Goal: Information Seeking & Learning: Learn about a topic

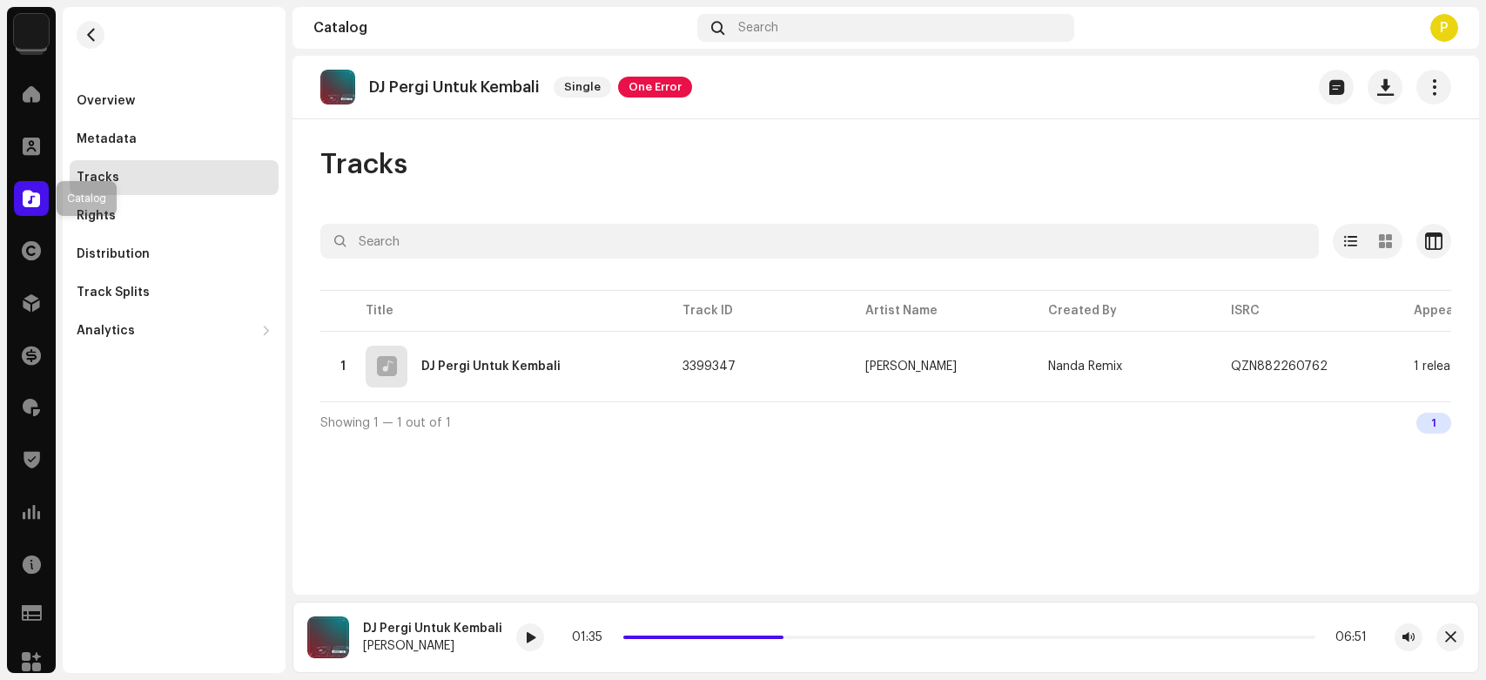
click at [30, 204] on span at bounding box center [31, 199] width 17 height 14
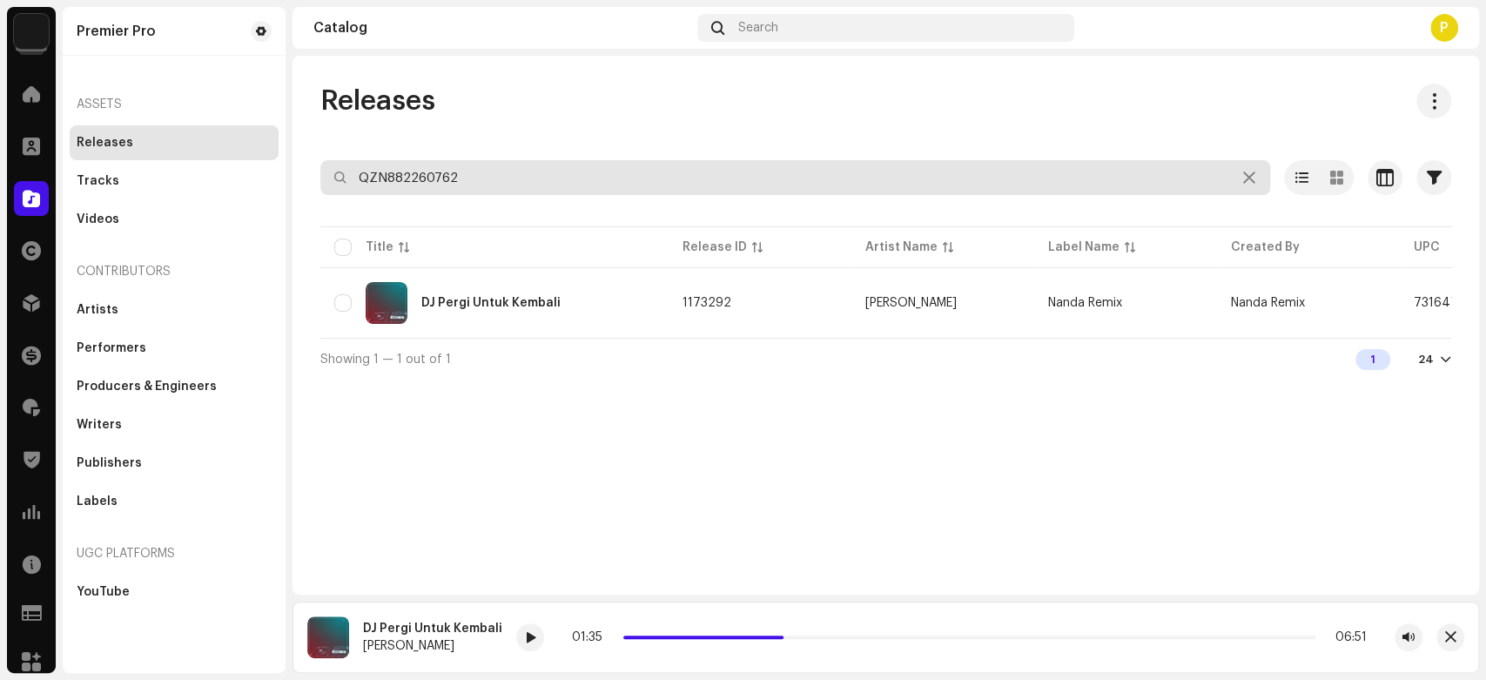
click at [503, 188] on input "QZN882260762" at bounding box center [795, 177] width 950 height 35
paste input "1845"
type input "QZN882261845"
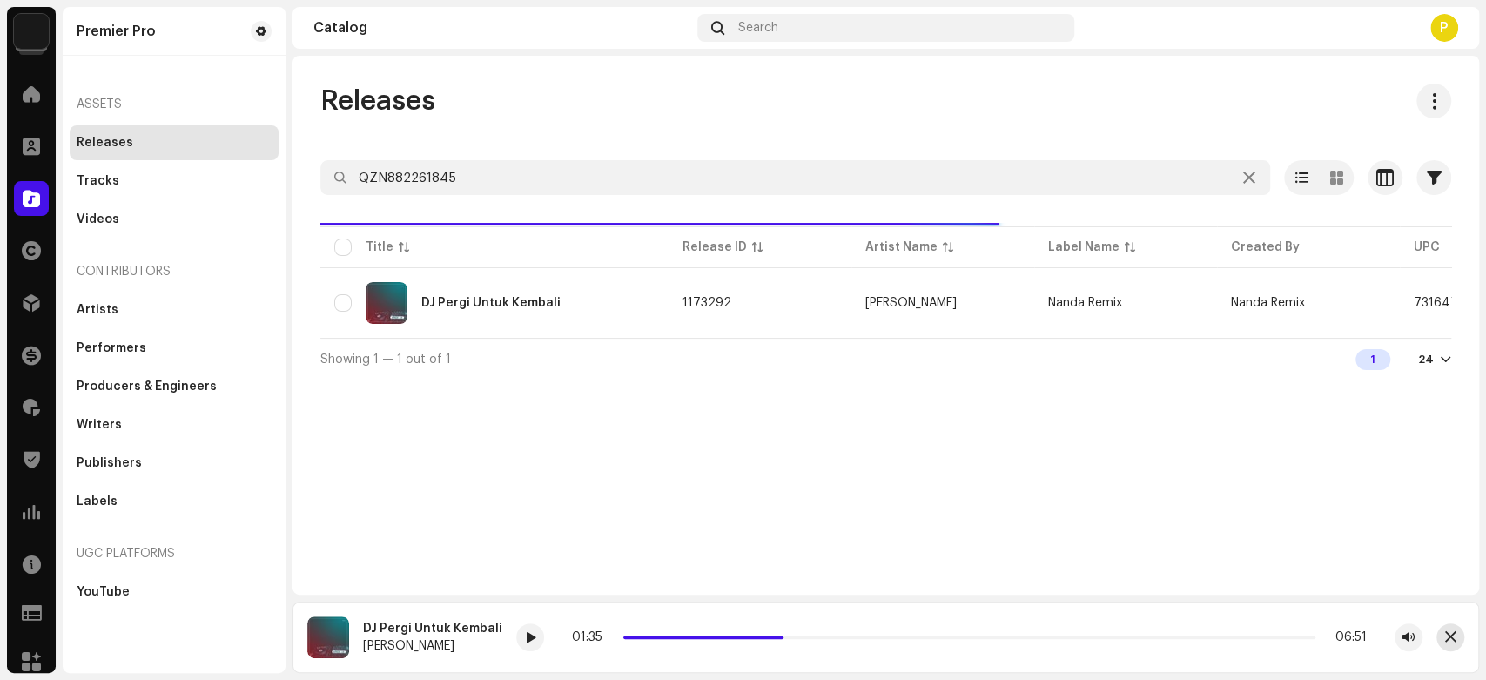
click at [1455, 634] on span "button" at bounding box center [1450, 637] width 11 height 14
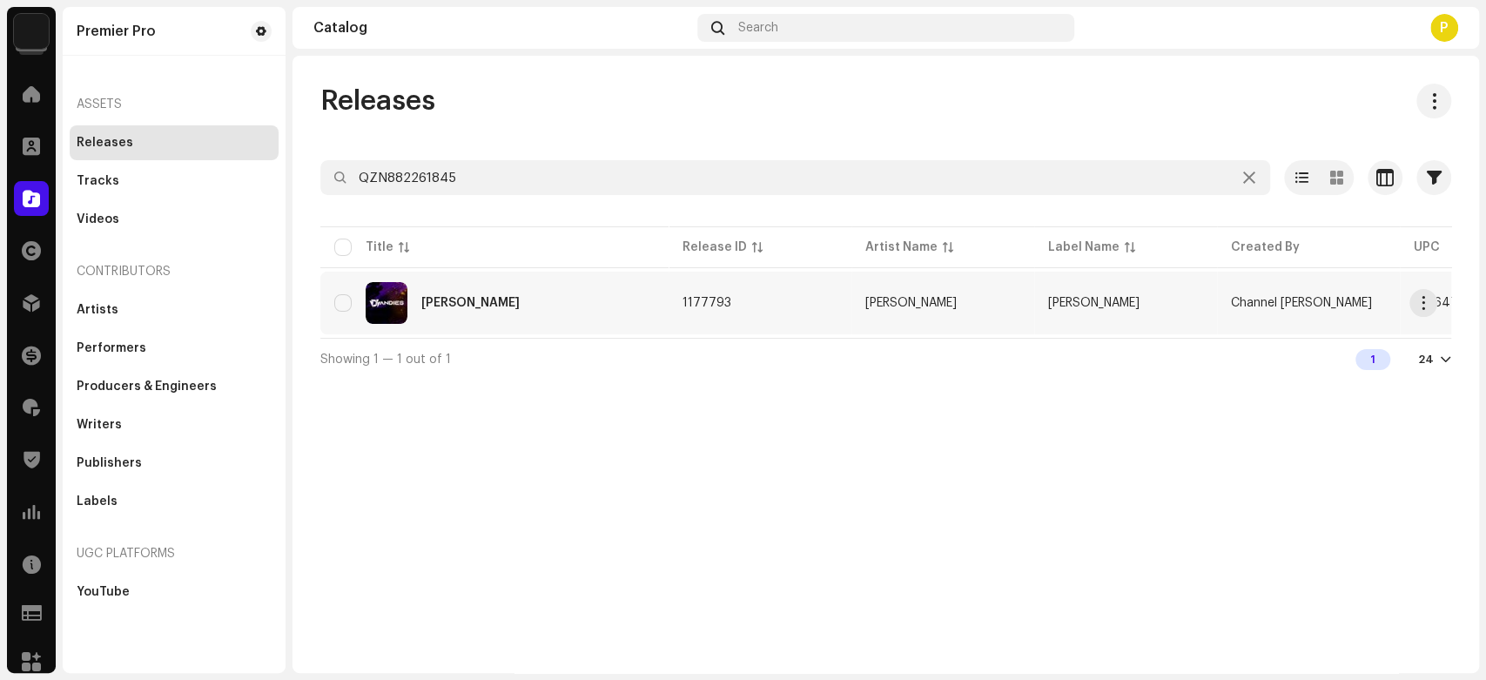
click at [475, 314] on div "DJ Balasan Janji Palsumu" at bounding box center [494, 303] width 320 height 42
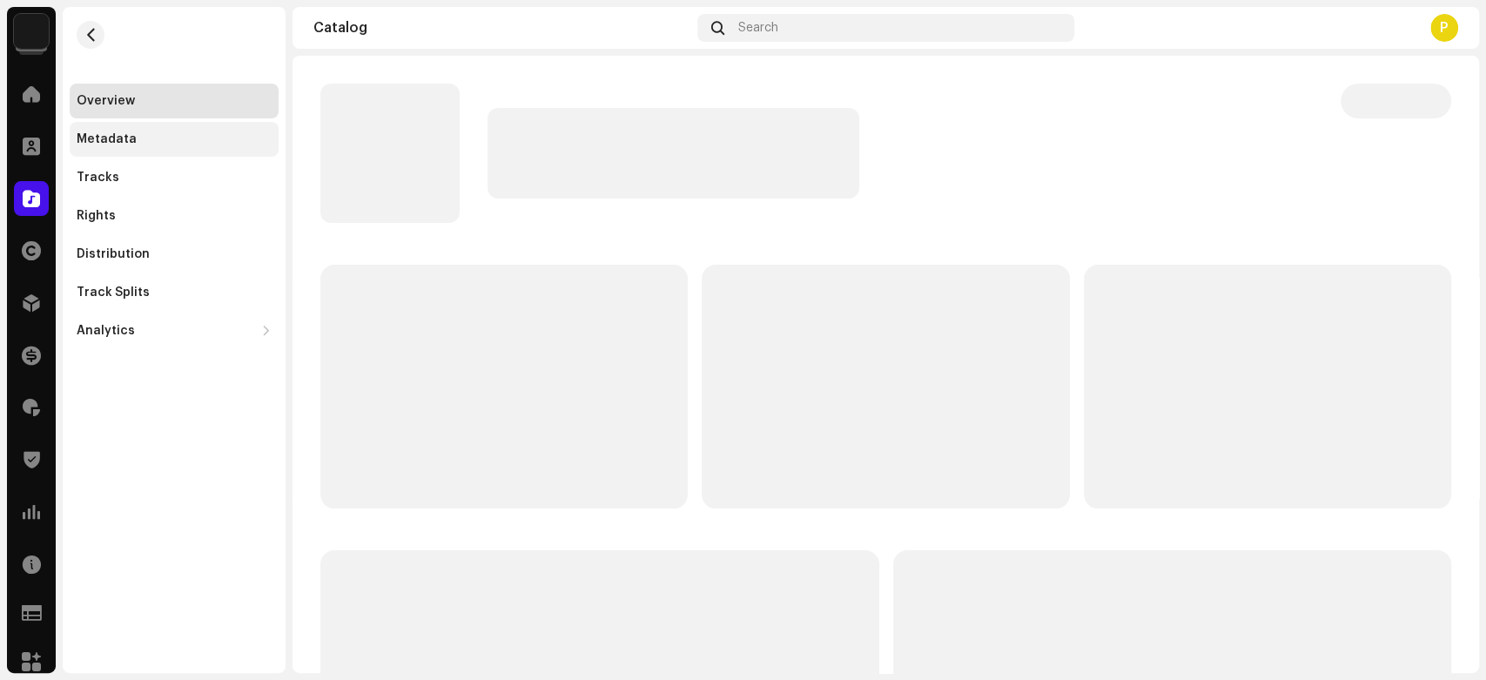
click at [91, 131] on div "Metadata" at bounding box center [174, 139] width 209 height 35
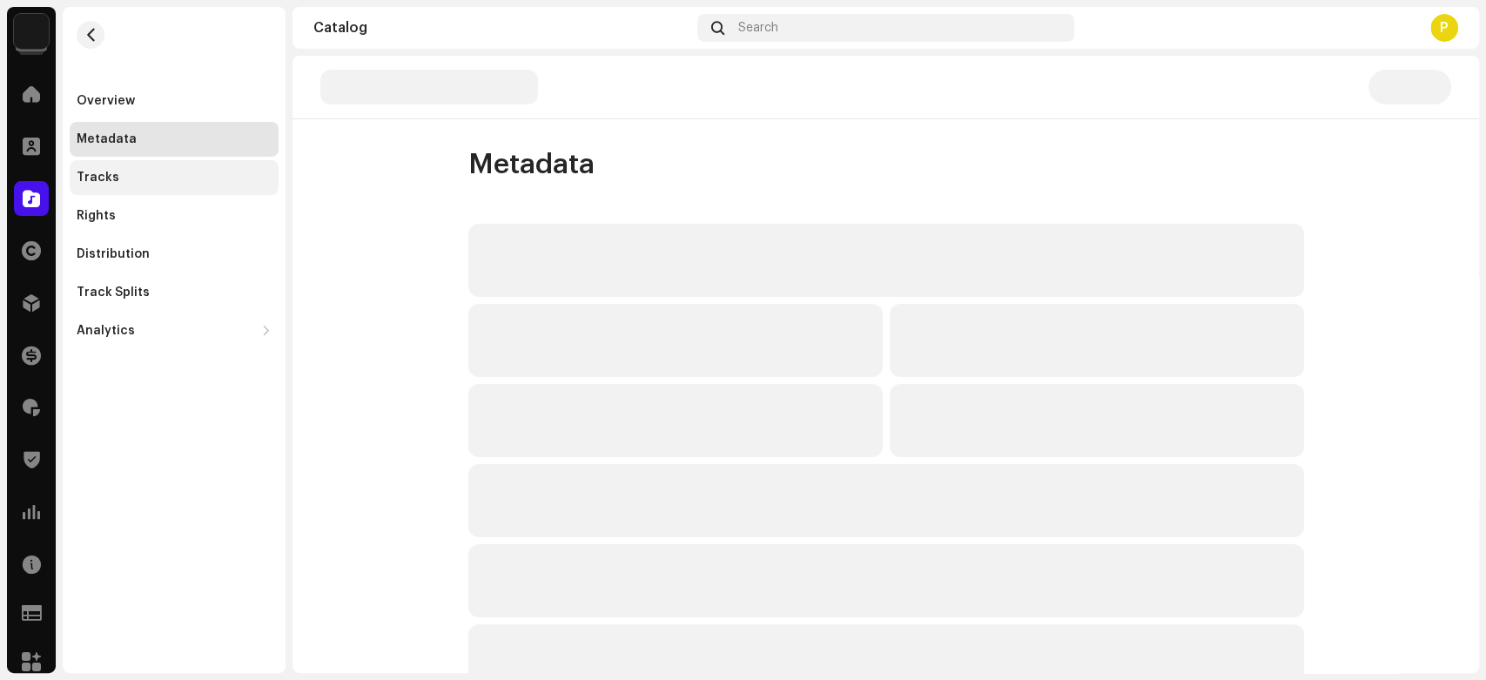
click at [98, 172] on div "Tracks" at bounding box center [98, 178] width 43 height 14
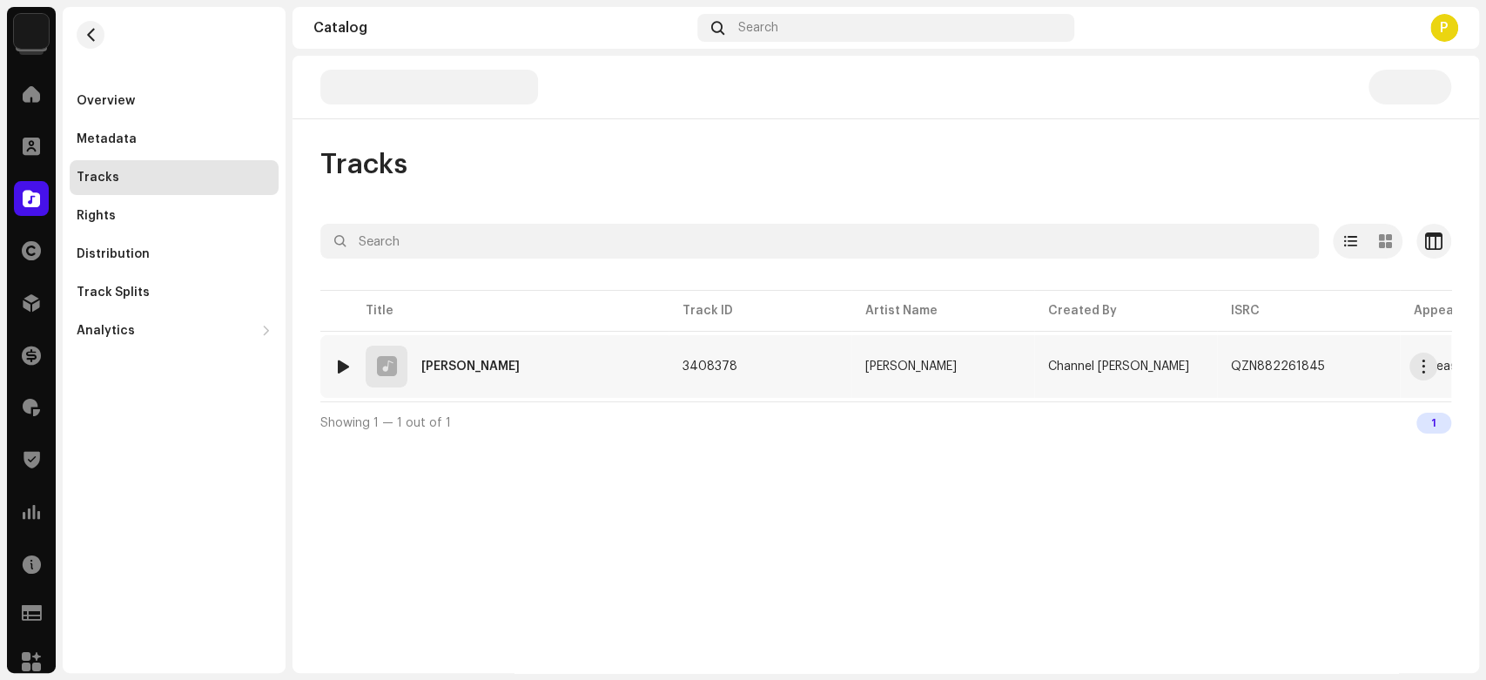
click at [341, 365] on div at bounding box center [343, 367] width 13 height 14
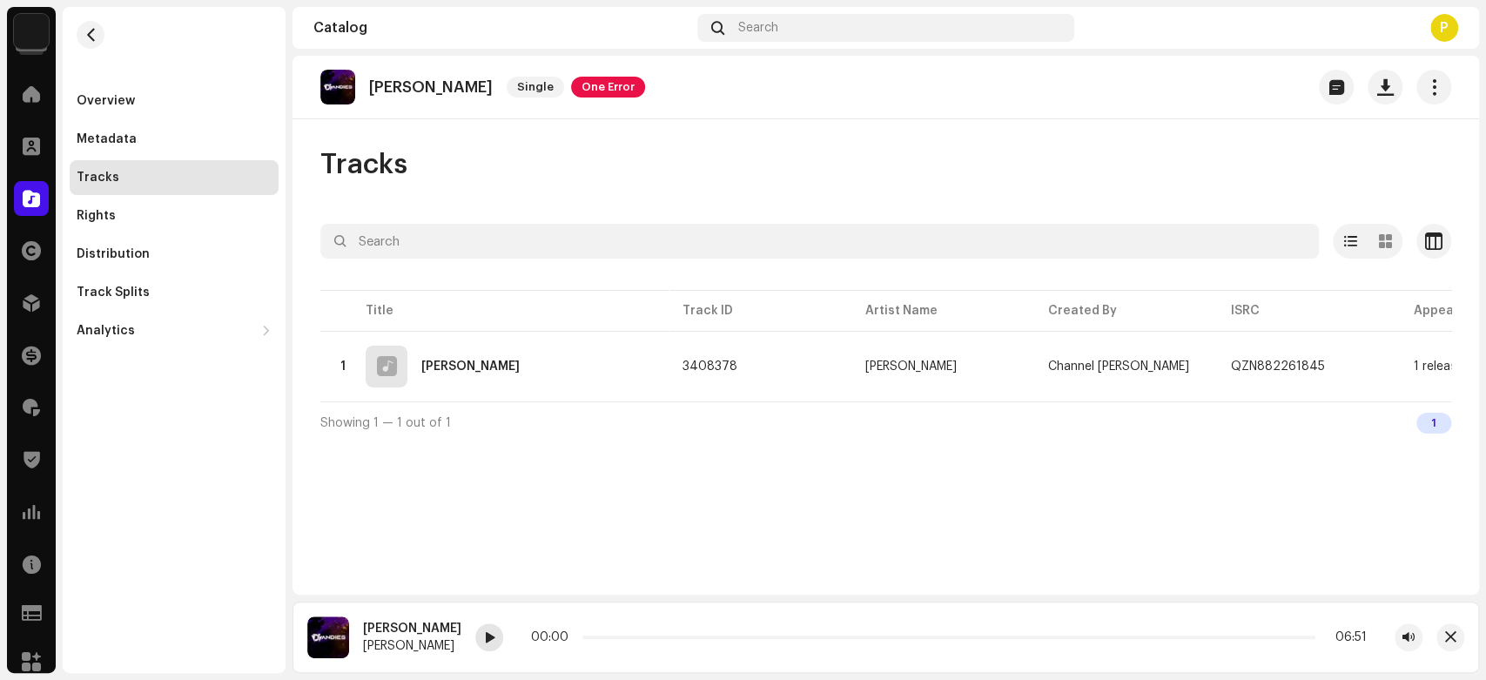
click at [495, 638] on span at bounding box center [489, 638] width 10 height 14
click at [440, 85] on p "DJ Balasan Janji Palsumu" at bounding box center [431, 87] width 124 height 18
copy re-o-release-hero "Balasan Janji Palsumu Single One Error"
drag, startPoint x: 440, startPoint y: 85, endPoint x: 557, endPoint y: 85, distance: 117.5
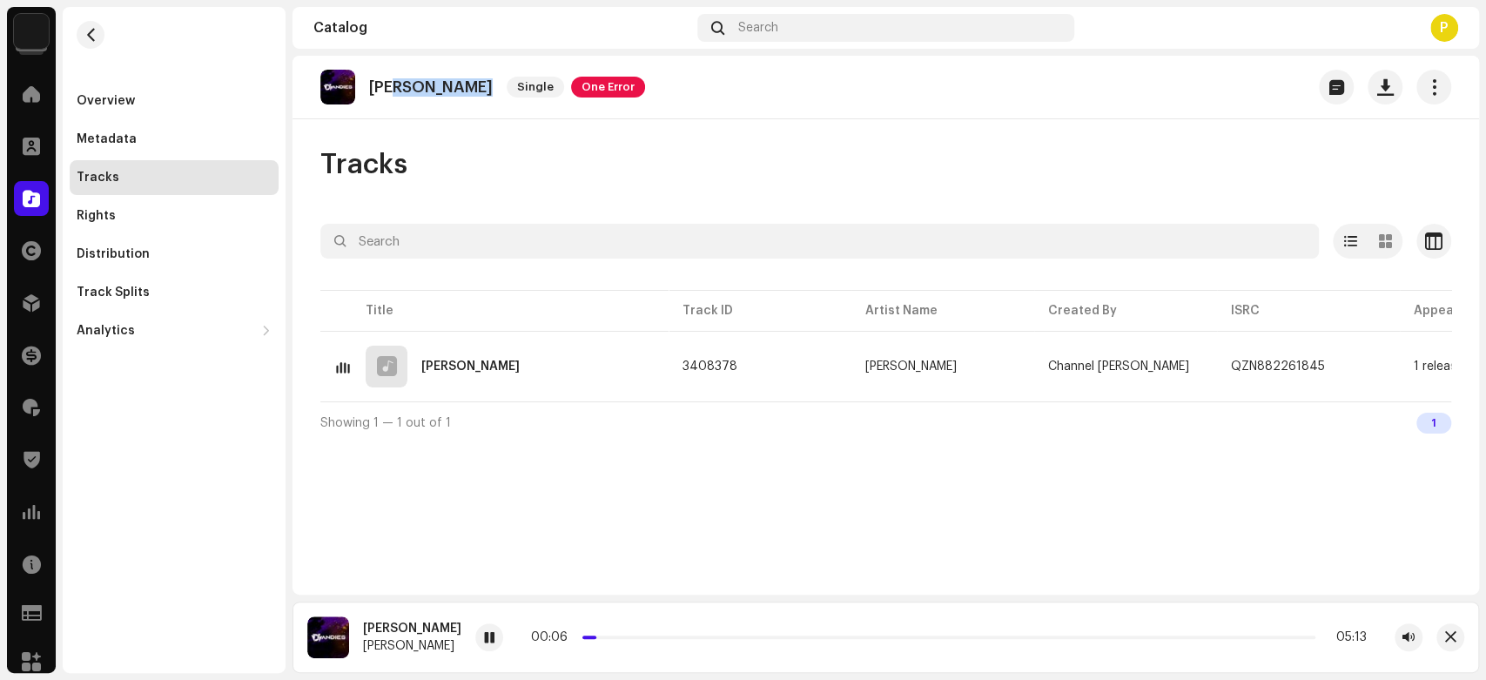
click at [557, 85] on div "DJ Balasan Janji Palsumu Single One Error" at bounding box center [482, 87] width 325 height 35
click at [503, 630] on div at bounding box center [489, 637] width 28 height 28
click at [26, 193] on span at bounding box center [31, 199] width 17 height 14
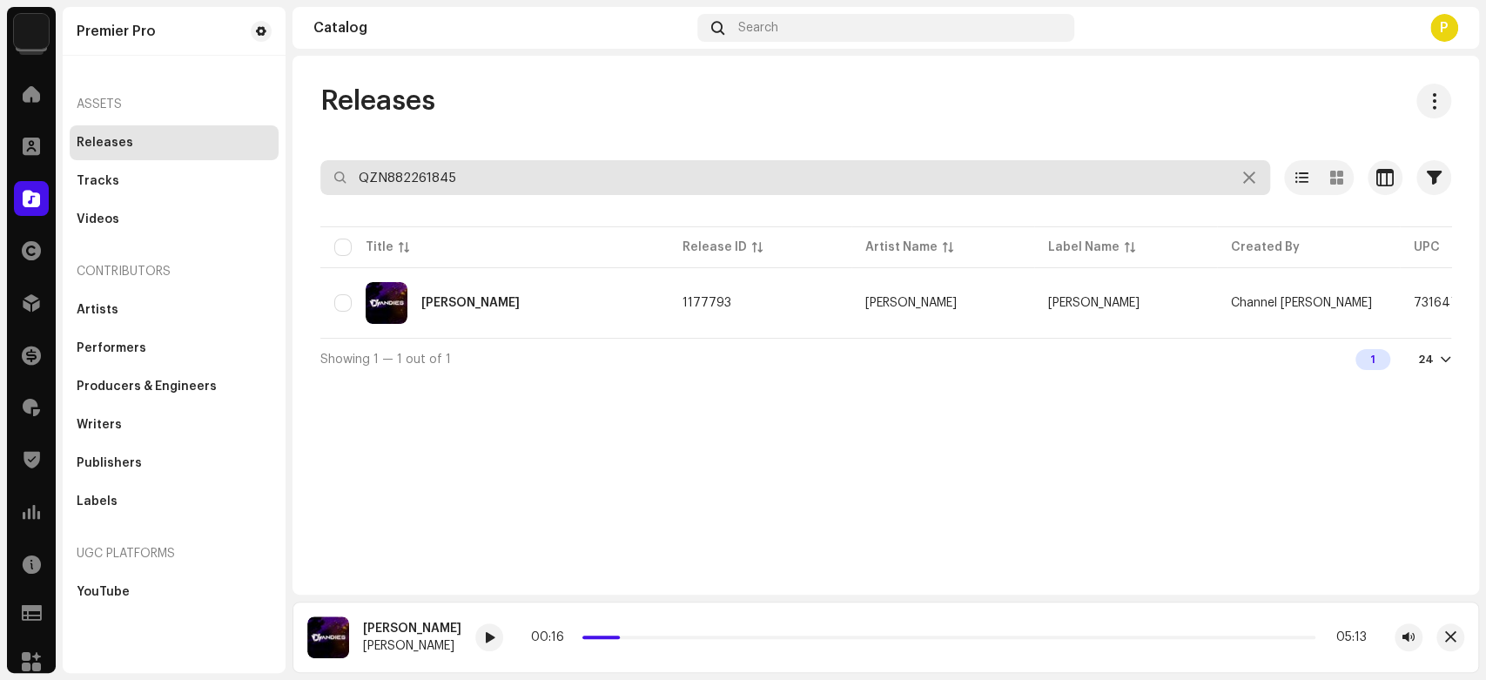
click at [476, 169] on input "QZN882261845" at bounding box center [795, 177] width 950 height 35
paste input "981"
type input "QZN882261981"
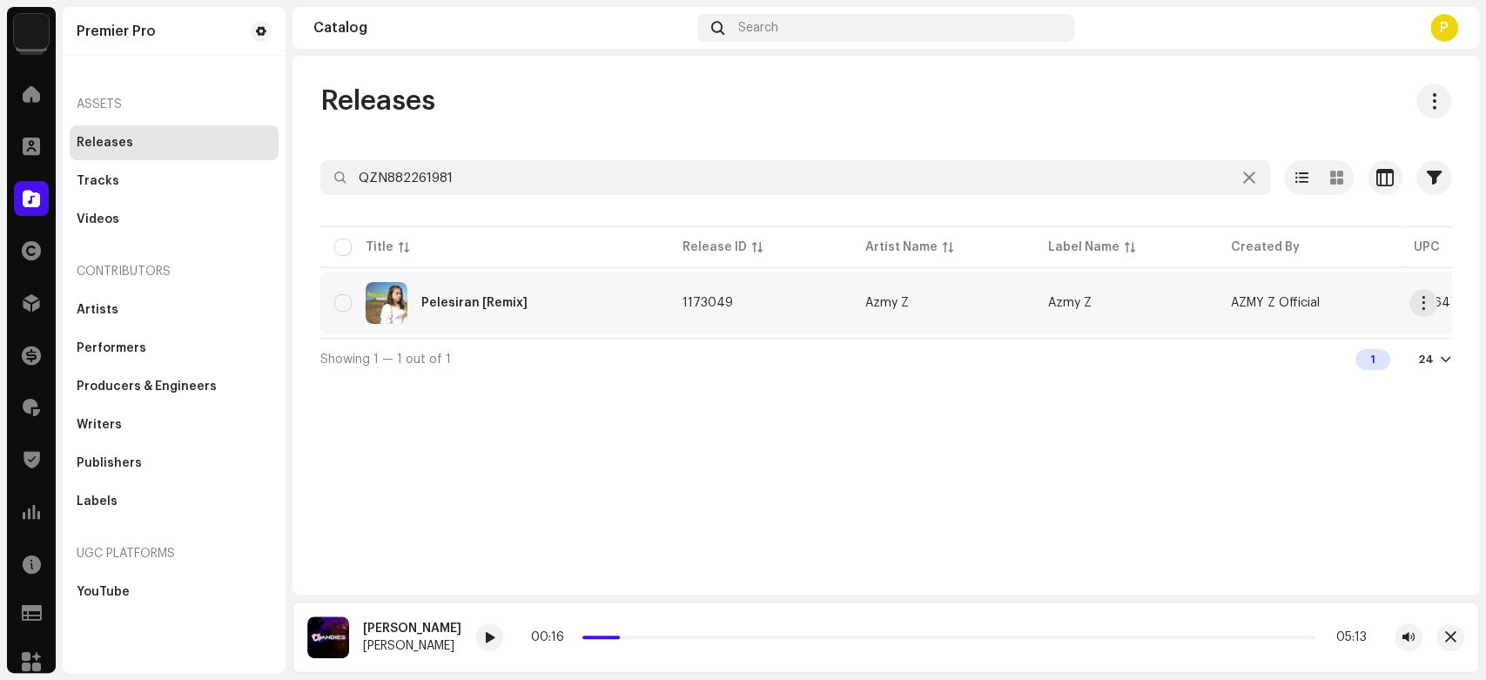
click at [451, 308] on div "Pelesiran [Remix]" at bounding box center [494, 303] width 320 height 42
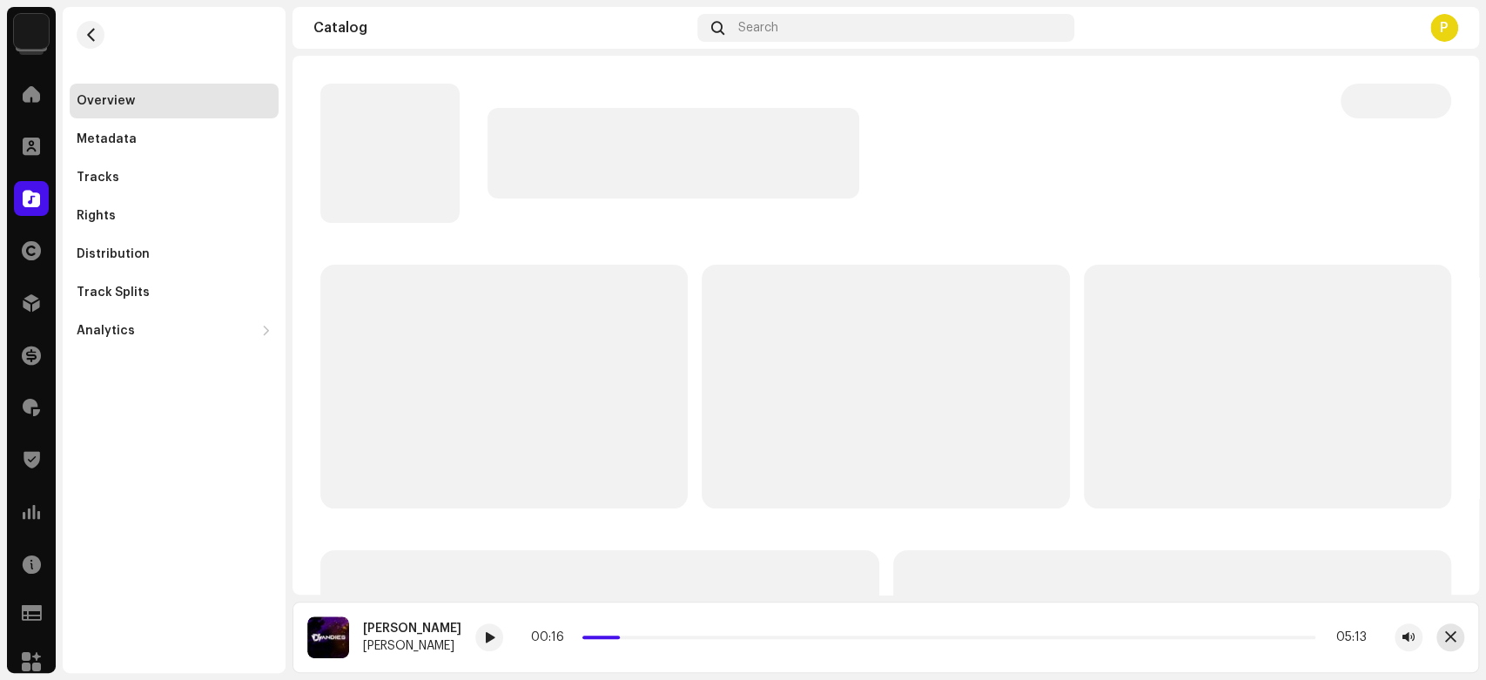
click at [1445, 635] on span "button" at bounding box center [1450, 637] width 11 height 14
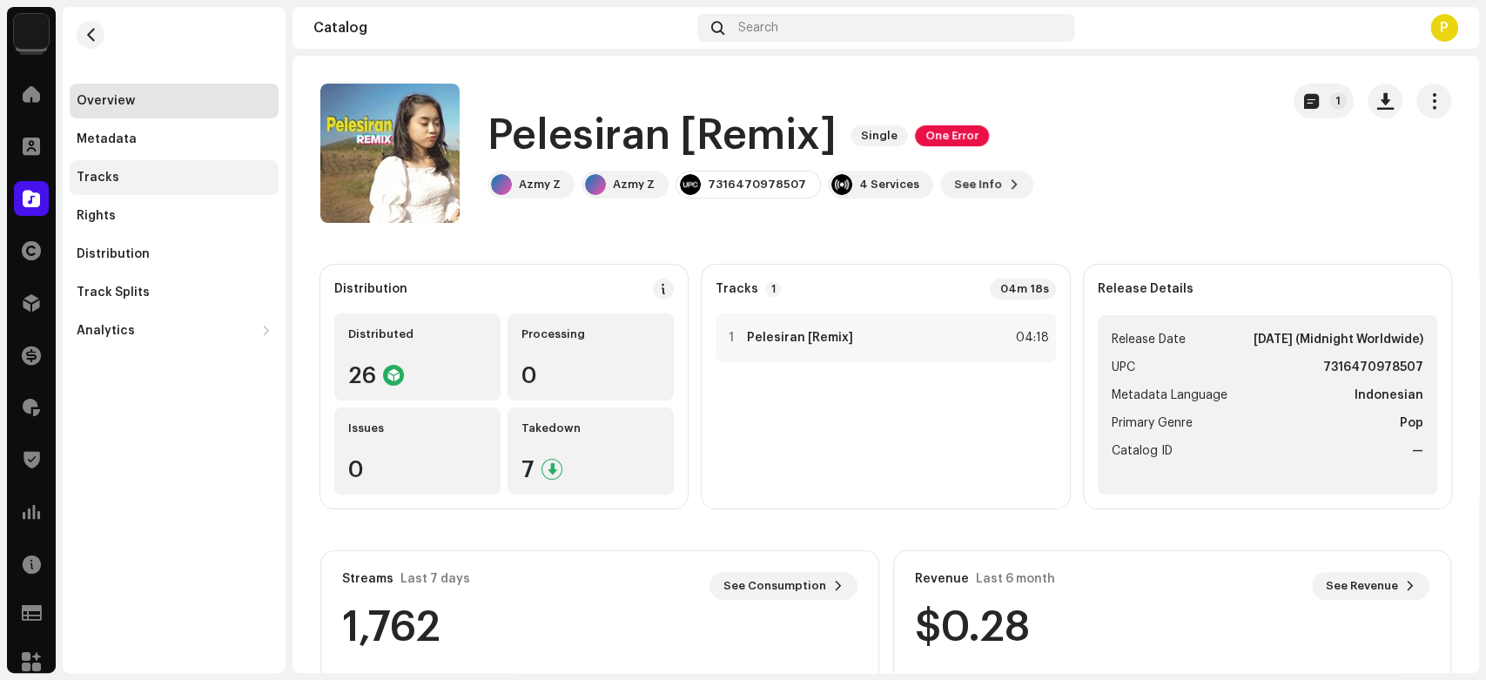
click at [153, 171] on div "Tracks" at bounding box center [174, 178] width 195 height 14
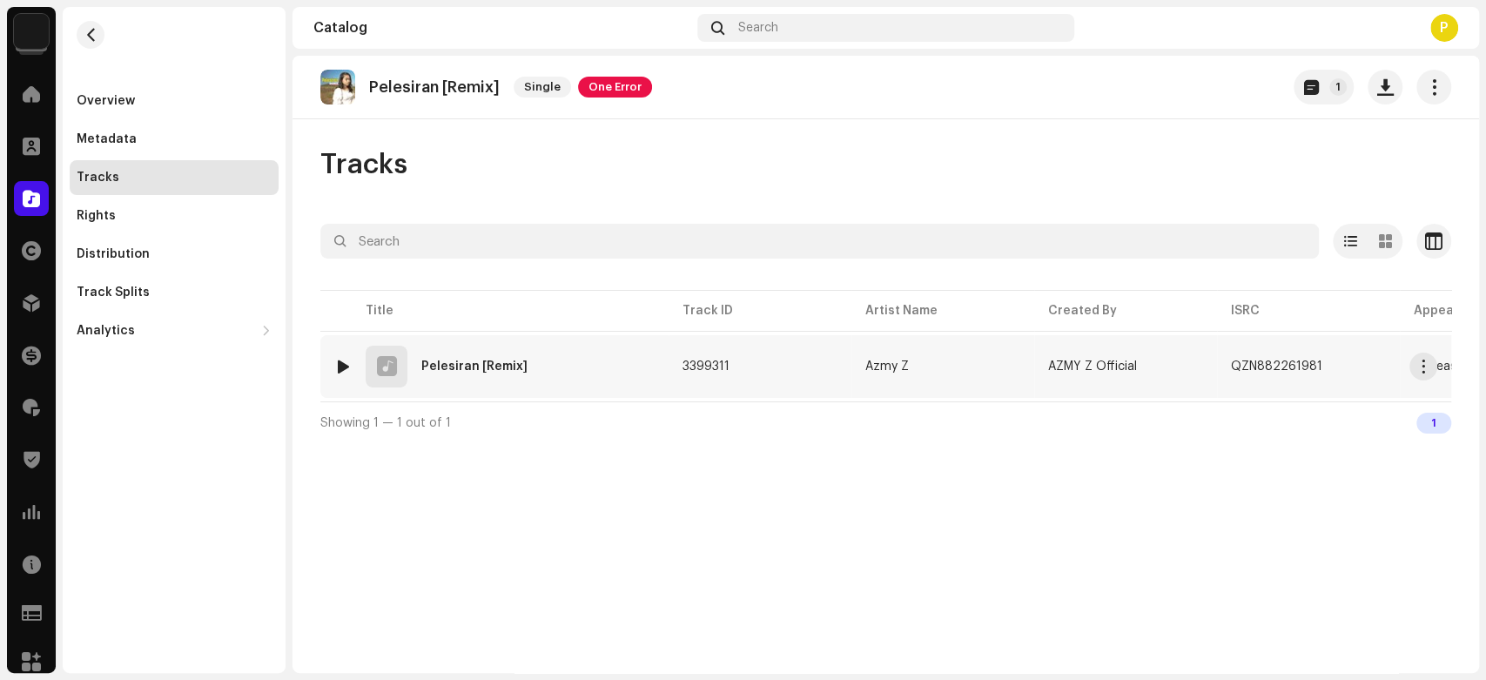
click at [343, 369] on div at bounding box center [343, 367] width 13 height 14
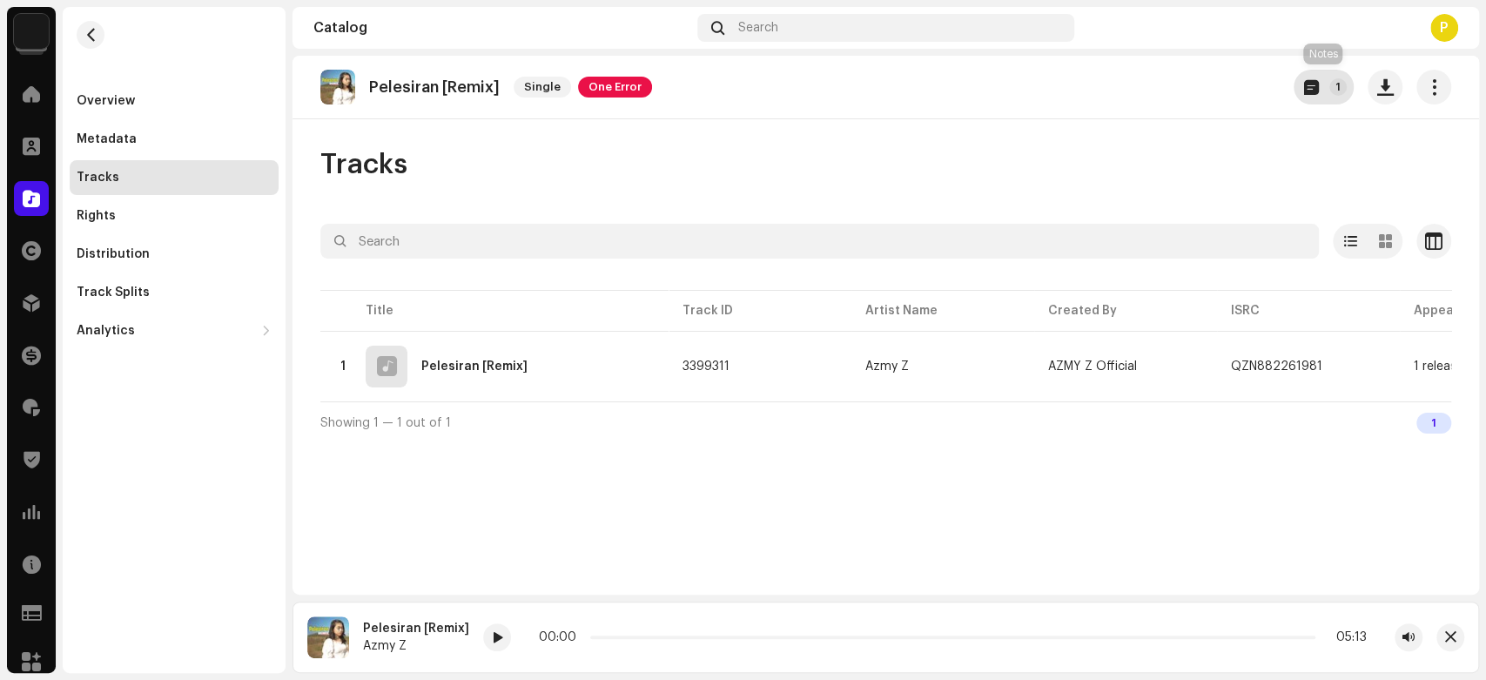
click at [1337, 84] on p-badge "1" at bounding box center [1337, 86] width 17 height 17
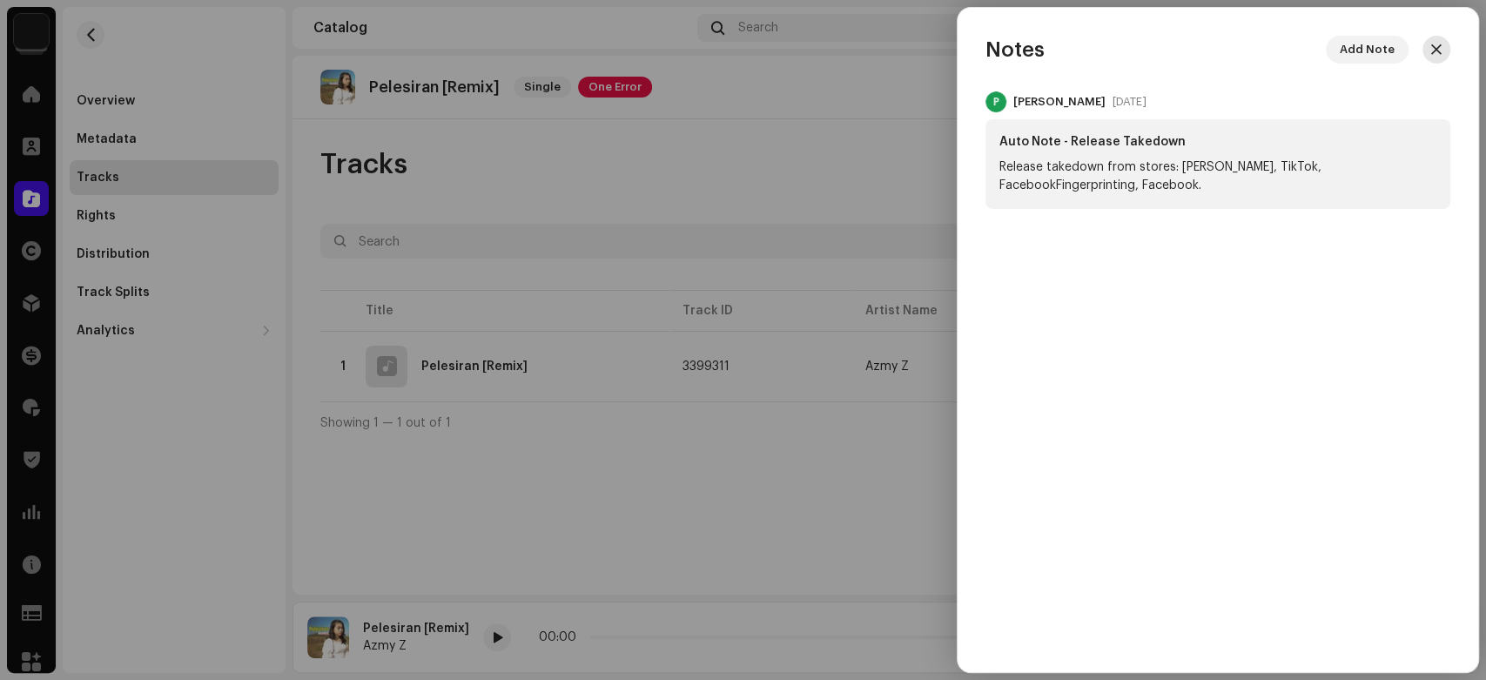
click at [1435, 53] on span "button" at bounding box center [1436, 50] width 10 height 14
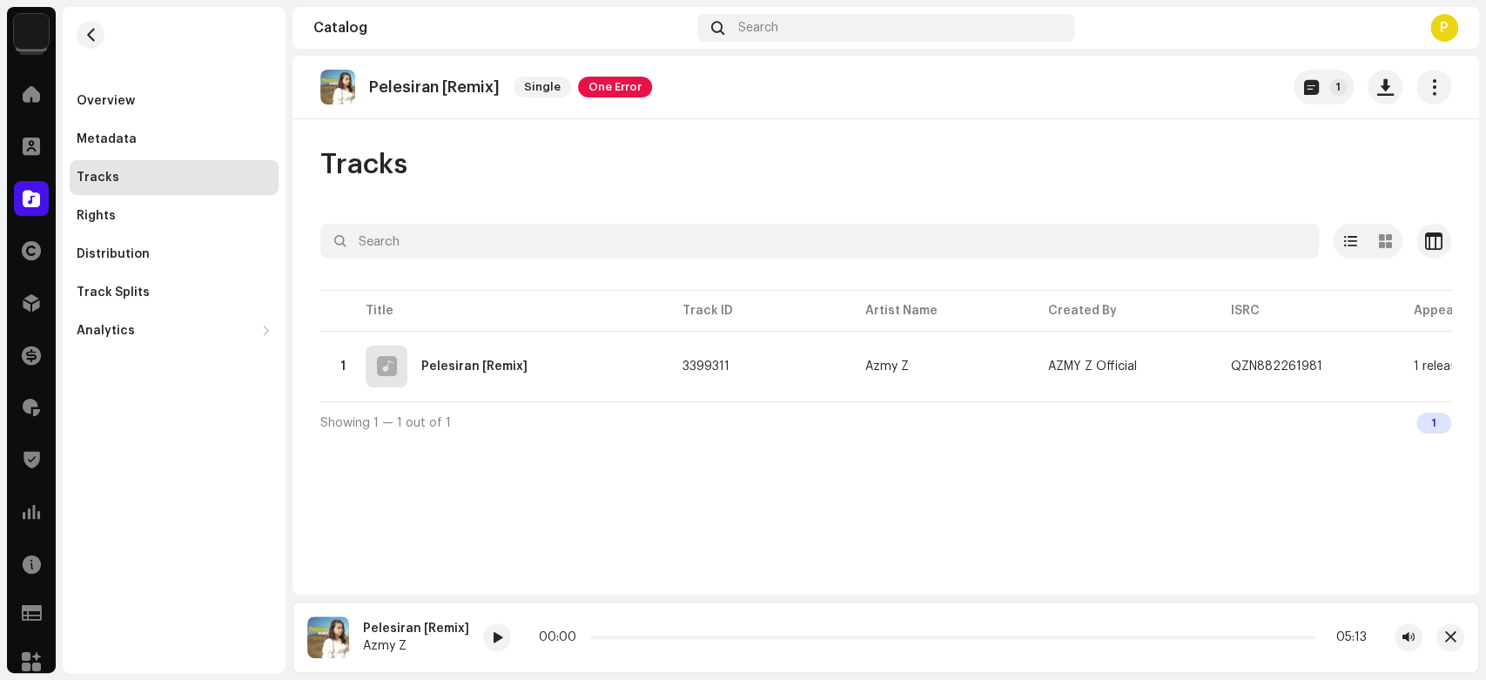
click at [508, 637] on div "00:00 05:13" at bounding box center [952, 637] width 939 height 28
click at [500, 638] on div at bounding box center [497, 637] width 28 height 28
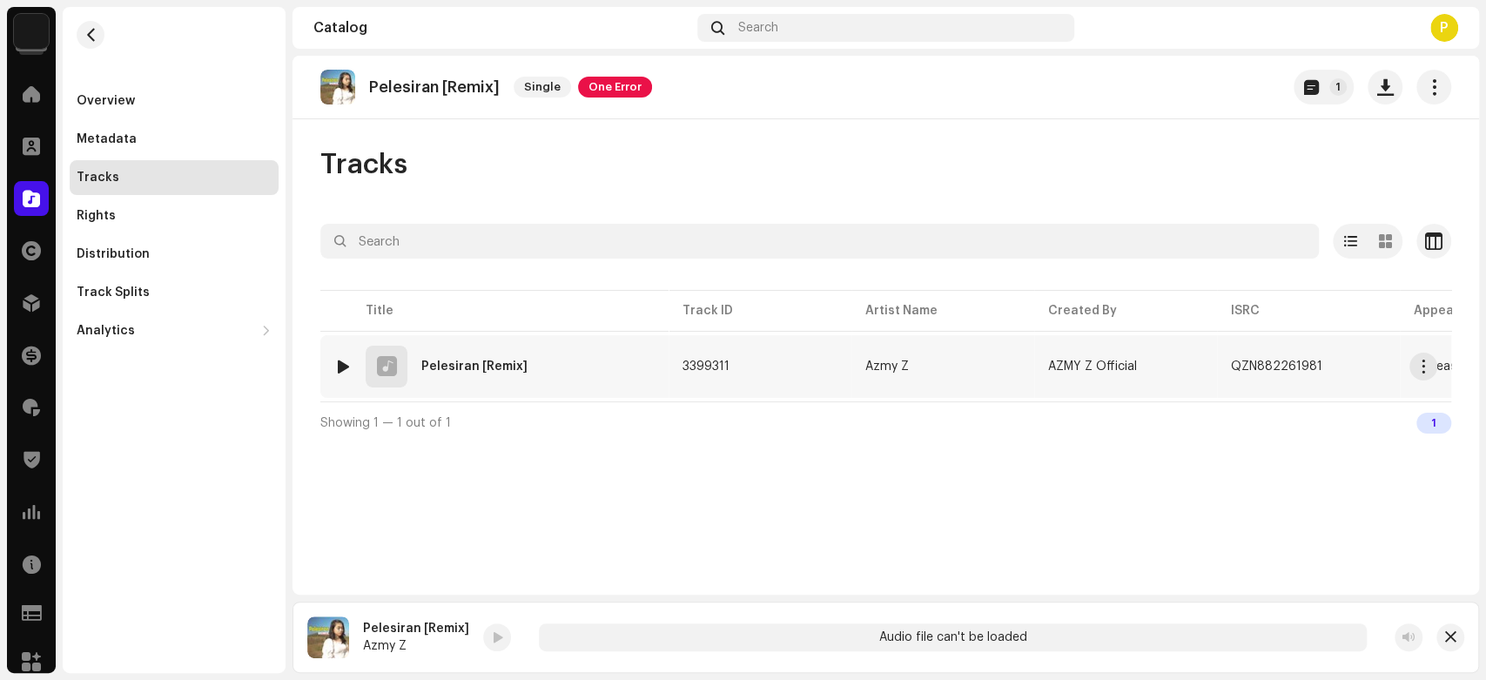
click at [333, 357] on img at bounding box center [343, 366] width 23 height 23
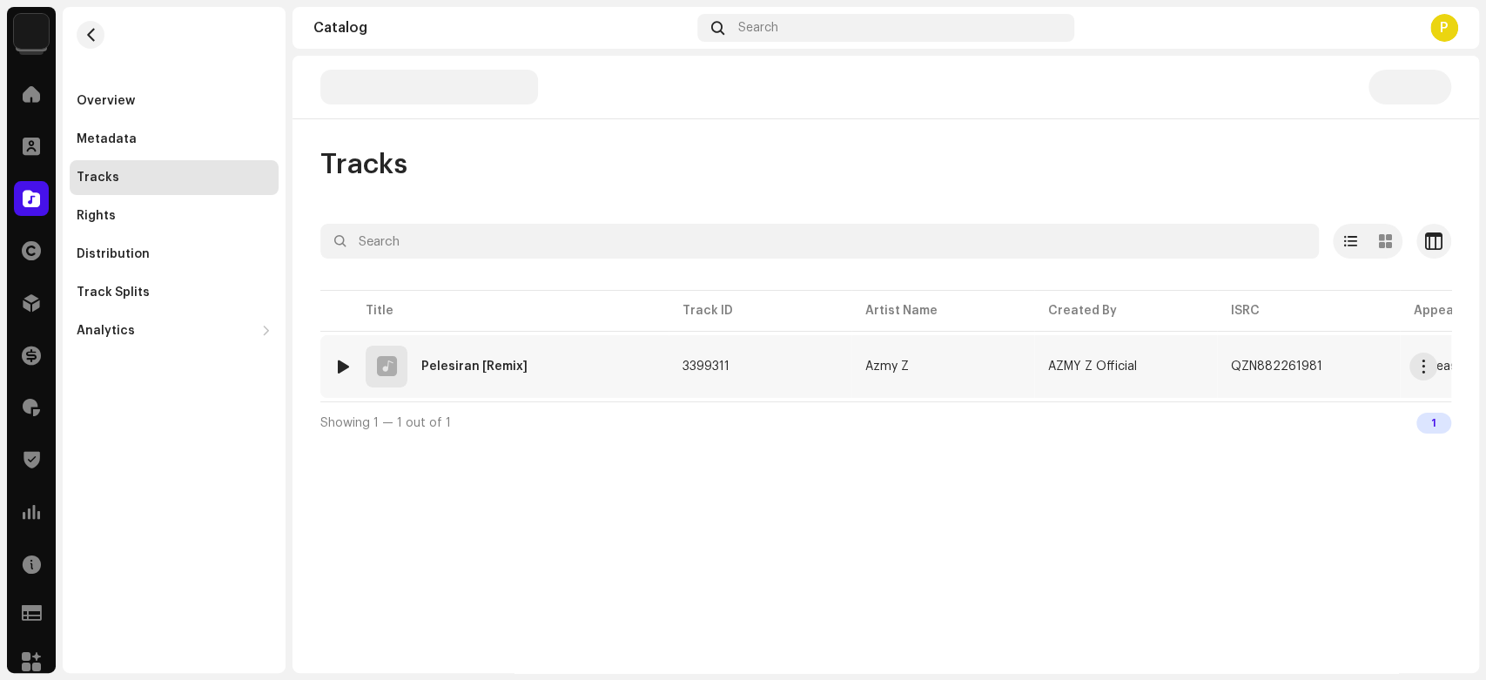
click at [342, 367] on div at bounding box center [343, 367] width 13 height 14
click at [920, 145] on div "Pelesiran [Remix] Single One Error 1 Tracks Selected 0 Options Filters Distribu…" at bounding box center [886, 364] width 1187 height 617
click at [337, 362] on div at bounding box center [343, 367] width 13 height 14
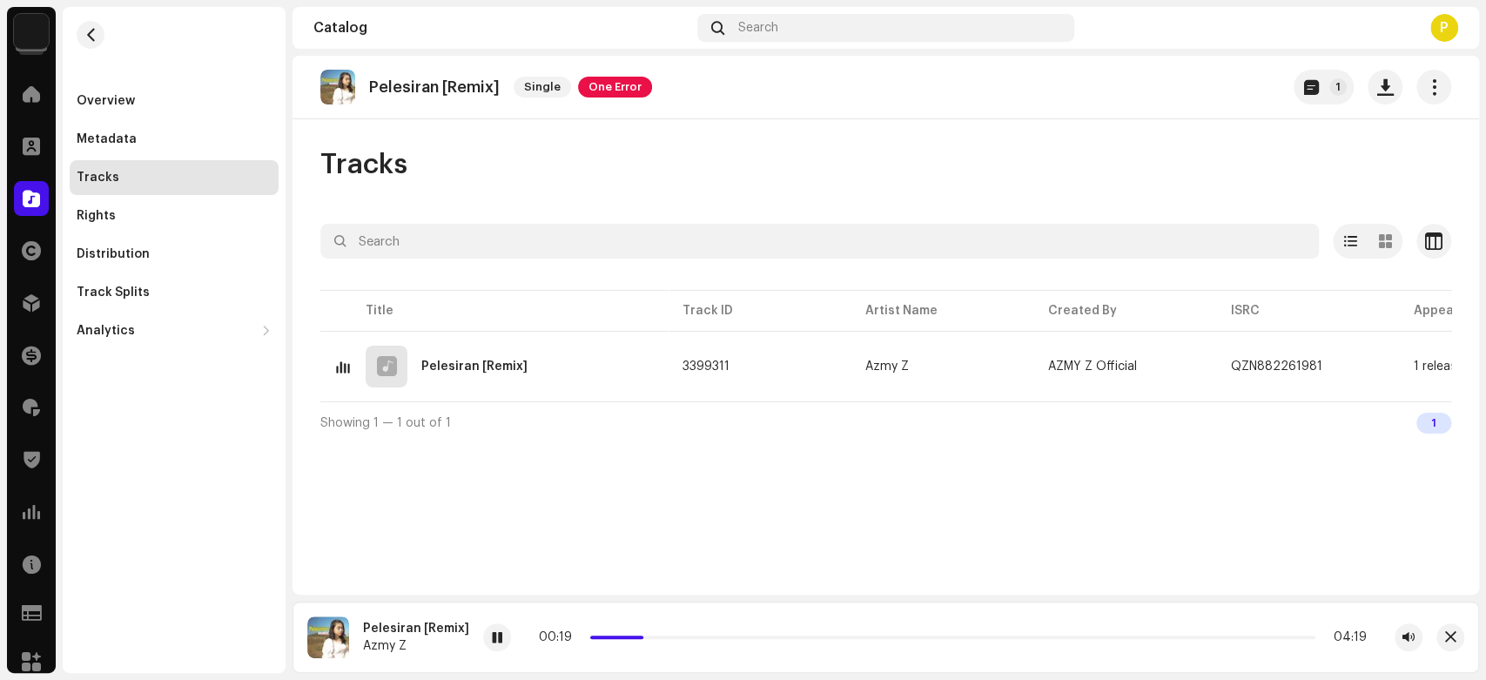
drag, startPoint x: 593, startPoint y: 636, endPoint x: 650, endPoint y: 629, distance: 58.0
click at [650, 629] on div "00:19 04:19" at bounding box center [952, 637] width 939 height 28
drag, startPoint x: 652, startPoint y: 633, endPoint x: 692, endPoint y: 633, distance: 40.0
click at [692, 633] on div "00:37 04:19" at bounding box center [953, 637] width 828 height 14
click at [401, 91] on p "Pelesiran [Remix]" at bounding box center [434, 87] width 131 height 18
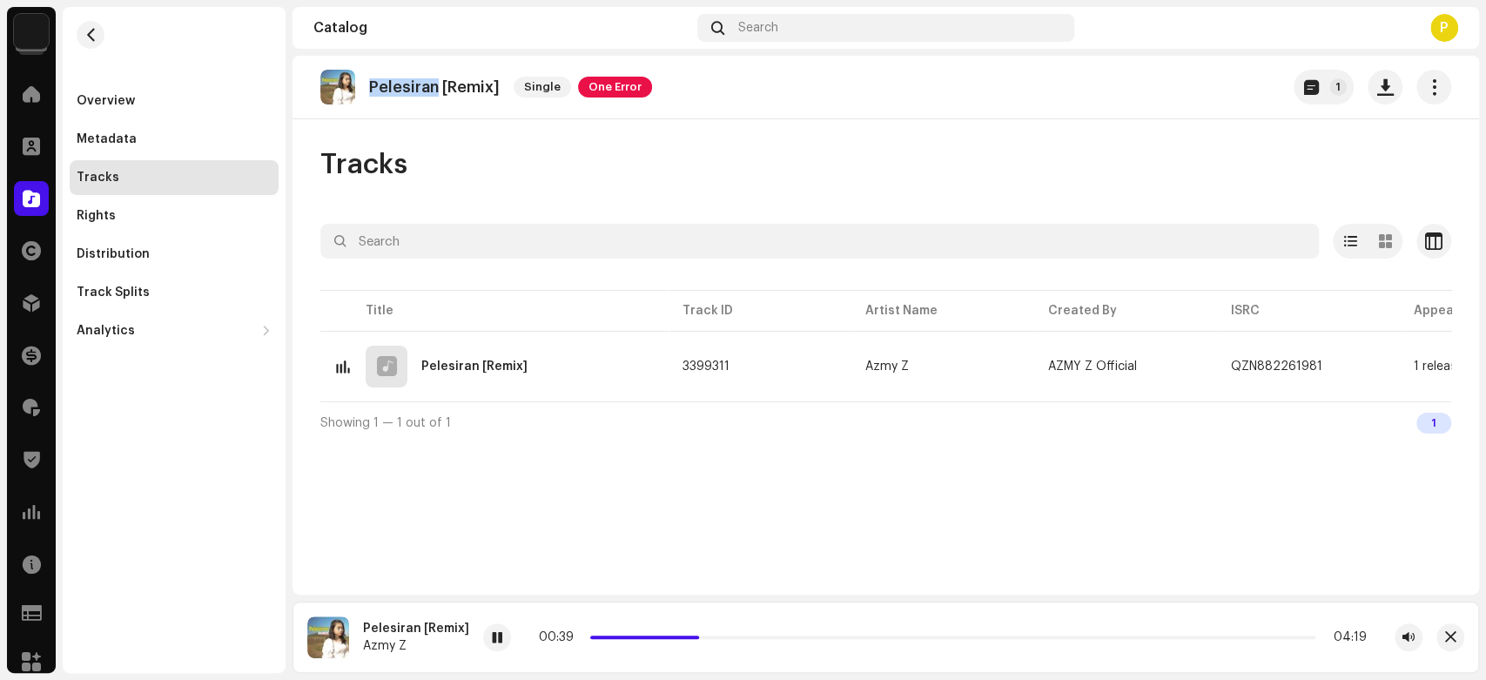
click at [402, 91] on p "Pelesiran [Remix]" at bounding box center [434, 87] width 131 height 18
copy p "Pelesiran"
click at [483, 632] on div at bounding box center [497, 637] width 28 height 28
click at [12, 190] on div "Catalog" at bounding box center [31, 198] width 49 height 49
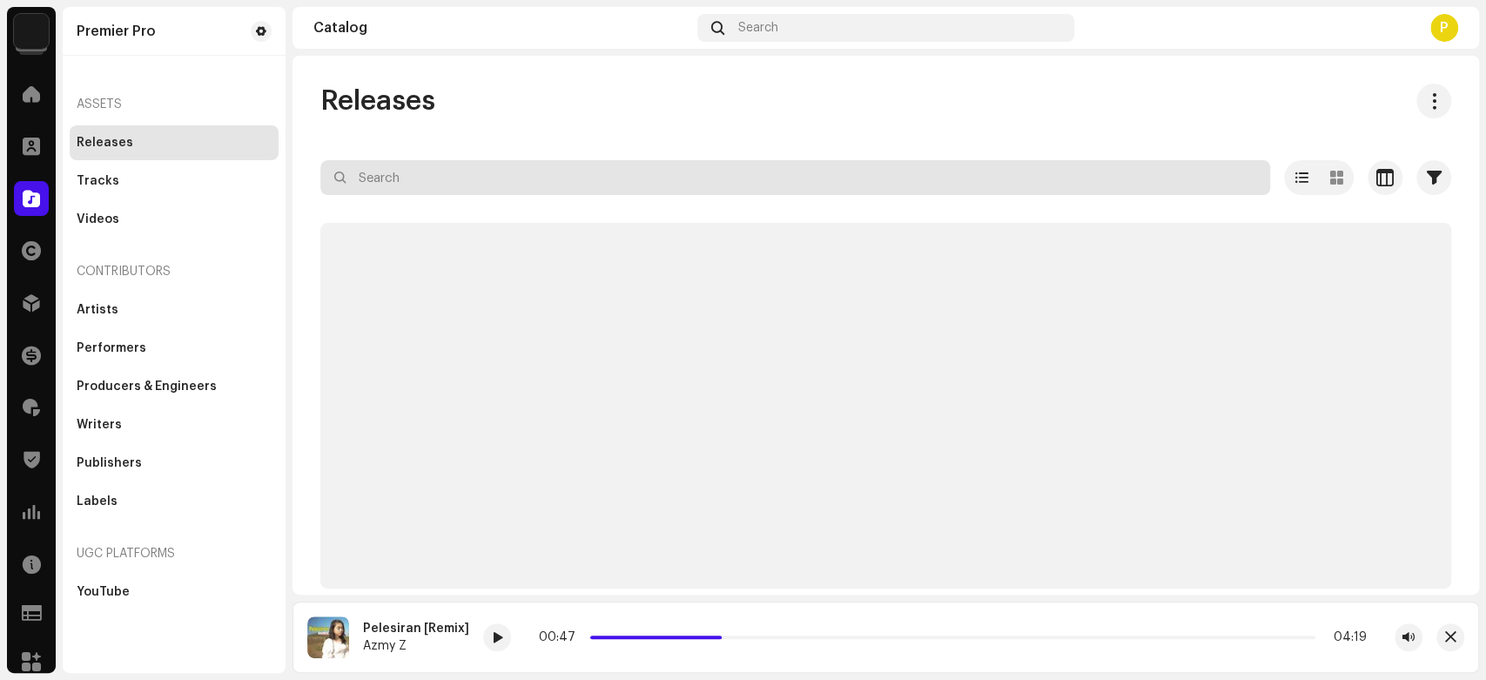
click at [427, 190] on input "text" at bounding box center [795, 177] width 950 height 35
paste input "QZN882262591"
type input "QZN882262591"
click at [515, 87] on div "Releases" at bounding box center [885, 101] width 1131 height 35
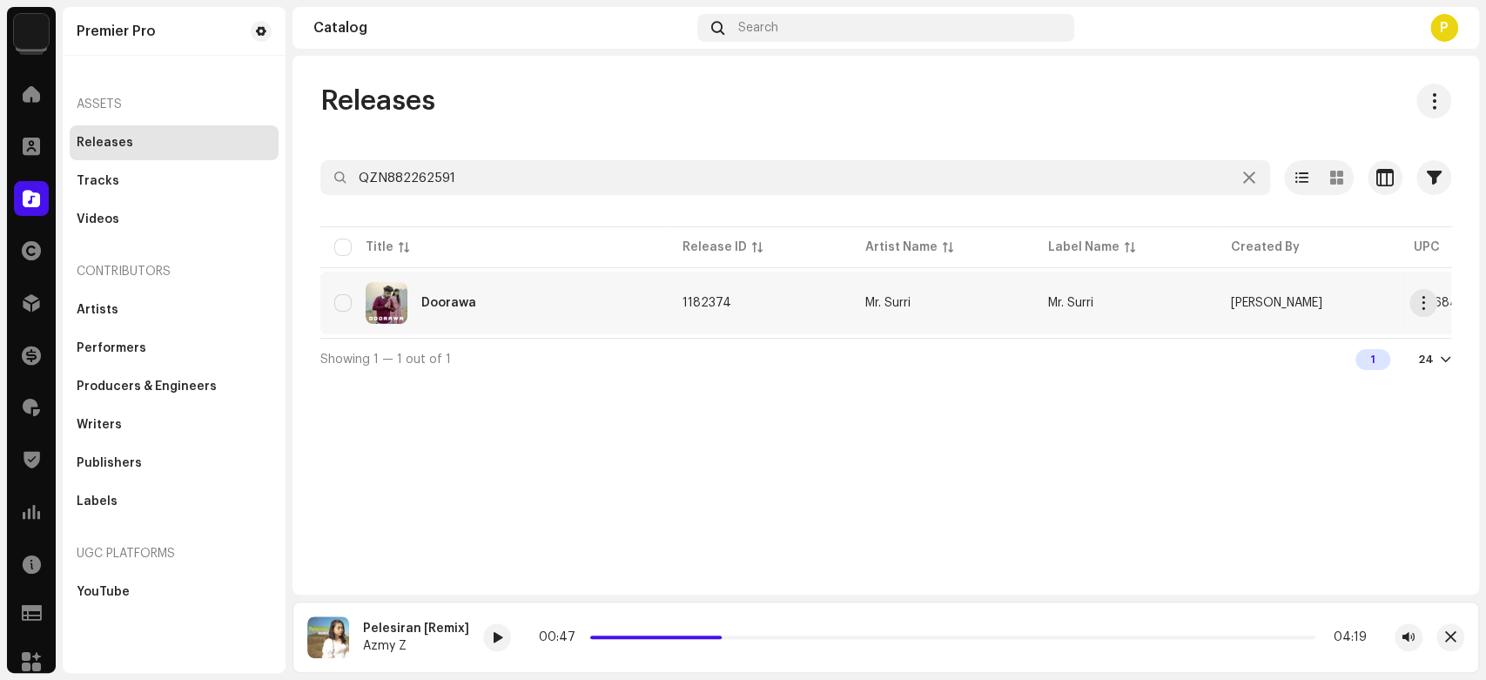
click at [524, 297] on div "Doorawa" at bounding box center [494, 303] width 320 height 42
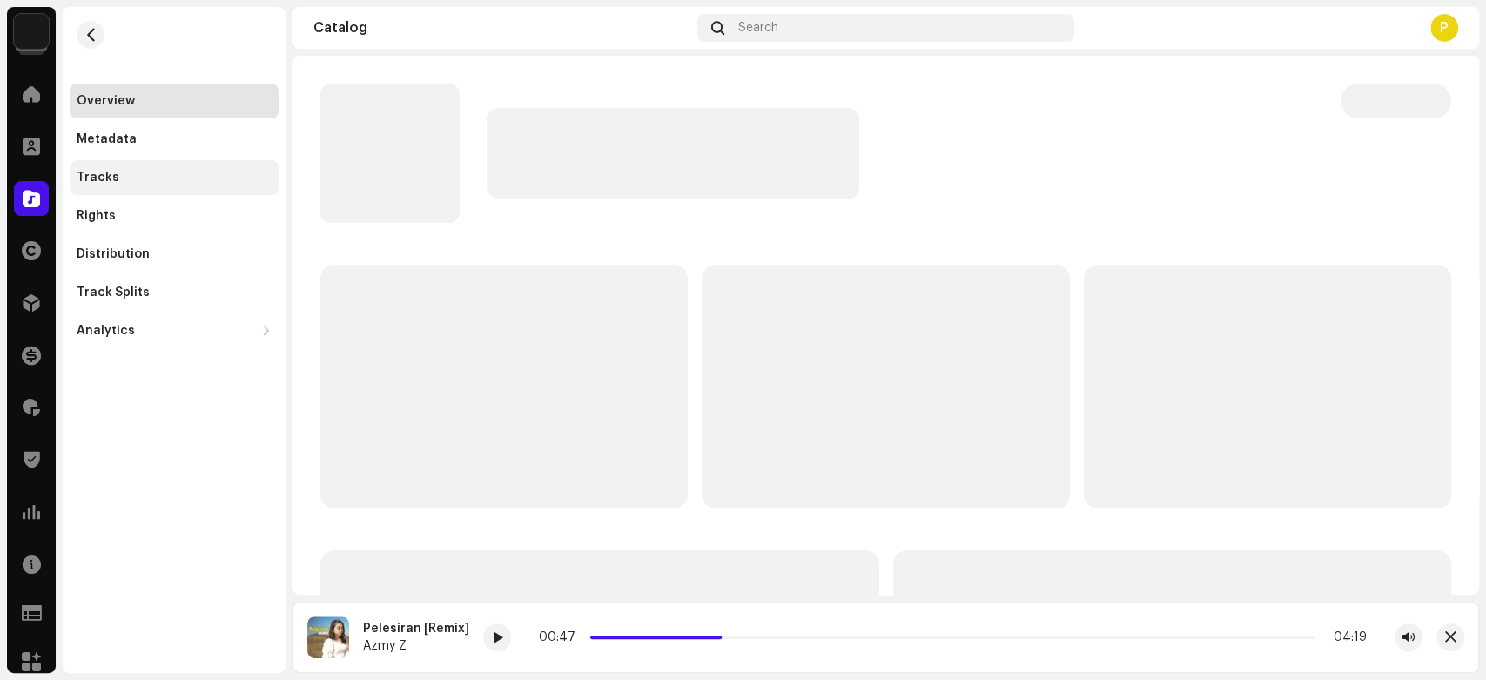
click at [202, 182] on div "Tracks" at bounding box center [174, 178] width 195 height 14
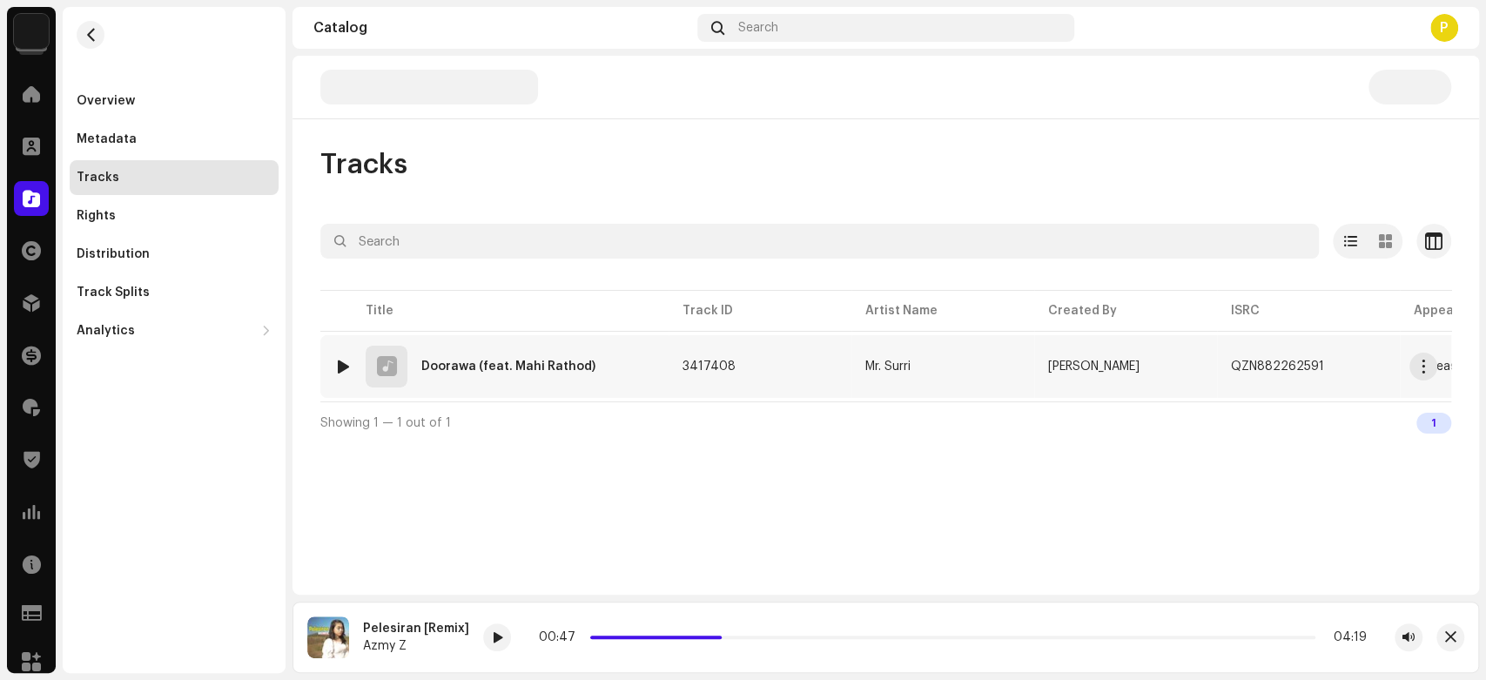
click at [344, 360] on div at bounding box center [343, 367] width 13 height 14
click at [441, 645] on span at bounding box center [446, 638] width 10 height 14
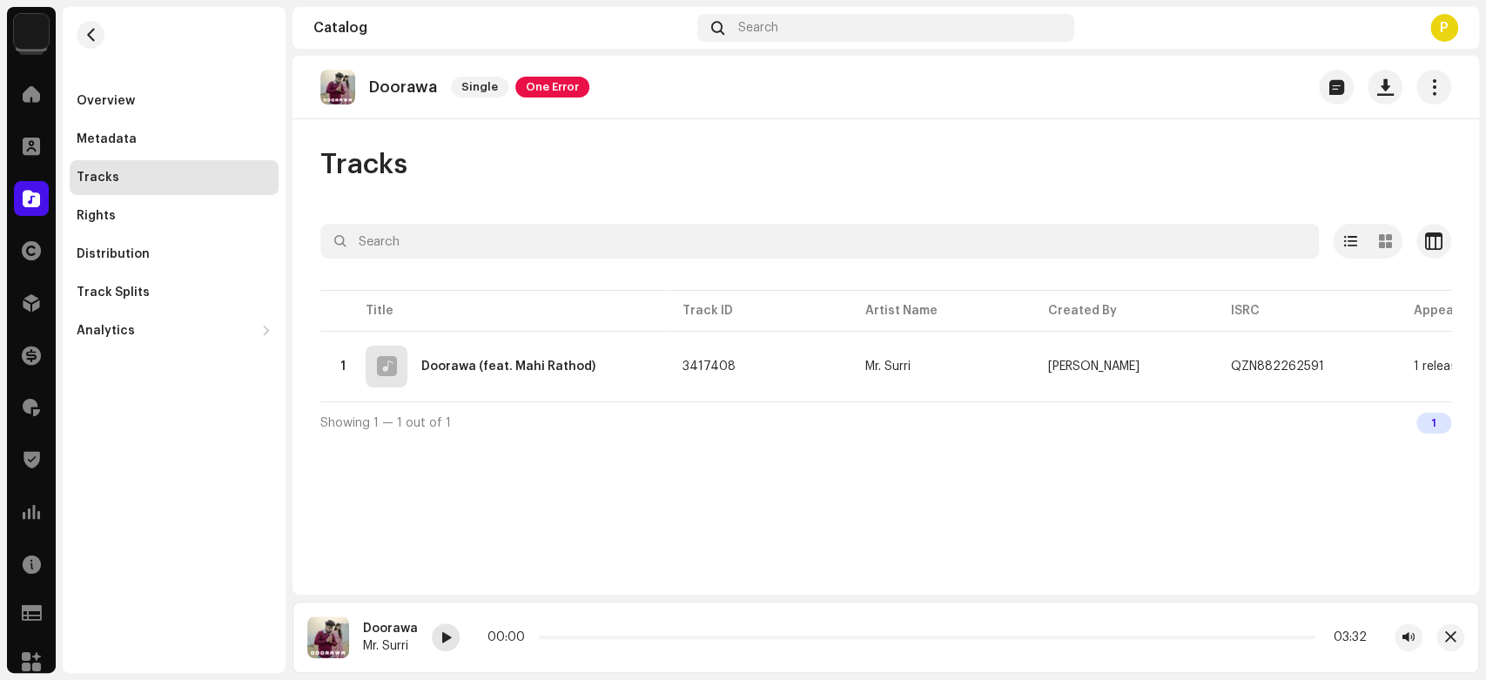
click at [446, 639] on span at bounding box center [446, 638] width 10 height 14
click at [174, 259] on div "Distribution" at bounding box center [174, 254] width 195 height 14
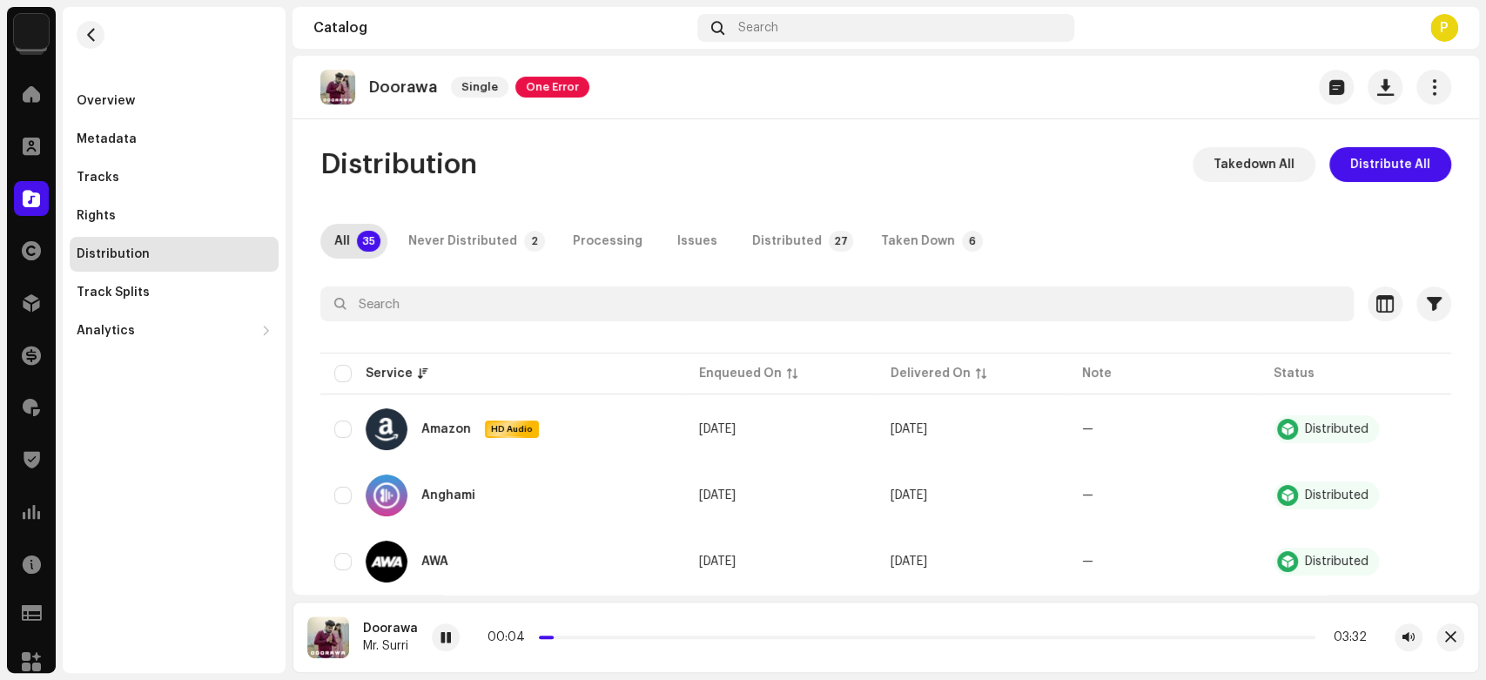
click at [757, 244] on div "Distributed" at bounding box center [787, 241] width 70 height 35
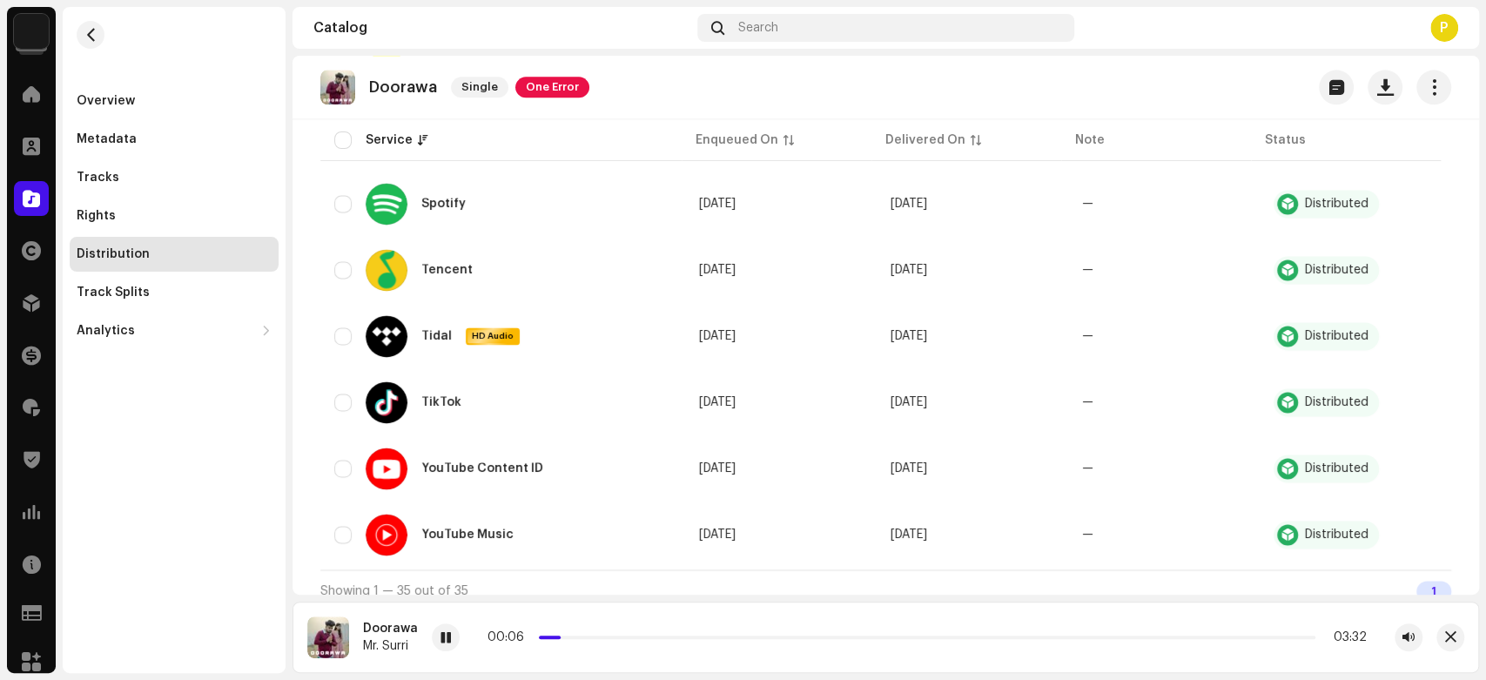
scroll to position [1623, 0]
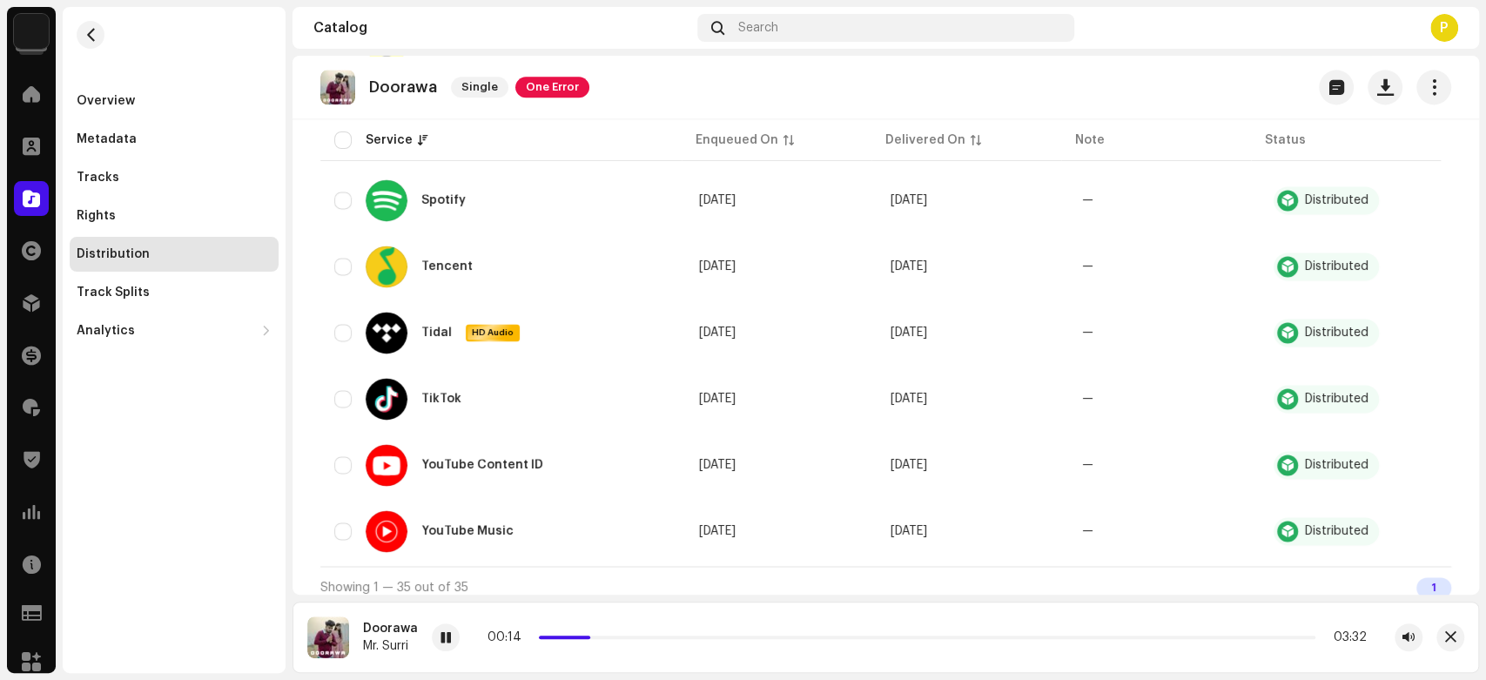
drag, startPoint x: 560, startPoint y: 634, endPoint x: 584, endPoint y: 634, distance: 24.4
click at [584, 634] on span at bounding box center [587, 637] width 9 height 9
drag, startPoint x: 584, startPoint y: 634, endPoint x: 672, endPoint y: 640, distance: 88.1
click at [672, 640] on span at bounding box center [675, 637] width 9 height 9
click at [158, 113] on div "Overview" at bounding box center [174, 101] width 209 height 35
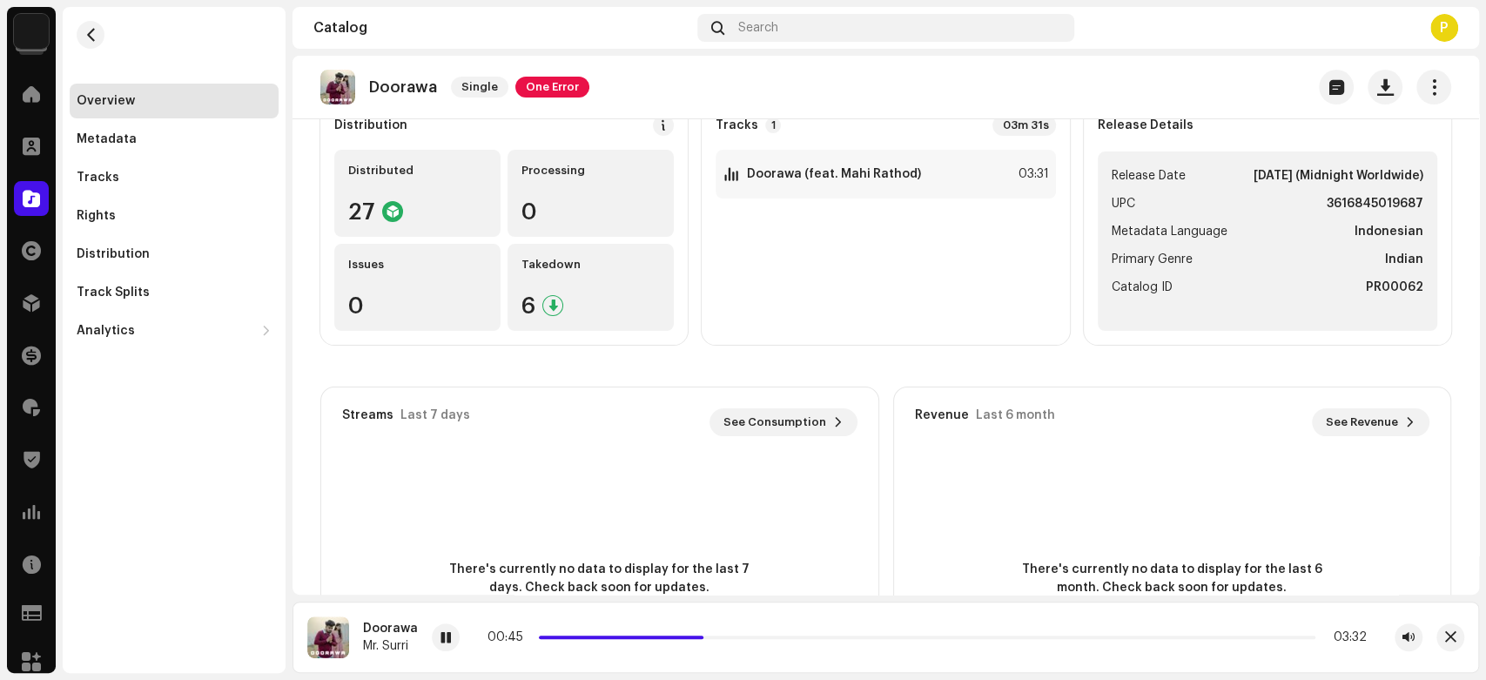
scroll to position [193, 0]
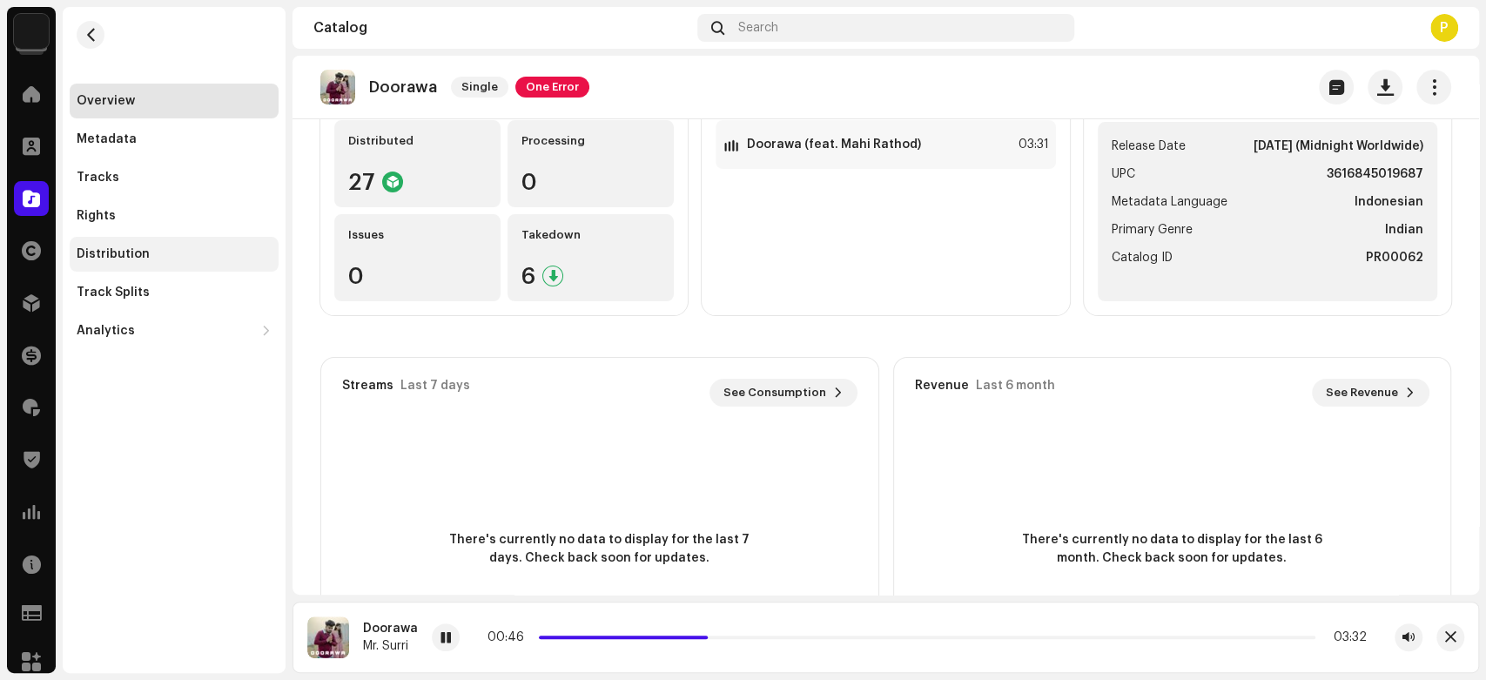
click at [181, 263] on div "Distribution" at bounding box center [174, 254] width 209 height 35
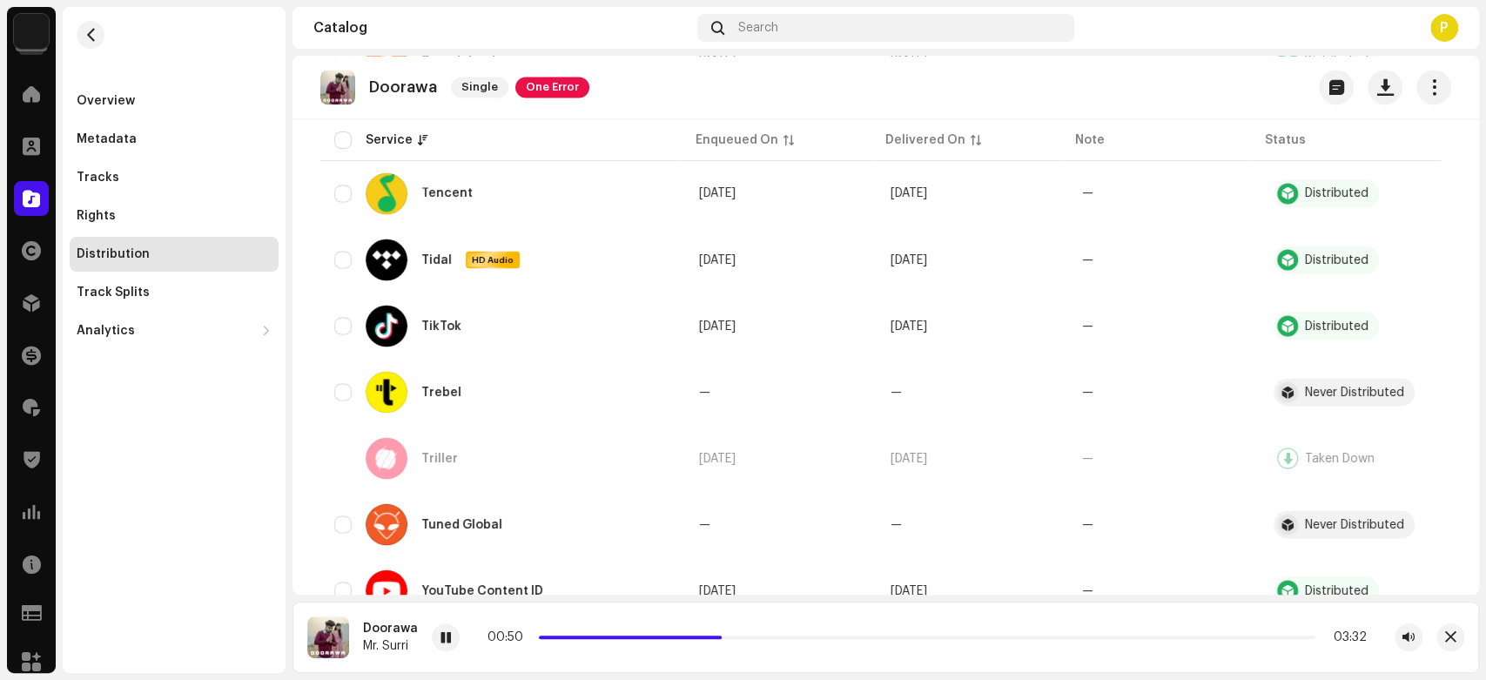
scroll to position [2150, 0]
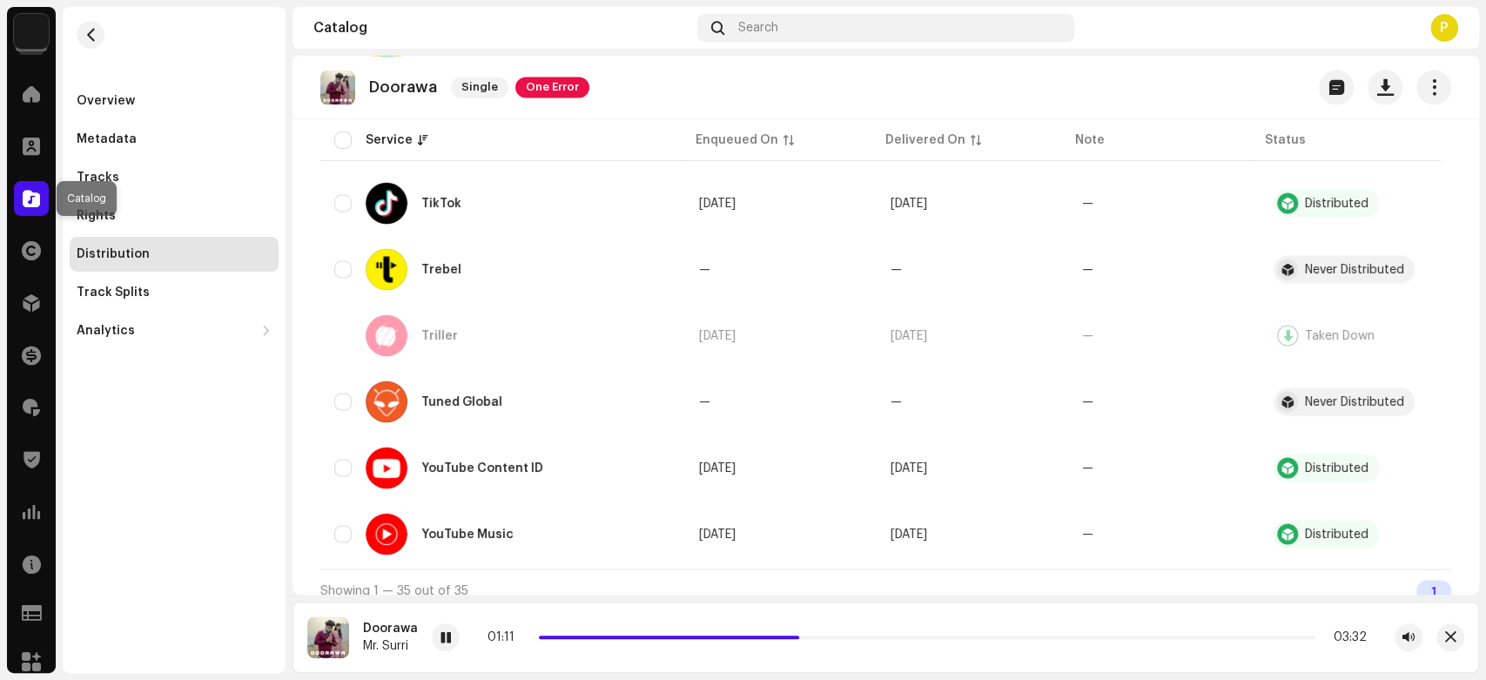
click at [35, 193] on span at bounding box center [31, 199] width 17 height 14
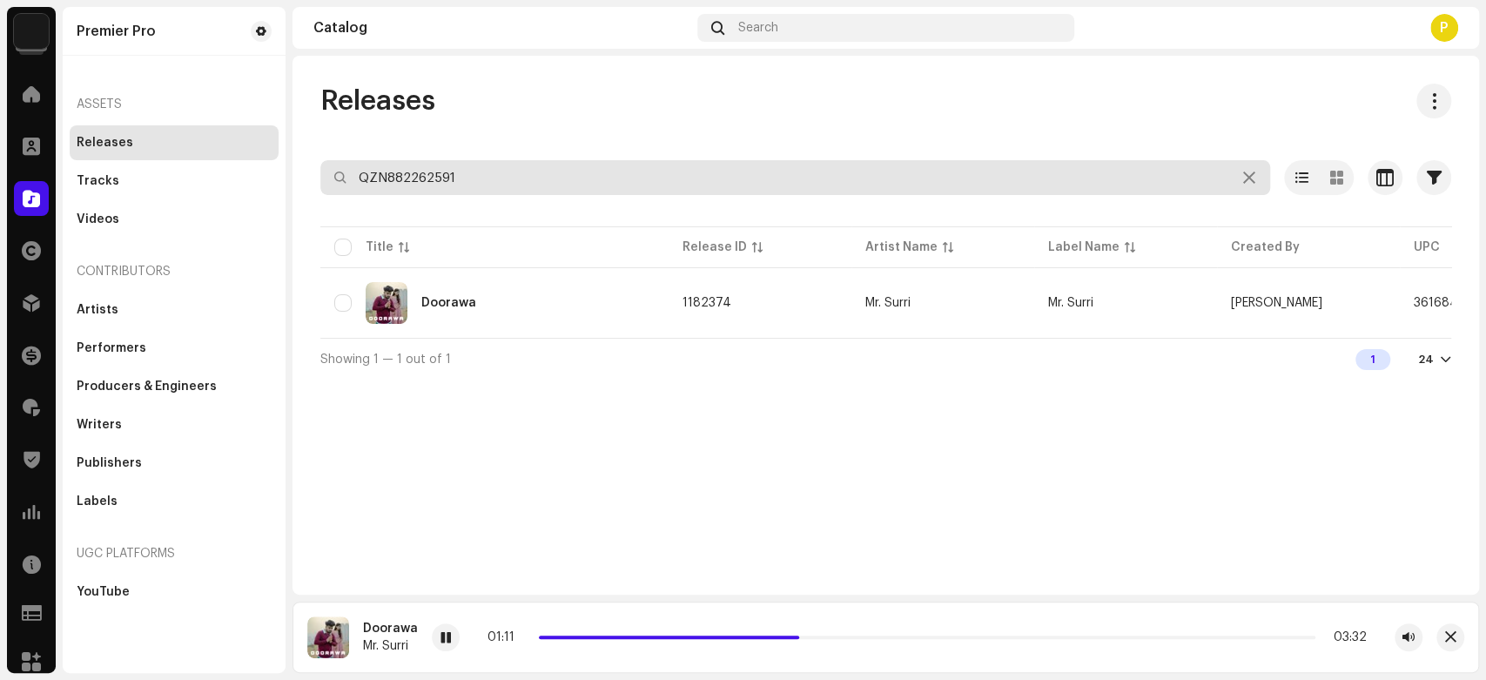
click at [514, 185] on input "QZN882262591" at bounding box center [795, 177] width 950 height 35
paste input "859"
type input "QZN882262859"
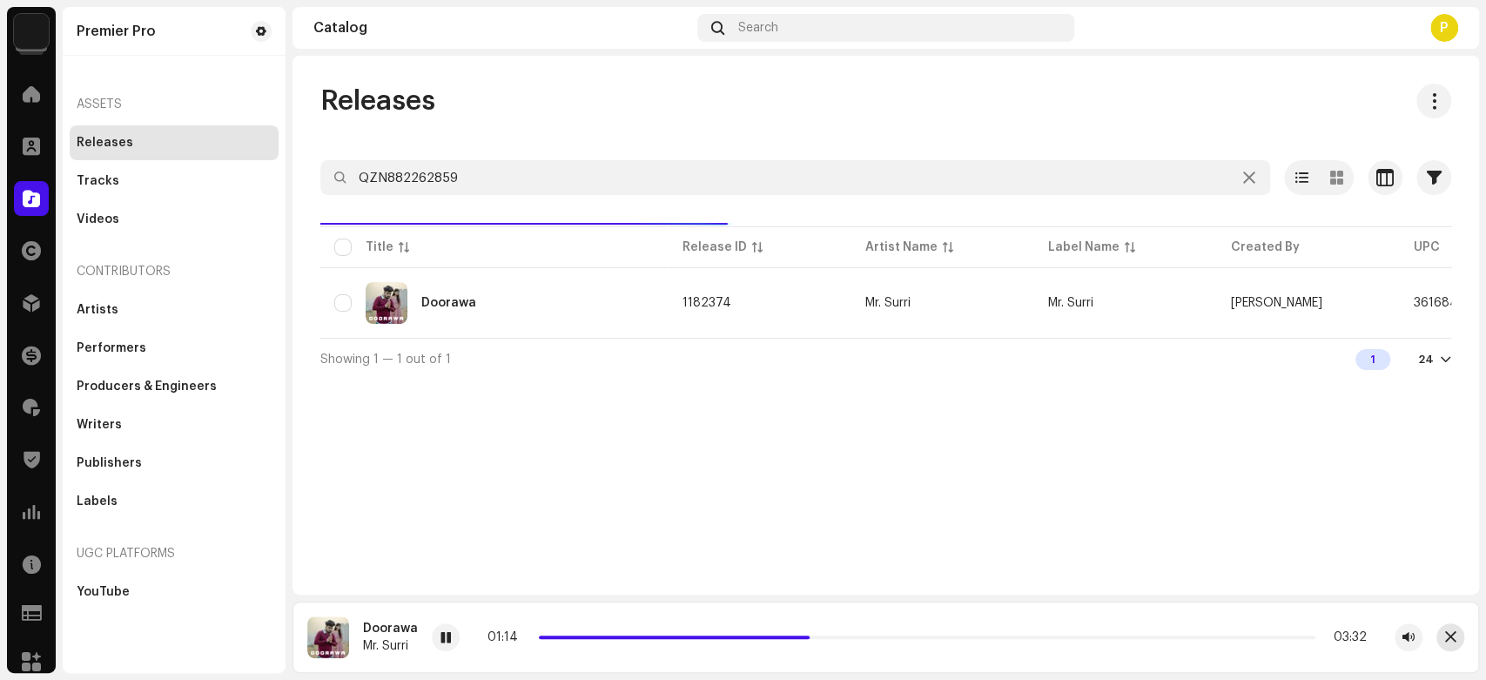
click at [1437, 636] on button "button" at bounding box center [1451, 637] width 28 height 28
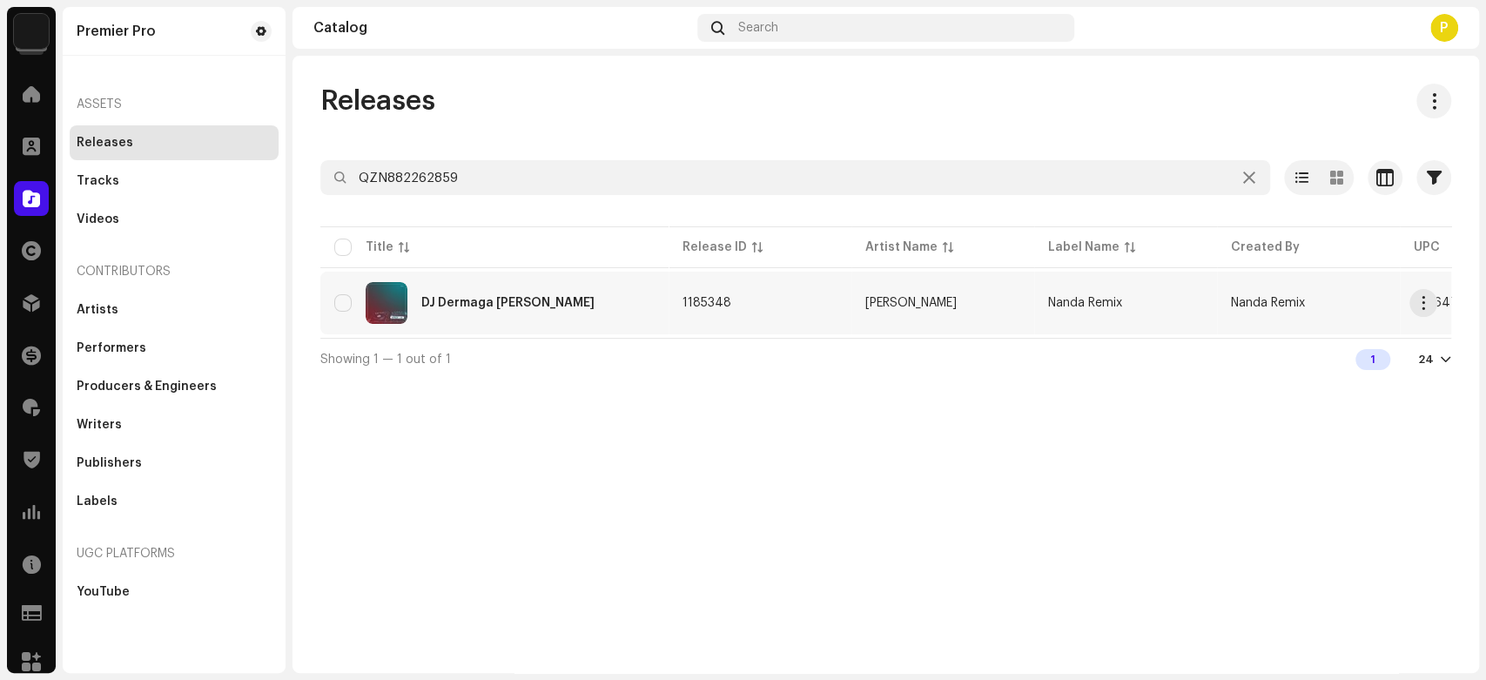
click at [473, 294] on div "DJ Dermaga Biru Maulana Wijaya" at bounding box center [494, 303] width 320 height 42
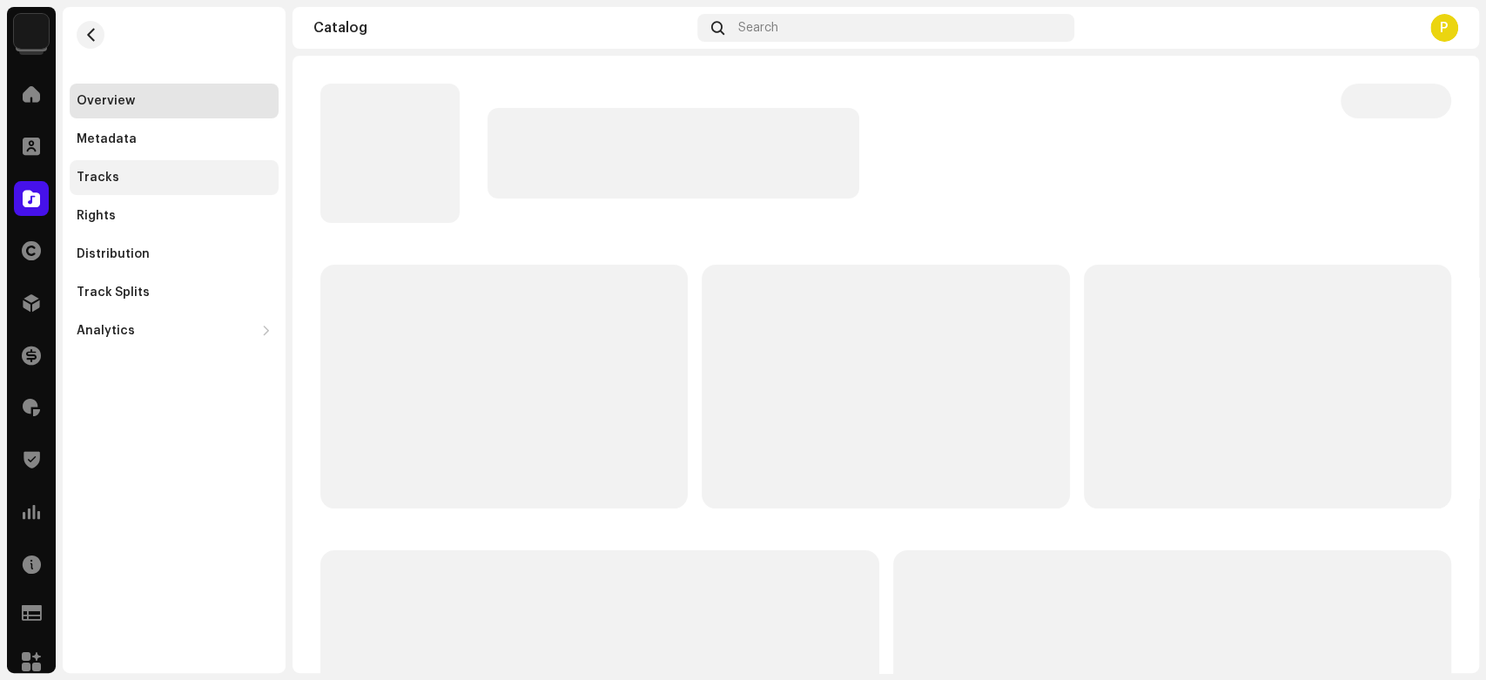
click at [181, 174] on div "Tracks" at bounding box center [174, 178] width 195 height 14
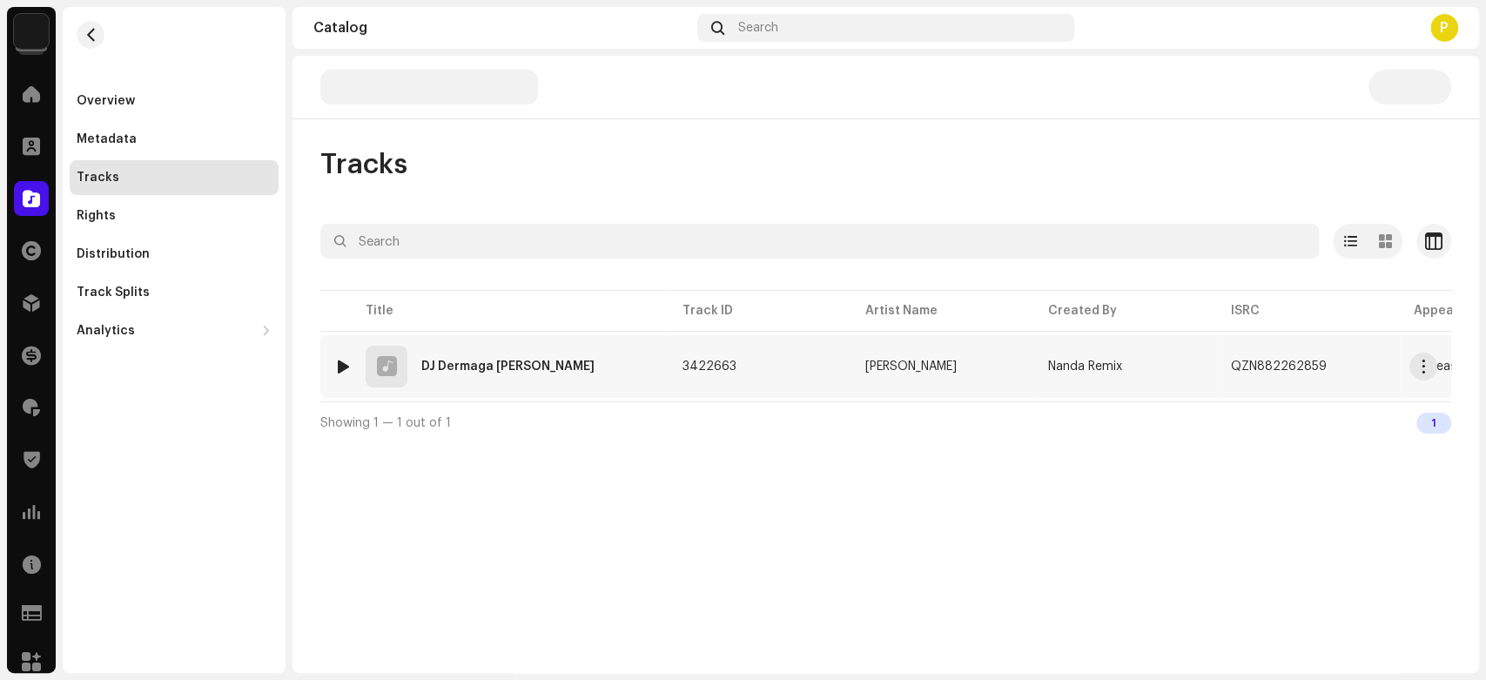
click at [340, 361] on div at bounding box center [343, 367] width 13 height 14
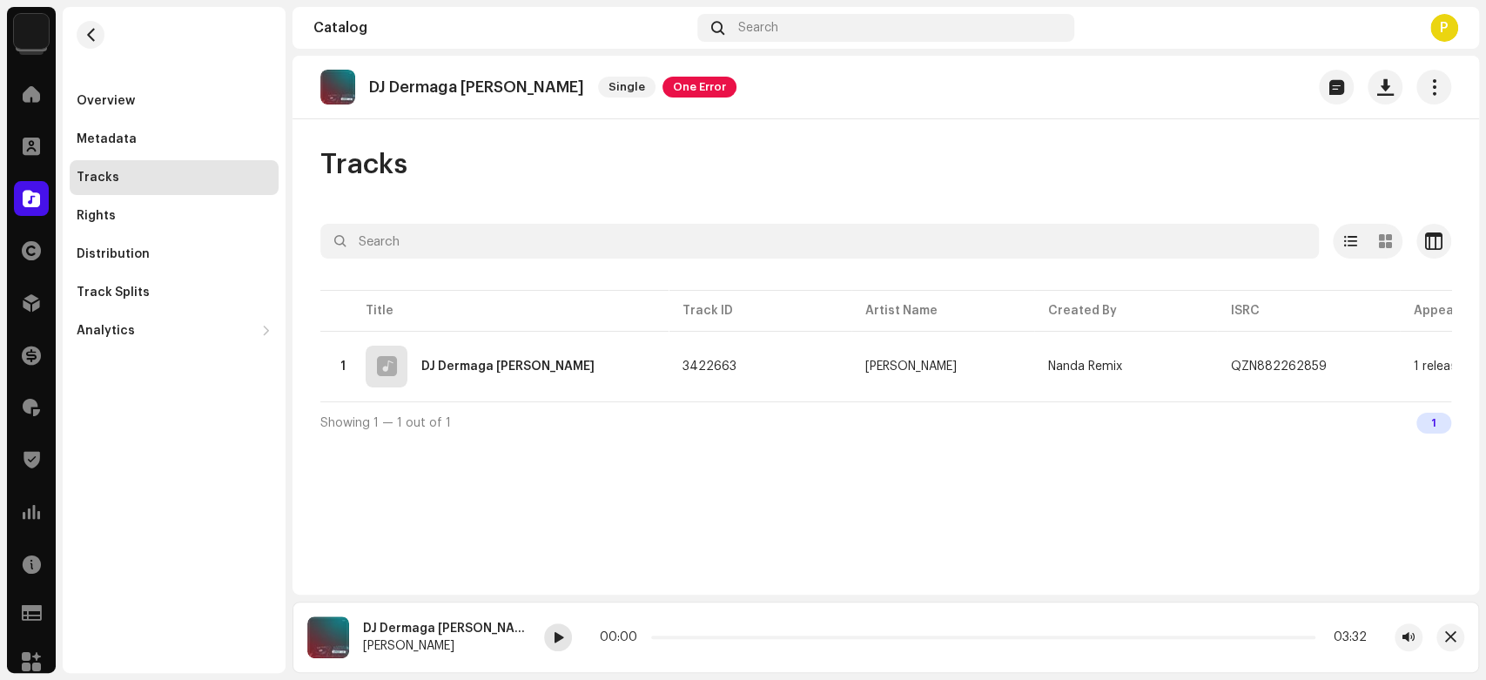
click at [553, 635] on span at bounding box center [558, 638] width 10 height 14
click at [548, 640] on div at bounding box center [558, 637] width 28 height 28
click at [21, 193] on div at bounding box center [31, 198] width 35 height 35
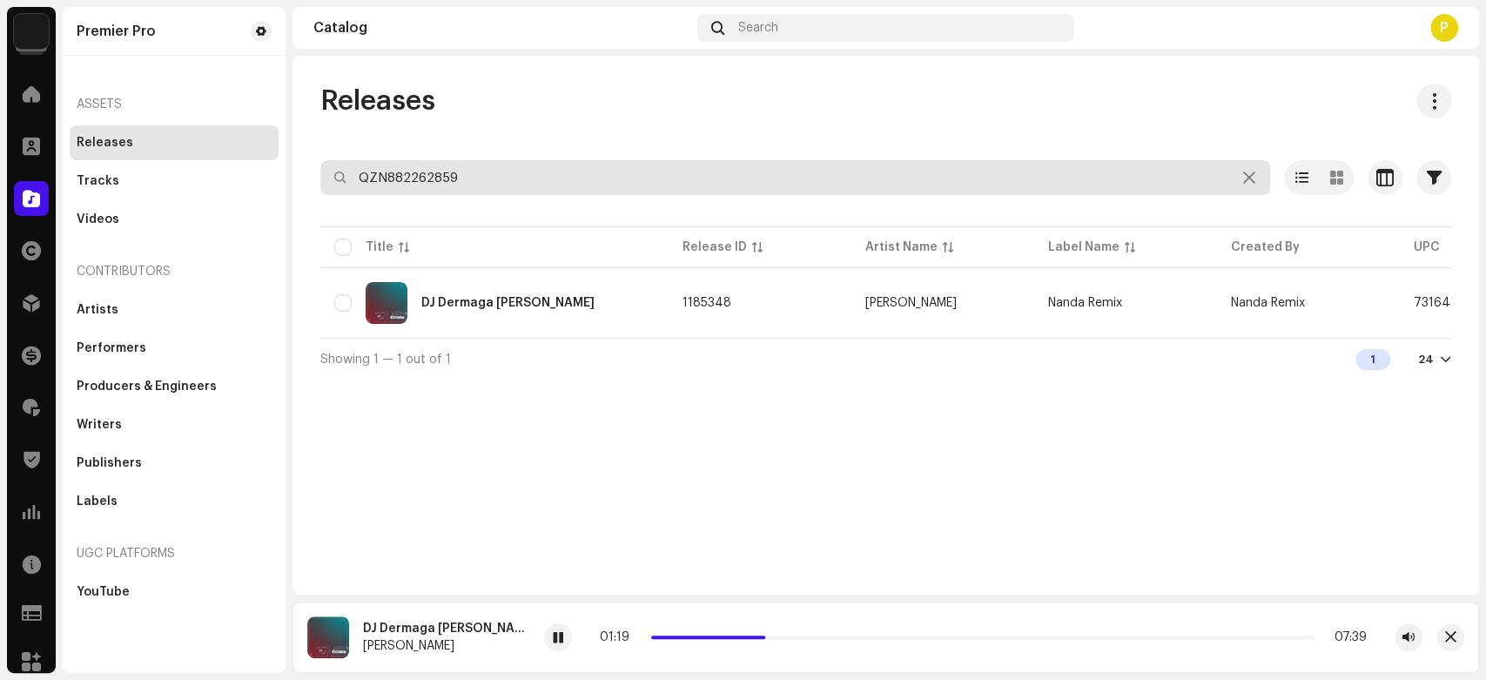
click at [543, 176] on input "QZN882262859" at bounding box center [795, 177] width 950 height 35
paste input "5155"
type input "QZN882265155"
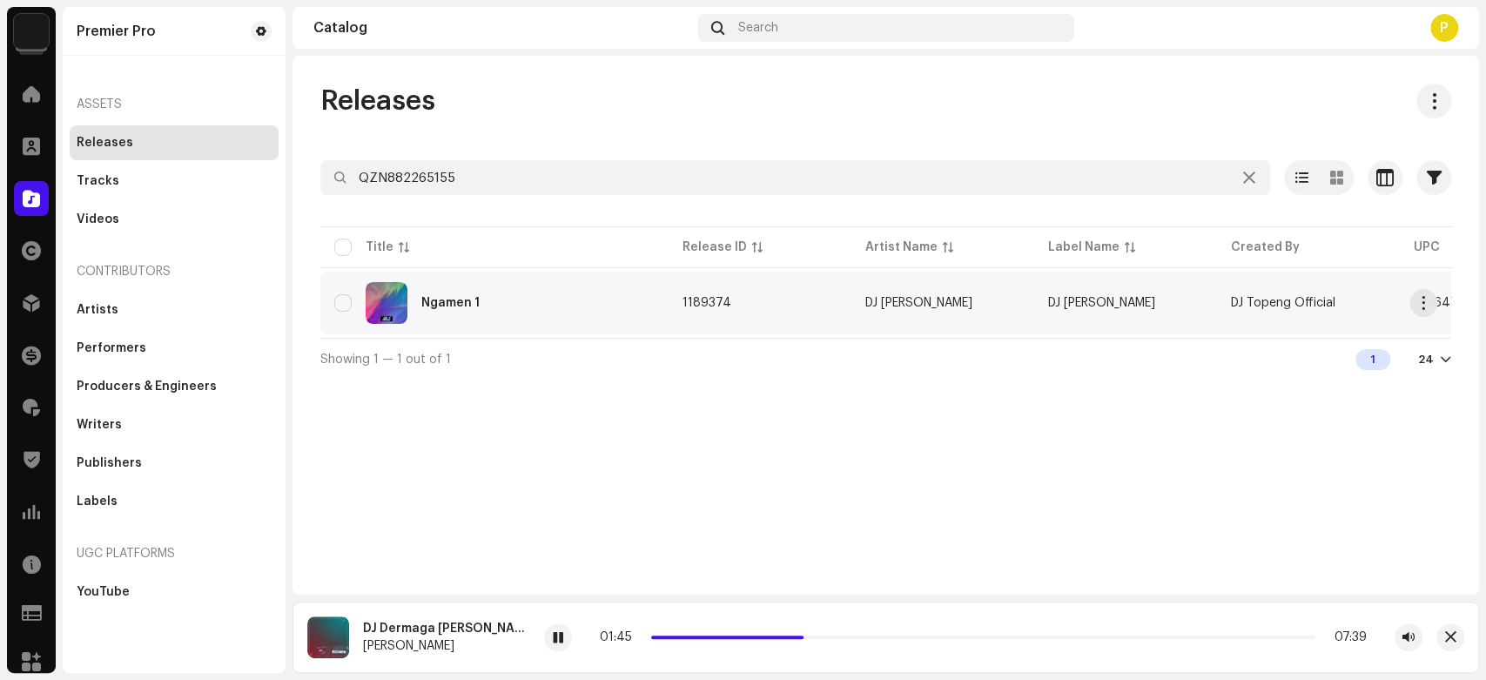
click at [489, 300] on div "Ngamen 1" at bounding box center [494, 303] width 320 height 42
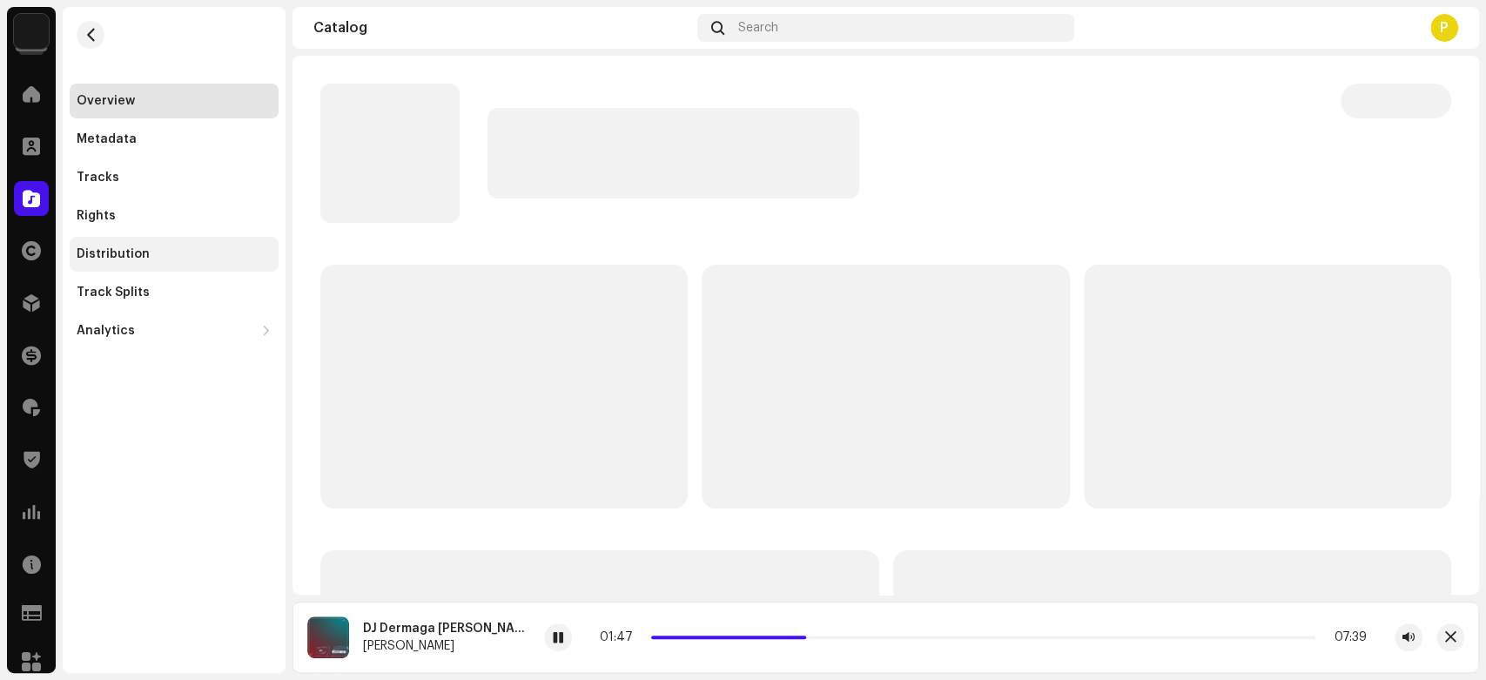
click at [173, 249] on div "Distribution" at bounding box center [174, 254] width 195 height 14
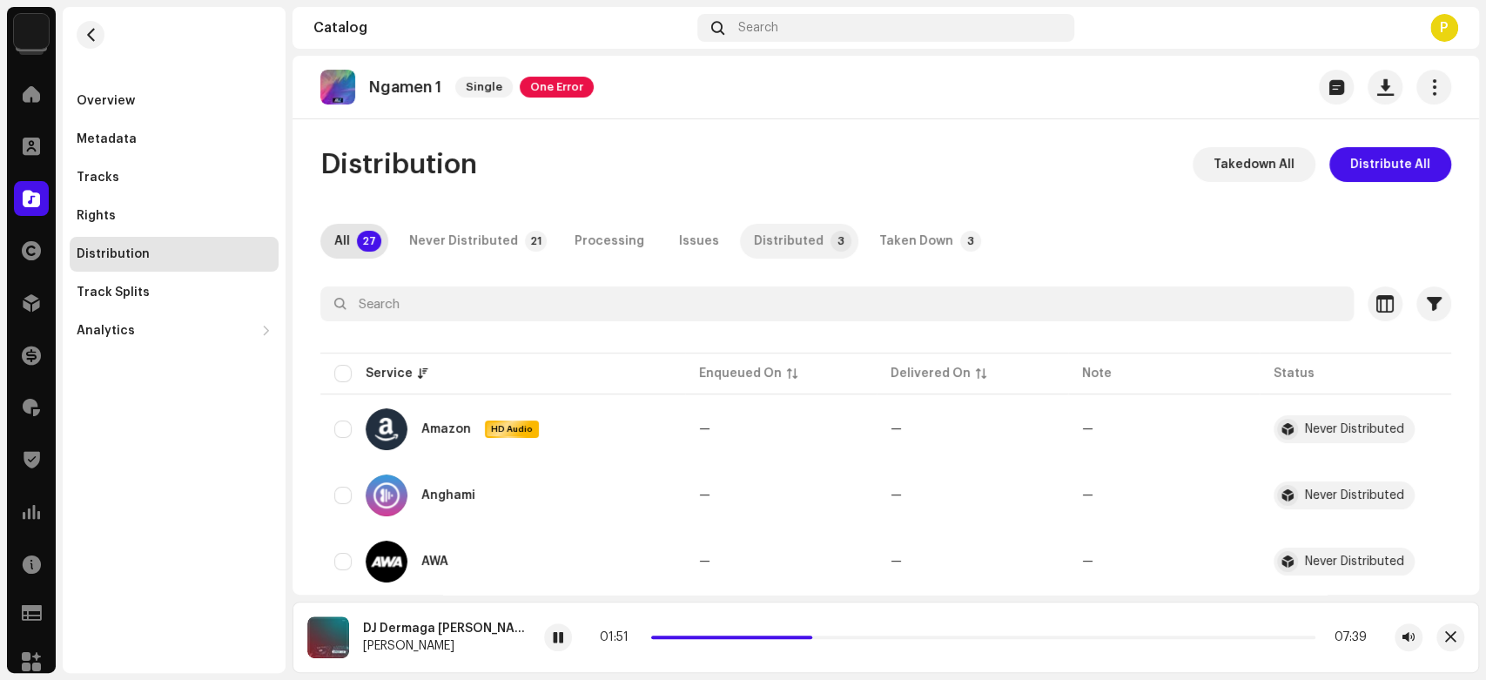
click at [775, 233] on div "Distributed" at bounding box center [789, 241] width 70 height 35
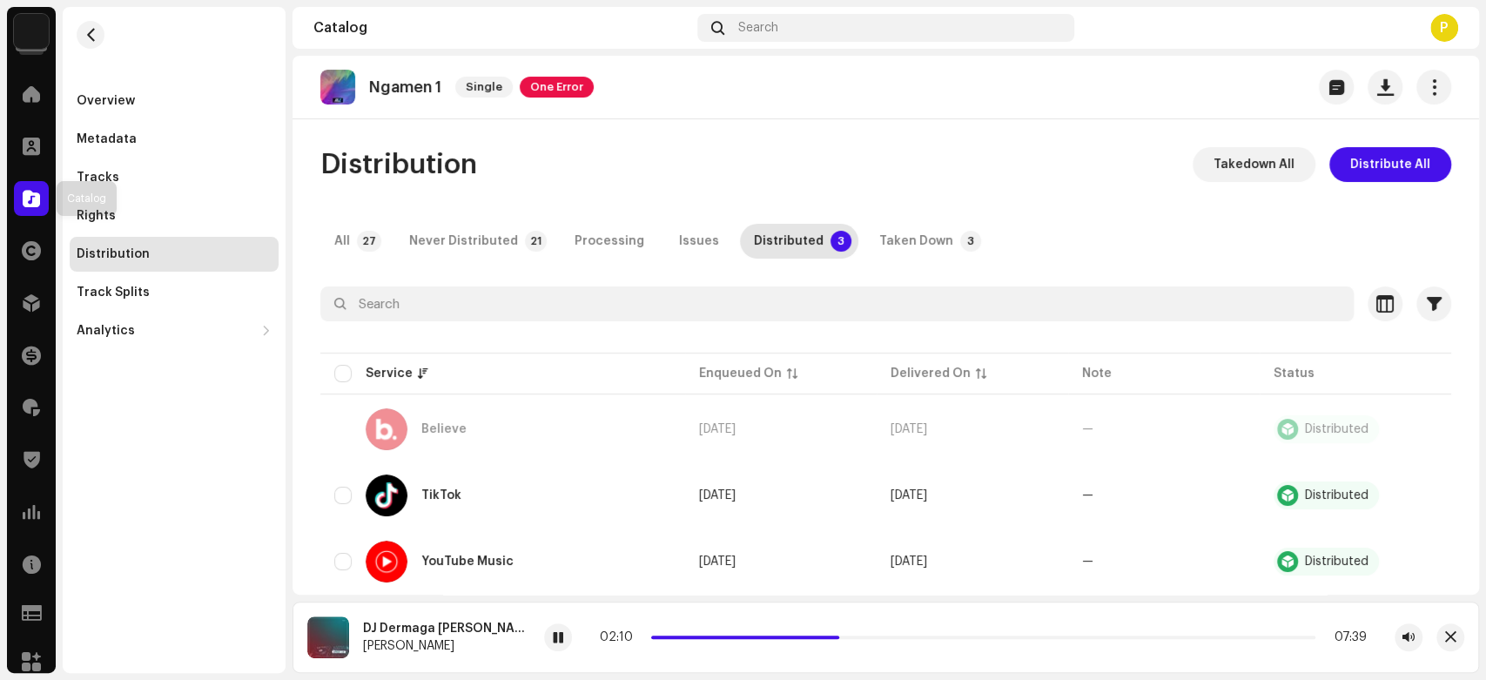
click at [24, 184] on div at bounding box center [31, 198] width 35 height 35
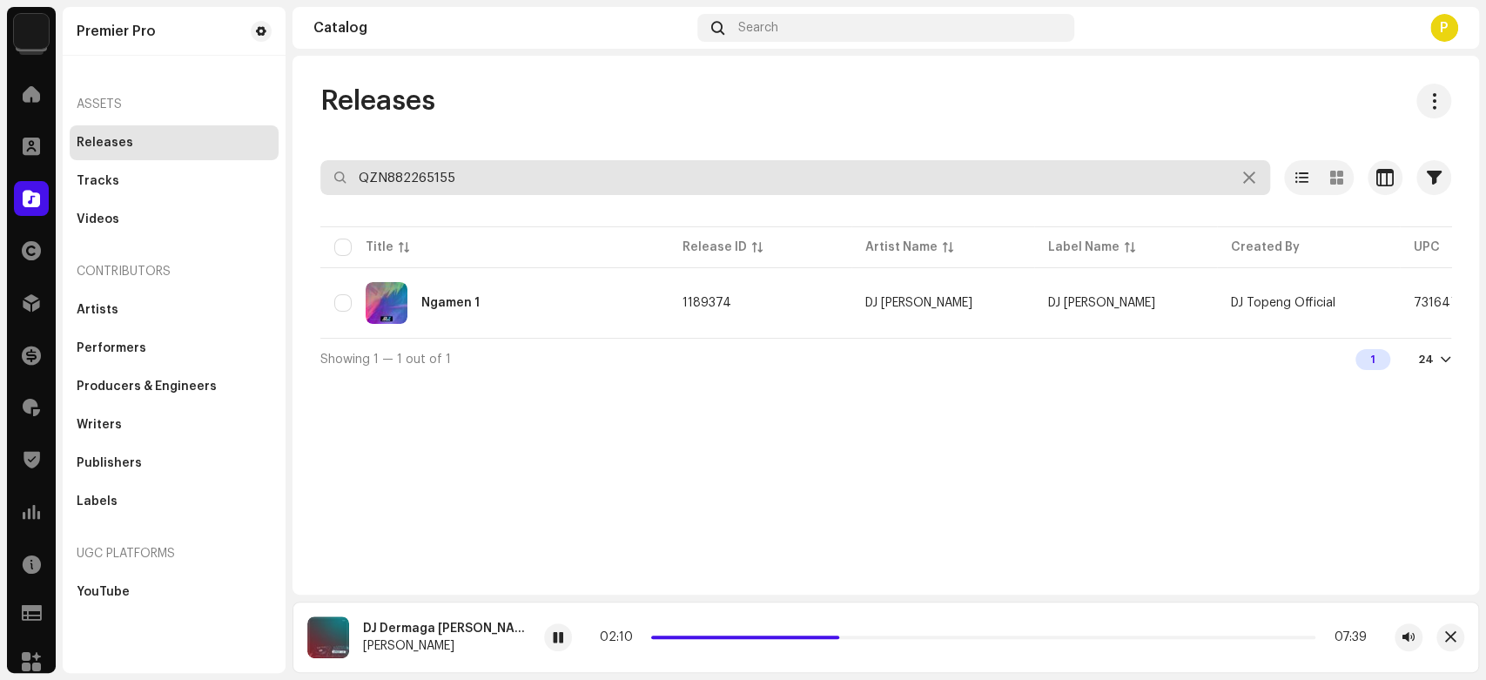
click at [564, 172] on input "QZN882265155" at bounding box center [795, 177] width 950 height 35
paste input "6949"
type input "QZN882266949"
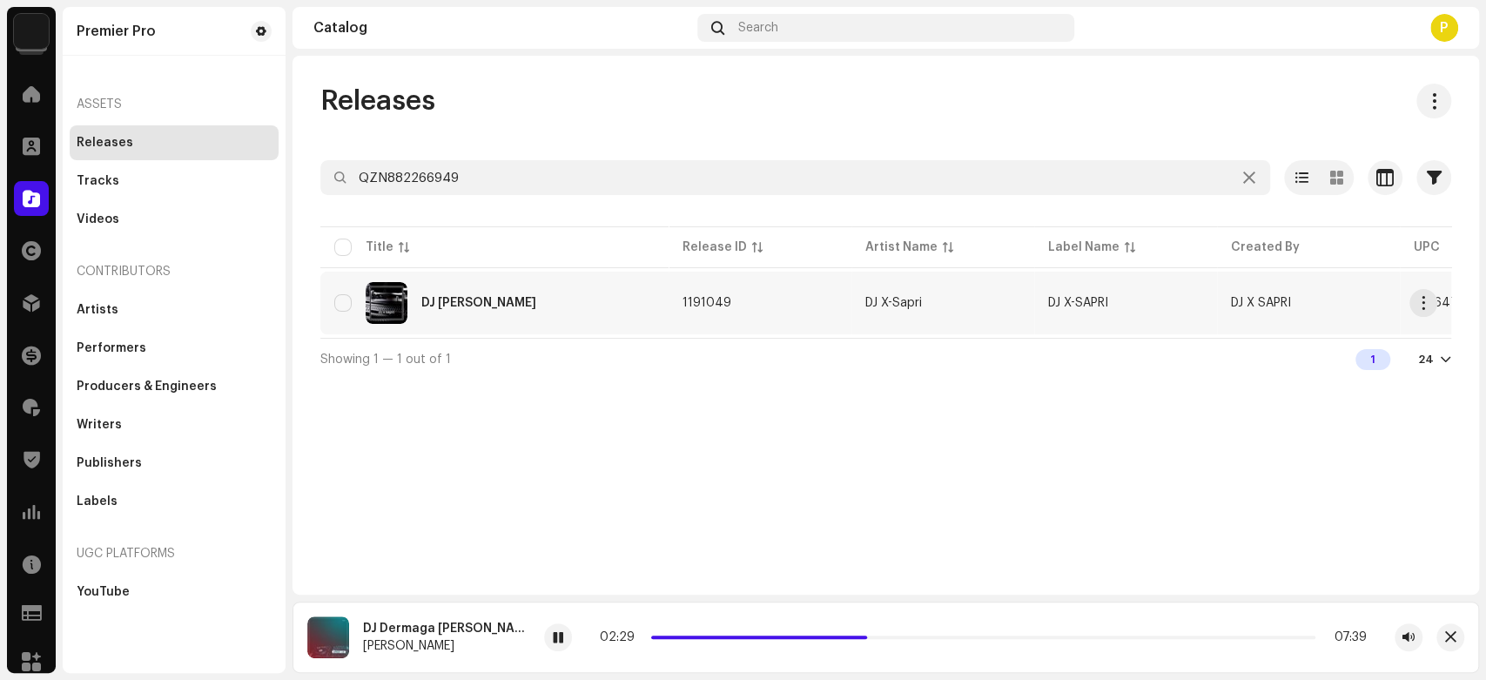
click at [462, 316] on div "DJ Kenapa Begitu" at bounding box center [494, 303] width 320 height 42
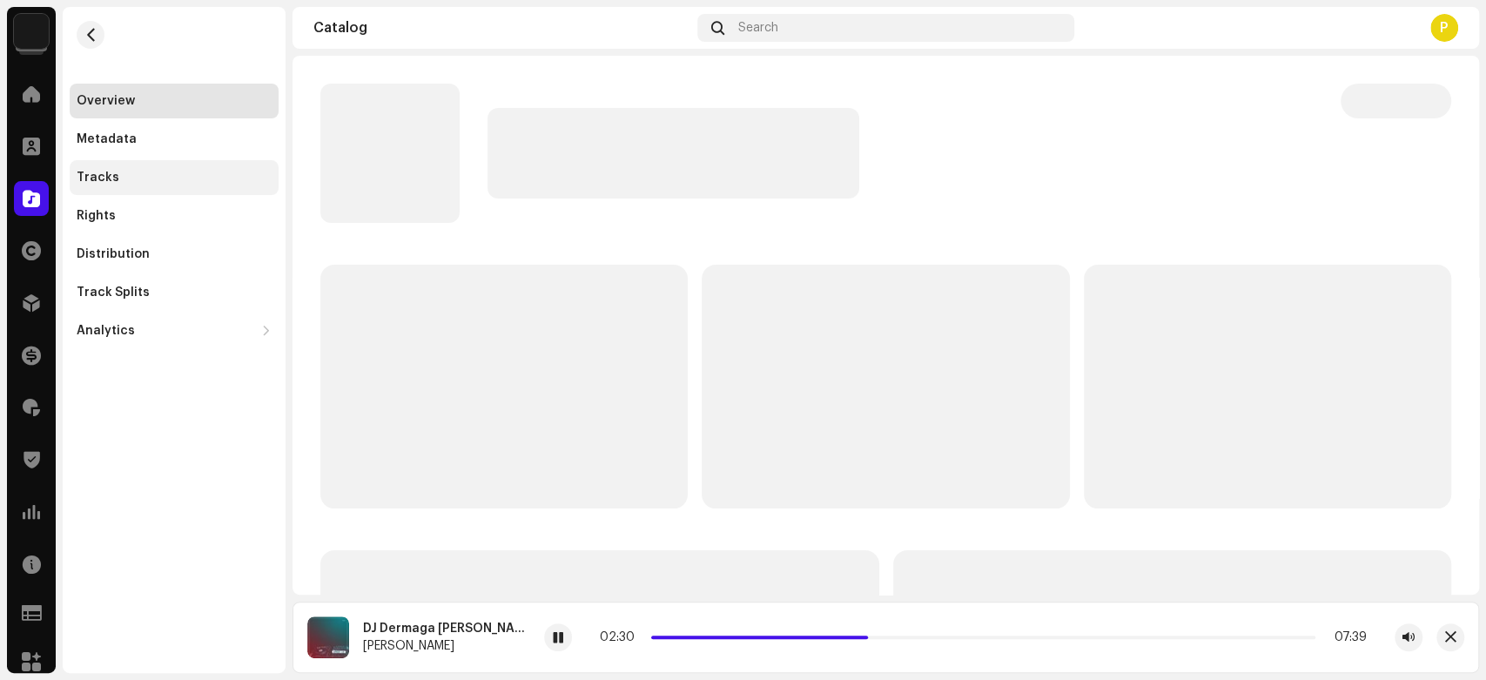
click at [173, 179] on div "Tracks" at bounding box center [174, 178] width 195 height 14
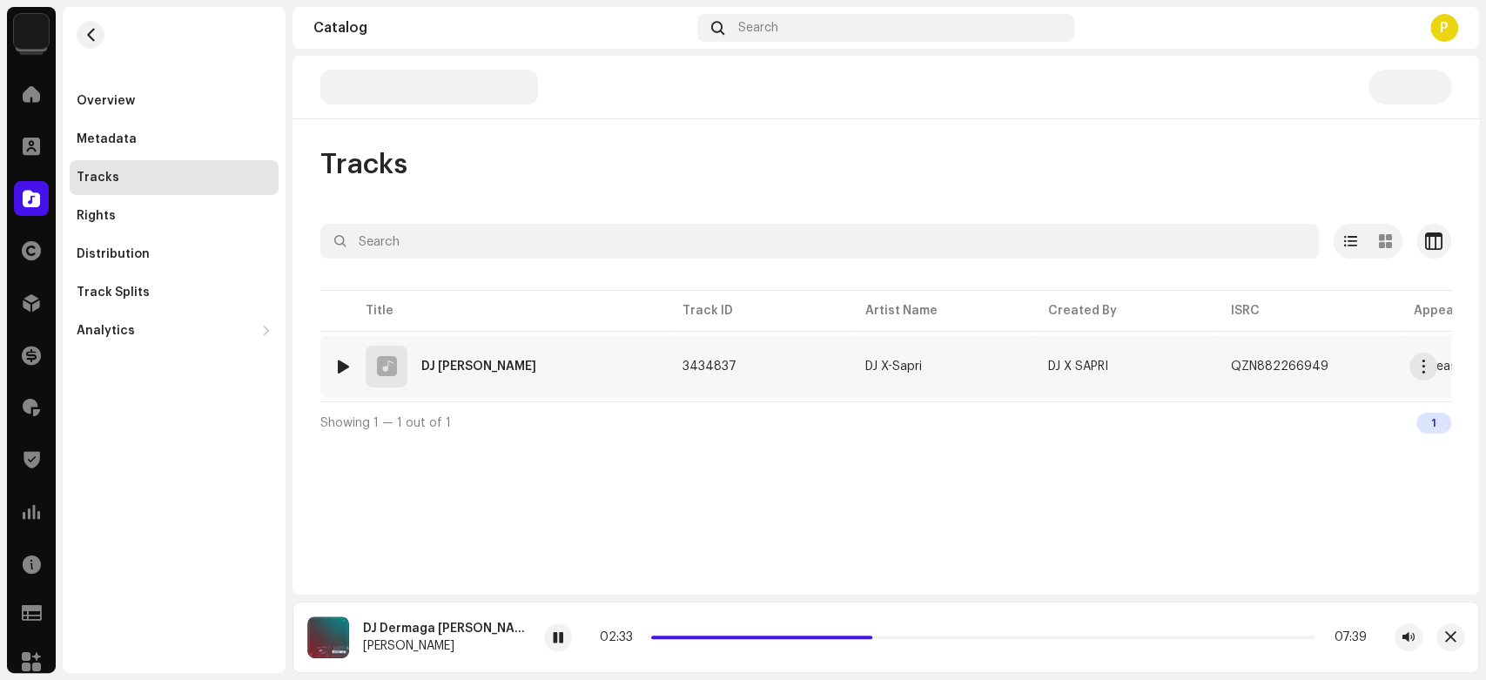
click at [337, 361] on div at bounding box center [343, 367] width 13 height 14
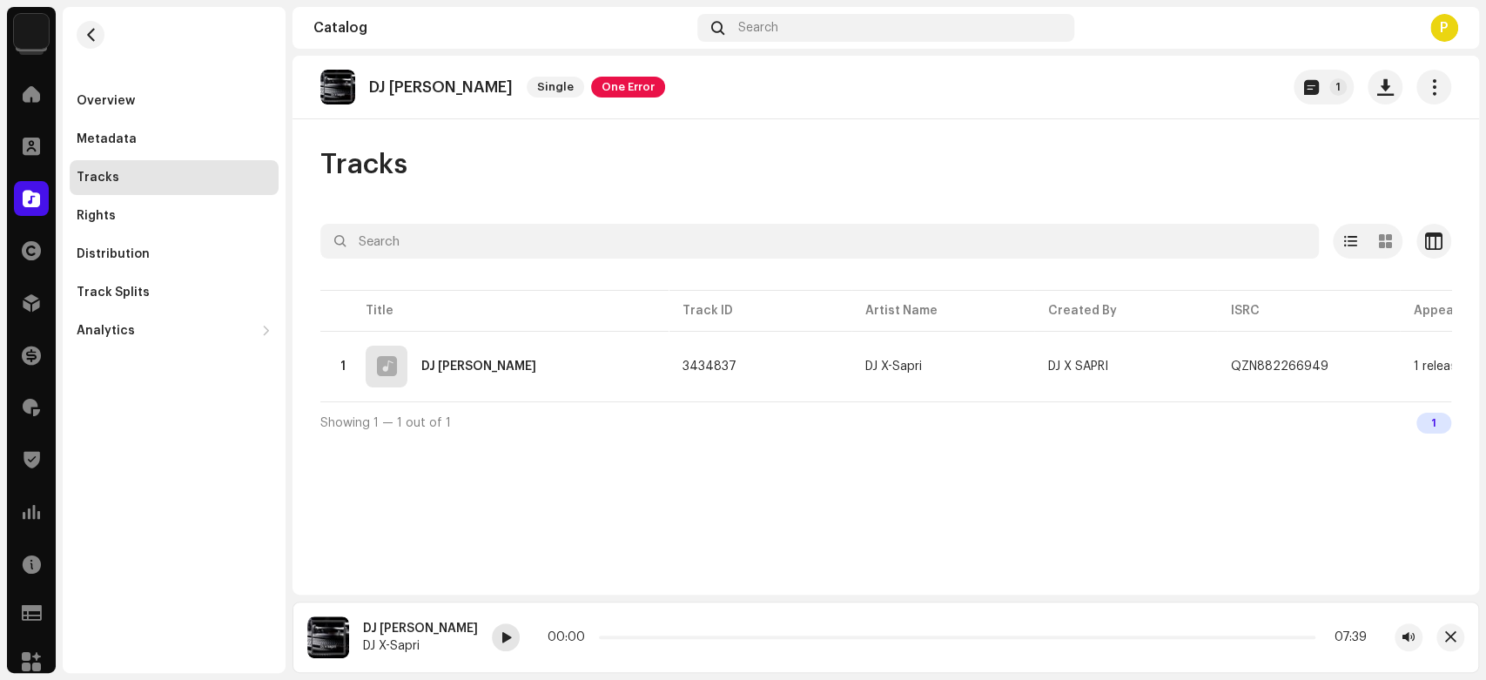
click at [501, 639] on div at bounding box center [506, 637] width 28 height 28
click at [492, 648] on div at bounding box center [506, 637] width 28 height 28
click at [492, 634] on div at bounding box center [506, 637] width 28 height 28
click at [20, 204] on div at bounding box center [31, 198] width 35 height 35
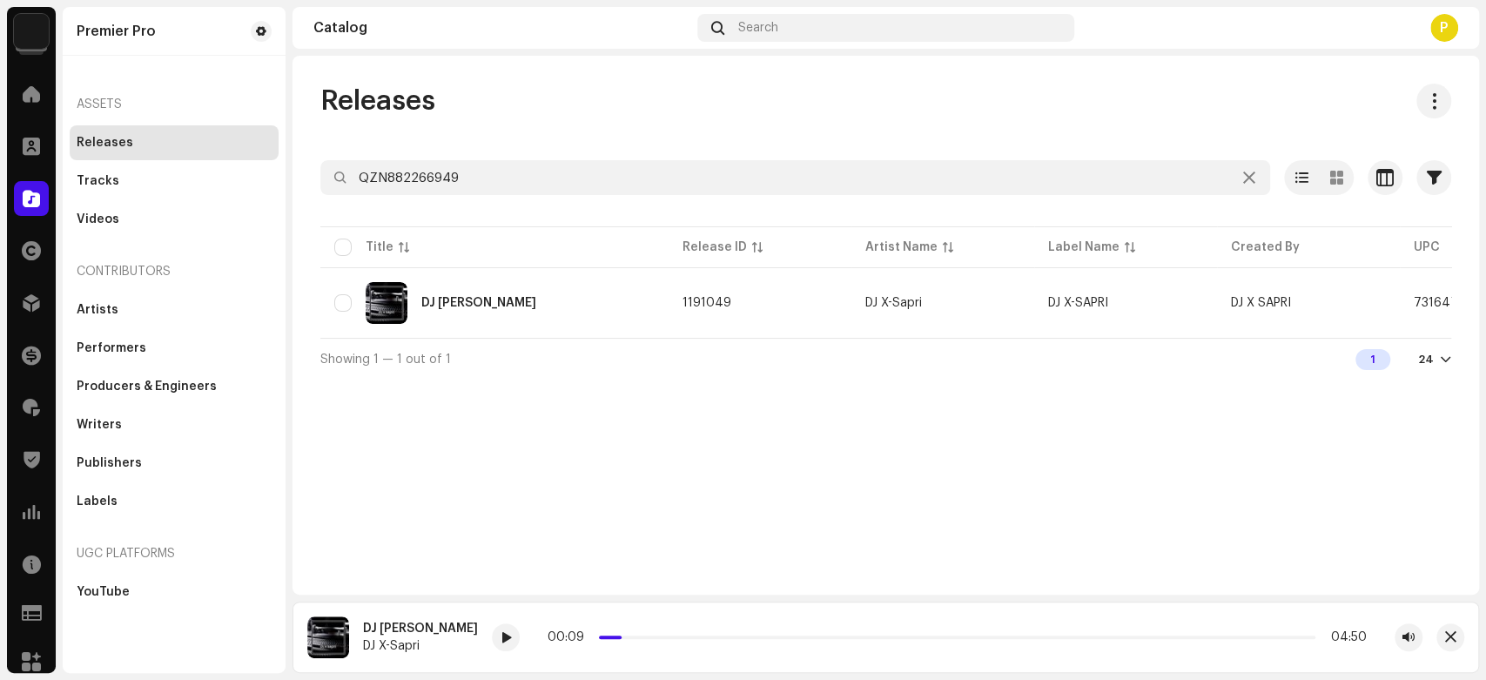
click at [539, 159] on div "Selected 0 Options" at bounding box center [885, 142] width 1131 height 35
click at [528, 171] on input "QZN882266949" at bounding box center [795, 177] width 950 height 35
paste input "8546"
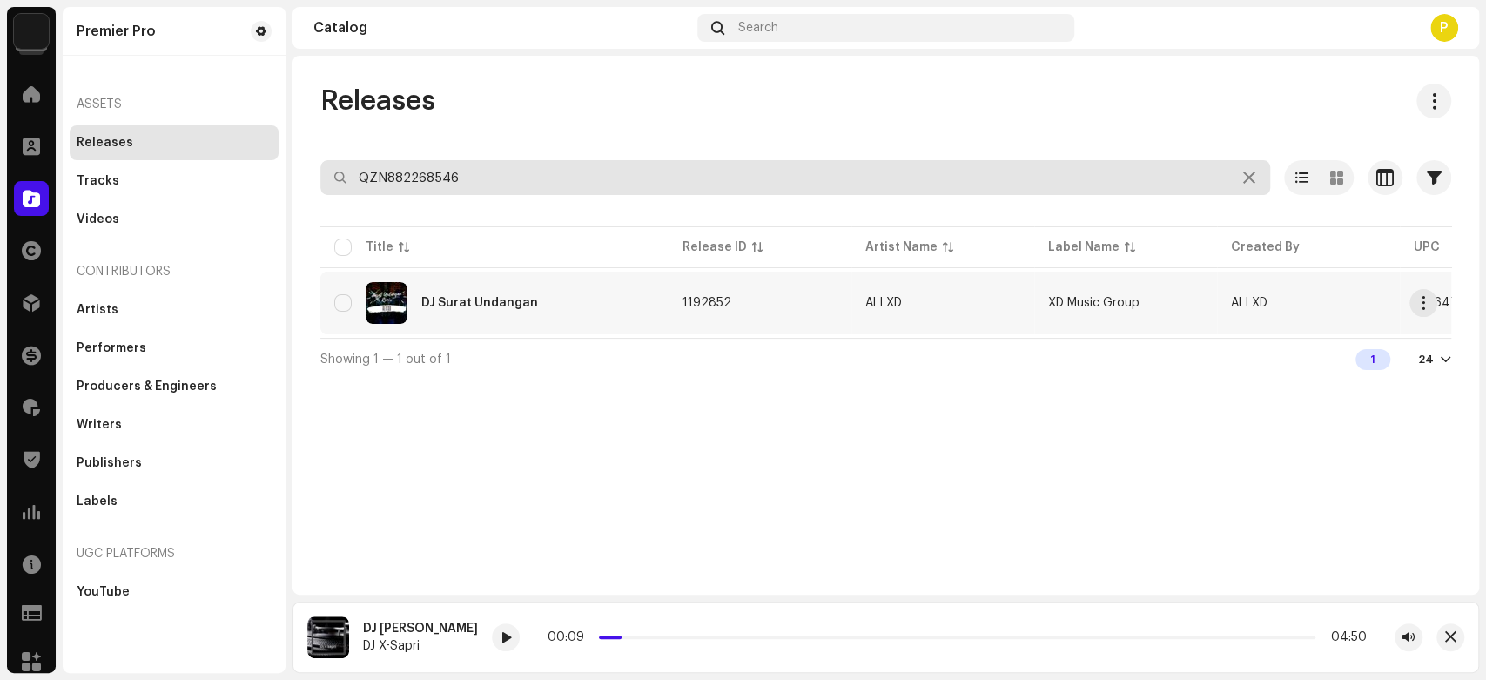
type input "QZN882268546"
click at [557, 285] on div "DJ Surat Undangan" at bounding box center [494, 303] width 320 height 42
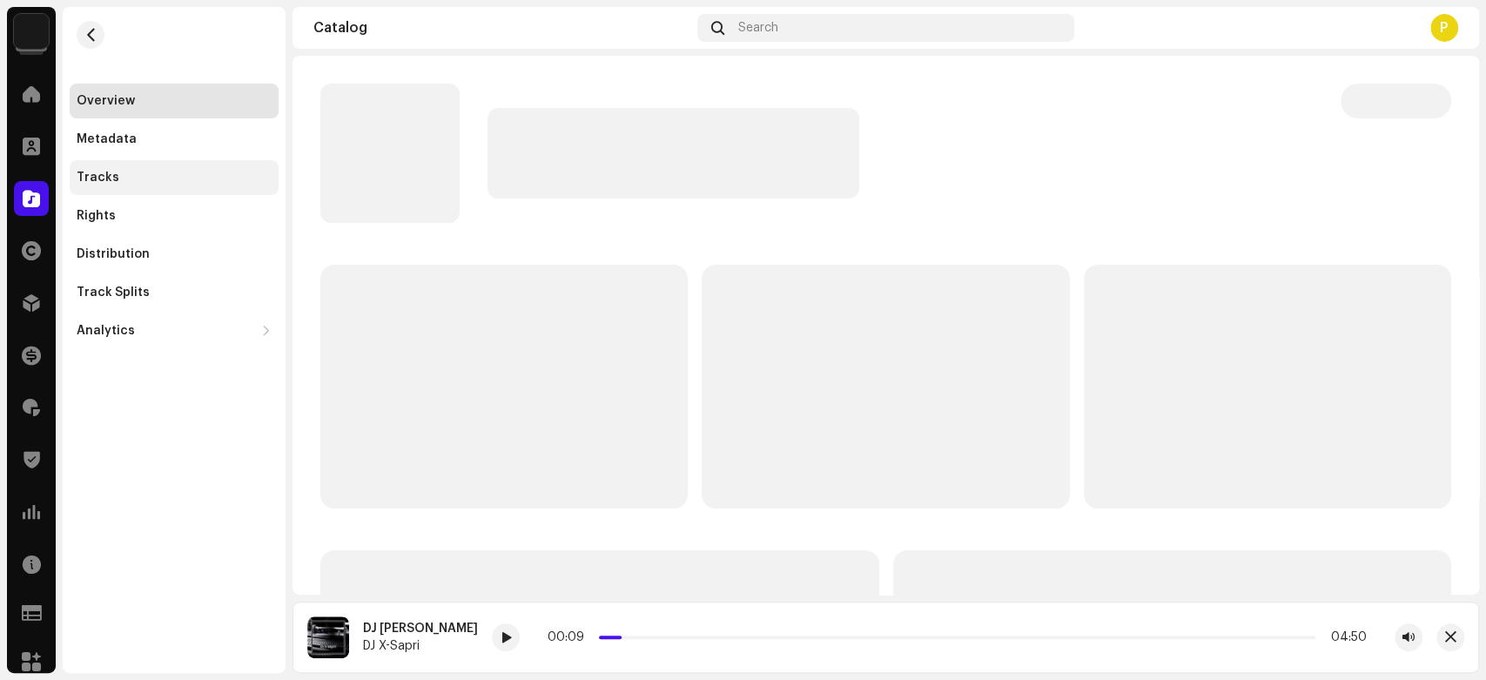
click at [151, 183] on div "Tracks" at bounding box center [174, 178] width 195 height 14
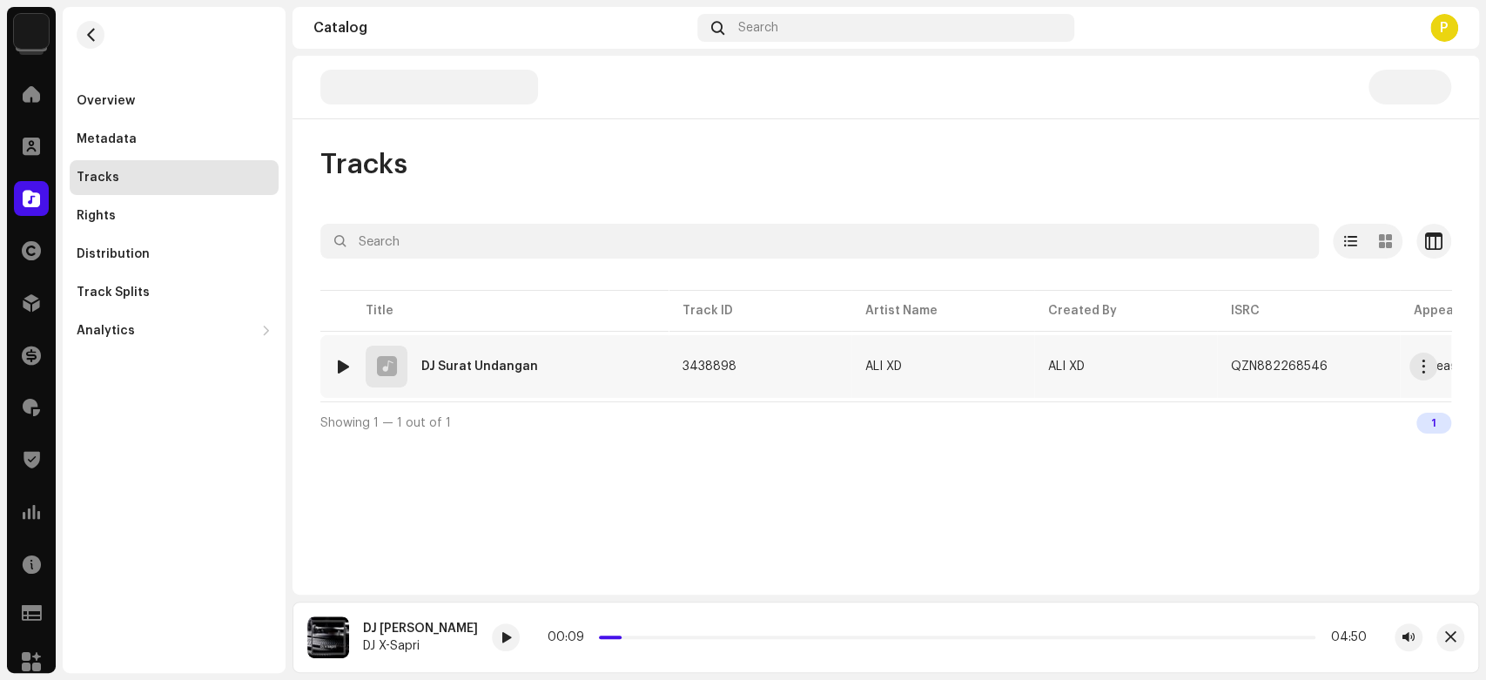
click at [337, 360] on div at bounding box center [343, 367] width 13 height 14
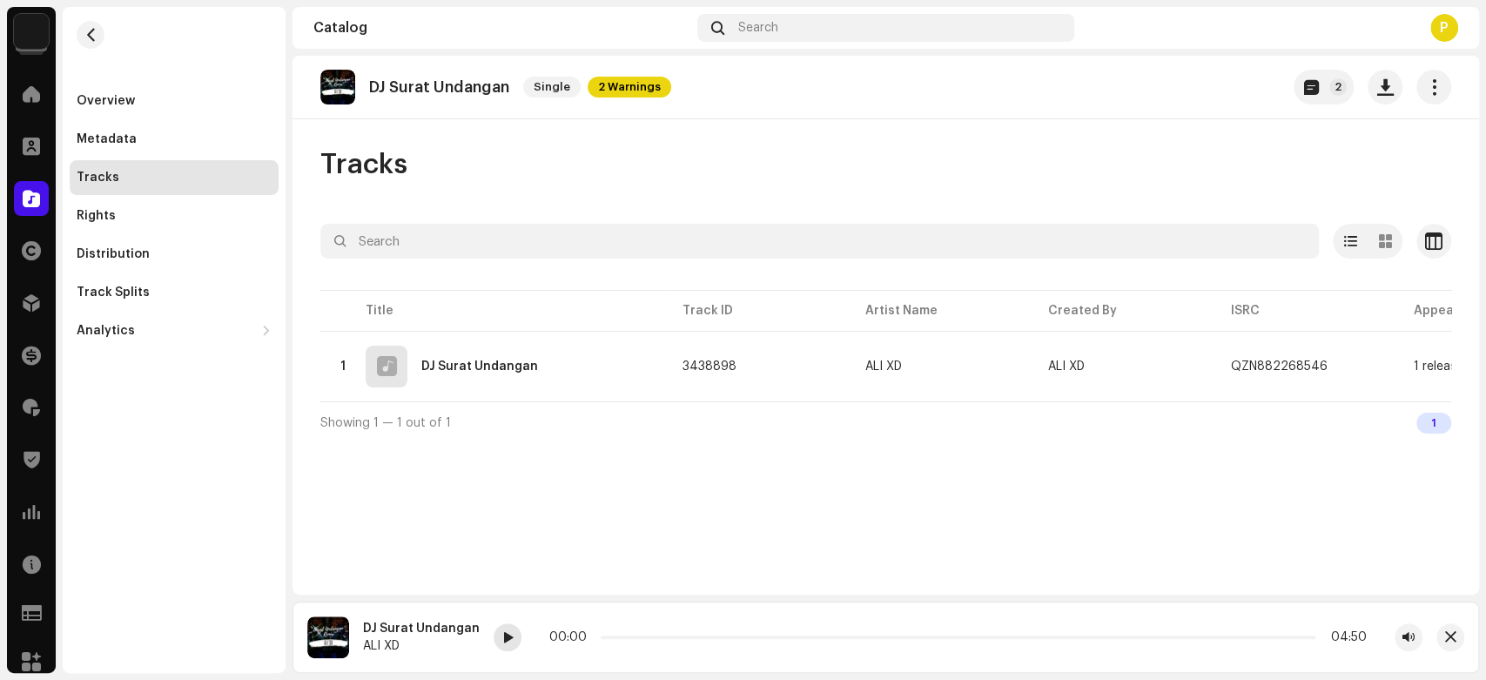
click at [495, 636] on div at bounding box center [508, 637] width 28 height 28
drag, startPoint x: 621, startPoint y: 637, endPoint x: 676, endPoint y: 646, distance: 55.5
click at [676, 646] on div "00:40 05:55" at bounding box center [958, 637] width 929 height 28
click at [502, 638] on span at bounding box center [507, 638] width 10 height 14
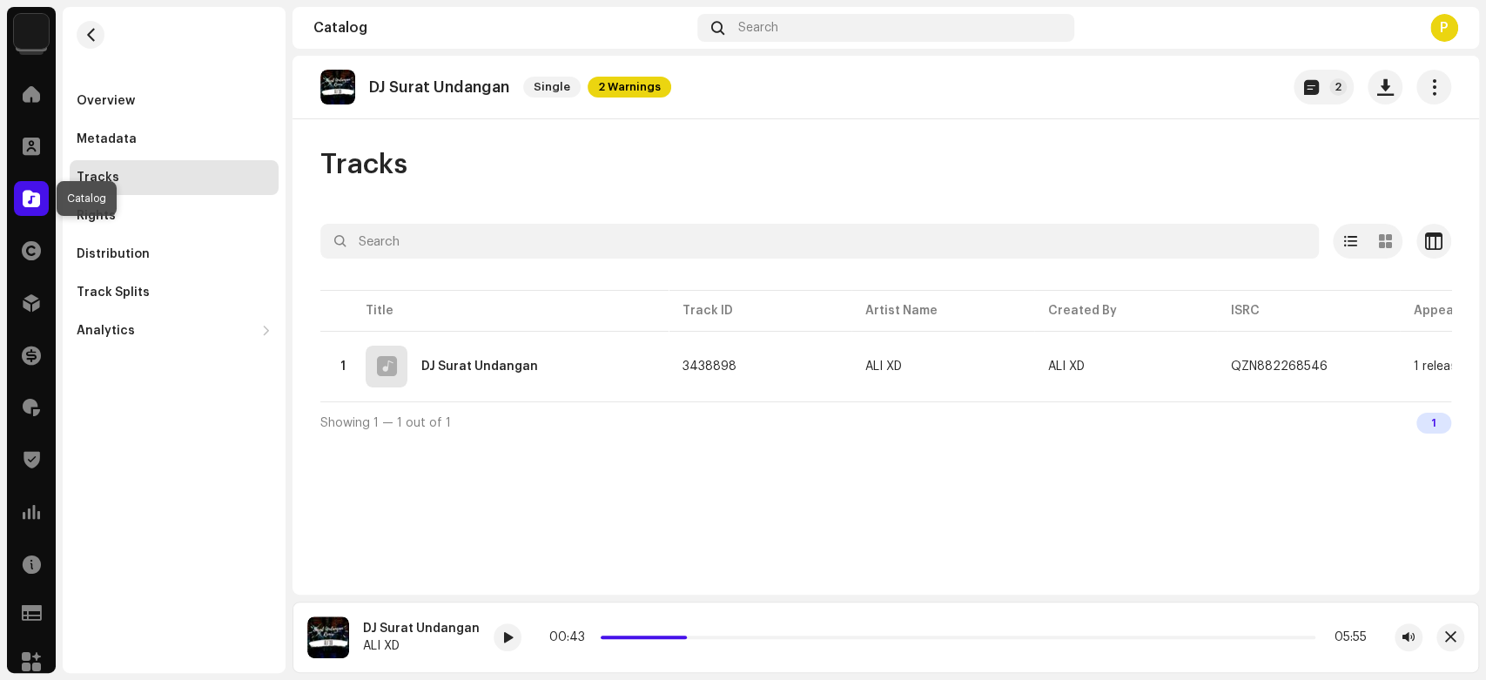
click at [30, 197] on span at bounding box center [31, 199] width 17 height 14
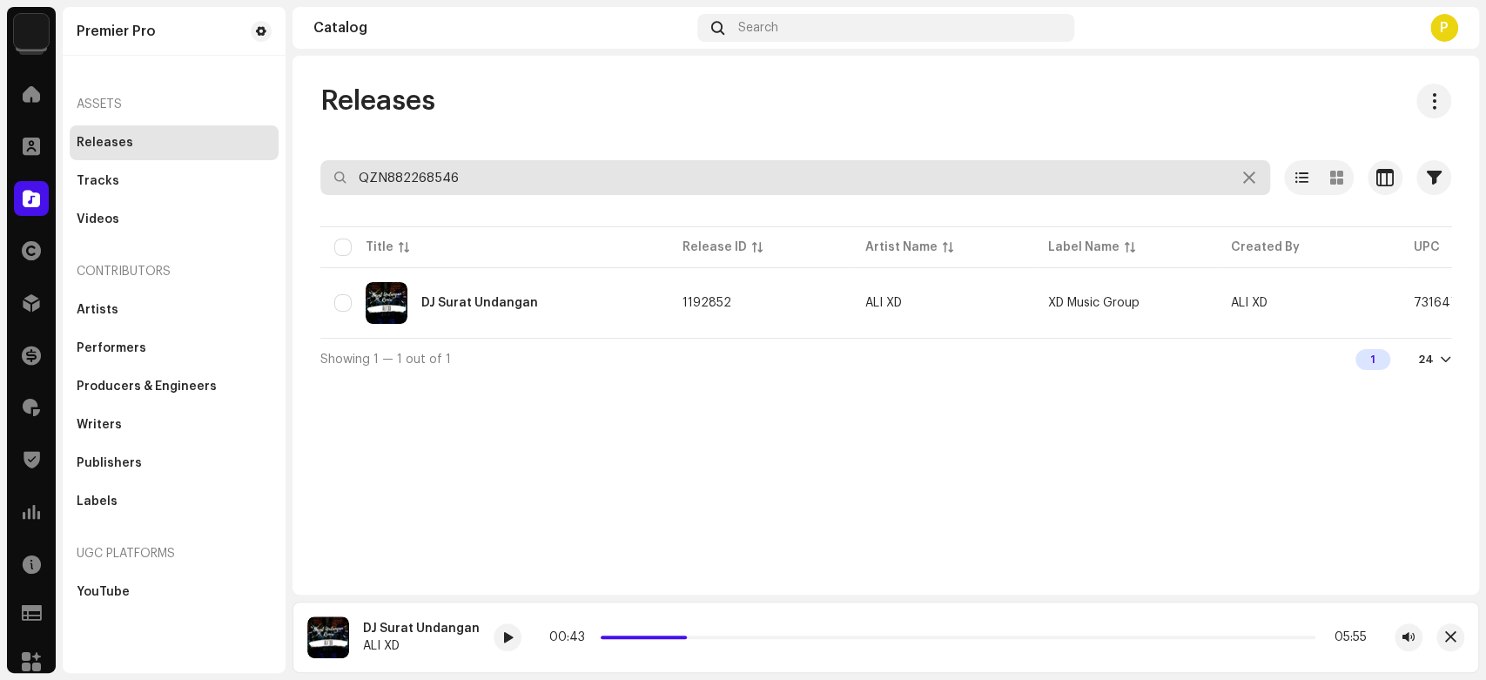
click at [461, 177] on input "QZN882268546" at bounding box center [795, 177] width 950 height 35
paste input "57"
type input "QZN882268557"
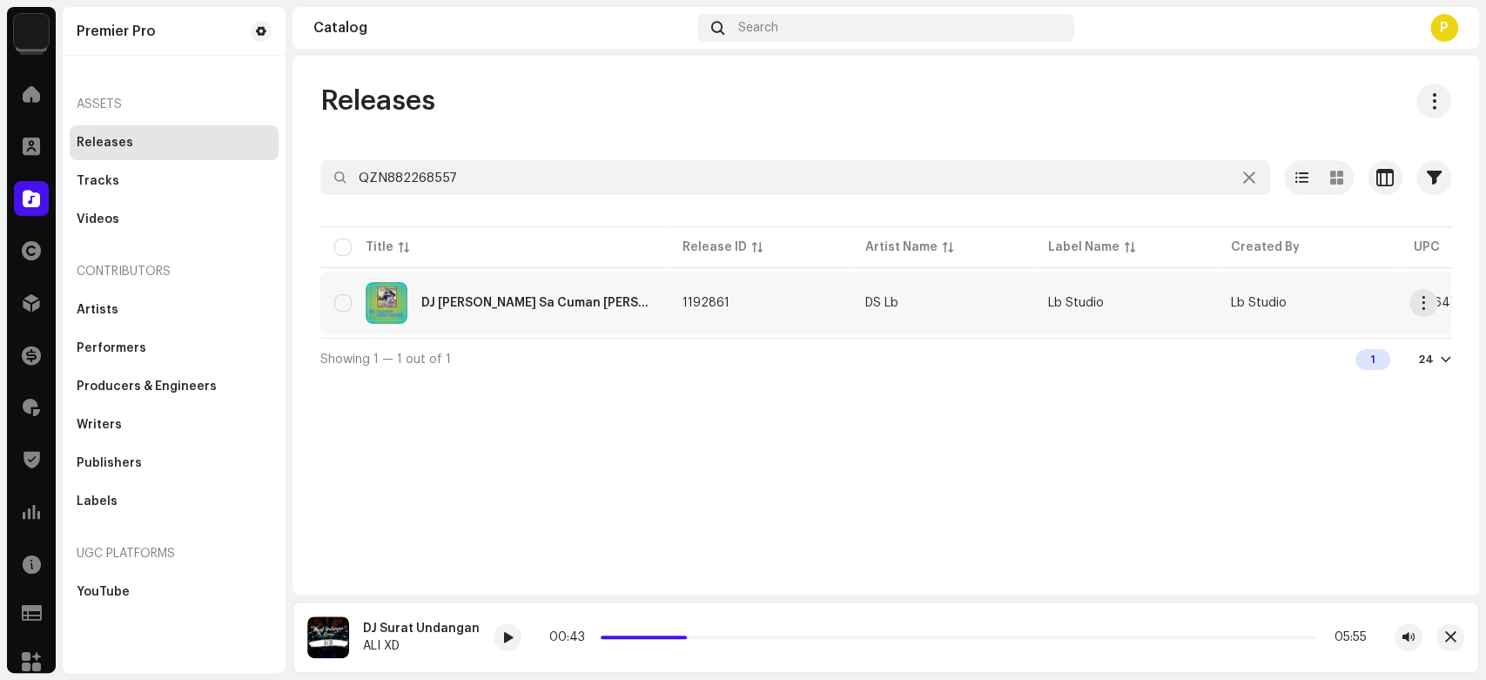
click at [491, 303] on div "DJ Kizomba Sa Cuman Mau Maria" at bounding box center [537, 303] width 233 height 12
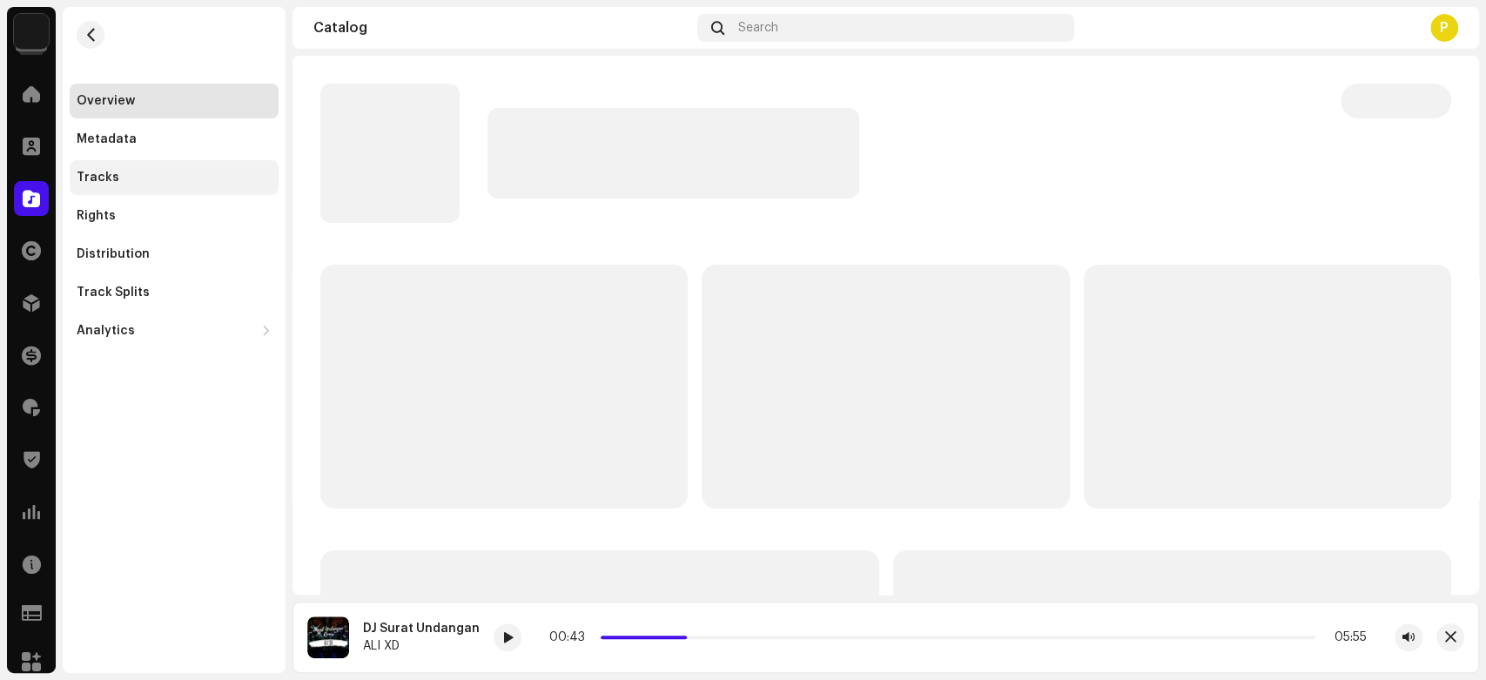
click at [174, 162] on div "Tracks" at bounding box center [174, 177] width 209 height 35
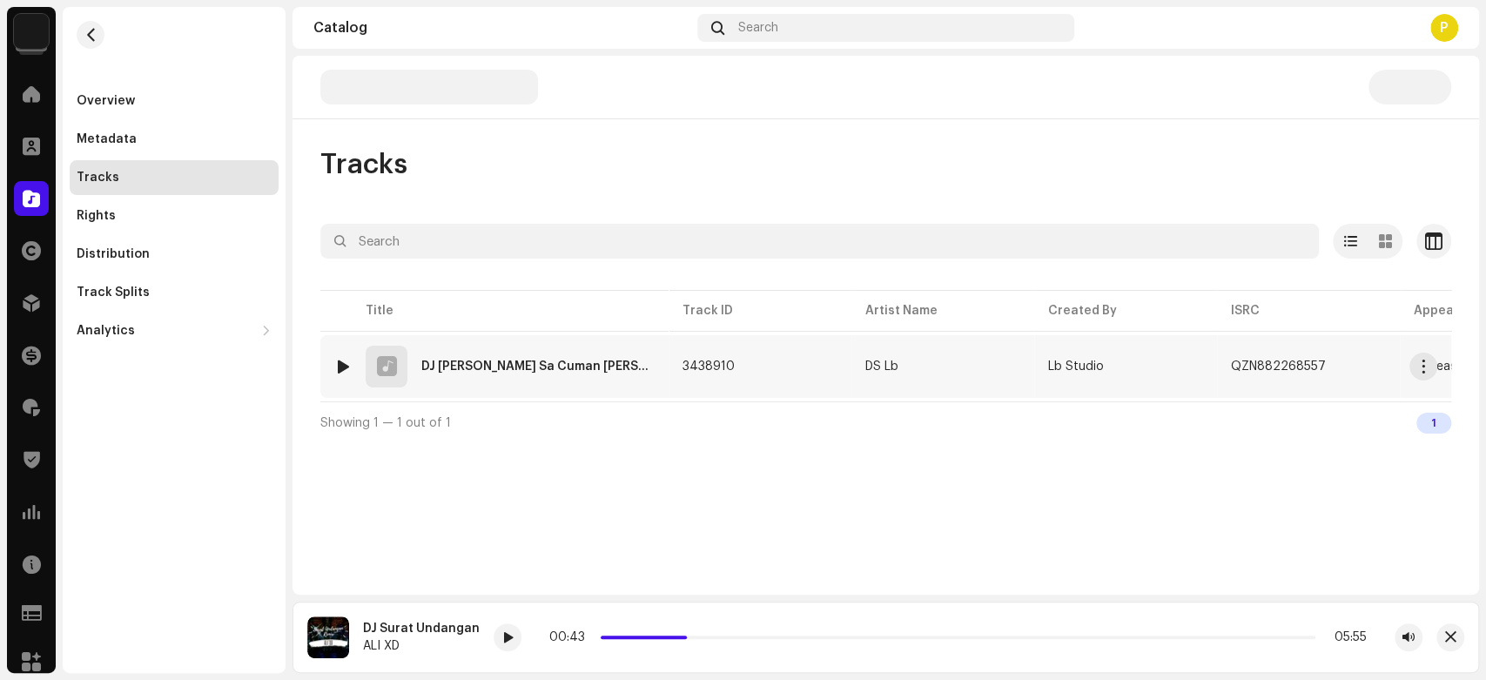
click at [341, 363] on div at bounding box center [343, 367] width 13 height 14
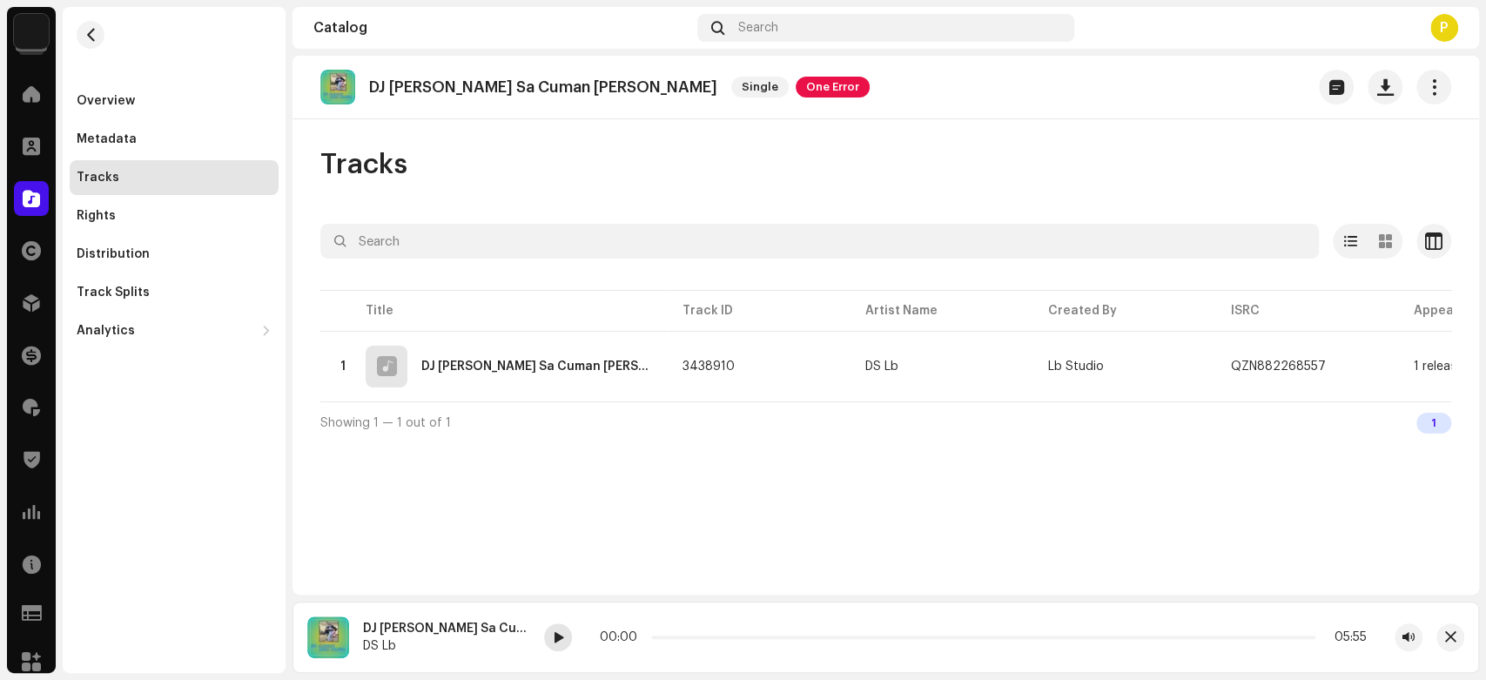
click at [557, 637] on span at bounding box center [558, 638] width 10 height 14
click at [557, 644] on span at bounding box center [558, 638] width 10 height 14
click at [542, 629] on div "DJ Kizomba Sa Cuman Mau Maria DS Lb 00:01 03:56" at bounding box center [886, 637] width 1187 height 71
click at [550, 636] on div at bounding box center [558, 637] width 28 height 28
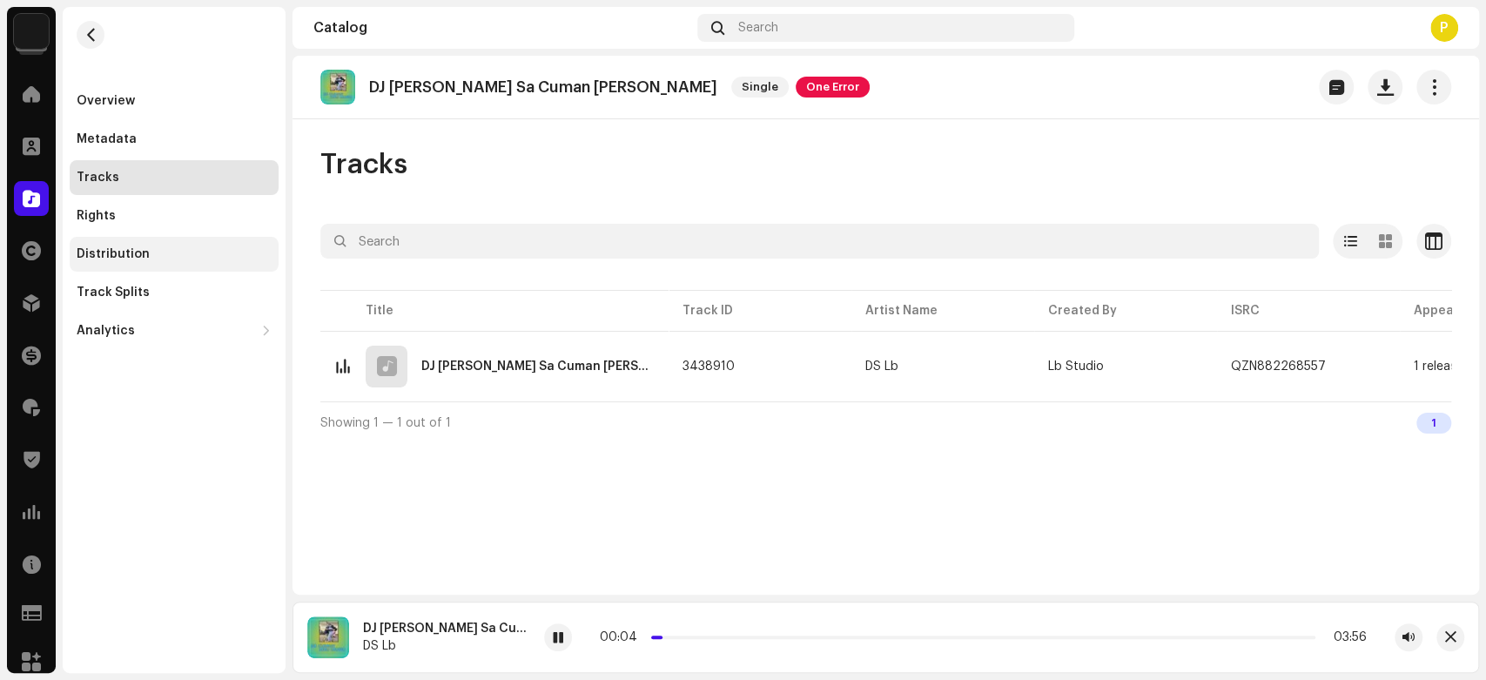
click at [201, 261] on div "Distribution" at bounding box center [174, 254] width 209 height 35
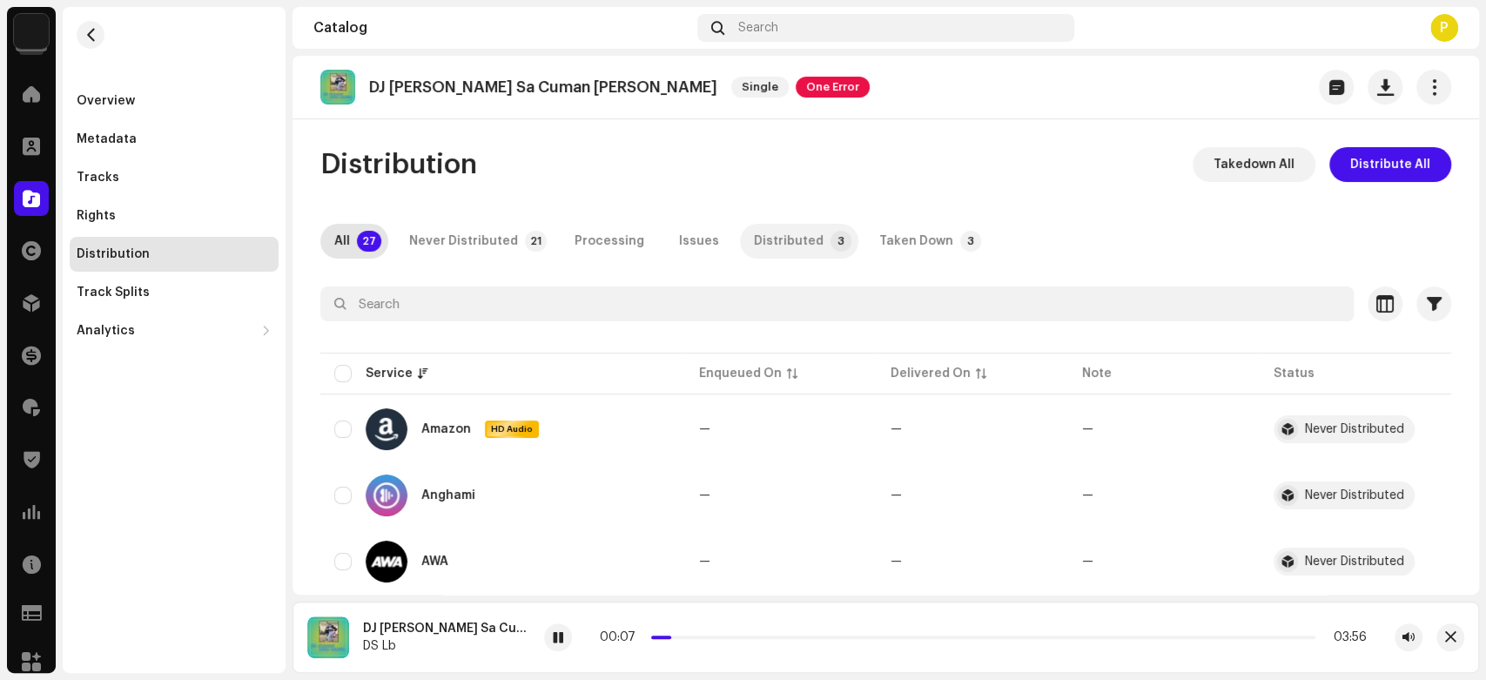
click at [766, 239] on div "Distributed" at bounding box center [789, 241] width 70 height 35
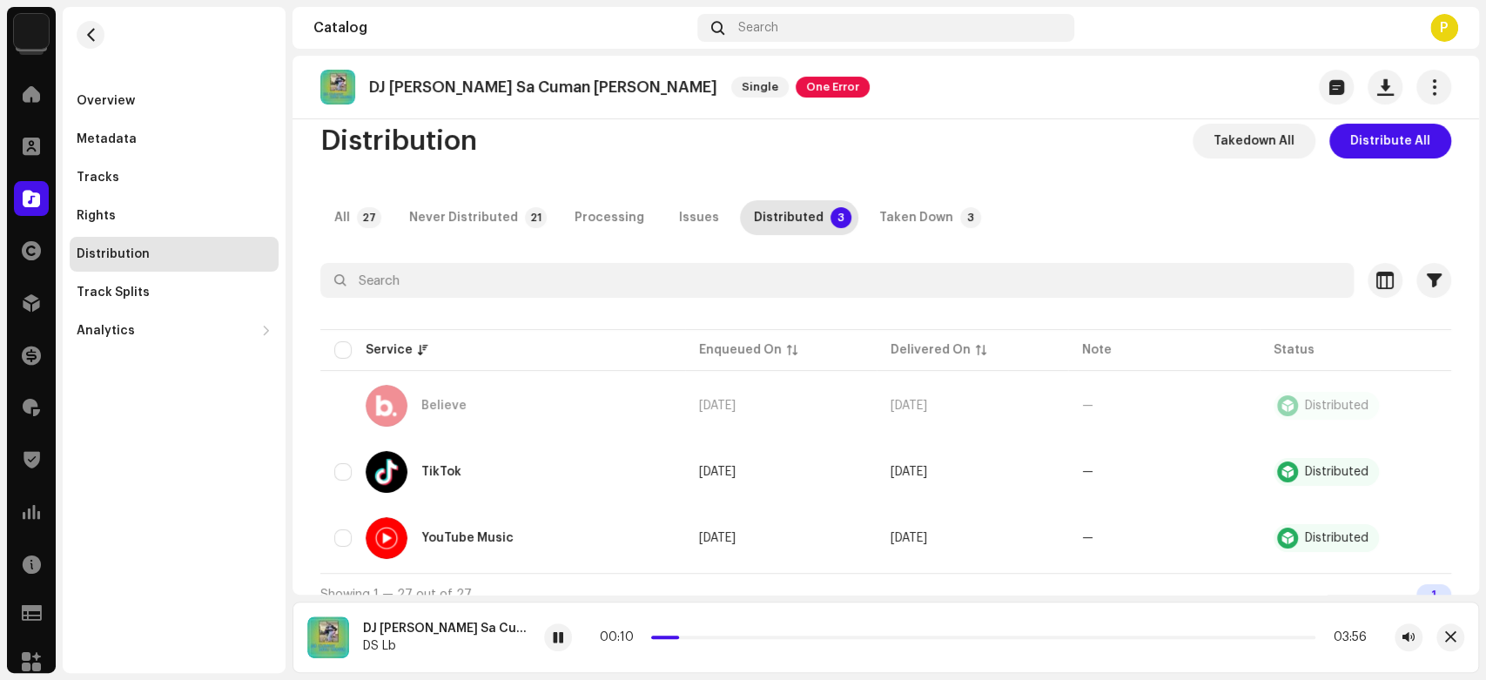
scroll to position [41, 0]
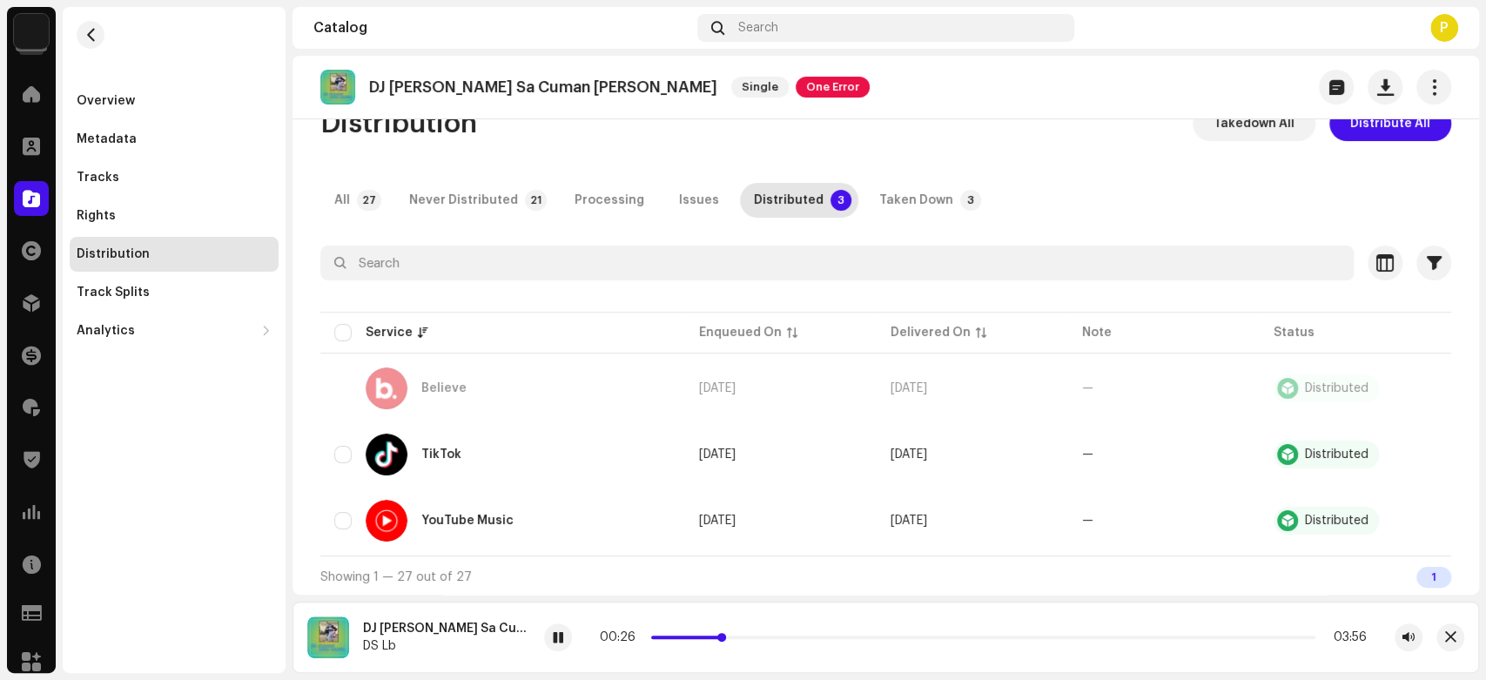
drag, startPoint x: 697, startPoint y: 636, endPoint x: 745, endPoint y: 636, distance: 47.9
click at [726, 636] on span at bounding box center [721, 637] width 9 height 9
click at [555, 634] on span at bounding box center [558, 638] width 10 height 14
click at [188, 218] on div "Rights" at bounding box center [174, 216] width 195 height 14
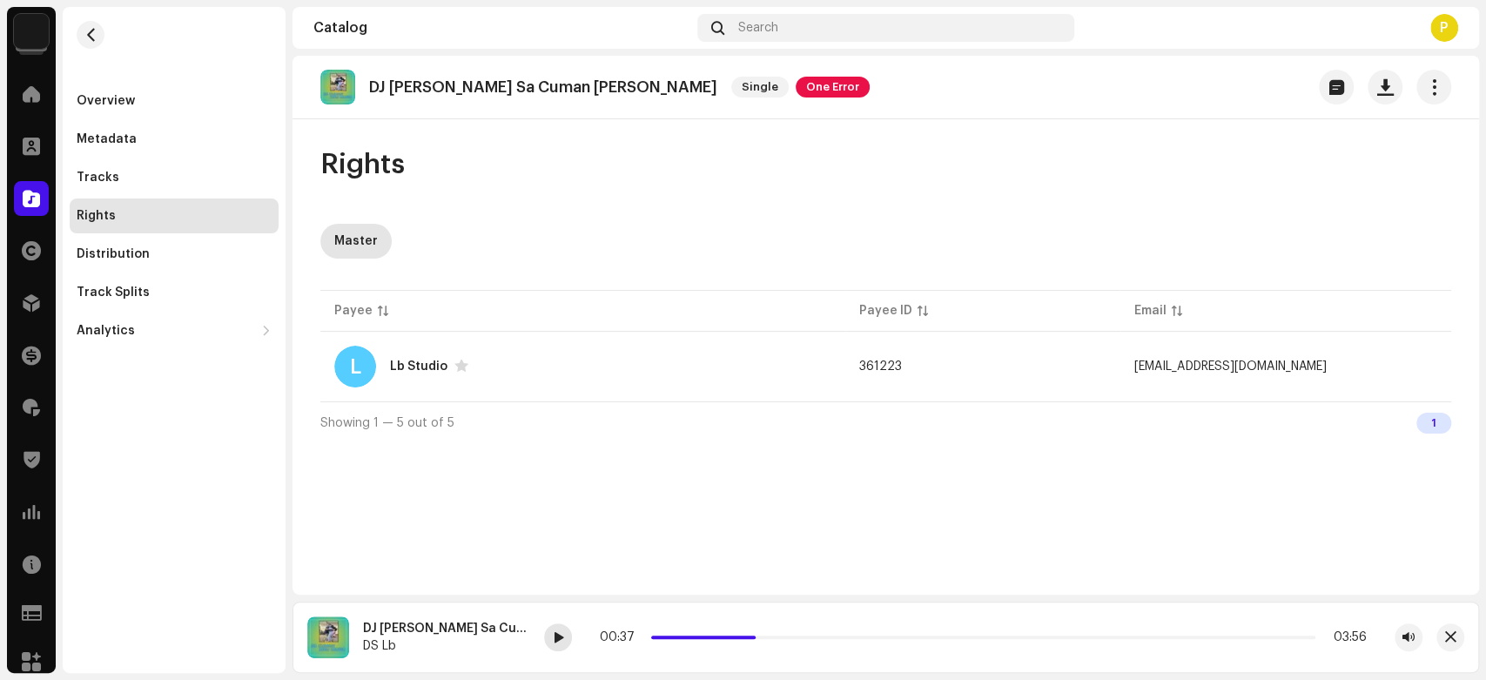
click at [564, 645] on div at bounding box center [558, 637] width 28 height 28
click at [423, 87] on p "DJ Kizomba Sa Cuman Mau Maria" at bounding box center [543, 87] width 348 height 18
drag, startPoint x: 423, startPoint y: 87, endPoint x: 447, endPoint y: 96, distance: 25.1
click at [447, 96] on p "DJ Kizomba Sa Cuman Mau Maria" at bounding box center [543, 87] width 348 height 18
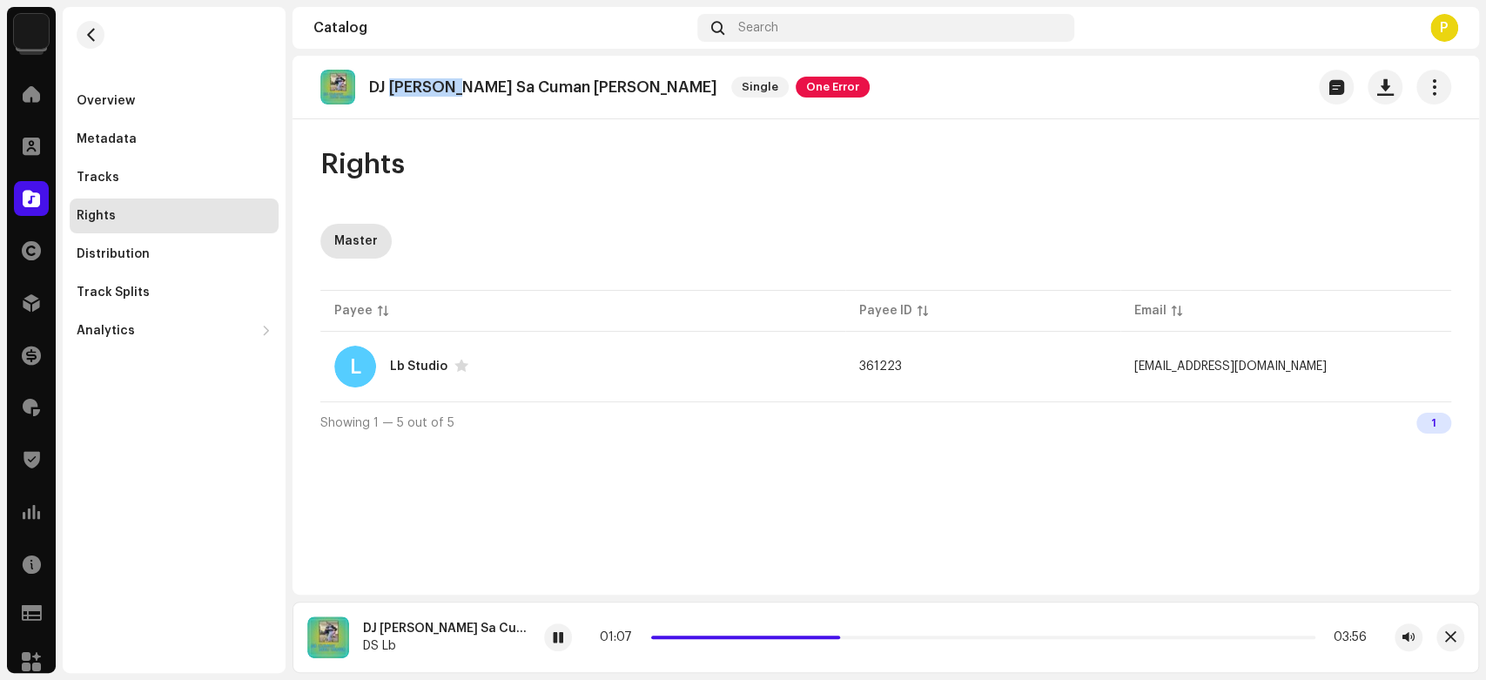
click at [447, 96] on p "DJ Kizomba Sa Cuman Mau Maria" at bounding box center [543, 87] width 348 height 18
click at [430, 82] on p "DJ Kizomba Sa Cuman Mau Maria" at bounding box center [543, 87] width 348 height 18
click at [437, 83] on p "DJ Kizomba Sa Cuman Mau Maria" at bounding box center [543, 87] width 348 height 18
click at [32, 196] on span at bounding box center [31, 199] width 17 height 14
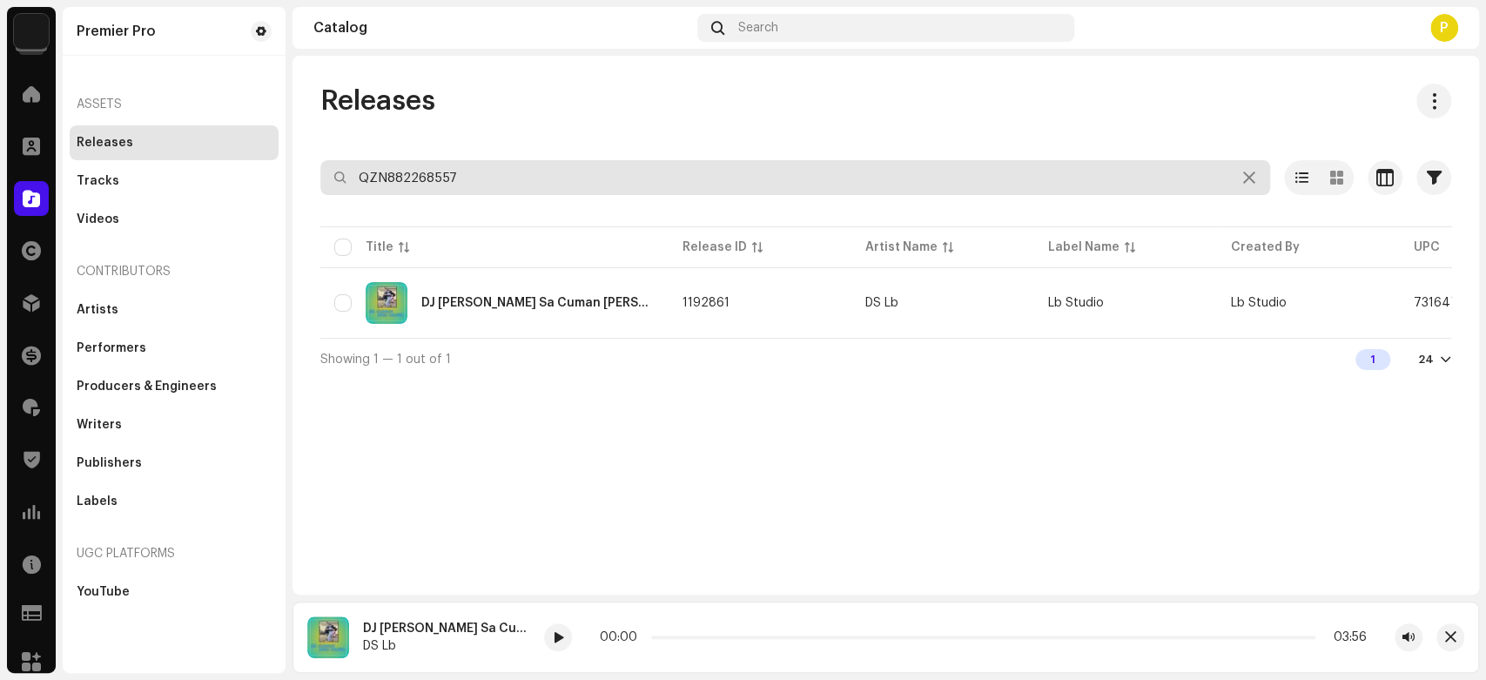
click at [368, 182] on input "QZN882268557" at bounding box center [795, 177] width 950 height 35
paste input "9549"
type input "QZN882269549"
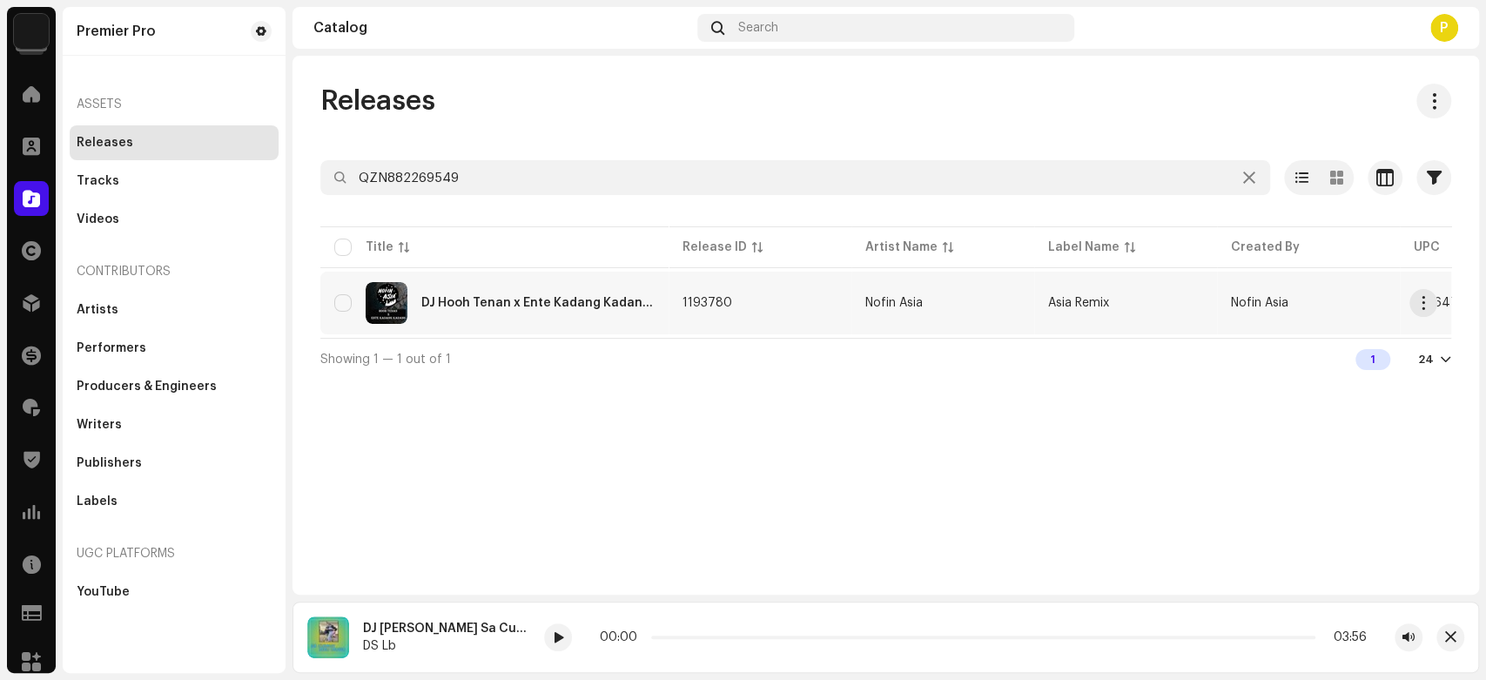
click at [567, 308] on div "DJ Hooh Tenan x Ente Kadang Kadang - Inst" at bounding box center [494, 303] width 320 height 42
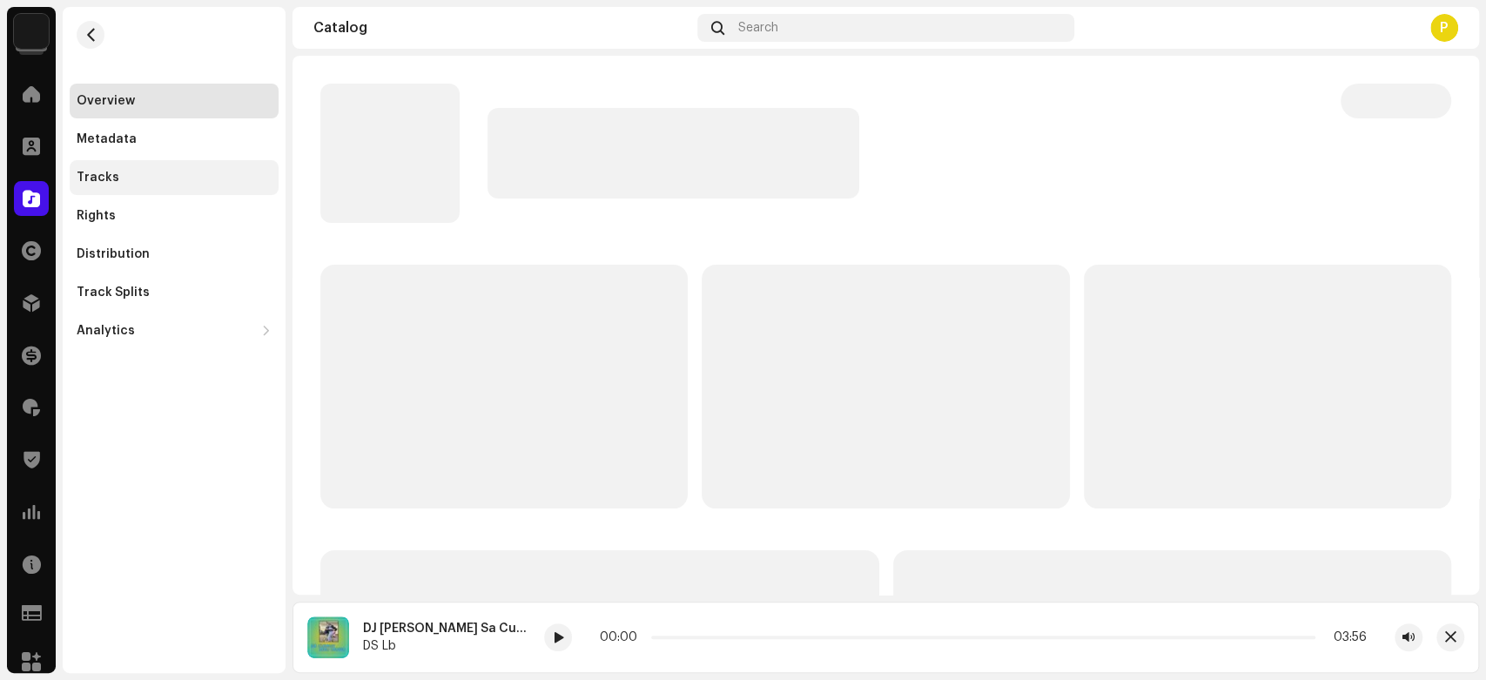
click at [221, 173] on div "Tracks" at bounding box center [174, 178] width 195 height 14
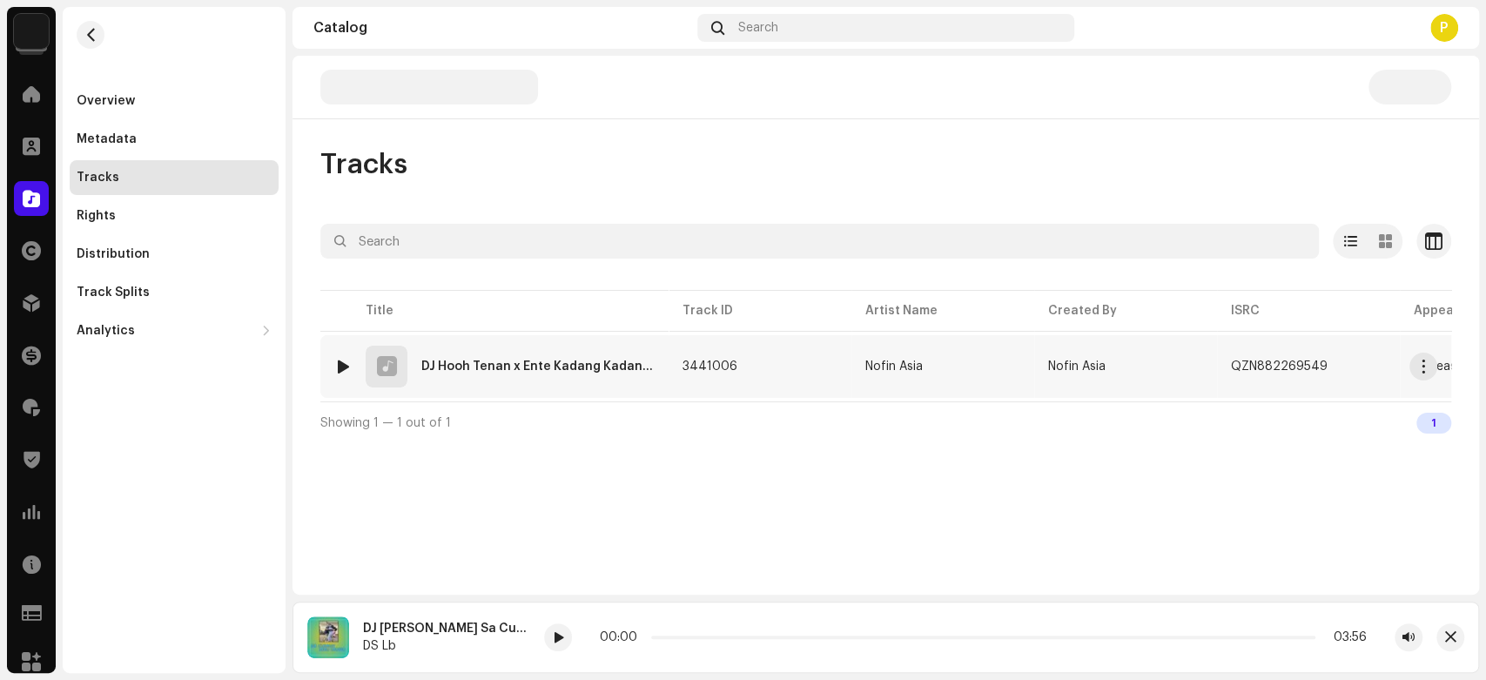
click at [345, 362] on div at bounding box center [343, 367] width 13 height 14
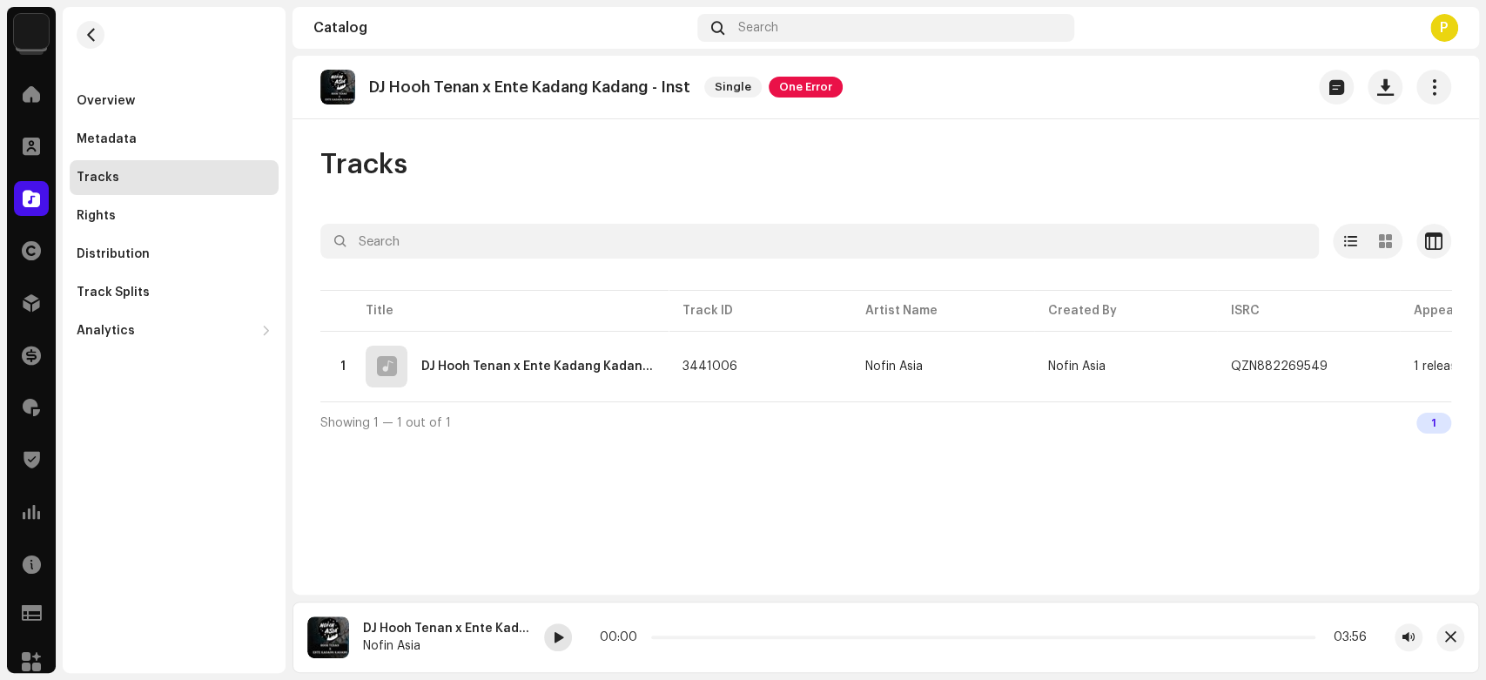
click at [555, 639] on span at bounding box center [558, 638] width 10 height 14
click at [555, 632] on span at bounding box center [558, 638] width 10 height 14
click at [1457, 638] on button "button" at bounding box center [1451, 637] width 28 height 28
click at [317, 361] on div "Tracks Selected 0 Options Filters Distribution status In progress Not started C…" at bounding box center [886, 295] width 1187 height 296
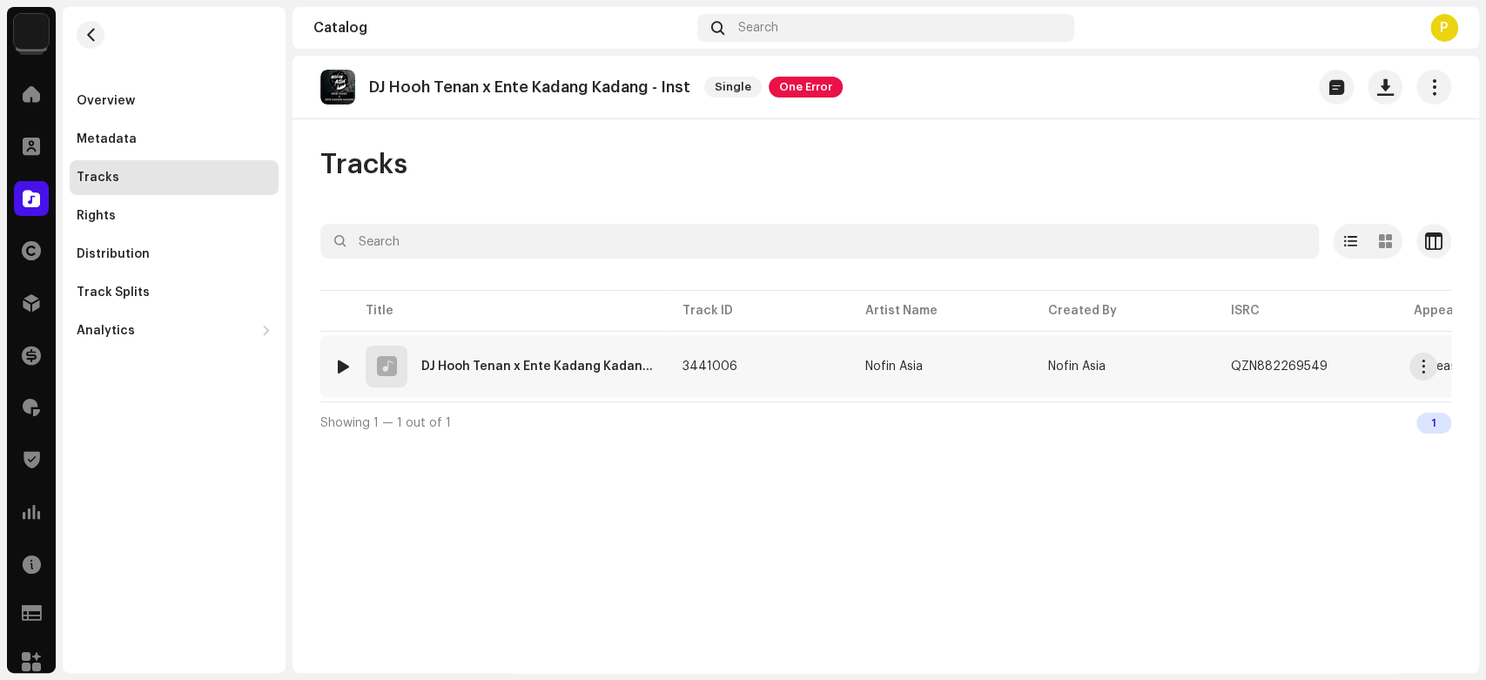
click at [334, 369] on img at bounding box center [343, 366] width 23 height 23
click at [340, 367] on div at bounding box center [343, 367] width 13 height 14
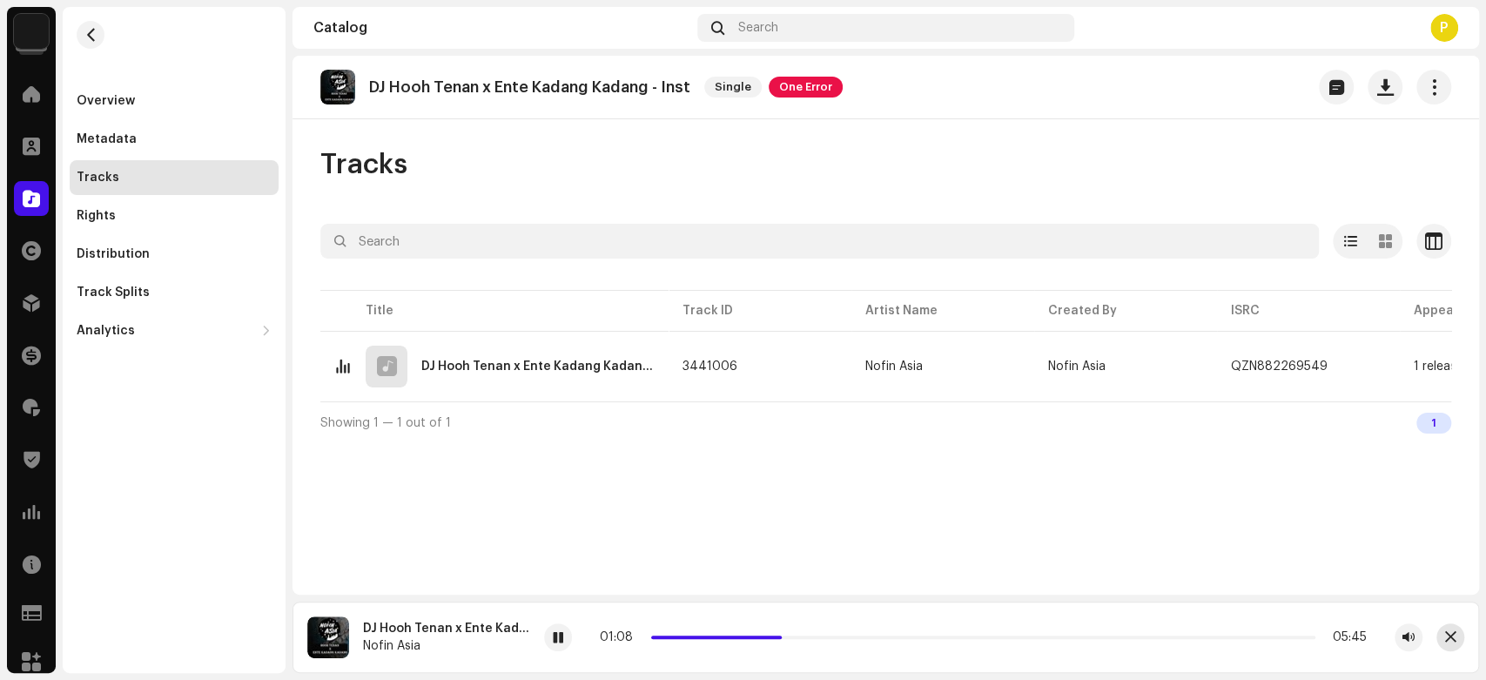
click at [1457, 637] on button "button" at bounding box center [1451, 637] width 28 height 28
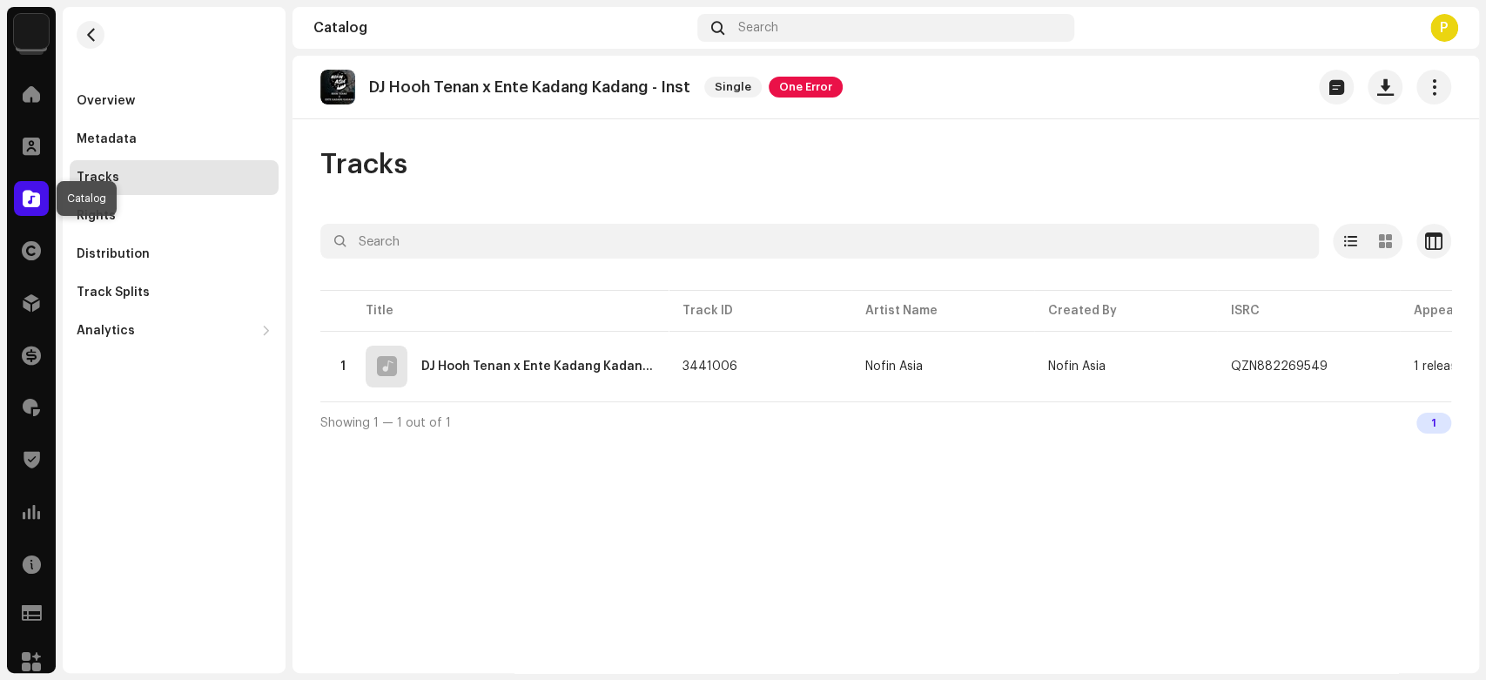
click at [32, 196] on span at bounding box center [31, 199] width 17 height 14
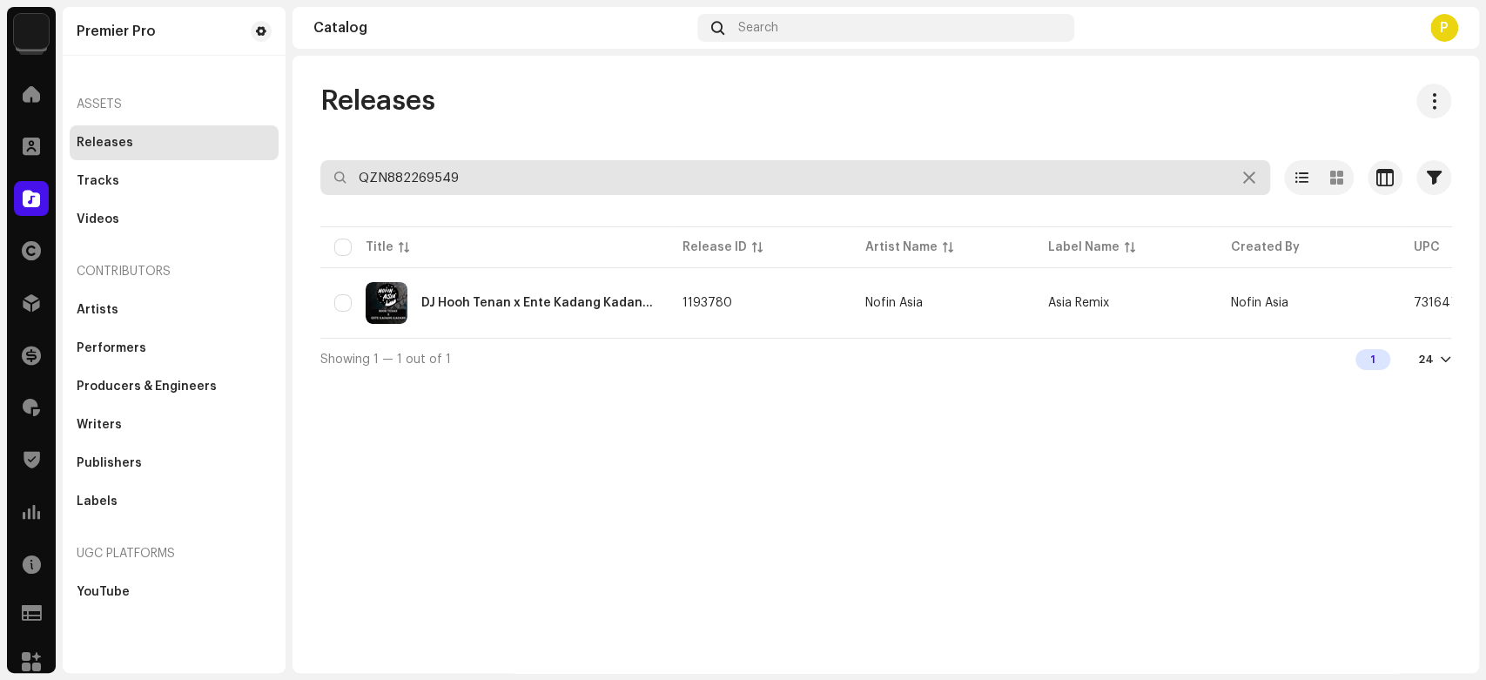
click at [550, 185] on input "QZN882269549" at bounding box center [795, 177] width 950 height 35
paste input "78571"
type input "QZN882278571"
click at [656, 90] on div "Releases" at bounding box center [885, 101] width 1131 height 35
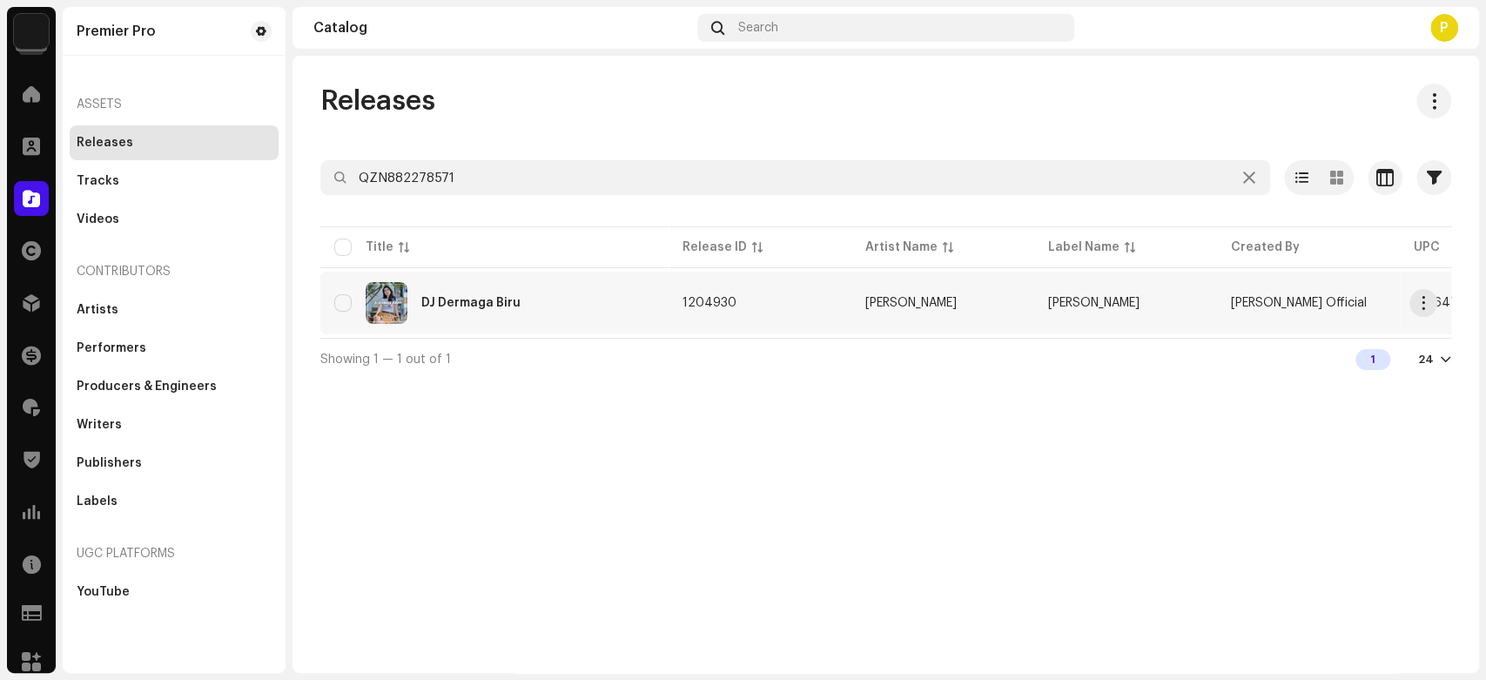
click at [441, 304] on div "DJ Dermaga Biru" at bounding box center [470, 303] width 99 height 12
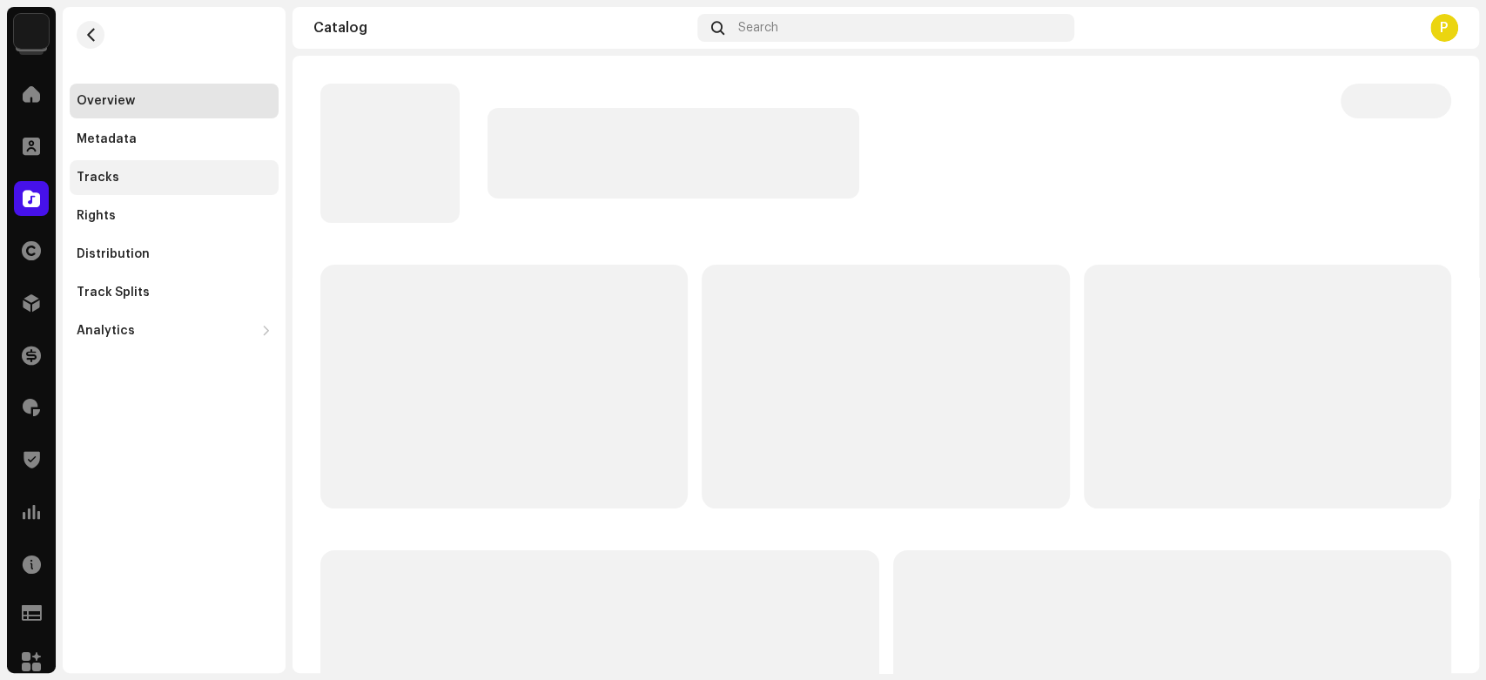
click at [161, 179] on div "Tracks" at bounding box center [174, 178] width 195 height 14
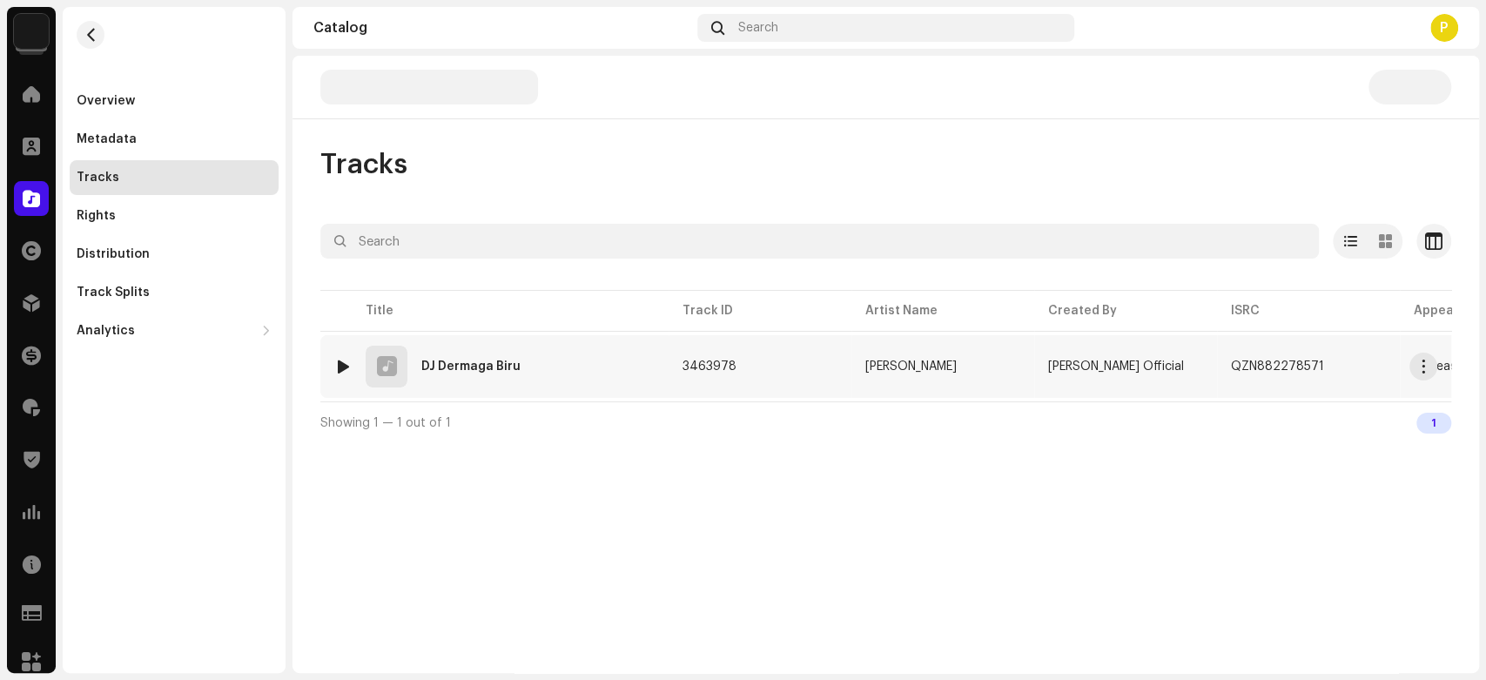
click at [327, 358] on td "1 DJ Dermaga Biru" at bounding box center [494, 366] width 348 height 63
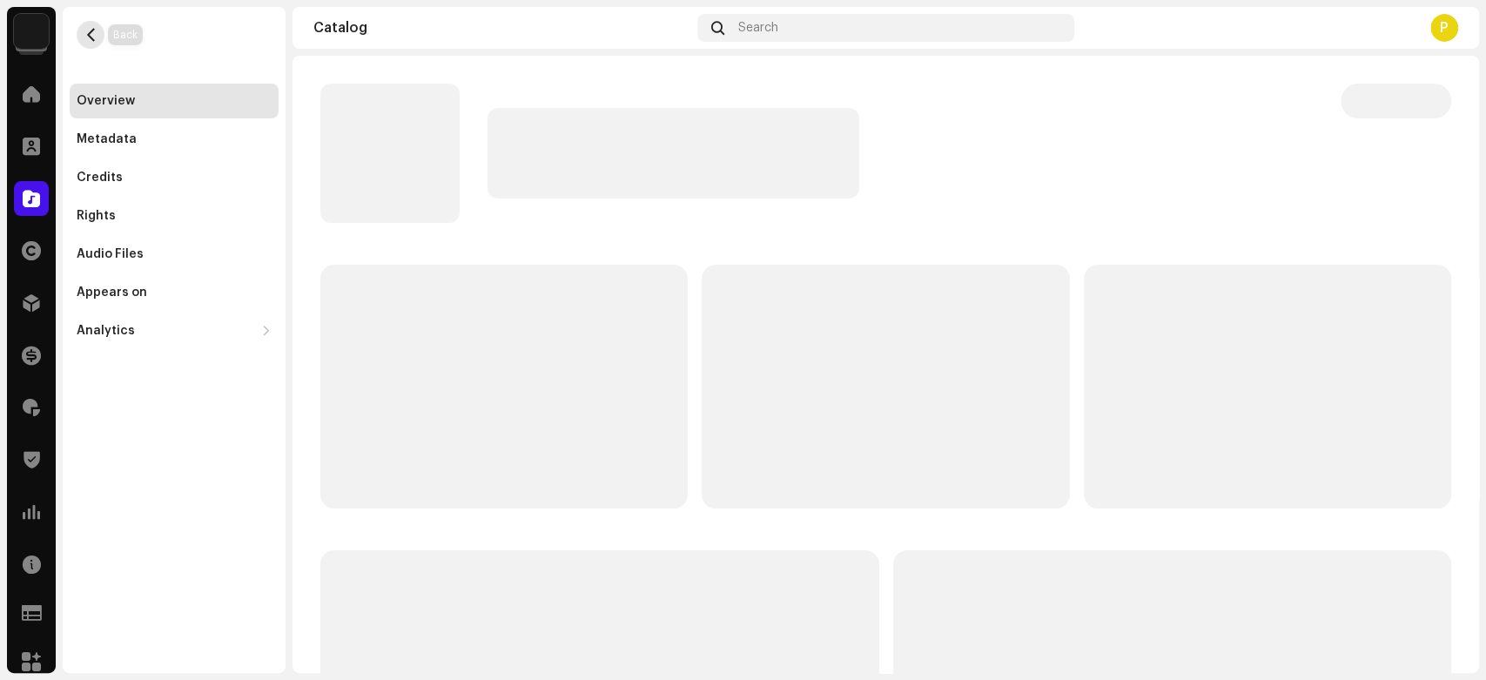
click at [87, 41] on span "button" at bounding box center [90, 35] width 13 height 14
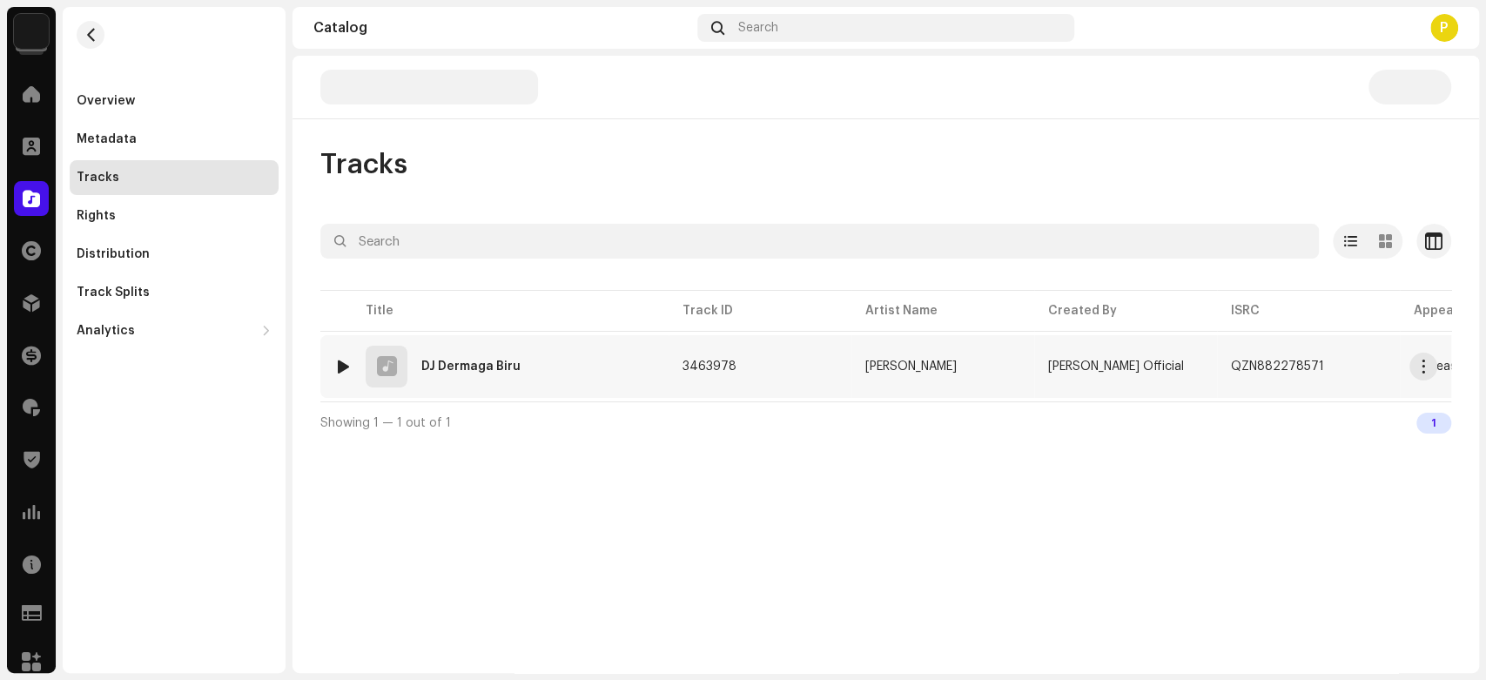
click at [341, 364] on div at bounding box center [343, 367] width 13 height 14
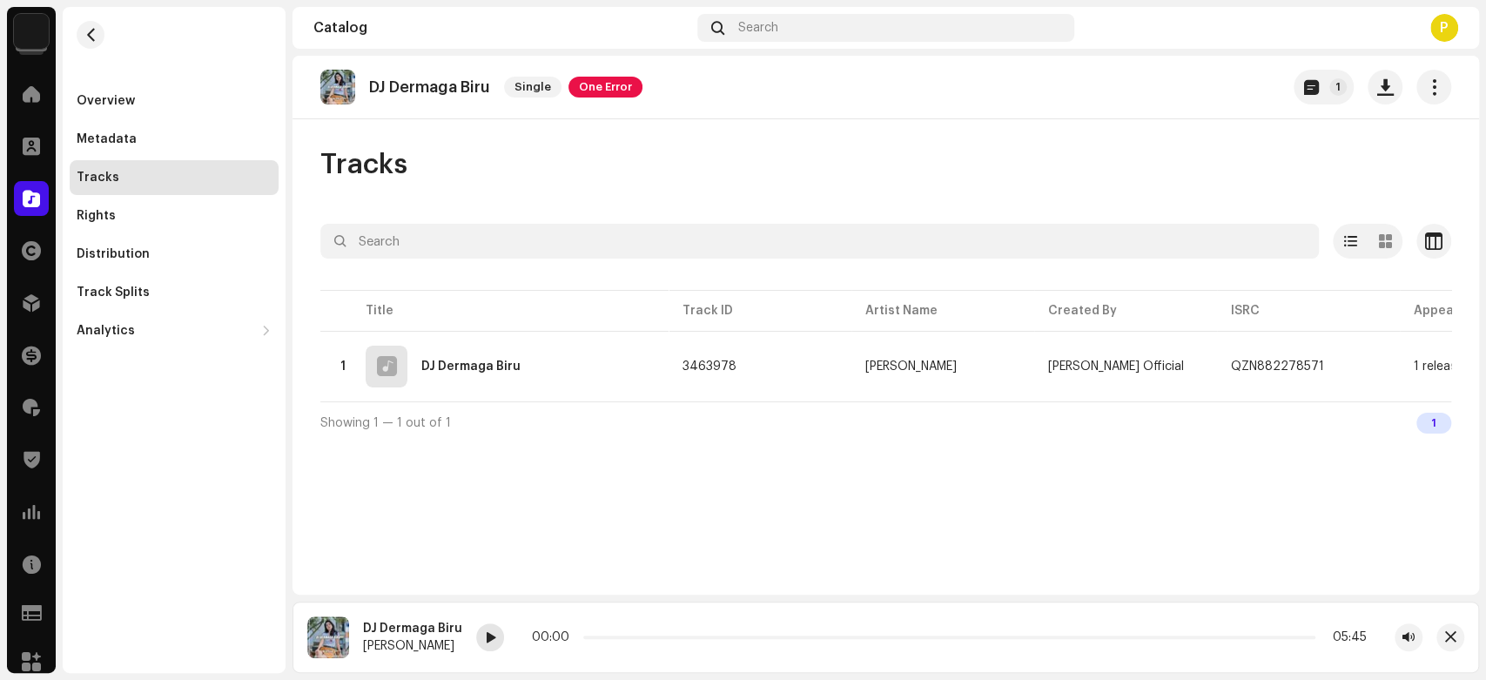
click at [485, 645] on span at bounding box center [490, 638] width 10 height 14
click at [485, 632] on span at bounding box center [490, 638] width 10 height 14
click at [30, 212] on div at bounding box center [31, 198] width 35 height 35
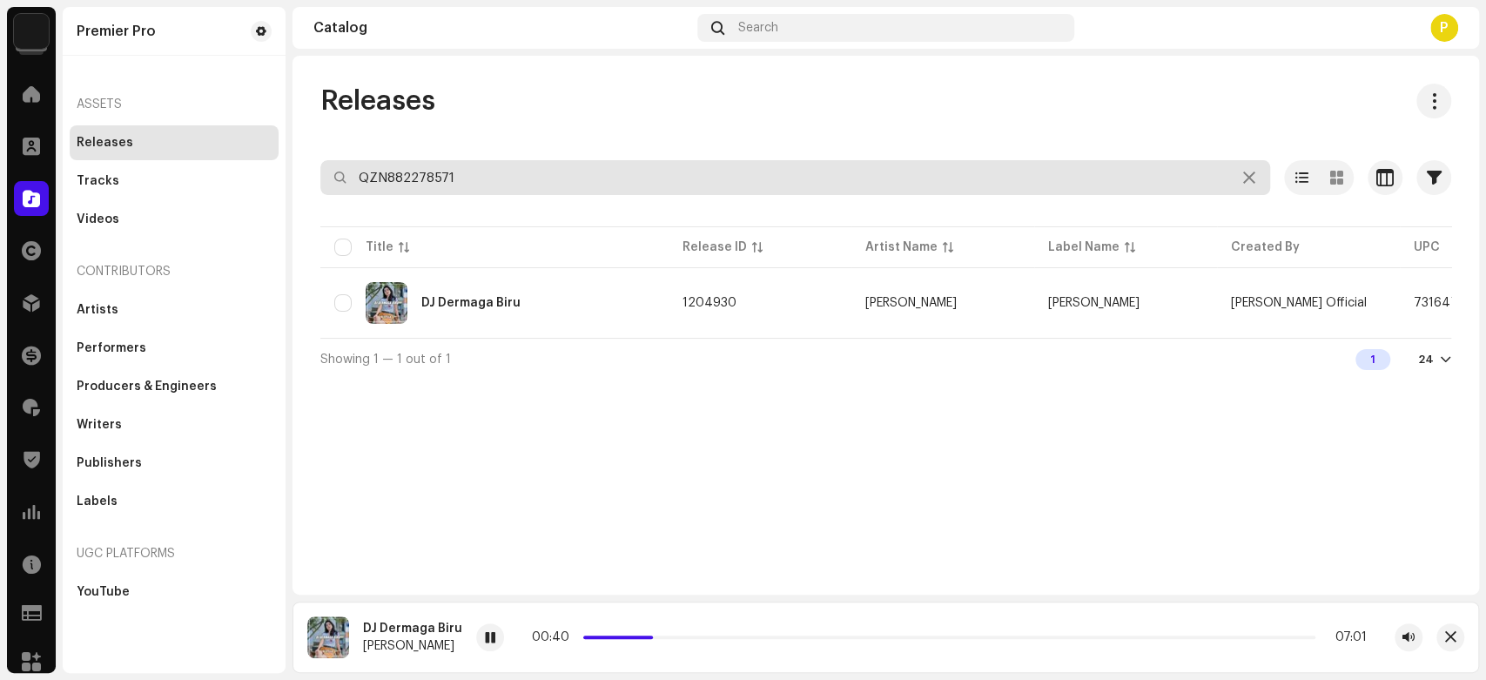
click at [467, 172] on input "QZN882278571" at bounding box center [795, 177] width 950 height 35
paste input "9447"
type input "QZN882279447"
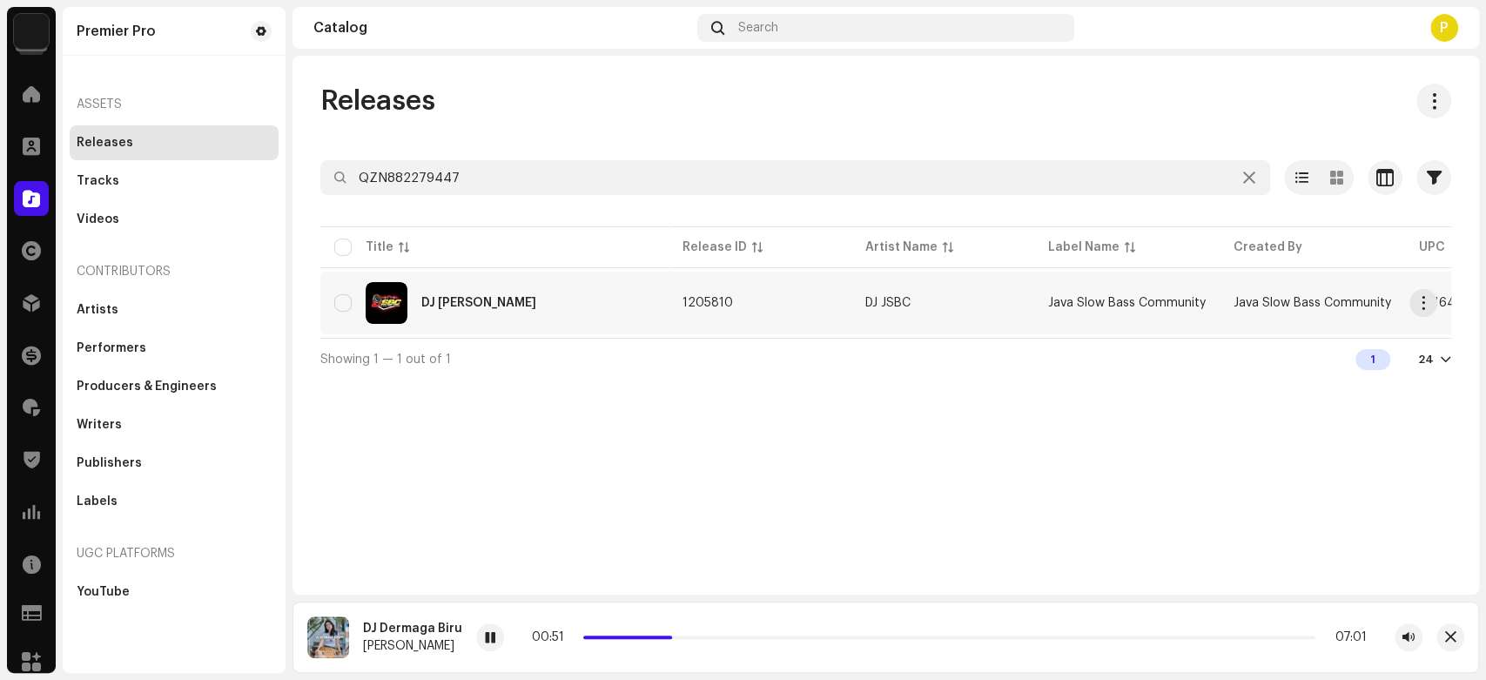
click at [539, 312] on div "DJ Anggur" at bounding box center [494, 303] width 320 height 42
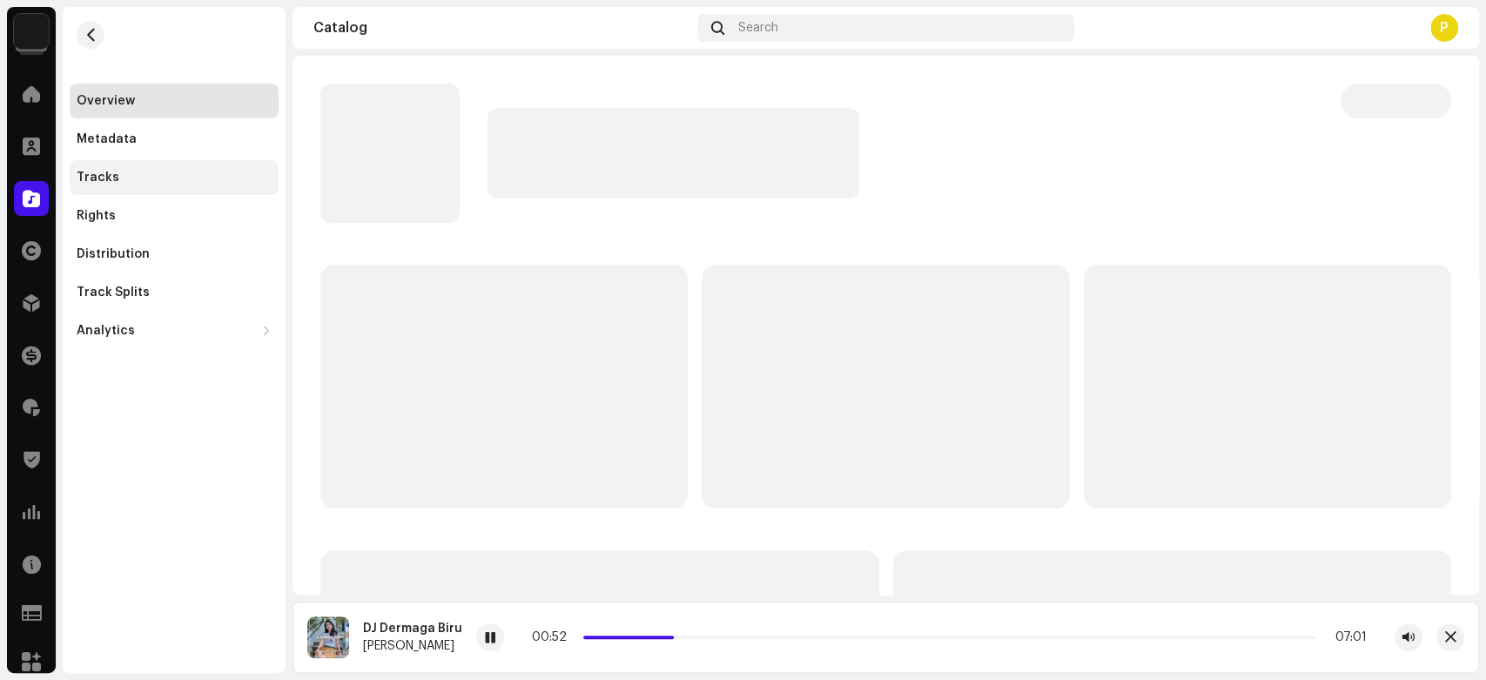
click at [129, 178] on div "Tracks" at bounding box center [174, 178] width 195 height 14
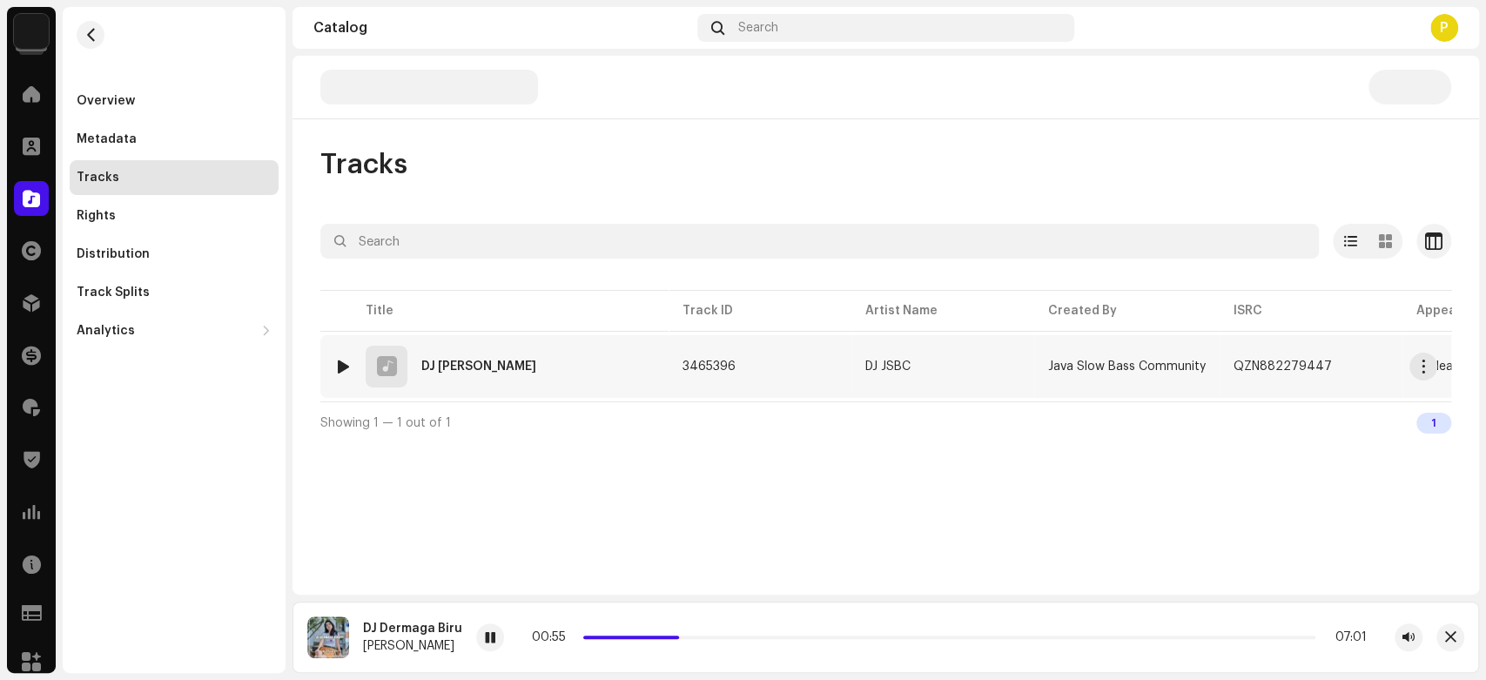
click at [340, 364] on div at bounding box center [343, 367] width 13 height 14
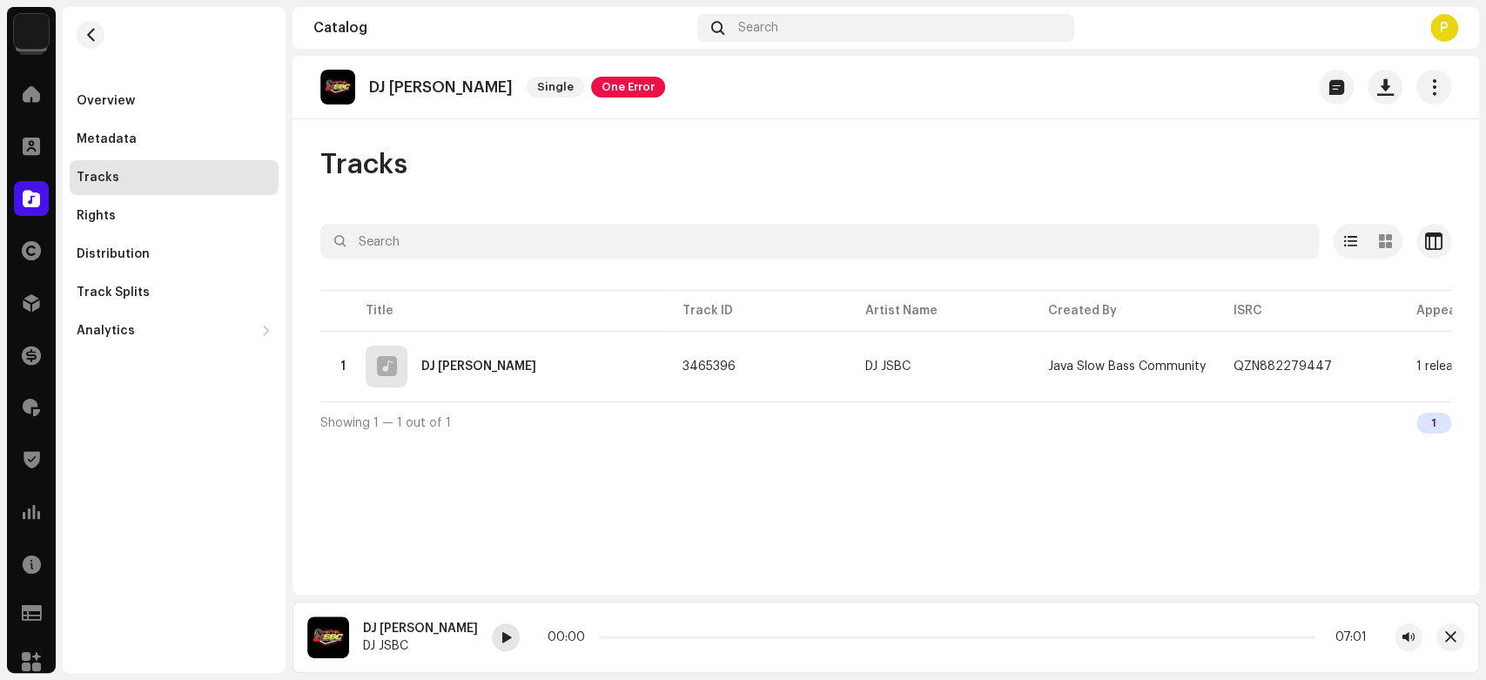
click at [501, 643] on span at bounding box center [506, 638] width 10 height 14
click at [492, 643] on div at bounding box center [506, 637] width 28 height 28
drag, startPoint x: 550, startPoint y: 638, endPoint x: 595, endPoint y: 636, distance: 44.5
click at [636, 636] on span at bounding box center [640, 637] width 9 height 9
click at [24, 189] on div at bounding box center [31, 198] width 35 height 35
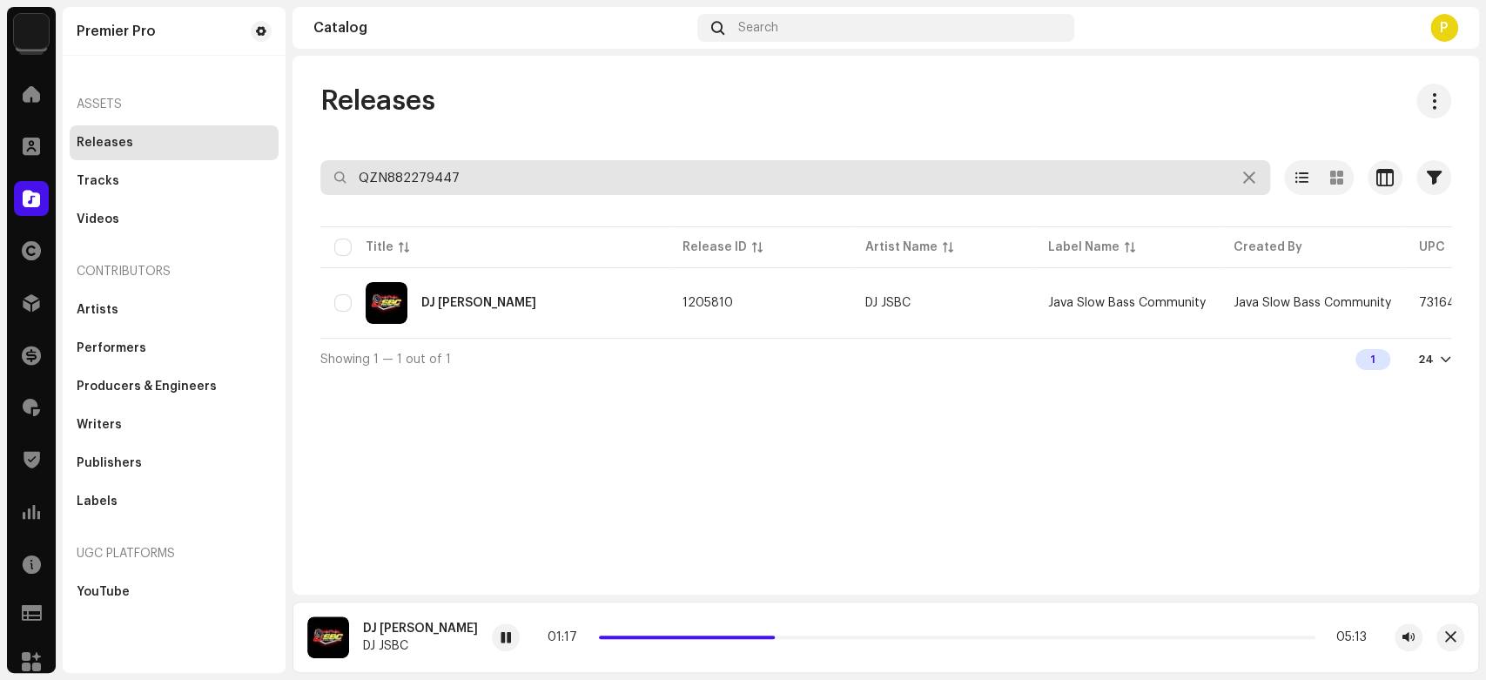
click at [444, 168] on input "QZN882279447" at bounding box center [795, 177] width 950 height 35
paste input "81381"
type input "QZN882281381"
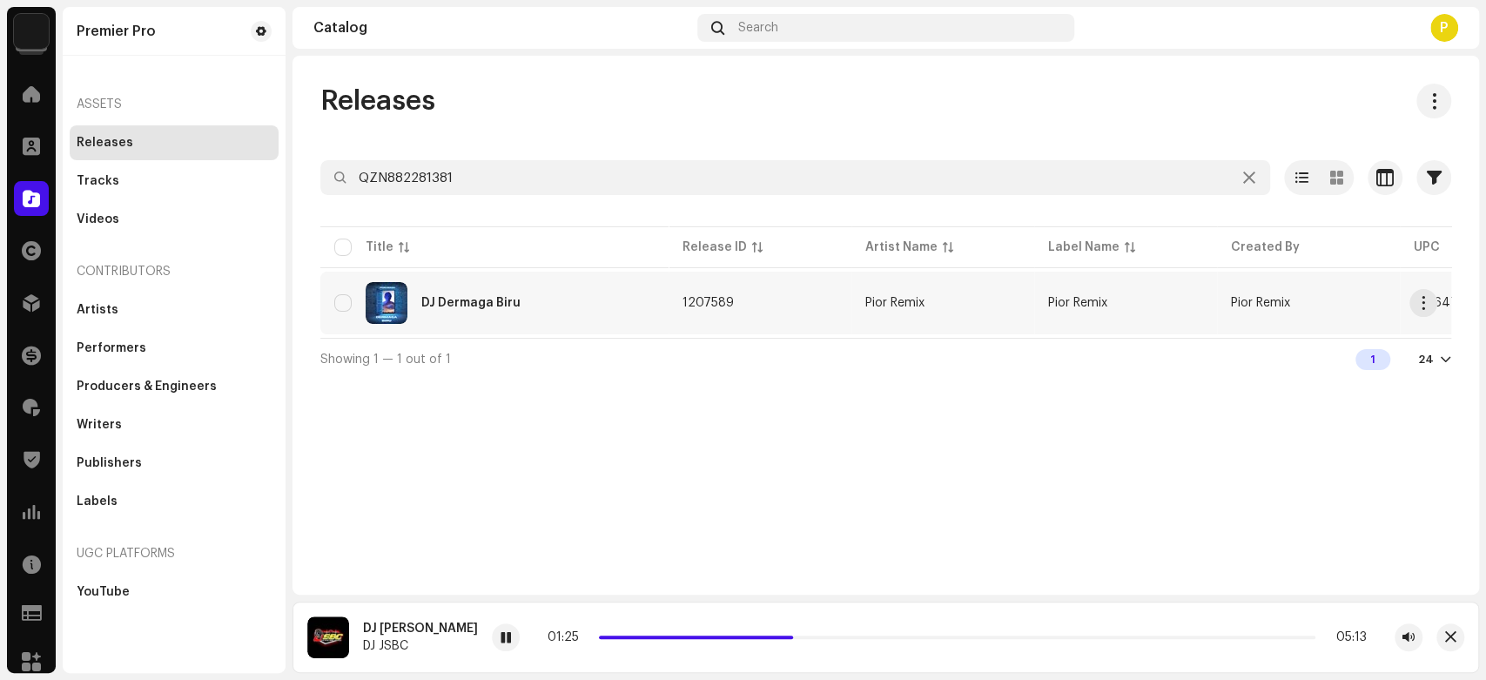
click at [517, 306] on div "DJ Dermaga Biru" at bounding box center [494, 303] width 320 height 42
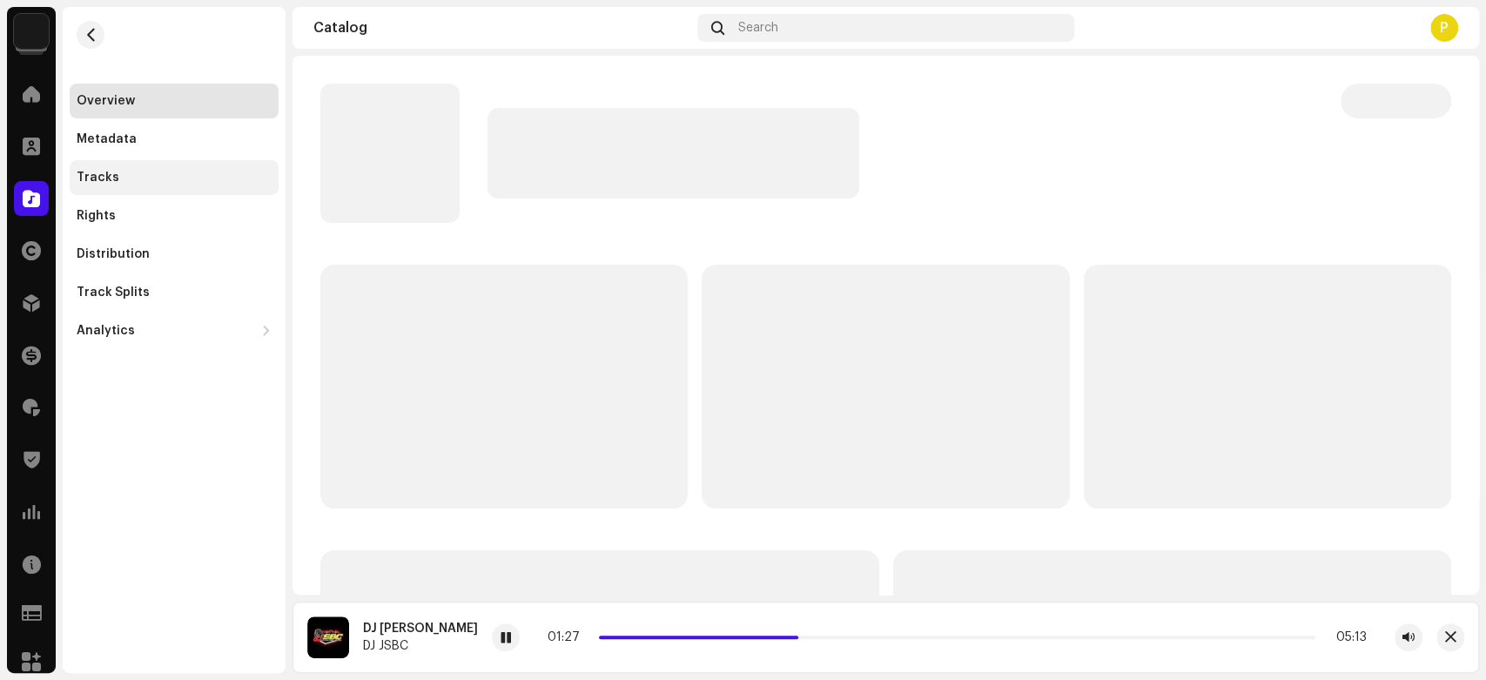
click at [118, 172] on div "Tracks" at bounding box center [174, 178] width 195 height 14
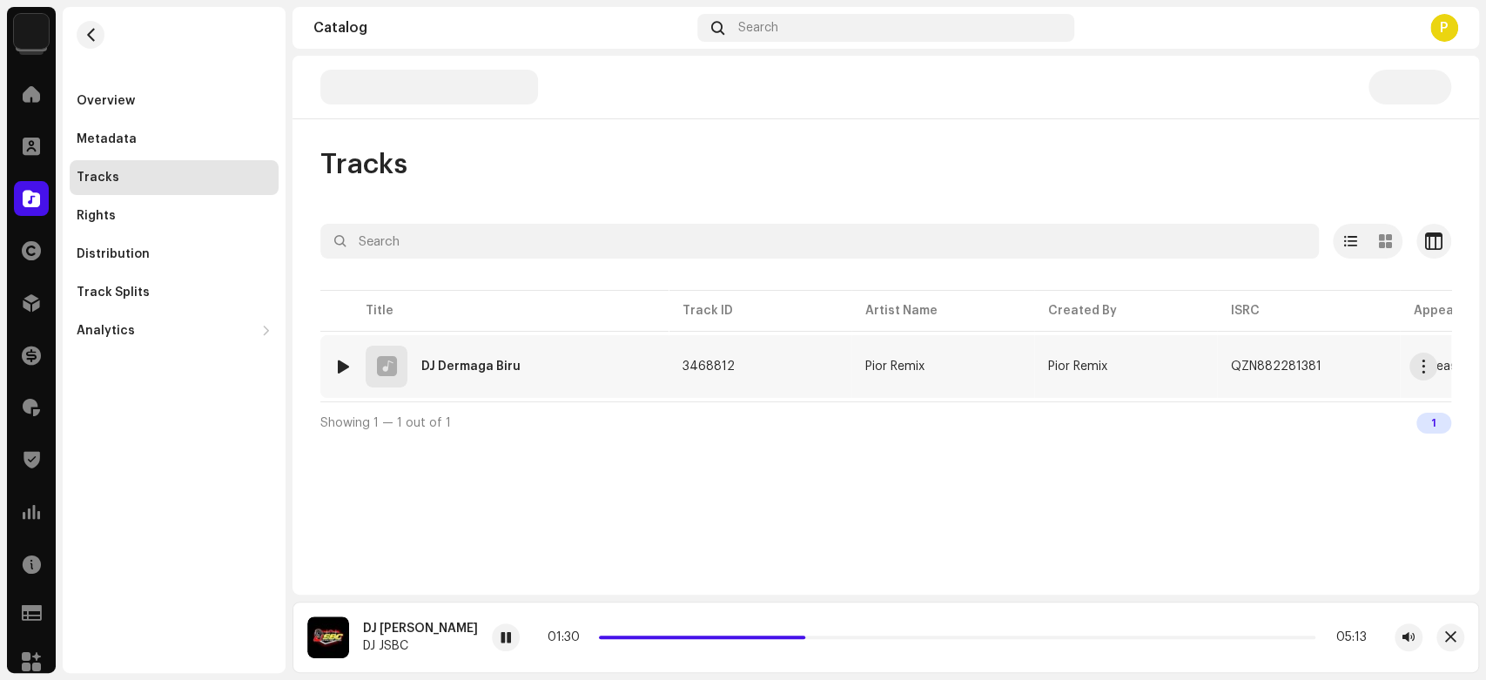
click at [345, 367] on div at bounding box center [343, 367] width 13 height 14
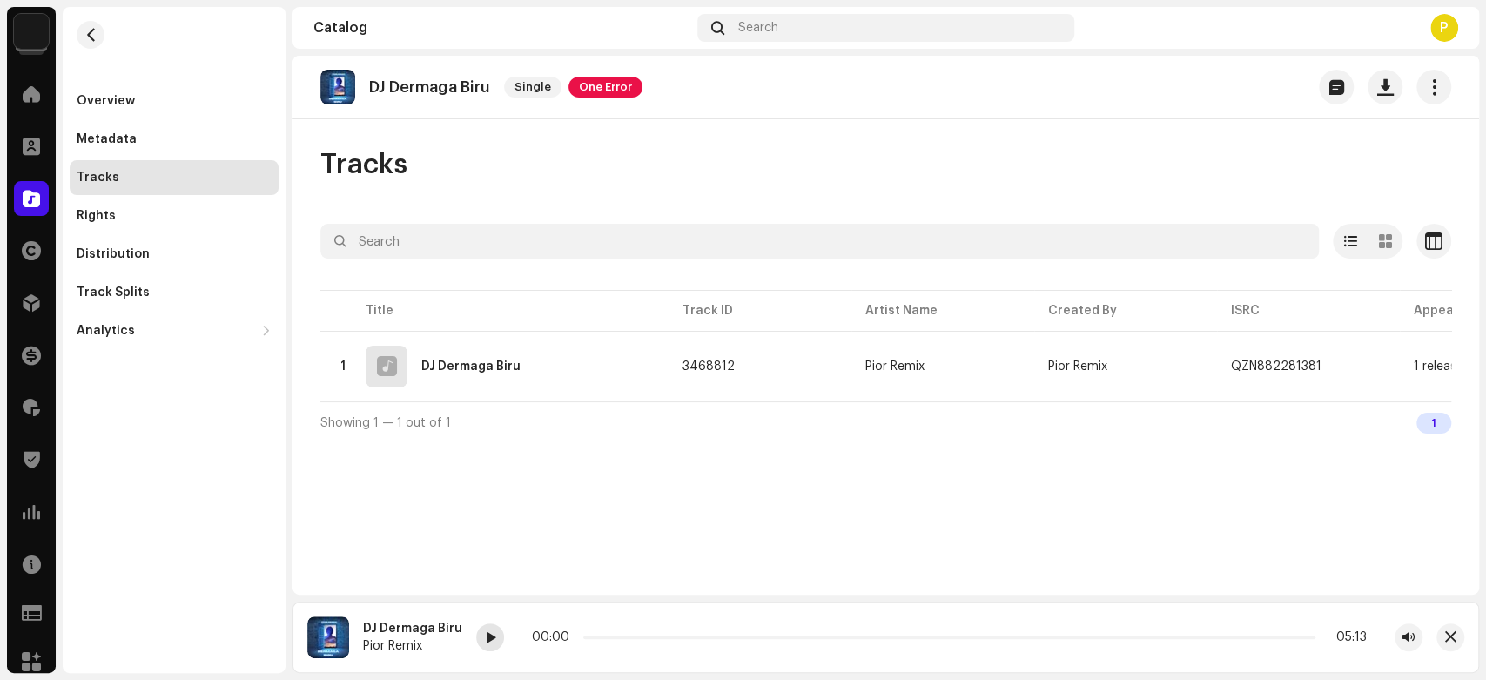
click at [493, 640] on div at bounding box center [490, 637] width 28 height 28
click at [485, 635] on span at bounding box center [490, 638] width 10 height 14
click at [28, 192] on span at bounding box center [31, 199] width 17 height 14
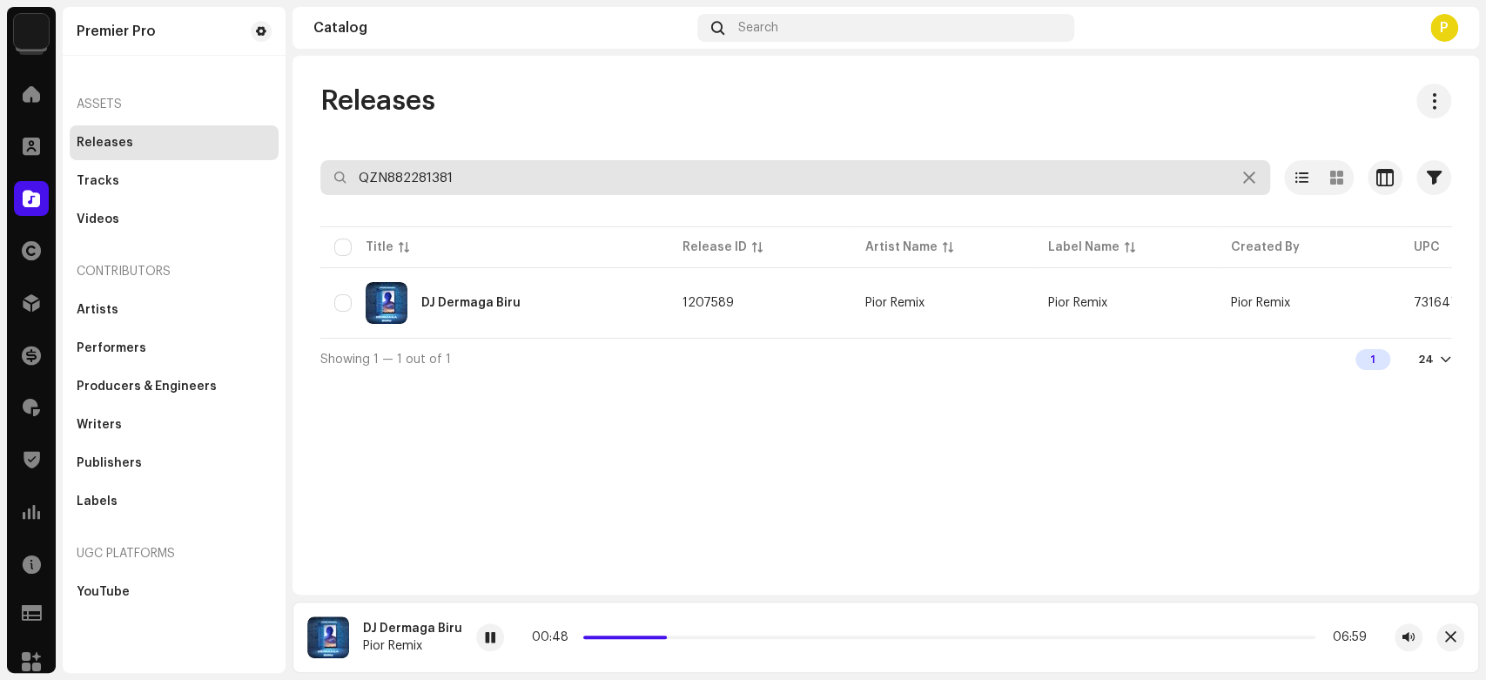
click at [447, 186] on input "QZN882281381" at bounding box center [795, 177] width 950 height 35
paste input "2683"
type input "QZN882282683"
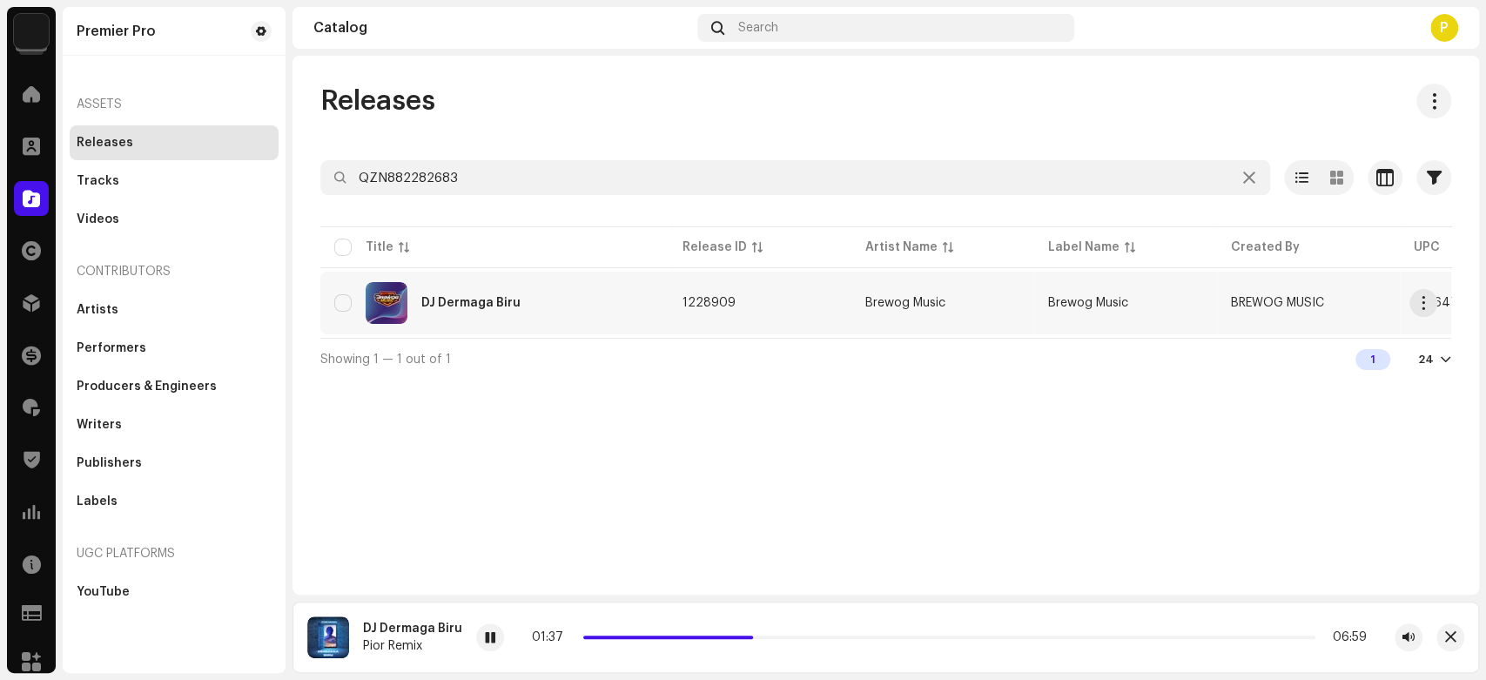
click at [508, 321] on div "DJ Dermaga Biru" at bounding box center [494, 303] width 320 height 42
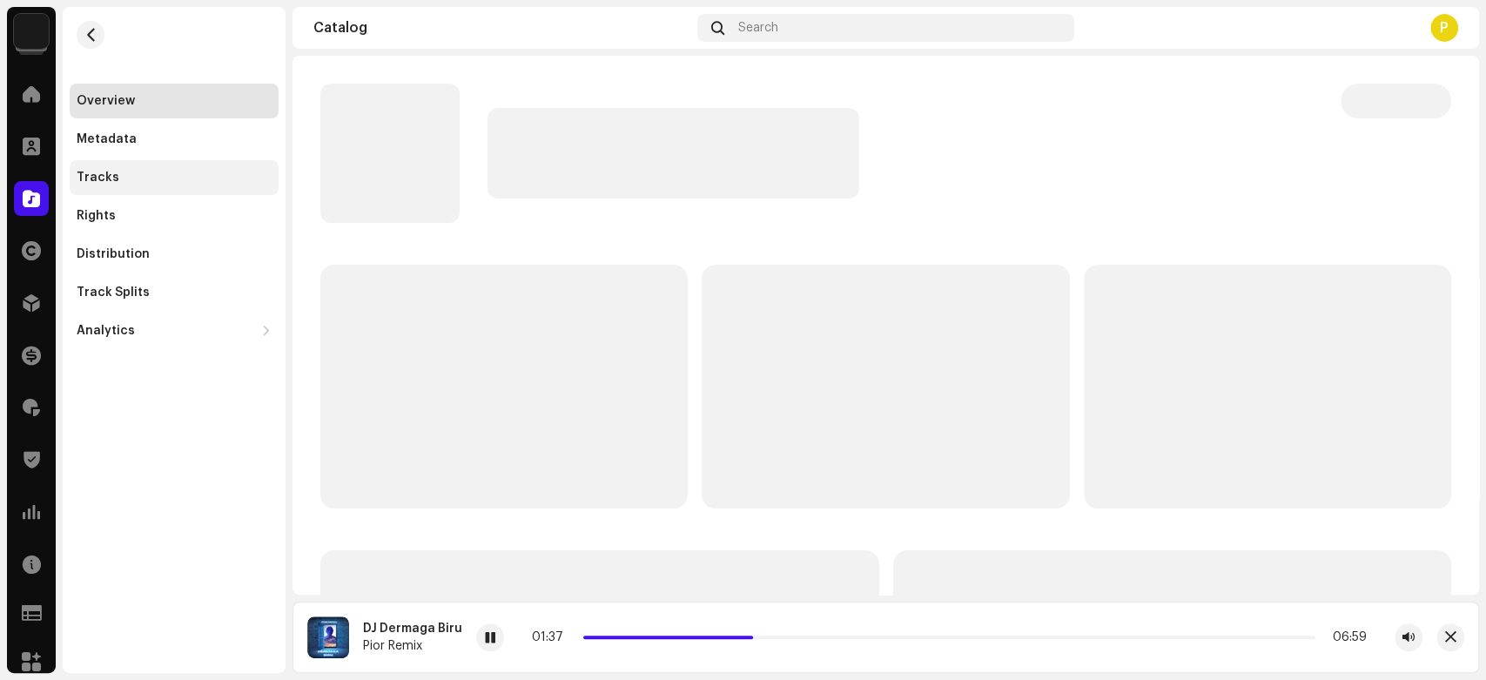
click at [124, 180] on div "Tracks" at bounding box center [174, 178] width 195 height 14
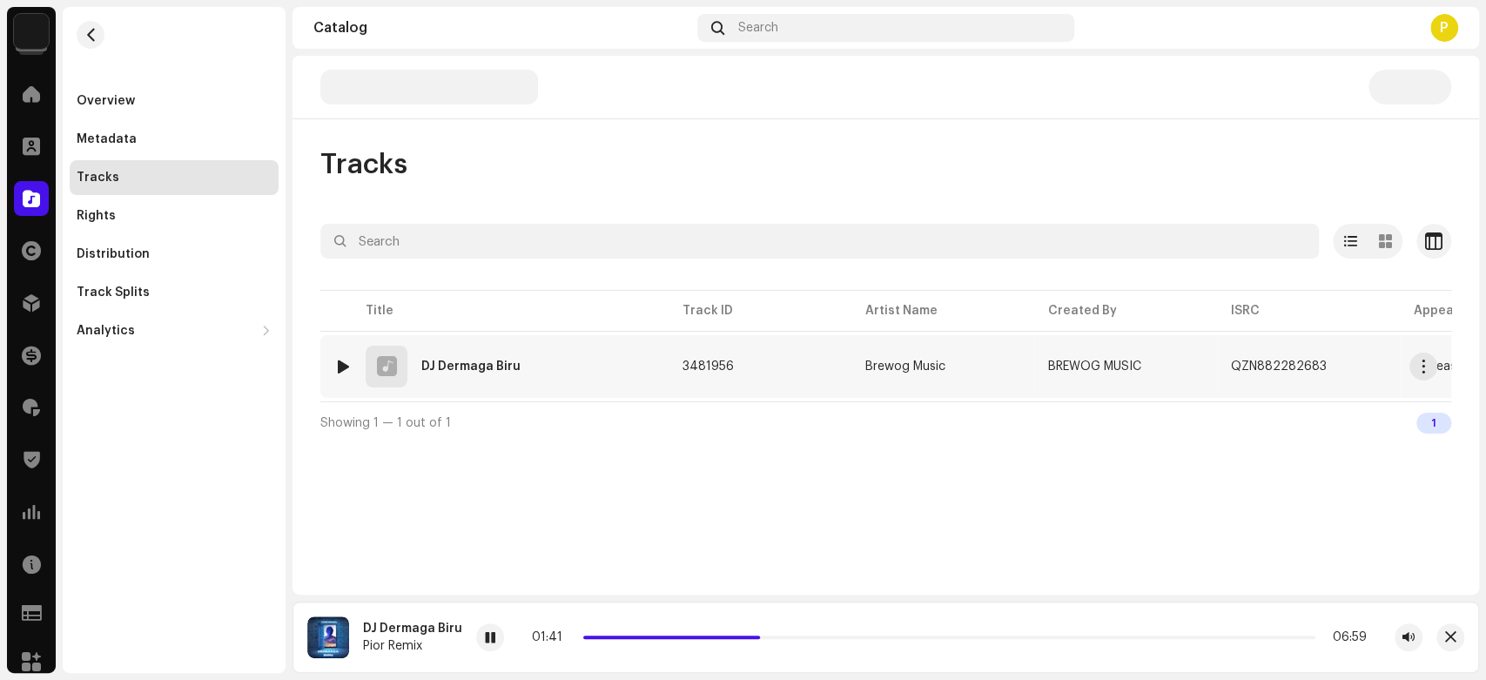
click at [340, 367] on div at bounding box center [343, 367] width 13 height 14
click at [485, 636] on span at bounding box center [490, 638] width 10 height 14
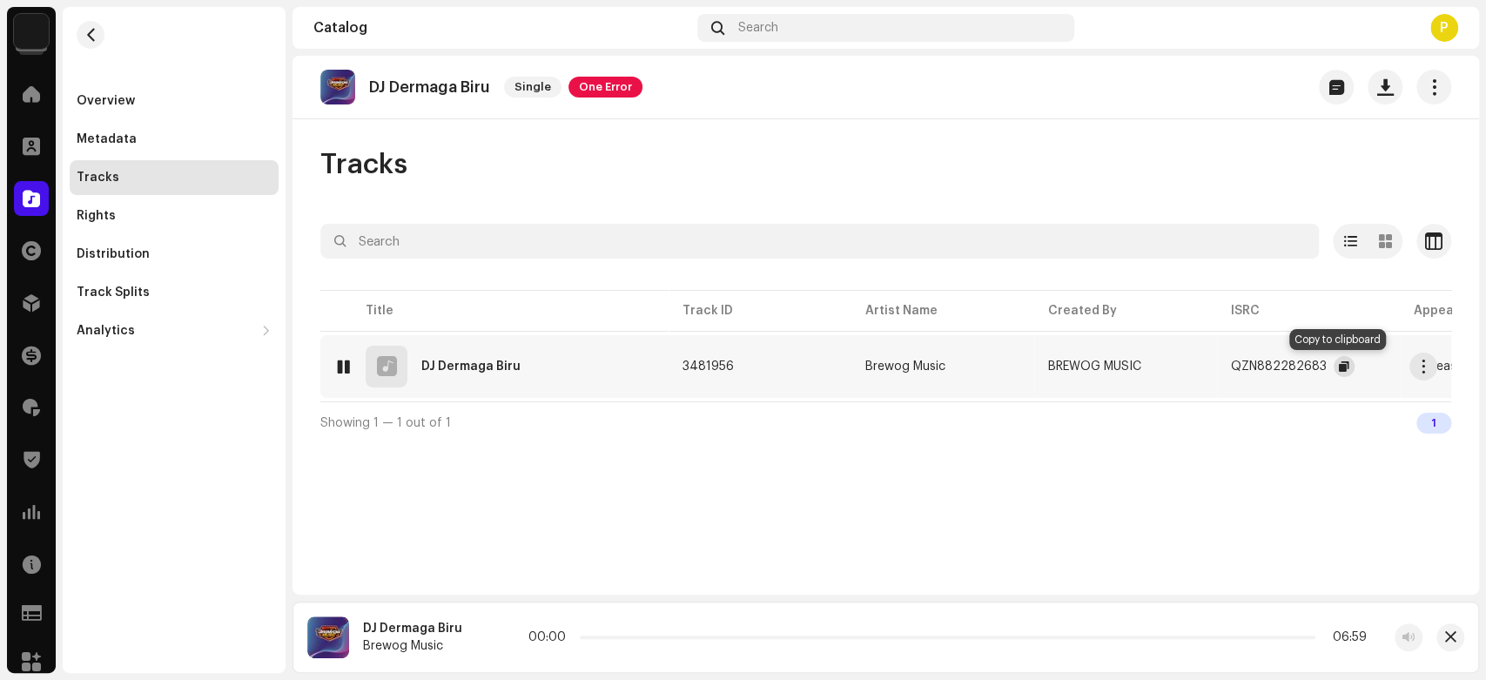
click at [1341, 364] on span "button" at bounding box center [1344, 367] width 10 height 14
click at [492, 644] on span at bounding box center [490, 638] width 10 height 14
click at [35, 192] on span at bounding box center [31, 199] width 17 height 14
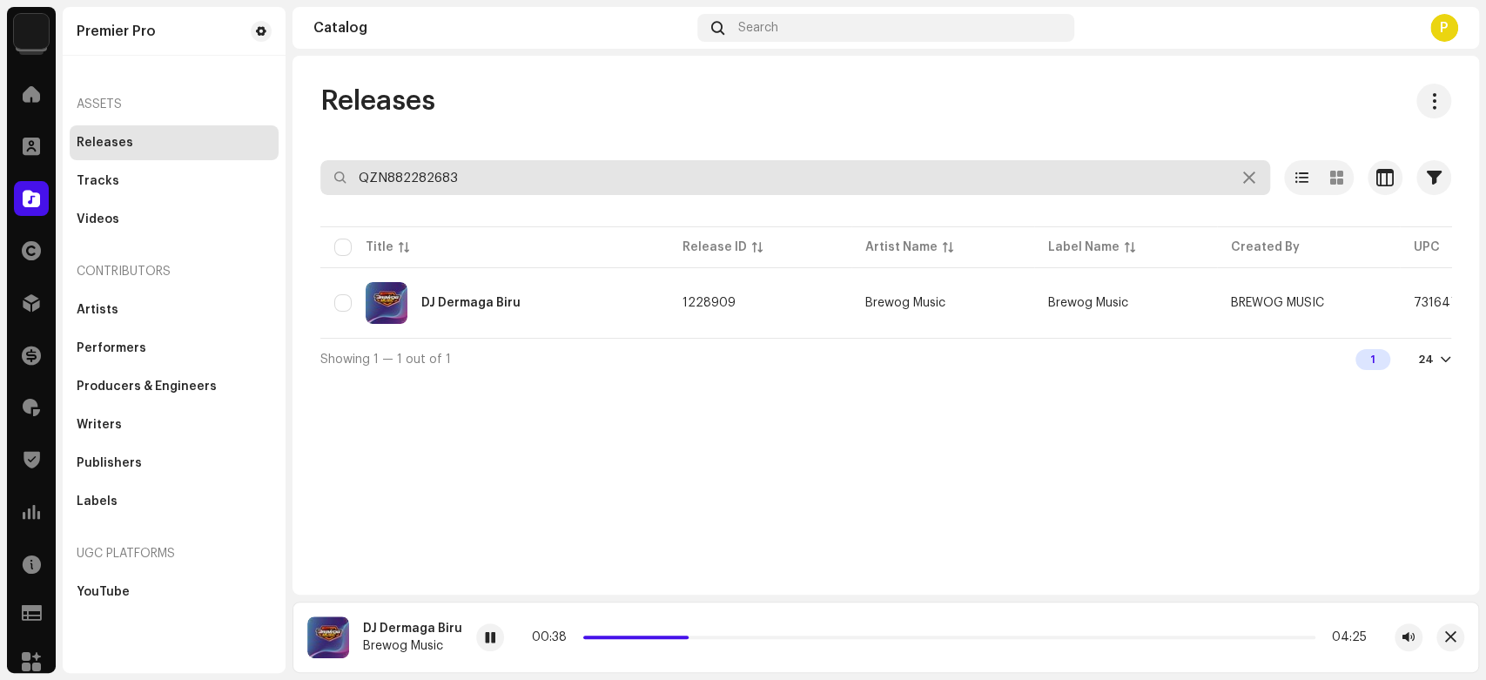
click at [496, 164] on input "QZN882282683" at bounding box center [795, 177] width 950 height 35
paste input "3931"
type input "QZN882283931"
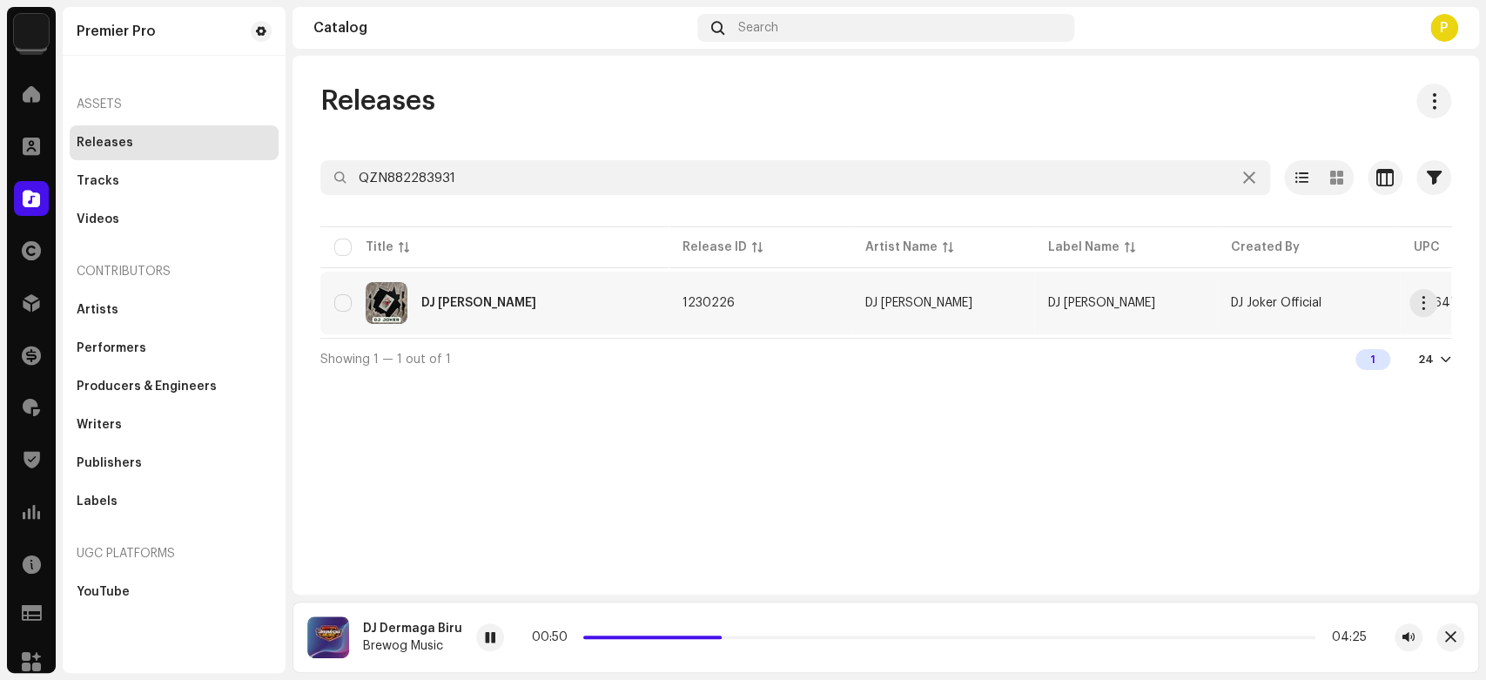
click at [500, 316] on div "DJ Meraung" at bounding box center [494, 303] width 320 height 42
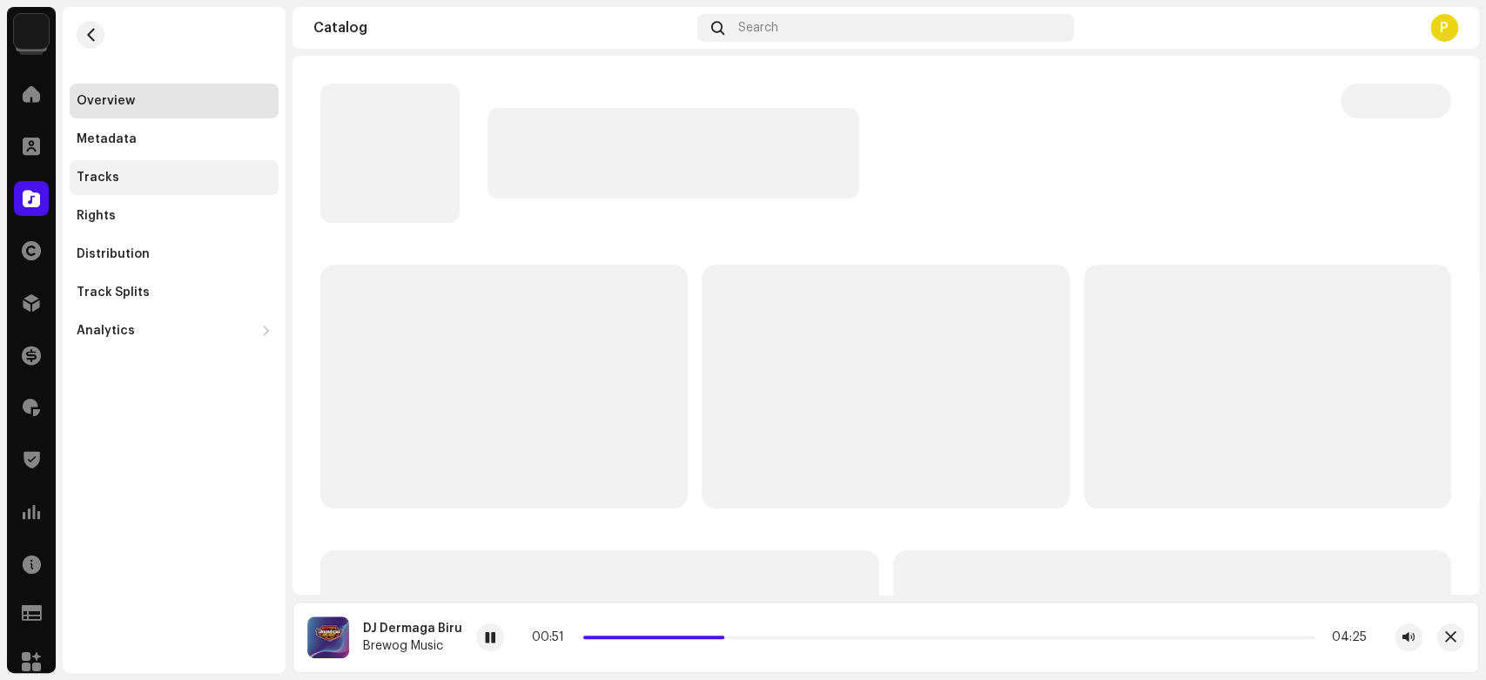
click at [209, 177] on div "Tracks" at bounding box center [174, 178] width 195 height 14
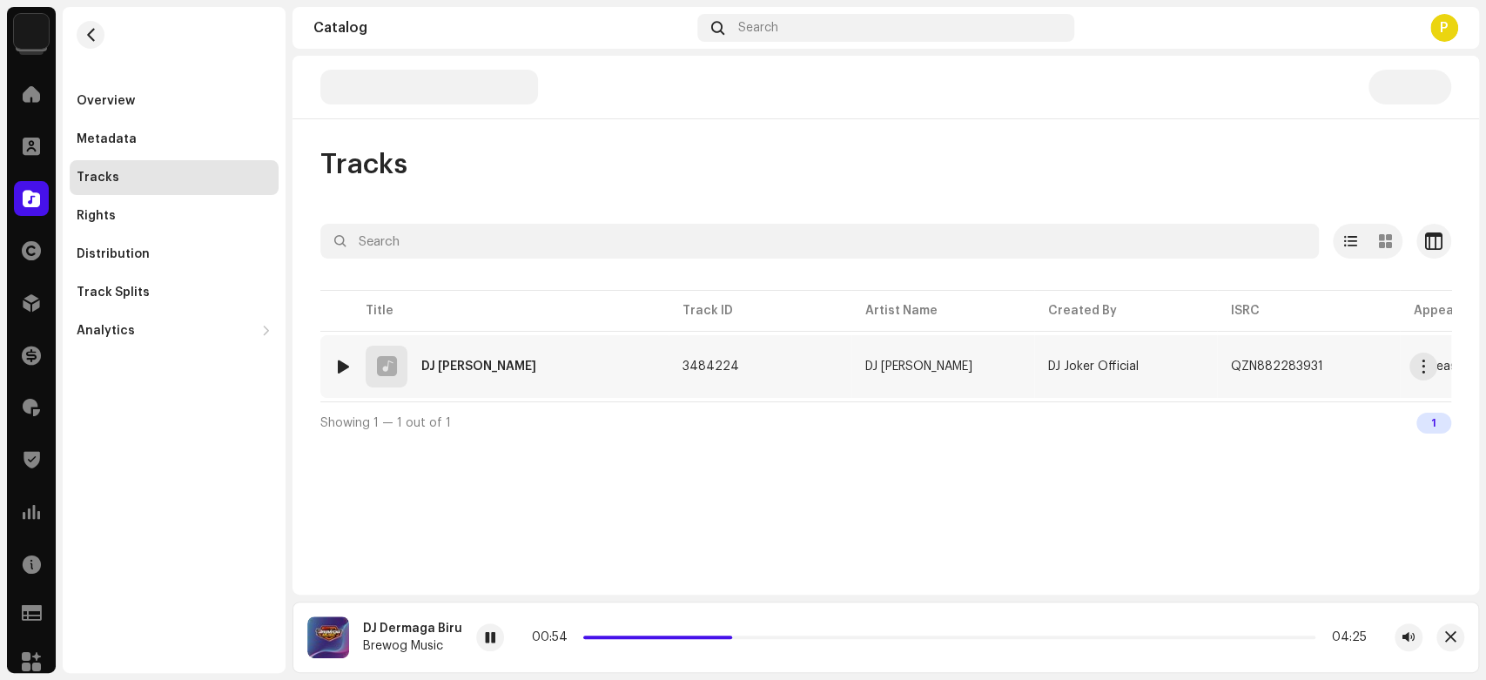
click at [337, 366] on div at bounding box center [343, 367] width 13 height 14
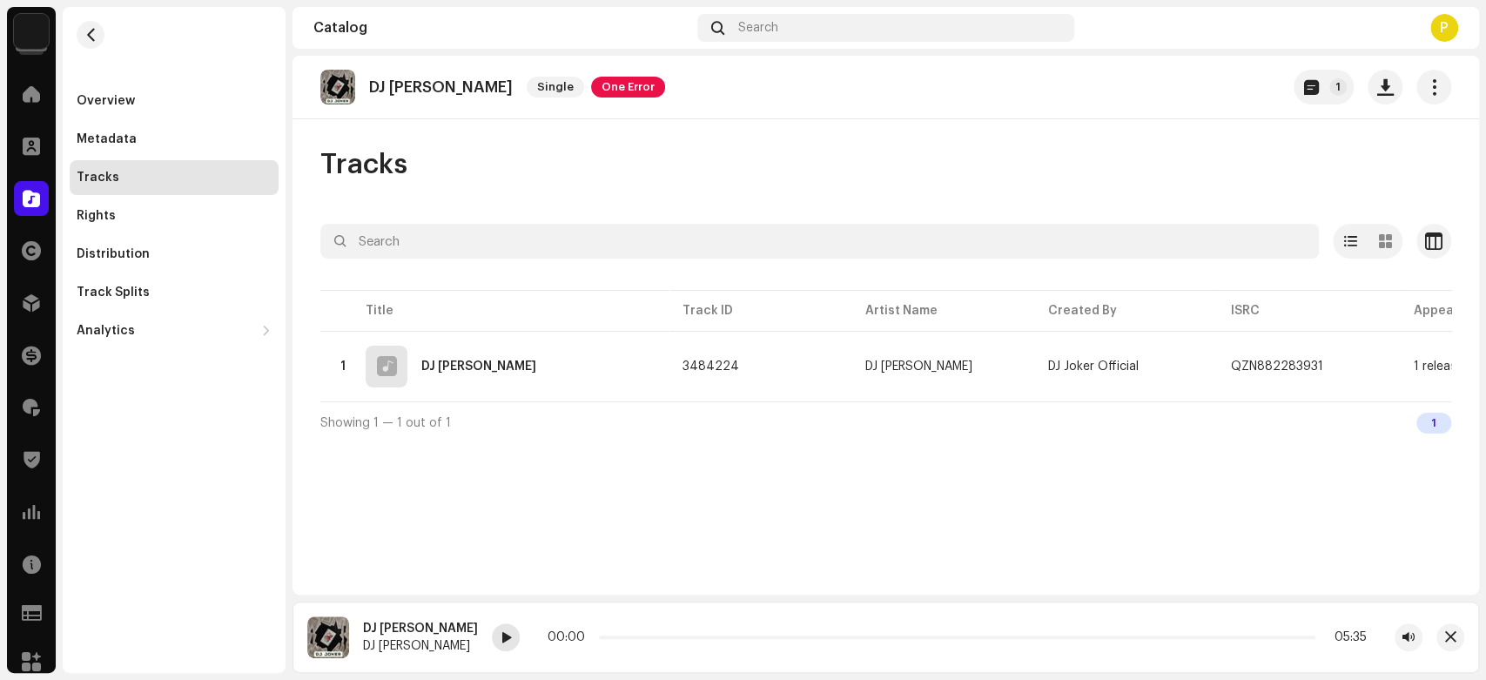
click at [501, 639] on span at bounding box center [506, 638] width 10 height 14
click at [501, 634] on span at bounding box center [506, 638] width 10 height 14
click at [42, 185] on div at bounding box center [31, 198] width 35 height 35
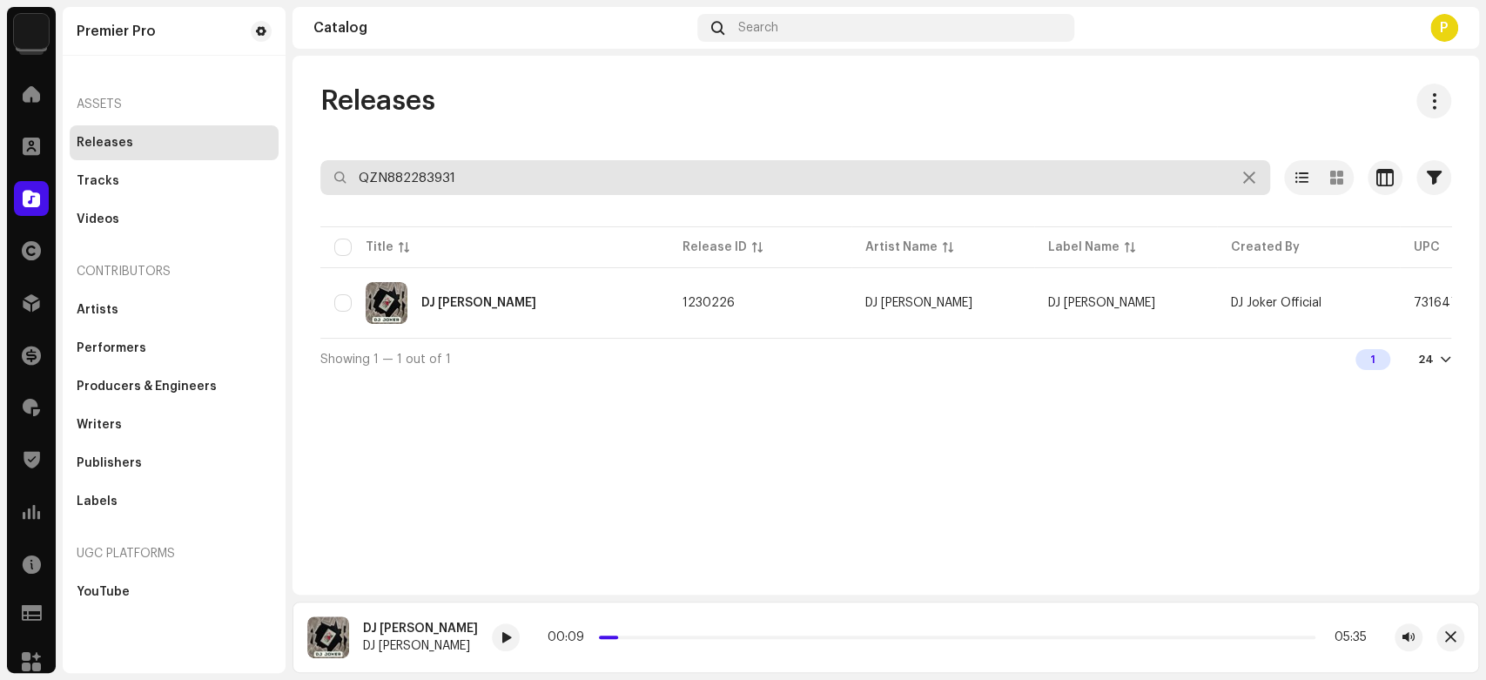
click at [501, 160] on input "QZN882283931" at bounding box center [795, 177] width 950 height 35
paste input "93148"
type input "QZN882293148"
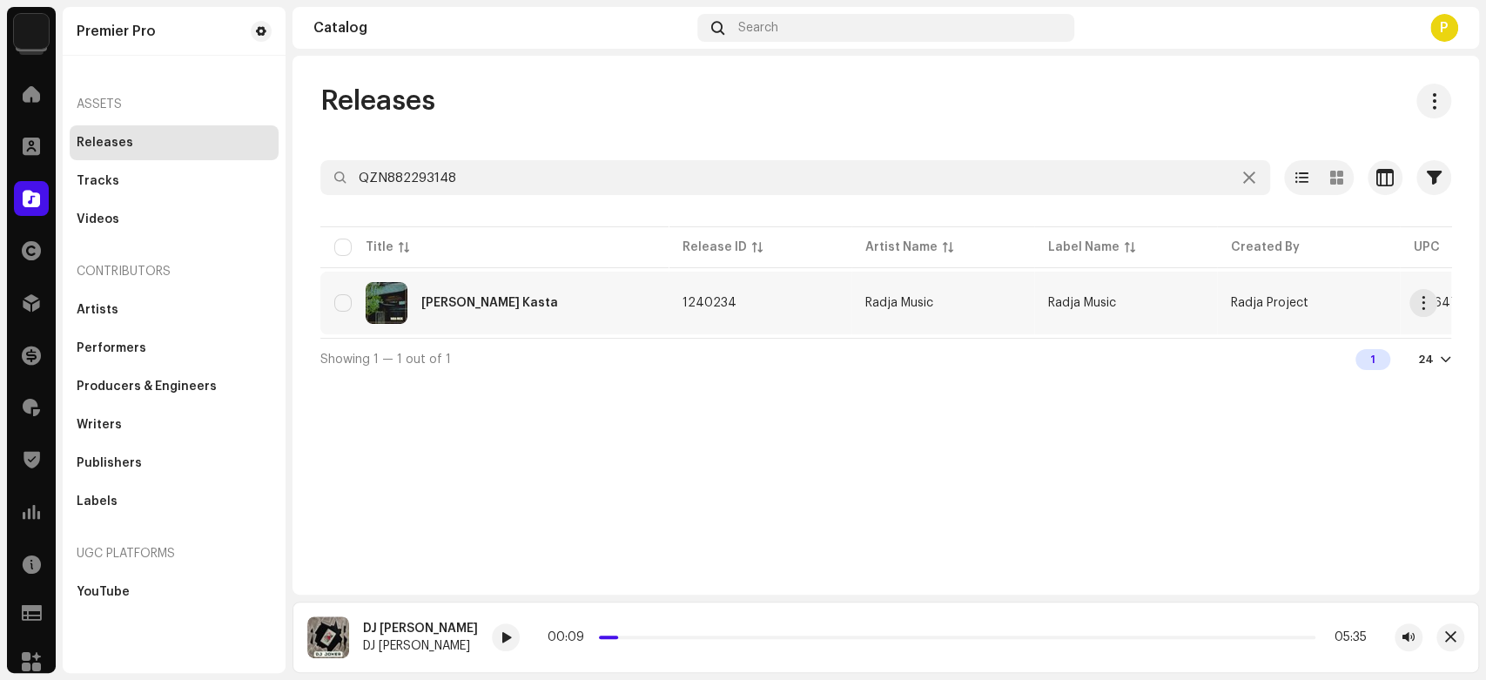
click at [447, 300] on div "DJ Berbeza Kasta" at bounding box center [489, 303] width 137 height 12
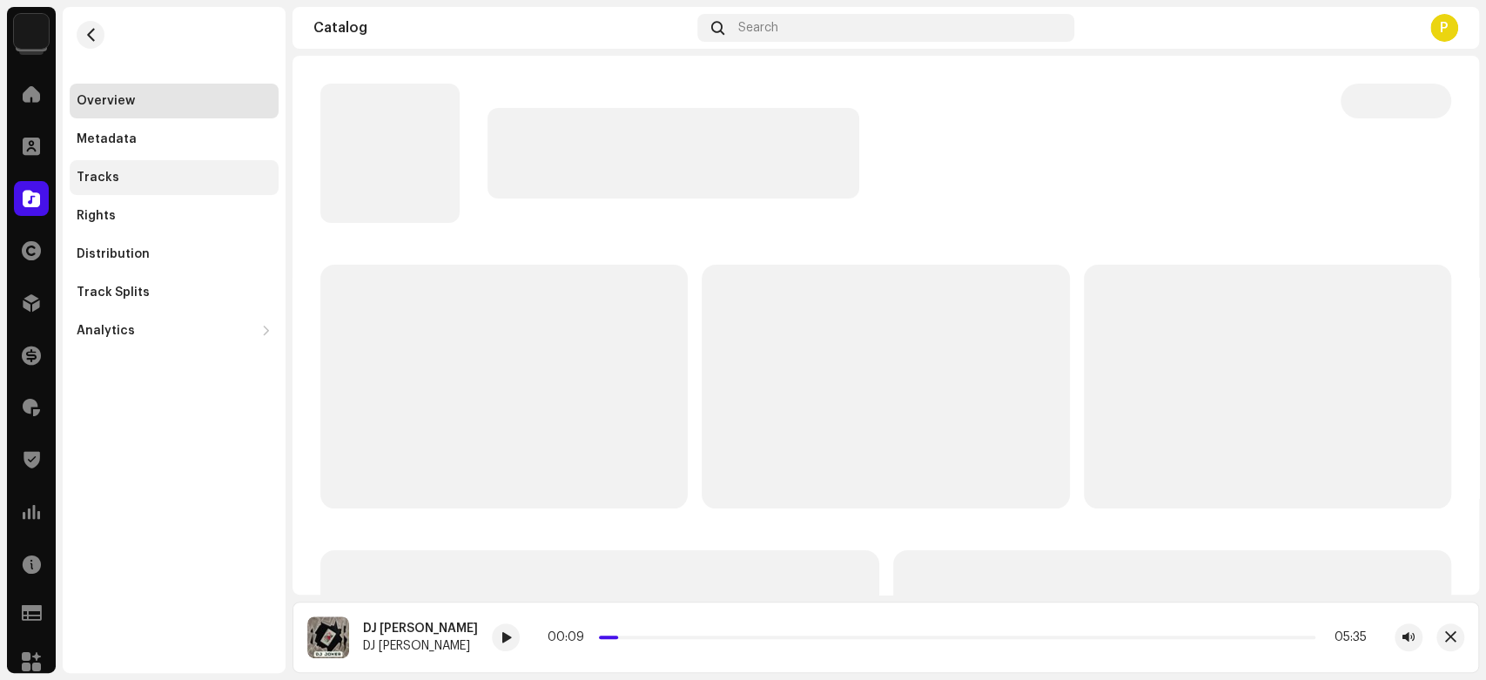
click at [142, 185] on div "Tracks" at bounding box center [174, 177] width 209 height 35
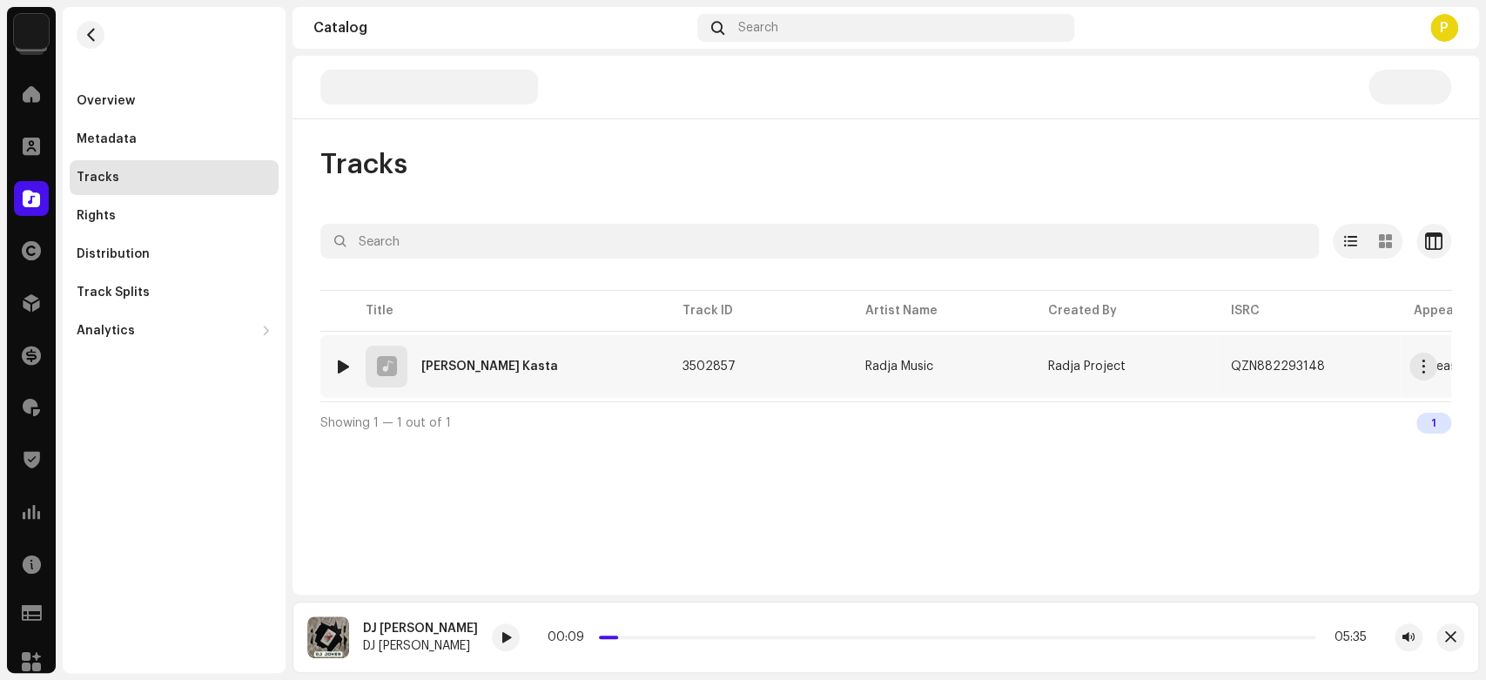
click at [341, 364] on div at bounding box center [343, 367] width 13 height 14
click at [514, 625] on re-a-play-button at bounding box center [528, 637] width 28 height 28
click at [514, 635] on div at bounding box center [528, 637] width 28 height 28
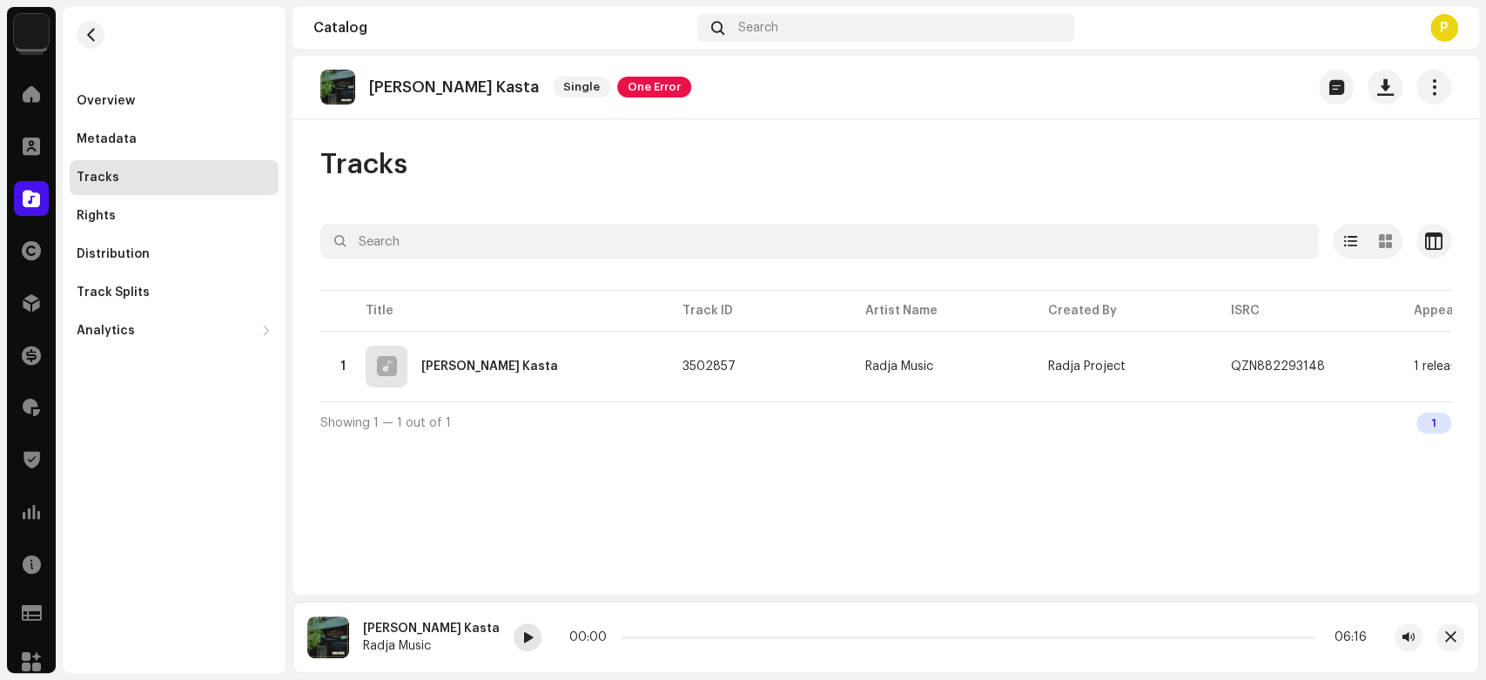
click at [514, 635] on div at bounding box center [528, 637] width 28 height 28
drag, startPoint x: 588, startPoint y: 634, endPoint x: 618, endPoint y: 637, distance: 30.7
click at [618, 637] on p-slider at bounding box center [966, 637] width 698 height 3
click at [30, 205] on span at bounding box center [31, 199] width 17 height 14
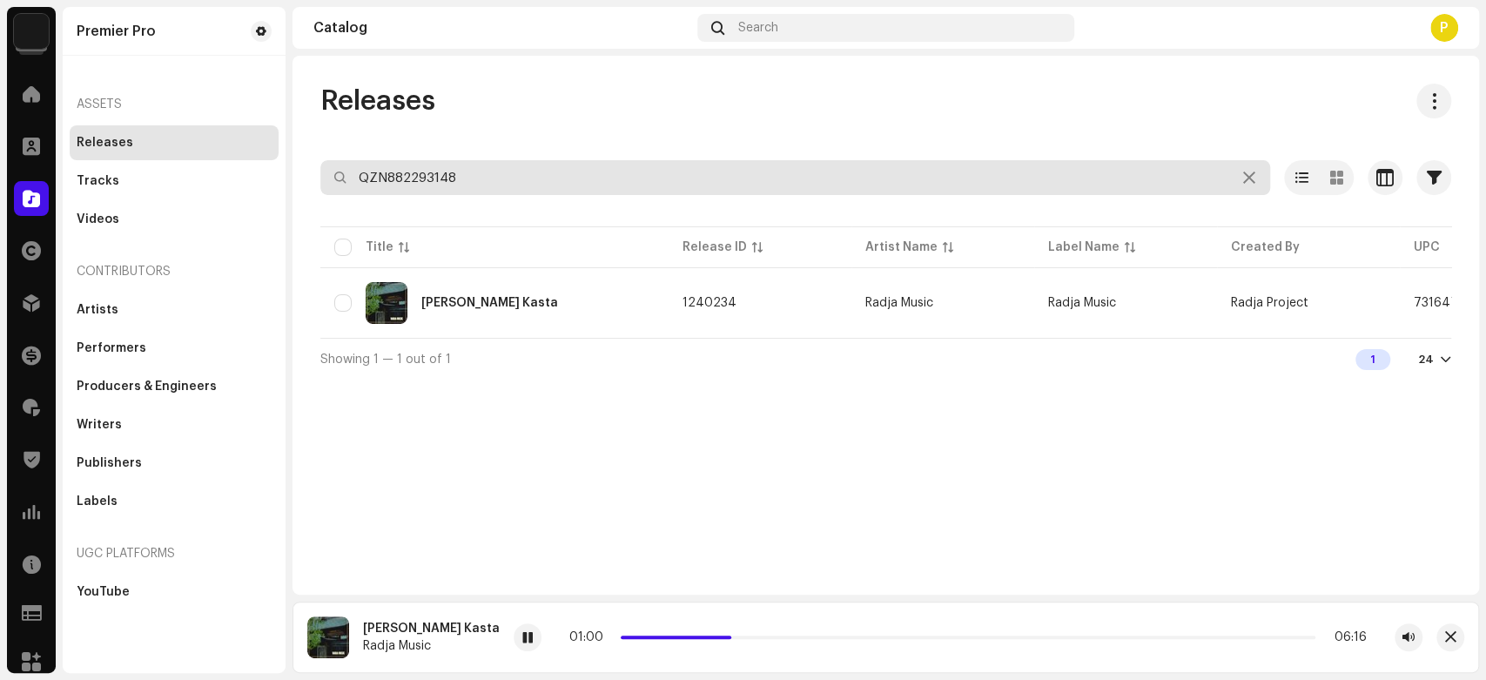
click at [494, 188] on input "QZN882293148" at bounding box center [795, 177] width 950 height 35
paste input "424"
type input "QZN882293424"
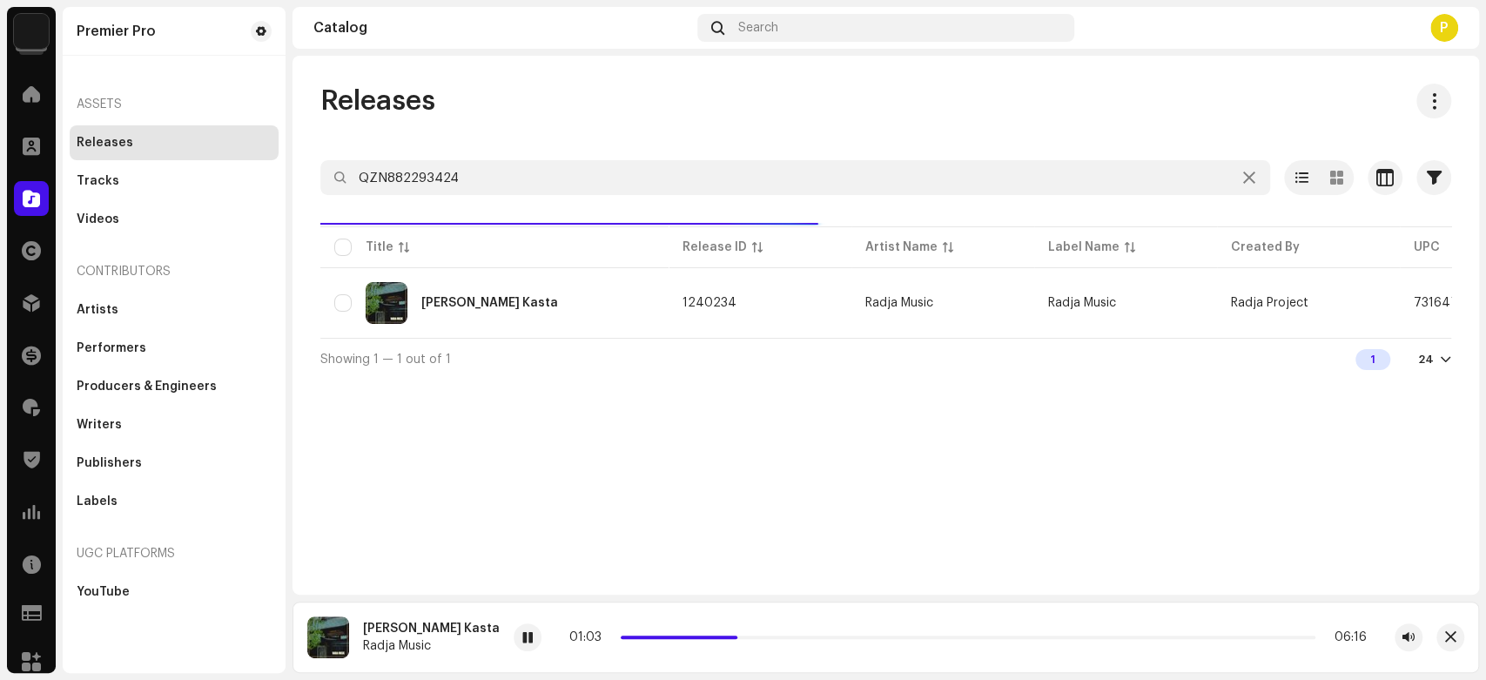
click at [519, 107] on div "Releases" at bounding box center [885, 101] width 1131 height 35
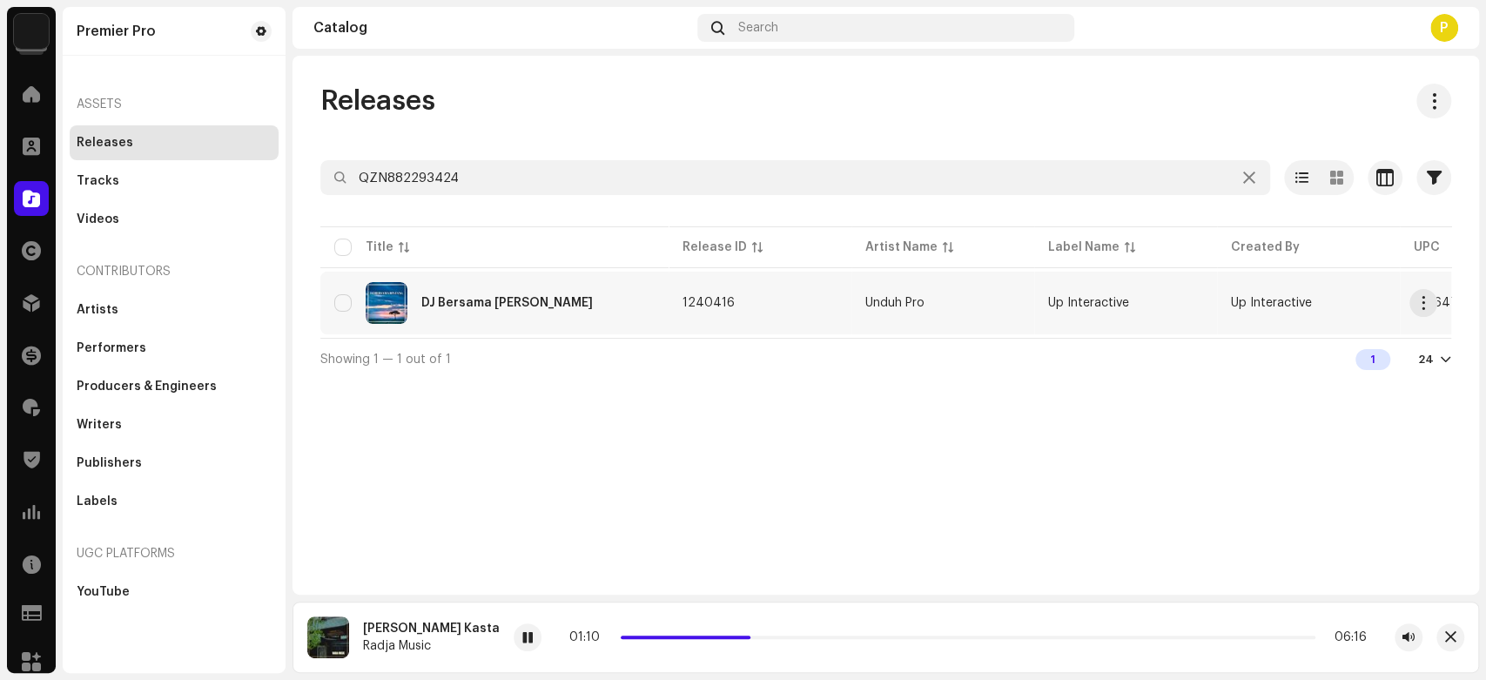
click at [511, 290] on div "DJ Bersama Bintang" at bounding box center [494, 303] width 320 height 42
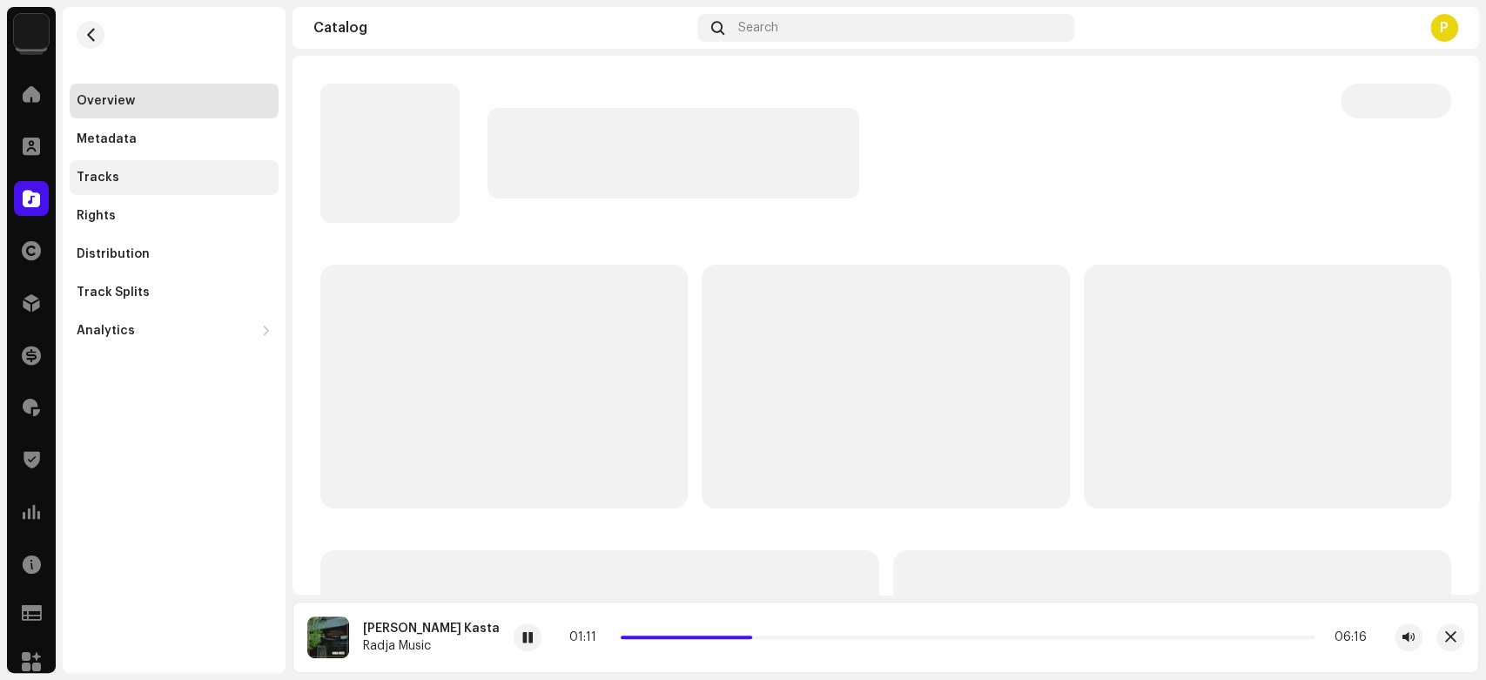
click at [104, 191] on div "Tracks" at bounding box center [174, 177] width 209 height 35
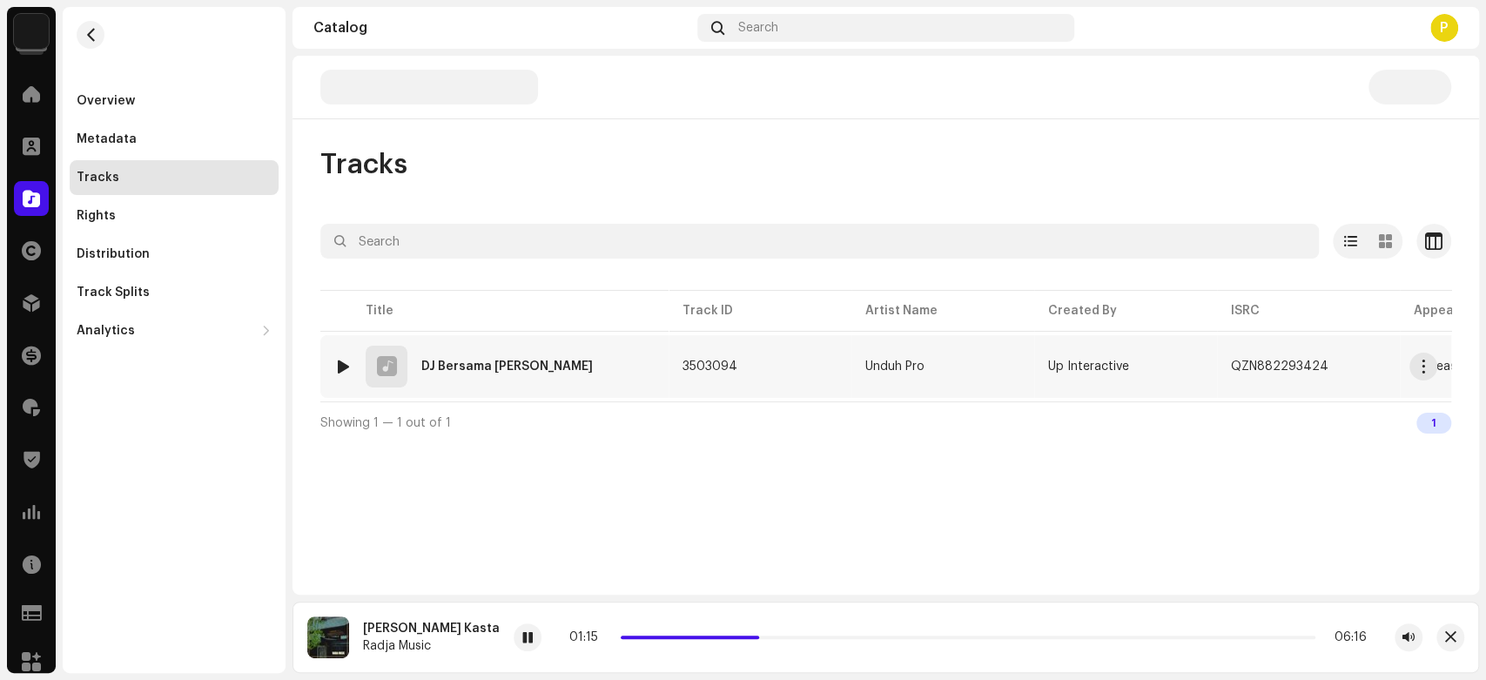
click at [344, 360] on div at bounding box center [343, 367] width 13 height 14
click at [544, 634] on div at bounding box center [558, 637] width 28 height 28
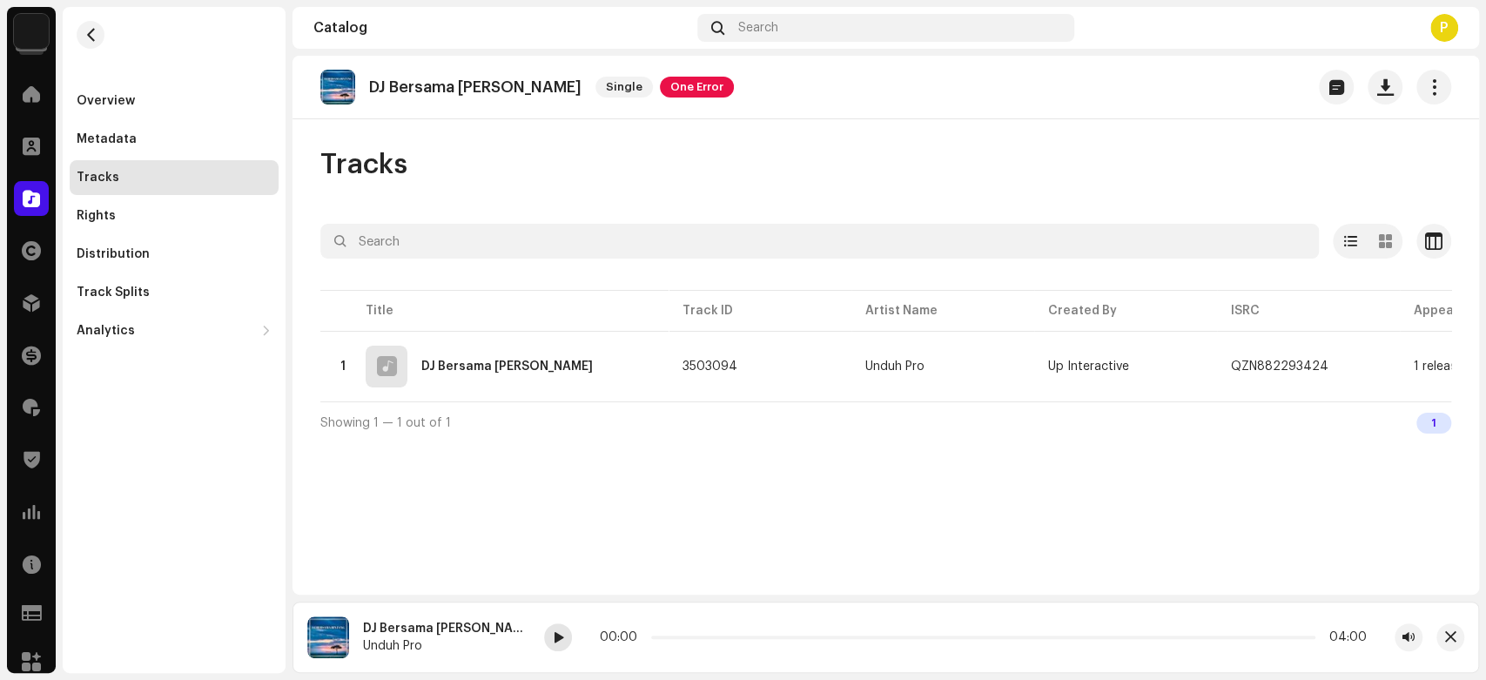
click at [553, 639] on span at bounding box center [558, 638] width 10 height 14
click at [409, 623] on div "DJ Bersama Bintang" at bounding box center [446, 629] width 167 height 14
copy div "Bersama Bintang"
drag, startPoint x: 409, startPoint y: 623, endPoint x: 457, endPoint y: 623, distance: 47.9
click at [457, 623] on div "DJ Bersama Bintang" at bounding box center [446, 629] width 167 height 14
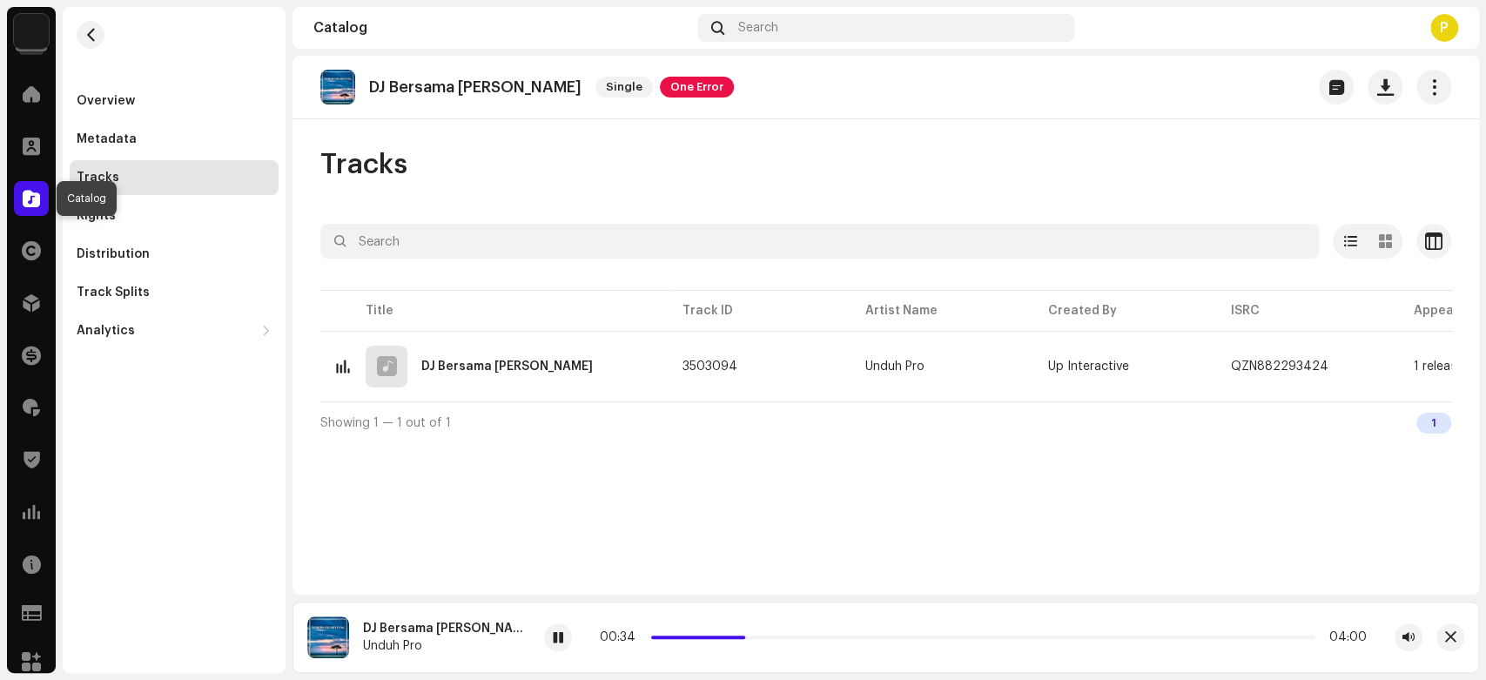
click at [24, 205] on span at bounding box center [31, 199] width 17 height 14
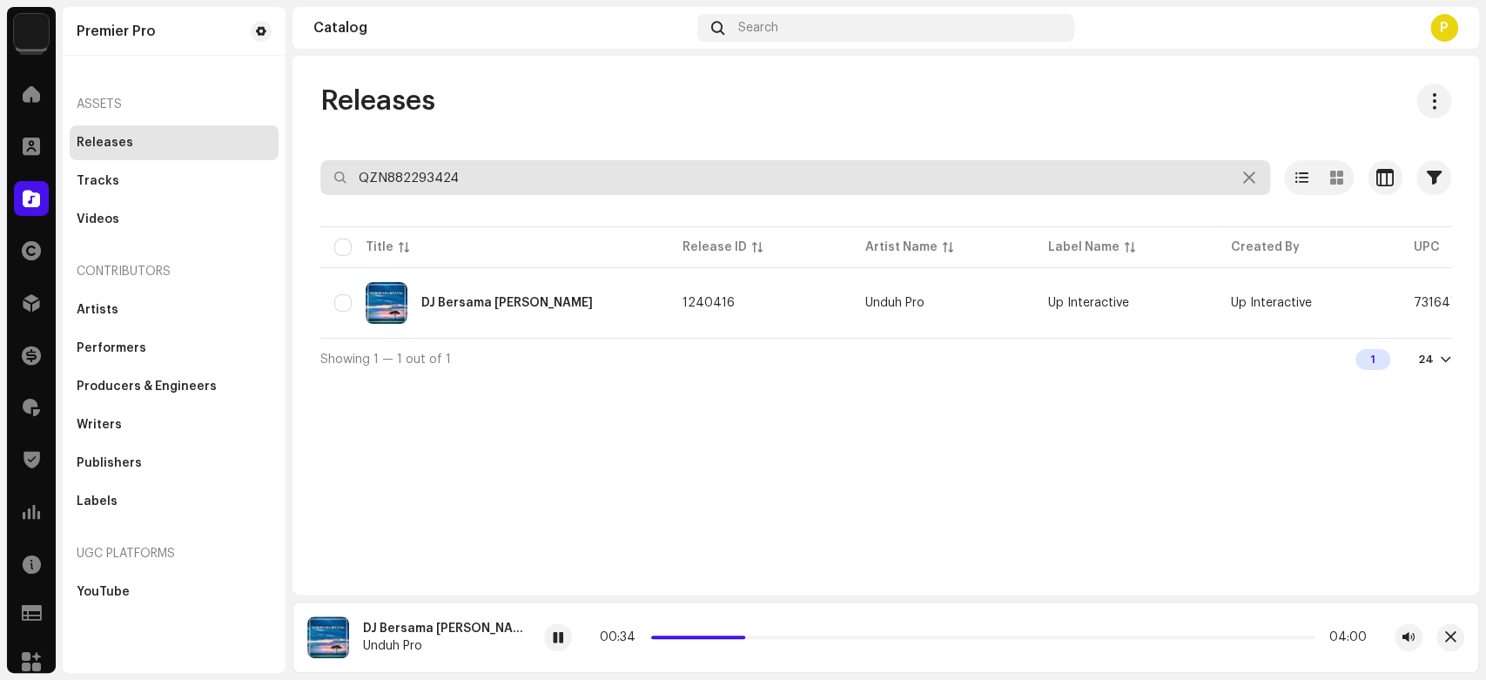
click at [444, 166] on input "QZN882293424" at bounding box center [795, 177] width 950 height 35
paste input "40"
type input "QZN882294024"
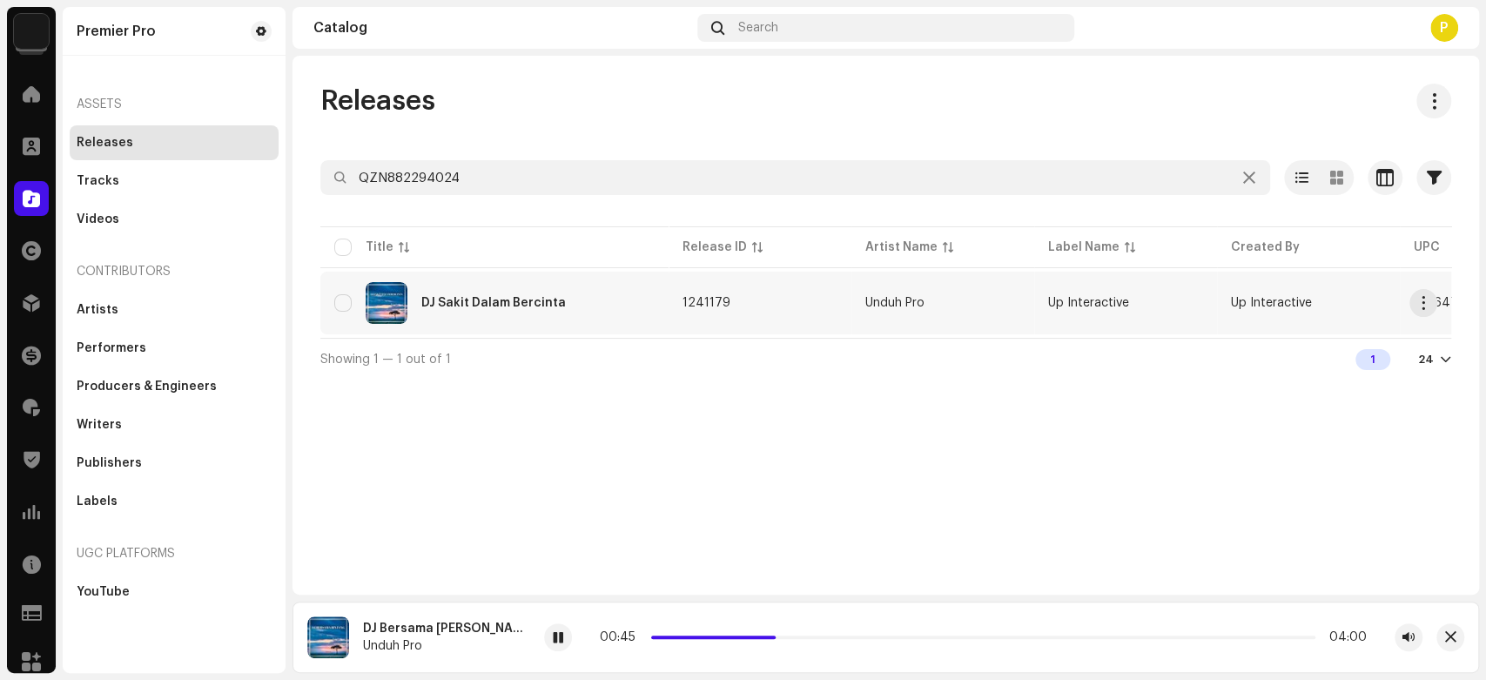
click at [515, 320] on div "DJ Sakit Dalam Bercinta" at bounding box center [494, 303] width 320 height 42
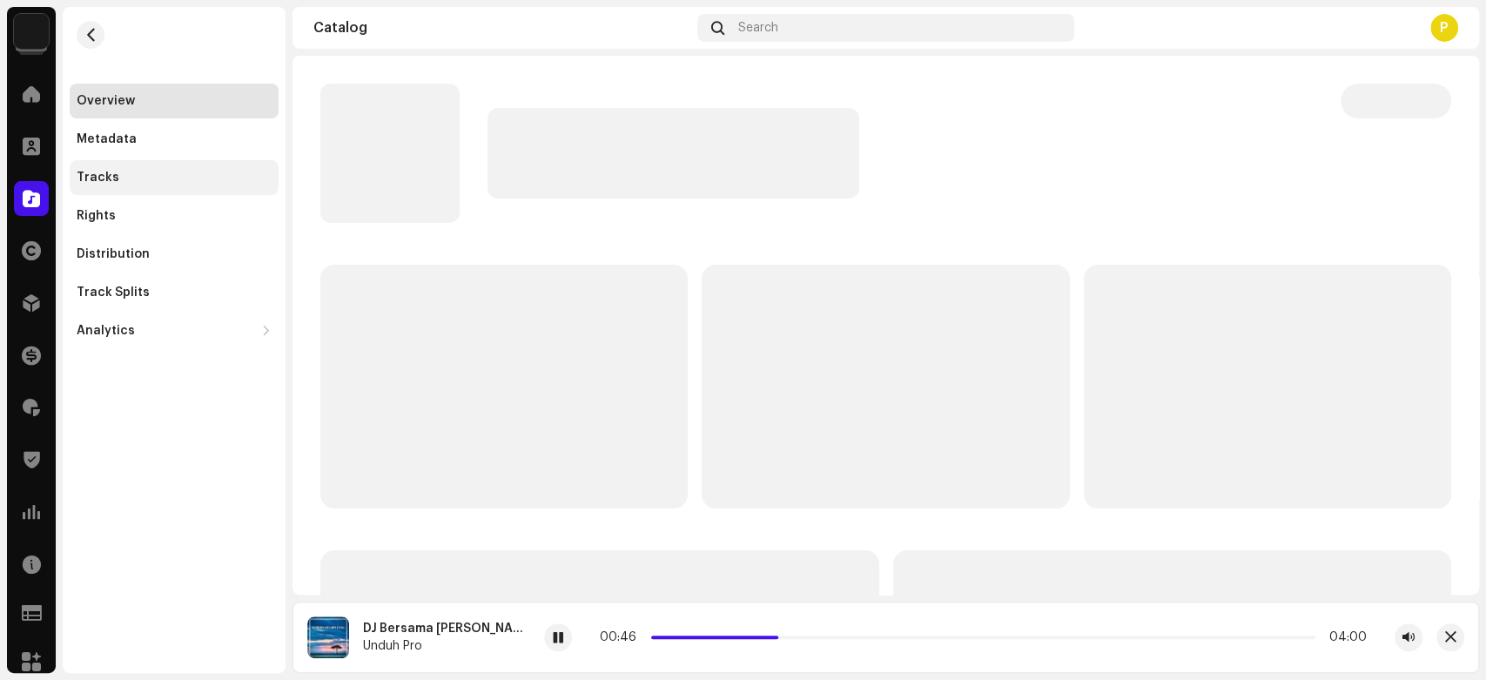
click at [167, 184] on div "Tracks" at bounding box center [174, 178] width 195 height 14
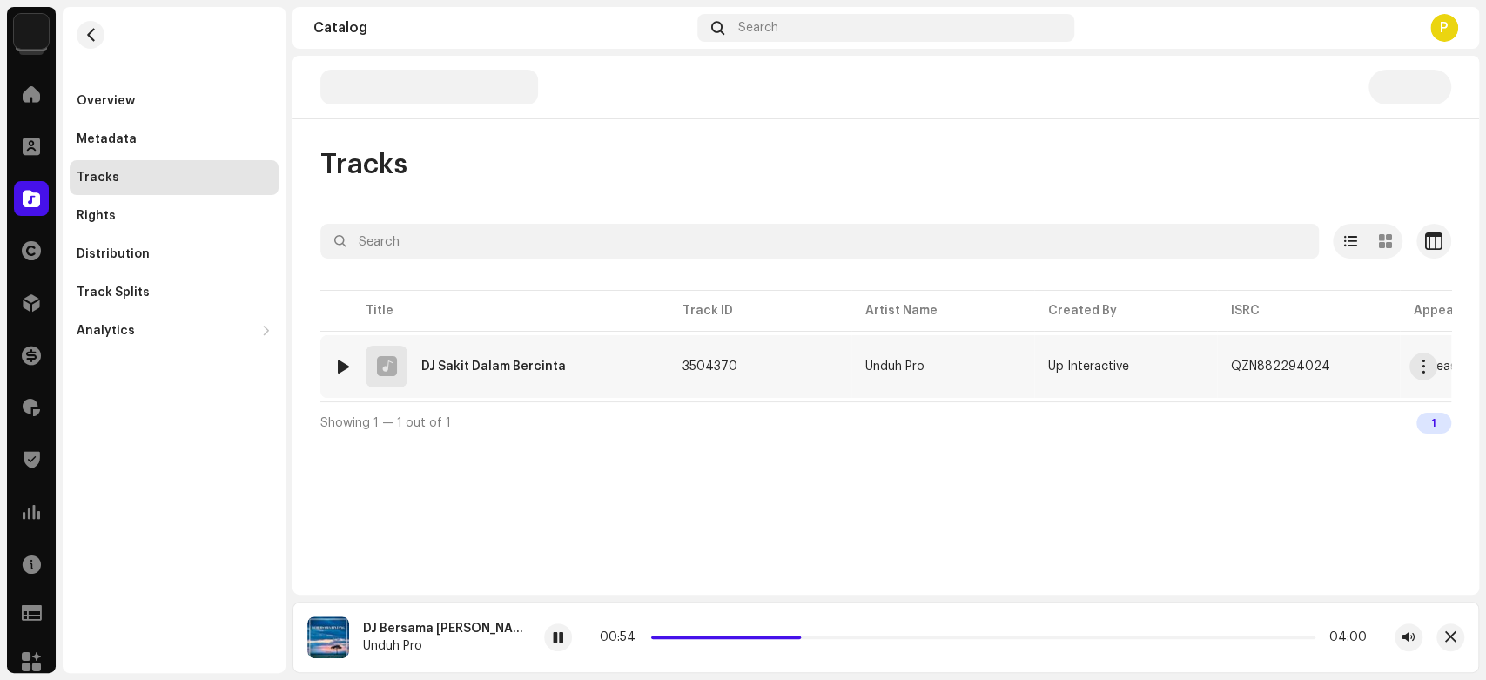
click at [343, 367] on div at bounding box center [343, 367] width 13 height 14
click at [530, 639] on span at bounding box center [535, 638] width 10 height 14
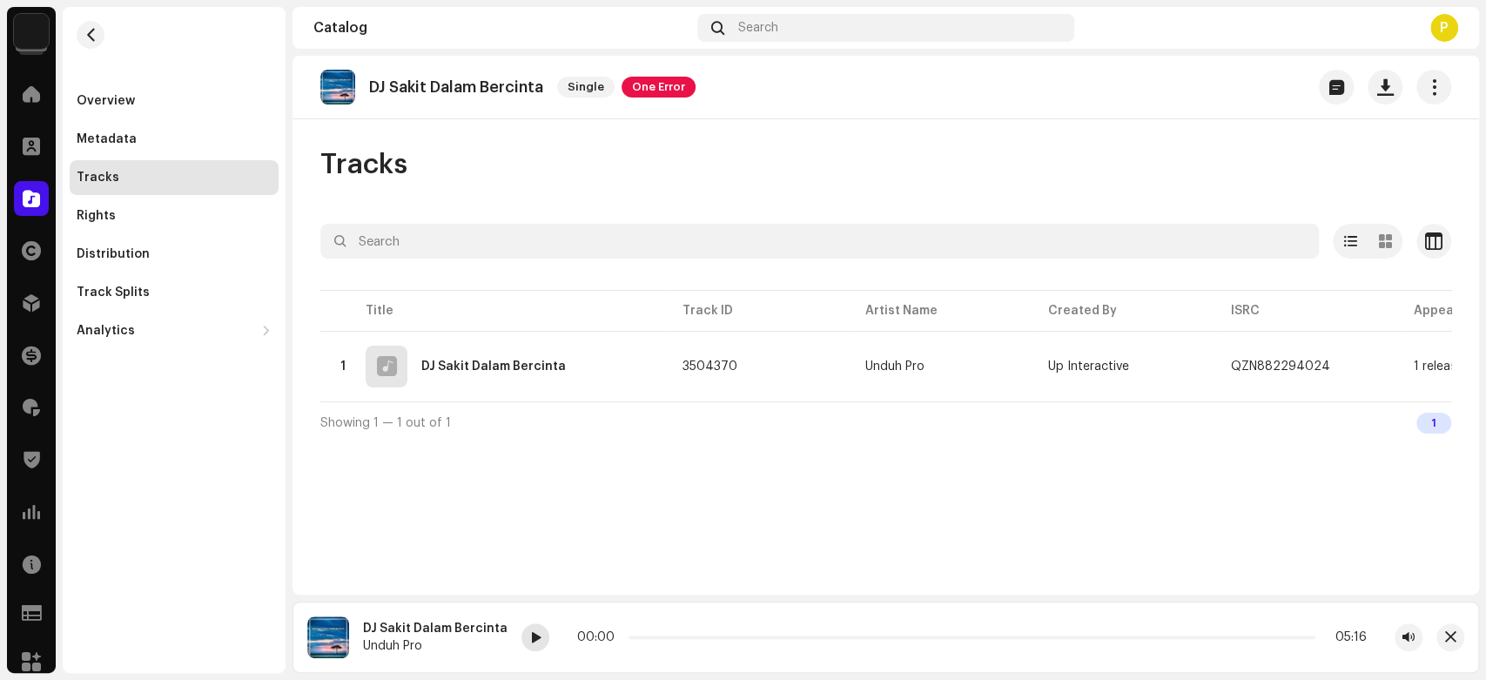
click at [522, 639] on div at bounding box center [536, 637] width 28 height 28
click at [30, 188] on div at bounding box center [31, 198] width 35 height 35
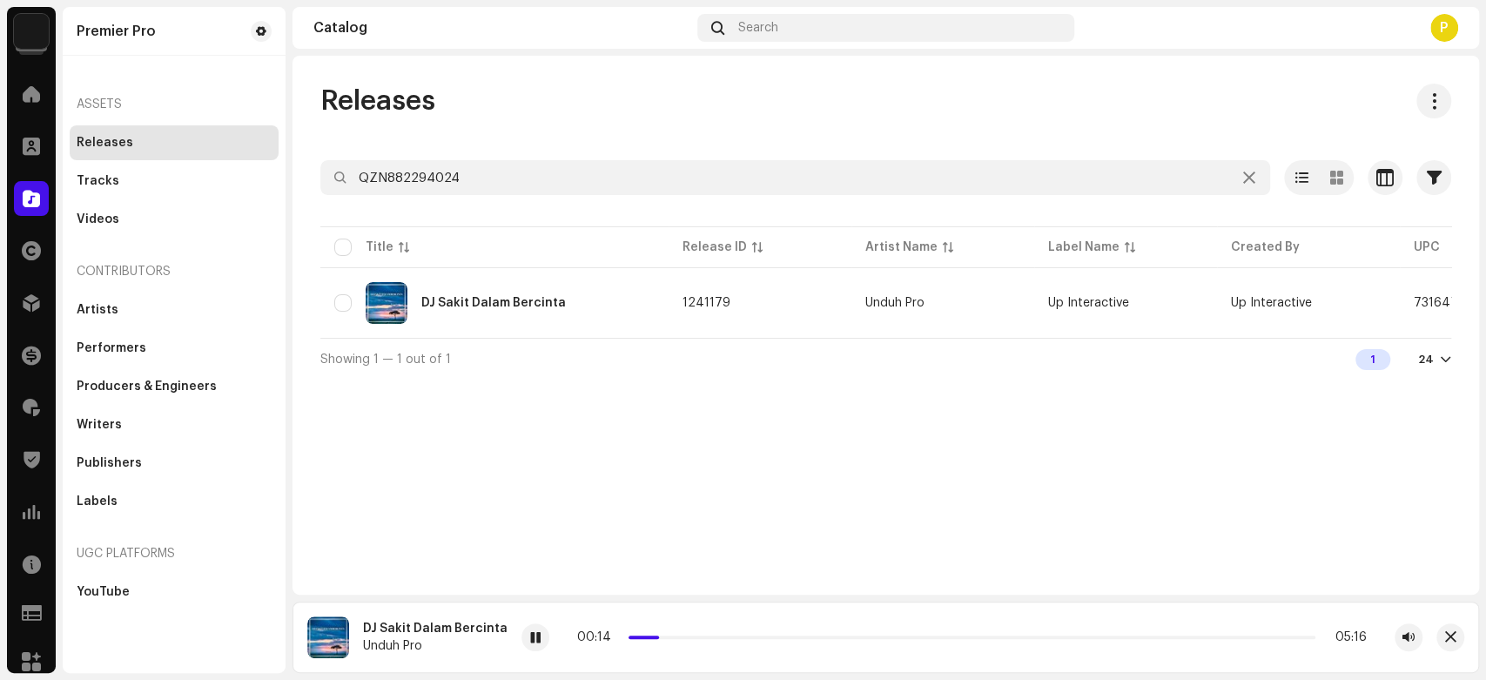
click at [446, 199] on div at bounding box center [885, 209] width 1131 height 28
click at [463, 179] on input "QZN882294024" at bounding box center [795, 177] width 950 height 35
paste input "2"
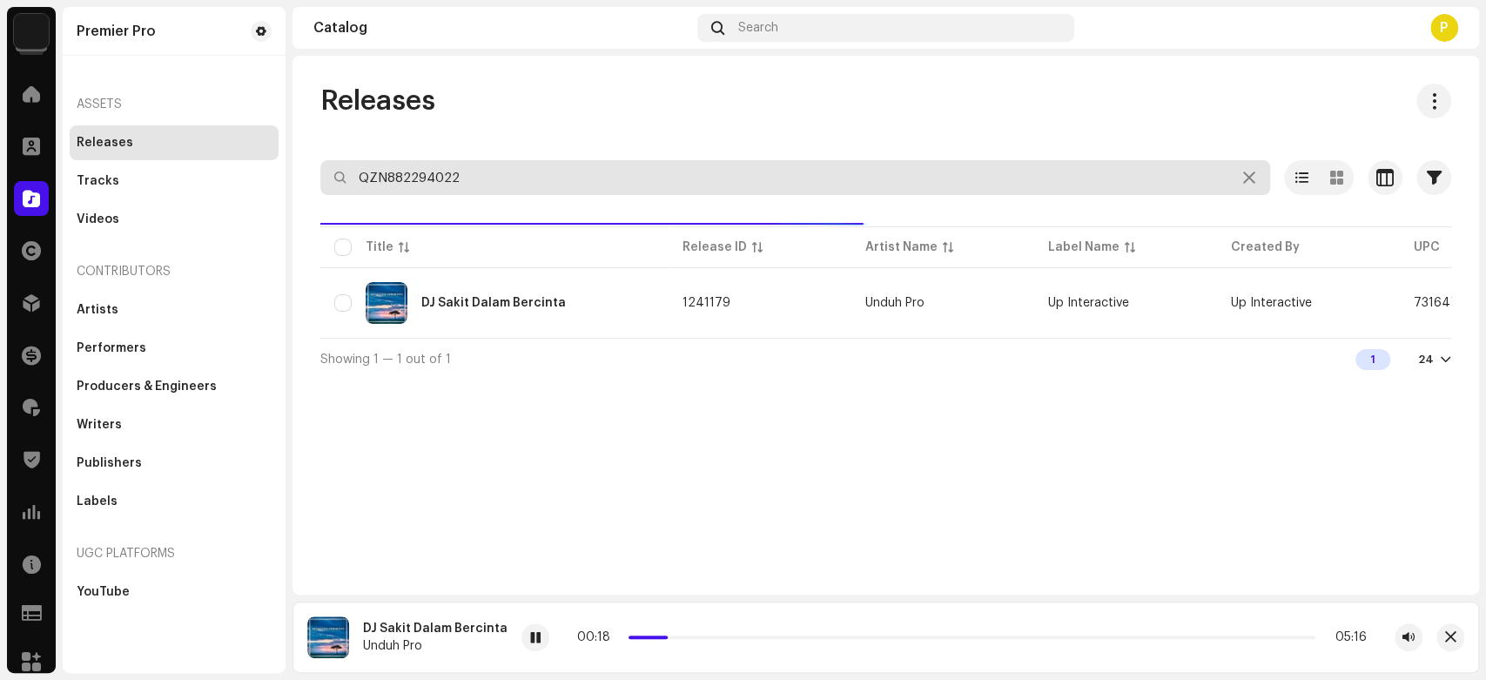
type input "QZN882294022"
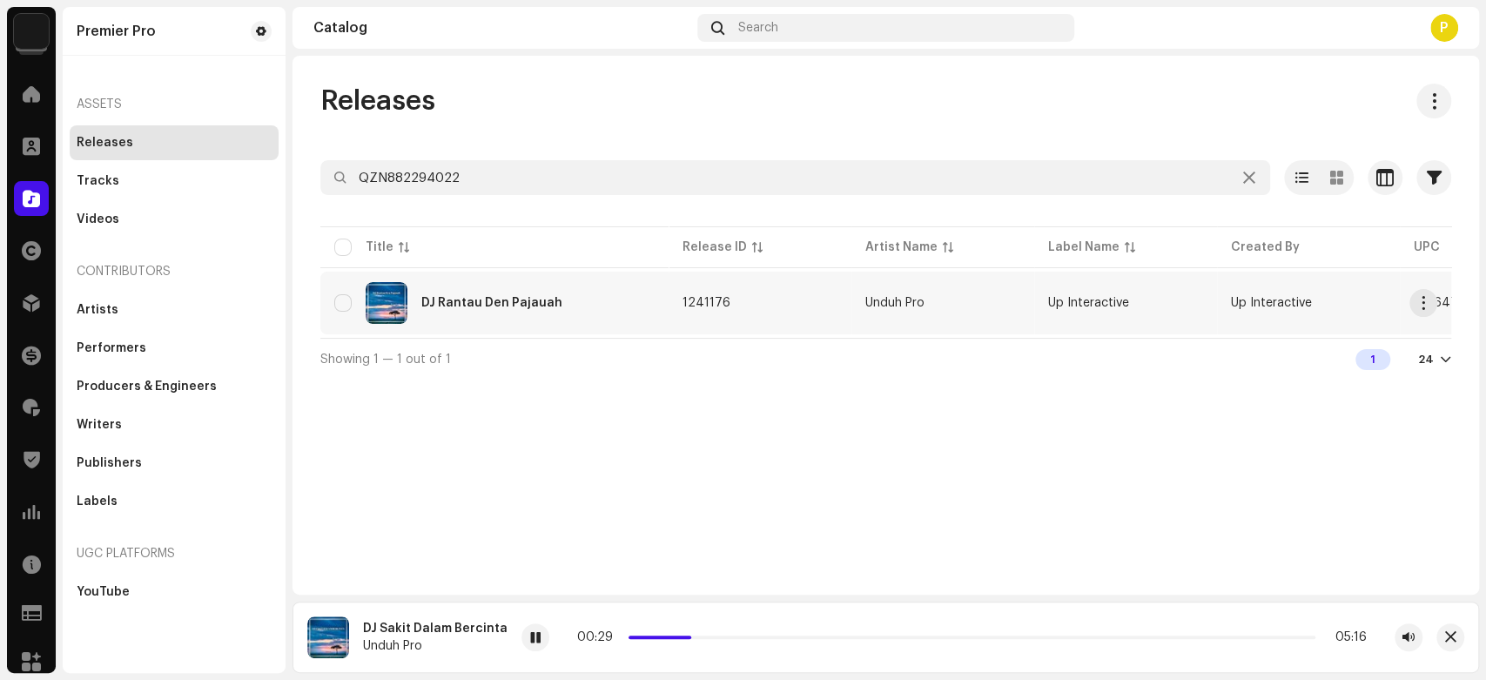
click at [461, 291] on div "DJ Rantau Den Pajauah" at bounding box center [494, 303] width 320 height 42
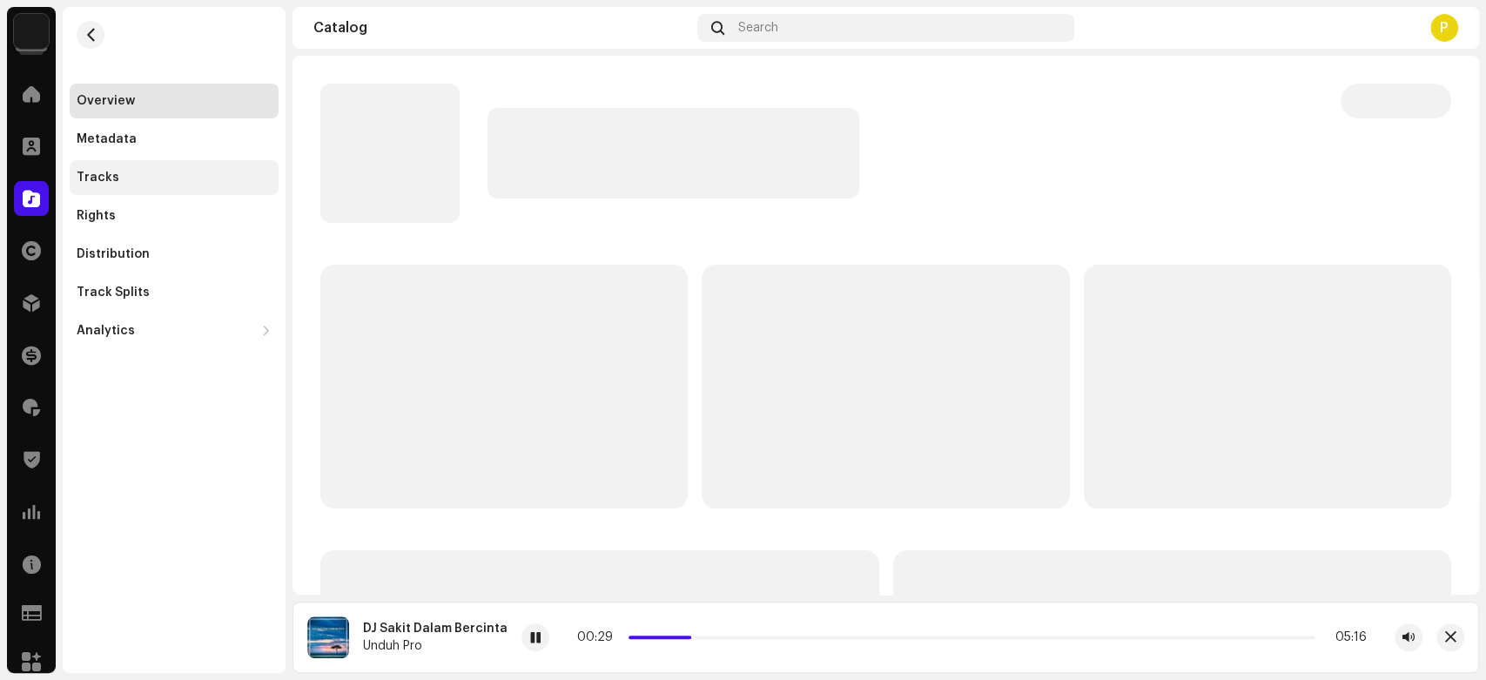
click at [71, 173] on div "Tracks" at bounding box center [174, 177] width 209 height 35
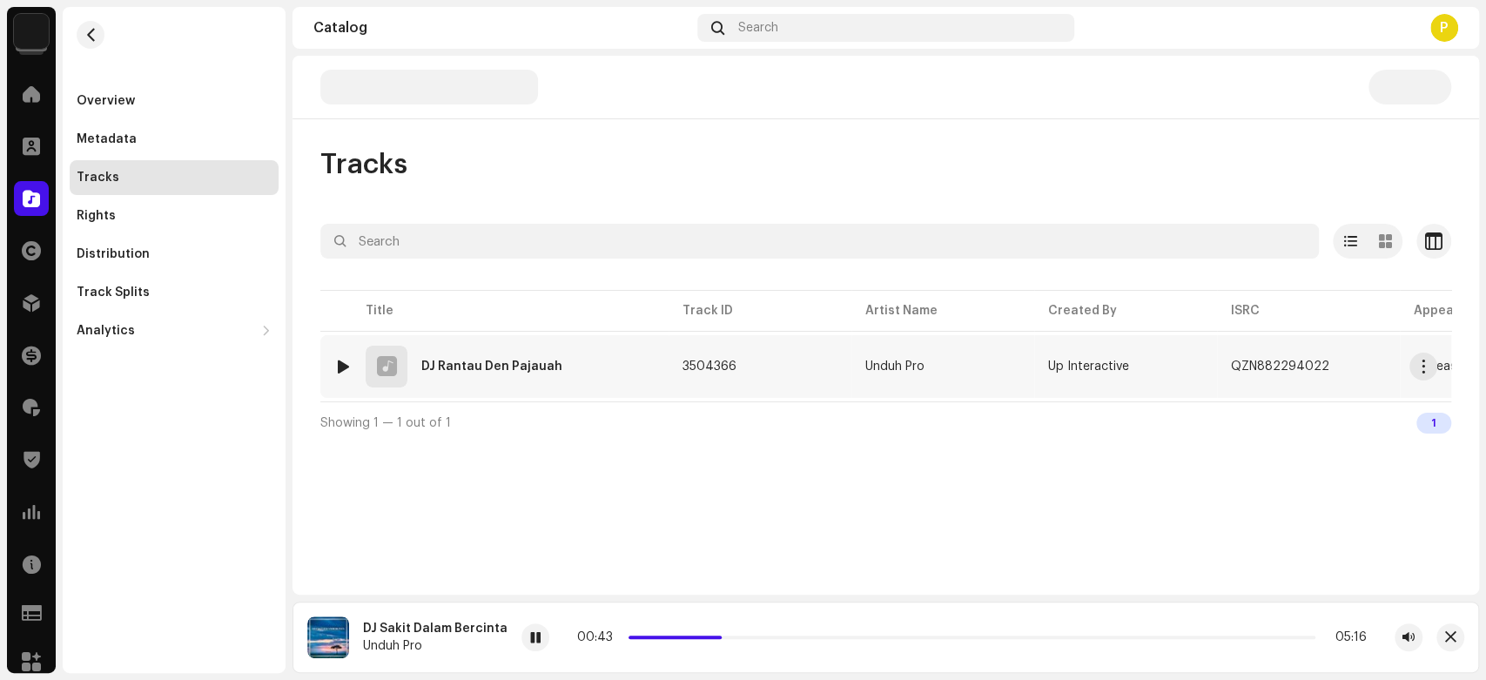
click at [339, 363] on div at bounding box center [343, 367] width 13 height 14
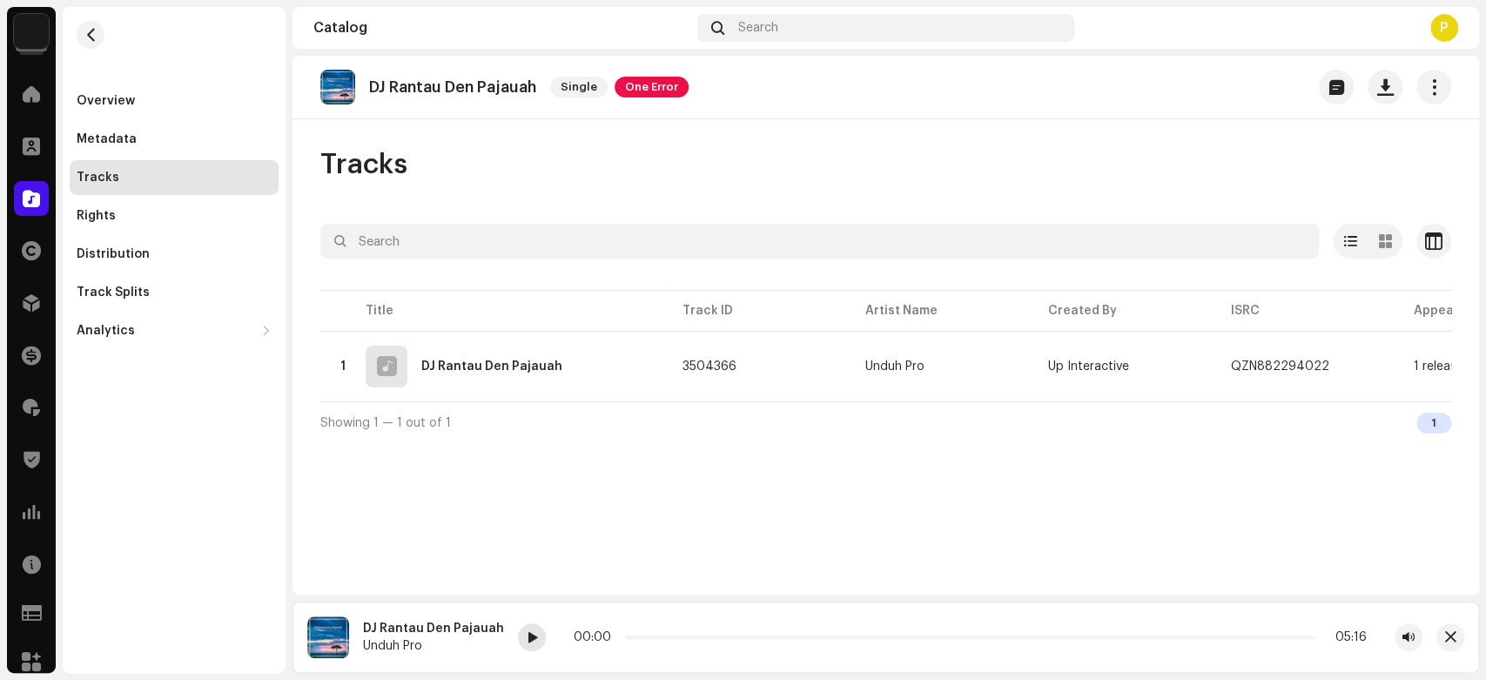
click at [528, 632] on span at bounding box center [532, 638] width 10 height 14
click at [518, 641] on div at bounding box center [532, 637] width 28 height 28
click at [24, 187] on div at bounding box center [31, 198] width 35 height 35
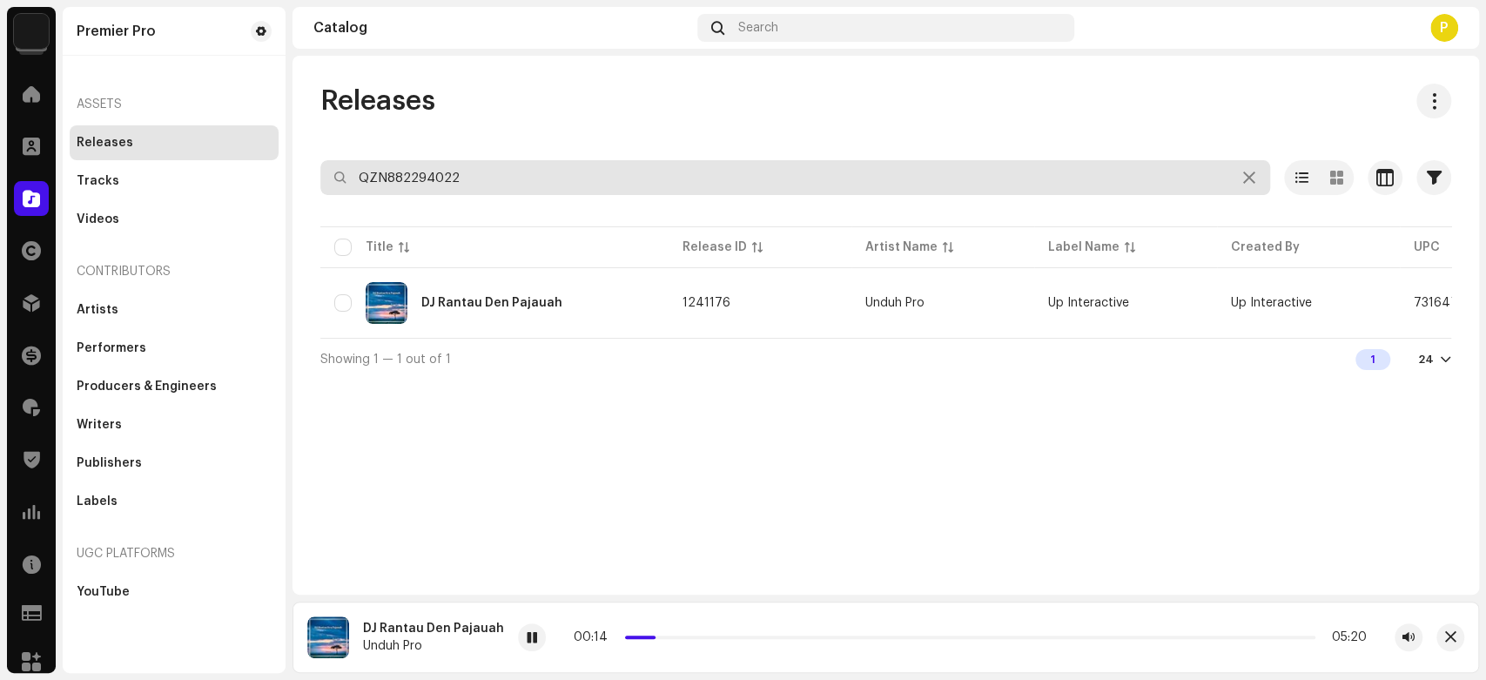
click at [513, 177] on input "QZN882294022" at bounding box center [795, 177] width 950 height 35
paste input "1"
type input "QZN882294021"
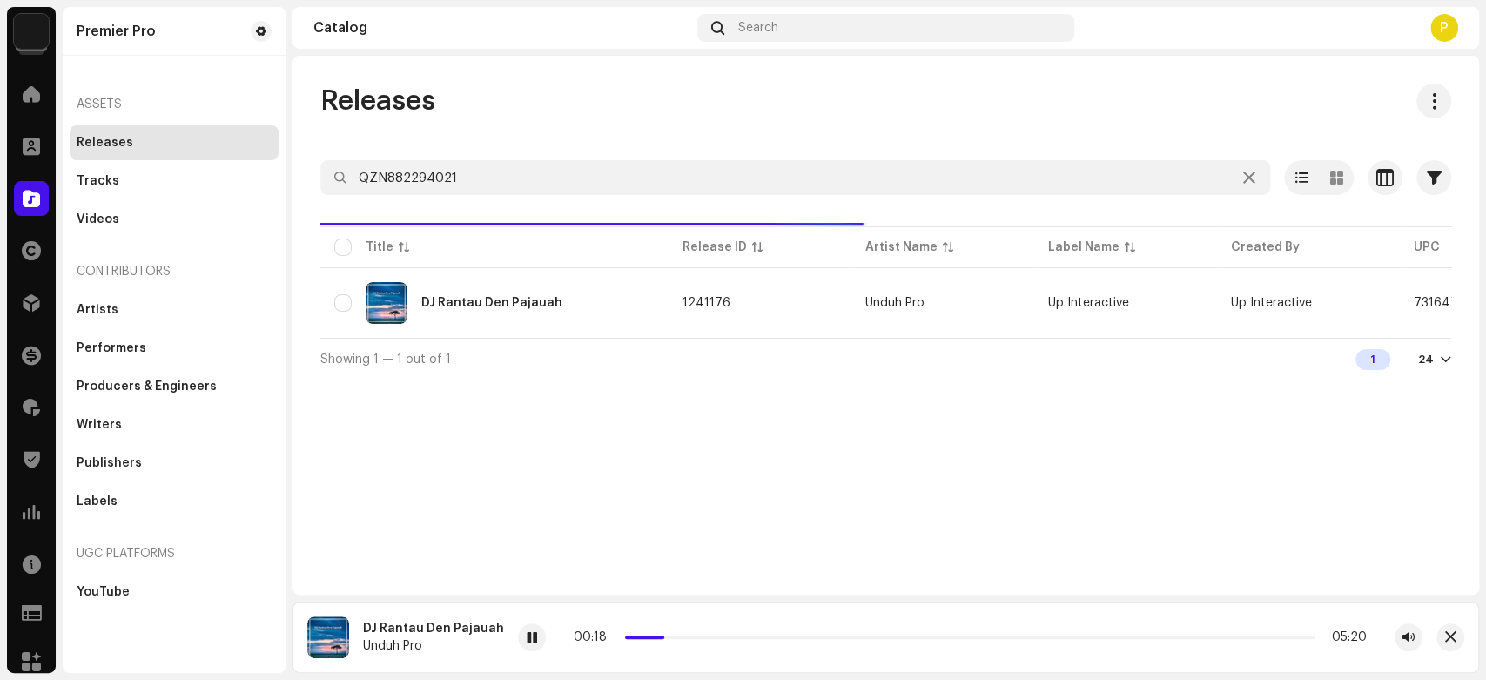
click at [501, 105] on div "Releases" at bounding box center [885, 101] width 1131 height 35
click at [508, 306] on div "DJ Pergi Jauh" at bounding box center [494, 303] width 320 height 42
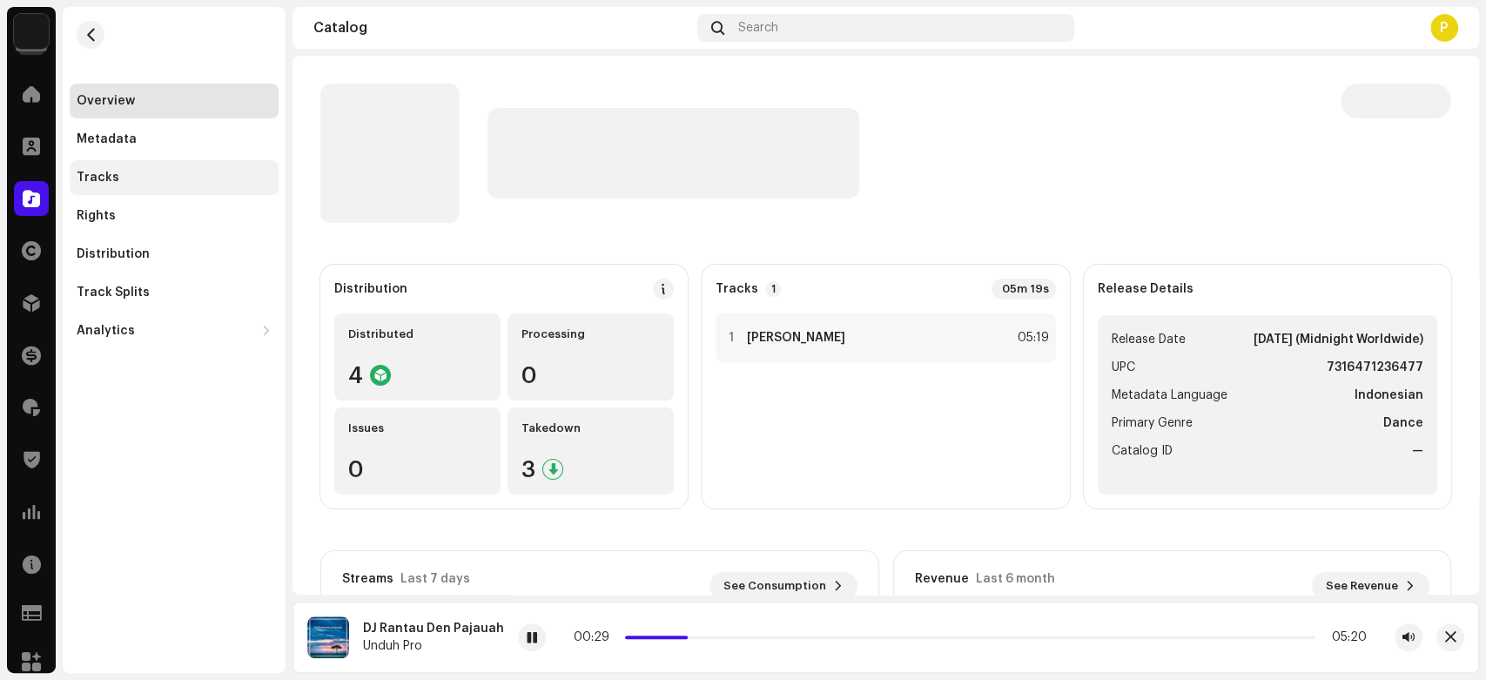
click at [233, 185] on div "Tracks" at bounding box center [174, 177] width 209 height 35
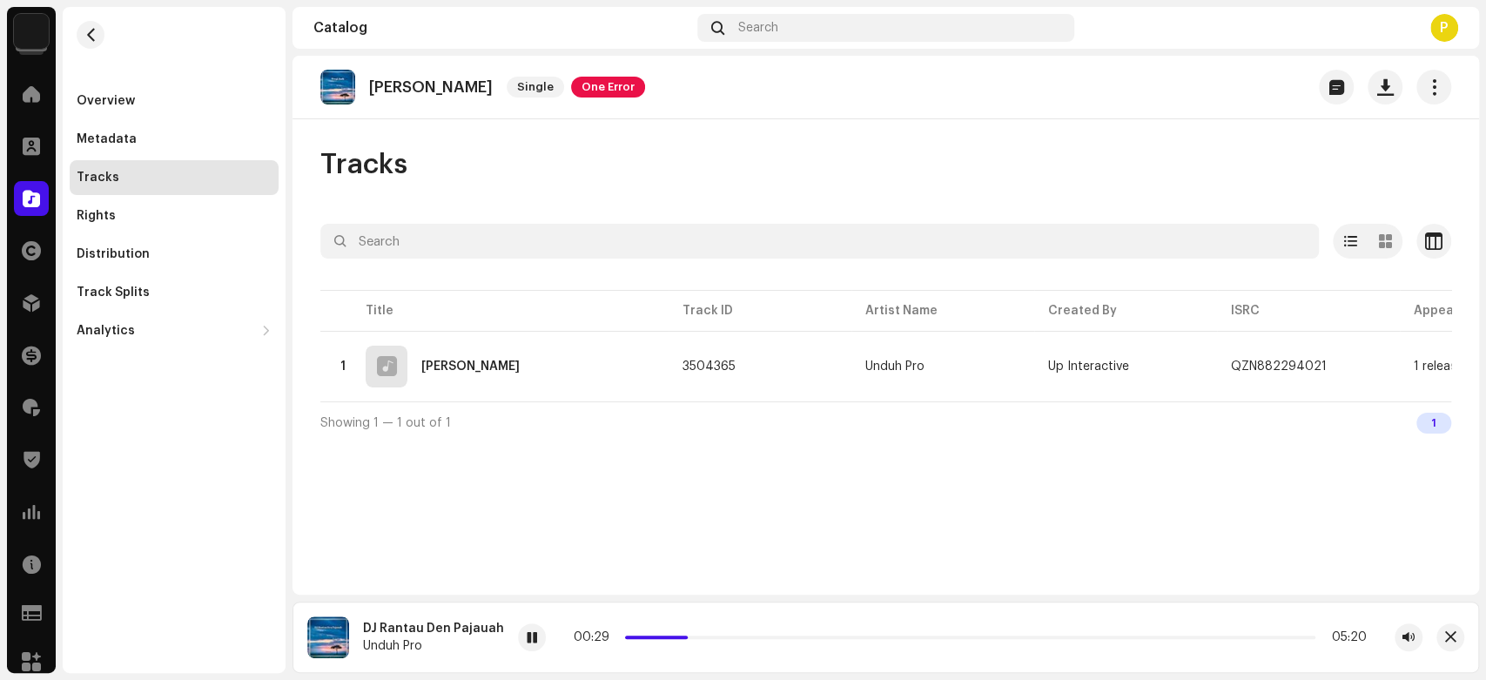
click at [233, 185] on div "Tracks" at bounding box center [174, 177] width 209 height 35
click at [344, 368] on div at bounding box center [343, 367] width 13 height 14
click at [475, 649] on re-a-play-button at bounding box center [489, 637] width 28 height 28
click at [475, 633] on div at bounding box center [489, 637] width 28 height 28
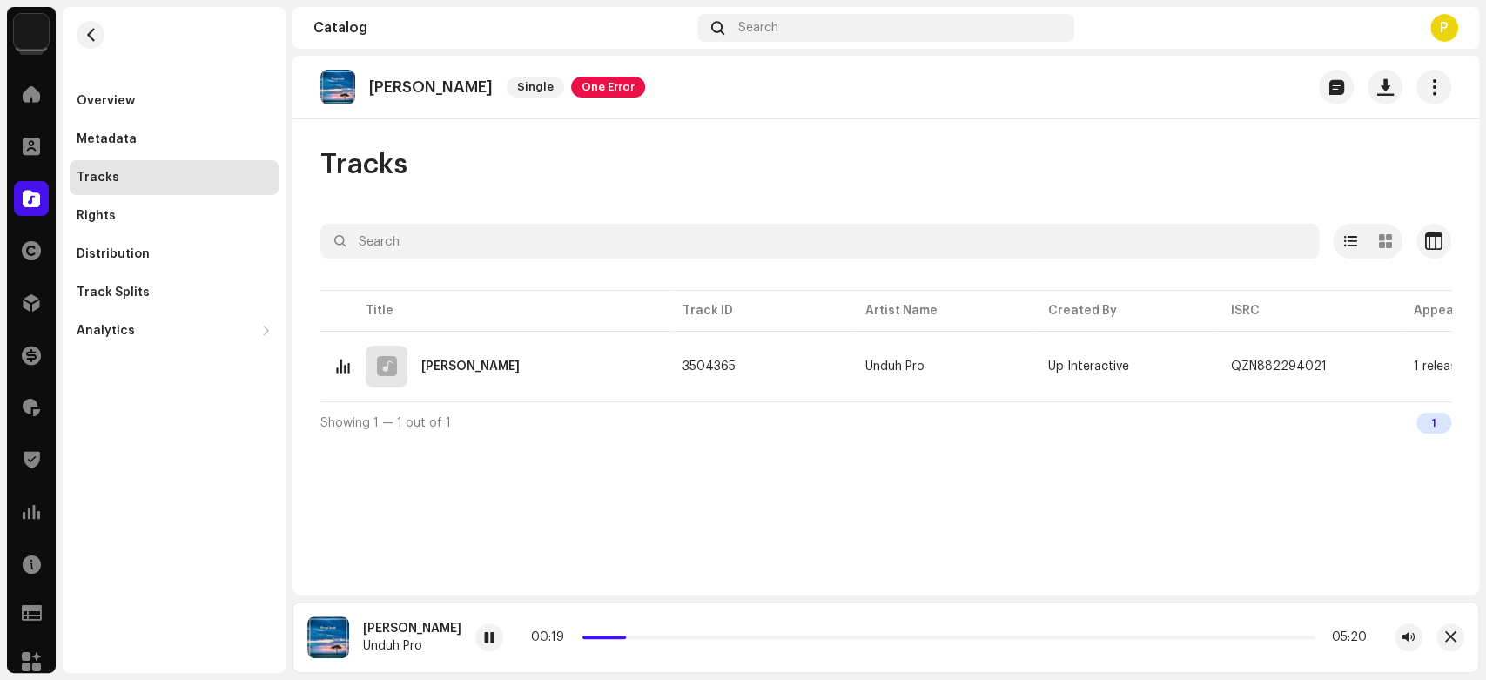
drag, startPoint x: 578, startPoint y: 639, endPoint x: 603, endPoint y: 639, distance: 25.2
click at [619, 639] on span at bounding box center [623, 637] width 9 height 9
drag, startPoint x: 603, startPoint y: 639, endPoint x: 622, endPoint y: 636, distance: 18.5
click at [635, 636] on span at bounding box center [639, 637] width 9 height 9
click at [407, 83] on p "DJ Pergi Jauh" at bounding box center [431, 87] width 124 height 18
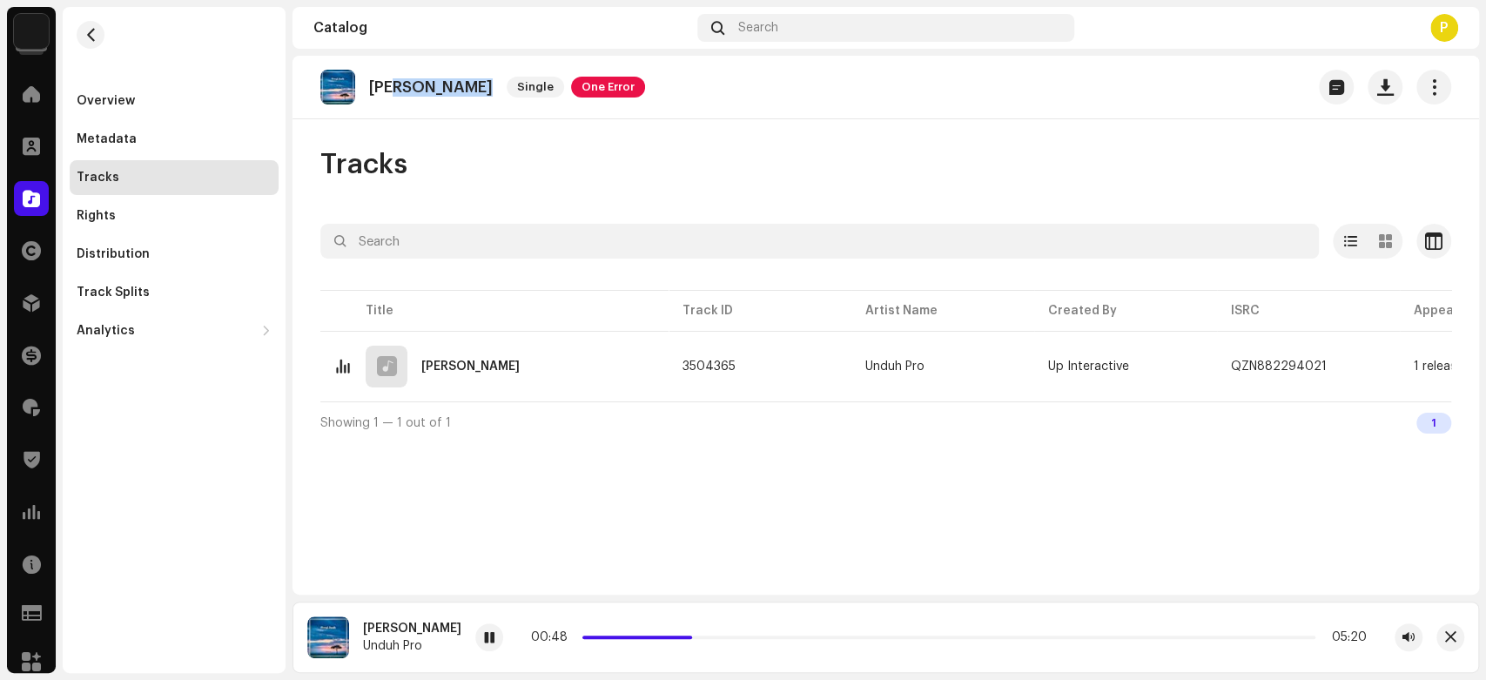
copy p "Pergi Jauh"
drag, startPoint x: 407, startPoint y: 83, endPoint x: 447, endPoint y: 82, distance: 40.1
click at [447, 82] on p "DJ Pergi Jauh" at bounding box center [431, 87] width 124 height 18
drag, startPoint x: 746, startPoint y: 639, endPoint x: 532, endPoint y: 622, distance: 214.8
click at [532, 622] on div "DJ Pergi Jauh Unduh Pro 00:00 05:20" at bounding box center [886, 637] width 1187 height 71
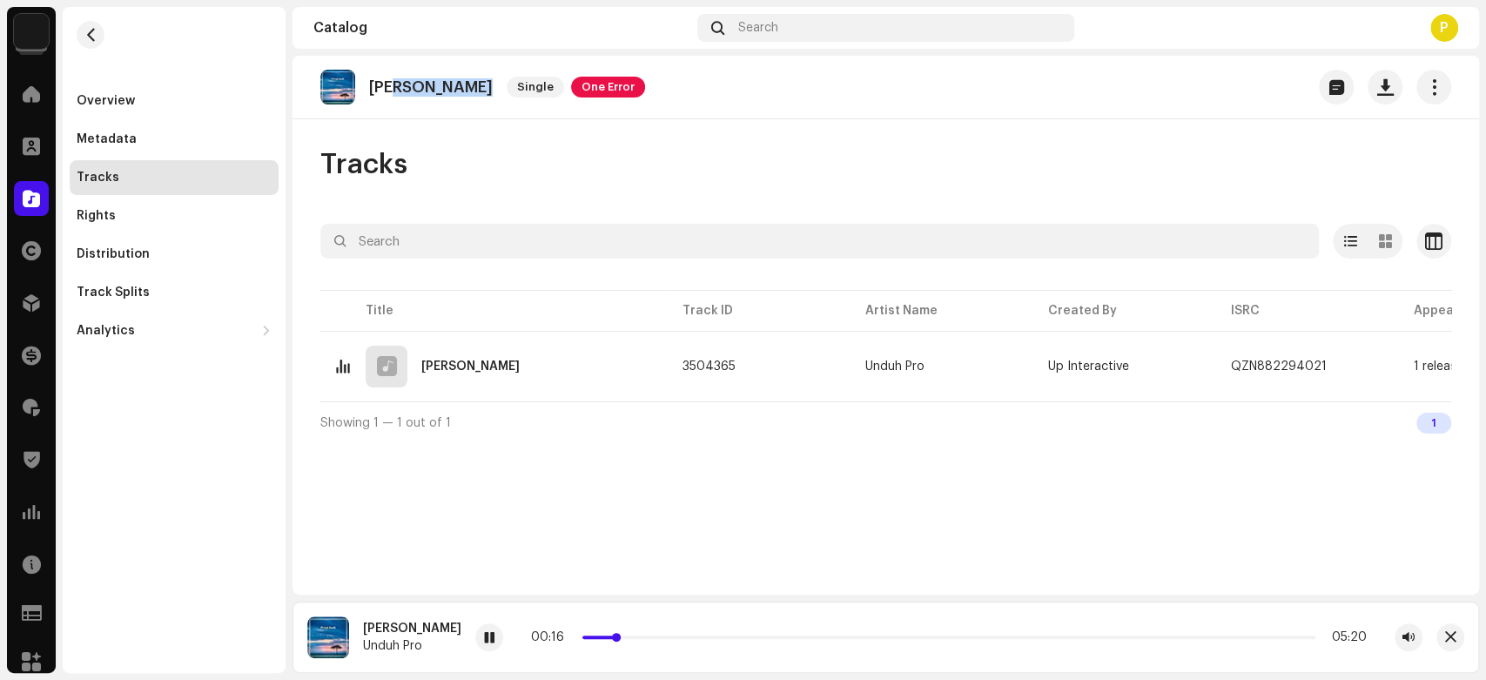
click at [612, 638] on span at bounding box center [616, 637] width 9 height 9
drag, startPoint x: 668, startPoint y: 635, endPoint x: 656, endPoint y: 639, distance: 12.9
click at [672, 639] on span at bounding box center [676, 637] width 9 height 9
click at [186, 210] on div "Rights" at bounding box center [174, 216] width 195 height 14
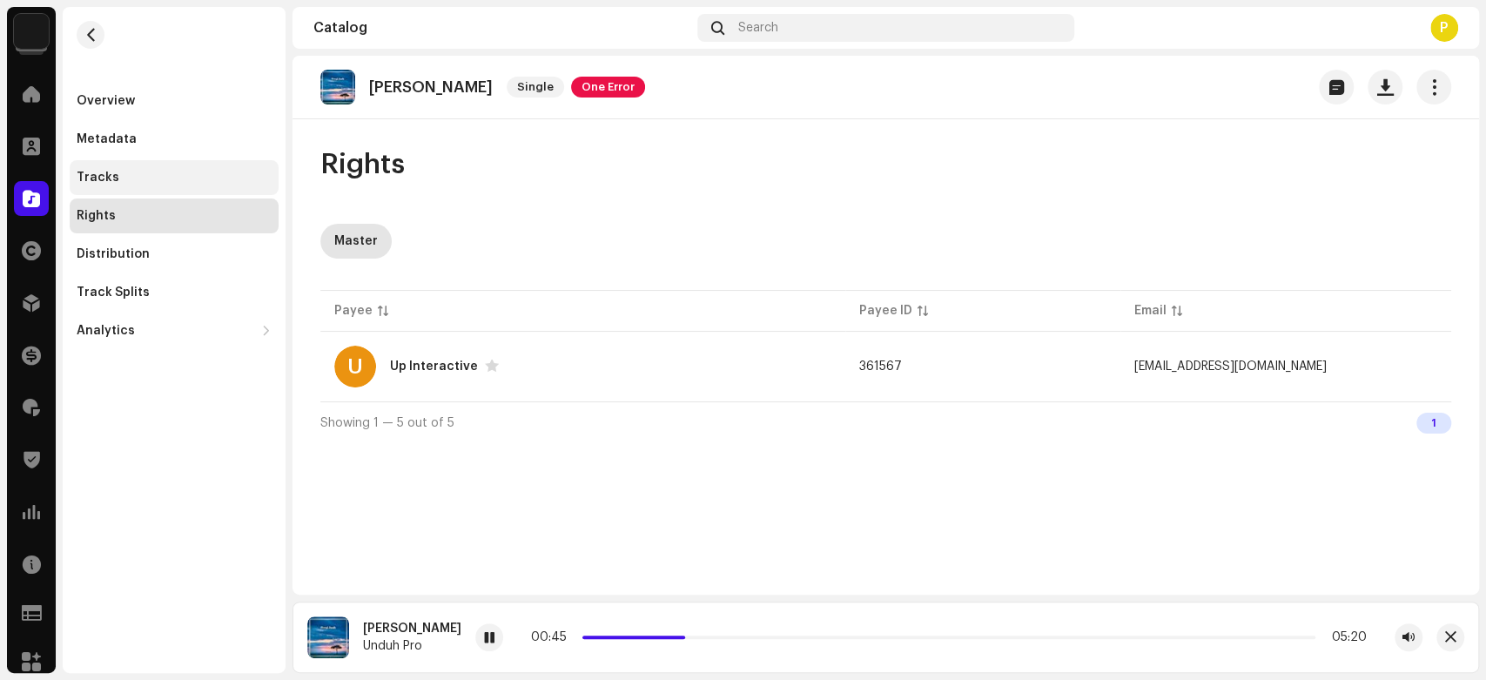
click at [239, 165] on div "Tracks" at bounding box center [174, 177] width 209 height 35
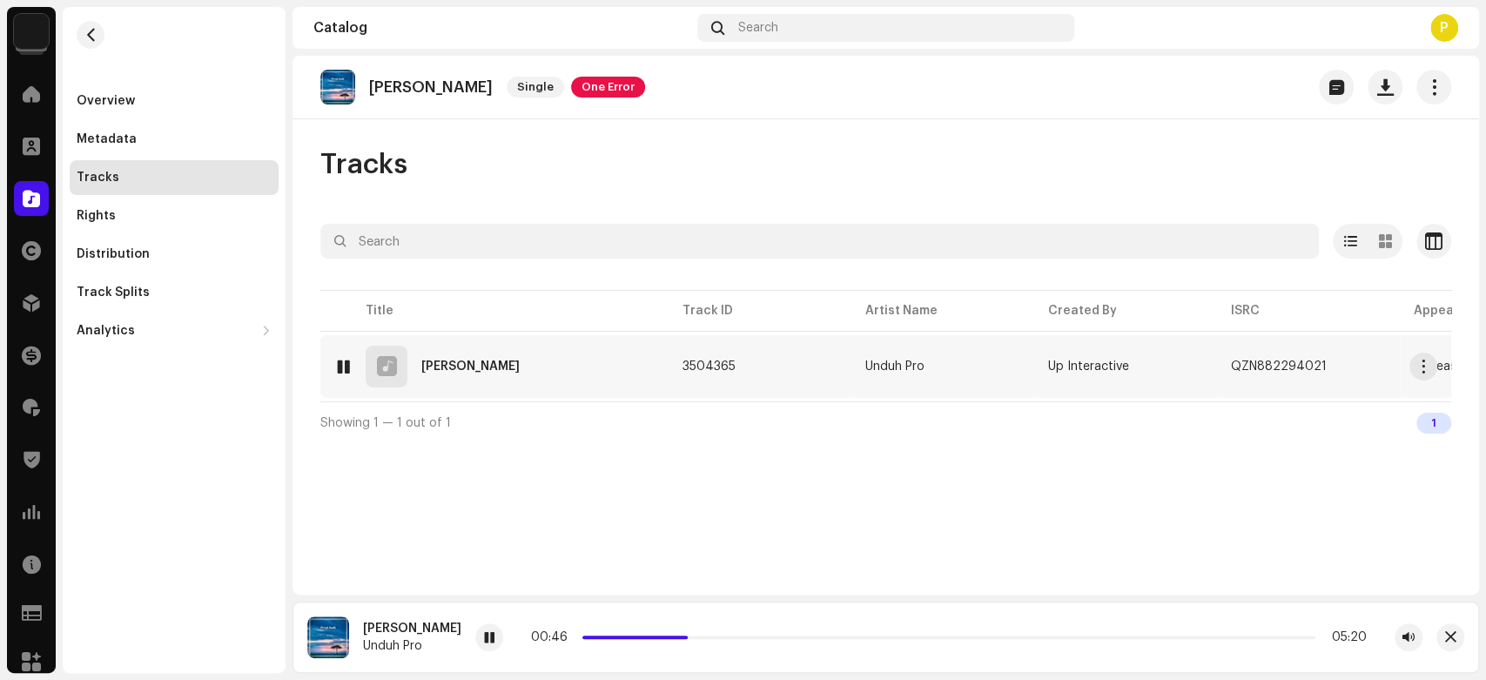
click at [506, 375] on div "1 DJ Pergi Jauh" at bounding box center [494, 367] width 320 height 42
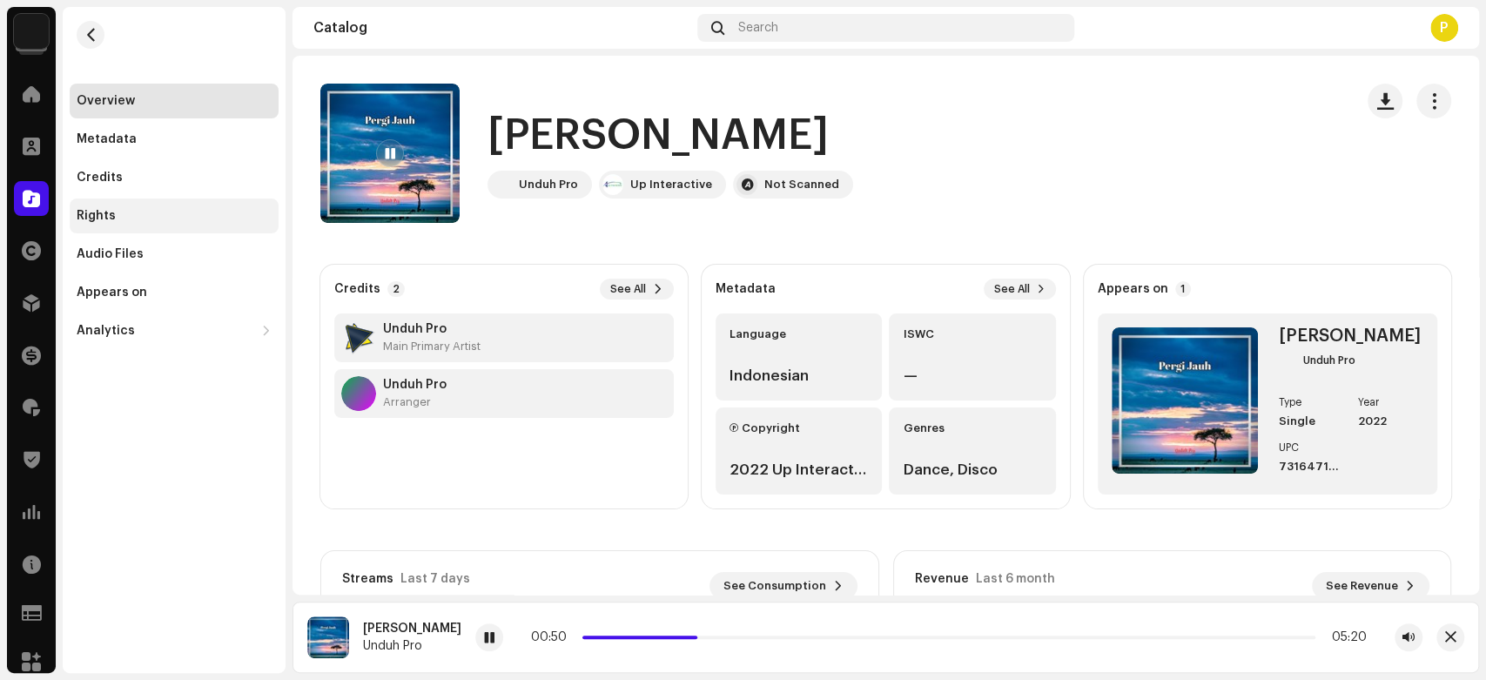
click at [178, 221] on div "Rights" at bounding box center [174, 216] width 195 height 14
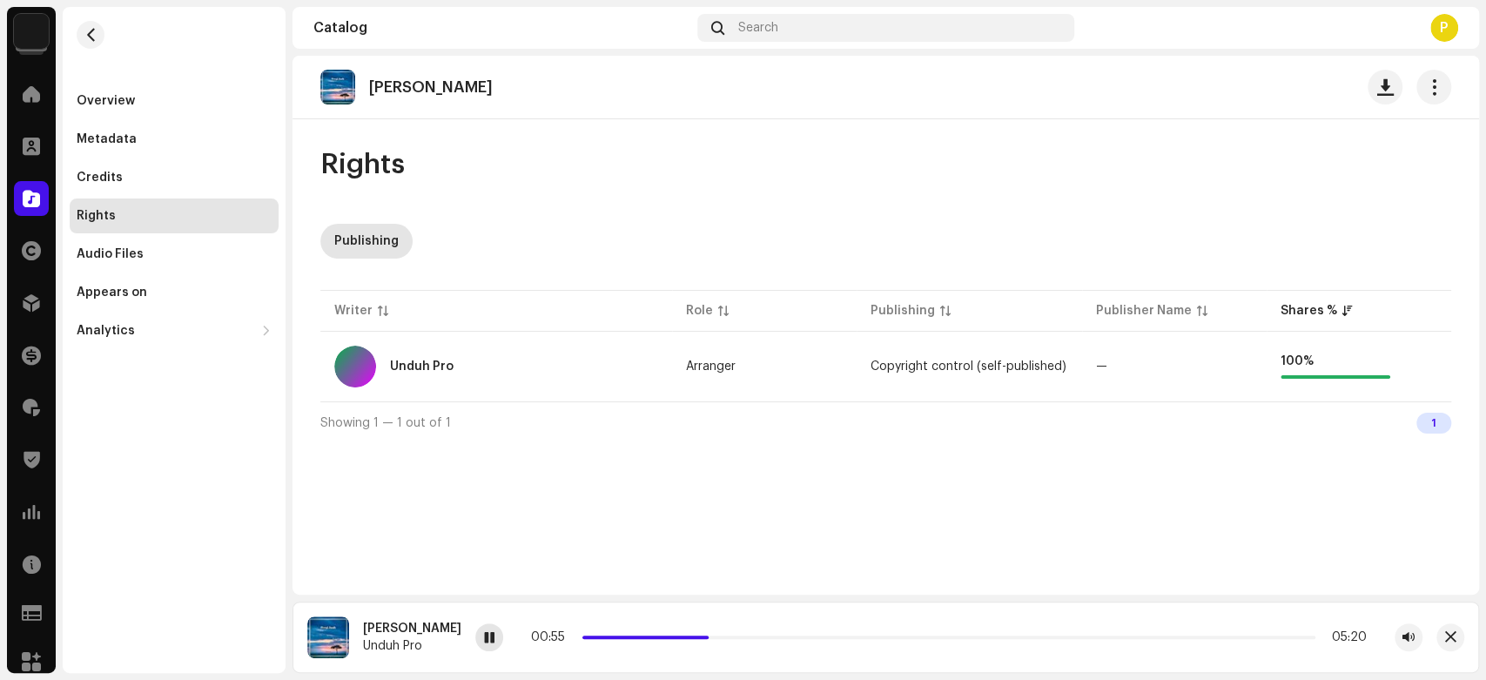
click at [484, 643] on span at bounding box center [489, 638] width 10 height 14
click at [475, 629] on div at bounding box center [489, 637] width 28 height 28
click at [29, 203] on span at bounding box center [31, 199] width 17 height 14
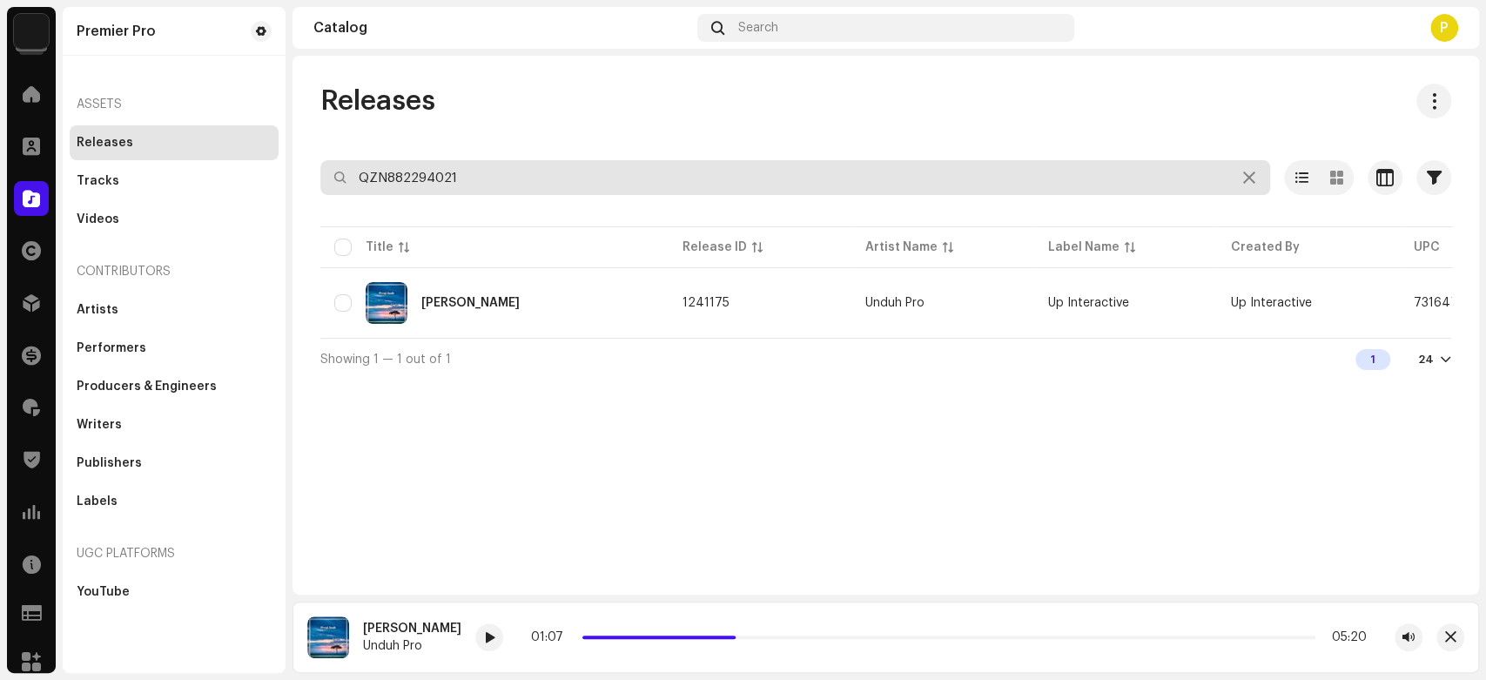
click at [430, 173] on input "QZN882294021" at bounding box center [795, 177] width 950 height 35
paste input "610"
type input "QZN882294610"
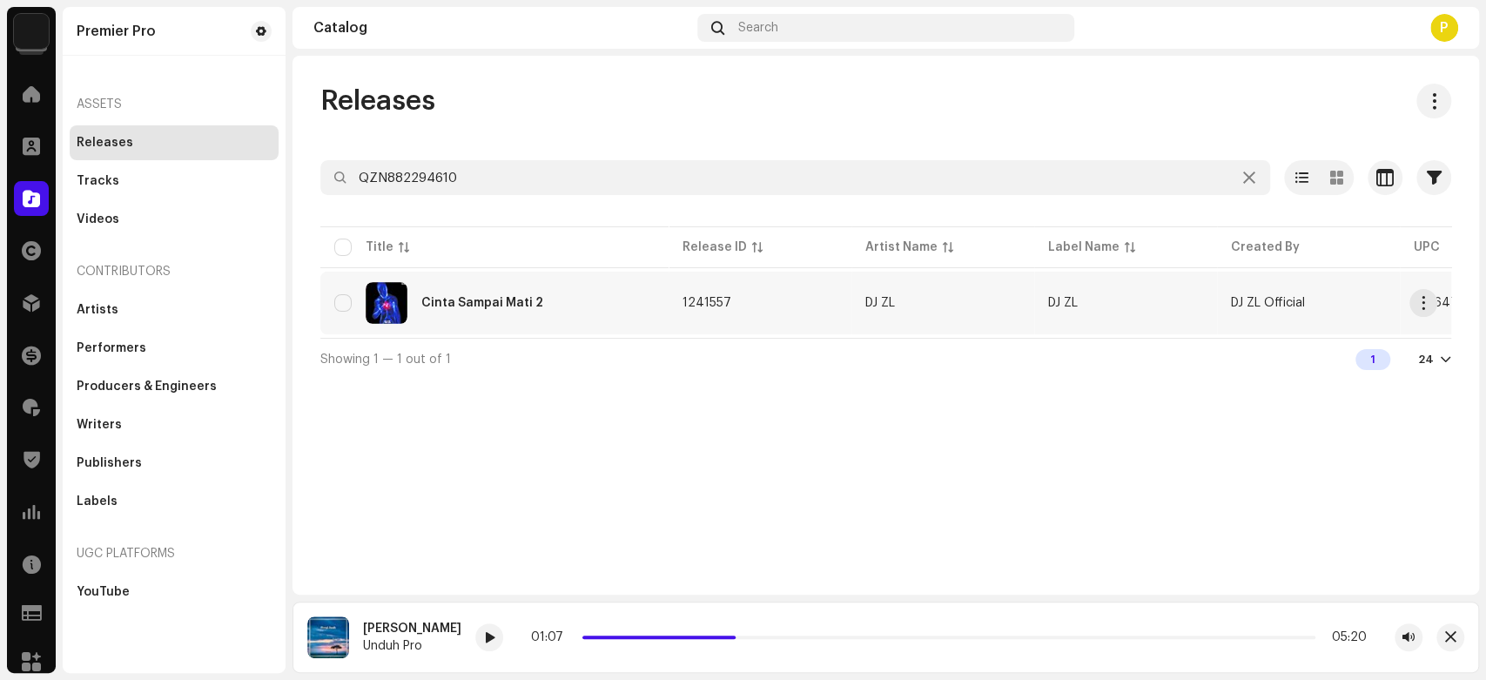
click at [527, 305] on div "Cinta Sampai Mati 2" at bounding box center [482, 303] width 122 height 12
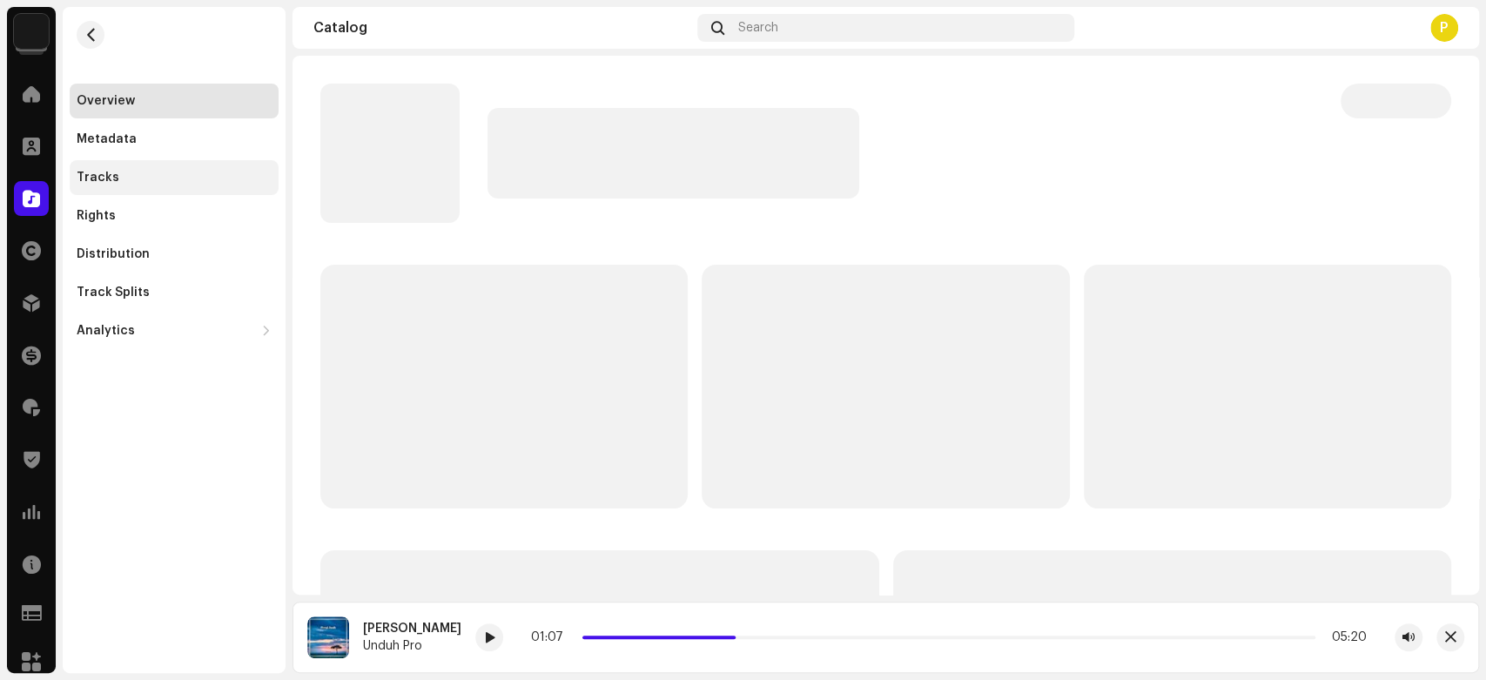
click at [148, 178] on div "Tracks" at bounding box center [174, 178] width 195 height 14
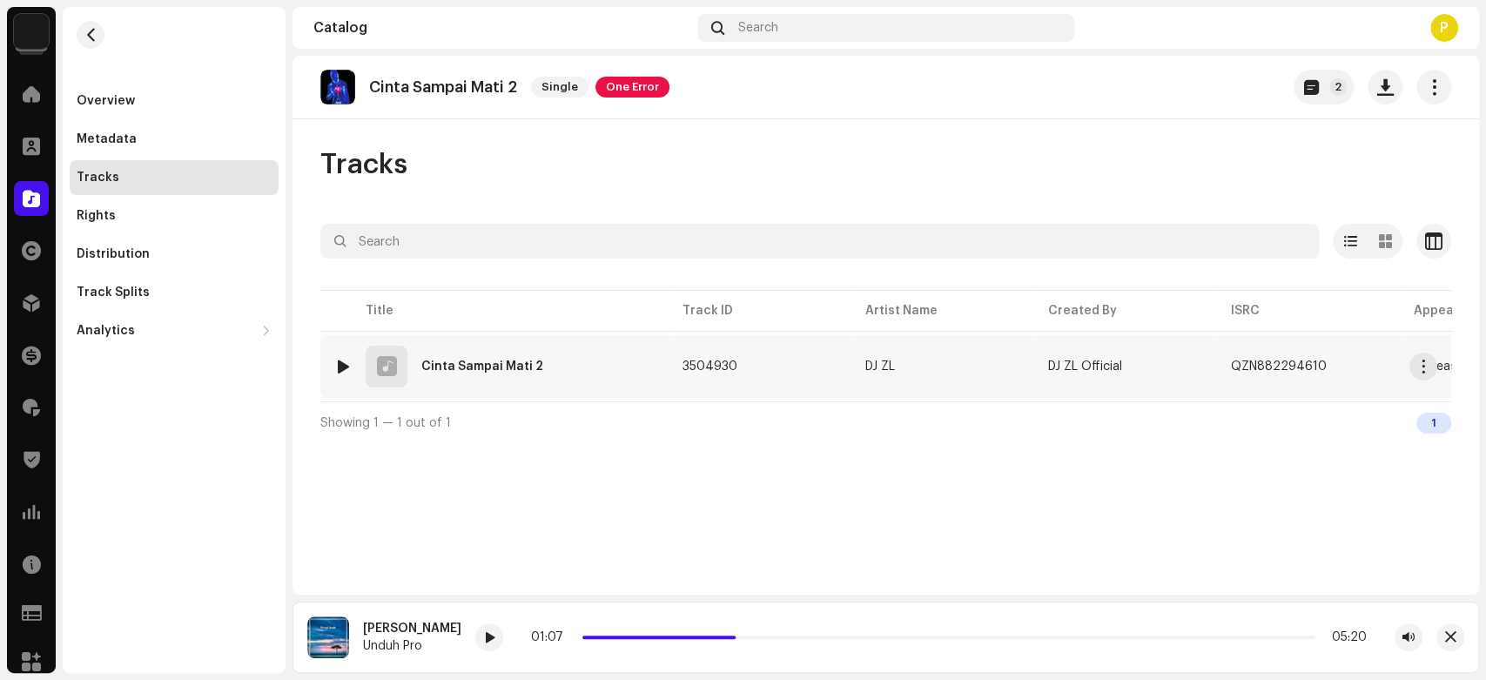
click at [340, 361] on div at bounding box center [343, 367] width 13 height 14
click at [511, 647] on div at bounding box center [513, 637] width 28 height 28
click at [1451, 633] on span "button" at bounding box center [1450, 637] width 11 height 14
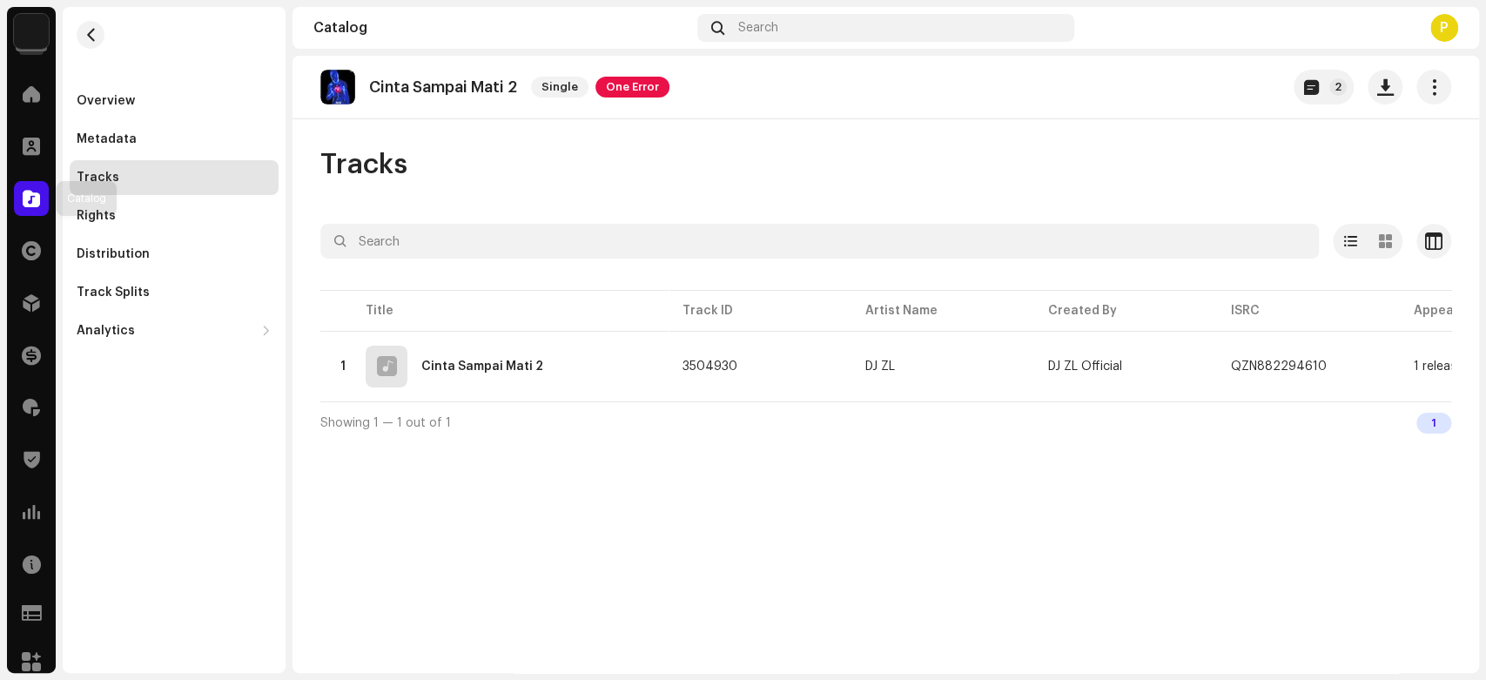
click at [15, 198] on div at bounding box center [31, 198] width 35 height 35
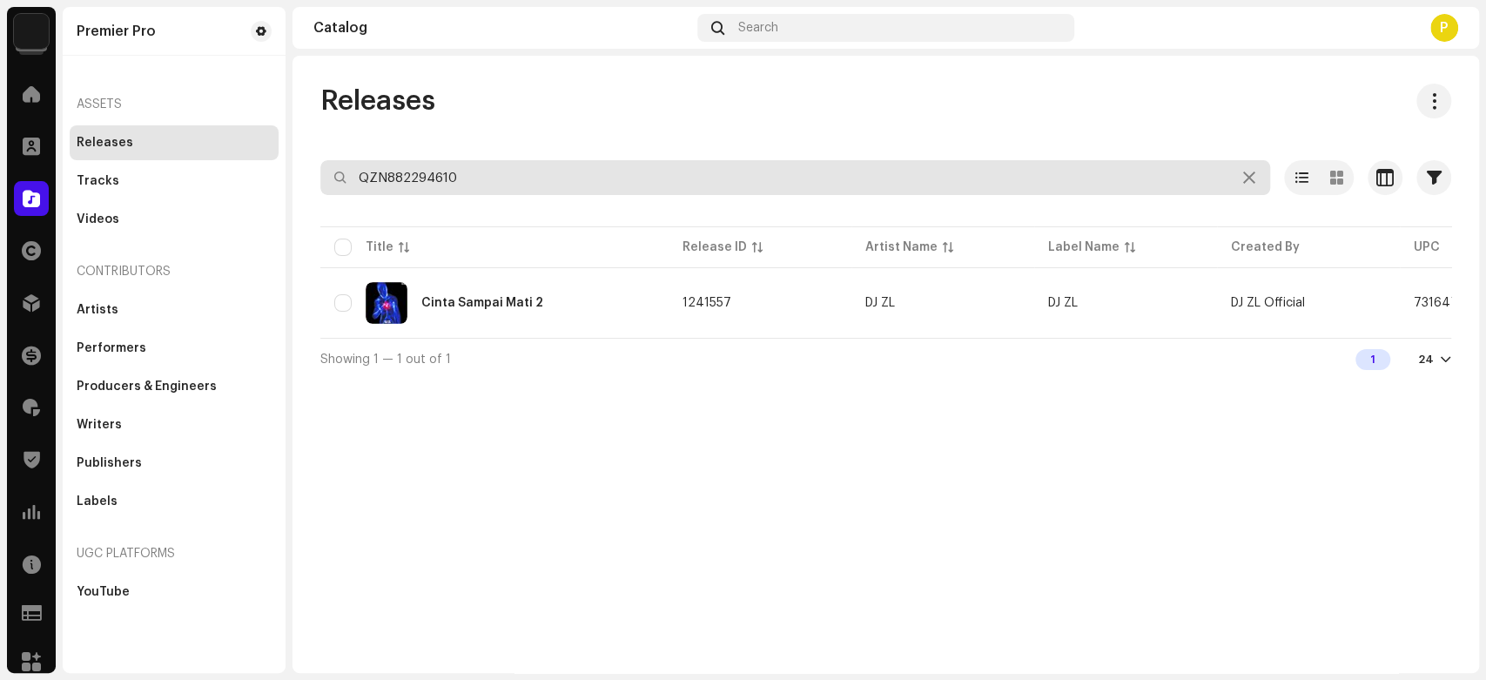
click at [442, 179] on input "QZN882294610" at bounding box center [795, 177] width 950 height 35
paste input "300085"
type input "QZN882300085"
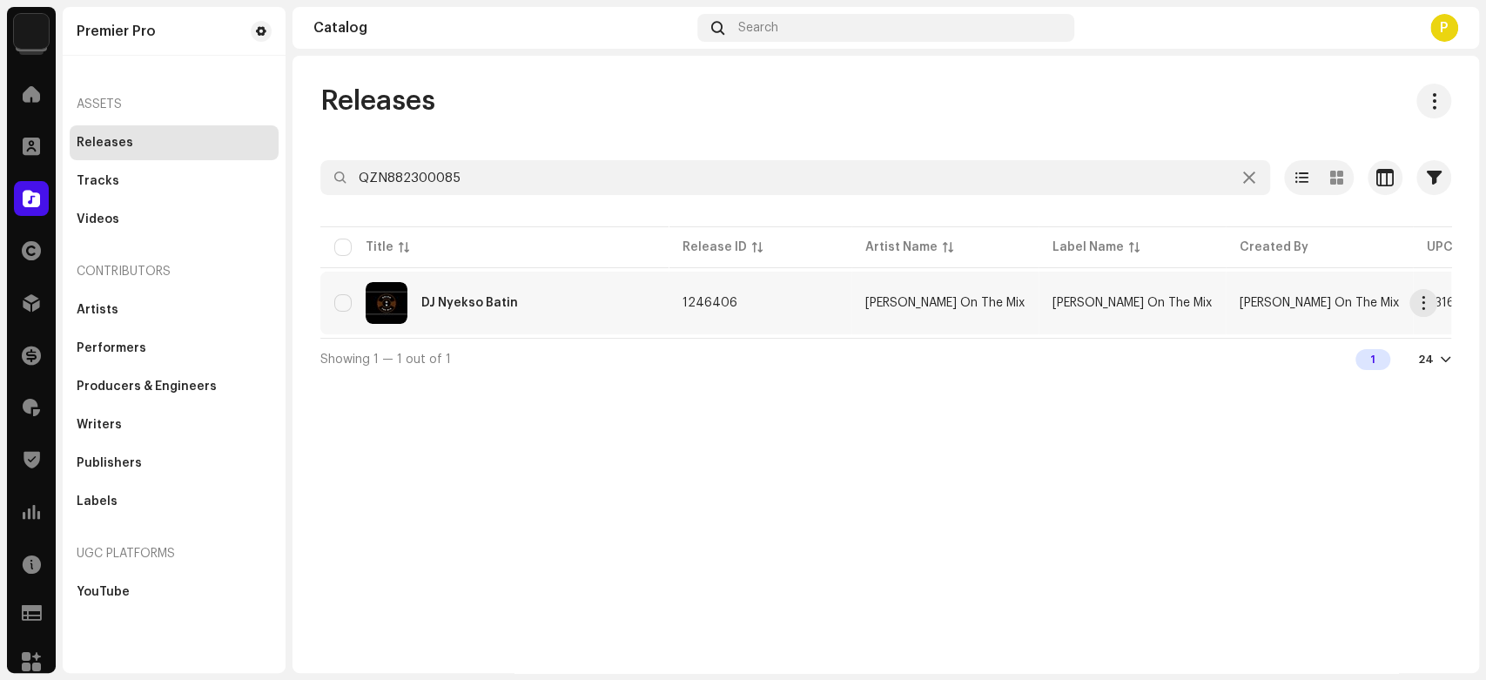
click at [589, 285] on div "DJ Nyekso Batin" at bounding box center [494, 303] width 320 height 42
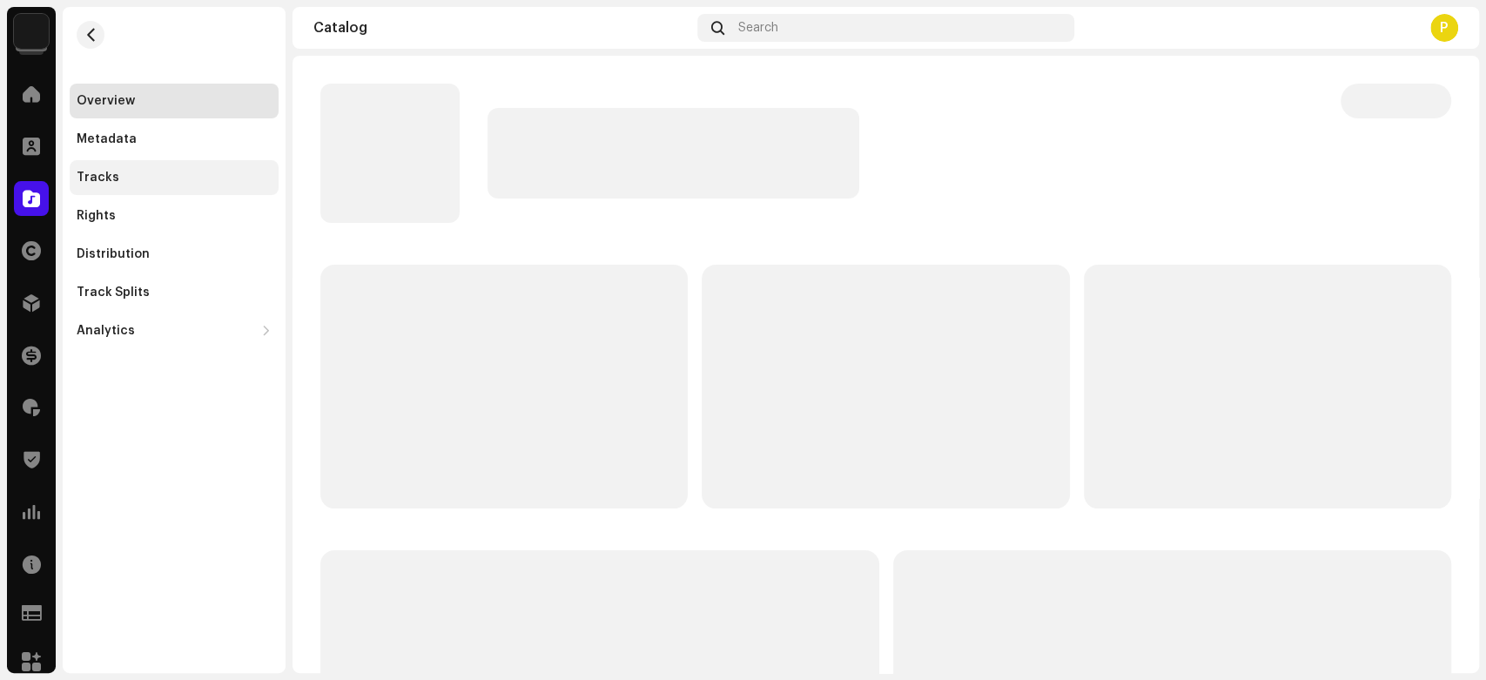
click at [181, 174] on div "Tracks" at bounding box center [174, 178] width 195 height 14
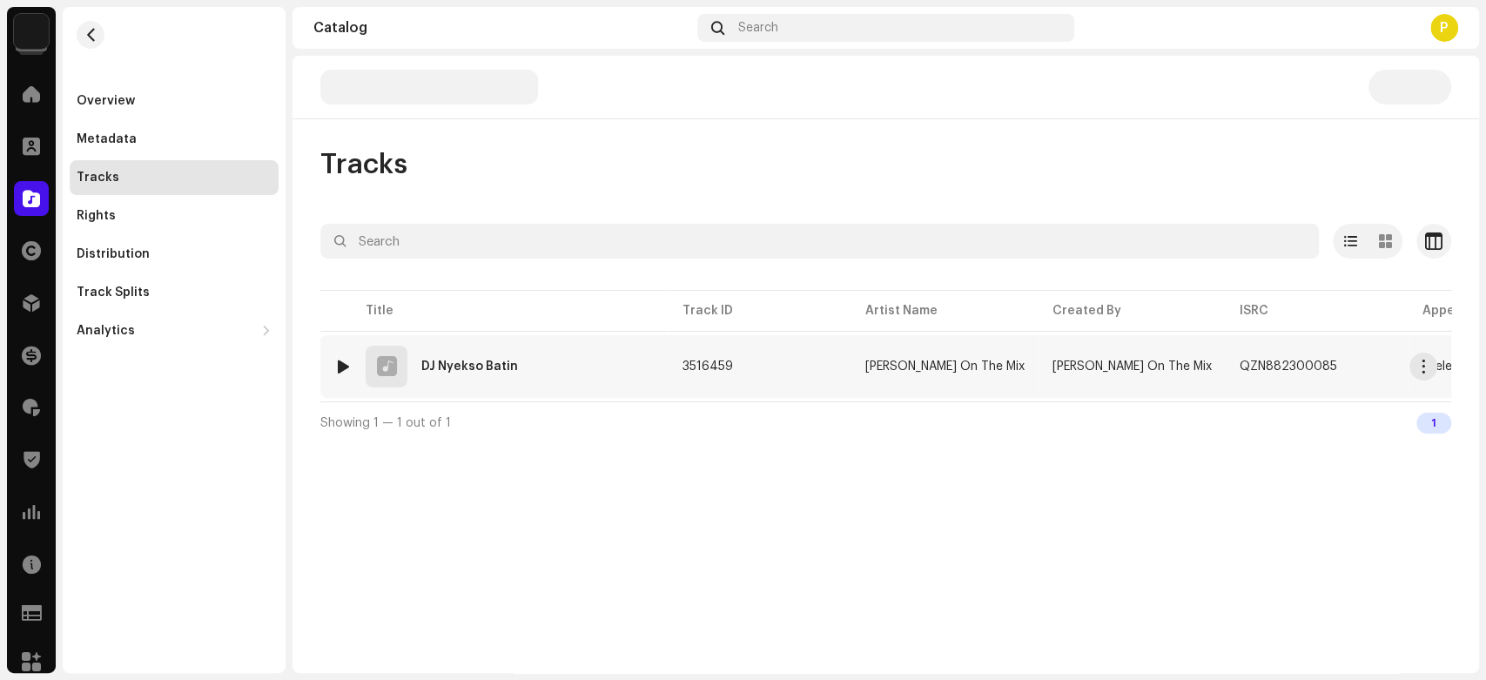
click at [343, 363] on div at bounding box center [343, 367] width 13 height 14
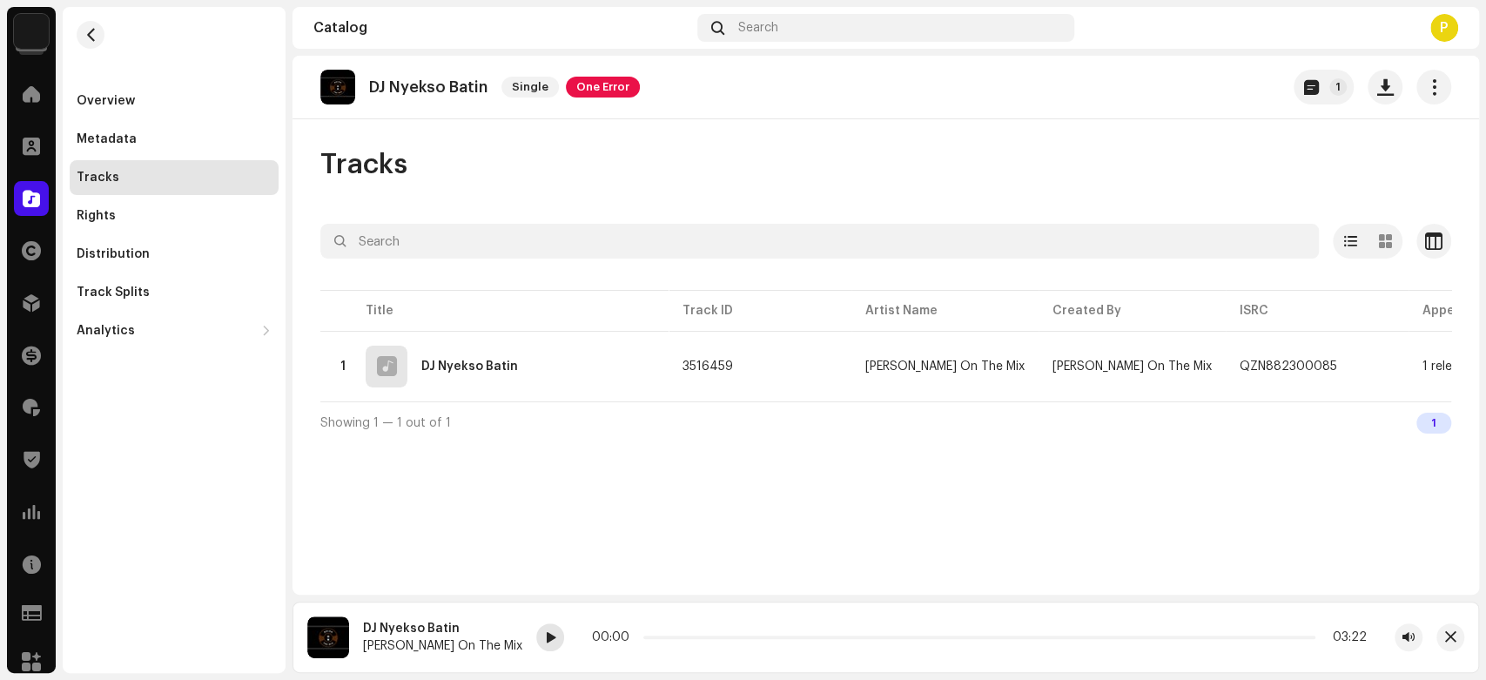
click at [536, 647] on div at bounding box center [550, 637] width 28 height 28
click at [545, 639] on span at bounding box center [550, 638] width 10 height 14
click at [389, 628] on div "DJ Nyekso Batin" at bounding box center [442, 629] width 159 height 14
drag, startPoint x: 389, startPoint y: 628, endPoint x: 447, endPoint y: 631, distance: 57.6
click at [447, 631] on div "DJ Nyekso Batin" at bounding box center [442, 629] width 159 height 14
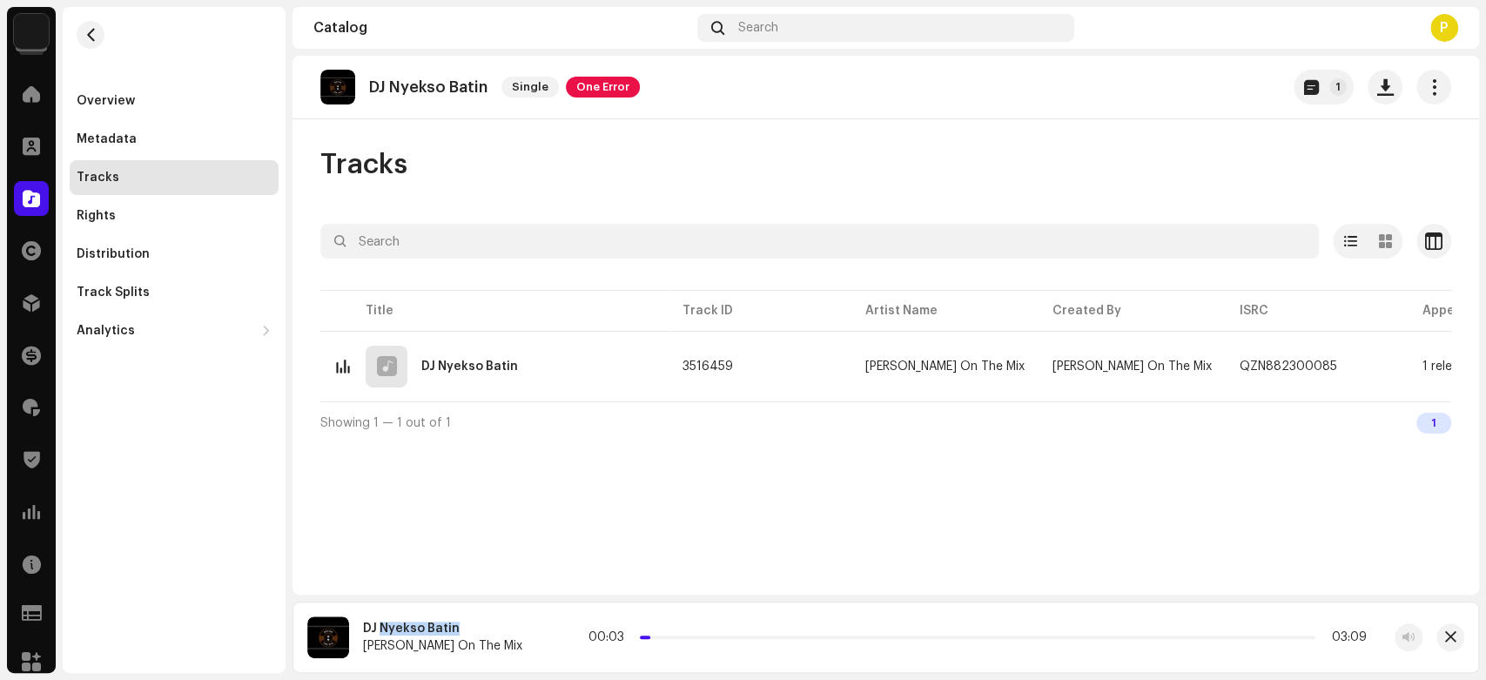
copy div "Nyekso Batin"
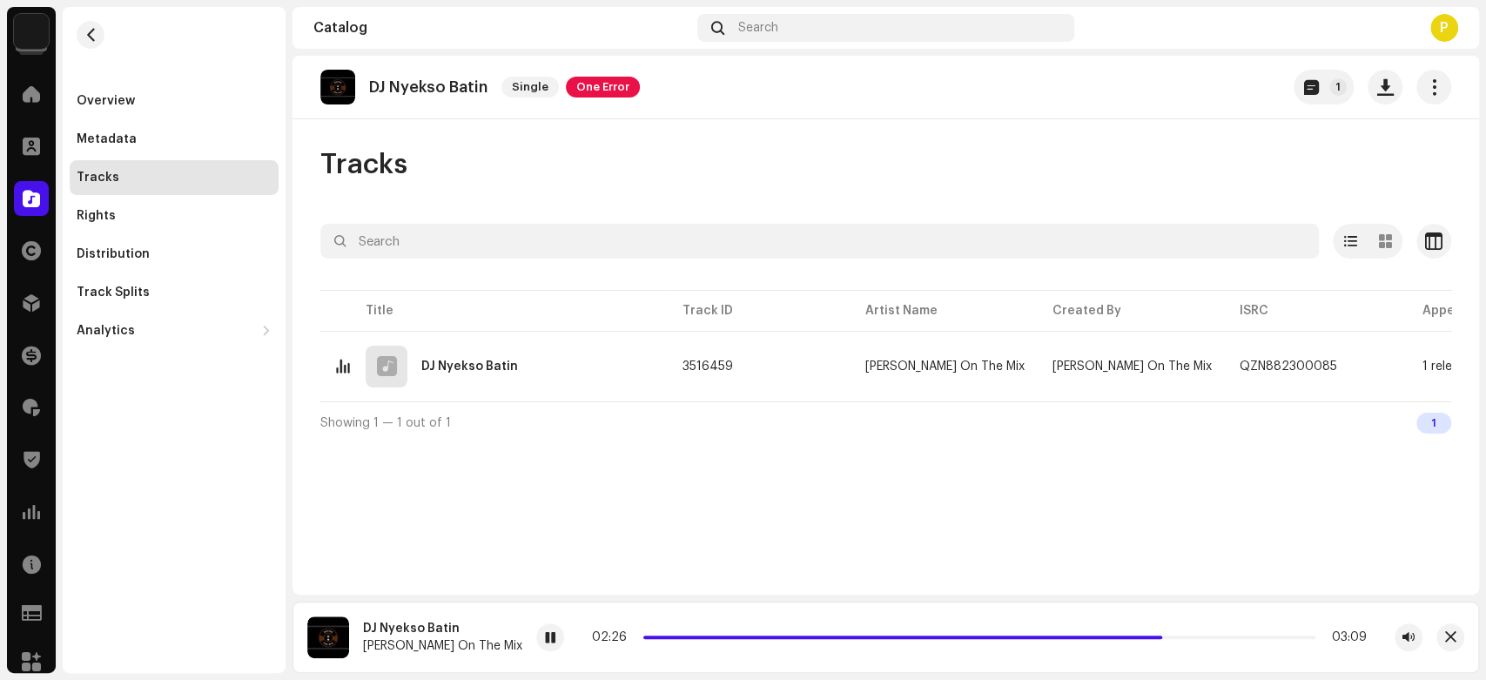
click at [18, 190] on div at bounding box center [31, 198] width 35 height 35
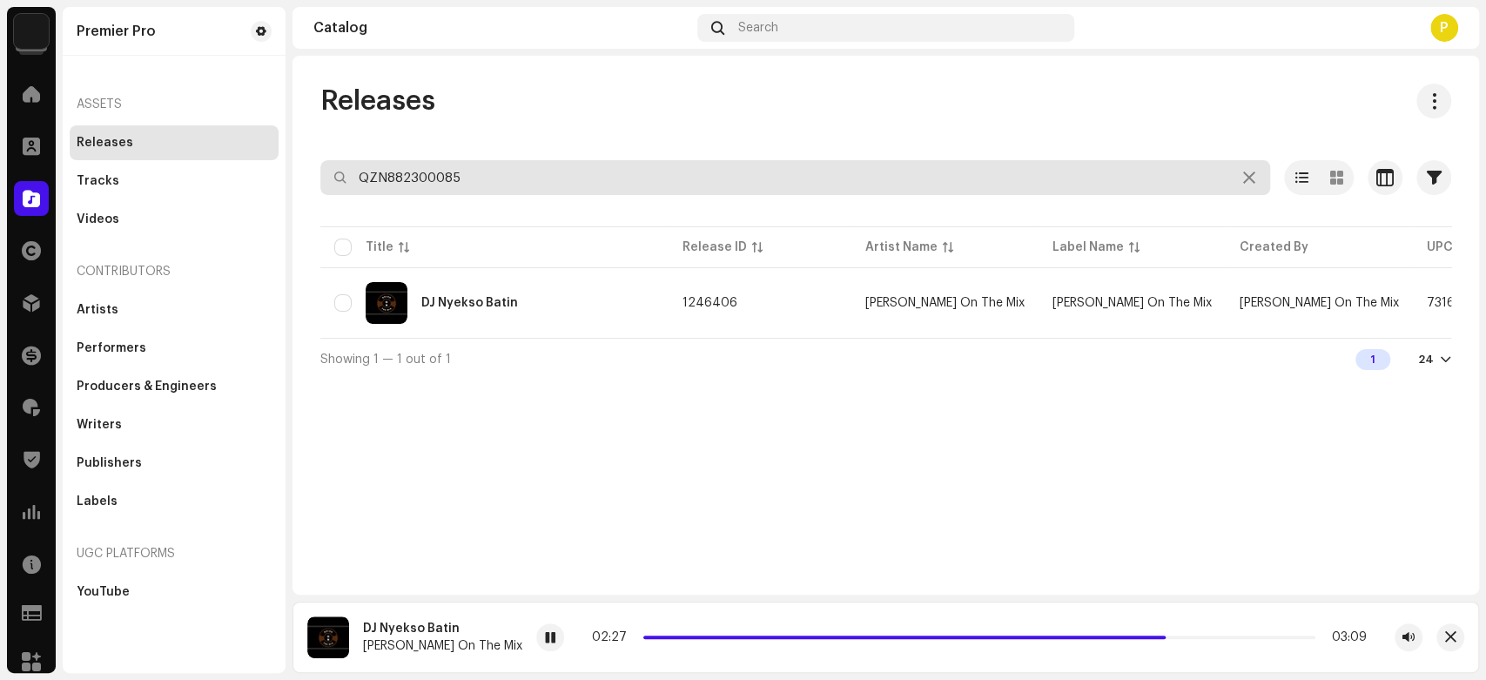
click at [467, 164] on input "QZN882300085" at bounding box center [795, 177] width 950 height 35
paste input "4169"
type input "QZN882304169"
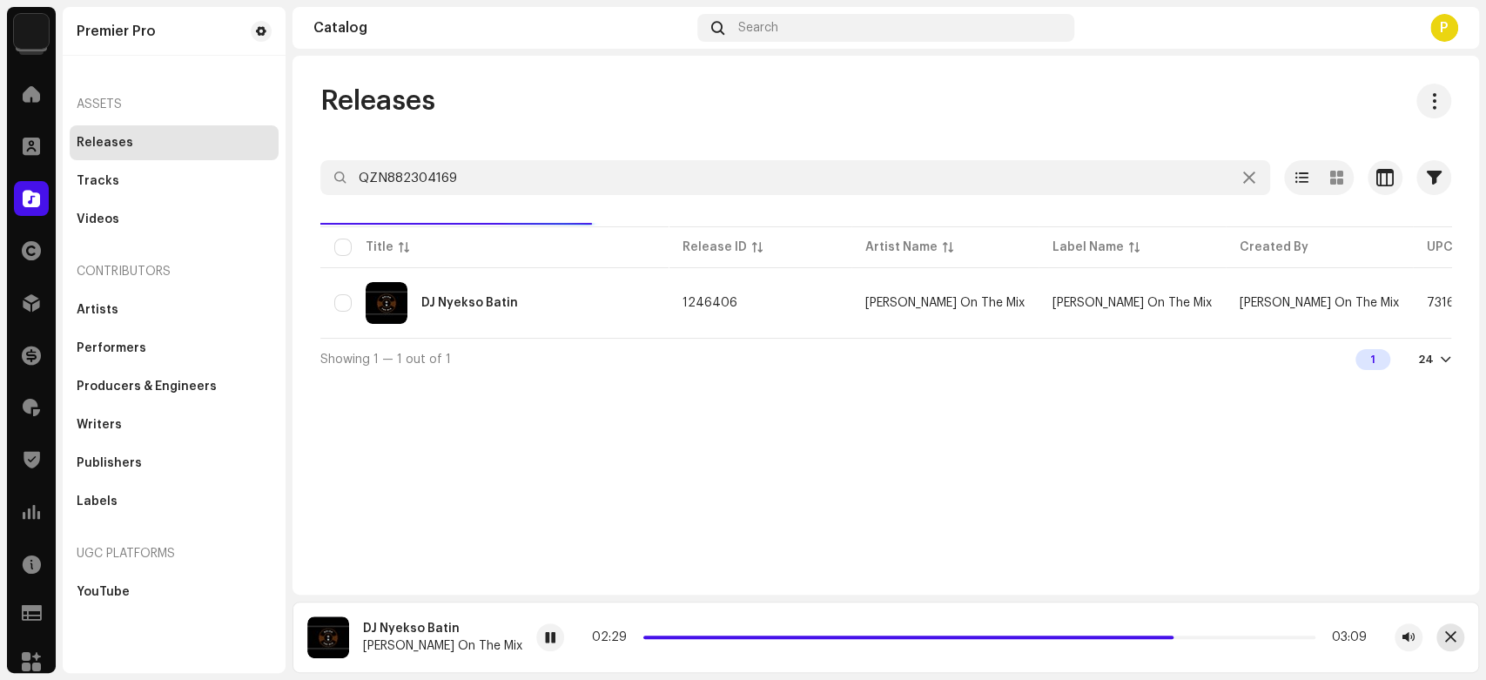
click at [1452, 637] on span "button" at bounding box center [1450, 637] width 11 height 14
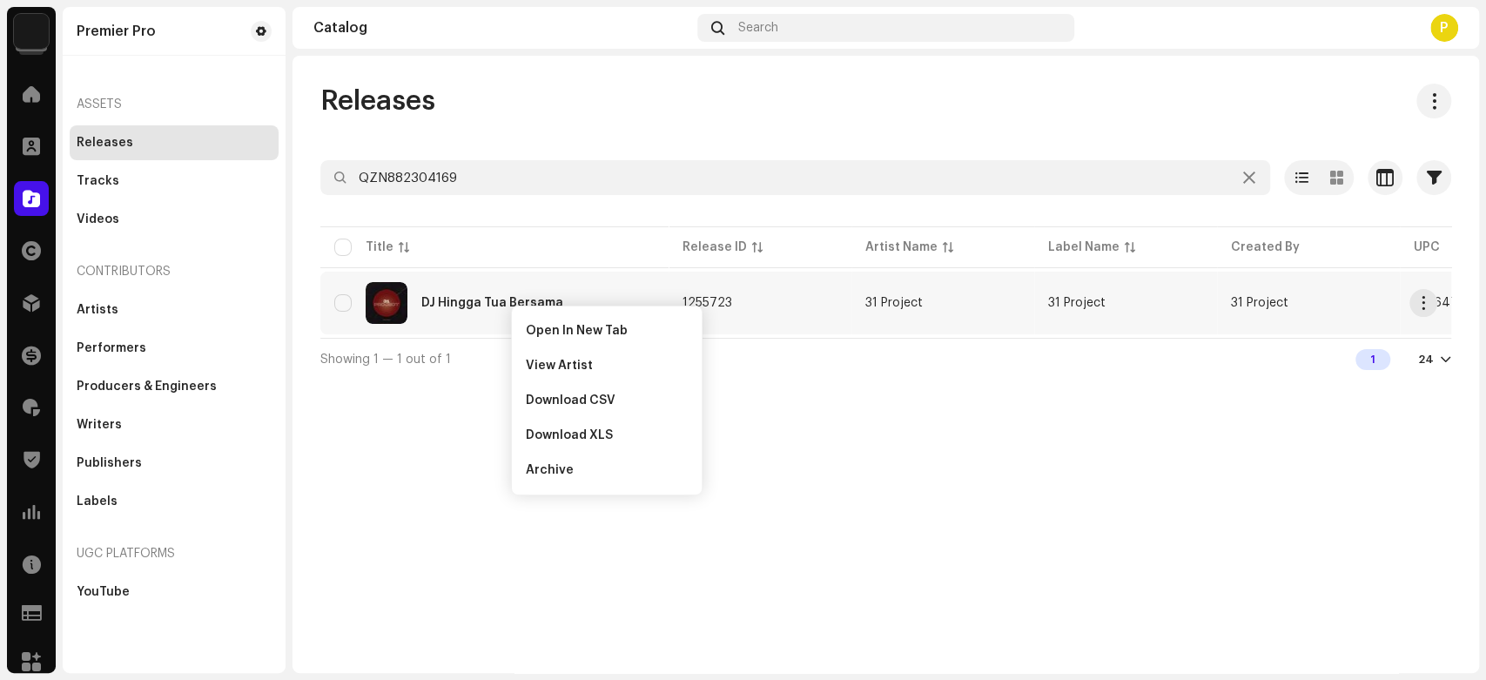
click at [510, 305] on div "DJ Hingga Tua Bersama" at bounding box center [492, 303] width 142 height 12
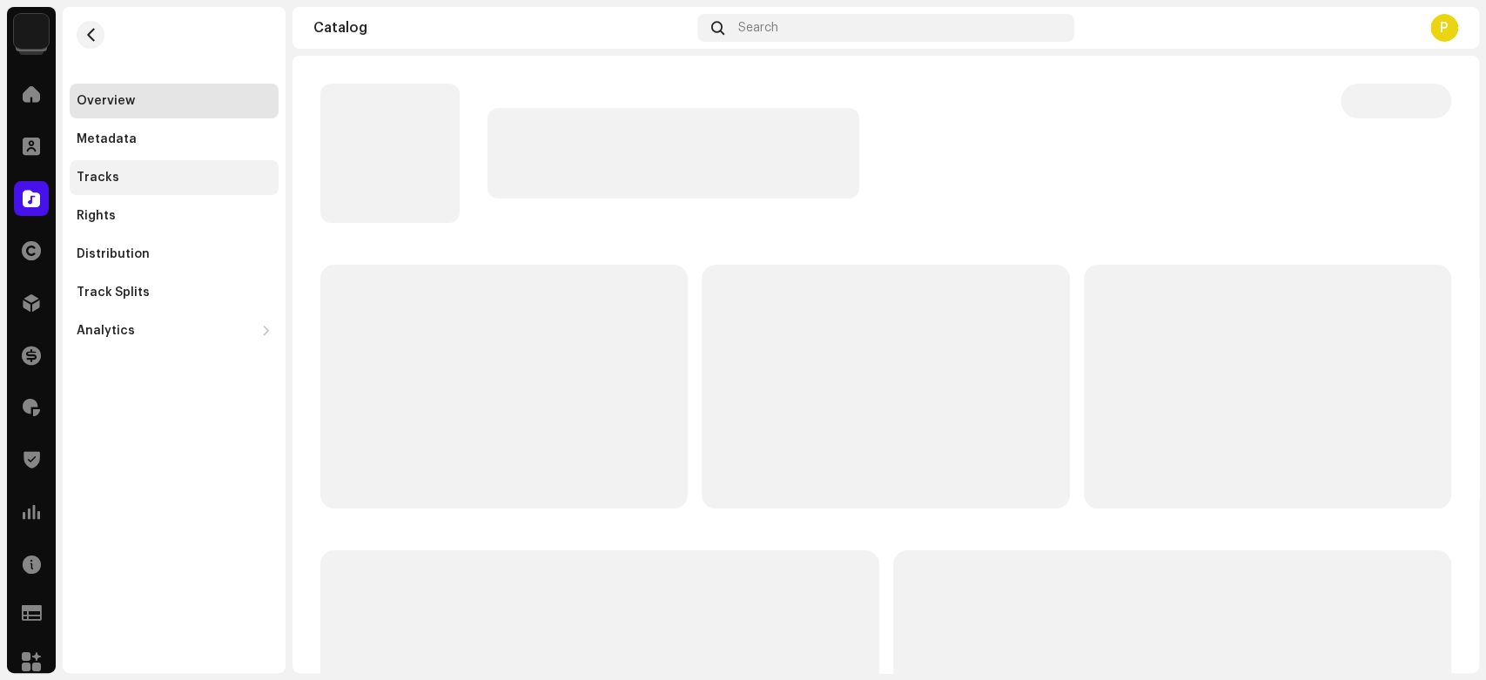
drag, startPoint x: 510, startPoint y: 305, endPoint x: 102, endPoint y: 172, distance: 429.2
click at [102, 172] on div "Tracks" at bounding box center [98, 178] width 43 height 14
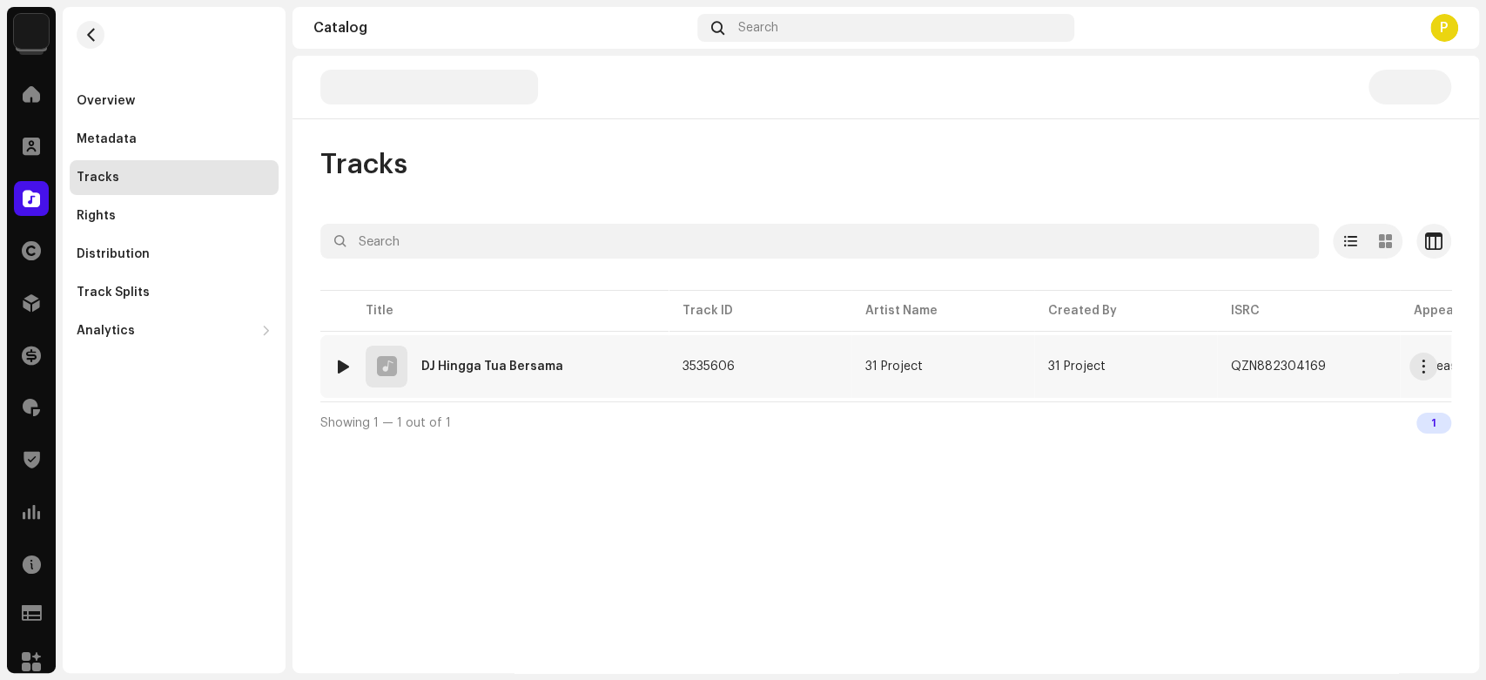
click at [347, 362] on div at bounding box center [343, 367] width 13 height 14
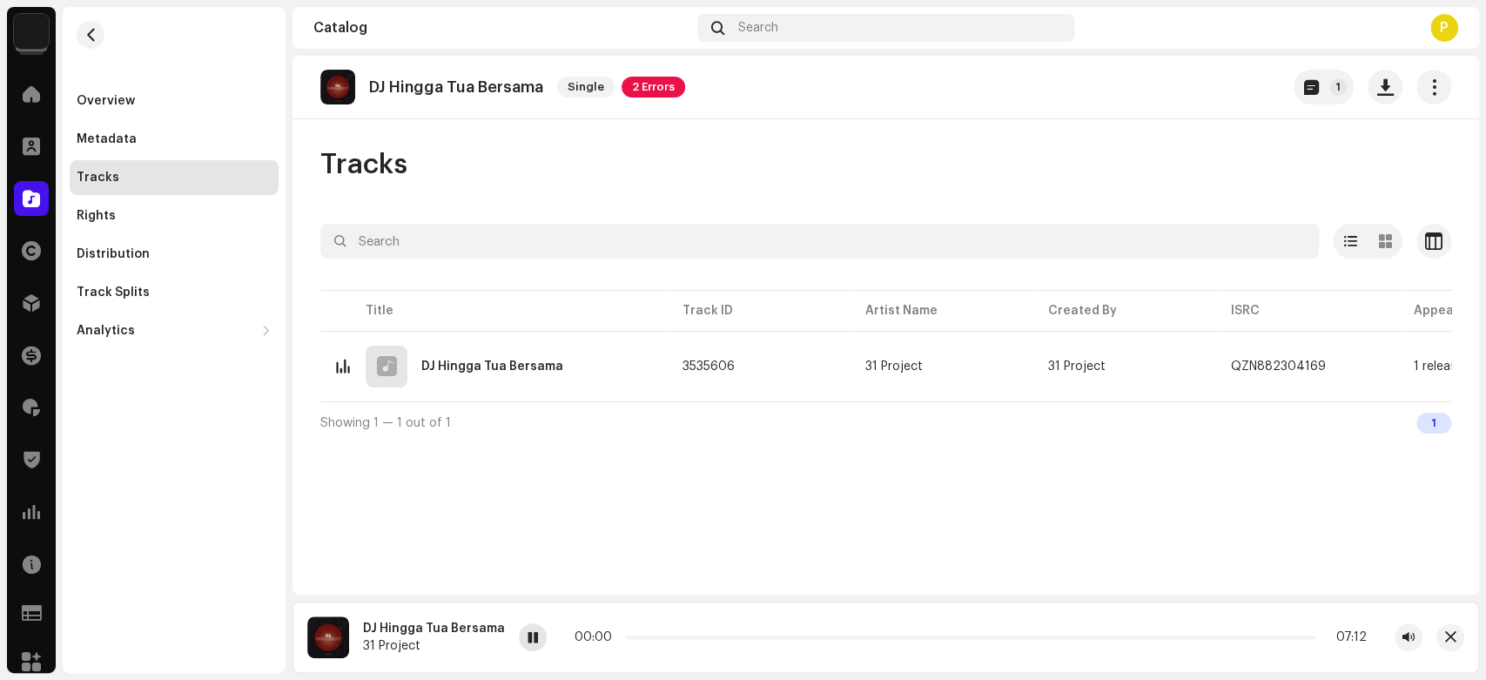
click at [528, 642] on span at bounding box center [533, 638] width 10 height 14
drag, startPoint x: 622, startPoint y: 639, endPoint x: 656, endPoint y: 632, distance: 35.5
click at [656, 632] on div "00:22 07:12" at bounding box center [971, 637] width 792 height 14
click at [407, 78] on p "DJ Hingga Tua Bersama" at bounding box center [456, 87] width 174 height 18
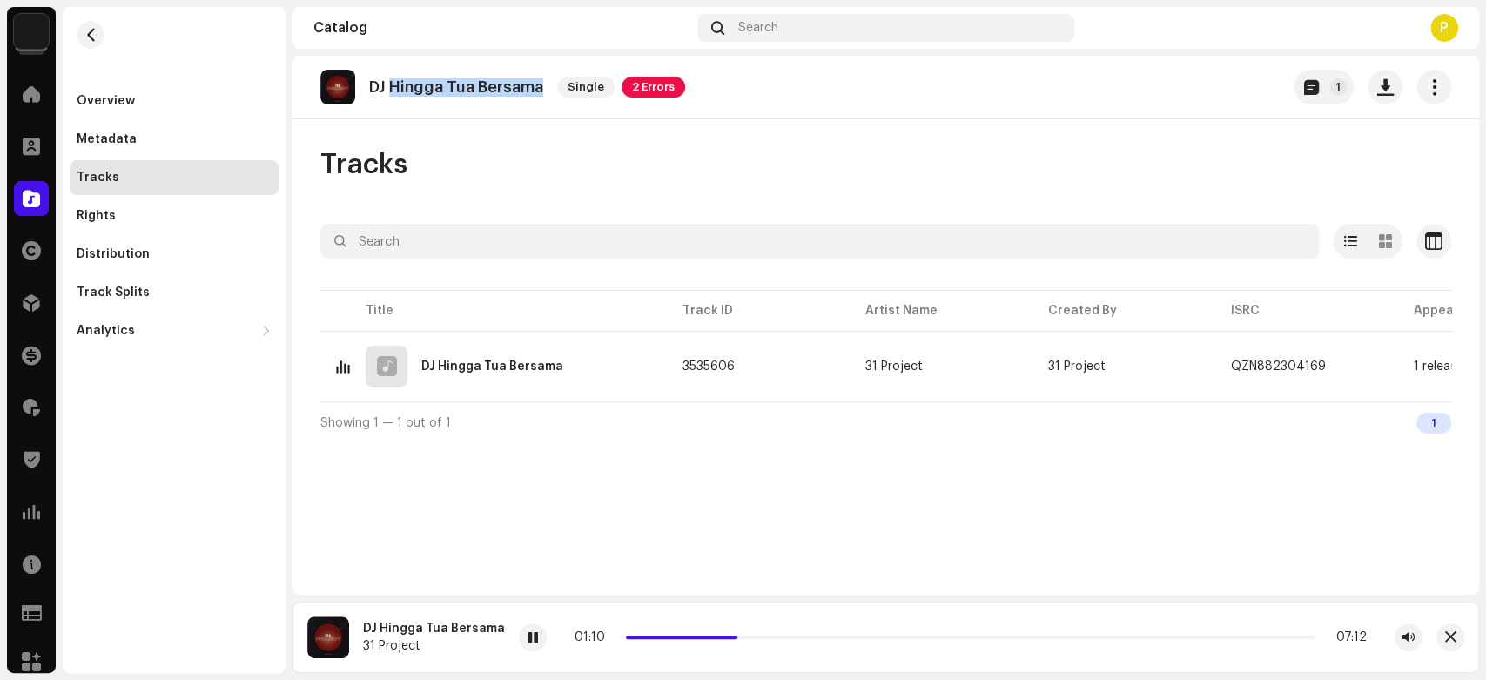
copy p "Hingga Tua Bersama"
drag, startPoint x: 418, startPoint y: 77, endPoint x: 515, endPoint y: 82, distance: 97.6
click at [515, 82] on p "DJ Hingga Tua Bersama" at bounding box center [456, 87] width 174 height 18
click at [526, 626] on div at bounding box center [533, 637] width 28 height 28
click at [522, 630] on div at bounding box center [533, 637] width 28 height 28
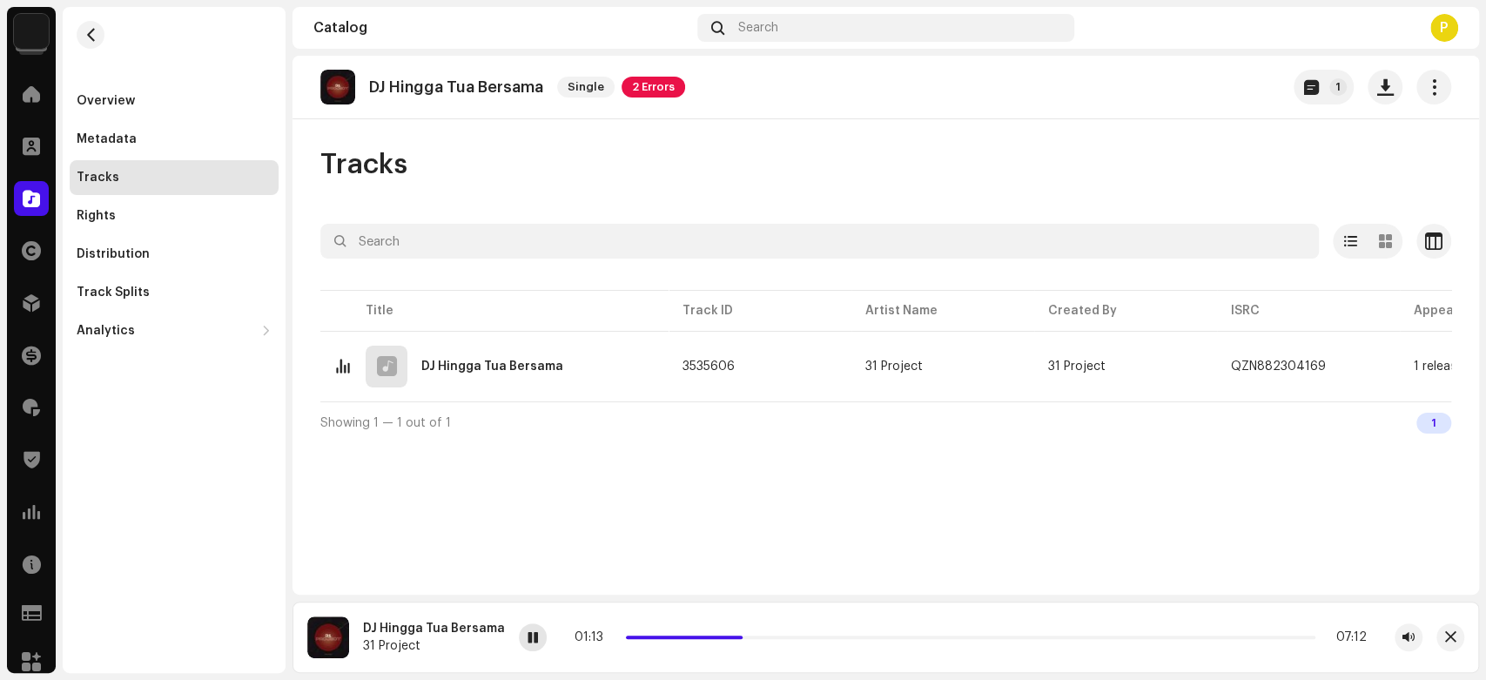
click at [528, 632] on span at bounding box center [533, 638] width 10 height 14
click at [15, 185] on div at bounding box center [31, 198] width 35 height 35
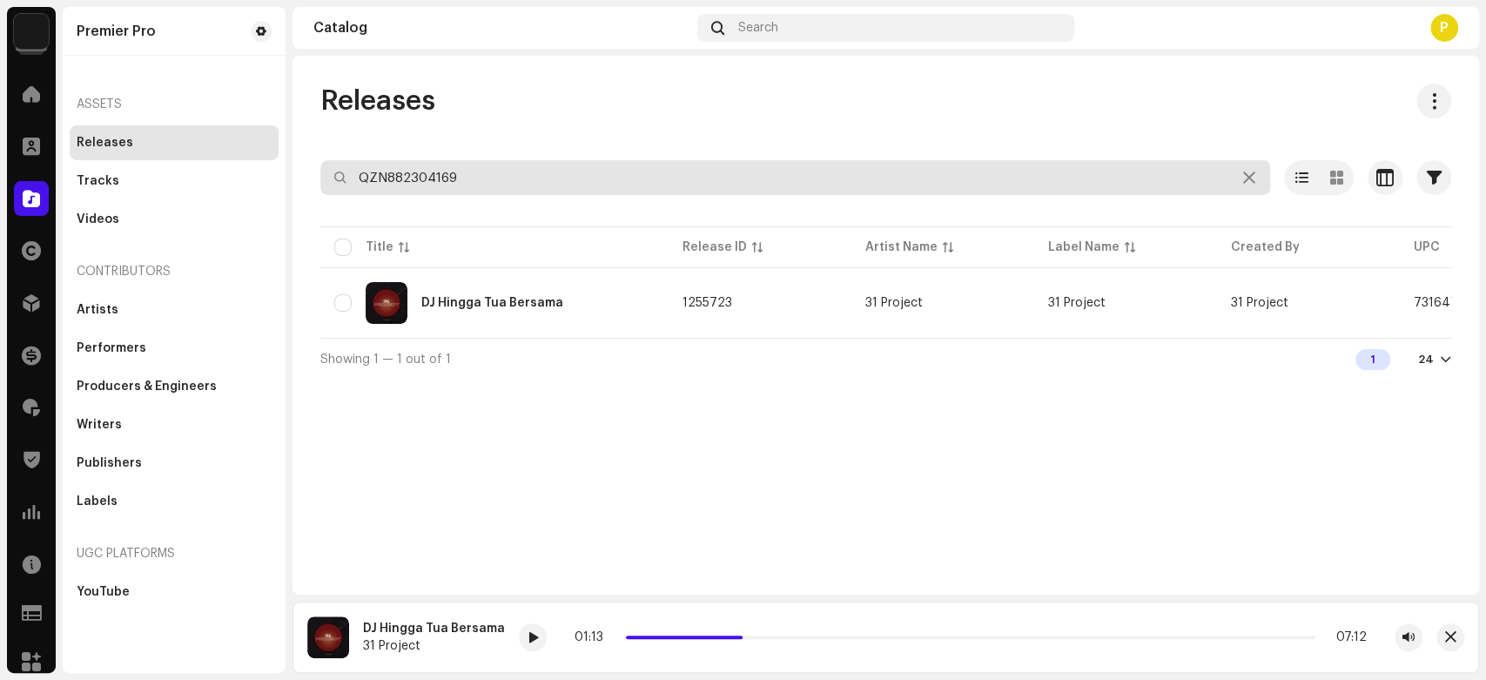
click at [450, 186] on input "QZN882304169" at bounding box center [795, 177] width 950 height 35
paste input "WDW2201177"
type input "QZWDW2201177"
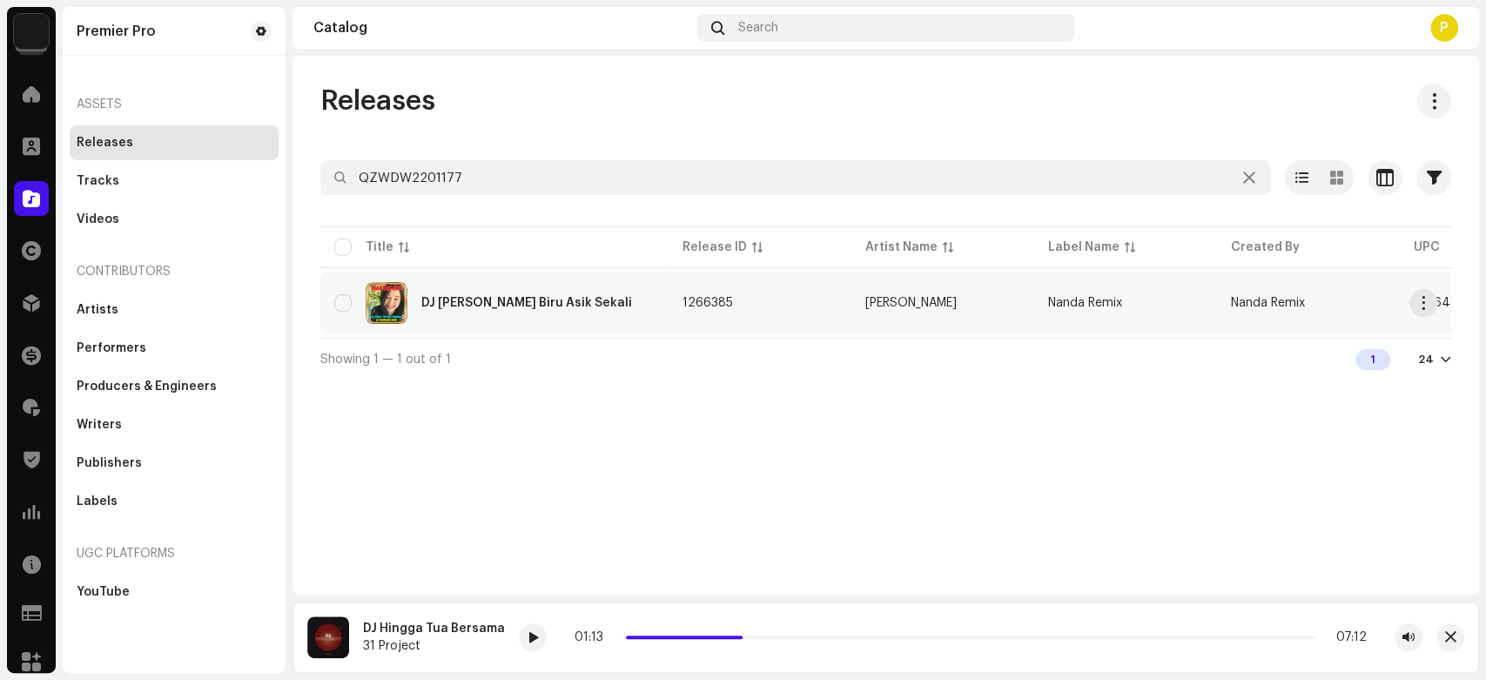
click at [515, 283] on div "DJ Dermaga Biru Asik Sekali" at bounding box center [494, 303] width 320 height 42
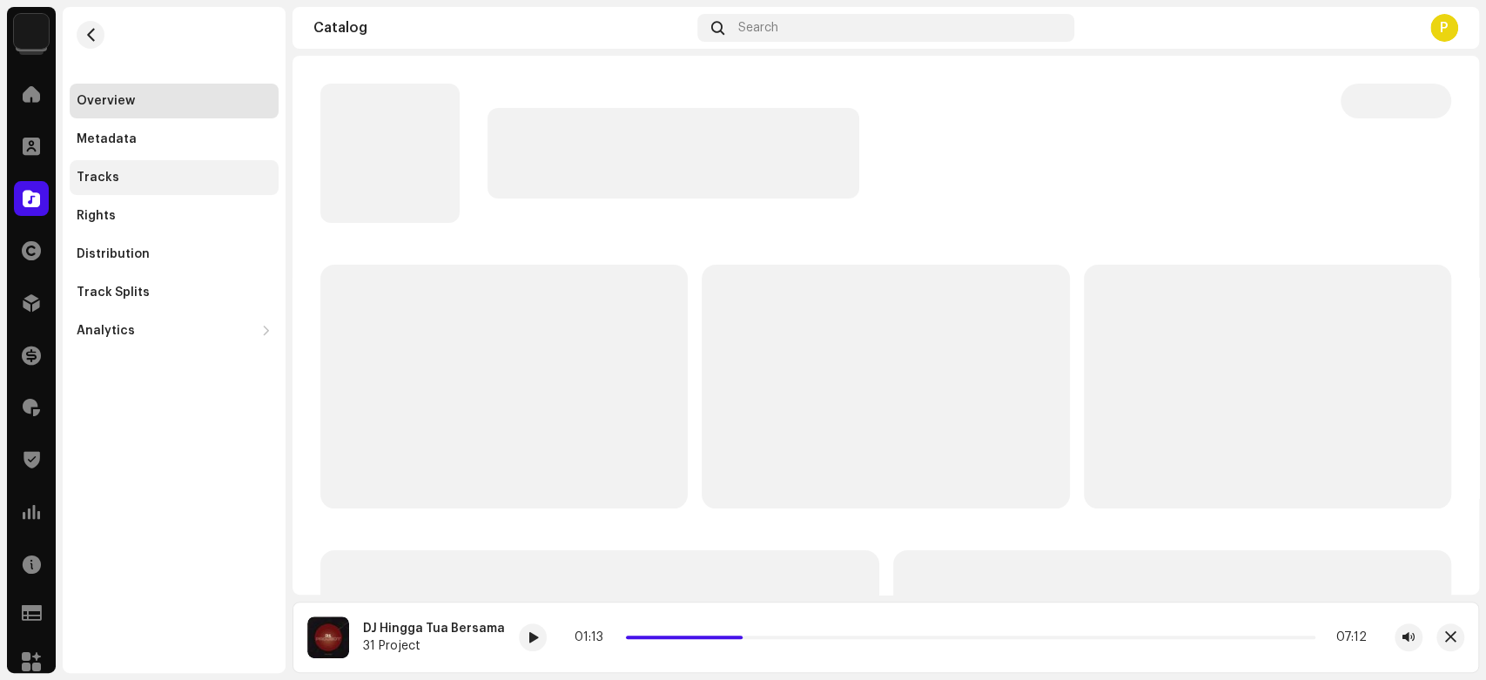
click at [155, 189] on div "Tracks" at bounding box center [174, 177] width 209 height 35
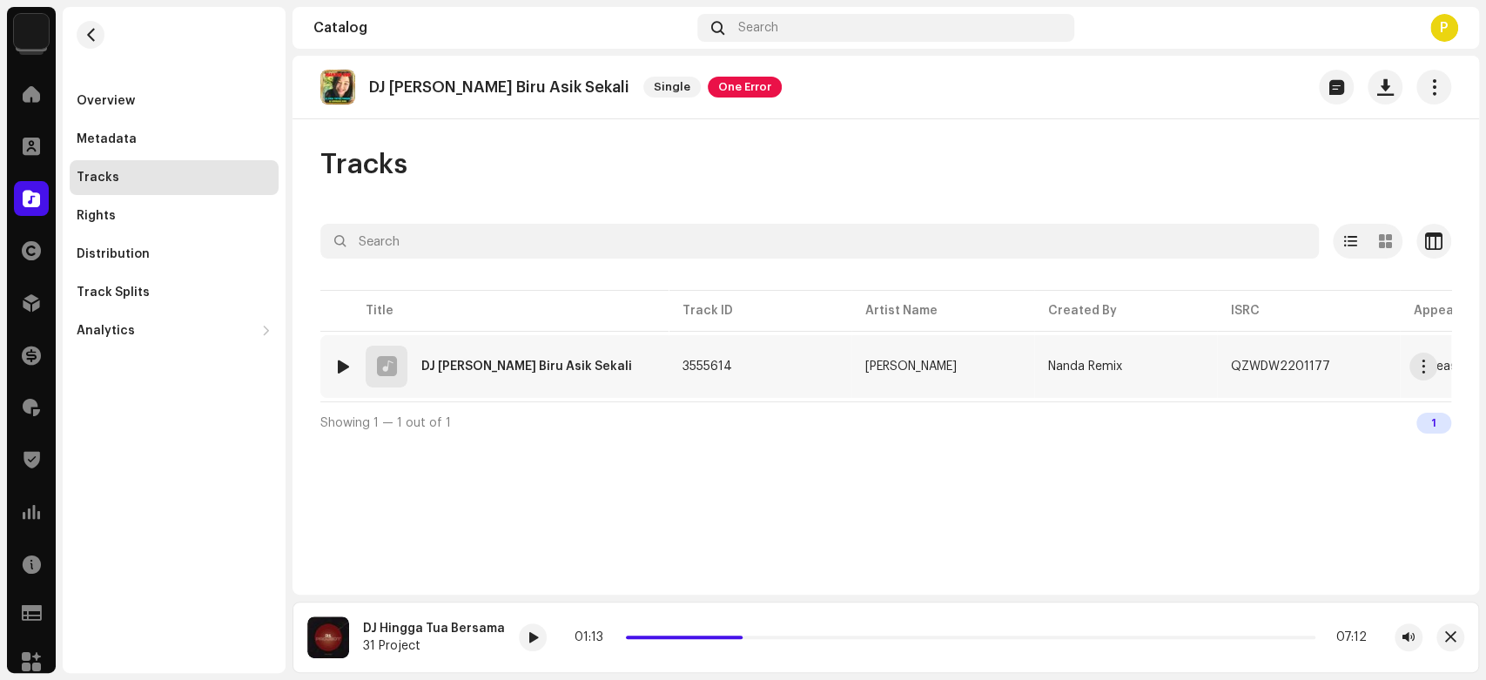
click at [341, 369] on div at bounding box center [343, 367] width 13 height 14
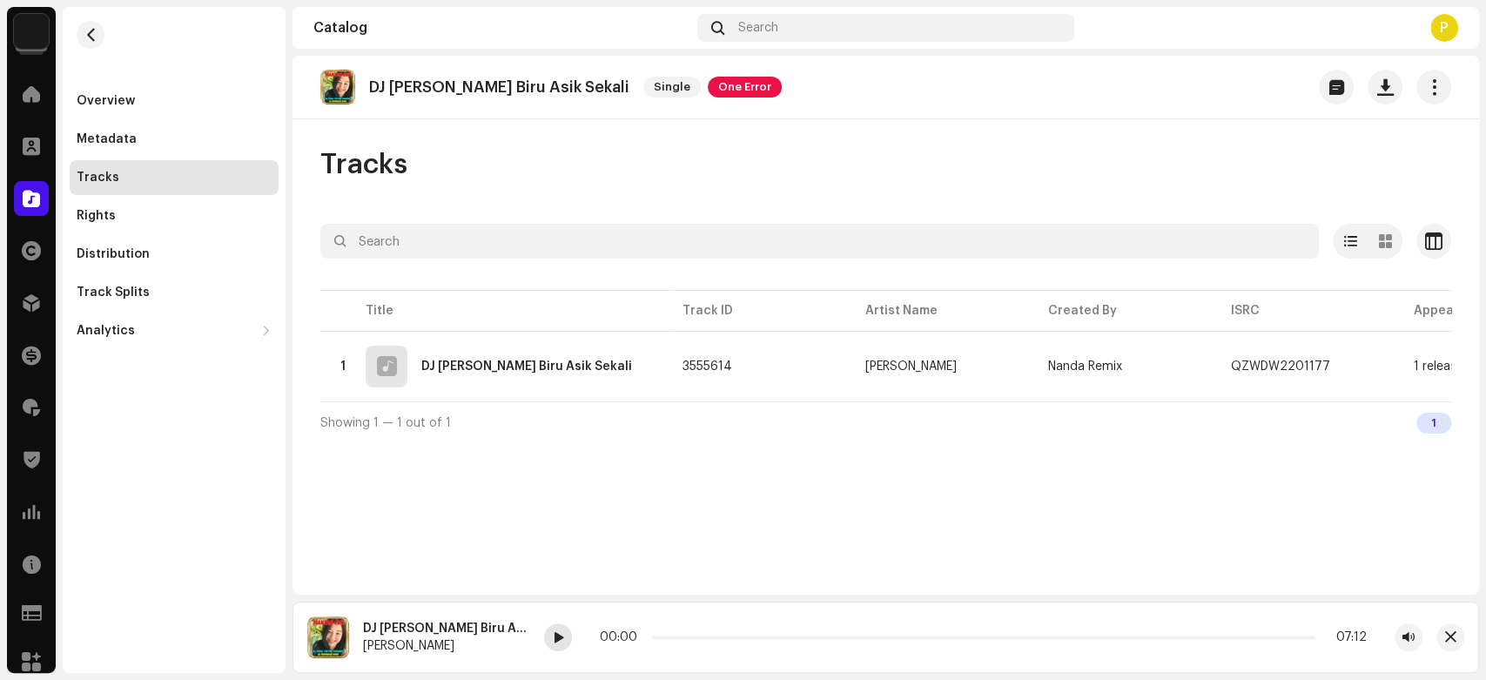
click at [553, 641] on span at bounding box center [558, 638] width 10 height 14
drag, startPoint x: 231, startPoint y: 537, endPoint x: 200, endPoint y: 572, distance: 46.3
click at [200, 572] on div "Overview Metadata Tracks Rights Distribution Track Splits Analytics Consumption…" at bounding box center [174, 340] width 223 height 666
drag, startPoint x: 438, startPoint y: 566, endPoint x: 421, endPoint y: 592, distance: 31.4
click at [421, 592] on div "DJ Dermaga Biru Asik Sekali Single One Error Tracks Selected 0 Options Filters …" at bounding box center [886, 325] width 1187 height 539
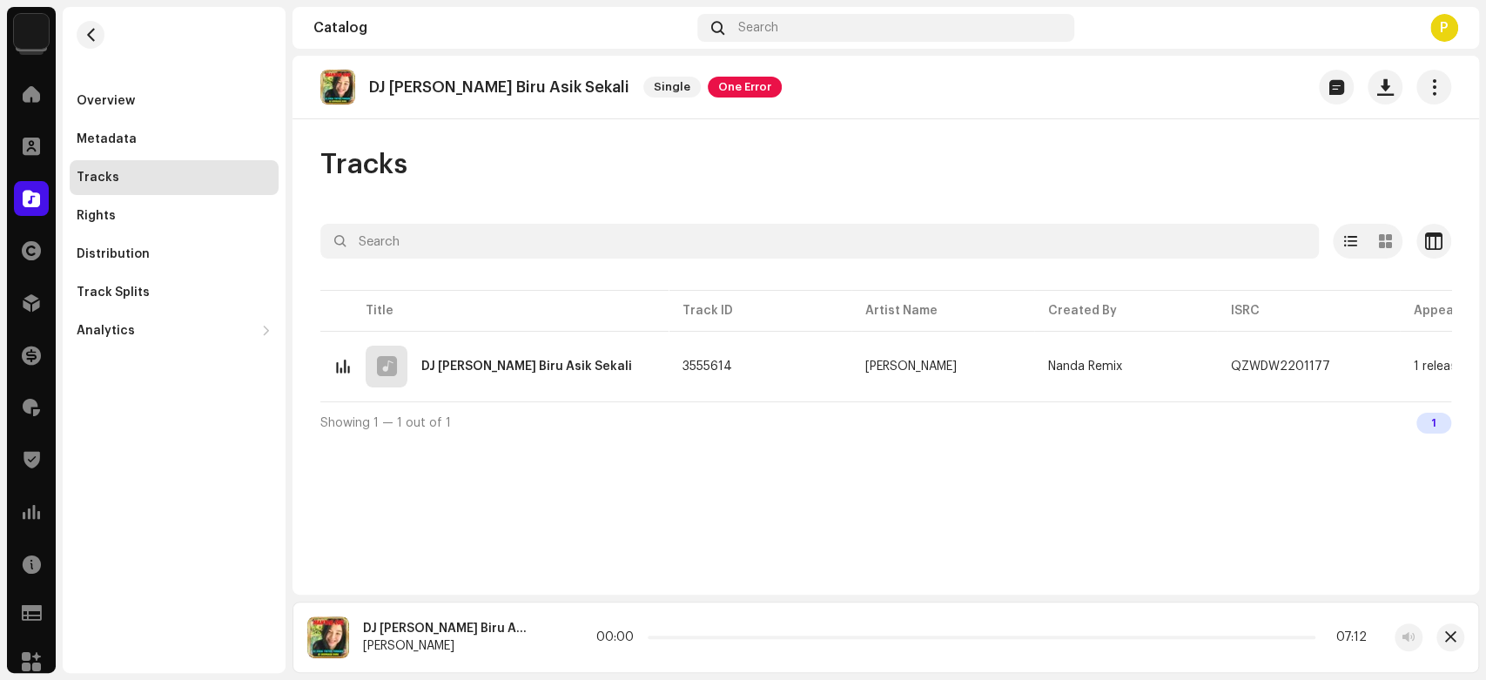
click at [479, 531] on div "DJ Dermaga Biru Asik Sekali Single One Error Tracks Selected 0 Options Filters …" at bounding box center [886, 325] width 1187 height 539
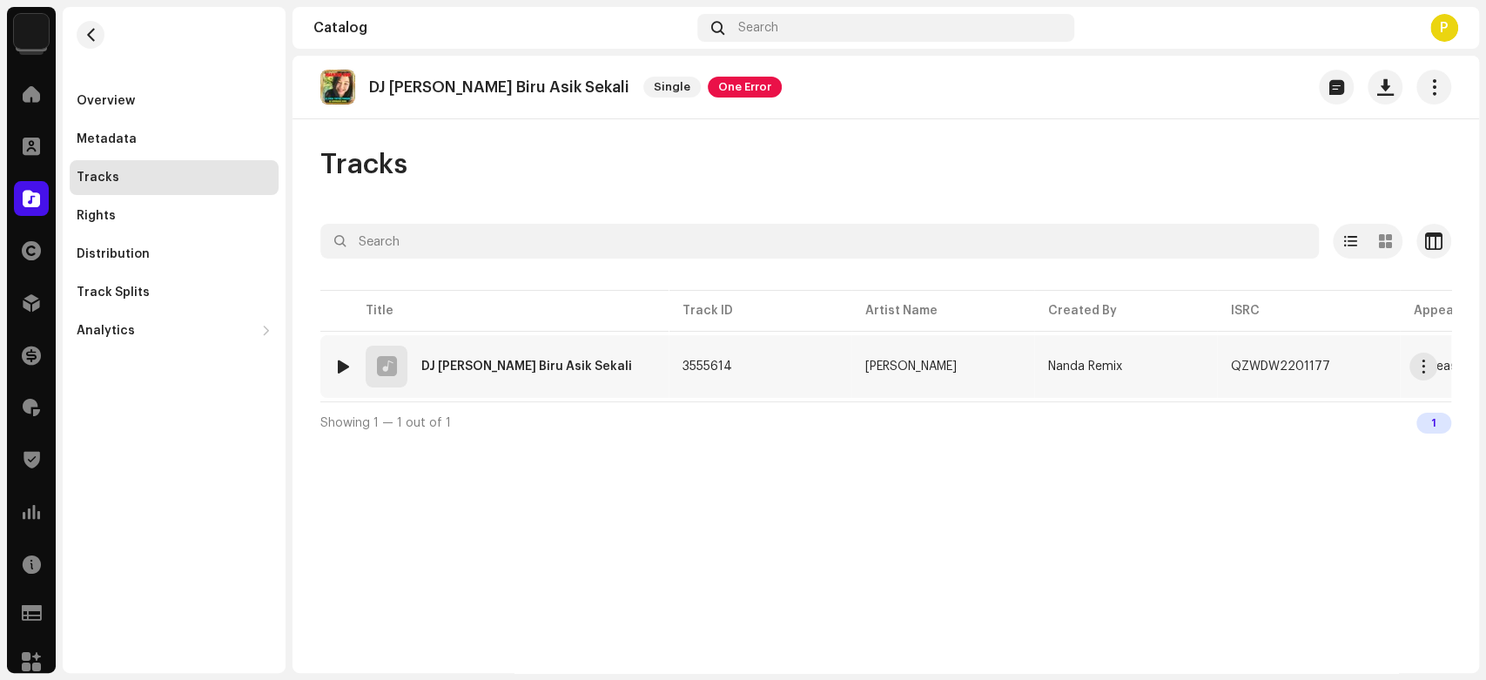
click at [341, 367] on div at bounding box center [343, 367] width 13 height 14
click at [347, 368] on div at bounding box center [343, 367] width 13 height 14
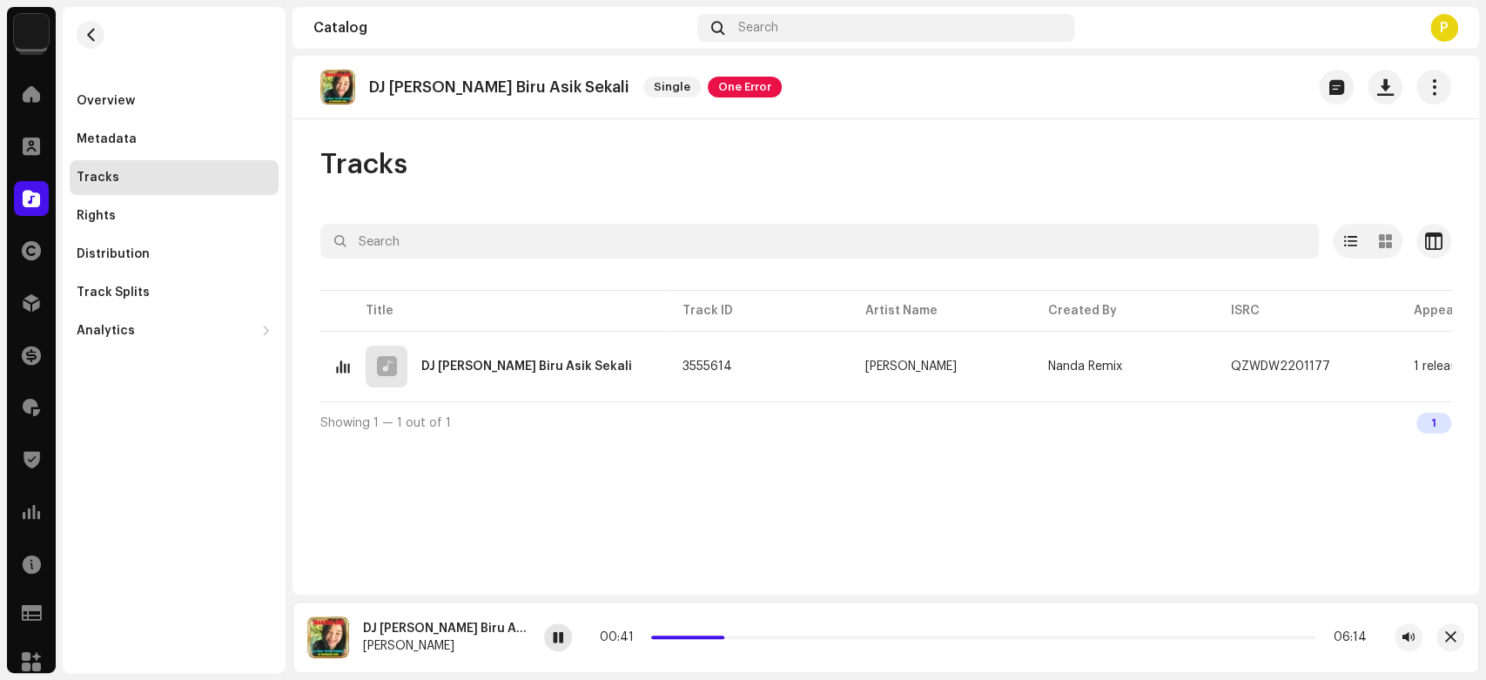
click at [544, 634] on div at bounding box center [558, 637] width 28 height 28
click at [37, 192] on span at bounding box center [31, 199] width 17 height 14
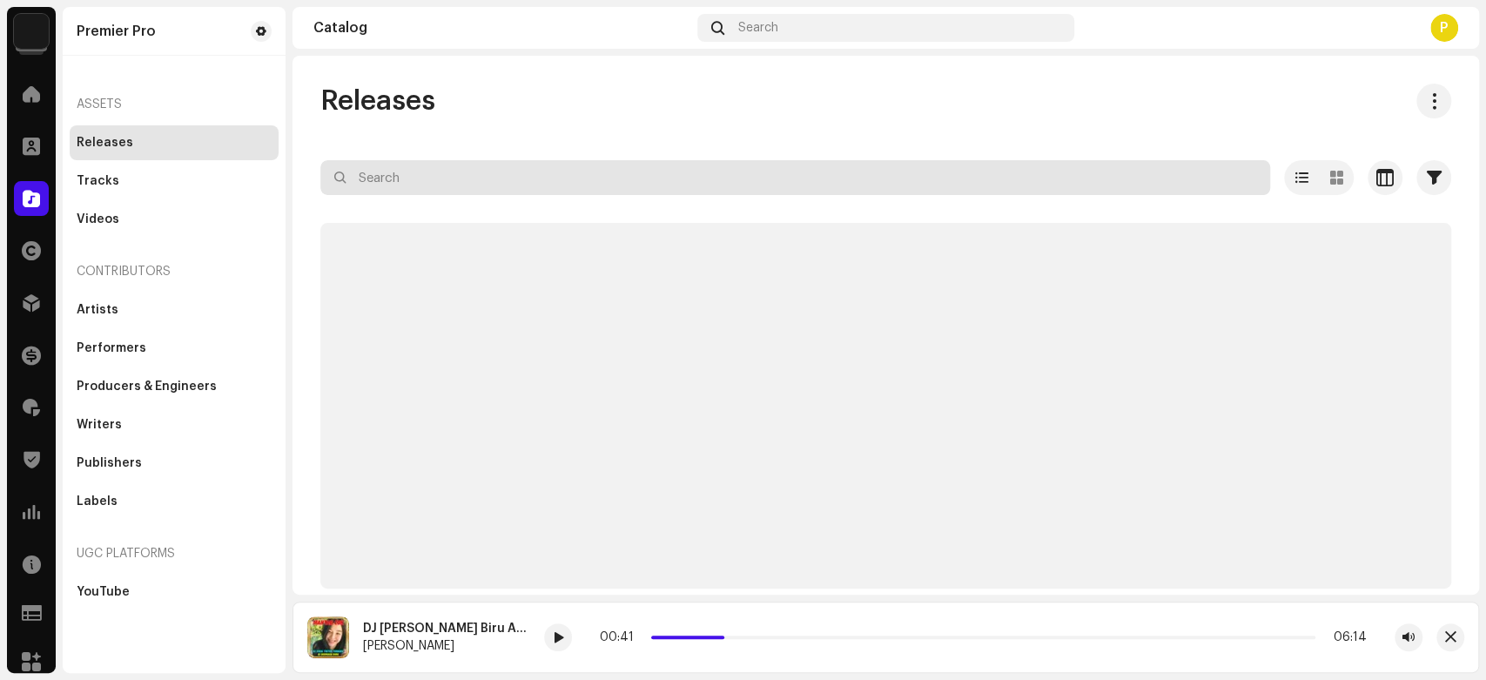
click at [518, 172] on input "text" at bounding box center [795, 177] width 950 height 35
paste input "QZWDW2202748"
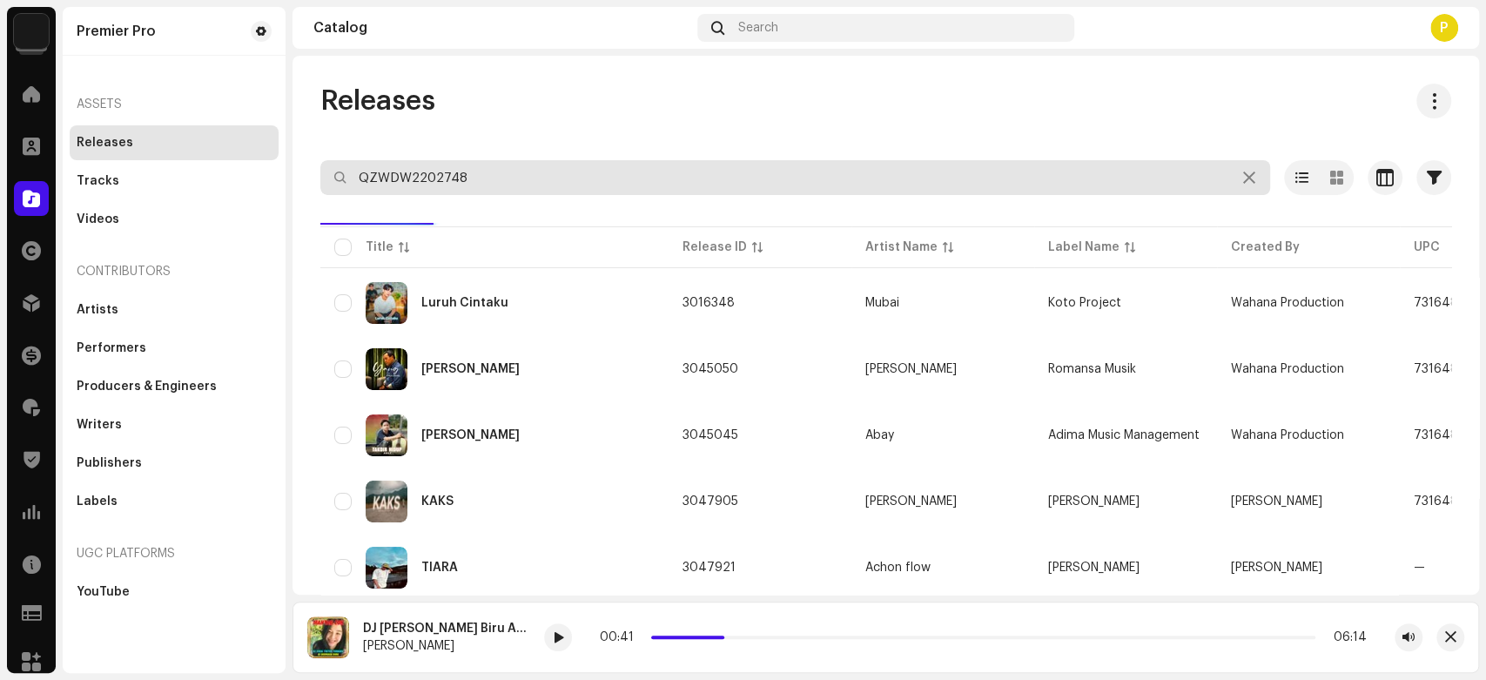
type input "QZWDW2202748"
click at [514, 97] on div "Releases" at bounding box center [885, 101] width 1131 height 35
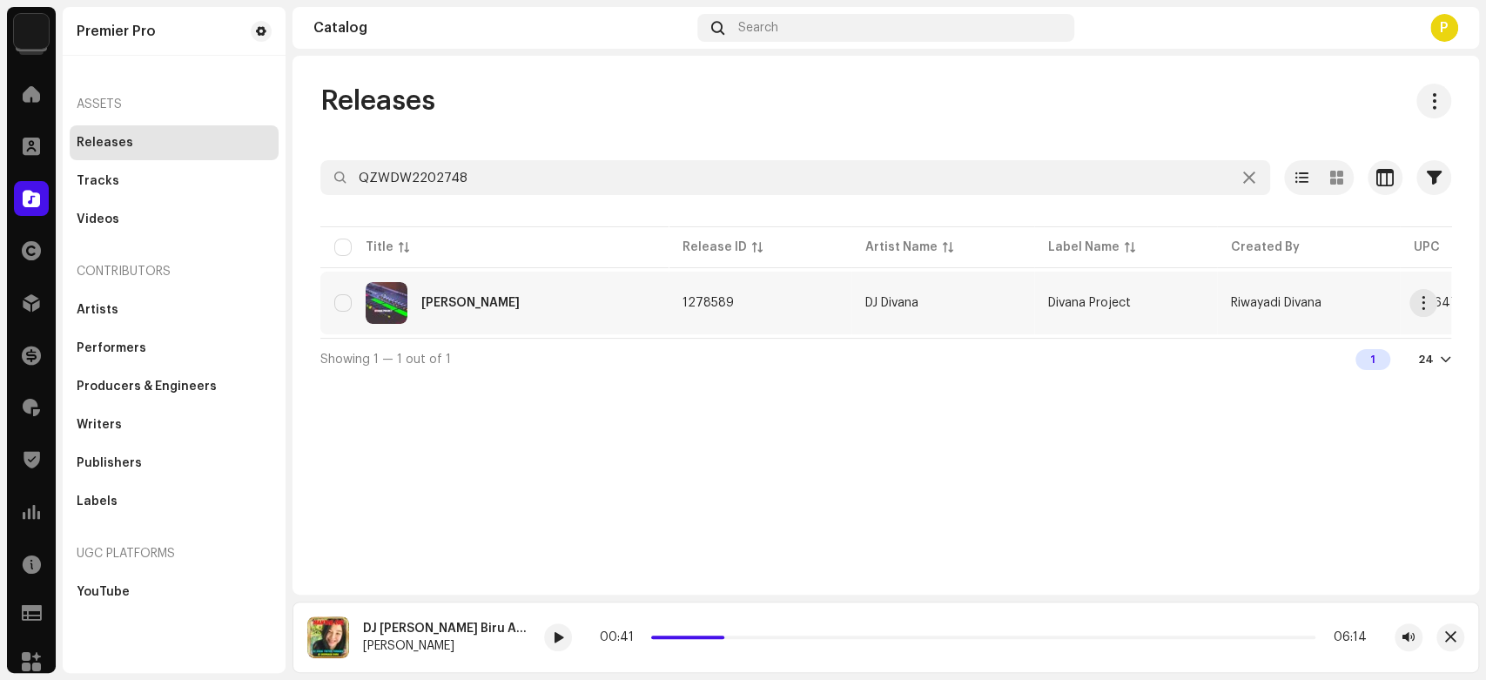
click at [513, 297] on div "[PERSON_NAME]" at bounding box center [494, 303] width 320 height 42
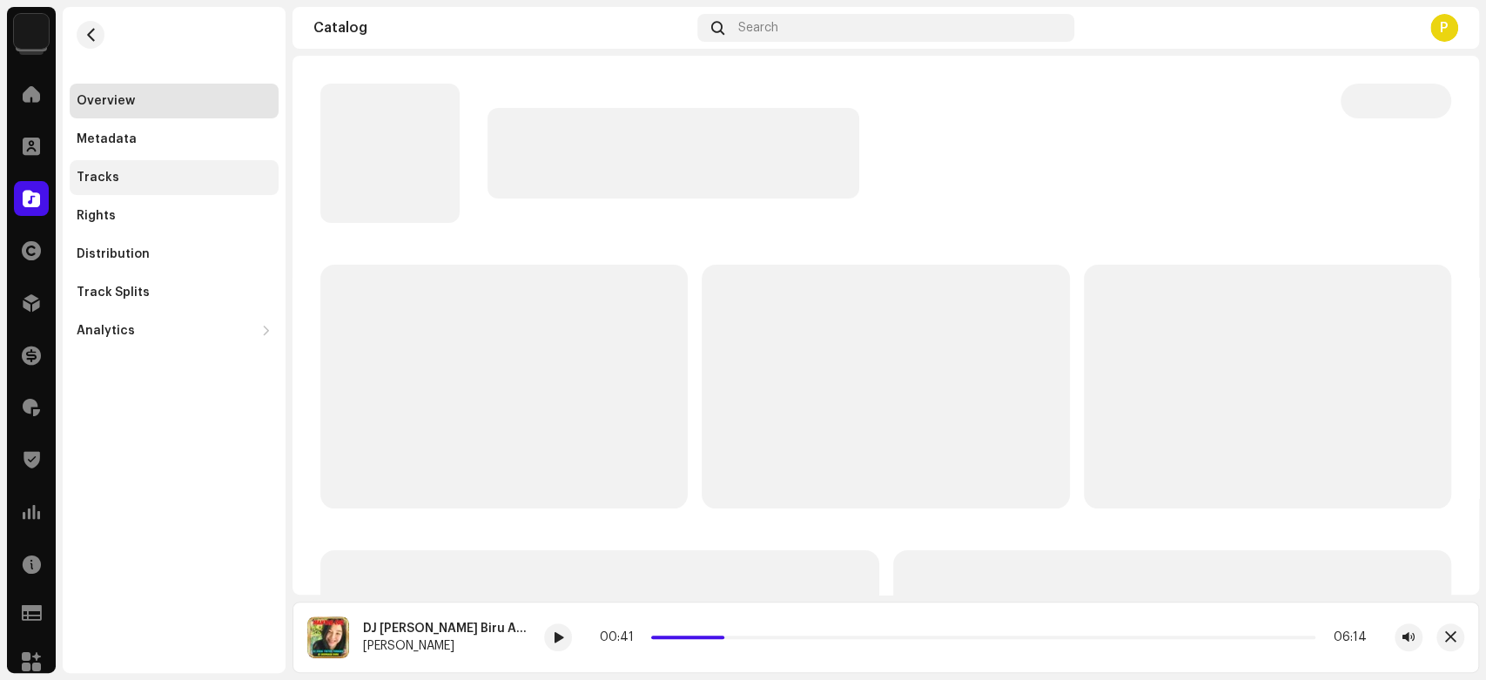
click at [219, 189] on div "Tracks" at bounding box center [174, 177] width 209 height 35
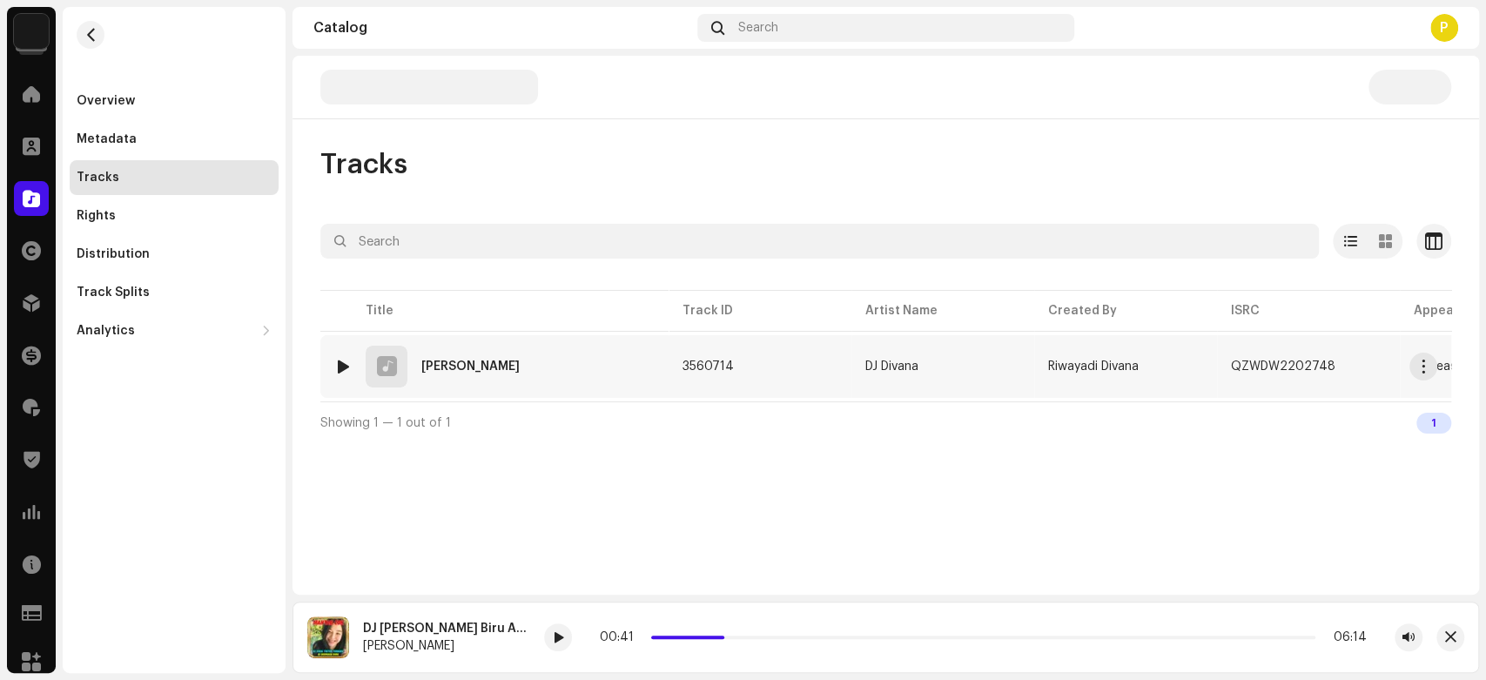
click at [347, 367] on div at bounding box center [343, 367] width 13 height 14
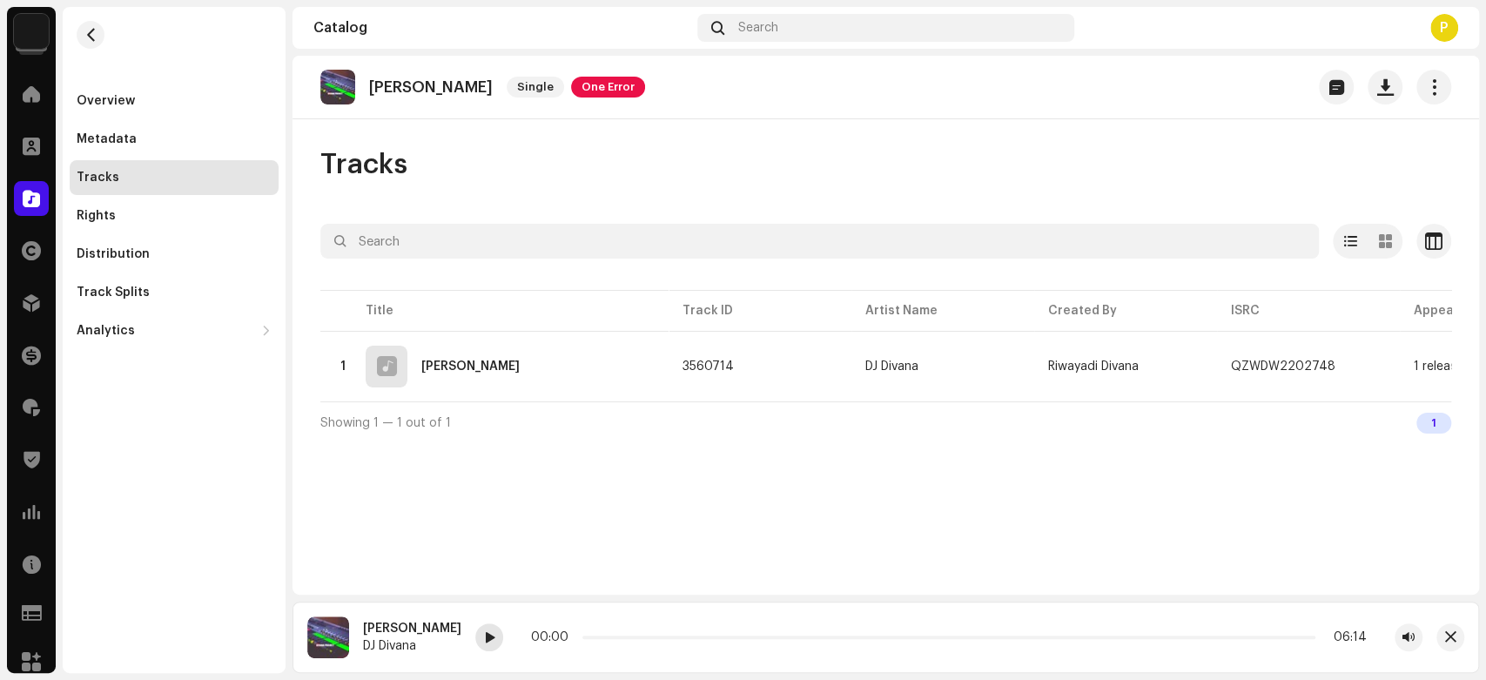
click at [484, 642] on span at bounding box center [489, 638] width 10 height 14
click at [475, 641] on div at bounding box center [489, 637] width 28 height 28
drag, startPoint x: 547, startPoint y: 636, endPoint x: 589, endPoint y: 636, distance: 41.8
click at [622, 636] on span at bounding box center [626, 637] width 9 height 9
drag, startPoint x: 593, startPoint y: 639, endPoint x: 558, endPoint y: 637, distance: 34.9
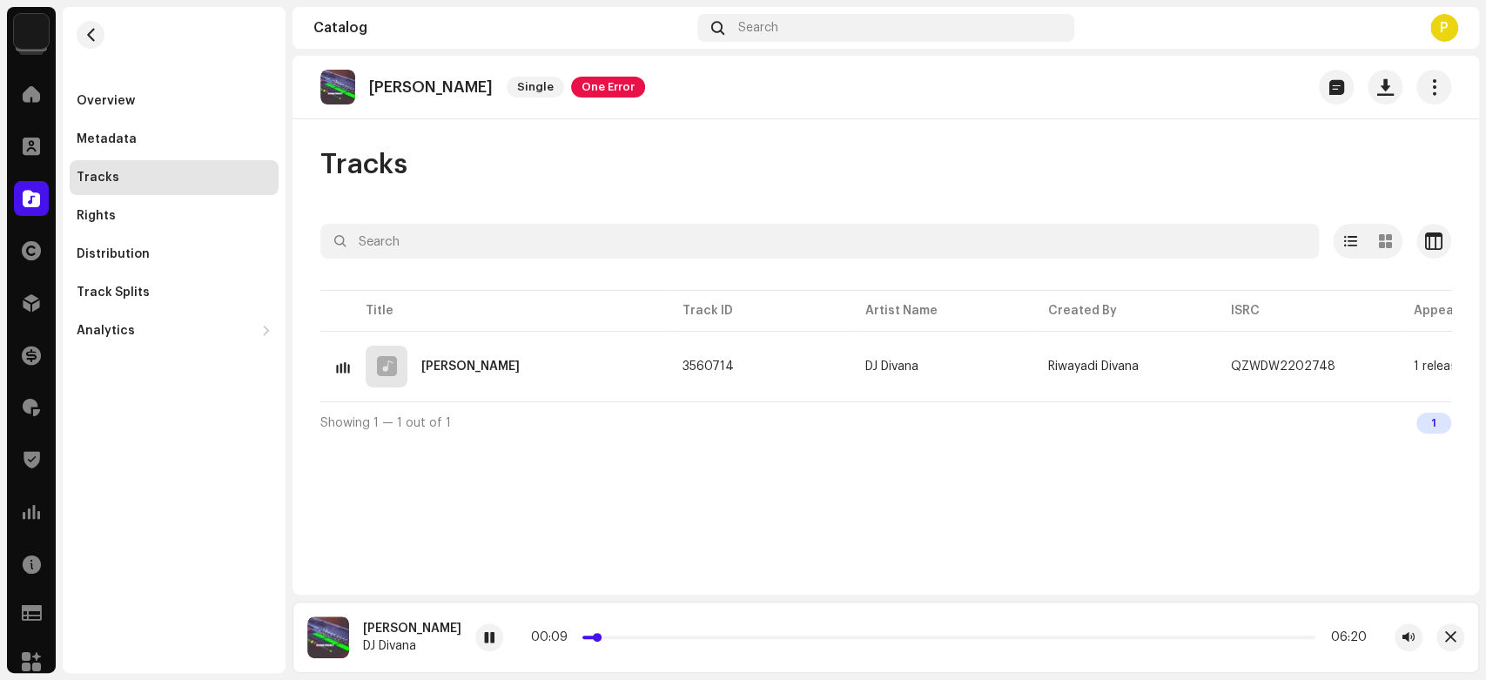
click at [593, 637] on span at bounding box center [597, 637] width 9 height 9
click at [484, 632] on span at bounding box center [489, 638] width 10 height 14
click at [15, 191] on div at bounding box center [31, 198] width 35 height 35
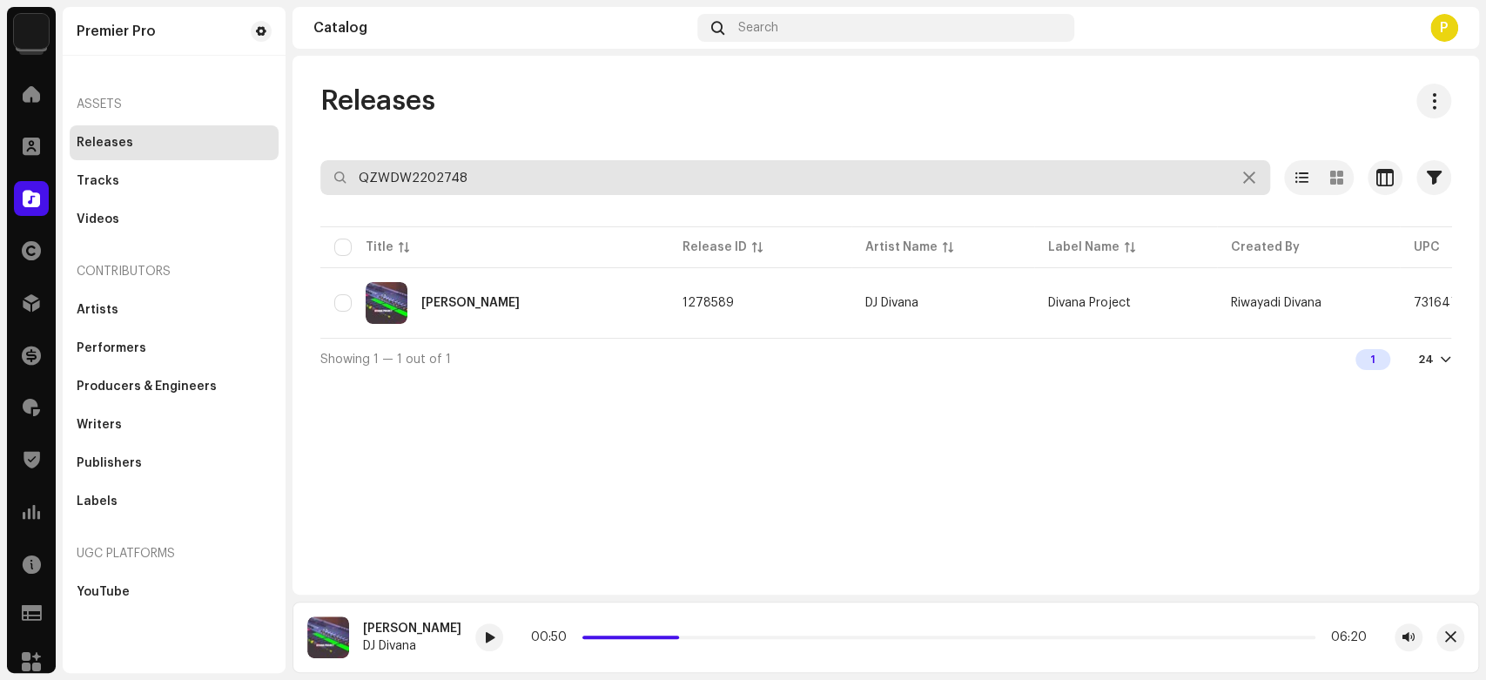
click at [526, 183] on input "QZWDW2202748" at bounding box center [795, 177] width 950 height 35
paste input "10176"
type input "QZWDW2210176"
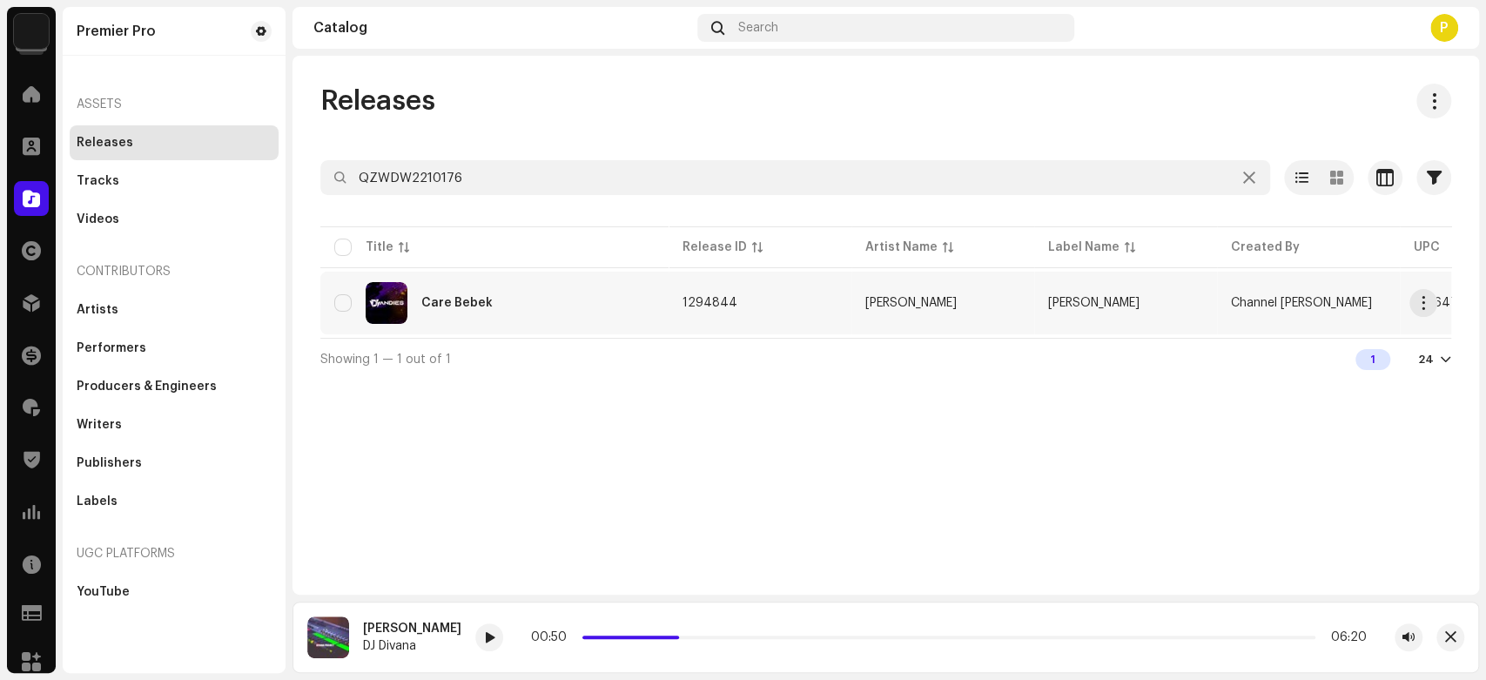
click at [516, 288] on div "Care Bebek" at bounding box center [494, 303] width 320 height 42
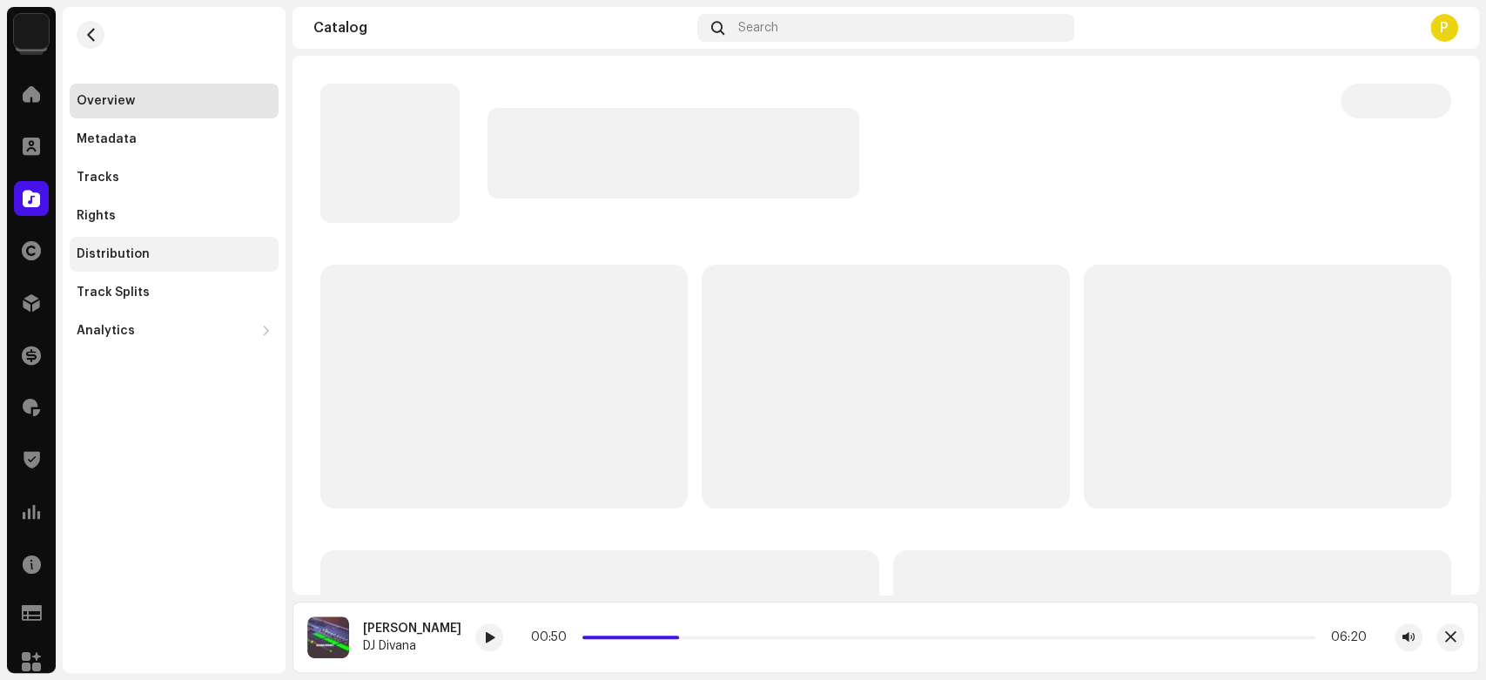
click at [185, 249] on div "Distribution" at bounding box center [174, 254] width 195 height 14
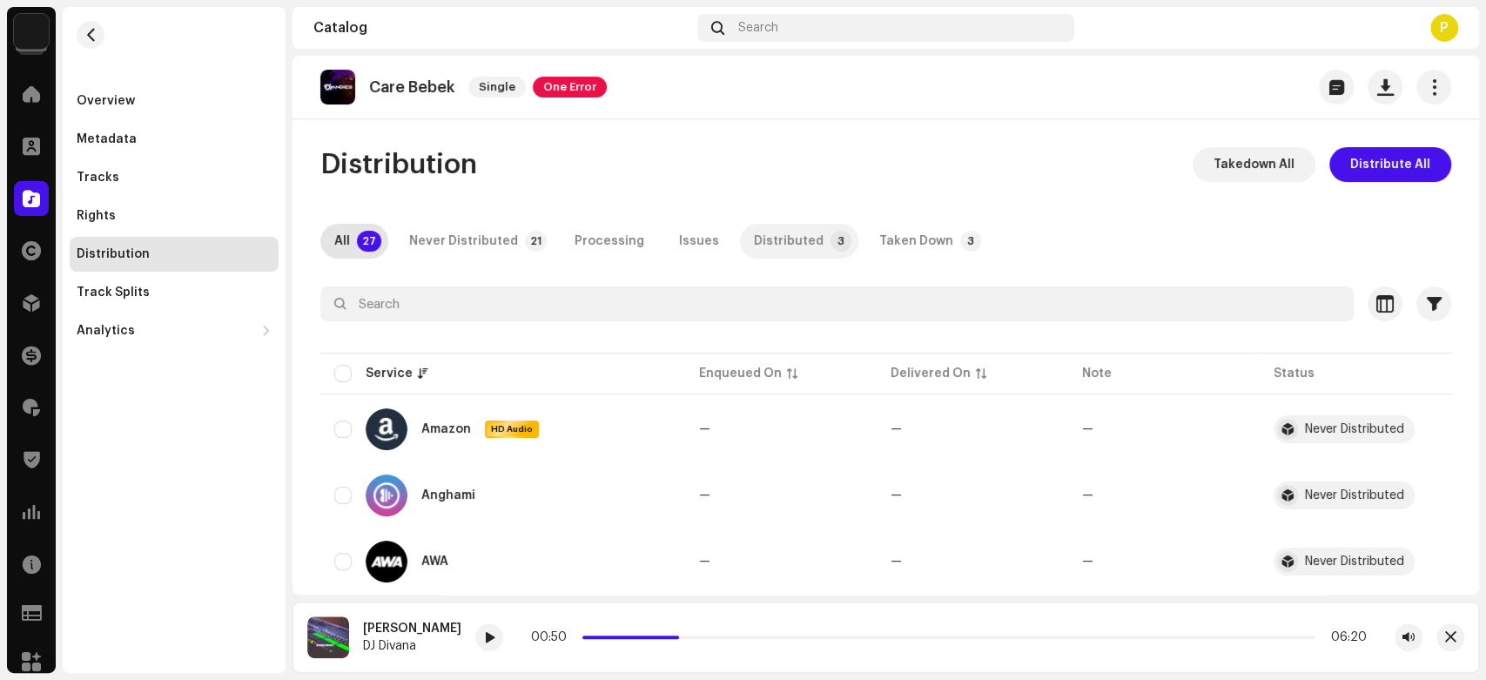
click at [784, 245] on div "Distributed" at bounding box center [789, 241] width 70 height 35
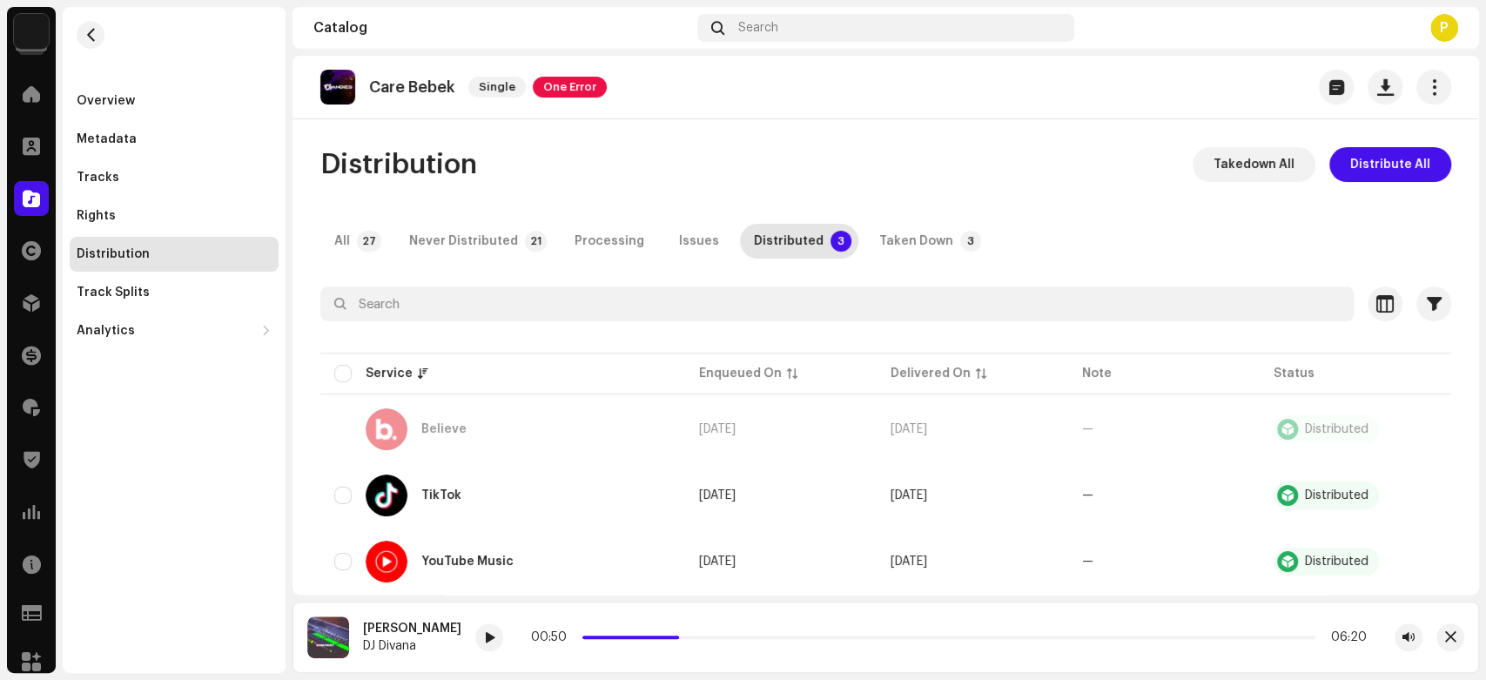
click at [21, 197] on div at bounding box center [31, 198] width 35 height 35
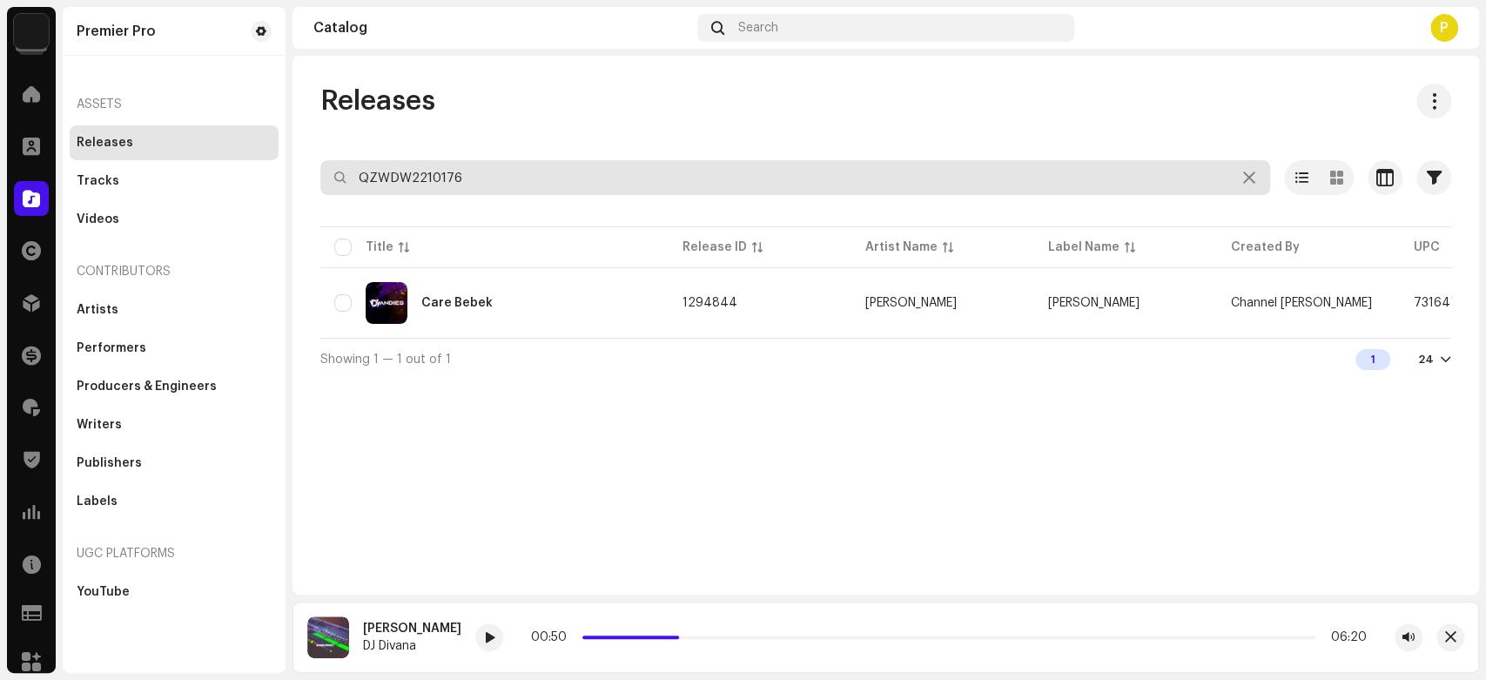
click at [479, 169] on input "QZWDW2210176" at bounding box center [795, 177] width 950 height 35
paste input "40"
type input "QZWDW2210140"
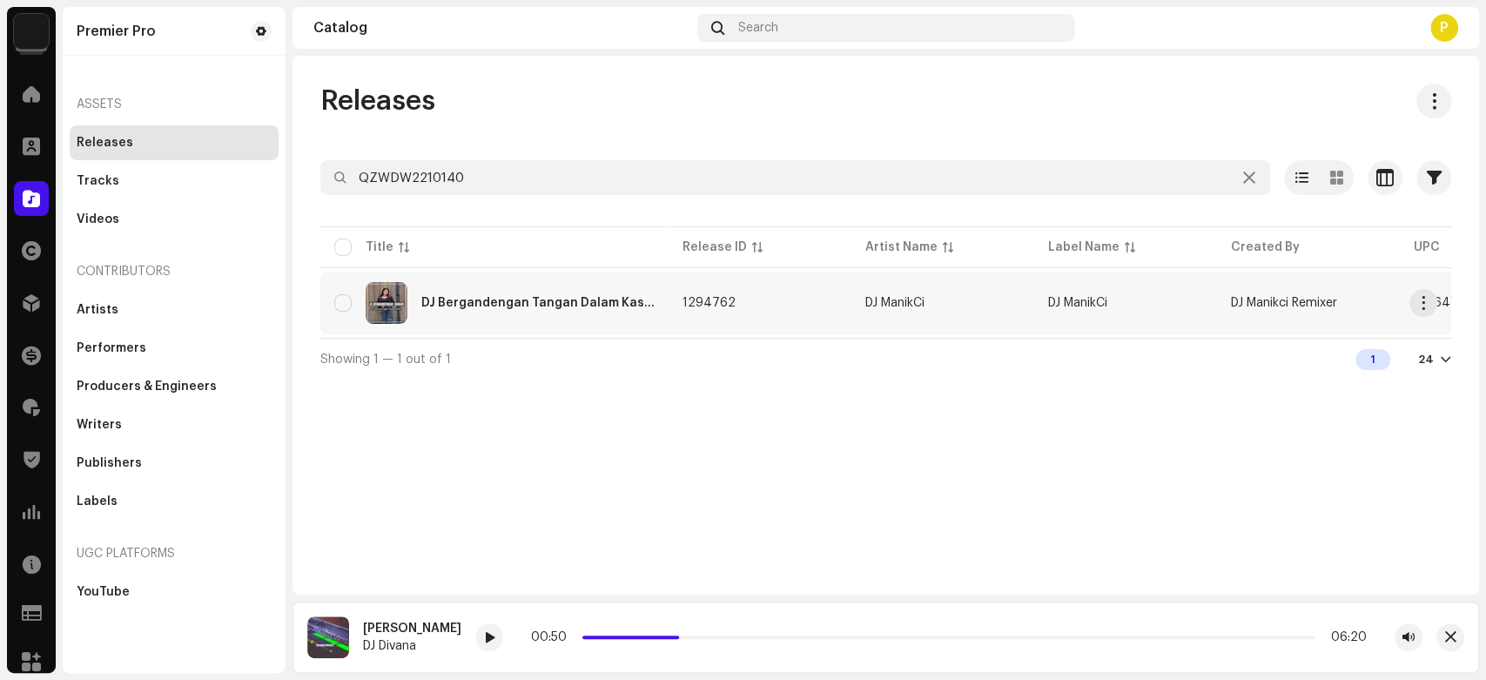
click at [519, 302] on div "DJ Bergandengan Tangan Dalam Kasih Style [GEOGRAPHIC_DATA]" at bounding box center [537, 303] width 233 height 12
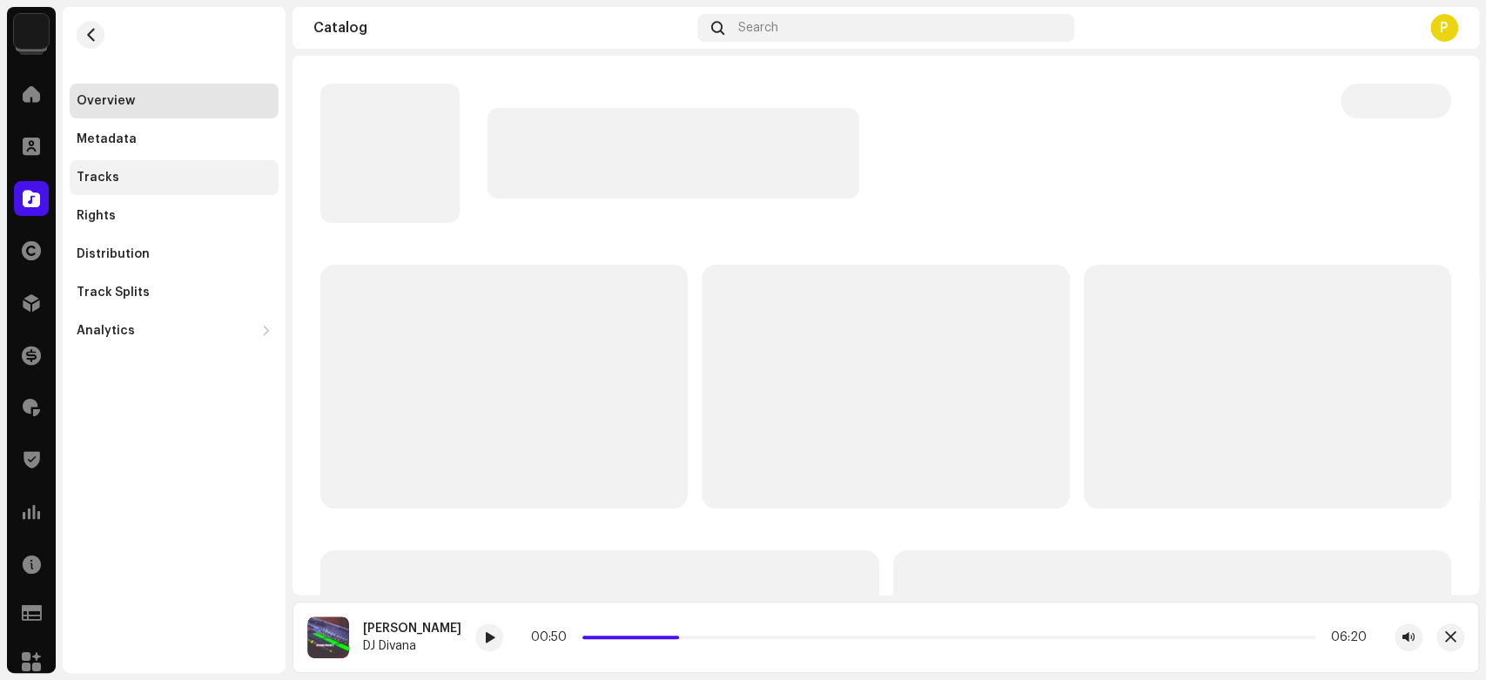
click at [103, 179] on div "Tracks" at bounding box center [98, 178] width 43 height 14
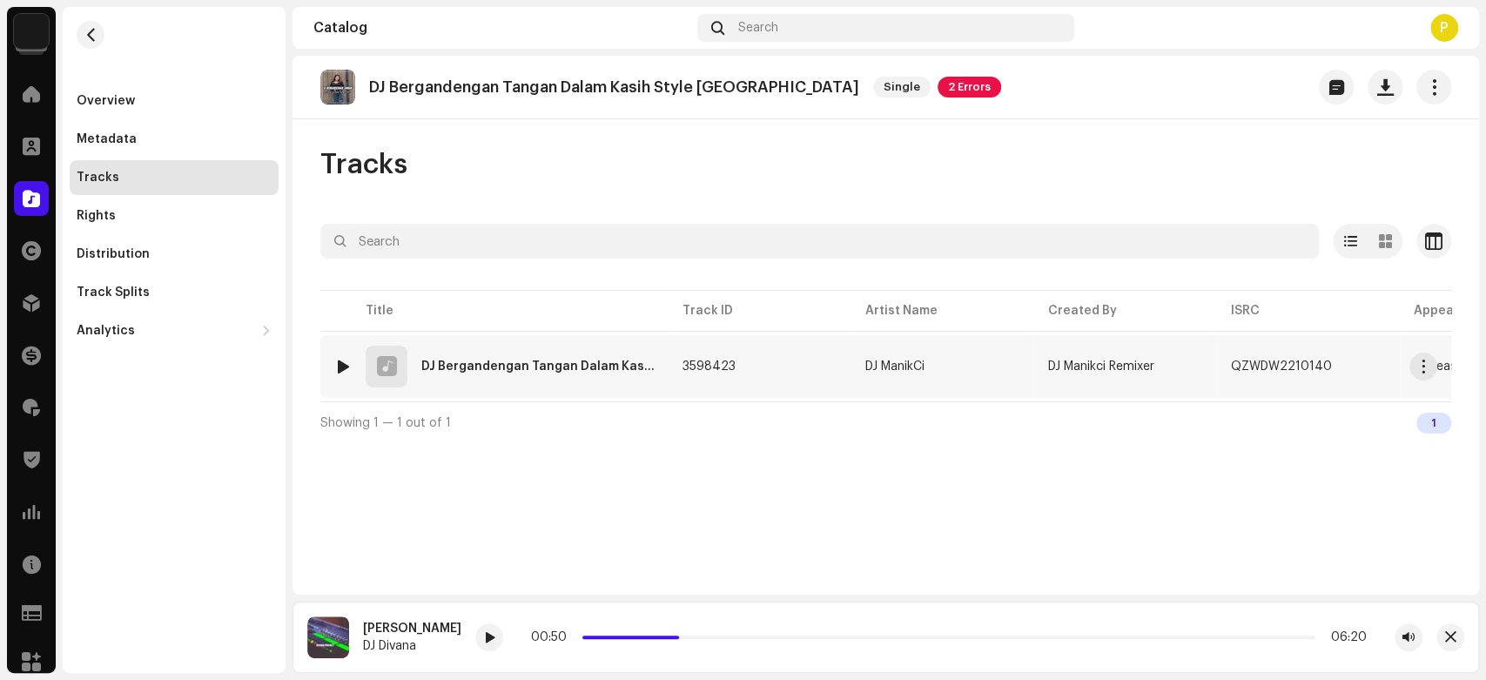
click at [341, 367] on div at bounding box center [343, 367] width 13 height 14
click at [555, 635] on span at bounding box center [558, 638] width 10 height 14
click at [552, 642] on div at bounding box center [558, 637] width 28 height 28
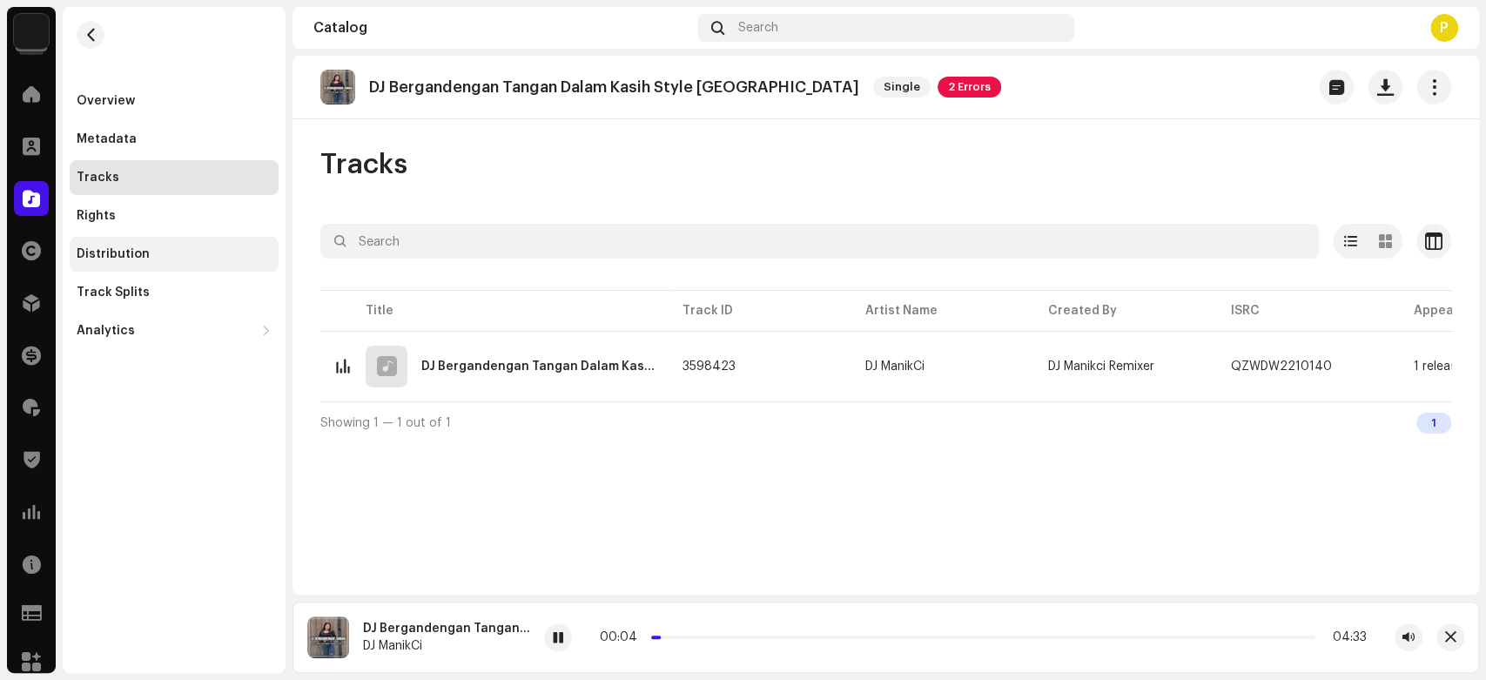
click at [199, 258] on div "Distribution" at bounding box center [174, 254] width 195 height 14
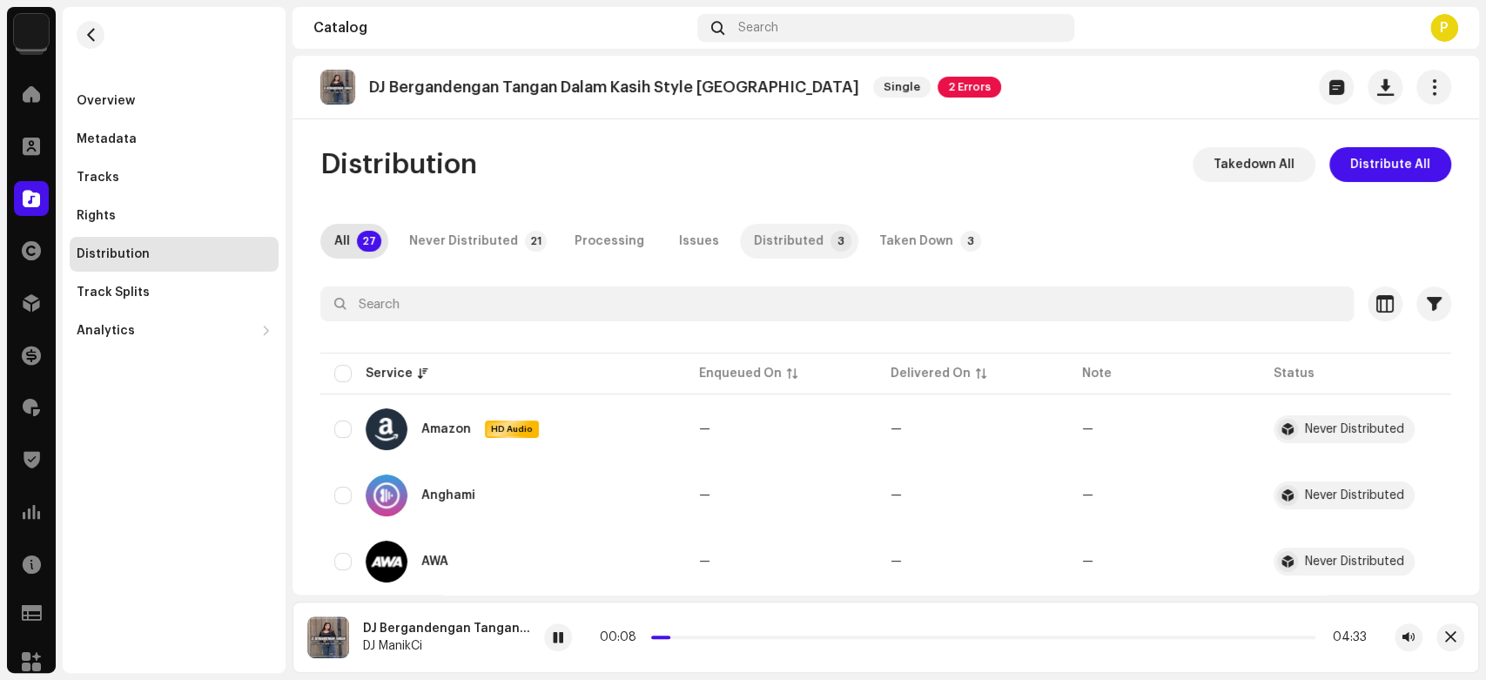
click at [799, 249] on div "Distributed" at bounding box center [789, 241] width 70 height 35
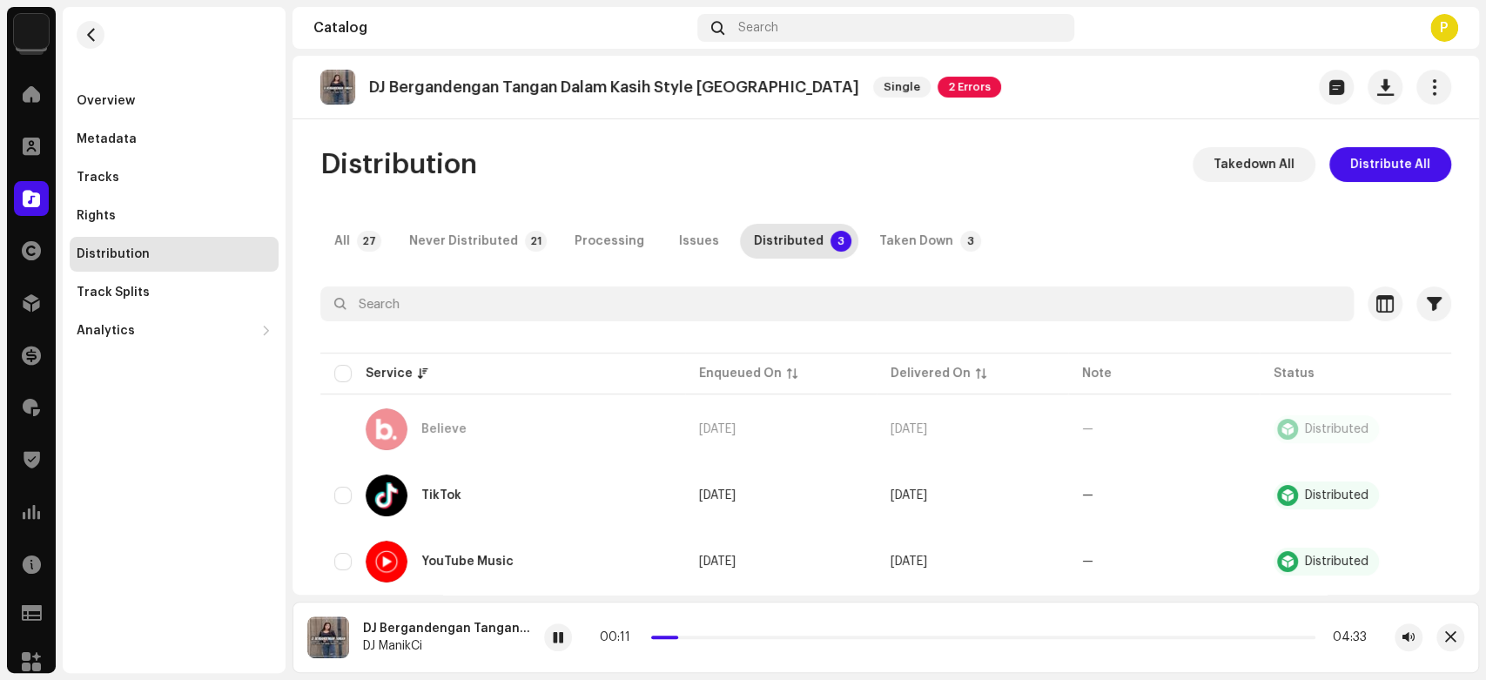
click at [458, 89] on p "DJ Bergandengan Tangan Dalam Kasih Style [GEOGRAPHIC_DATA]" at bounding box center [614, 87] width 490 height 18
copy p "Bergandengan Tangan Dalam Kasih"
drag, startPoint x: 458, startPoint y: 89, endPoint x: 635, endPoint y: 90, distance: 176.7
click at [635, 90] on p "DJ Bergandengan Tangan Dalam Kasih Style [GEOGRAPHIC_DATA]" at bounding box center [614, 87] width 490 height 18
click at [557, 646] on div at bounding box center [558, 637] width 28 height 28
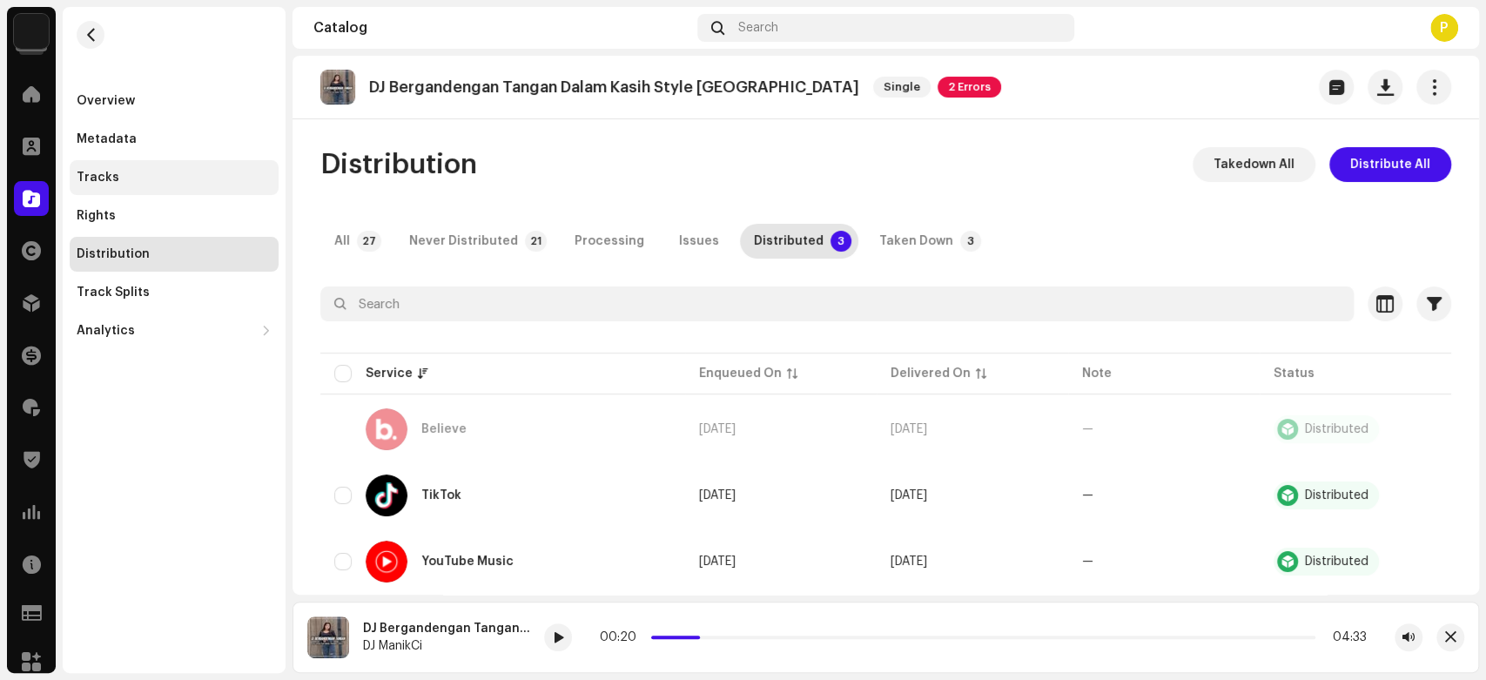
click at [107, 182] on div "Tracks" at bounding box center [98, 178] width 43 height 14
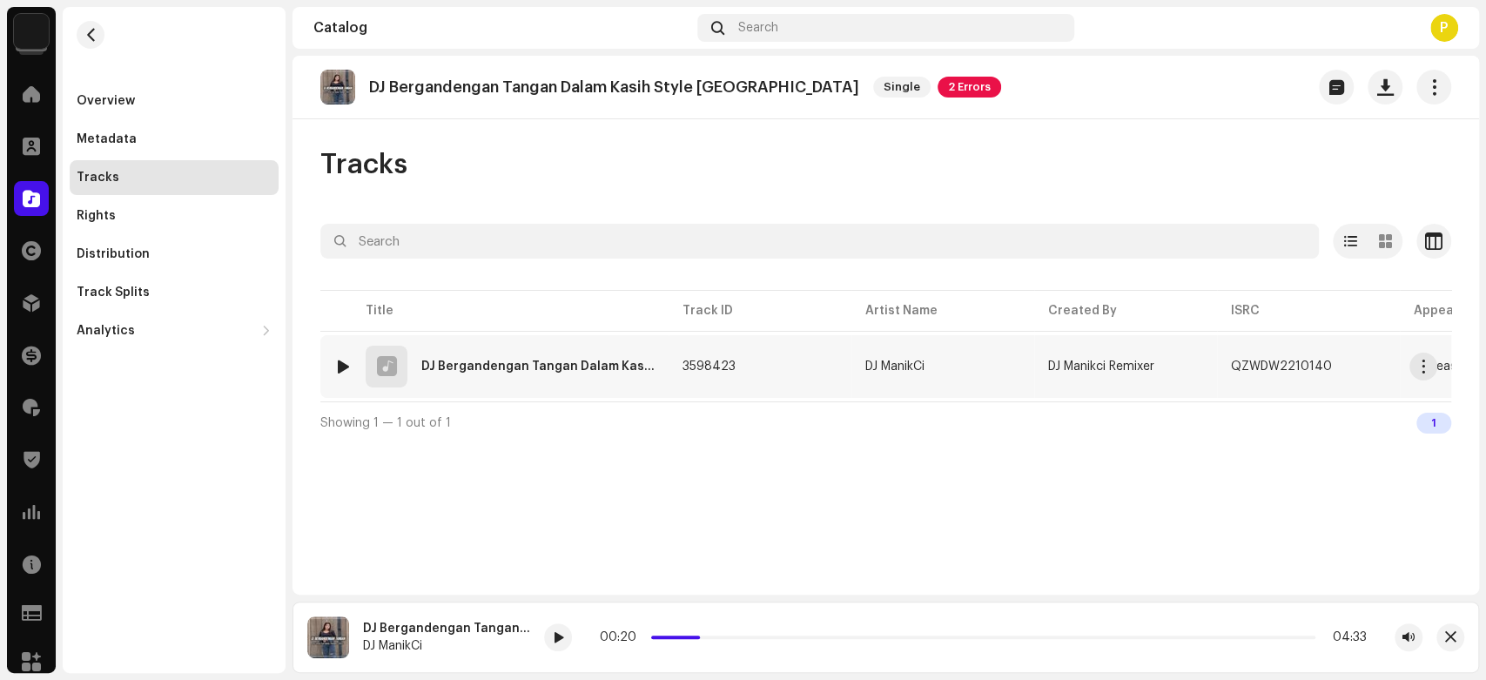
click at [347, 361] on div at bounding box center [343, 367] width 13 height 14
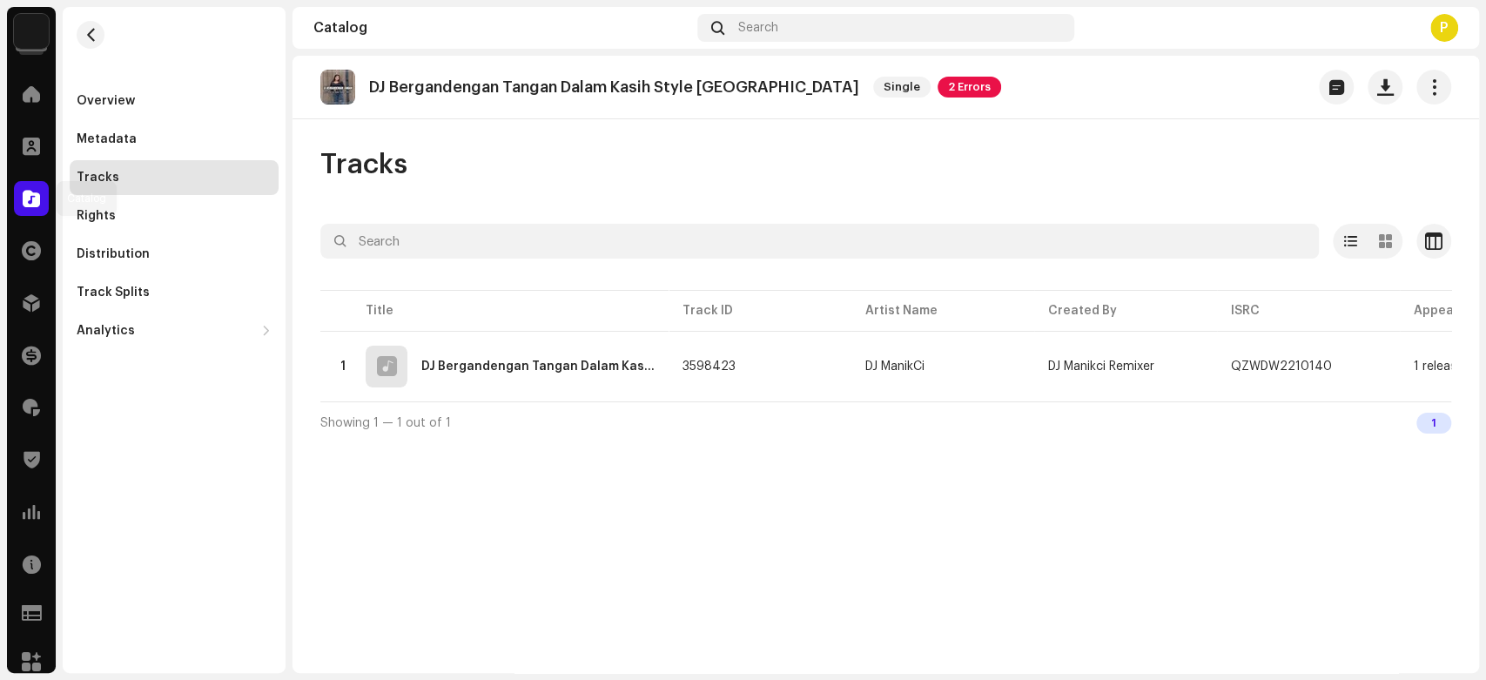
click at [21, 199] on div at bounding box center [31, 198] width 35 height 35
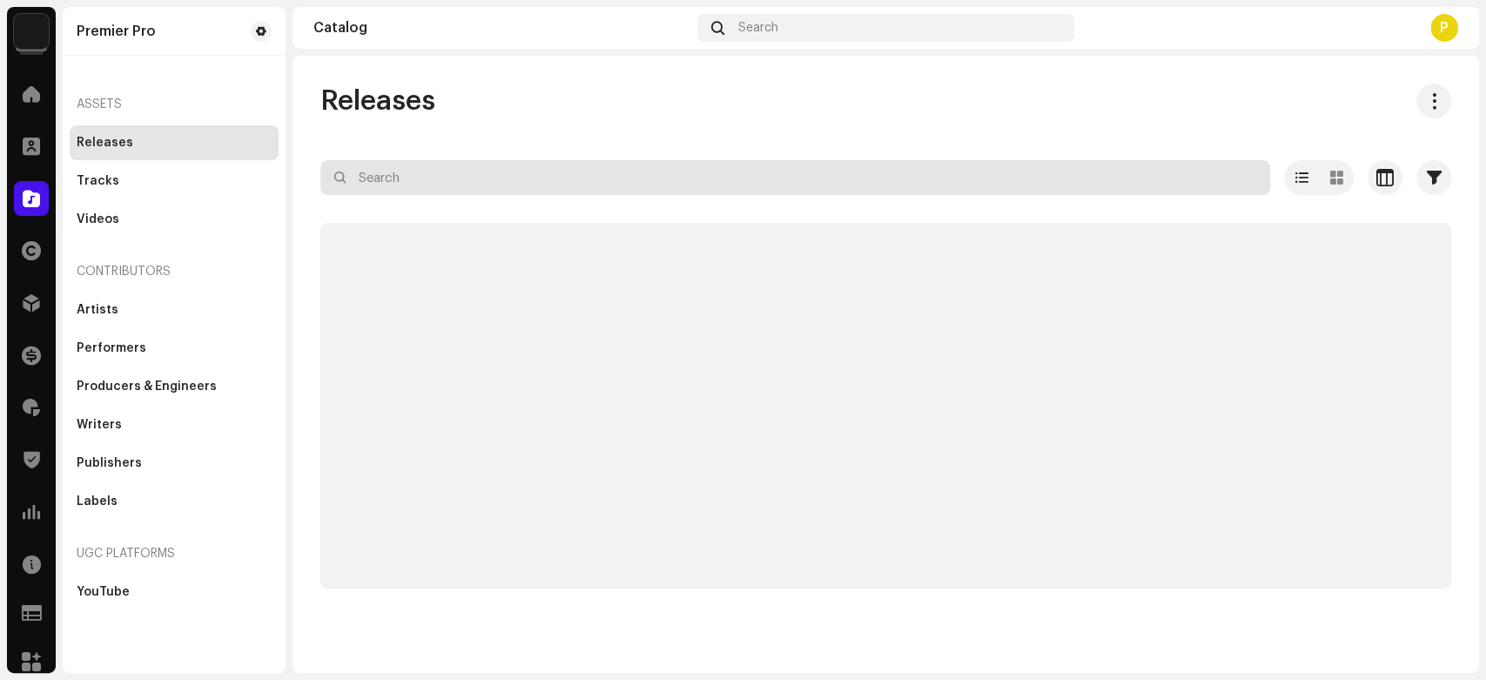
click at [443, 167] on input "text" at bounding box center [795, 177] width 950 height 35
paste input "QZWDW2210179"
type input "QZWDW2210179"
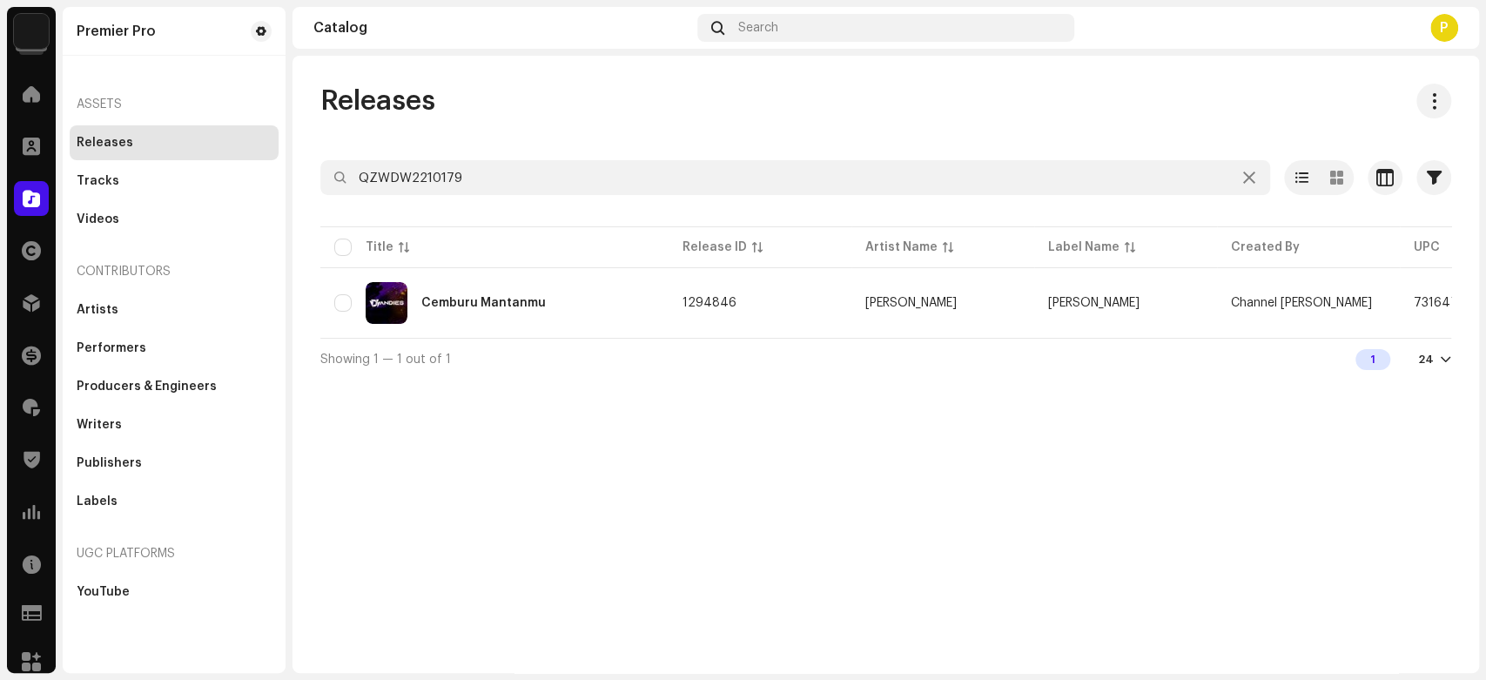
click at [496, 74] on div "Releases QZWDW2210179 Selected 0 Options Filters Distribution status Never Dist…" at bounding box center [886, 364] width 1187 height 617
click at [536, 312] on div "Cemburu Mantanmu" at bounding box center [494, 303] width 320 height 42
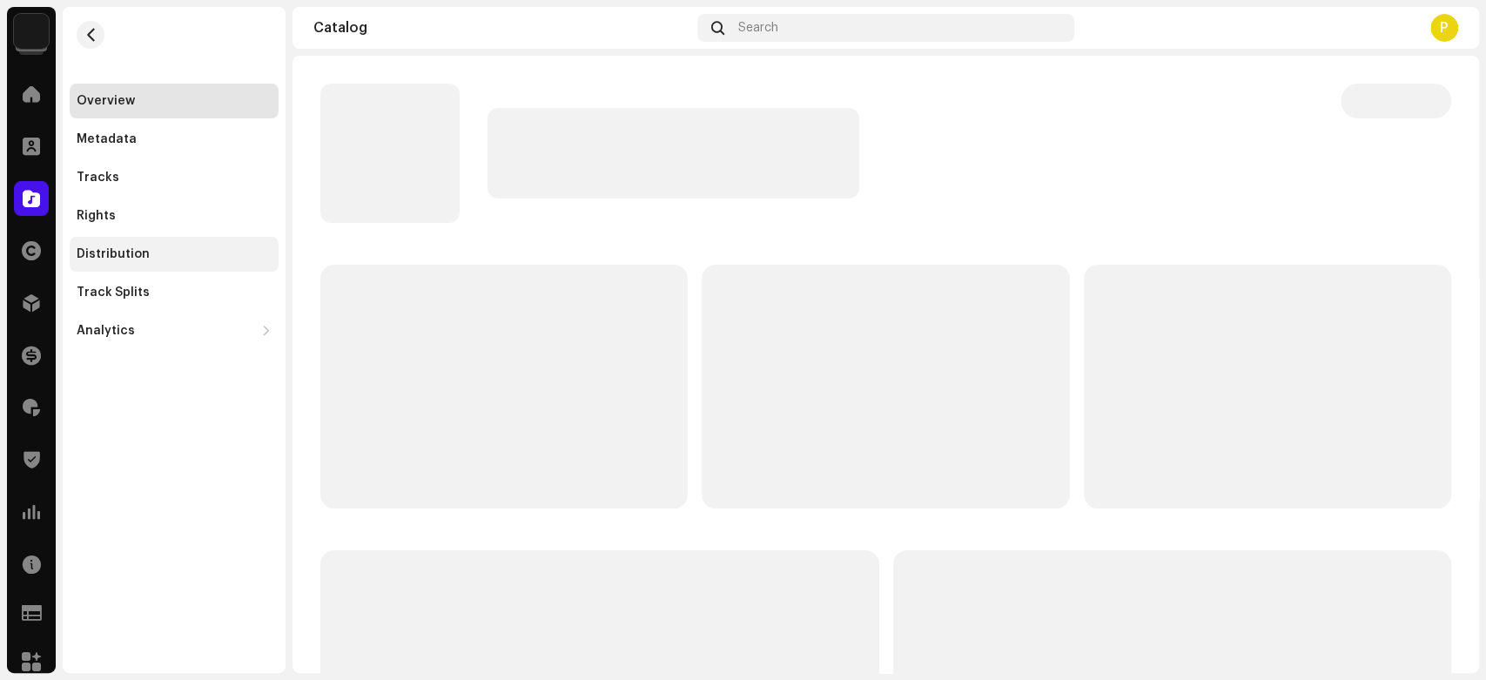
click at [186, 244] on div "Distribution" at bounding box center [174, 254] width 209 height 35
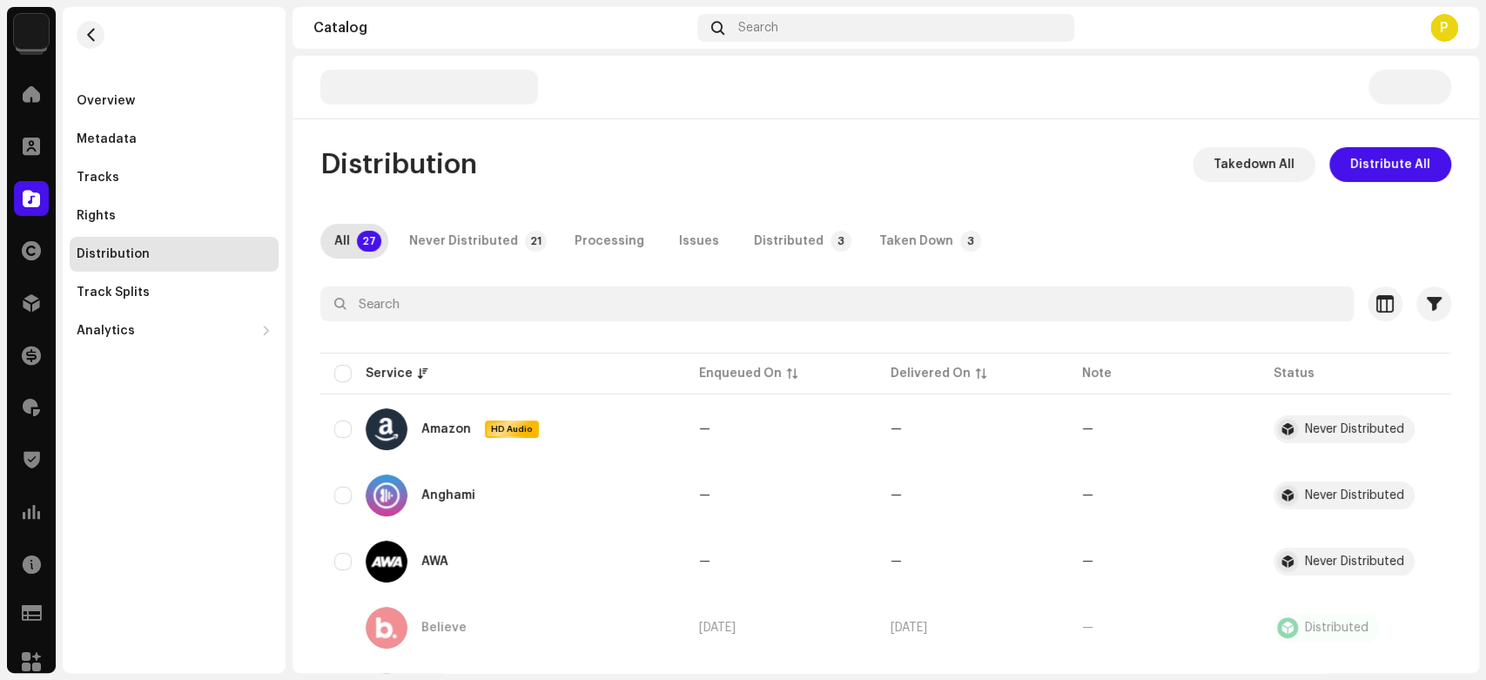
click at [754, 245] on div "Distributed" at bounding box center [789, 241] width 70 height 35
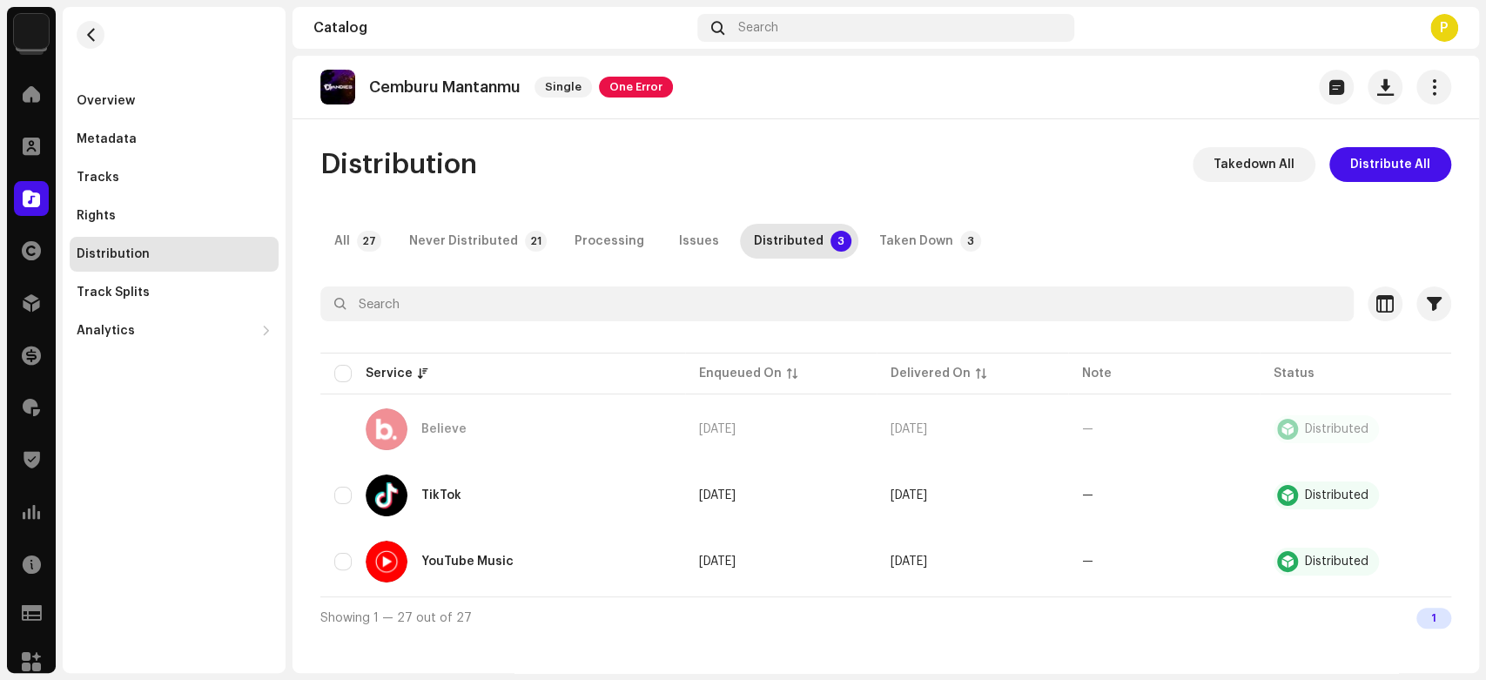
click at [13, 190] on div "Catalog" at bounding box center [31, 198] width 49 height 49
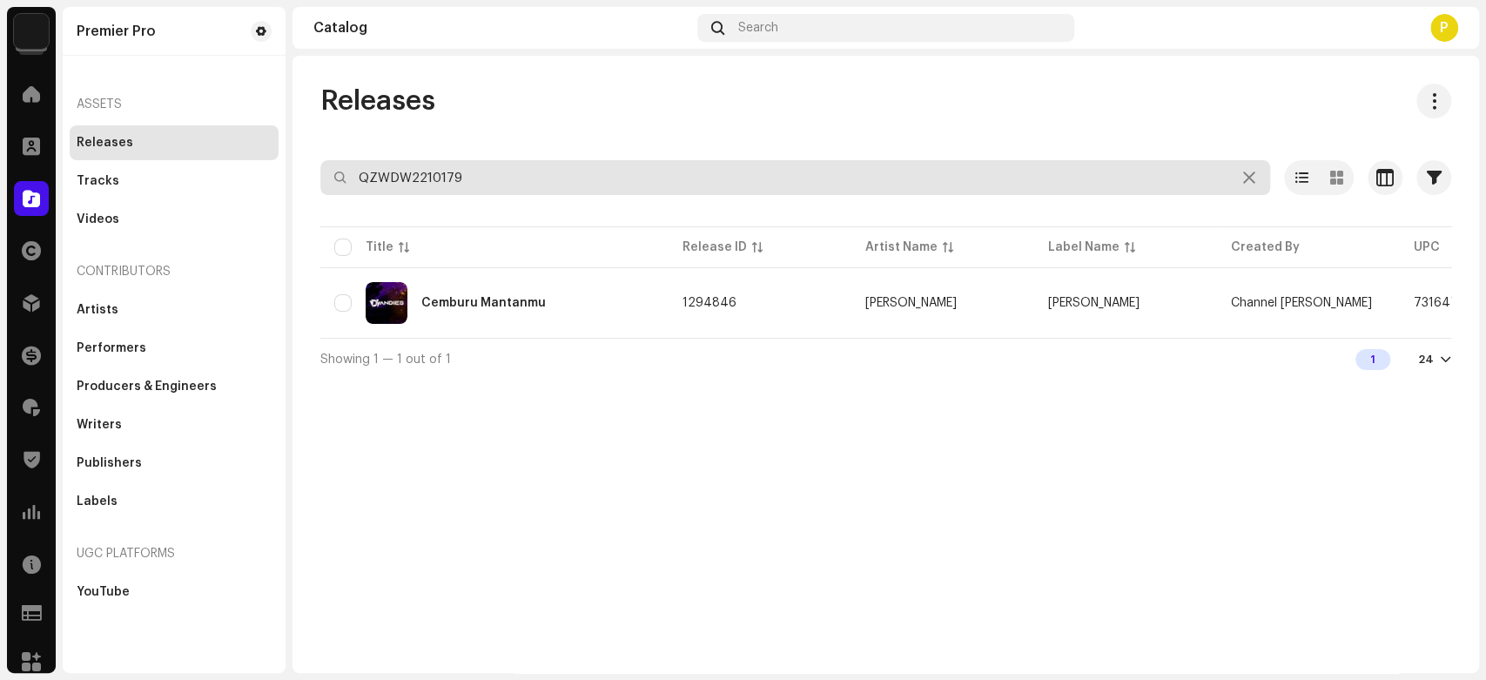
click at [450, 175] on input "QZWDW2210179" at bounding box center [795, 177] width 950 height 35
paste input "214"
type input "QZWDW2212149"
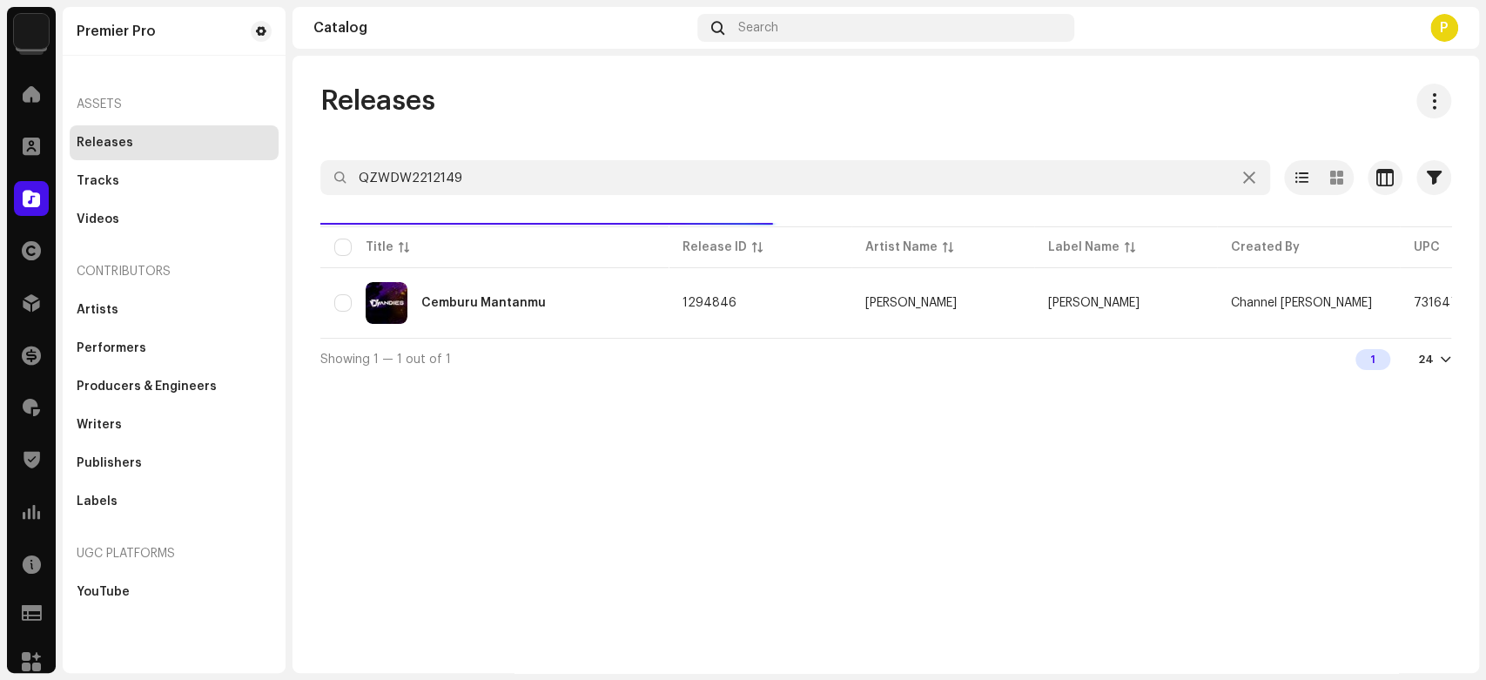
click at [497, 108] on div "Releases" at bounding box center [885, 101] width 1131 height 35
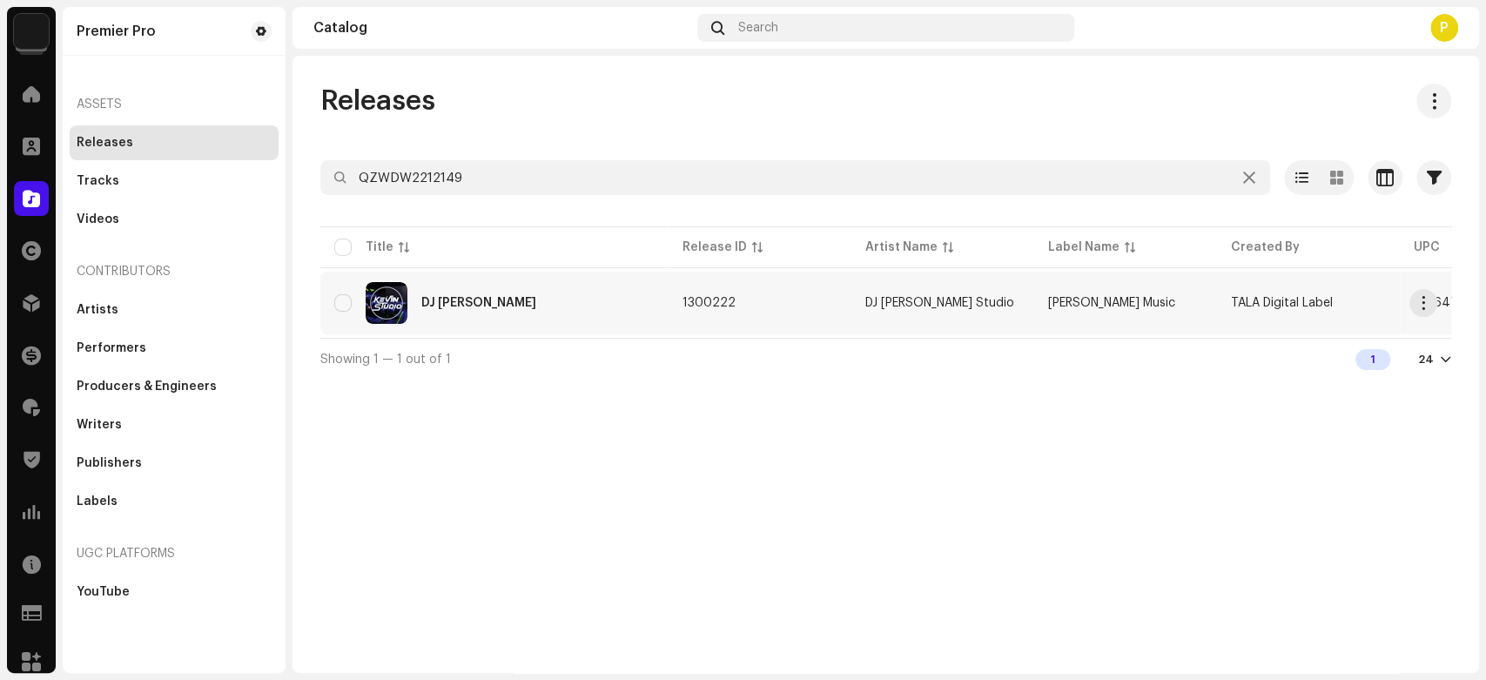
click at [549, 305] on div "DJ Mardua Holong" at bounding box center [494, 303] width 320 height 42
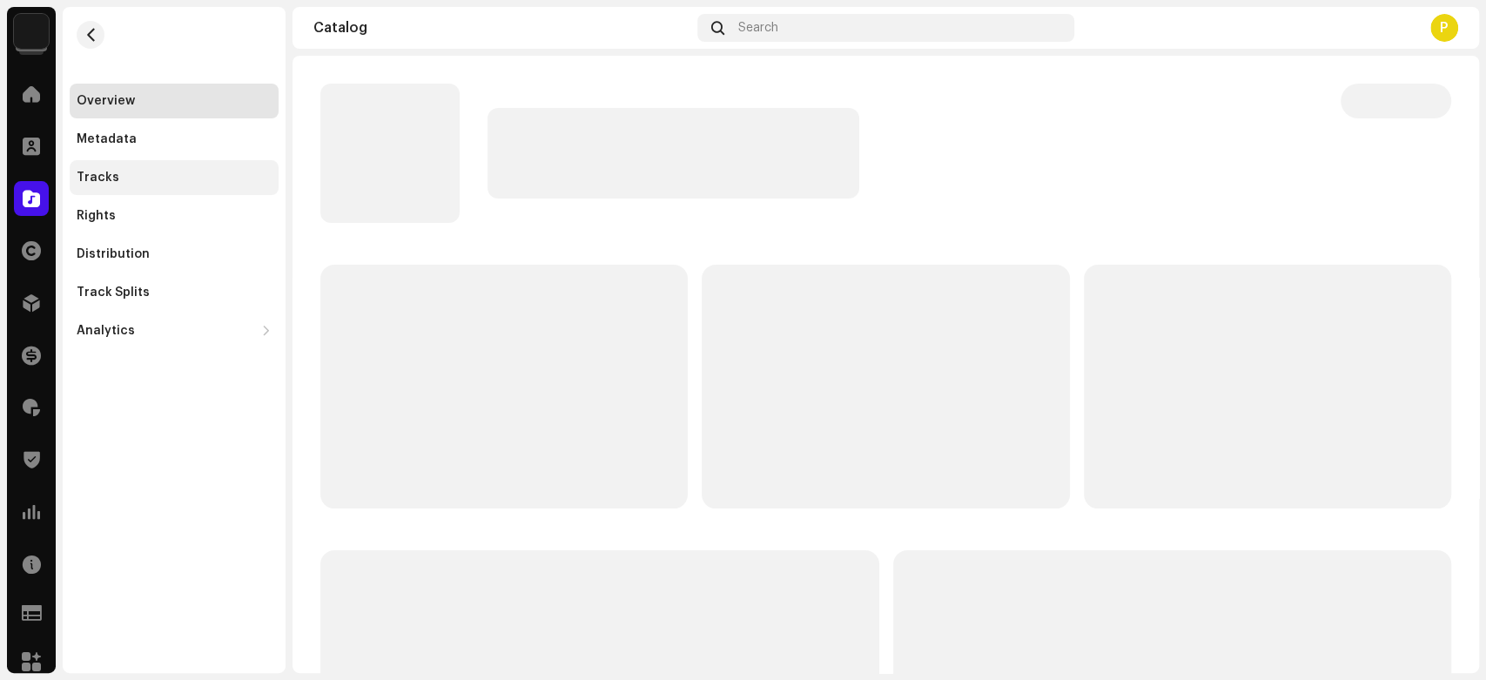
click at [153, 183] on div "Tracks" at bounding box center [174, 178] width 195 height 14
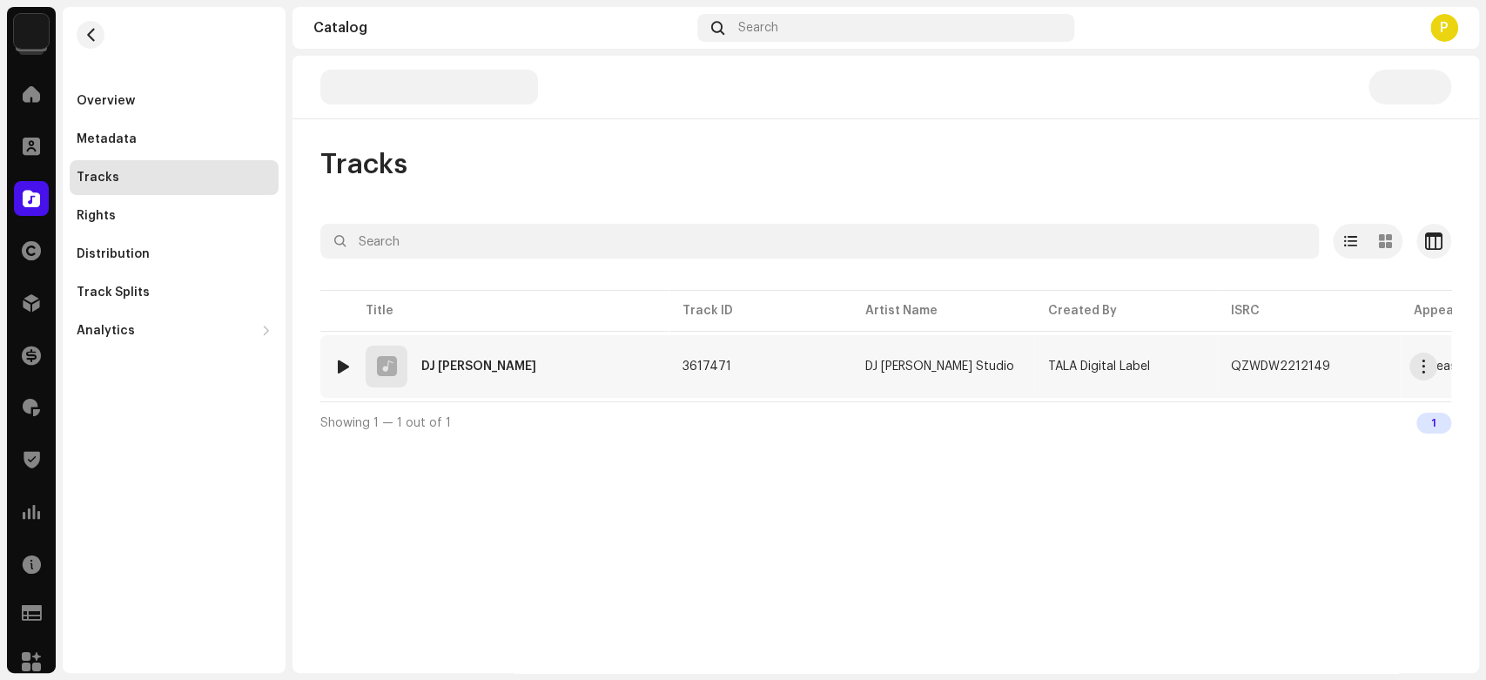
click at [334, 357] on img at bounding box center [343, 366] width 23 height 23
click at [345, 363] on div at bounding box center [343, 367] width 13 height 14
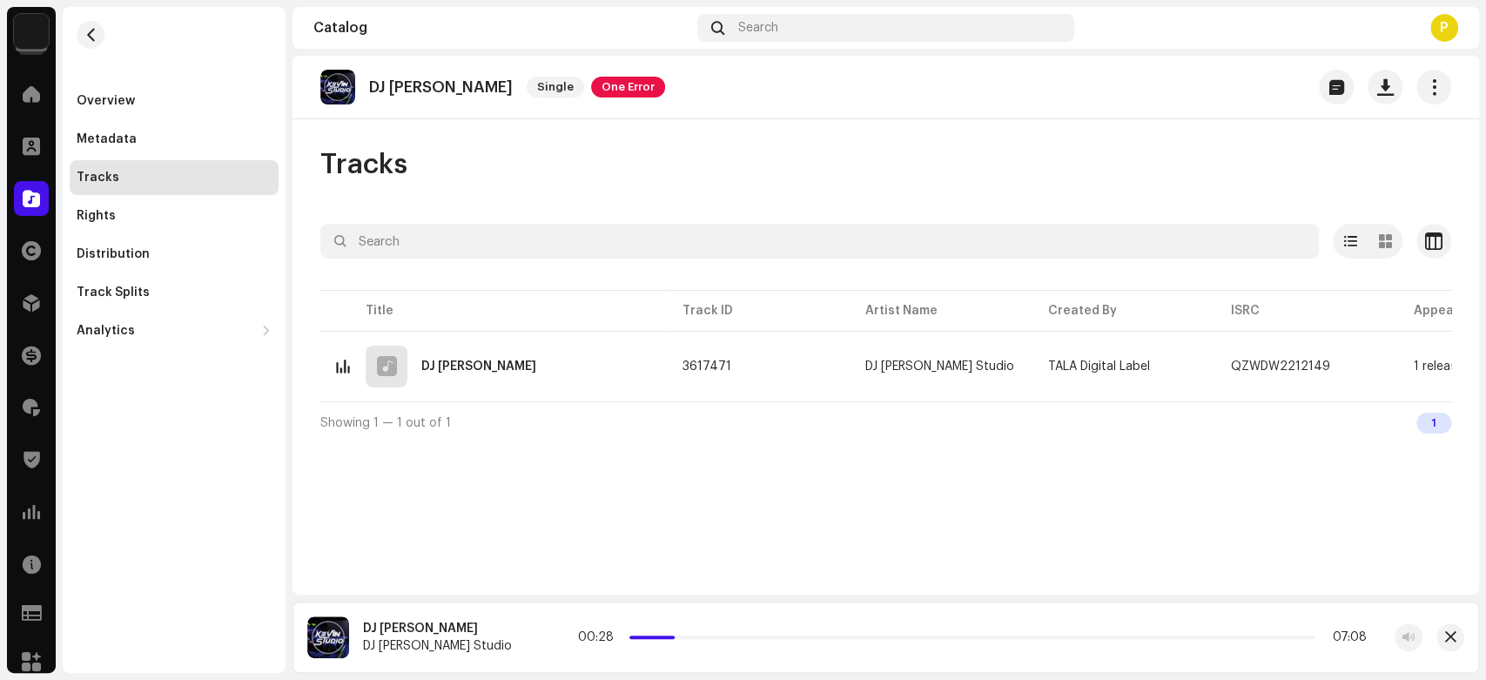
drag, startPoint x: 606, startPoint y: 639, endPoint x: 639, endPoint y: 639, distance: 33.1
click at [639, 639] on div "00:28 07:08" at bounding box center [972, 637] width 789 height 14
drag, startPoint x: 635, startPoint y: 636, endPoint x: 649, endPoint y: 639, distance: 15.2
click at [682, 639] on span at bounding box center [686, 637] width 9 height 9
click at [26, 186] on div at bounding box center [31, 198] width 35 height 35
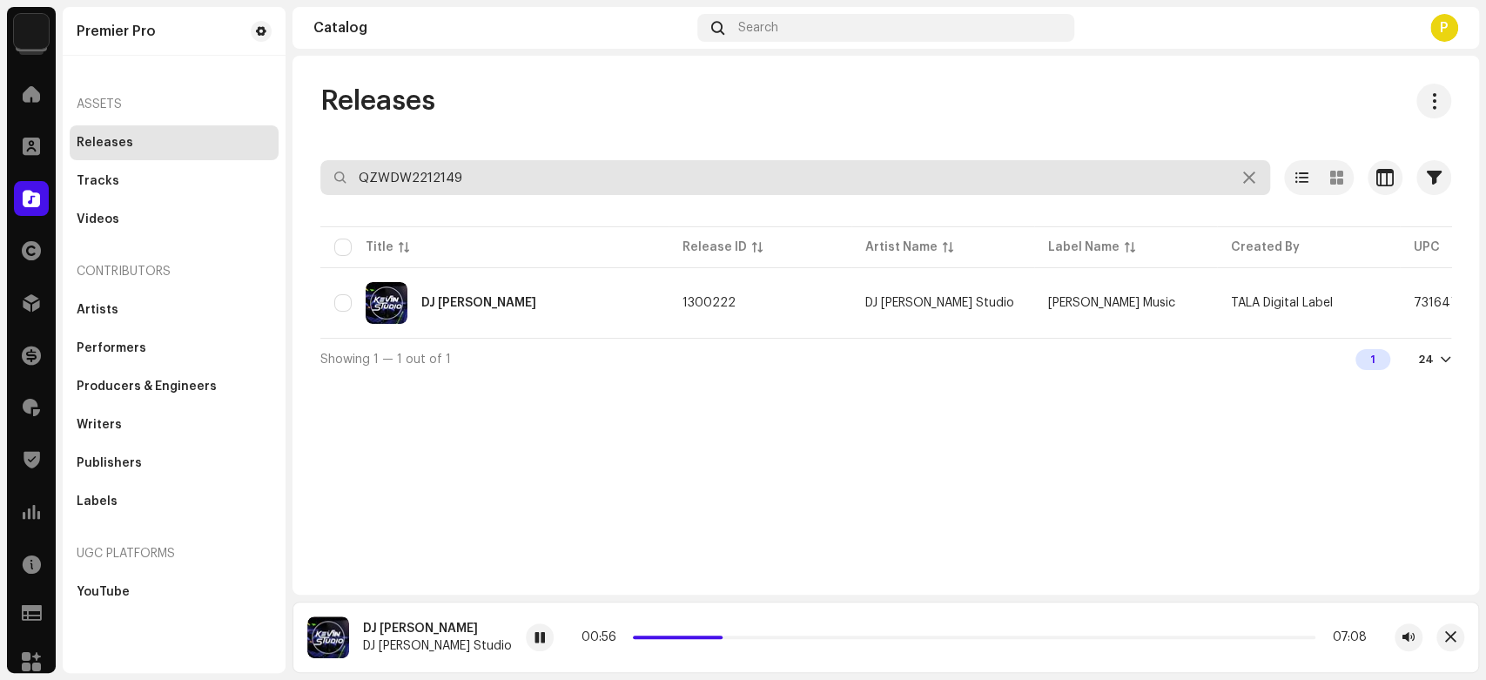
click at [526, 185] on input "QZWDW2212149" at bounding box center [795, 177] width 950 height 35
paste input "53"
type input "QZWDW2212153"
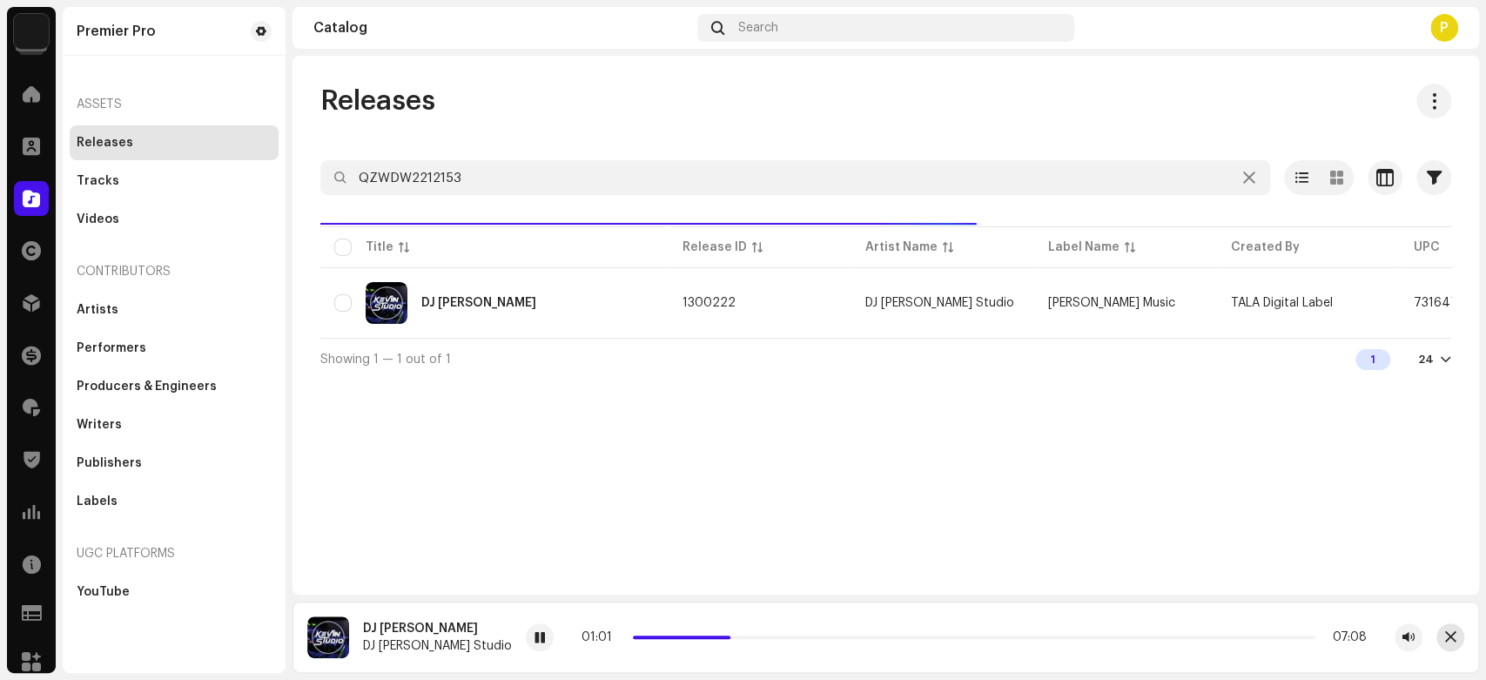
click at [1450, 637] on span "button" at bounding box center [1450, 637] width 11 height 14
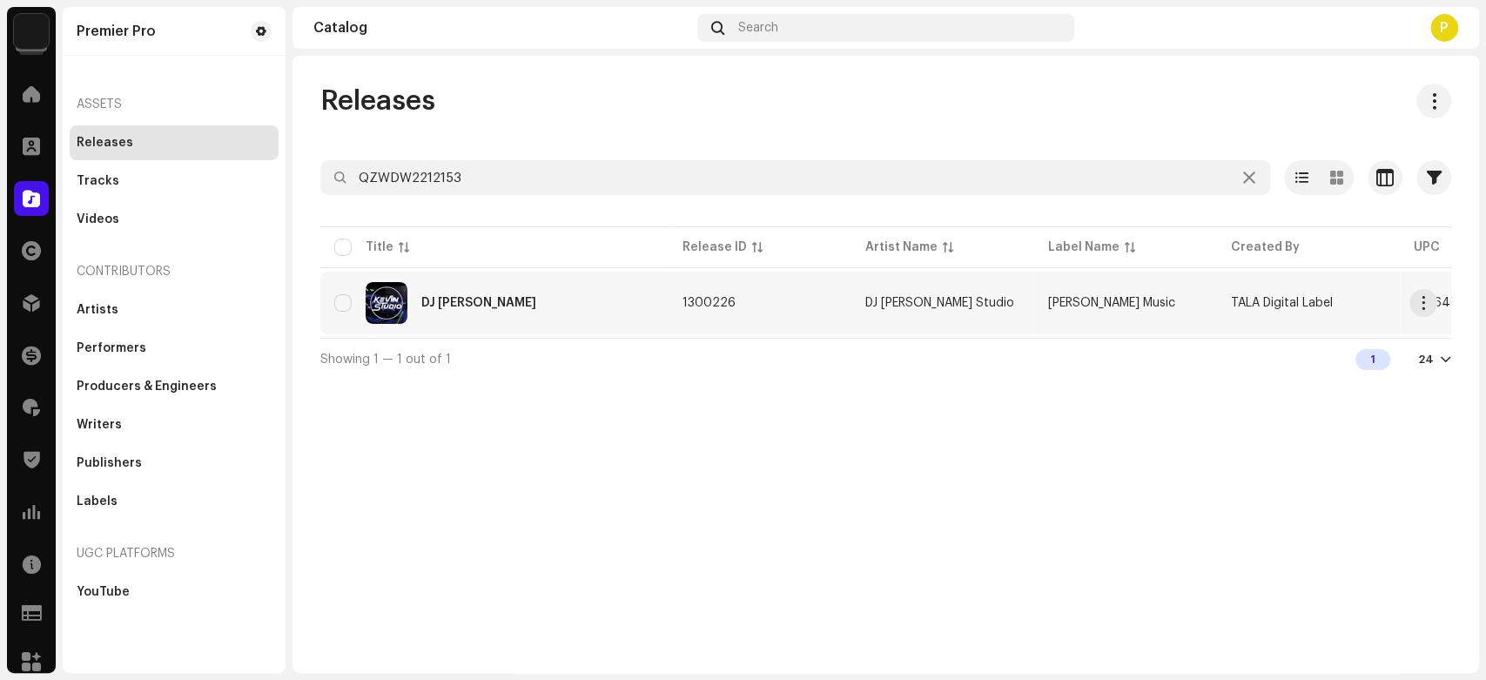
click at [457, 306] on div "DJ Sai Anju Ma Au" at bounding box center [478, 303] width 115 height 12
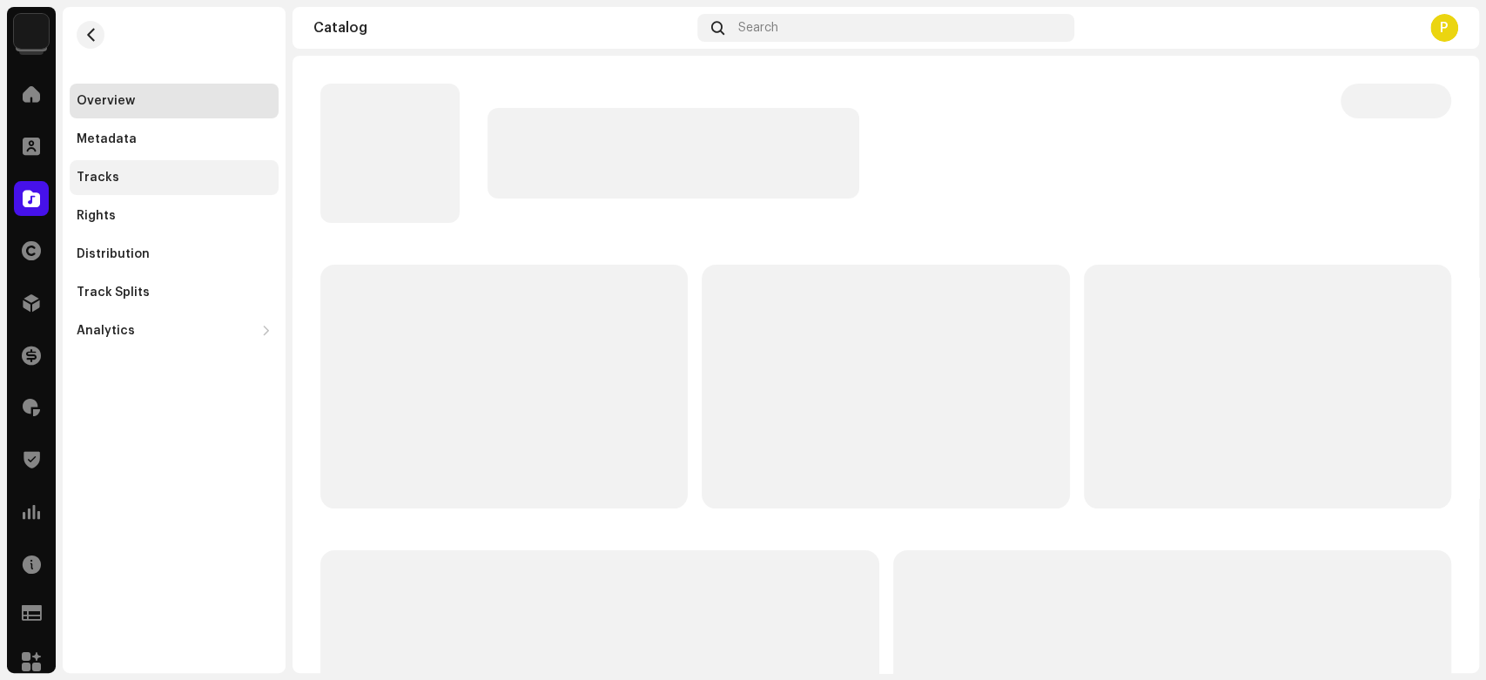
click at [187, 171] on div "Tracks" at bounding box center [174, 178] width 195 height 14
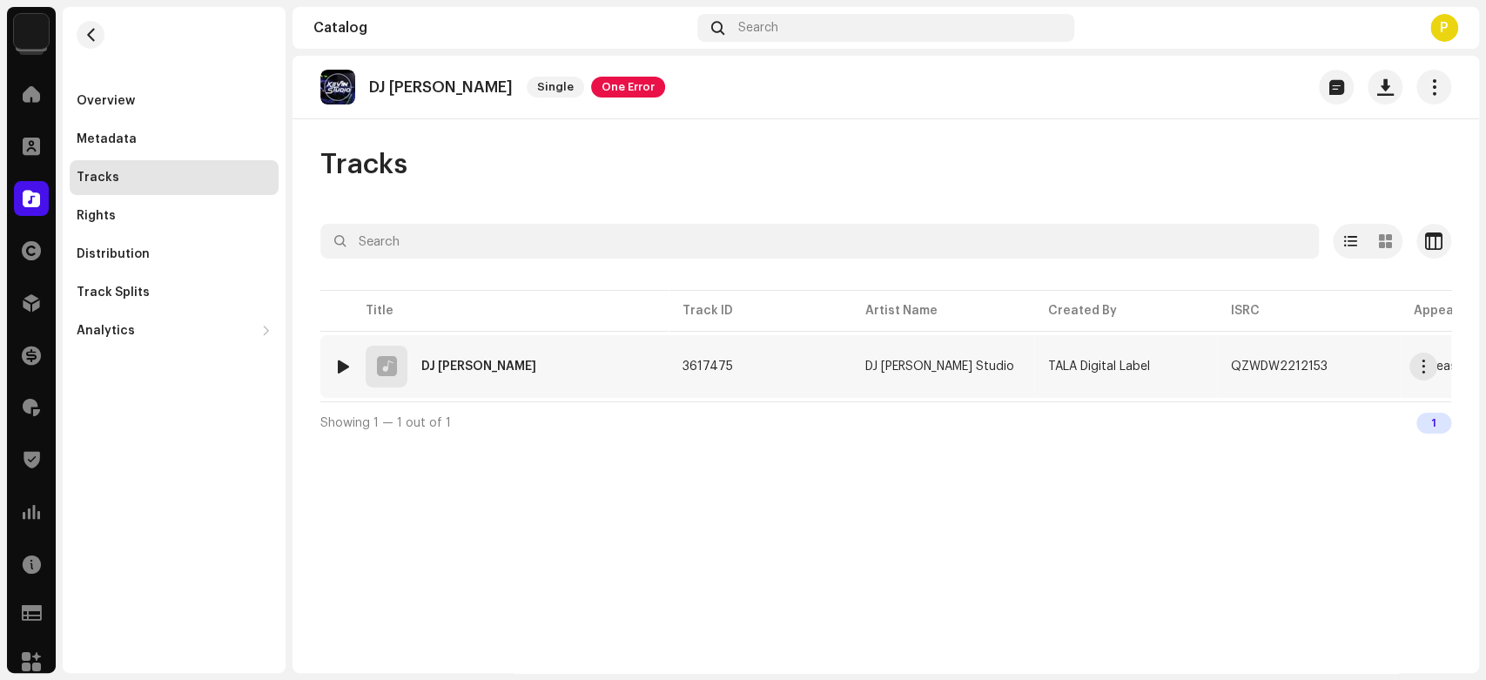
click at [345, 365] on div at bounding box center [343, 367] width 13 height 14
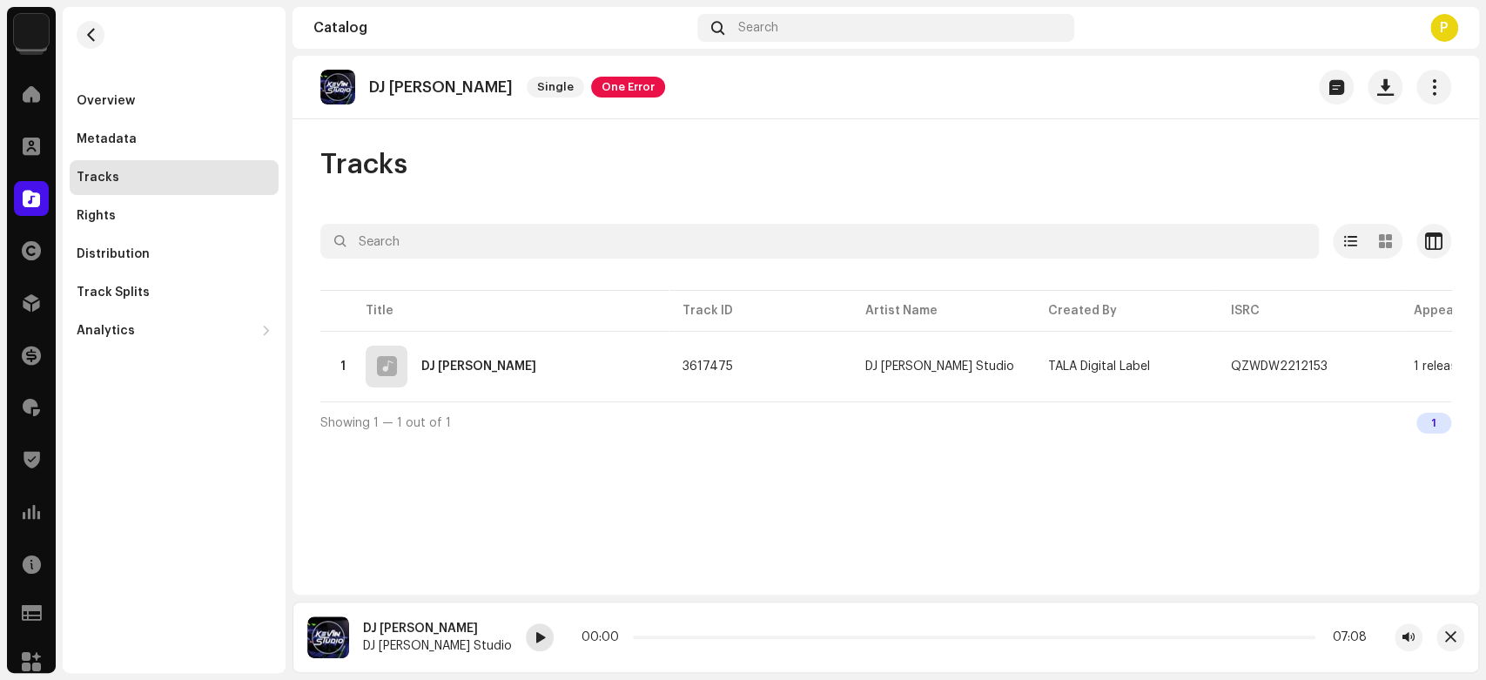
click at [526, 642] on div at bounding box center [540, 637] width 28 height 28
click at [20, 209] on div at bounding box center [31, 198] width 35 height 35
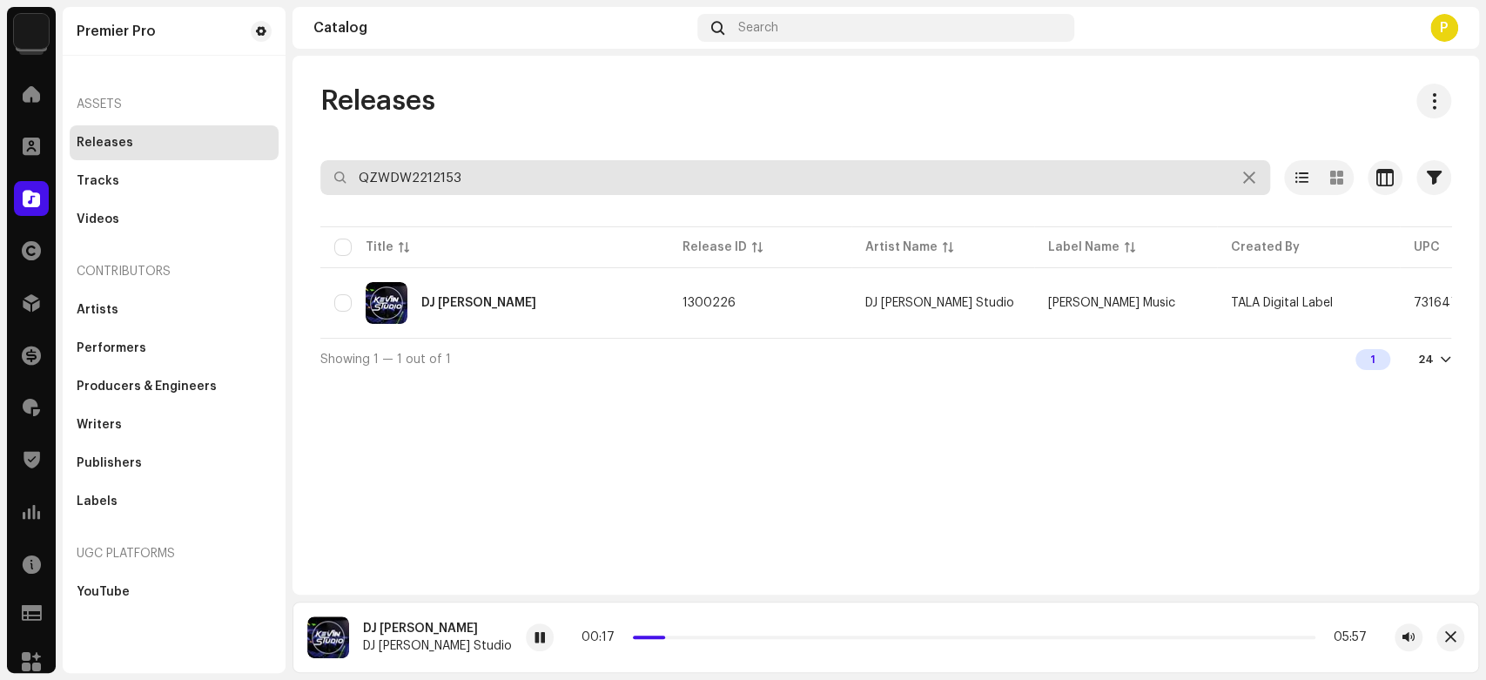
click at [460, 185] on input "QZWDW2212153" at bounding box center [795, 177] width 950 height 35
paste input "1"
type input "QZWDW2212151"
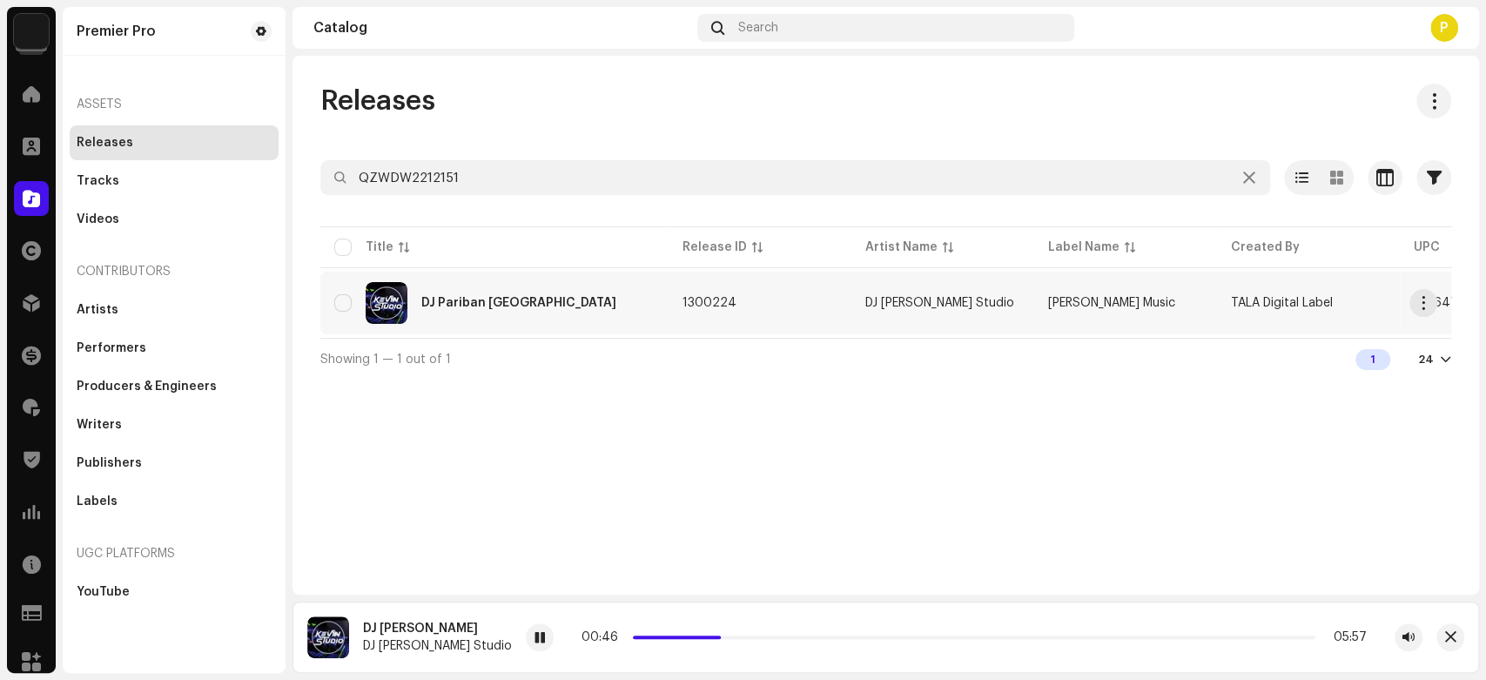
click at [482, 305] on div "DJ Pariban Jakarta" at bounding box center [518, 303] width 195 height 12
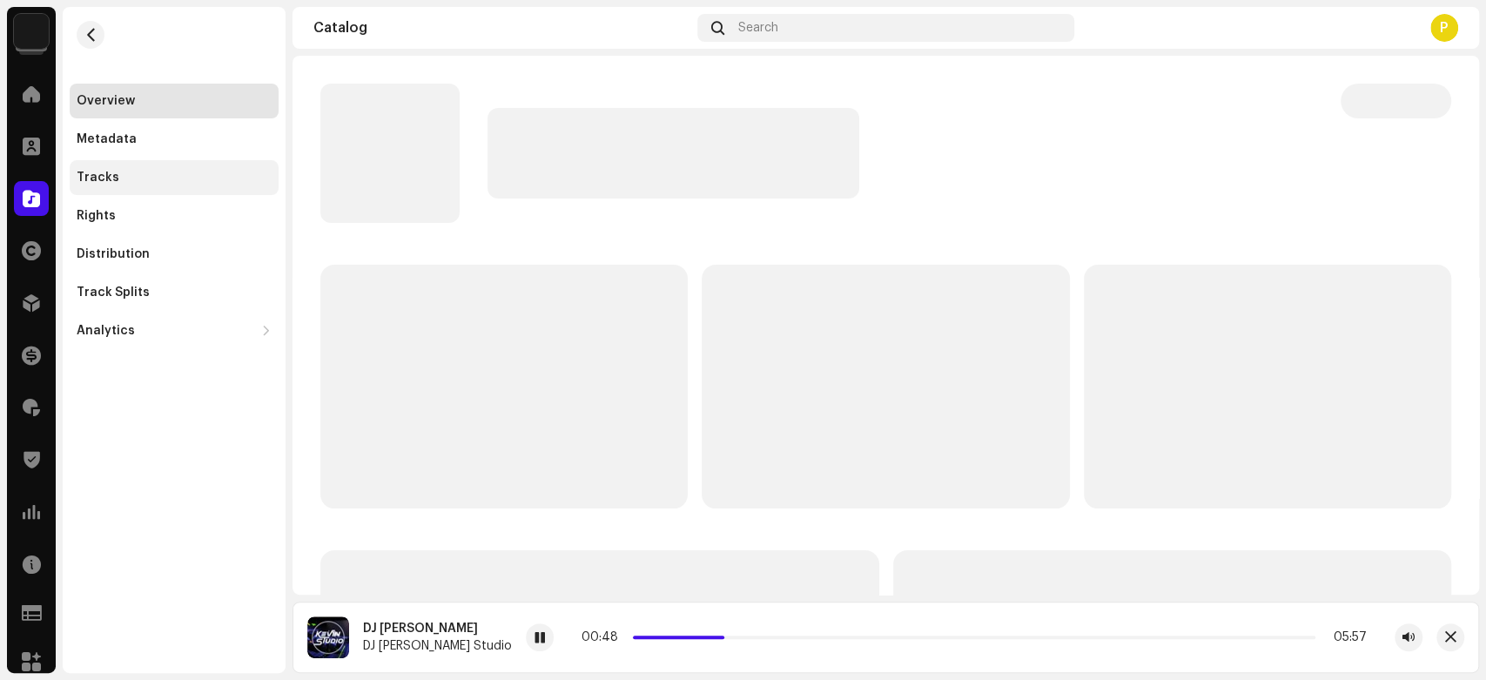
click at [178, 183] on div "Tracks" at bounding box center [174, 178] width 195 height 14
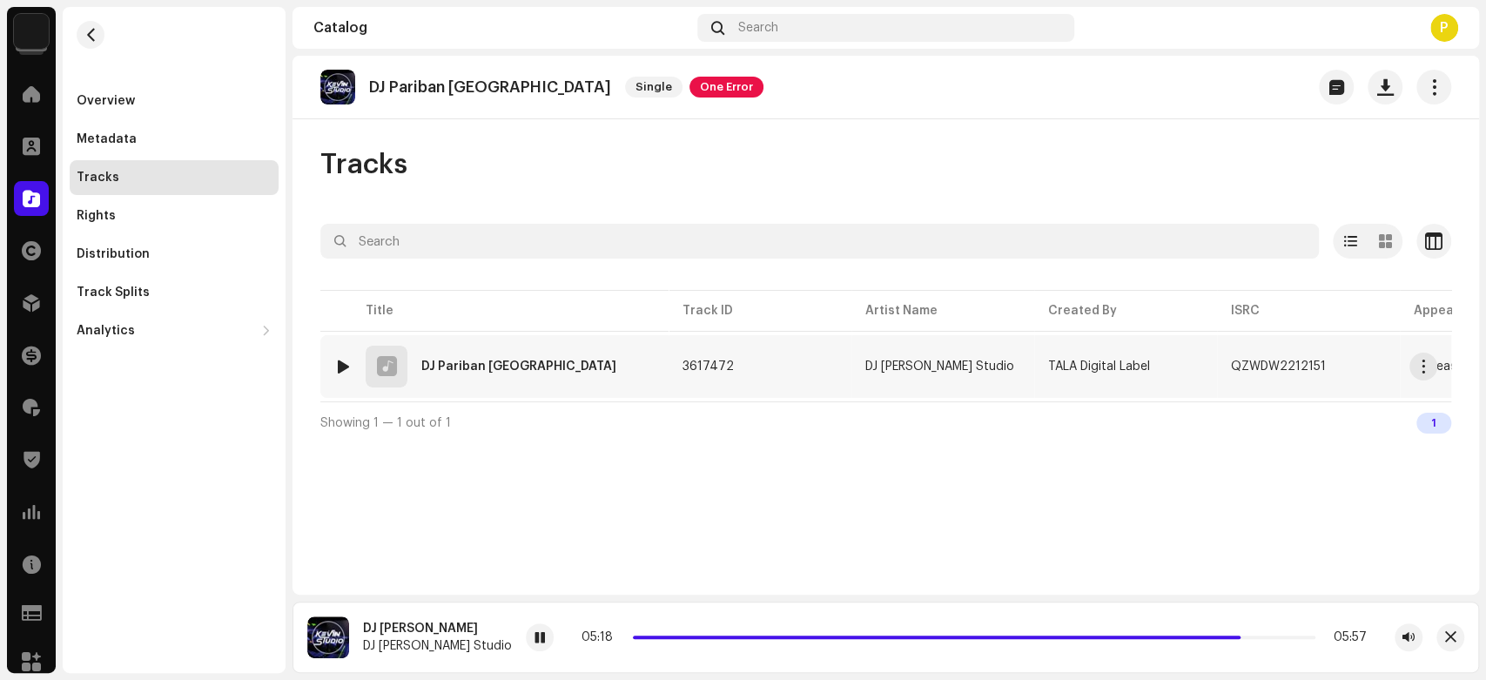
click at [337, 360] on div at bounding box center [343, 367] width 13 height 14
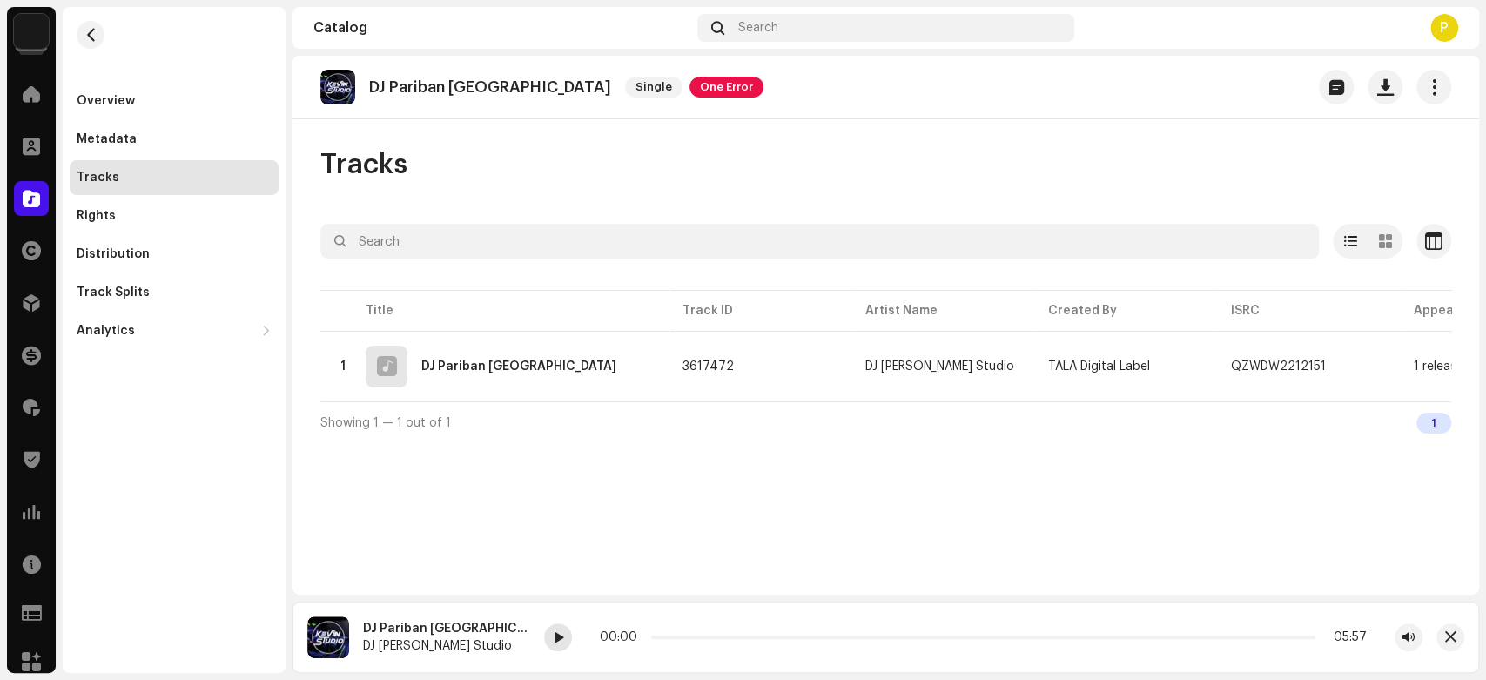
click at [553, 636] on span at bounding box center [558, 638] width 10 height 14
click at [424, 89] on p "DJ Pariban Jakarta" at bounding box center [490, 87] width 242 height 18
drag, startPoint x: 452, startPoint y: 91, endPoint x: 476, endPoint y: 92, distance: 24.4
click at [476, 92] on p "DJ Pariban Jakarta" at bounding box center [490, 87] width 242 height 18
copy p "Pariban Jakarta"
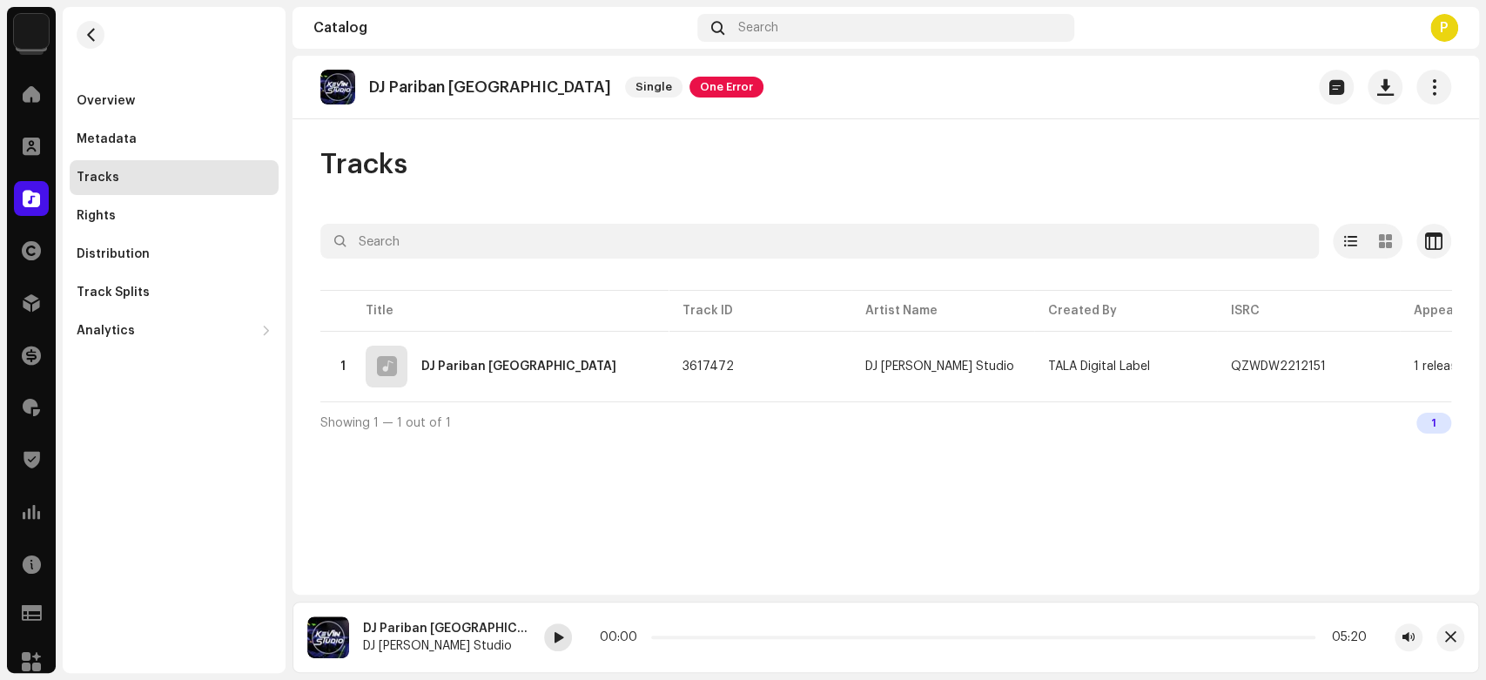
click at [553, 639] on span at bounding box center [558, 638] width 10 height 14
drag, startPoint x: 593, startPoint y: 638, endPoint x: 509, endPoint y: 634, distance: 83.7
click at [600, 636] on div "00:00 05:20" at bounding box center [983, 637] width 767 height 14
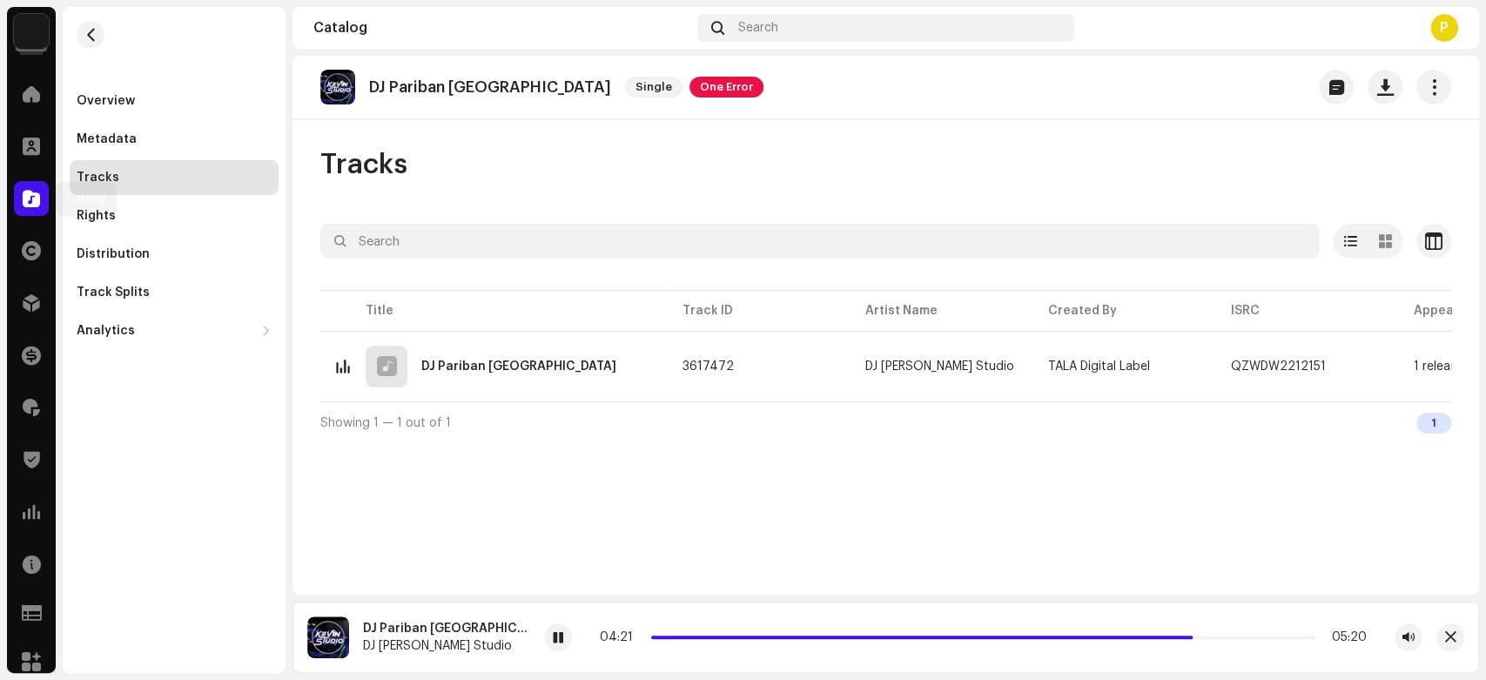
click at [33, 192] on span at bounding box center [31, 199] width 17 height 14
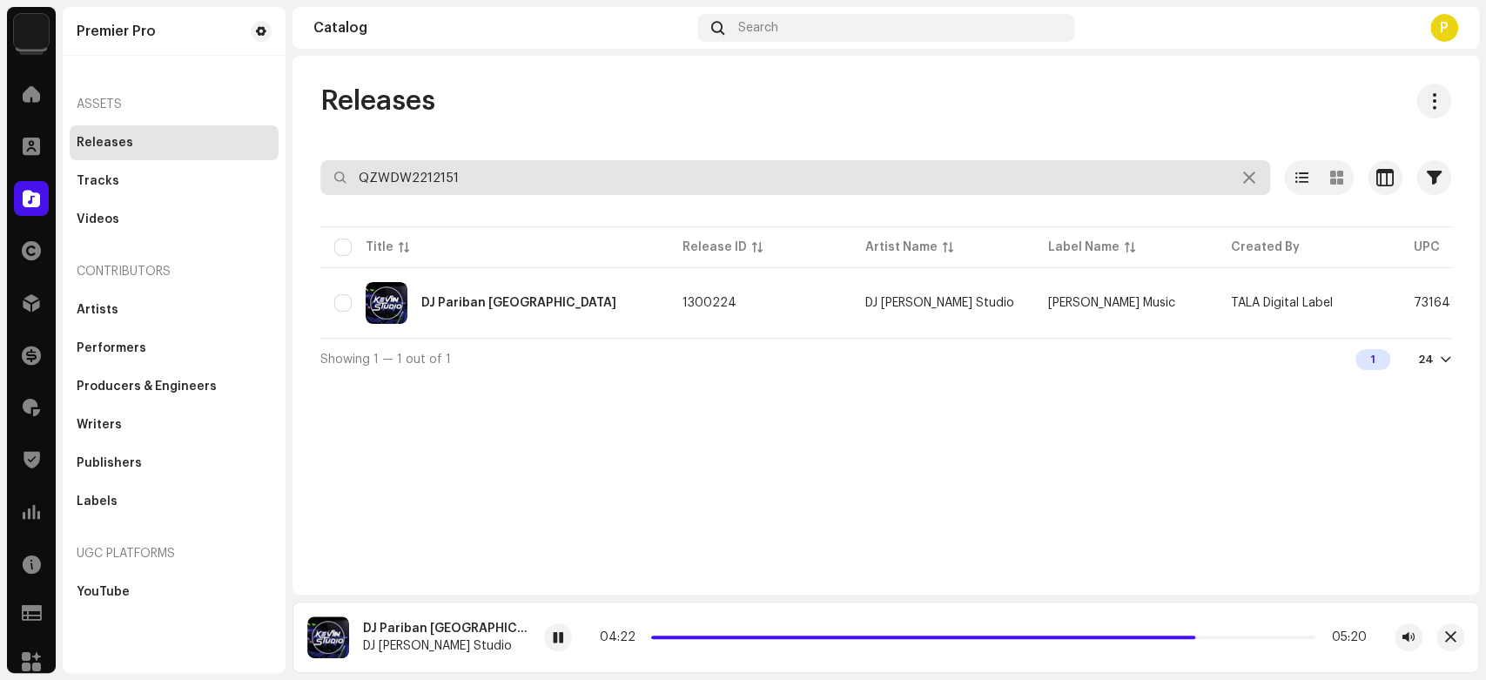
click at [440, 178] on input "QZWDW2212151" at bounding box center [795, 177] width 950 height 35
paste input "47"
type input "QZWDW2212147"
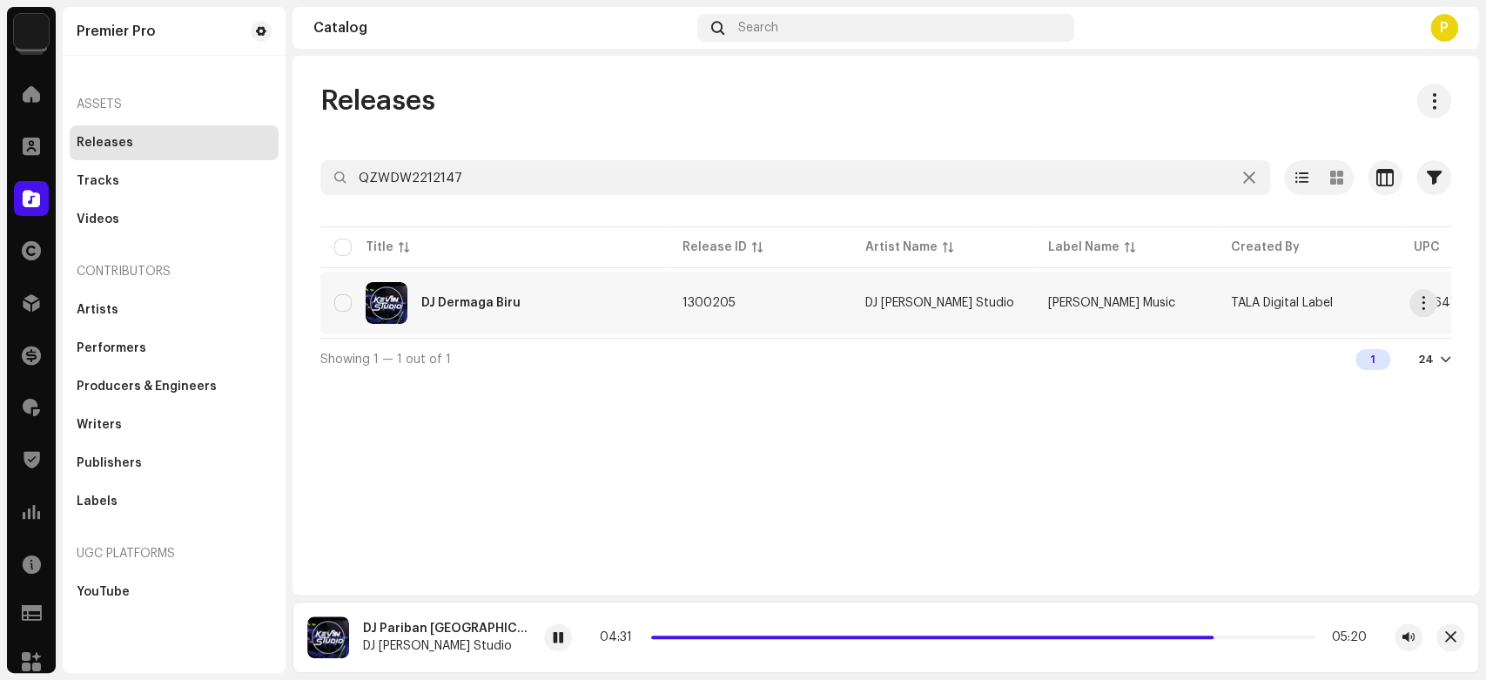
click at [522, 305] on div "DJ Dermaga Biru" at bounding box center [494, 303] width 320 height 42
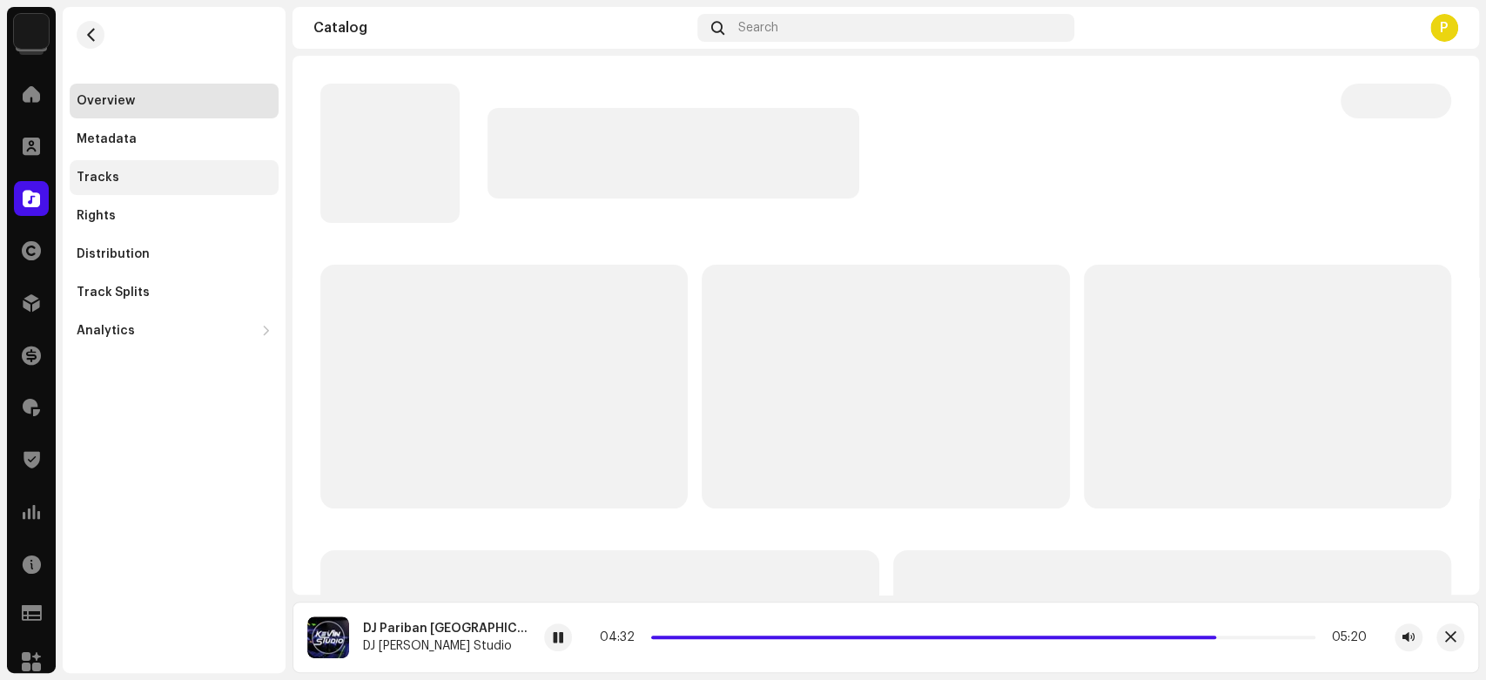
click at [156, 175] on div "Tracks" at bounding box center [174, 178] width 195 height 14
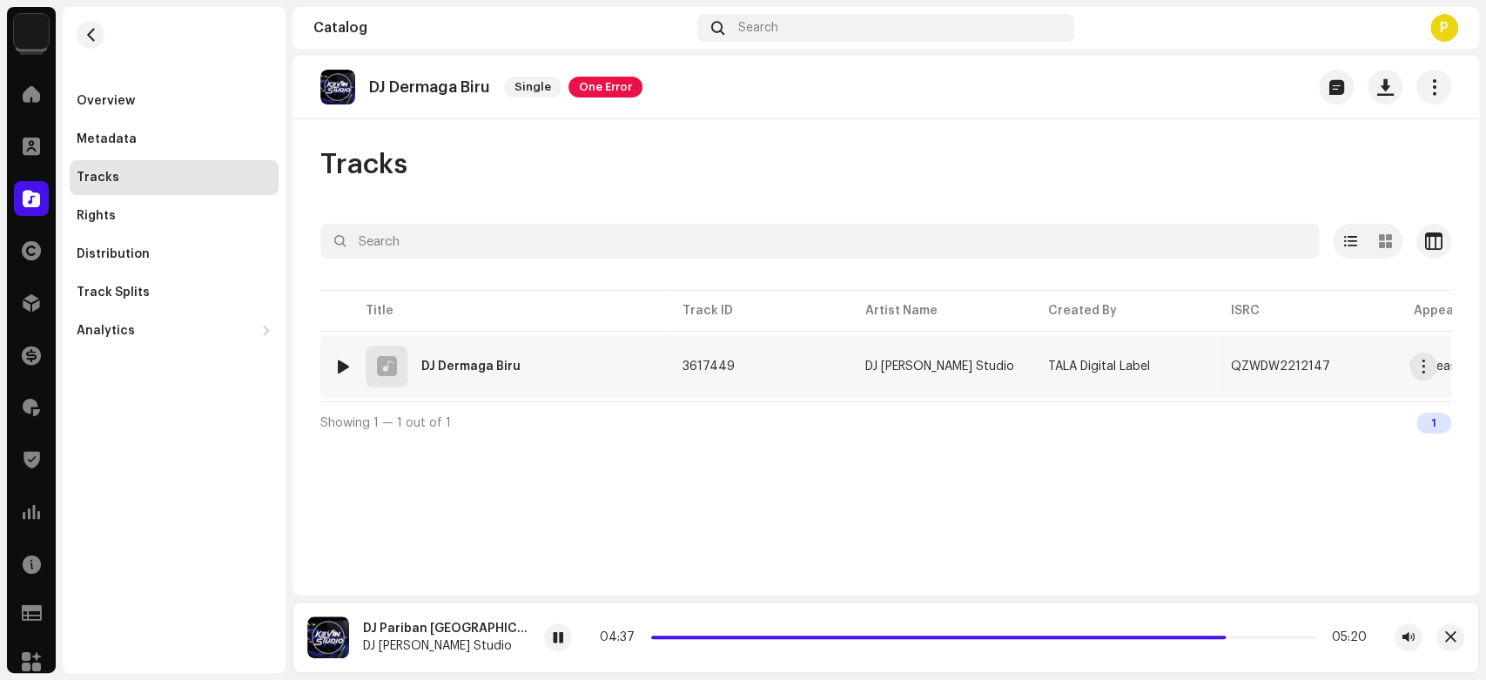
click at [340, 362] on div at bounding box center [343, 367] width 13 height 14
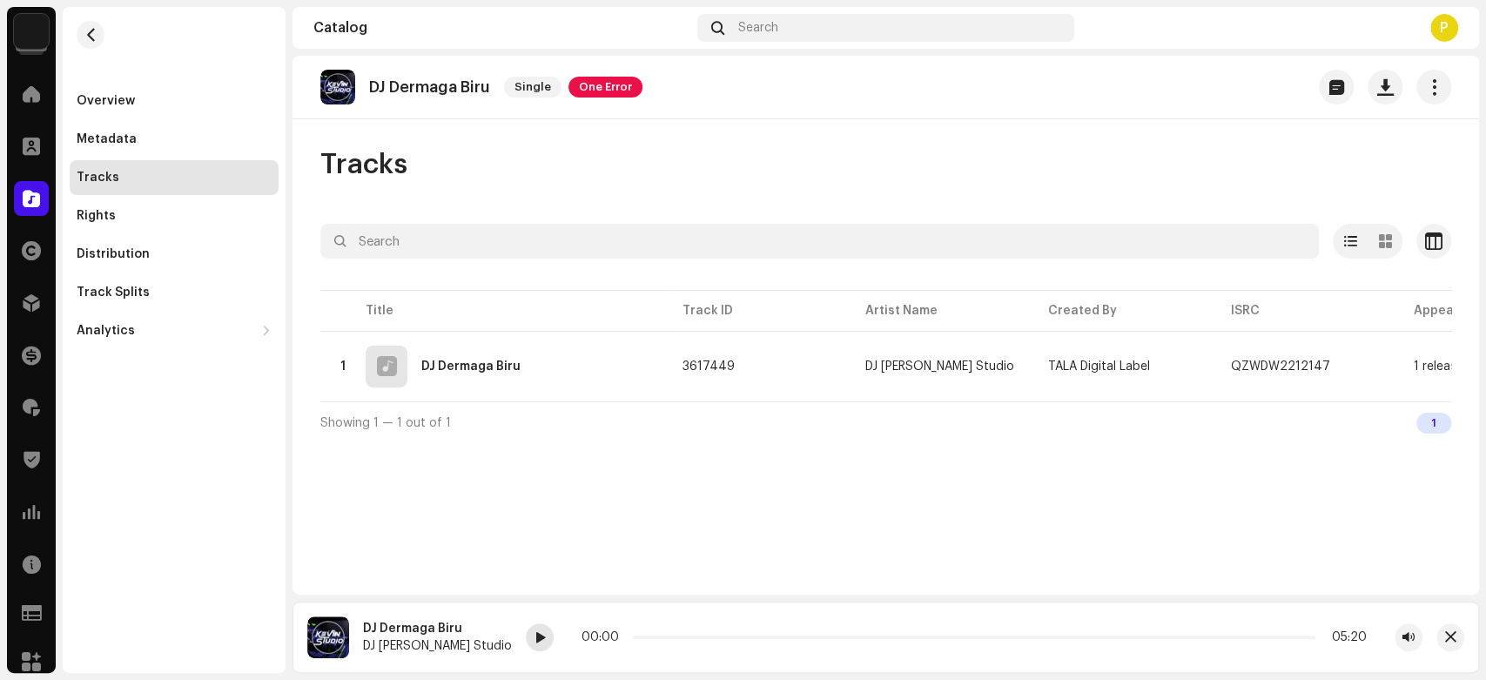
click at [535, 645] on span at bounding box center [540, 638] width 10 height 14
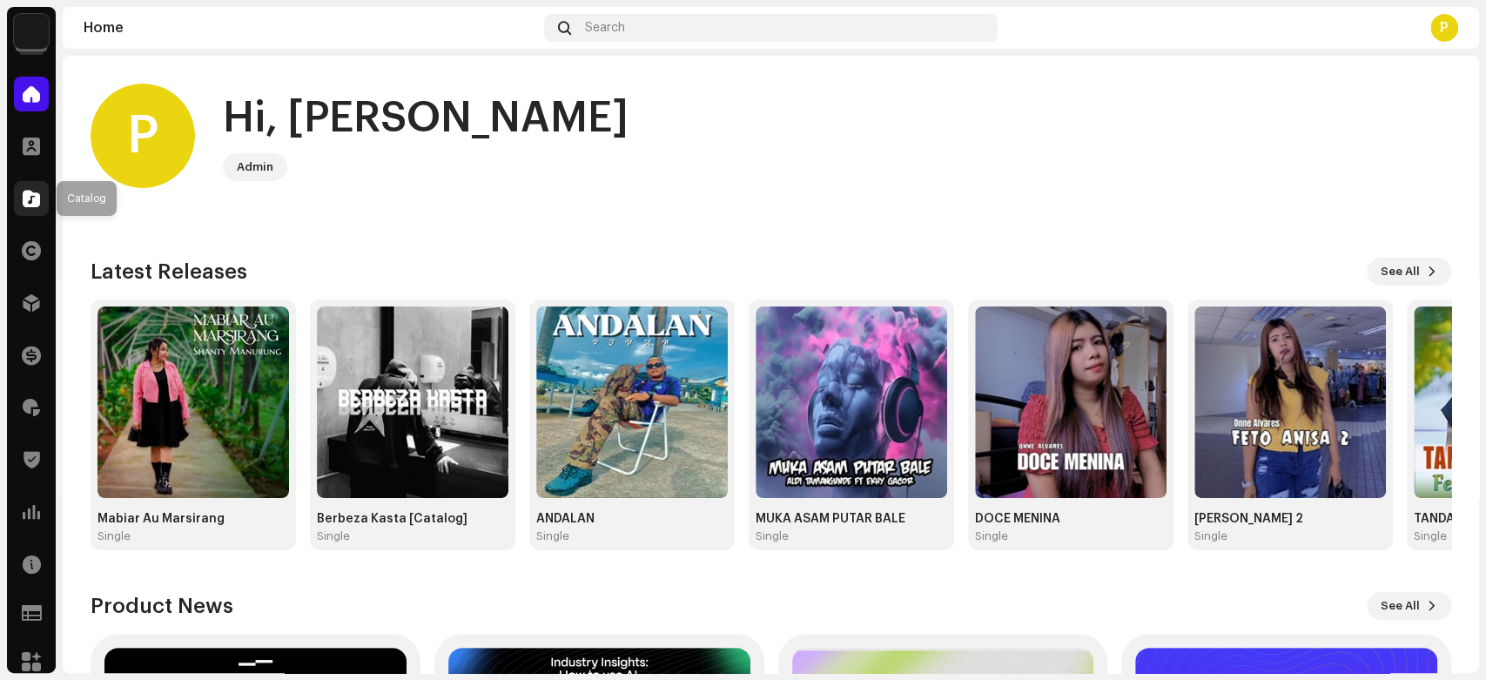
click at [30, 193] on span at bounding box center [31, 199] width 17 height 14
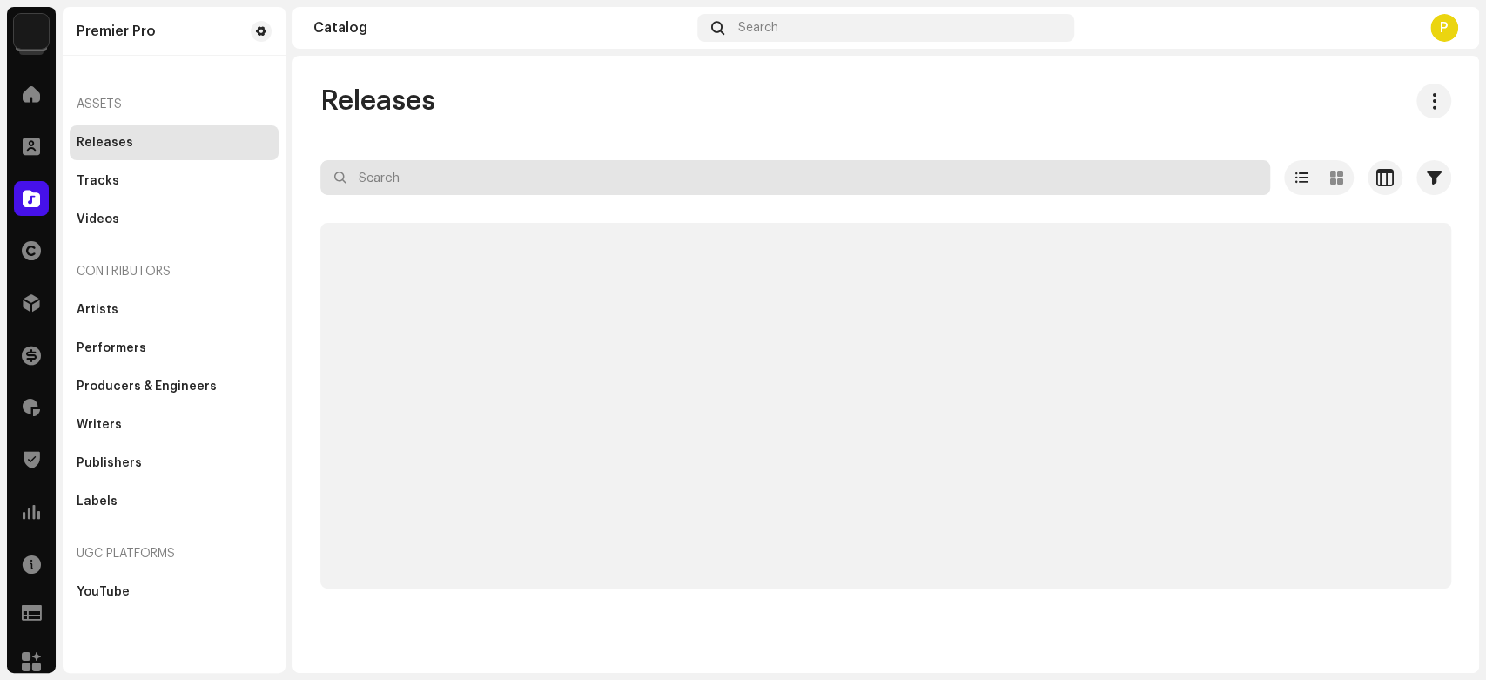
click at [389, 186] on input "text" at bounding box center [795, 177] width 950 height 35
paste input "QZWDW2212151"
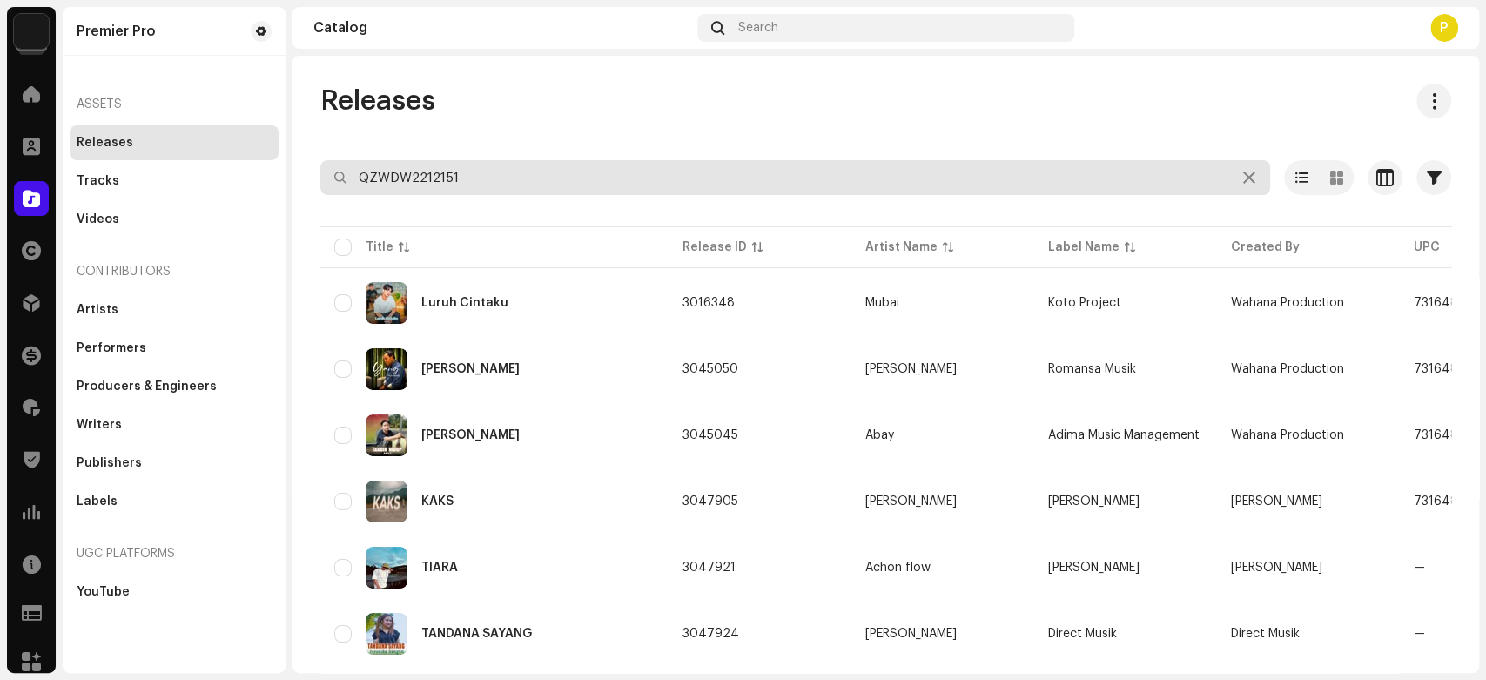
type input "QZWDW2212151"
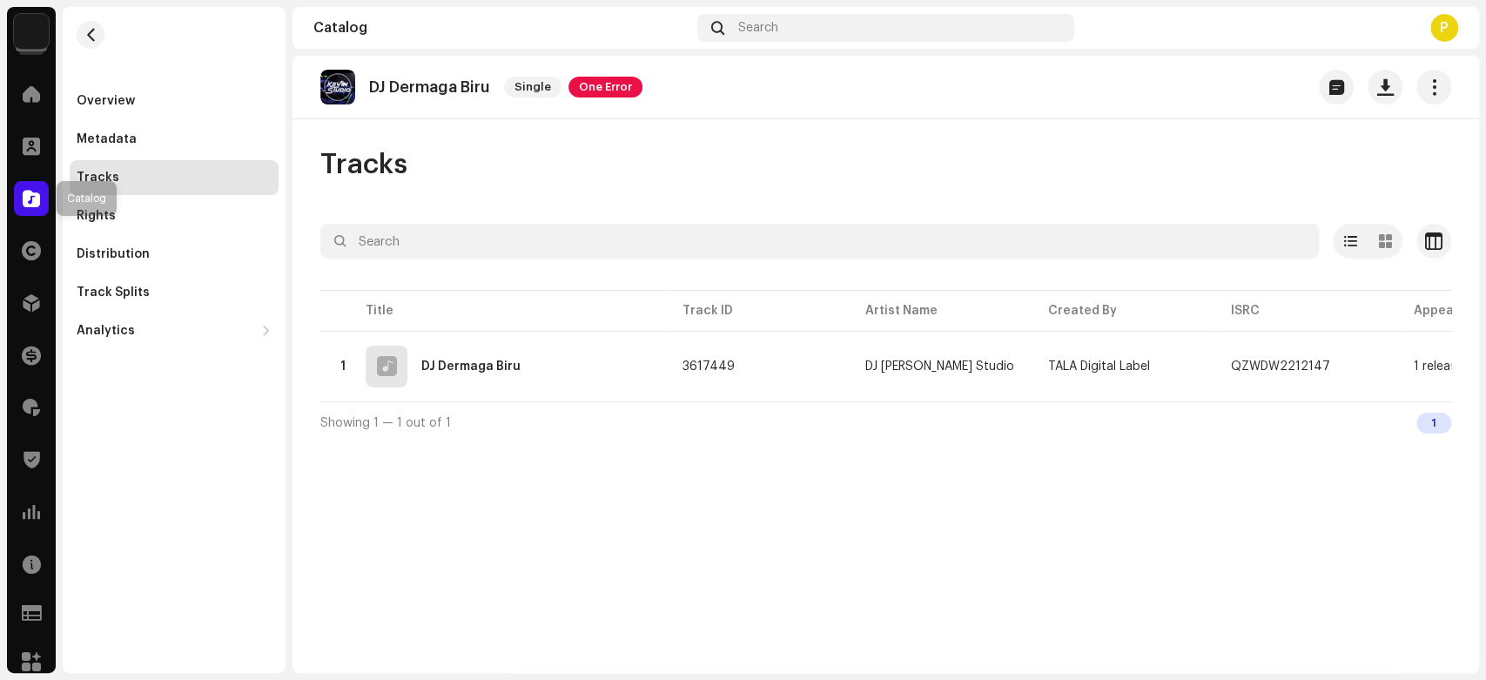
click at [30, 194] on span at bounding box center [31, 199] width 17 height 14
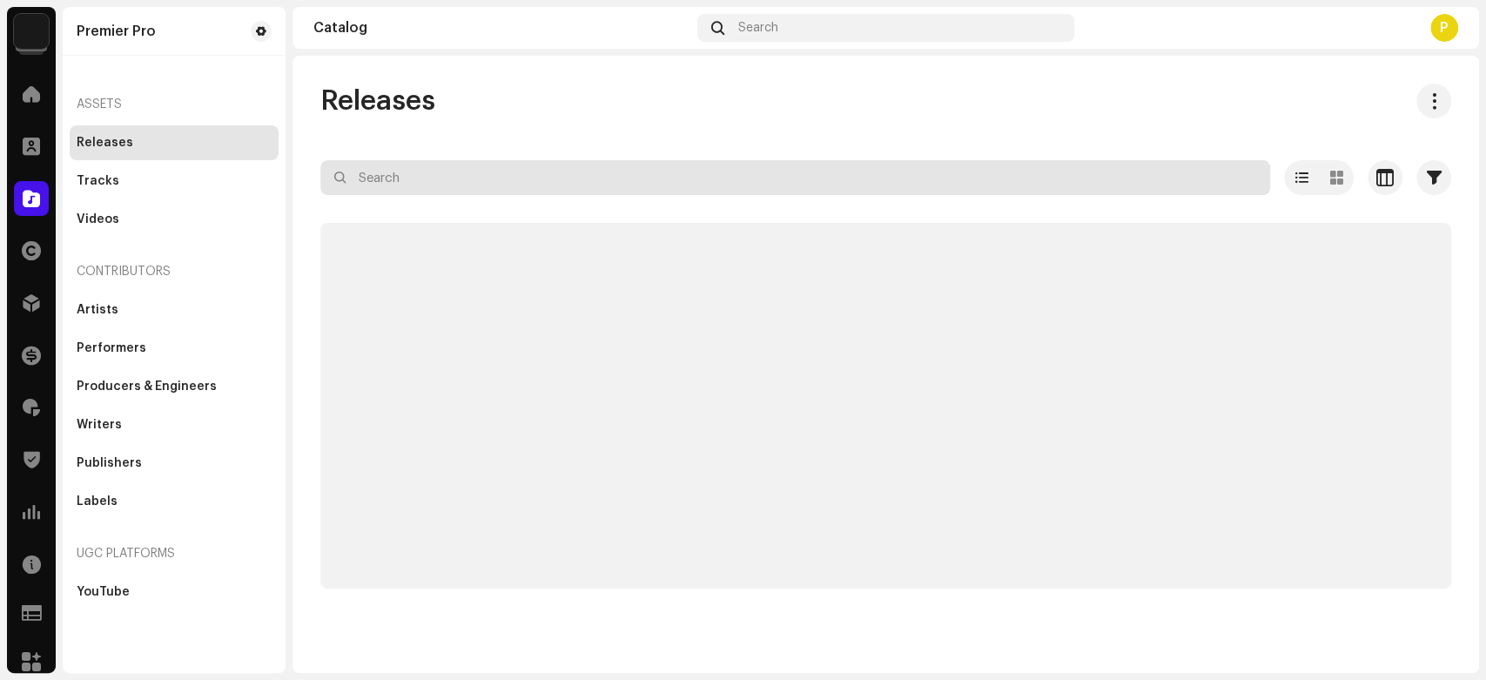
click at [447, 185] on input "text" at bounding box center [795, 177] width 950 height 35
paste input "QZWDW2212147"
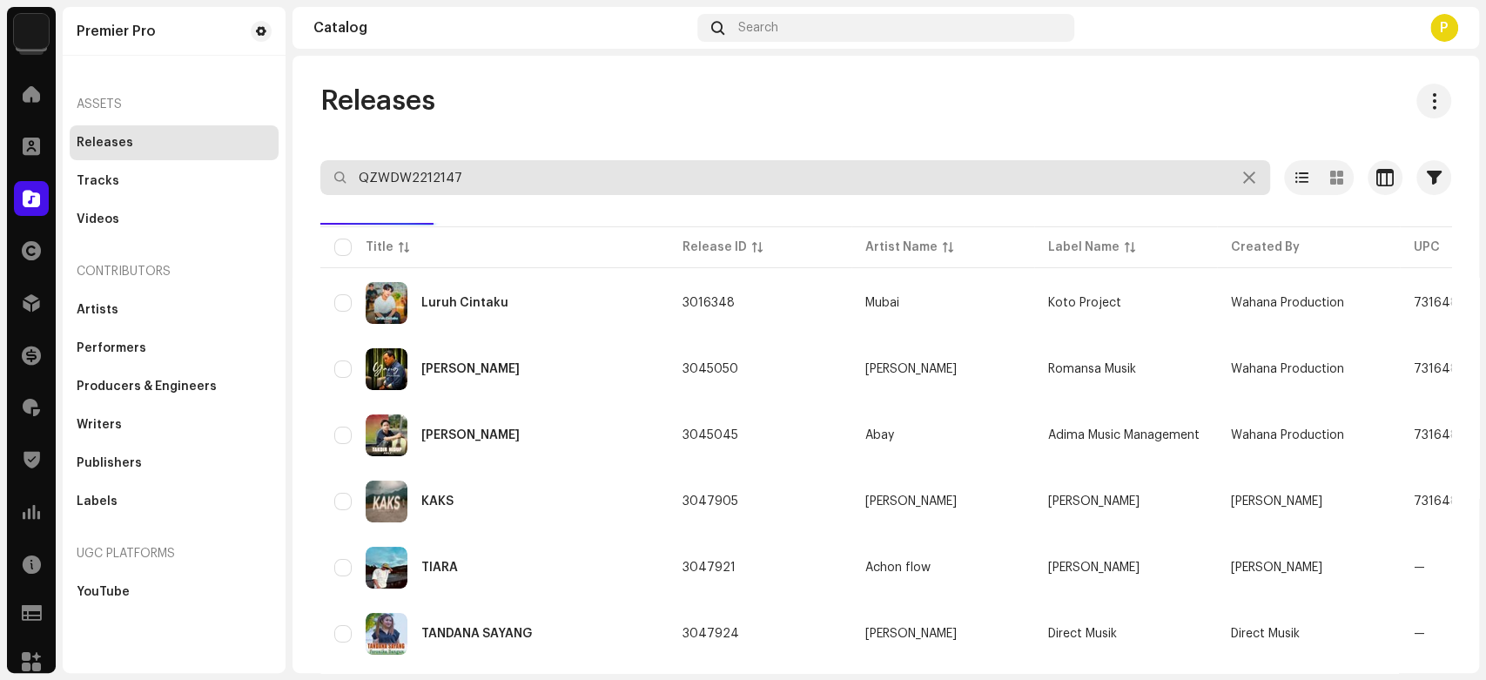
type input "QZWDW2212147"
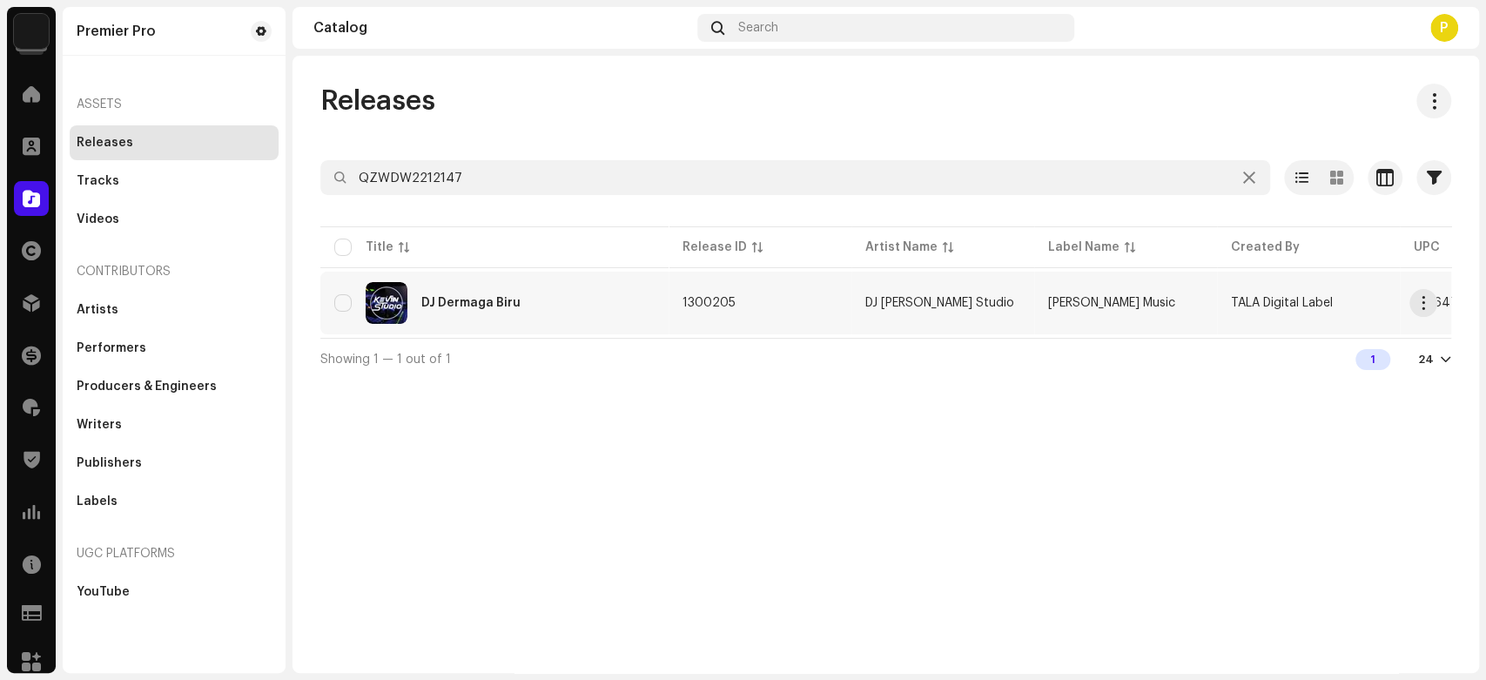
click at [529, 302] on div "DJ Dermaga Biru" at bounding box center [494, 303] width 320 height 42
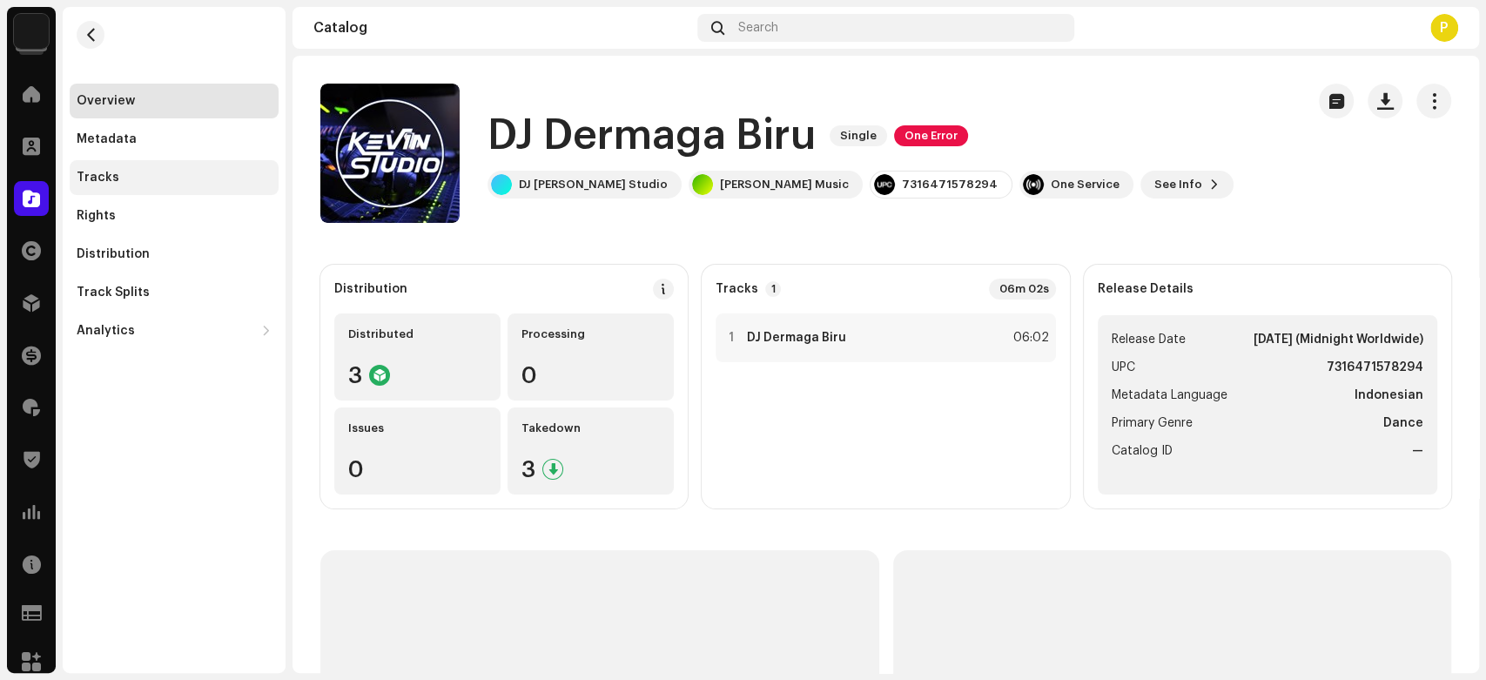
click at [179, 176] on div "Tracks" at bounding box center [174, 178] width 195 height 14
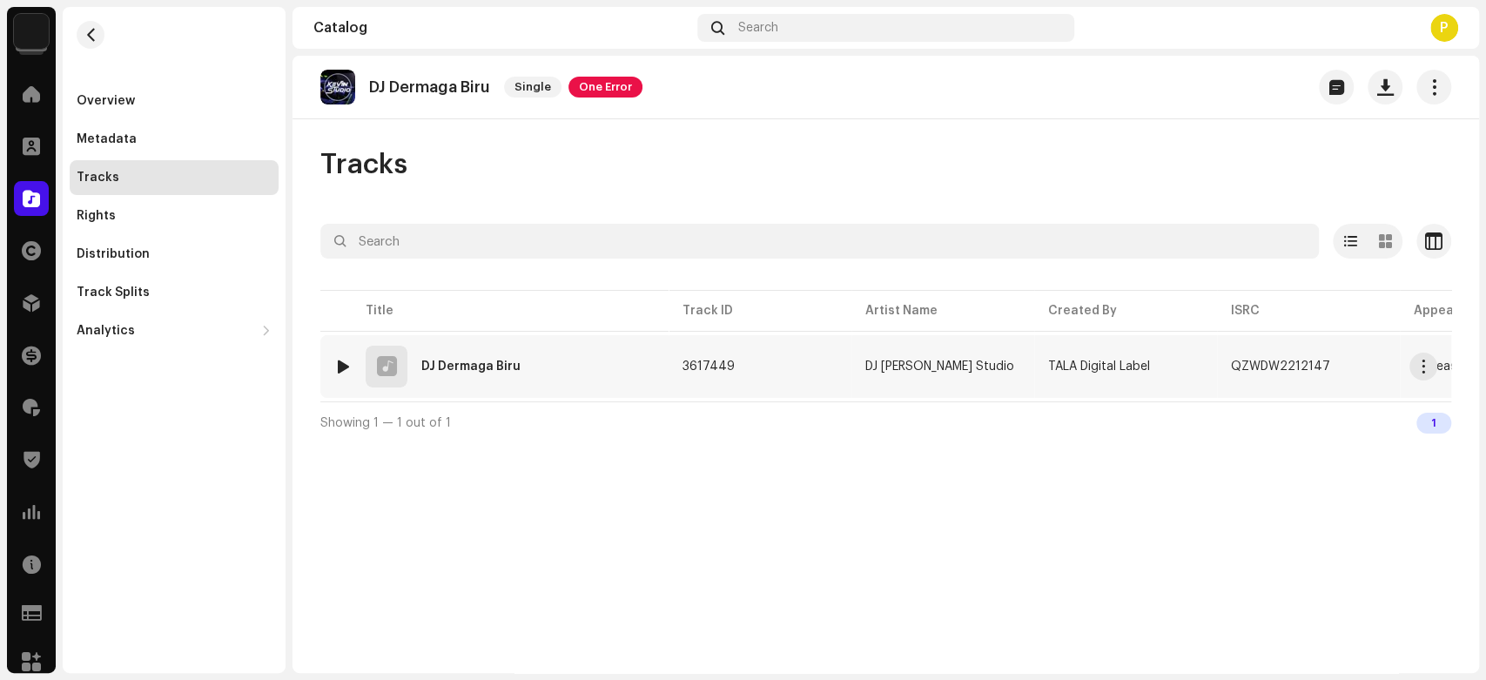
click at [337, 367] on div at bounding box center [343, 367] width 13 height 14
click at [342, 367] on div at bounding box center [343, 367] width 13 height 14
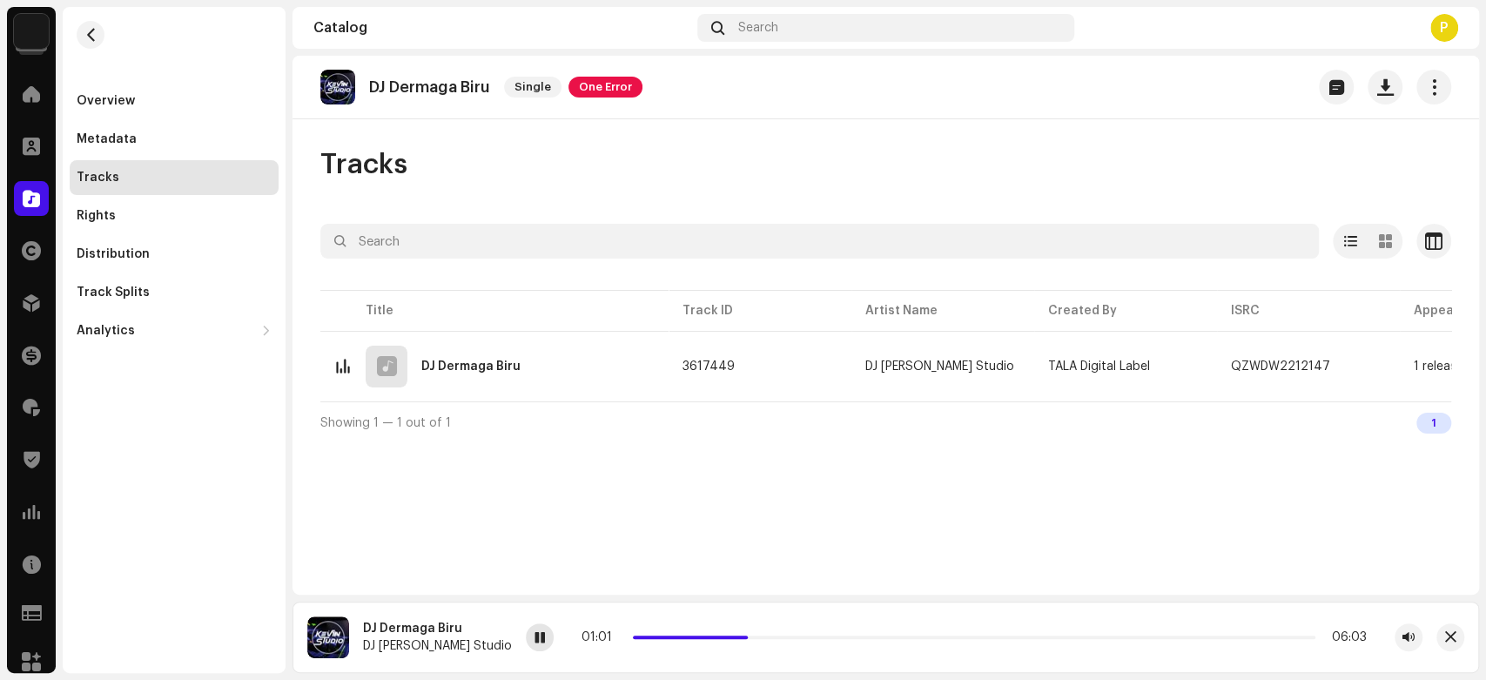
click at [526, 636] on div at bounding box center [540, 637] width 28 height 28
click at [37, 197] on span at bounding box center [31, 199] width 17 height 14
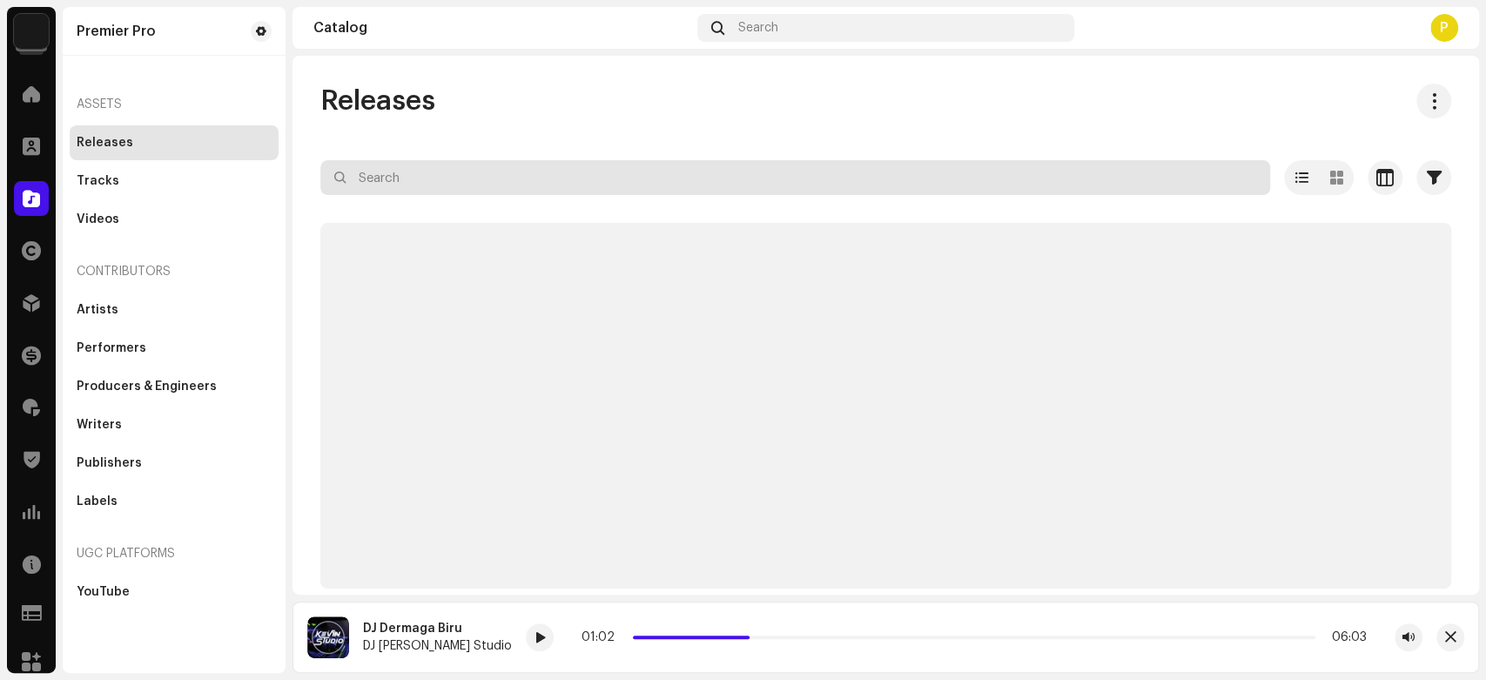
click at [407, 170] on input "text" at bounding box center [795, 177] width 950 height 35
paste input "QZWDW2217583"
type input "QZWDW2217583"
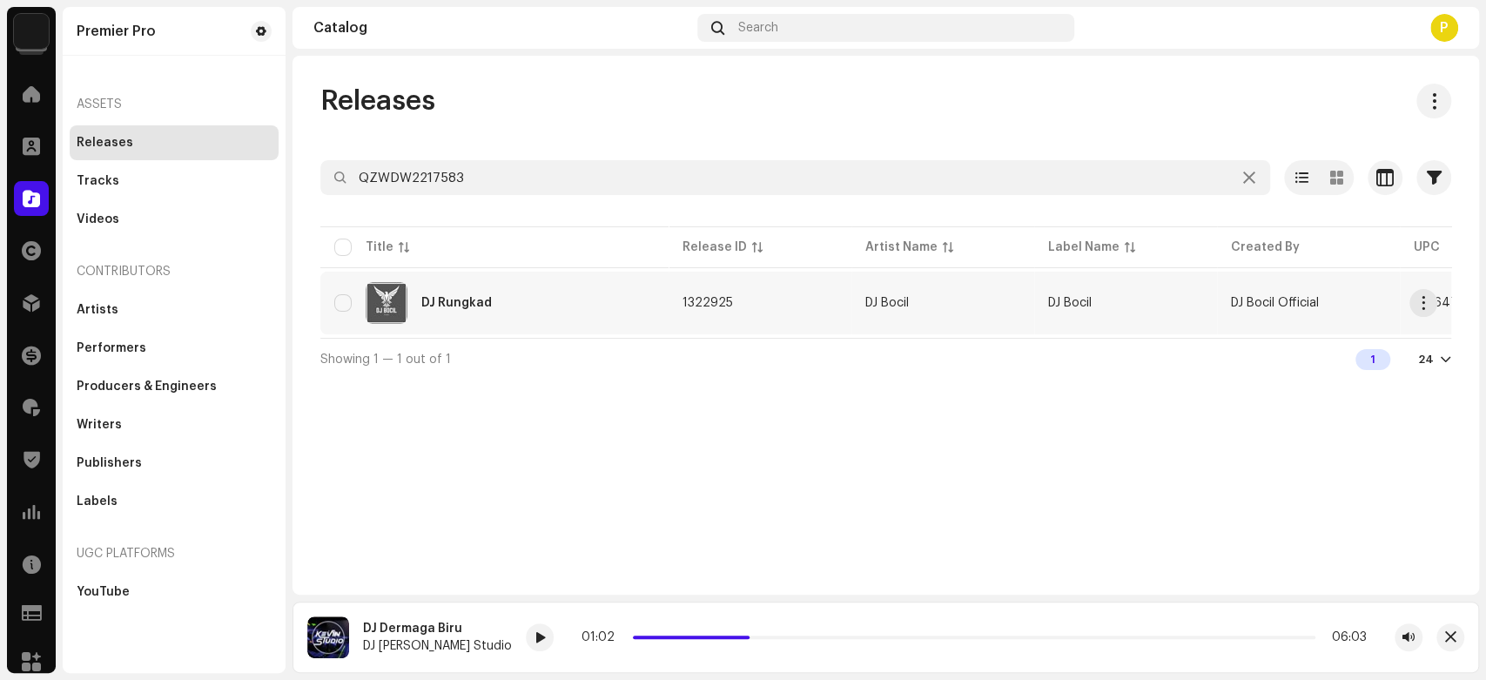
click at [536, 297] on div "DJ Rungkad" at bounding box center [494, 303] width 320 height 42
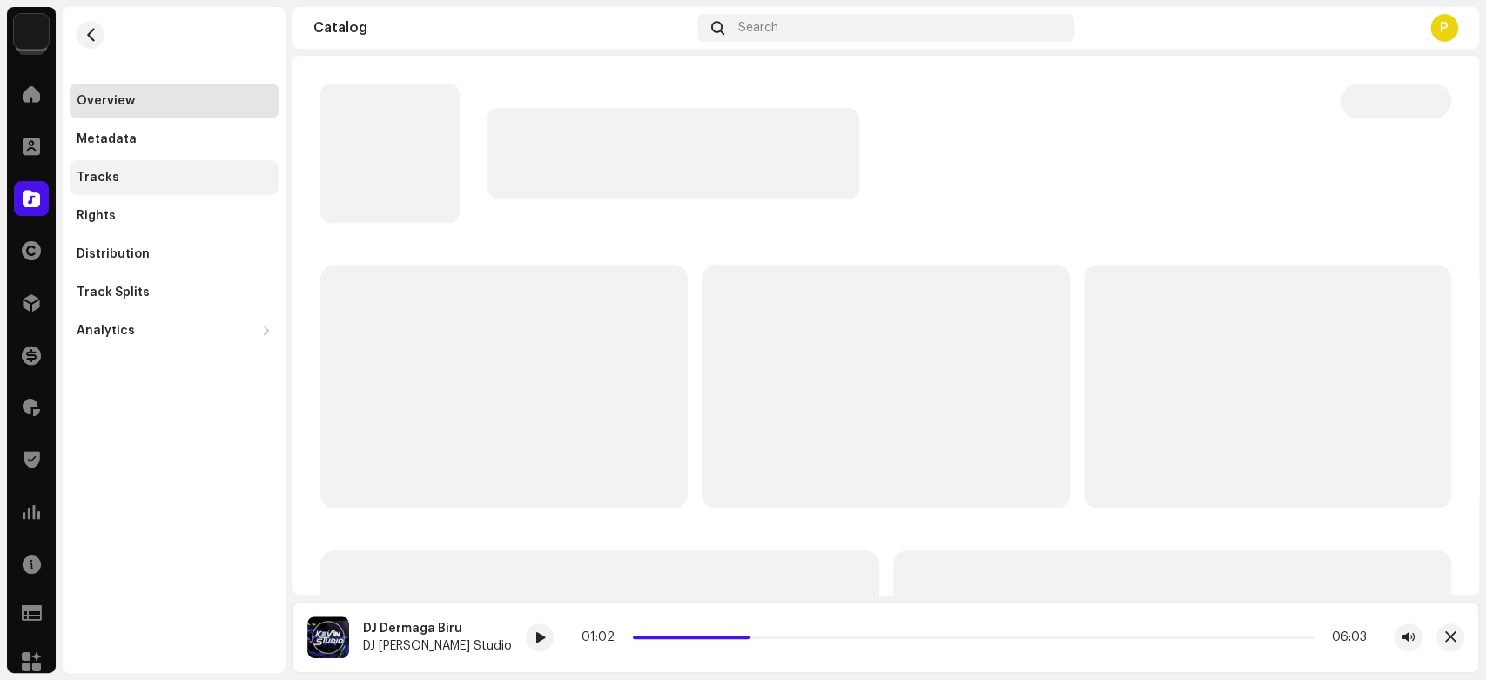
click at [174, 185] on div "Tracks" at bounding box center [174, 177] width 209 height 35
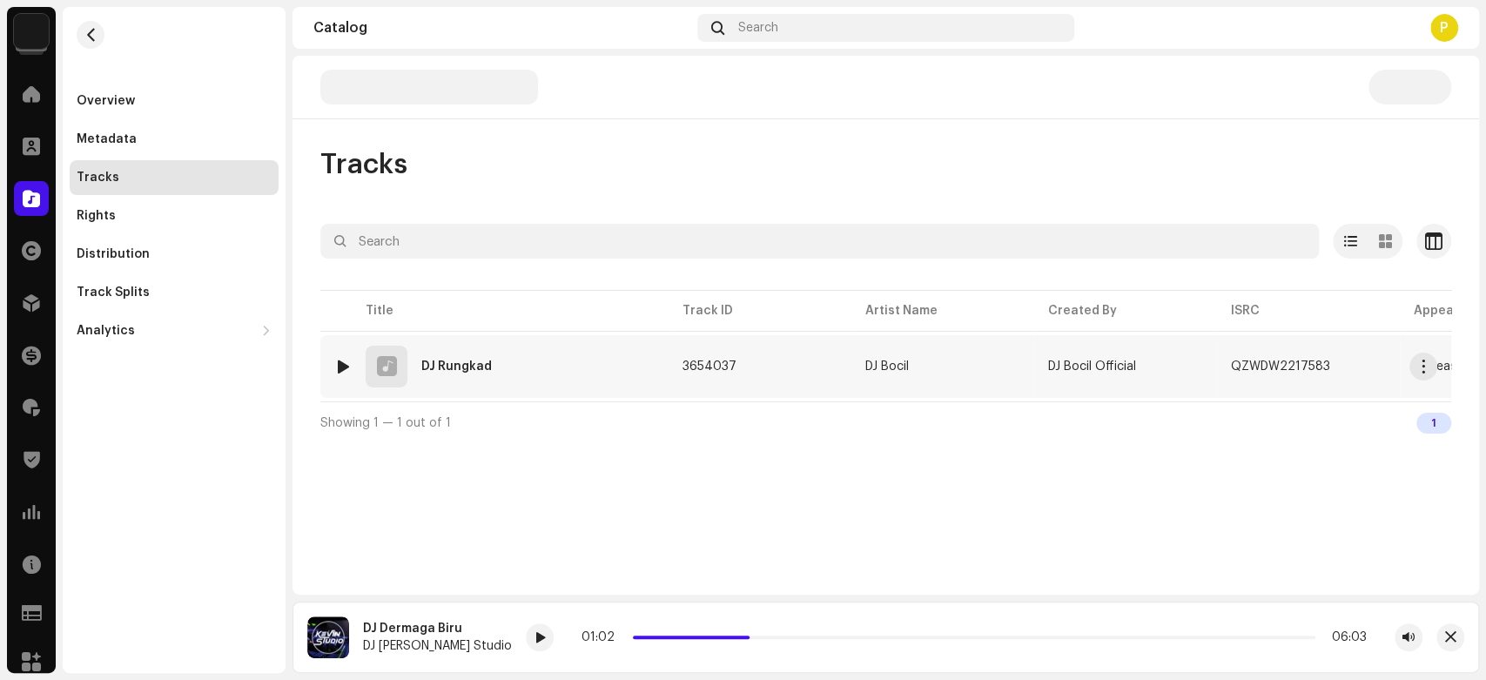
click at [343, 360] on div at bounding box center [343, 367] width 13 height 14
click at [451, 636] on div at bounding box center [461, 637] width 28 height 28
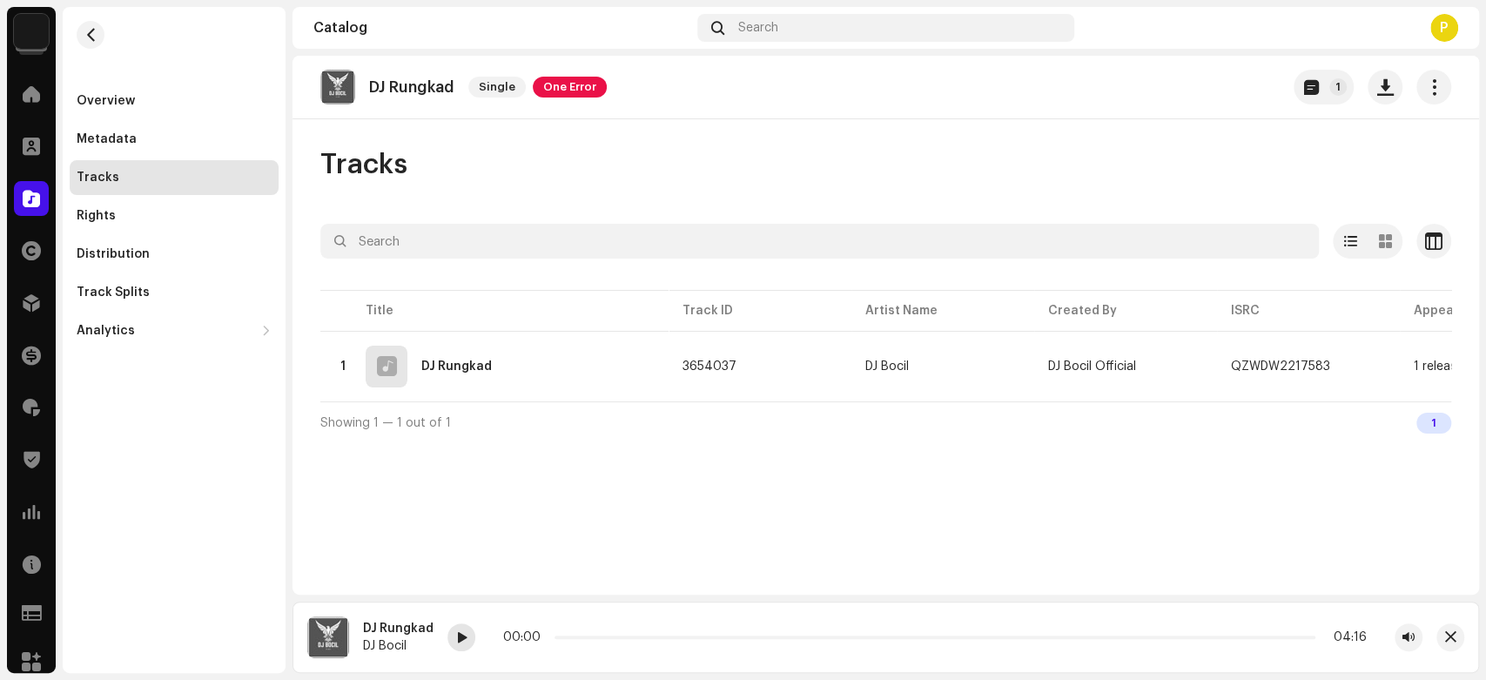
click at [460, 637] on span at bounding box center [461, 638] width 10 height 14
click at [39, 184] on div at bounding box center [31, 198] width 35 height 35
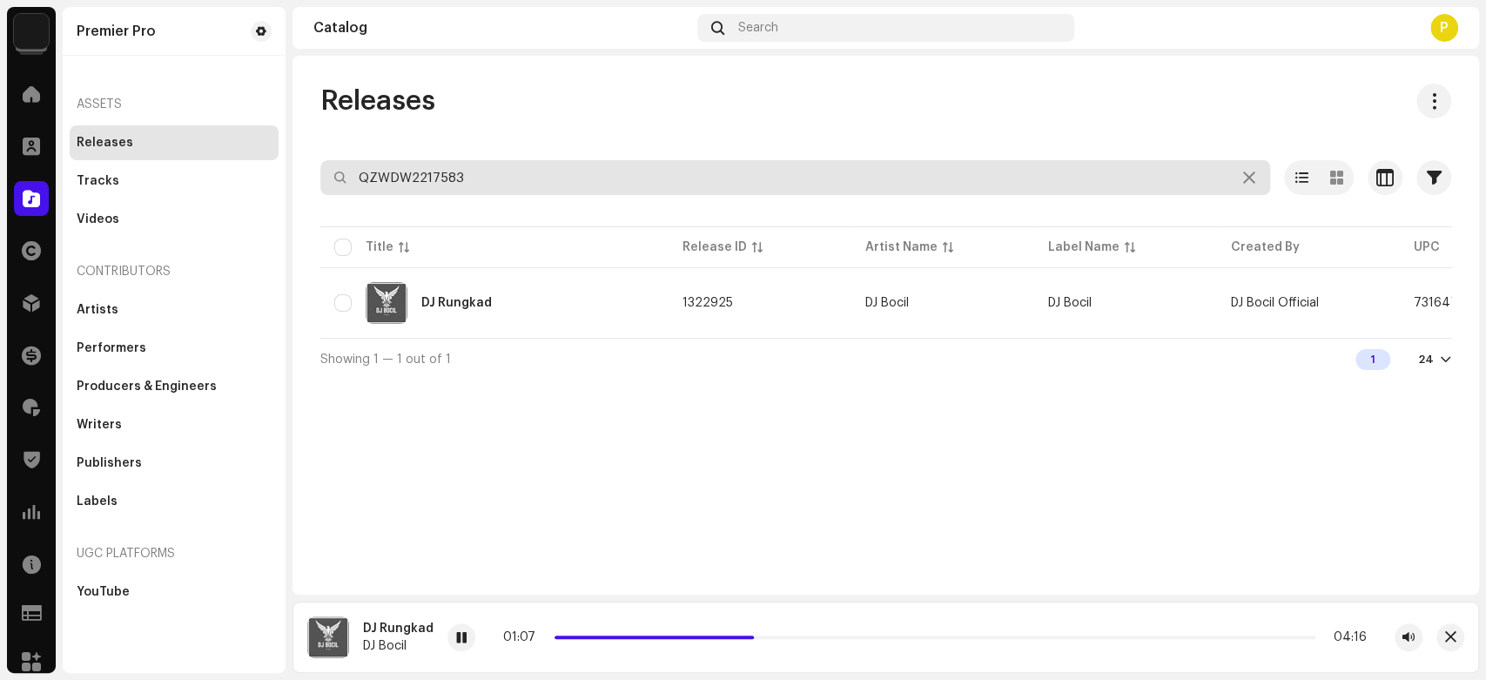
click at [467, 178] on input "QZWDW2217583" at bounding box center [795, 177] width 950 height 35
paste input "24212"
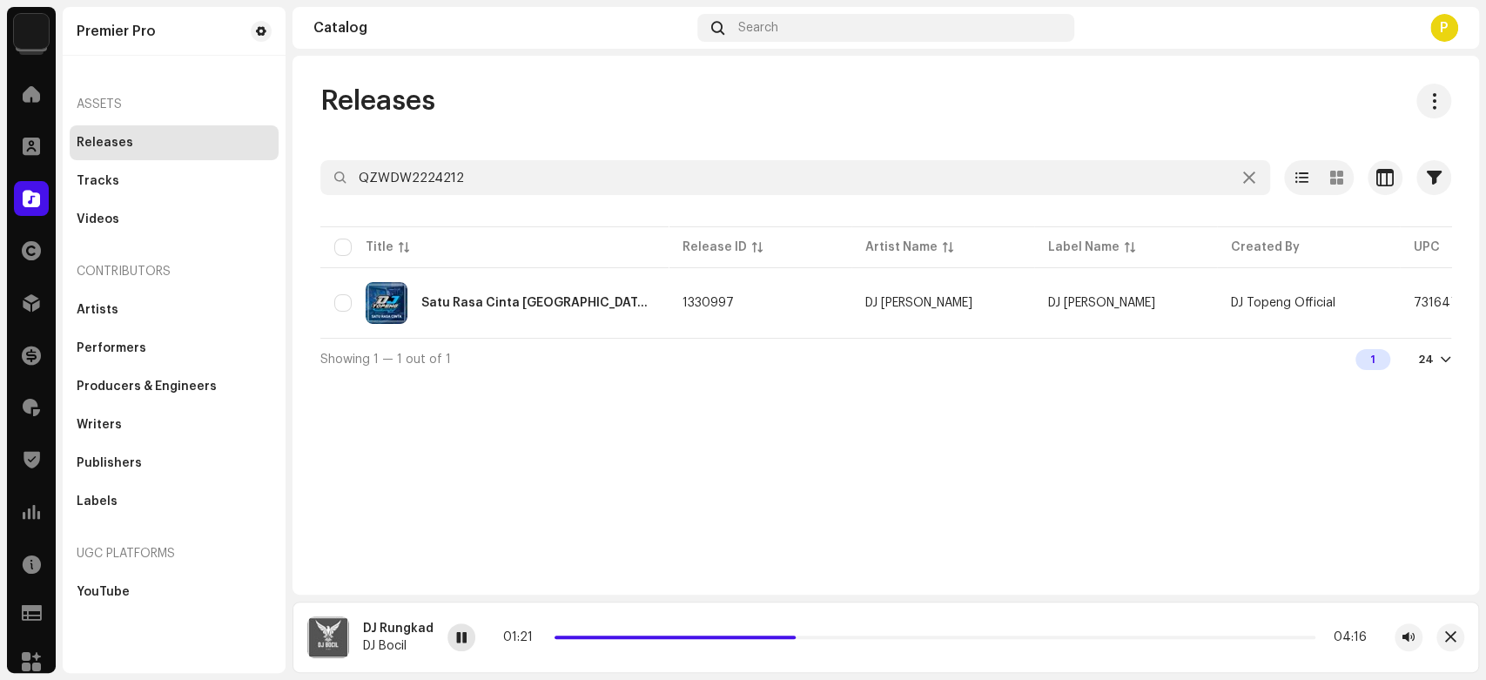
click at [459, 638] on span at bounding box center [461, 638] width 10 height 14
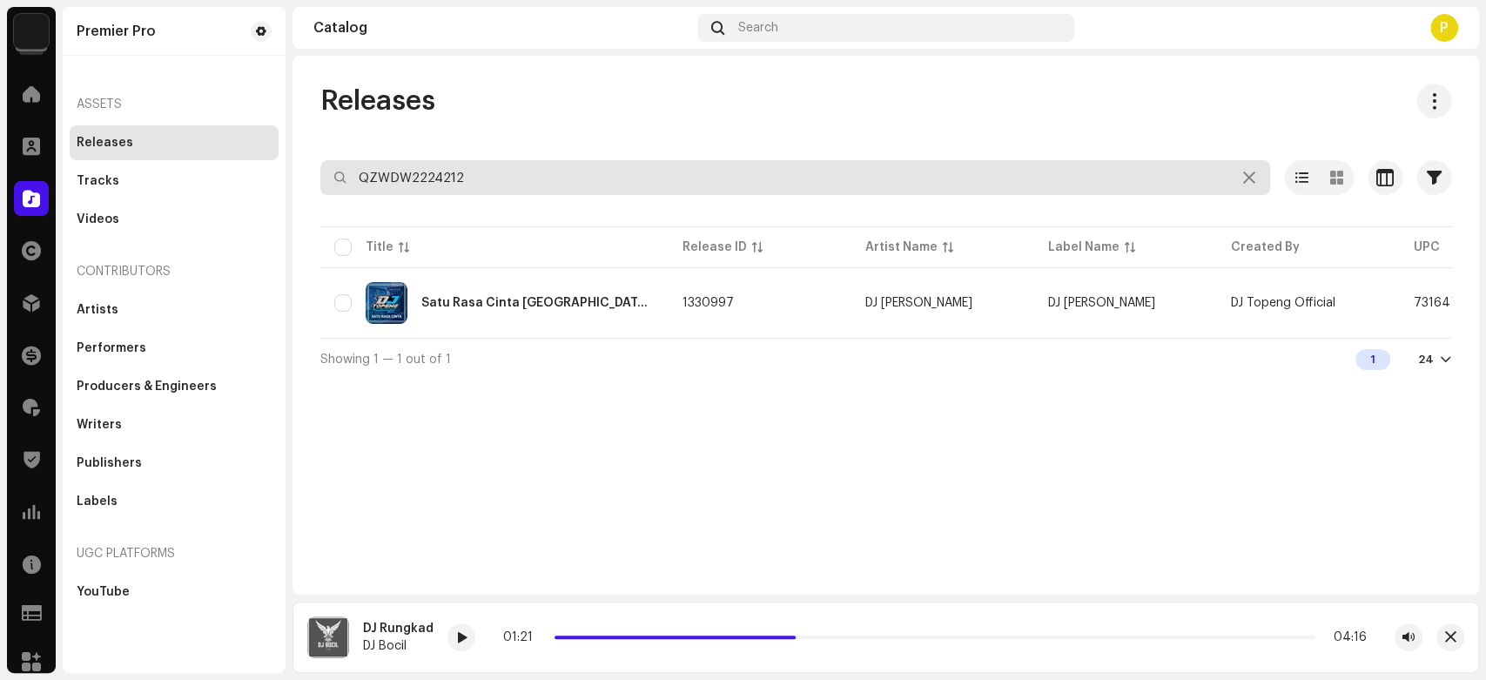
click at [476, 166] on input "QZWDW2224212" at bounding box center [795, 177] width 950 height 35
paste input "415"
type input "QZWDW2224415"
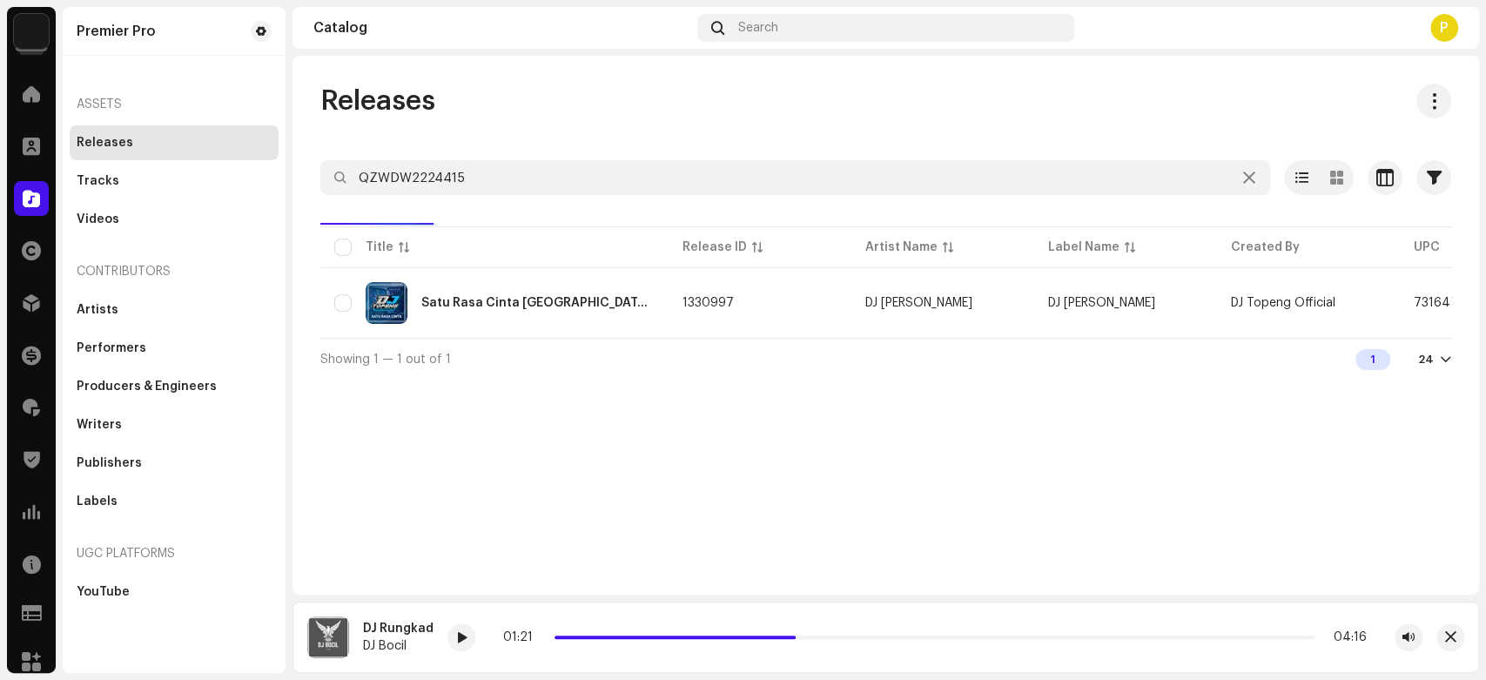
click at [532, 110] on div "Releases" at bounding box center [885, 101] width 1131 height 35
click at [531, 302] on div "Dj harus ku akui Sulit [PERSON_NAME] pengantimu" at bounding box center [537, 303] width 233 height 12
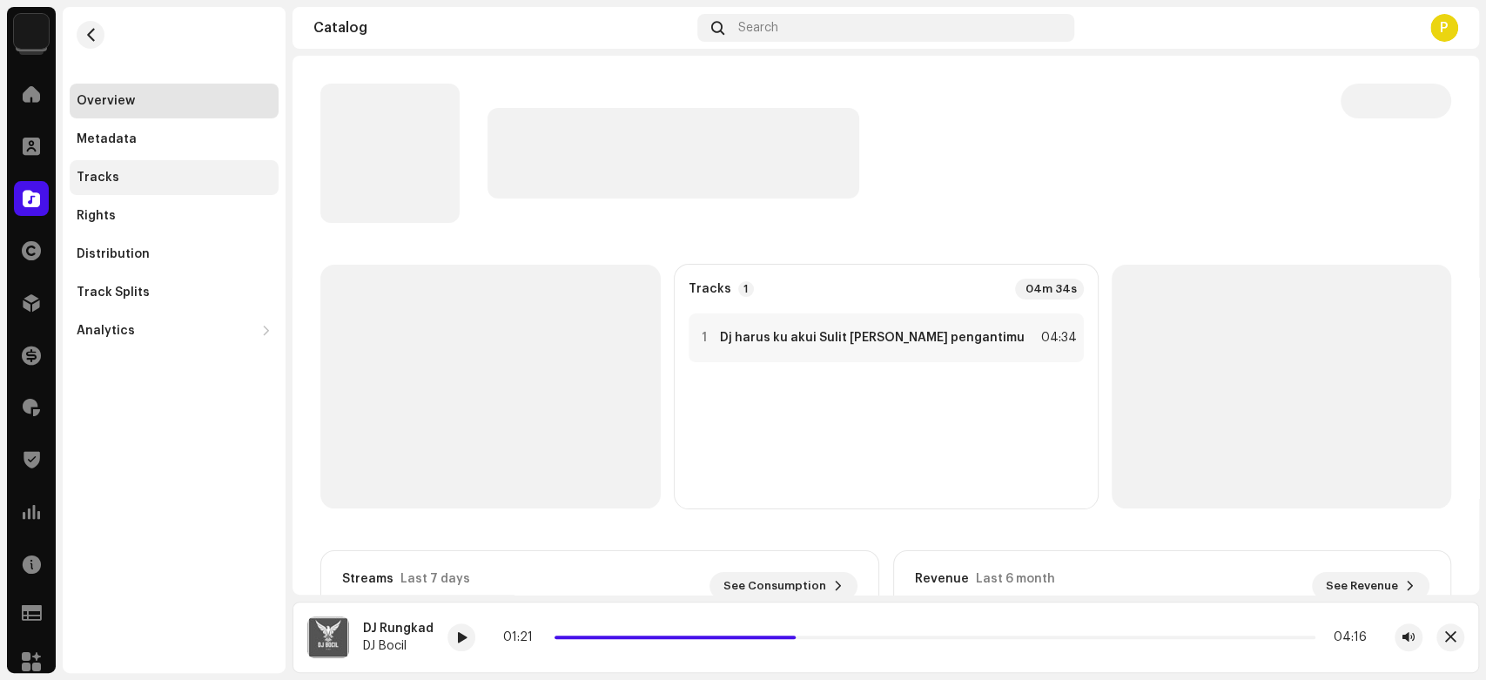
click at [145, 185] on div "Tracks" at bounding box center [174, 177] width 209 height 35
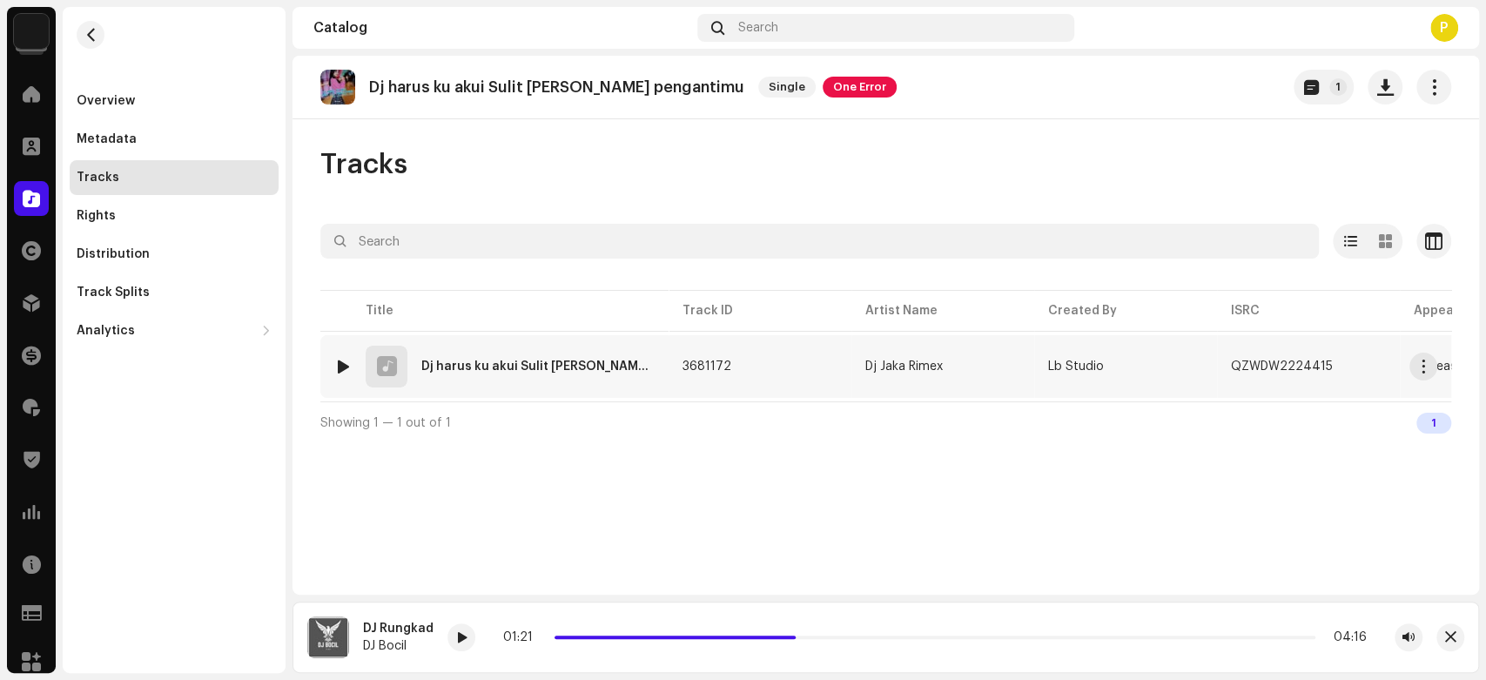
click at [342, 357] on img at bounding box center [343, 366] width 23 height 23
click at [342, 367] on div at bounding box center [343, 367] width 13 height 14
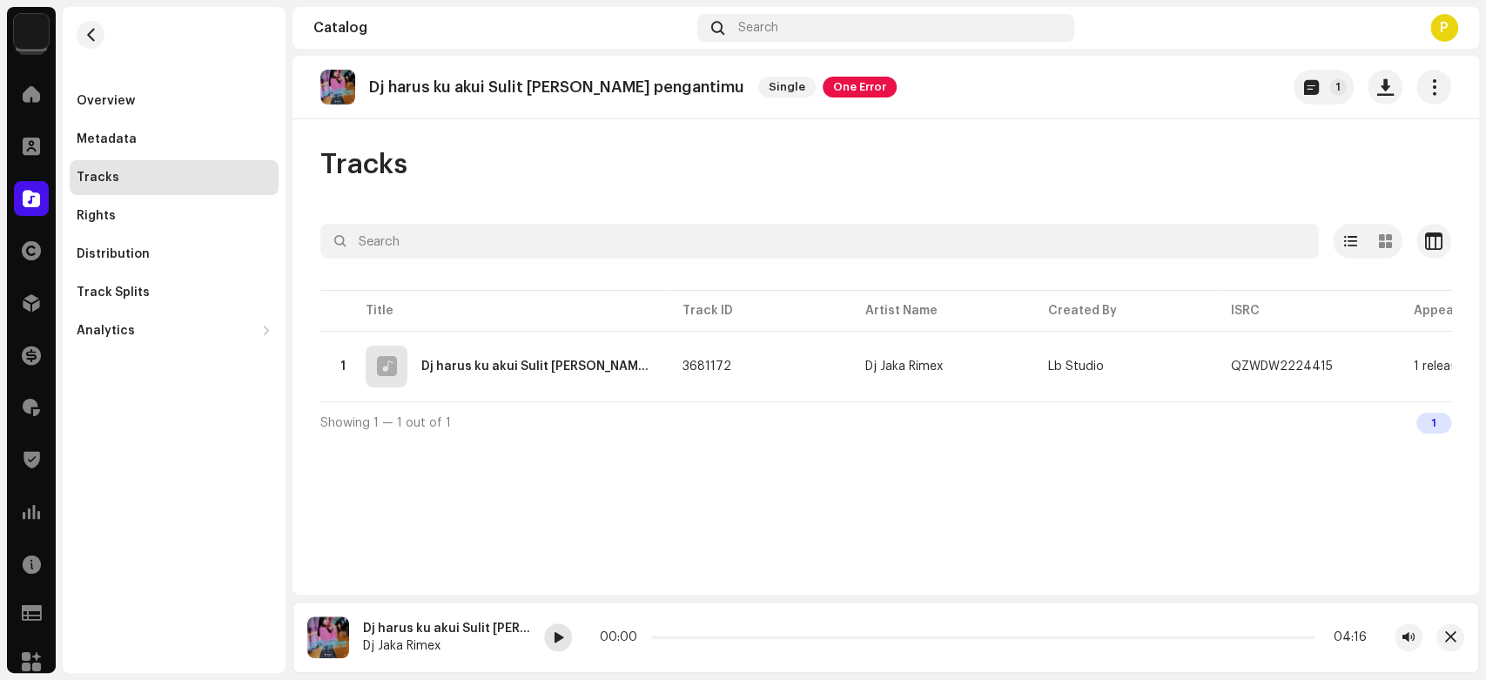
click at [548, 635] on div at bounding box center [558, 637] width 28 height 28
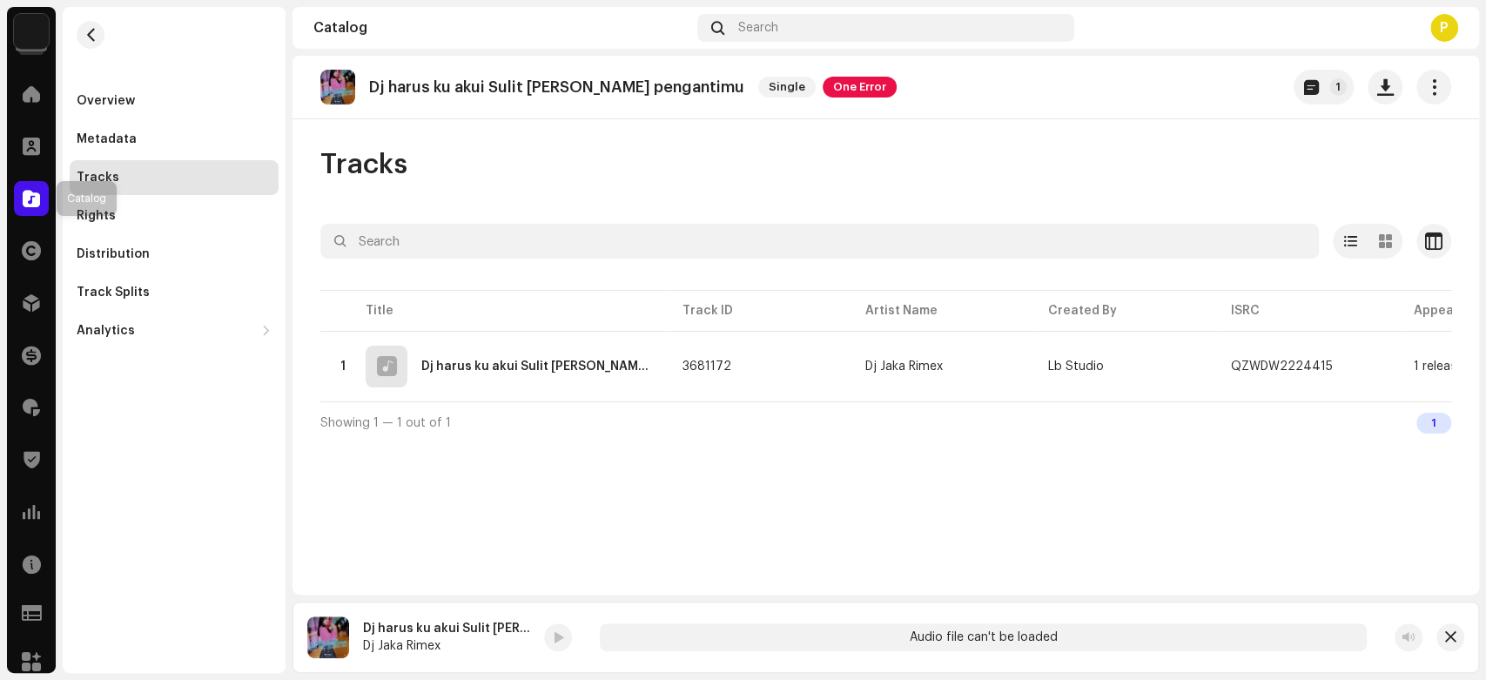
click at [21, 201] on div at bounding box center [31, 198] width 35 height 35
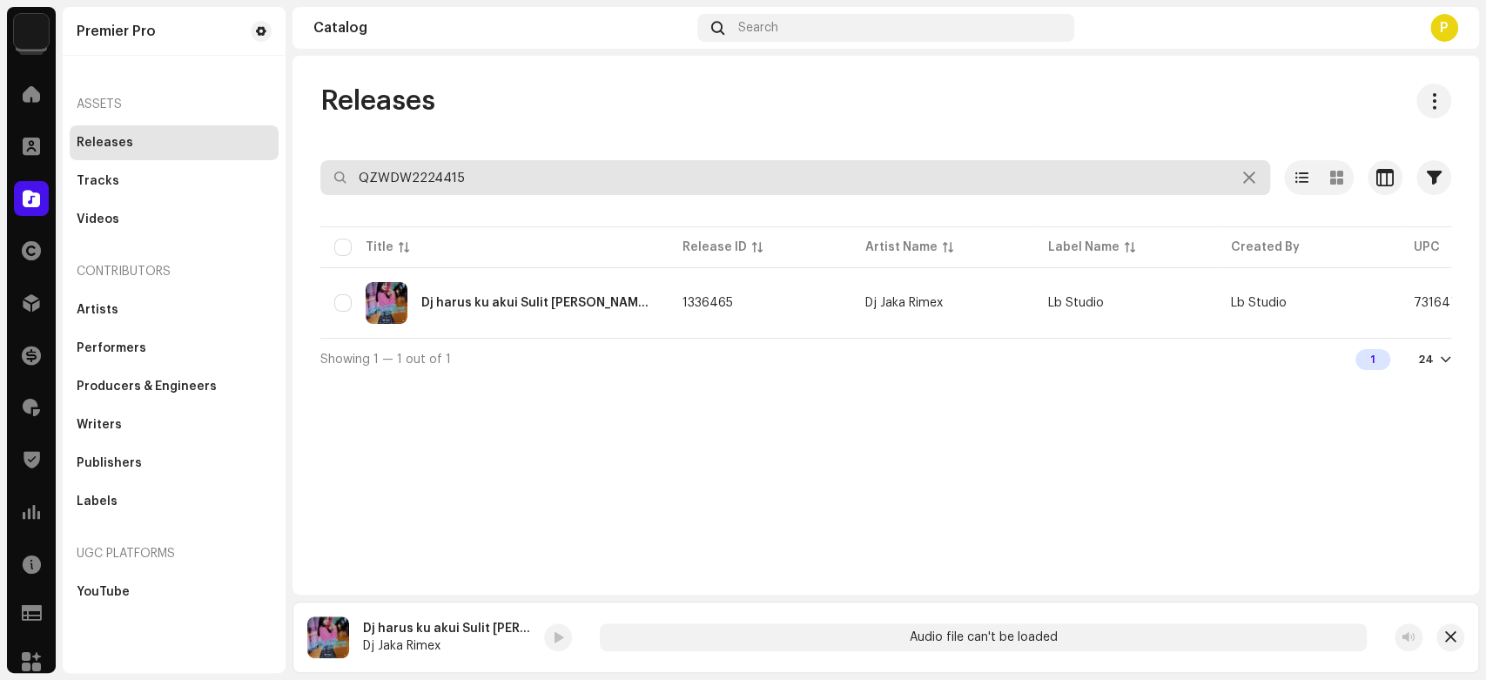
click at [468, 185] on input "QZWDW2224415" at bounding box center [795, 177] width 950 height 35
paste input "264"
type input "QZWDW2224264"
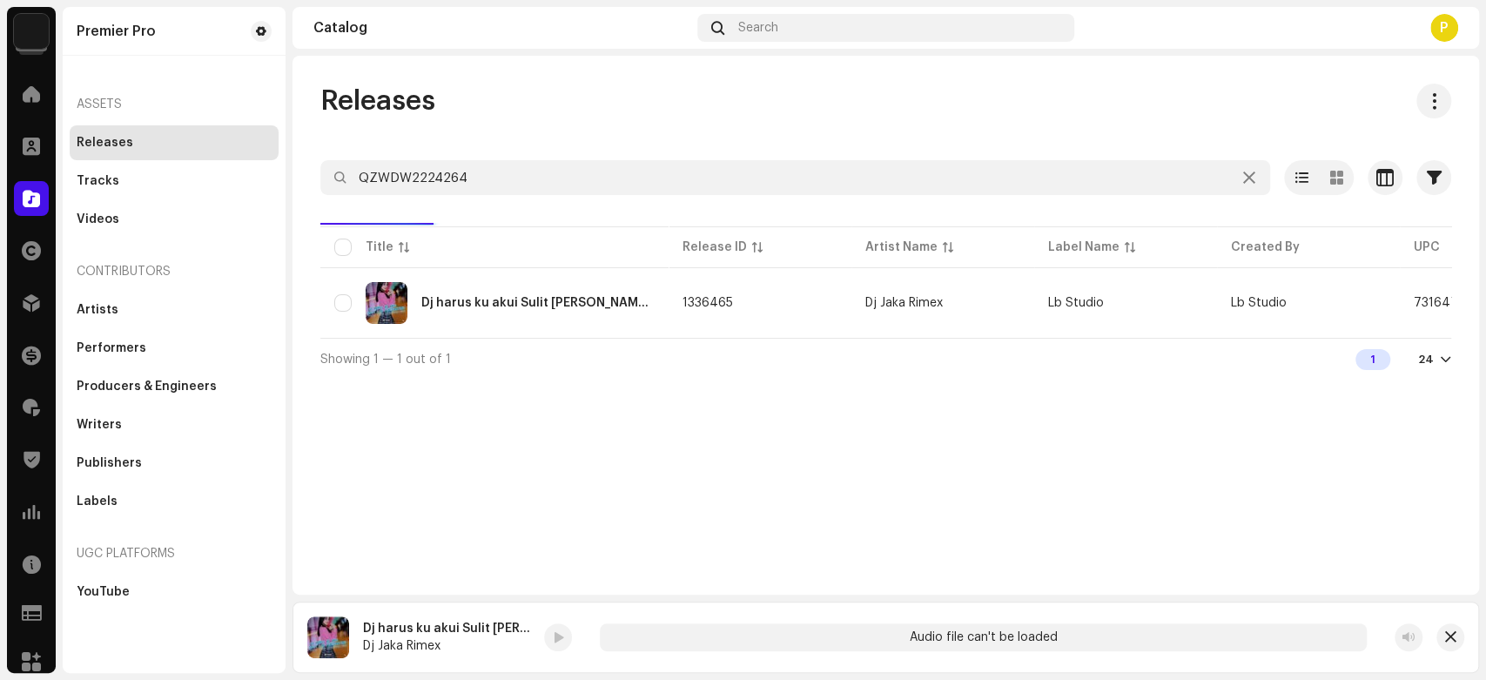
click at [551, 103] on div "Releases" at bounding box center [885, 101] width 1131 height 35
click at [467, 297] on div "DJ TUNGGU AKU PULANG" at bounding box center [496, 303] width 151 height 12
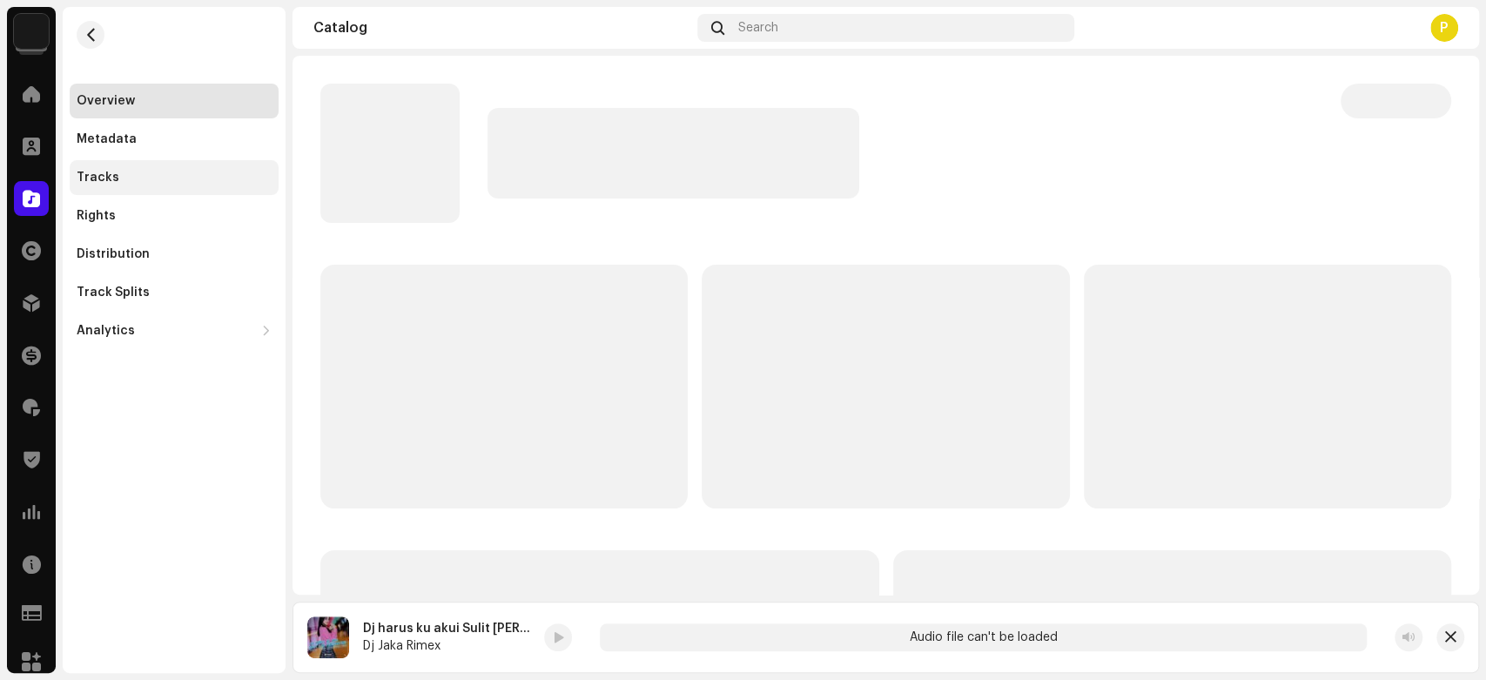
click at [202, 188] on div "Tracks" at bounding box center [174, 177] width 209 height 35
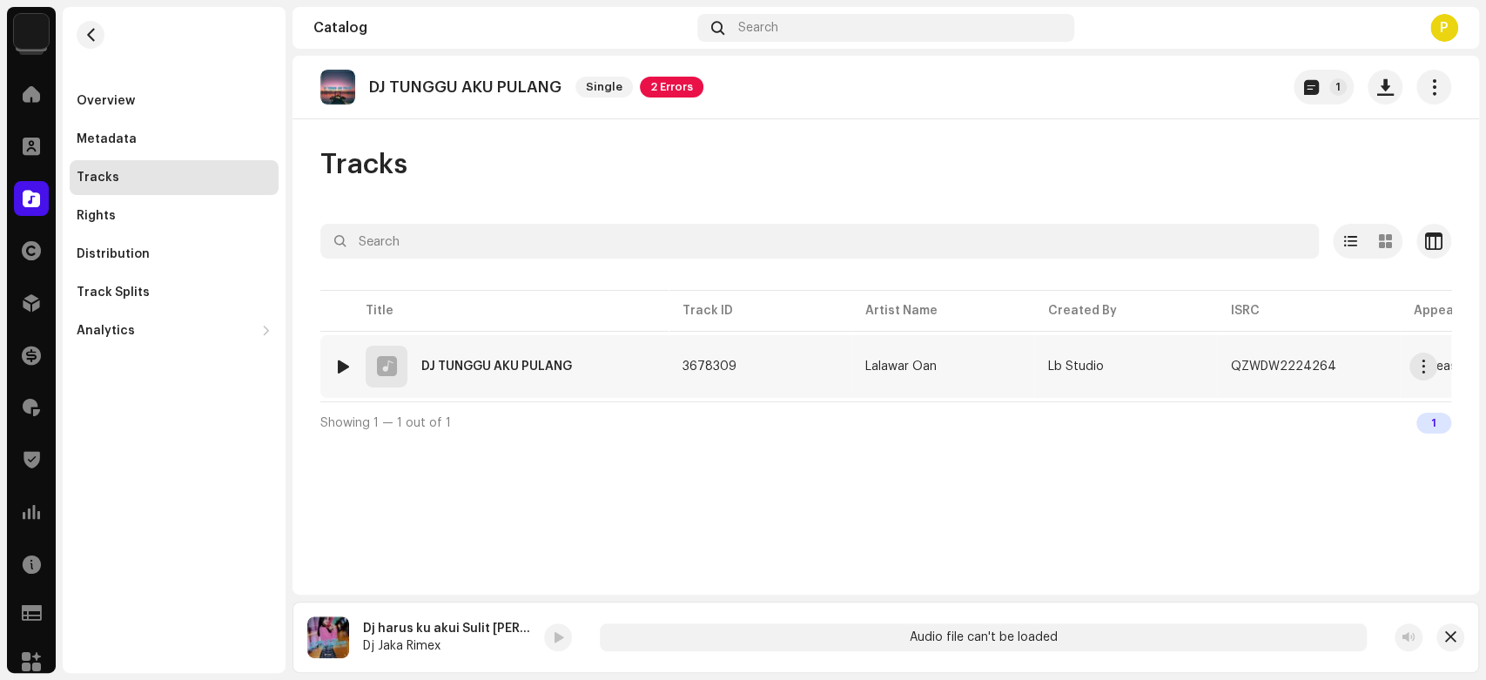
click at [345, 365] on div at bounding box center [343, 367] width 13 height 14
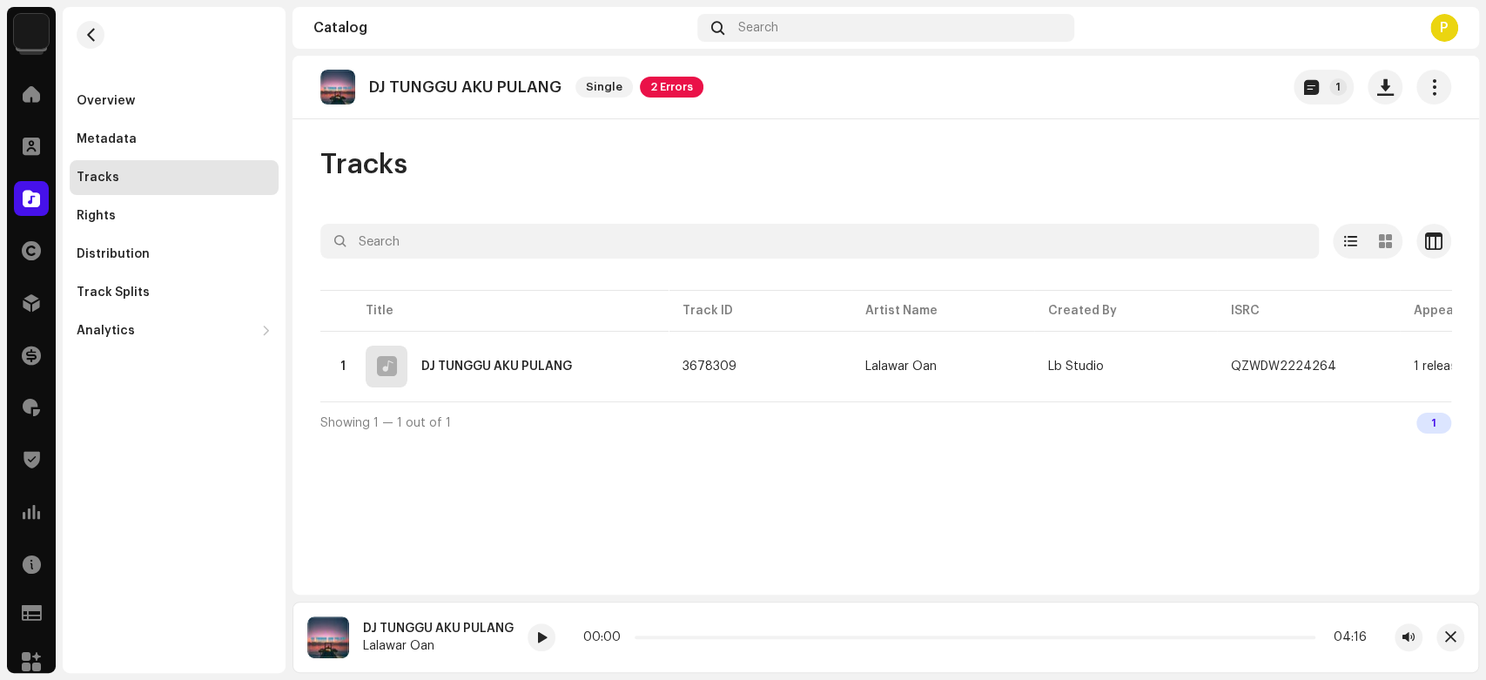
click at [524, 639] on div "DJ TUNGGU AKU PULANG Lalawar Oan 00:00 04:16" at bounding box center [886, 637] width 1187 height 71
click at [530, 639] on div at bounding box center [542, 637] width 28 height 28
click at [529, 638] on div at bounding box center [542, 637] width 28 height 28
click at [1442, 636] on button "button" at bounding box center [1451, 637] width 28 height 28
click at [29, 198] on span at bounding box center [31, 199] width 17 height 14
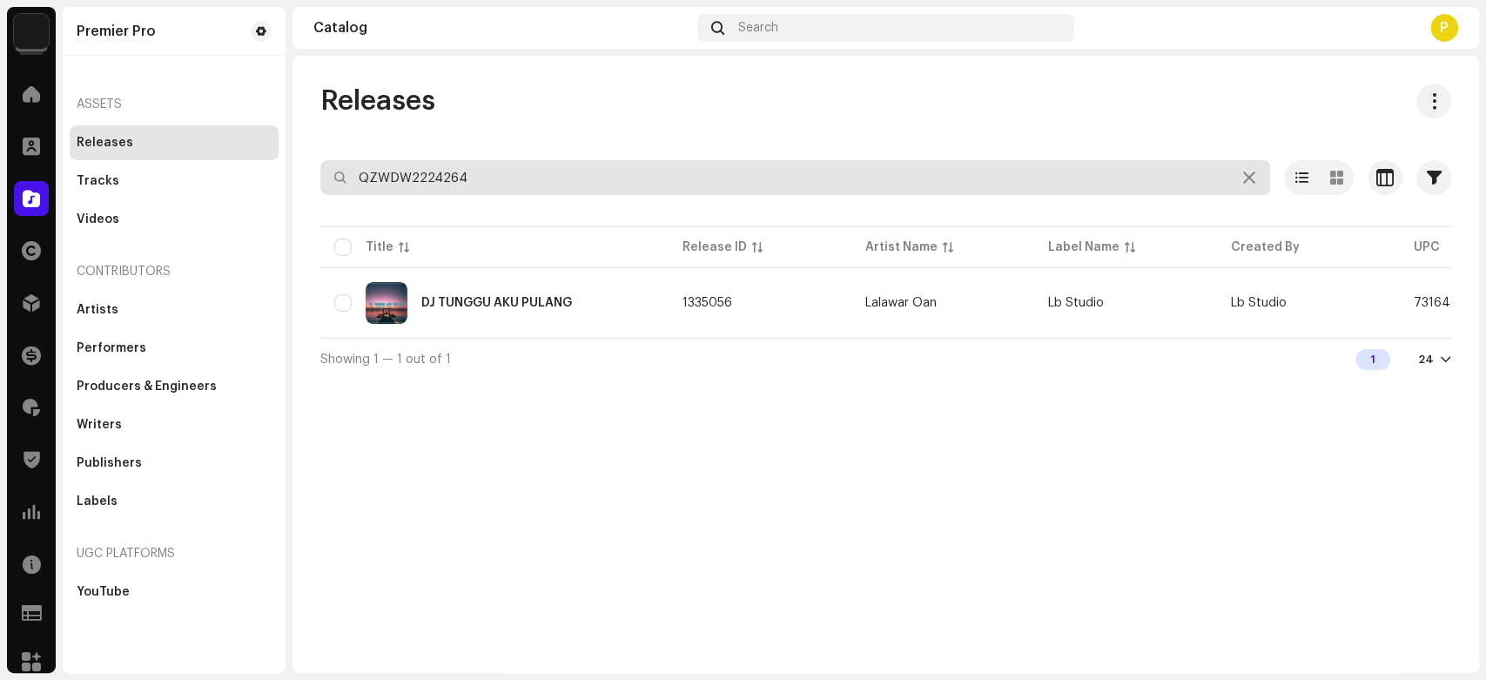
click at [474, 178] on input "QZWDW2224264" at bounding box center [795, 177] width 950 height 35
paste input "5792"
type input "QZWDW2225792"
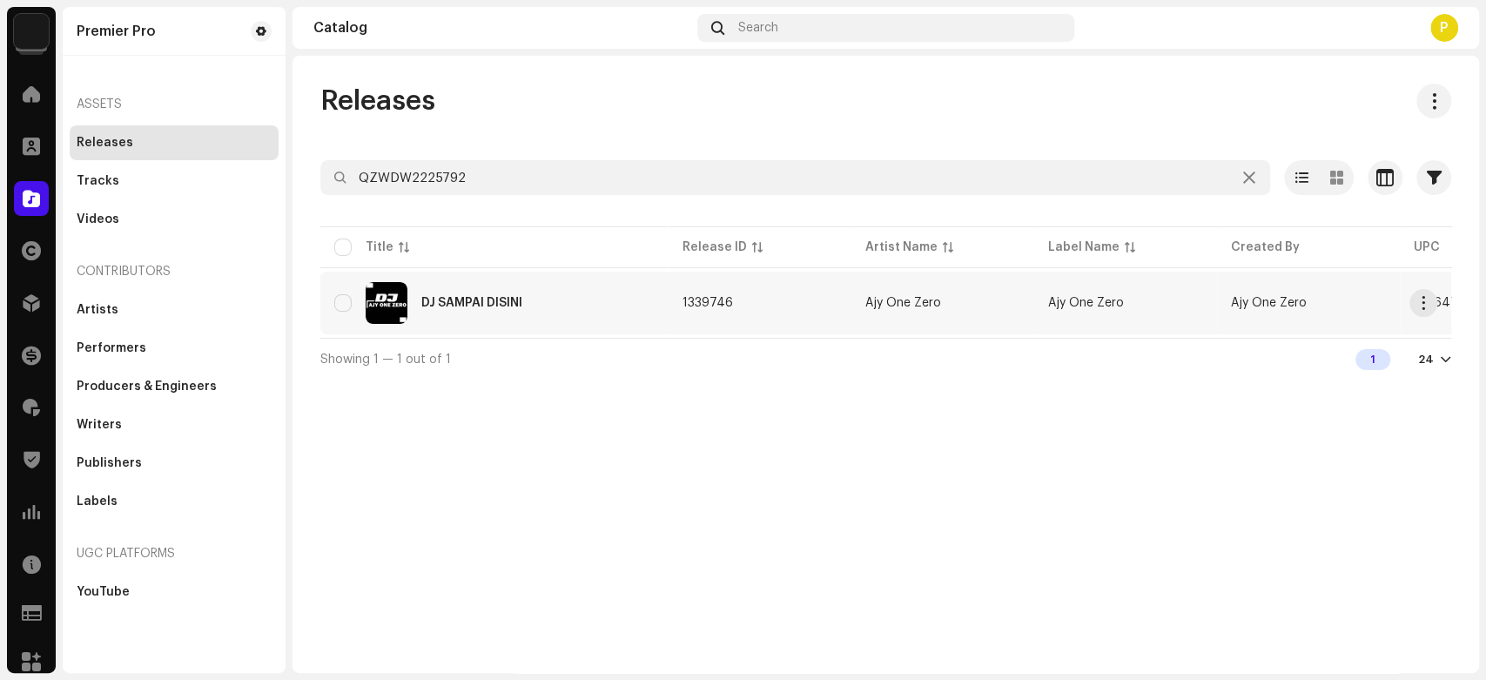
click at [632, 298] on div "DJ SAMPAI DISINI" at bounding box center [494, 303] width 320 height 42
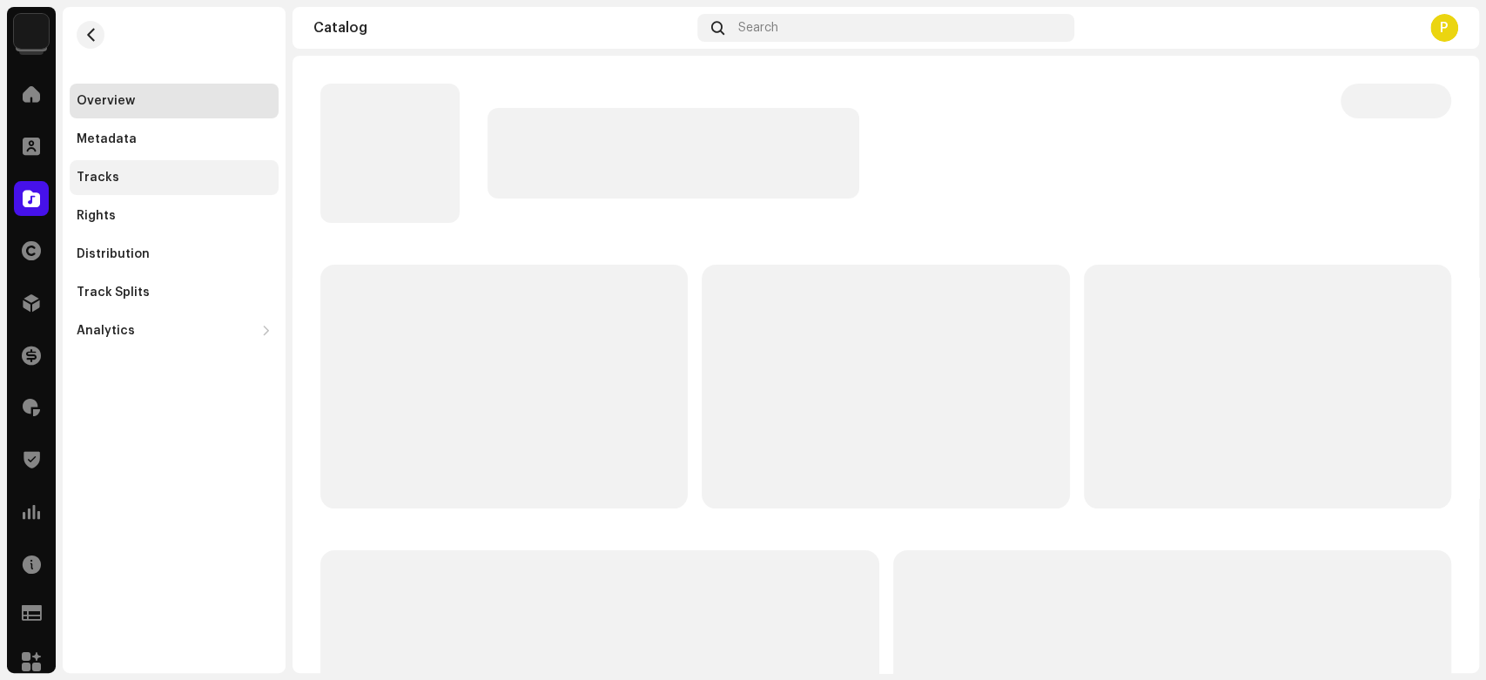
click at [222, 182] on div "Tracks" at bounding box center [174, 178] width 195 height 14
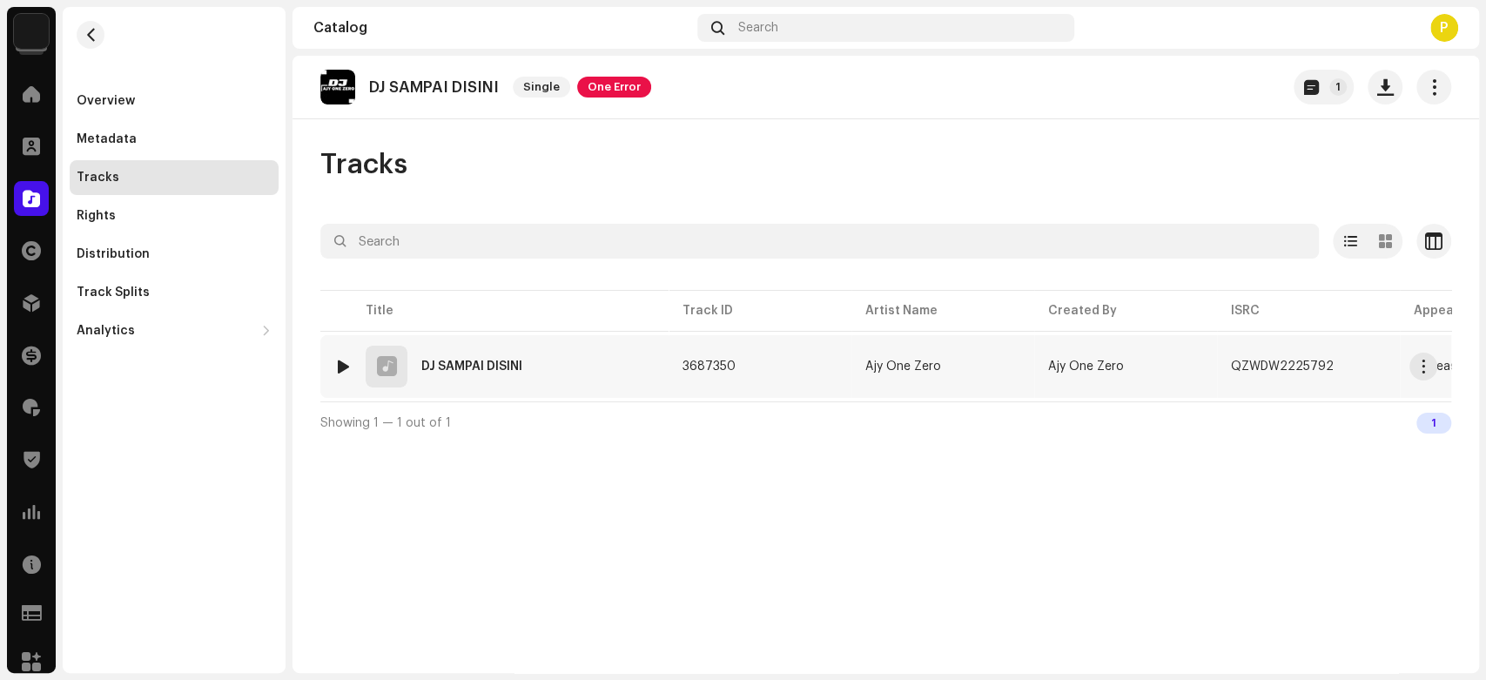
click at [341, 360] on div at bounding box center [343, 367] width 13 height 14
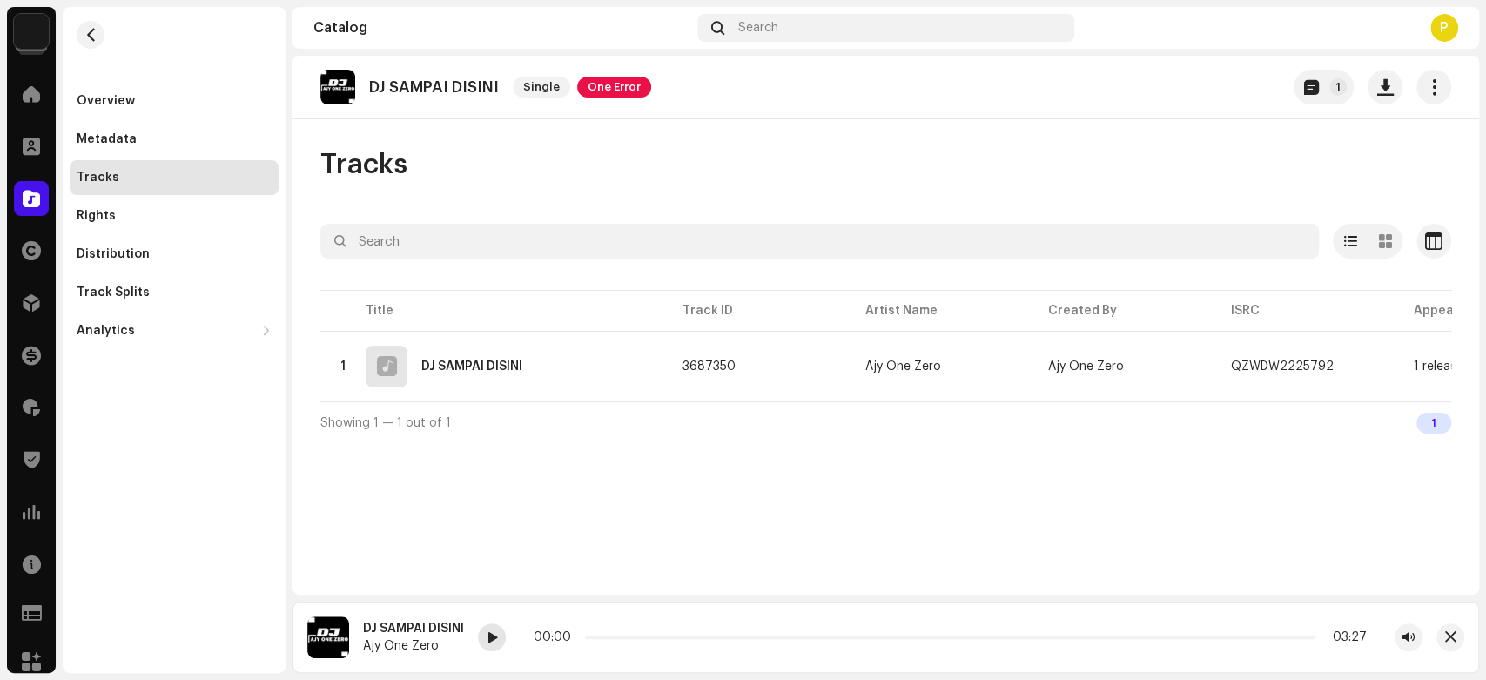
click at [481, 646] on div at bounding box center [492, 637] width 28 height 28
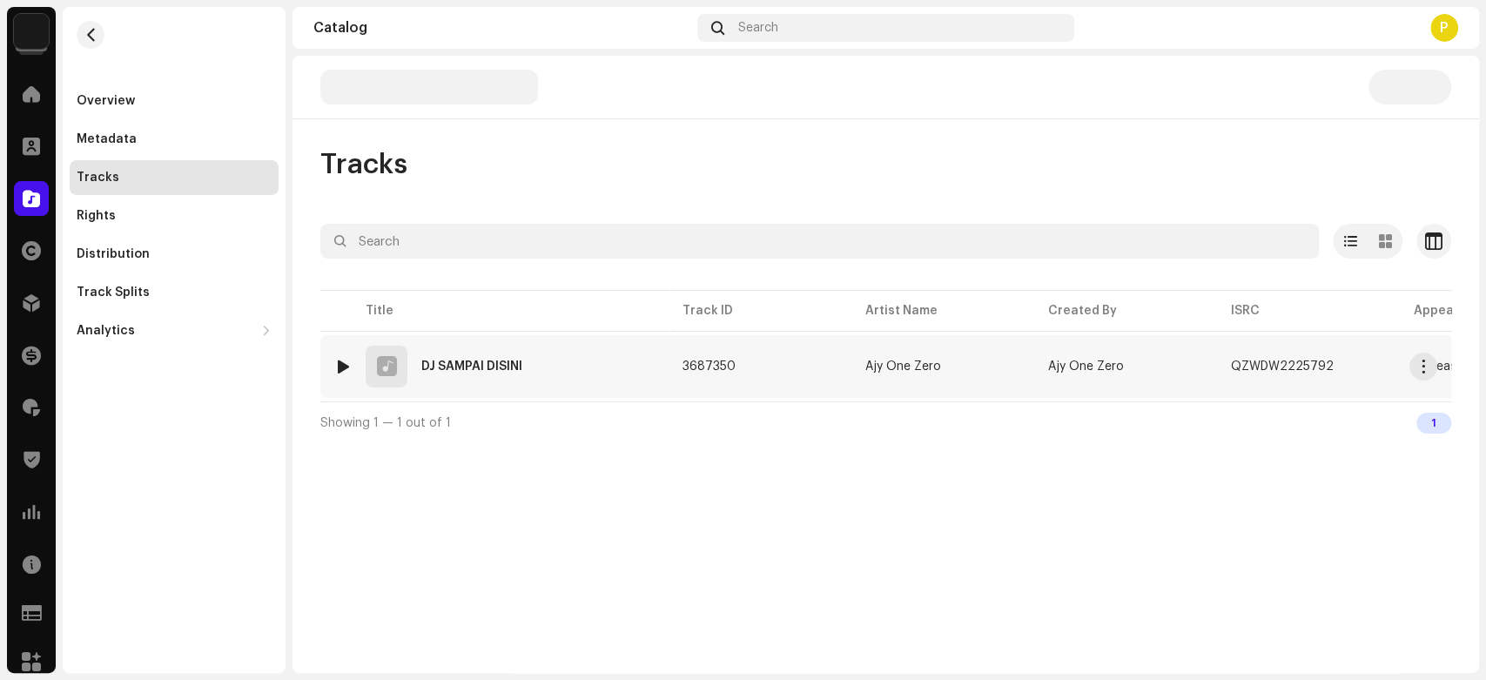
click at [343, 362] on div at bounding box center [343, 367] width 13 height 14
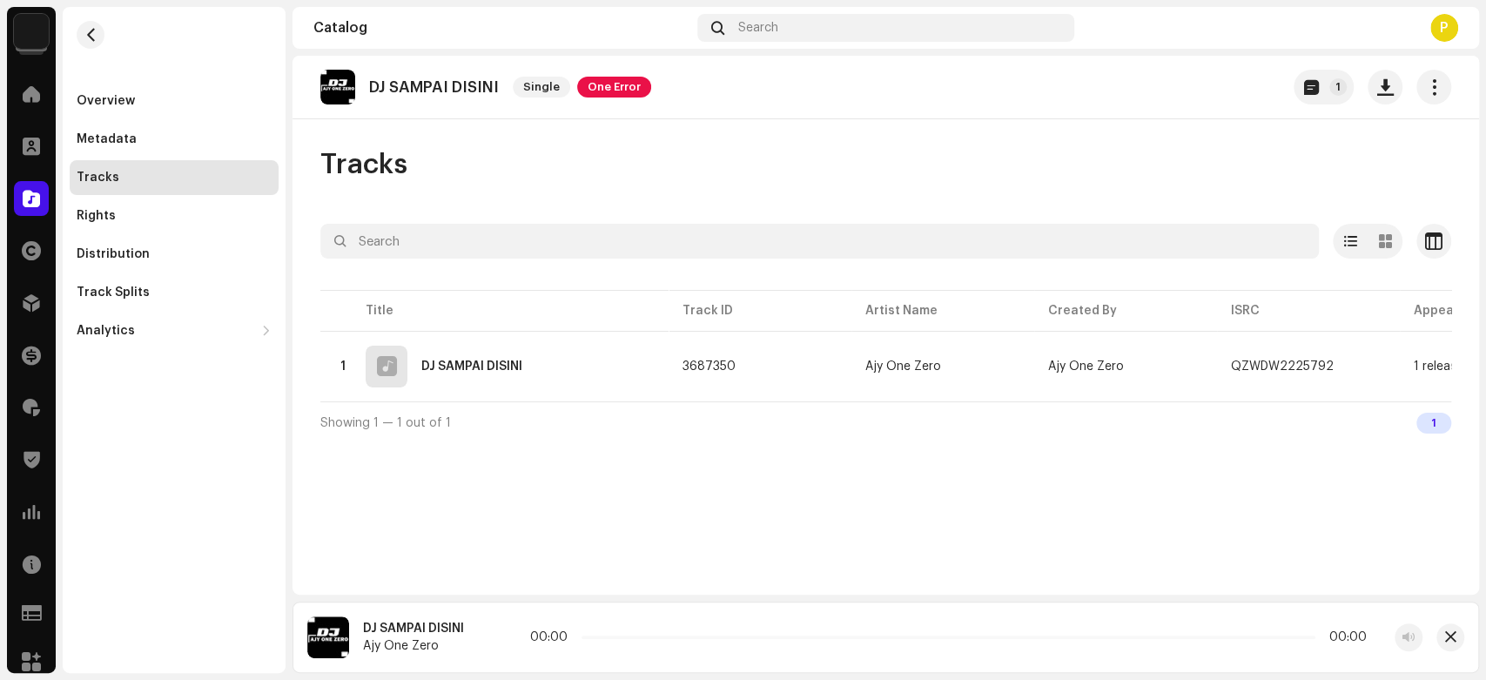
click at [495, 525] on div "DJ SAMPAI DISINI Single One Error 1 Tracks Selected 0 Options Filters Distribut…" at bounding box center [886, 325] width 1187 height 539
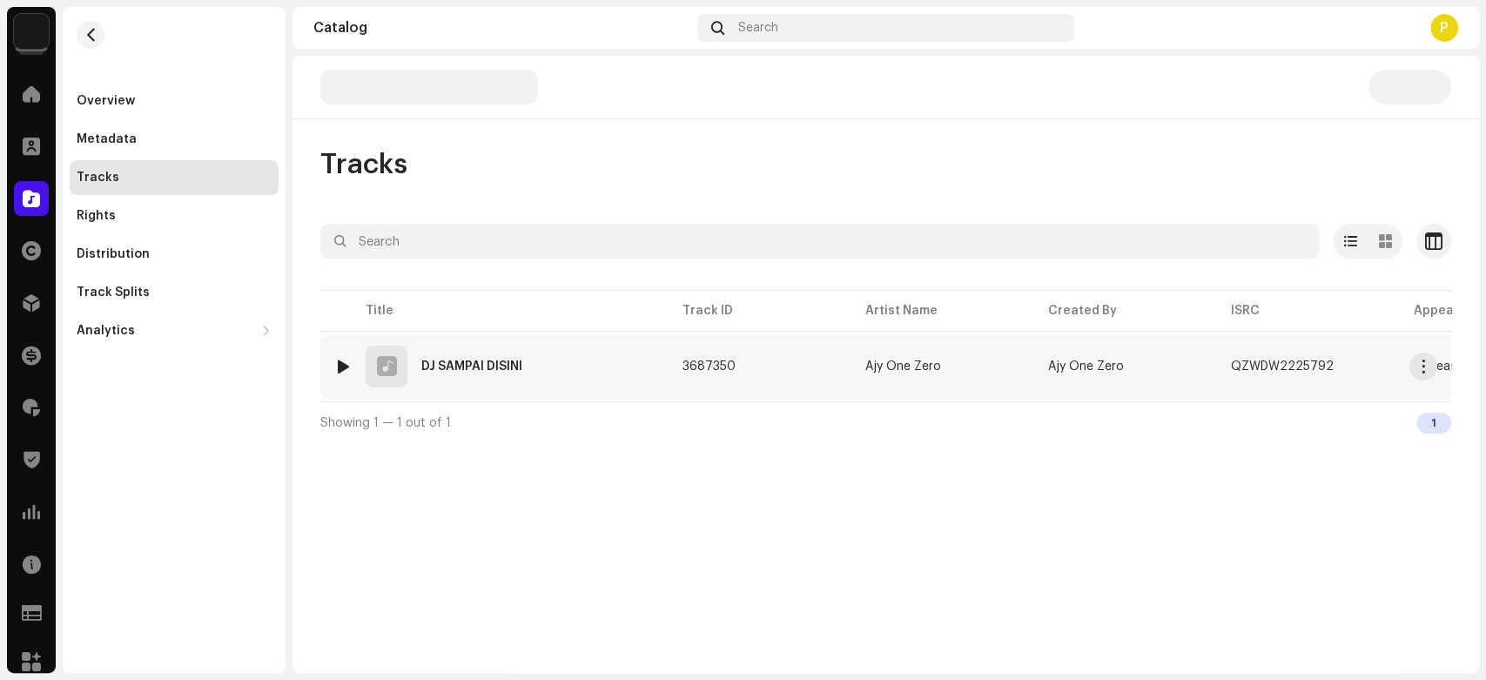
click at [337, 360] on div at bounding box center [343, 367] width 13 height 14
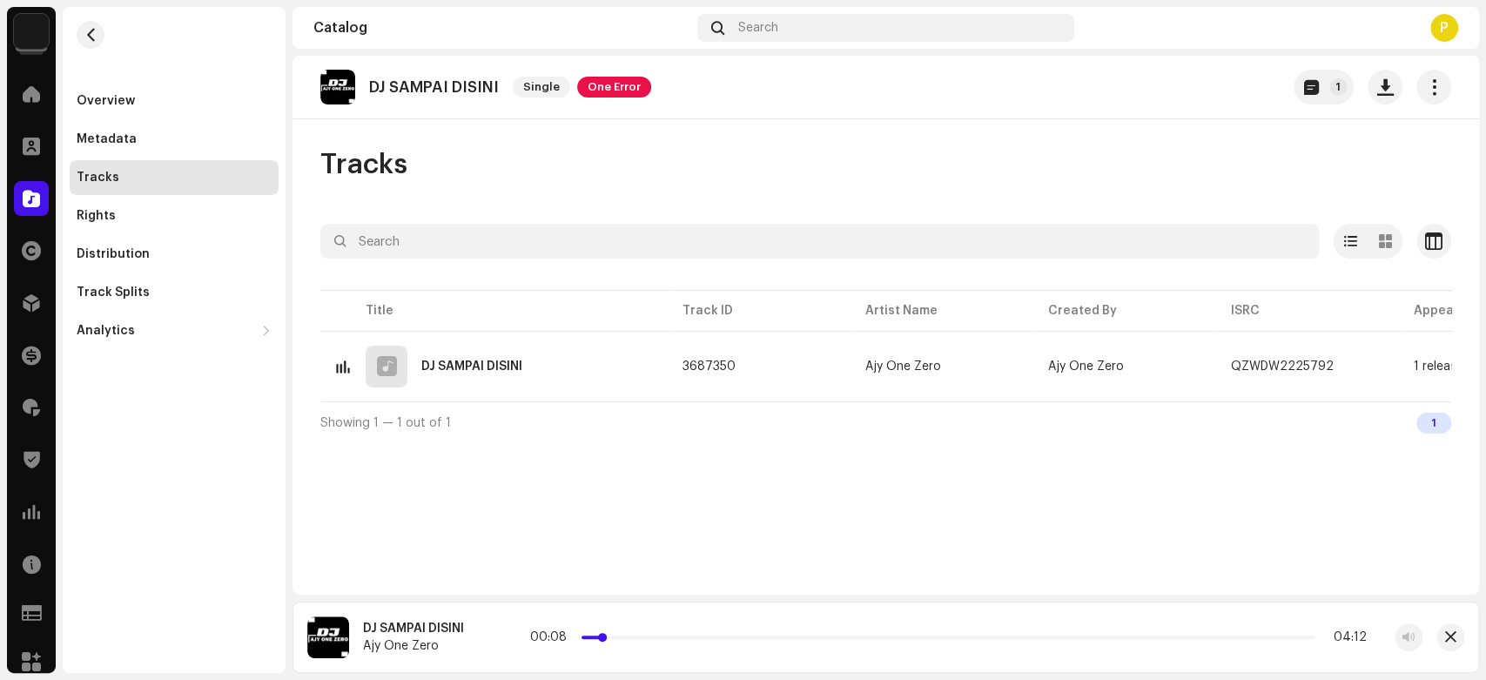
drag, startPoint x: 588, startPoint y: 636, endPoint x: 612, endPoint y: 636, distance: 24.4
click at [612, 636] on p-slider at bounding box center [949, 637] width 734 height 3
drag, startPoint x: 612, startPoint y: 636, endPoint x: 647, endPoint y: 638, distance: 34.9
click at [645, 638] on span at bounding box center [640, 637] width 9 height 9
click at [489, 639] on span at bounding box center [492, 638] width 10 height 14
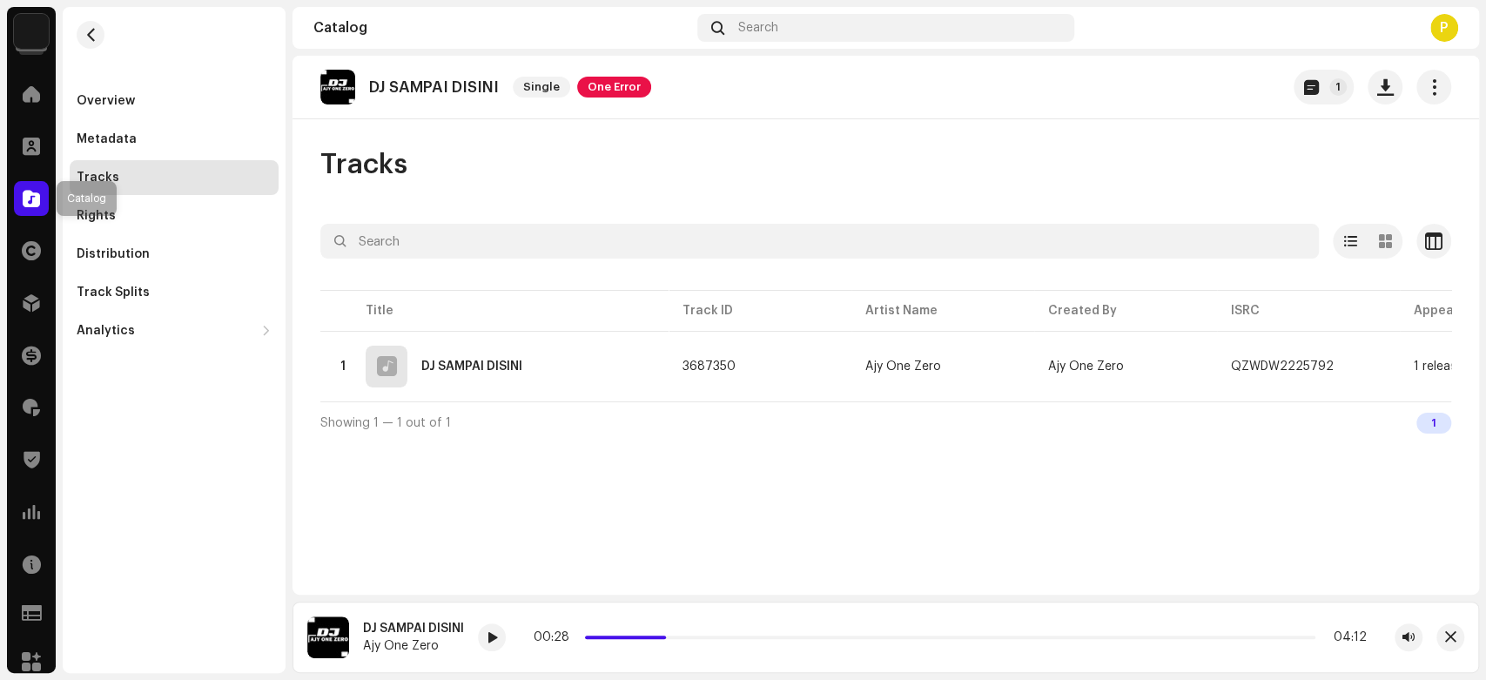
click at [36, 207] on div at bounding box center [31, 198] width 35 height 35
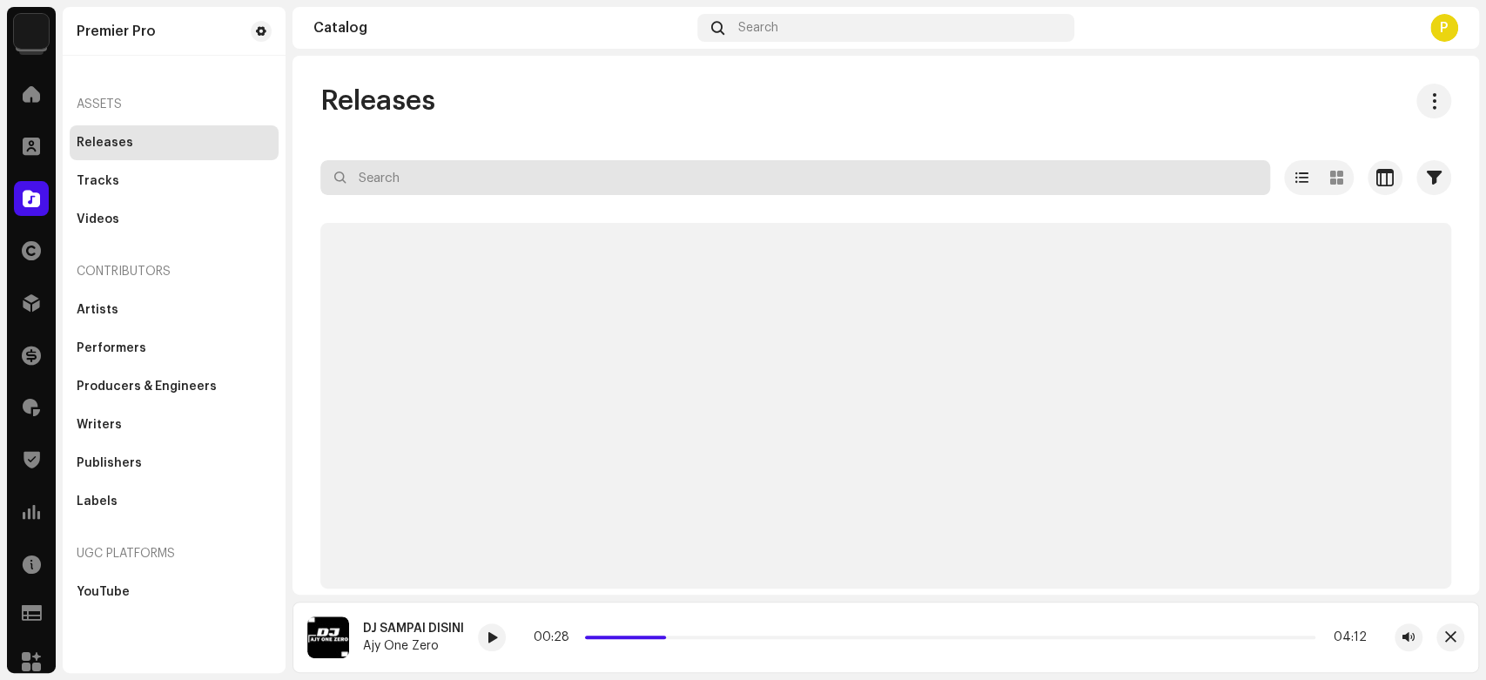
click at [498, 170] on input "text" at bounding box center [795, 177] width 950 height 35
paste input "QZWDW2225784"
type input "QZWDW2225784"
click at [522, 103] on div "Releases" at bounding box center [885, 101] width 1131 height 35
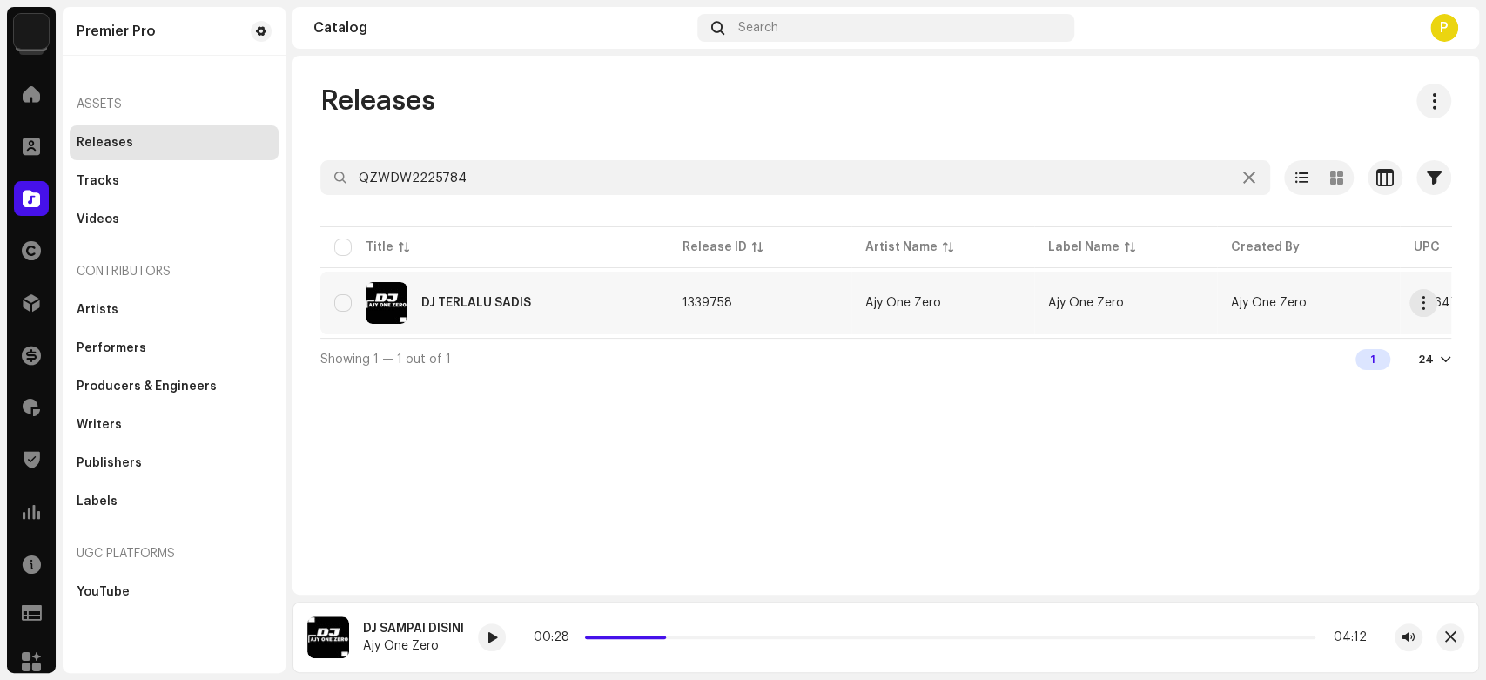
click at [466, 312] on div "DJ TERLALU SADIS" at bounding box center [494, 303] width 320 height 42
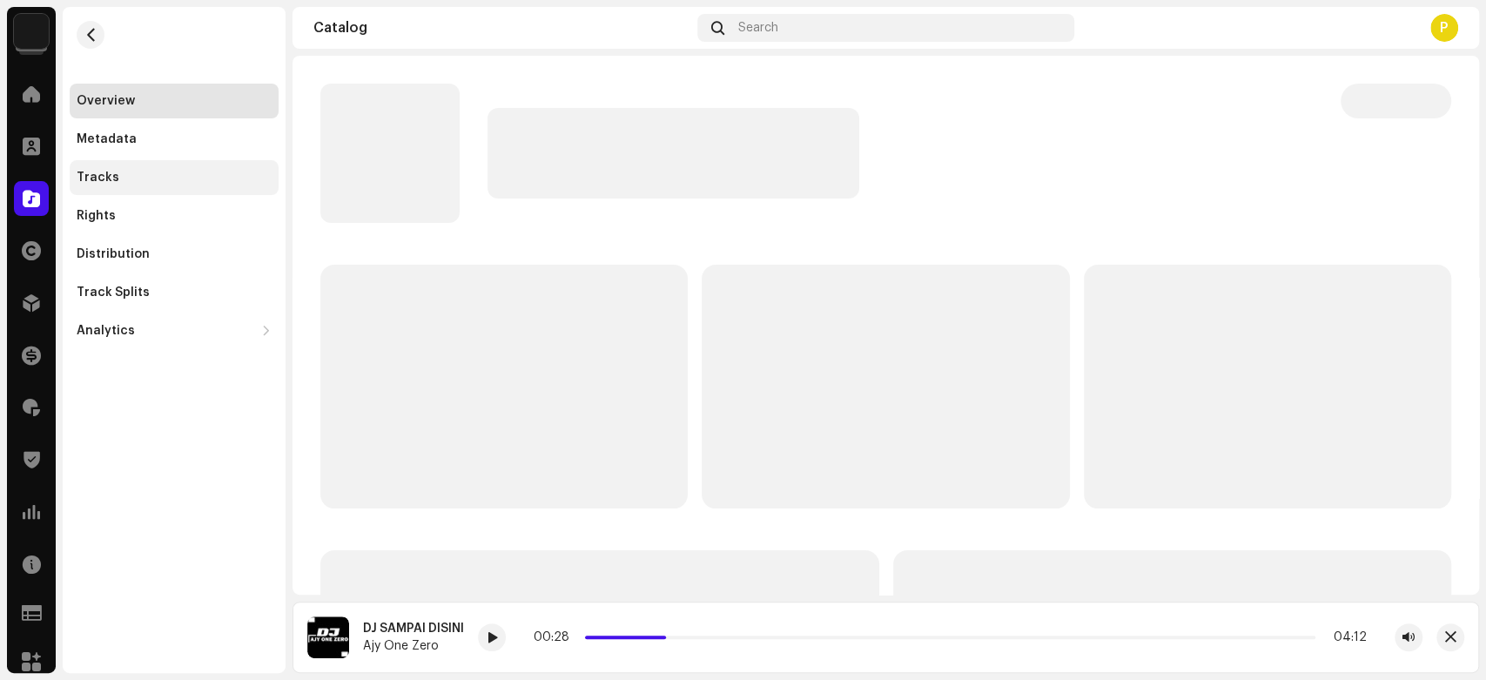
click at [199, 188] on div "Tracks" at bounding box center [174, 177] width 209 height 35
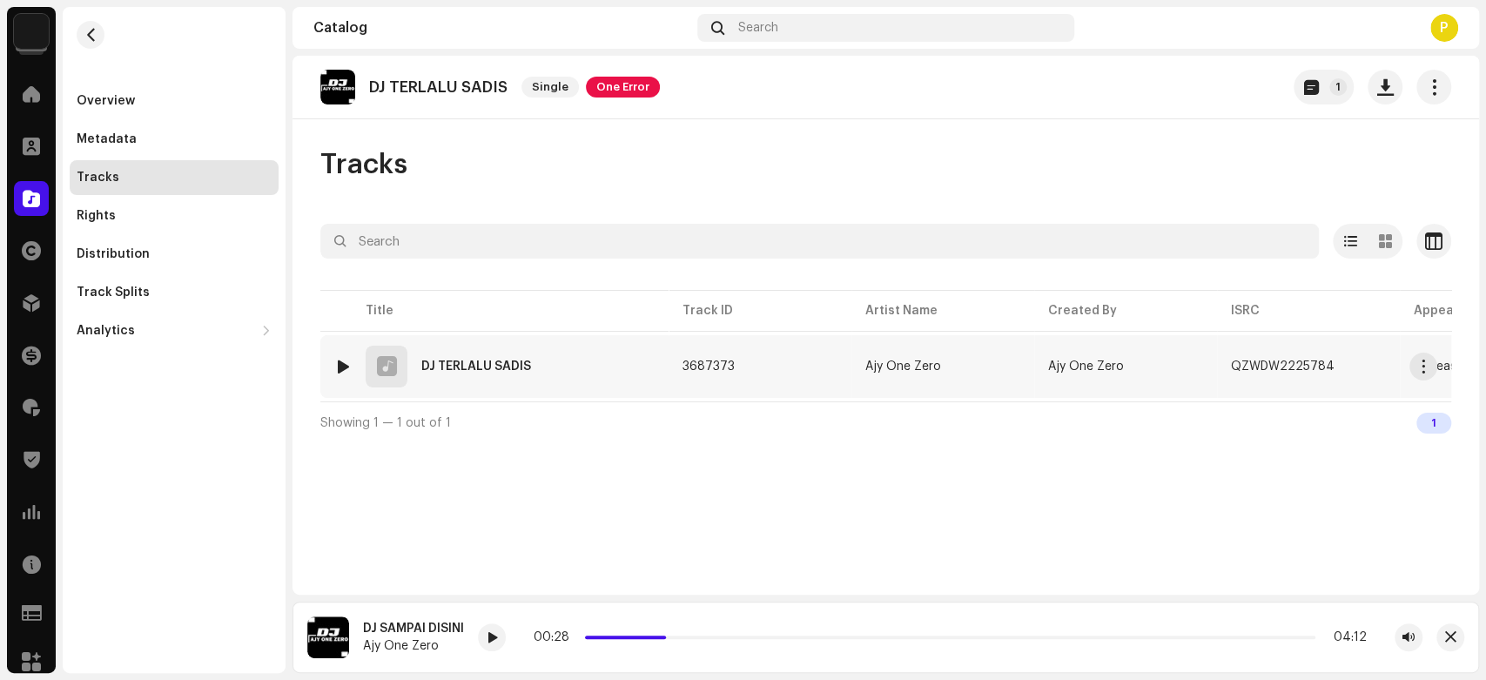
click at [344, 366] on div at bounding box center [343, 367] width 13 height 14
click at [497, 638] on span at bounding box center [500, 638] width 10 height 14
drag, startPoint x: 599, startPoint y: 636, endPoint x: 633, endPoint y: 632, distance: 34.1
click at [633, 632] on div "00:12 03:50" at bounding box center [954, 637] width 824 height 14
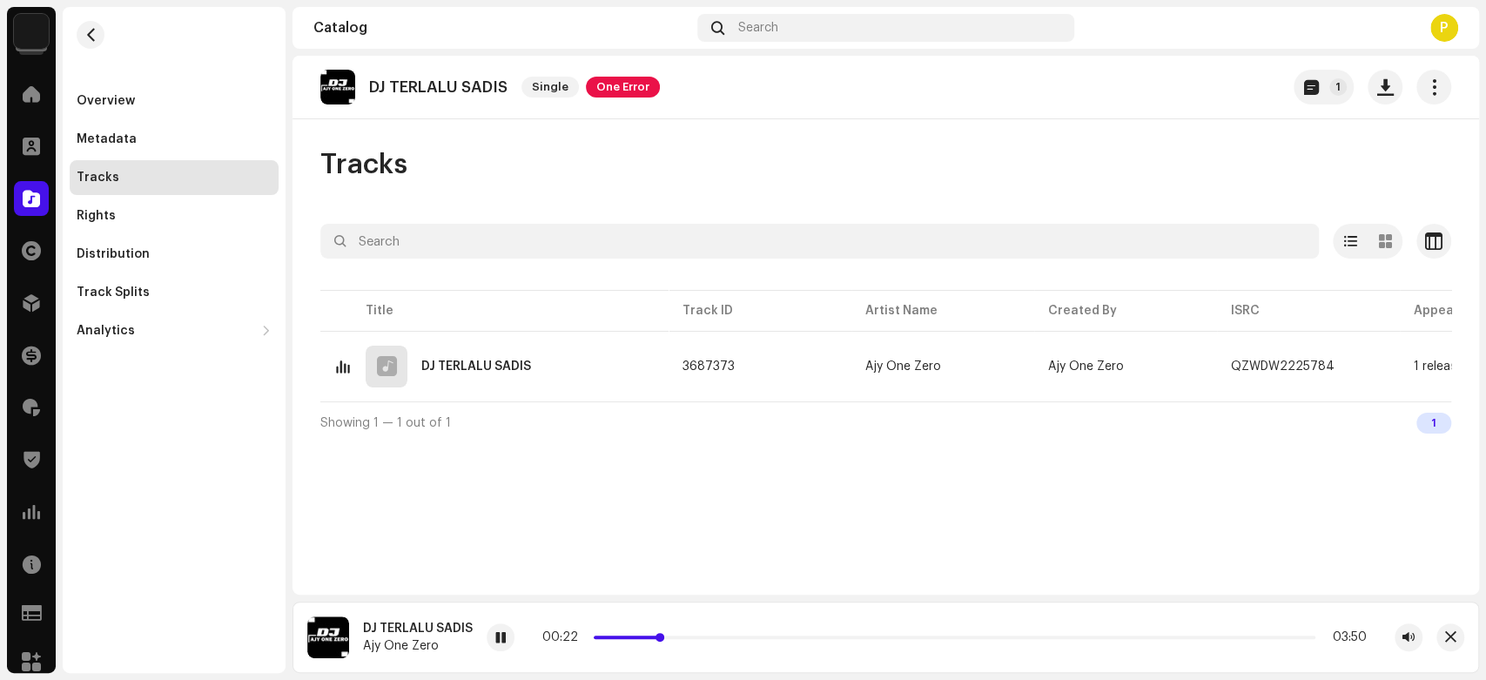
drag, startPoint x: 634, startPoint y: 636, endPoint x: 664, endPoint y: 638, distance: 30.5
click at [664, 638] on span at bounding box center [660, 637] width 9 height 9
drag, startPoint x: 665, startPoint y: 639, endPoint x: 691, endPoint y: 639, distance: 26.1
click at [691, 639] on p-slider at bounding box center [955, 637] width 722 height 3
drag, startPoint x: 693, startPoint y: 637, endPoint x: 717, endPoint y: 640, distance: 24.5
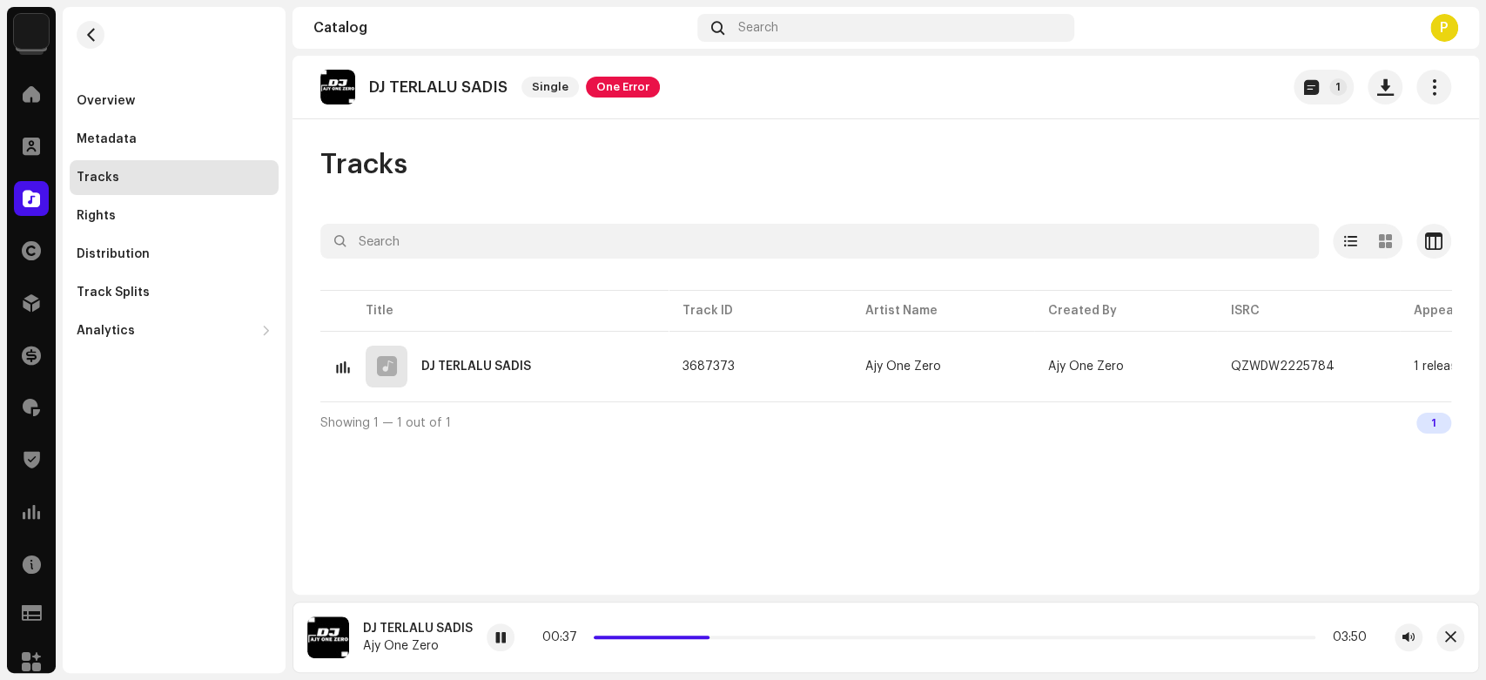
click at [717, 640] on div "00:37 03:50" at bounding box center [954, 637] width 824 height 14
click at [501, 639] on span at bounding box center [500, 638] width 10 height 14
click at [29, 193] on span at bounding box center [31, 199] width 17 height 14
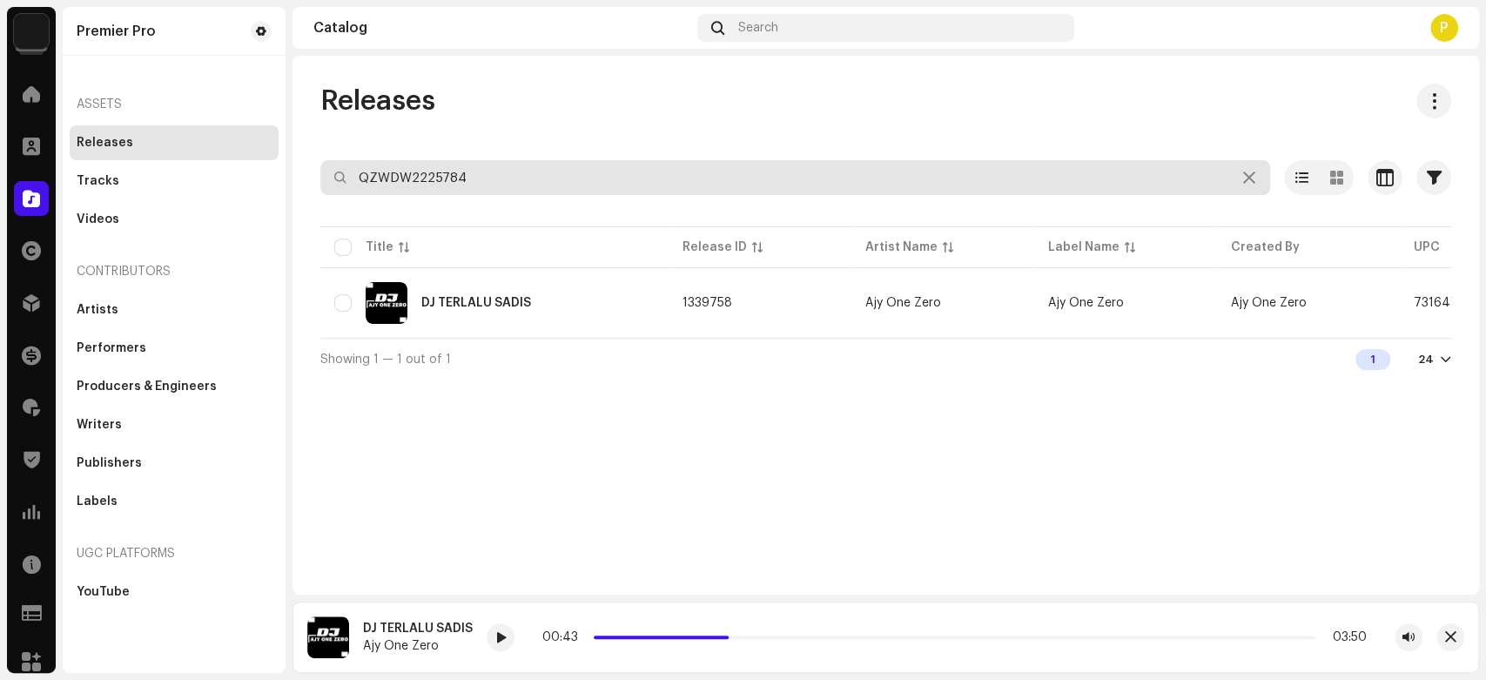
click at [491, 181] on input "QZWDW2225784" at bounding box center [795, 177] width 950 height 35
paste input "8"
type input "QZWDW2225788"
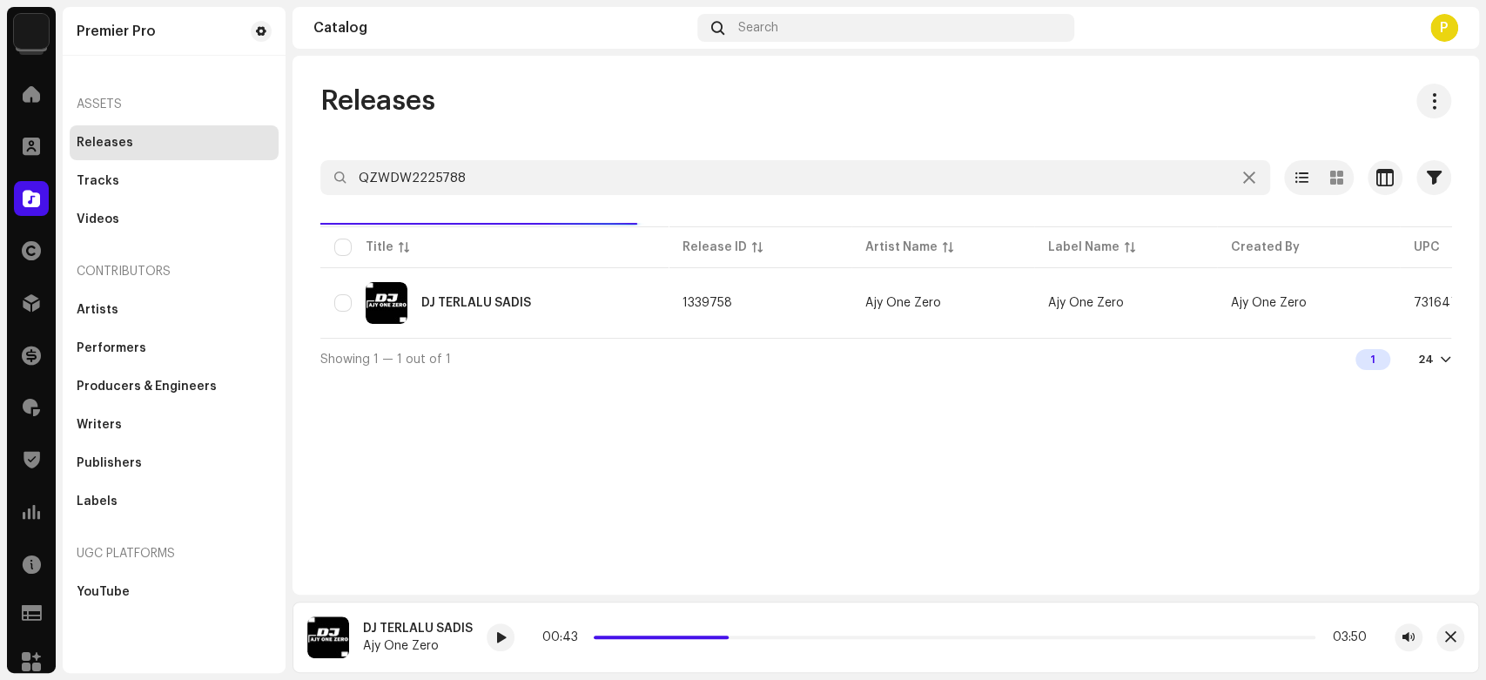
click at [637, 98] on div "Releases" at bounding box center [885, 101] width 1131 height 35
click at [477, 286] on div "DJ SELAT MALAKA" at bounding box center [494, 303] width 320 height 42
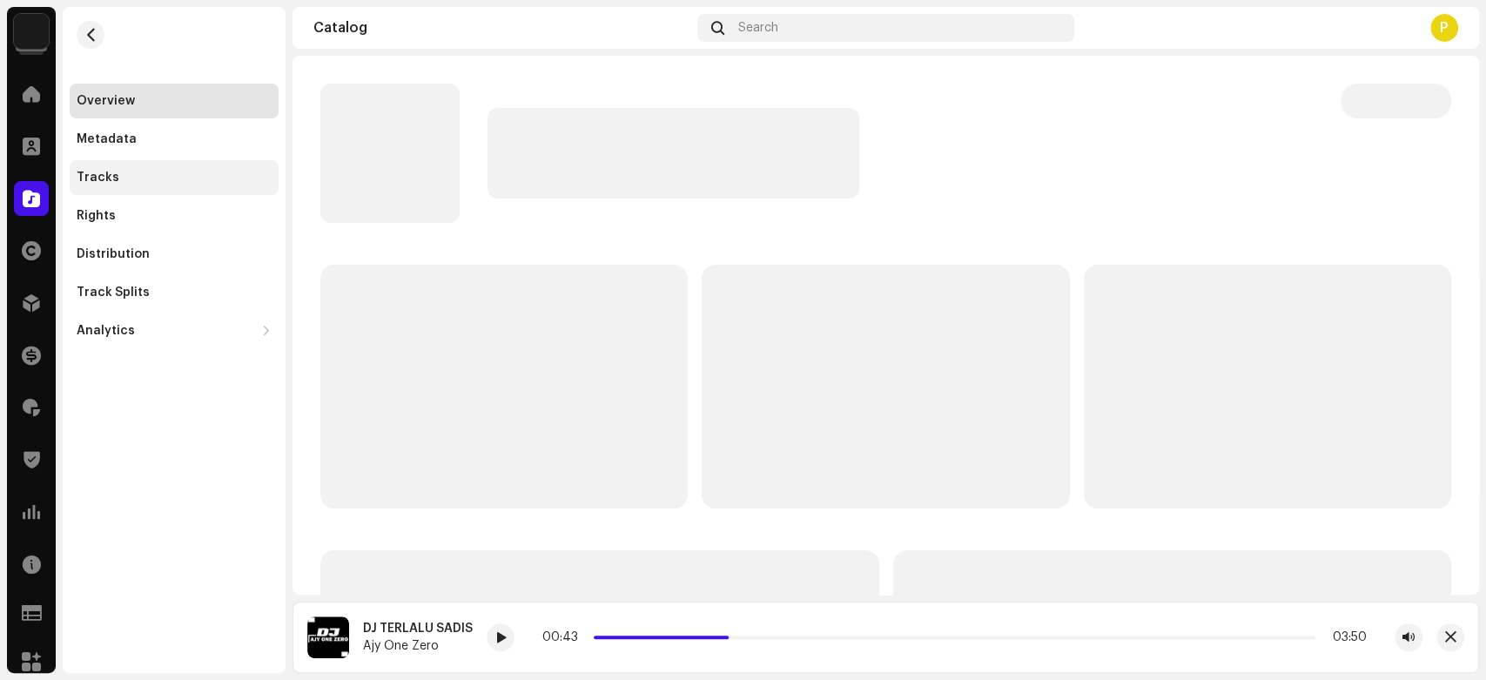
click at [207, 191] on div "Tracks" at bounding box center [174, 177] width 209 height 35
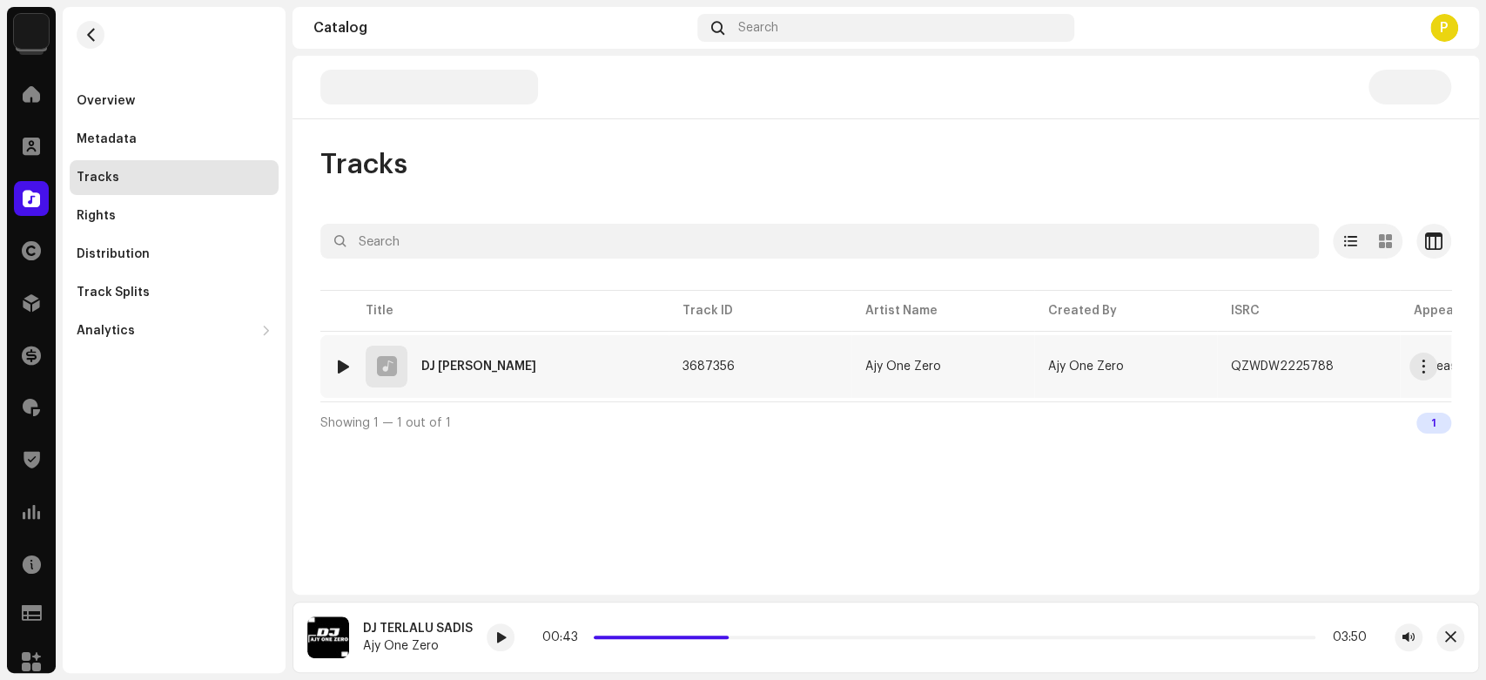
click at [341, 365] on div at bounding box center [343, 367] width 13 height 14
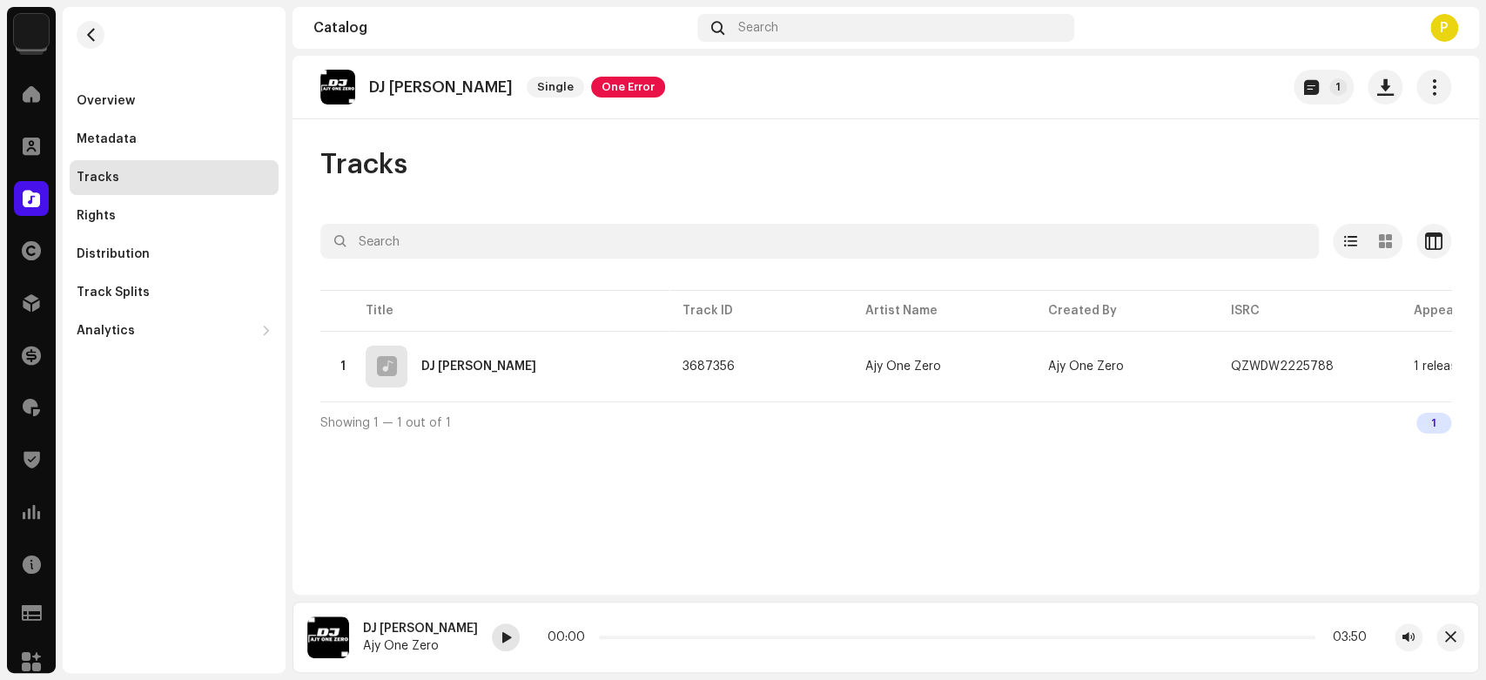
click at [501, 644] on span at bounding box center [506, 638] width 10 height 14
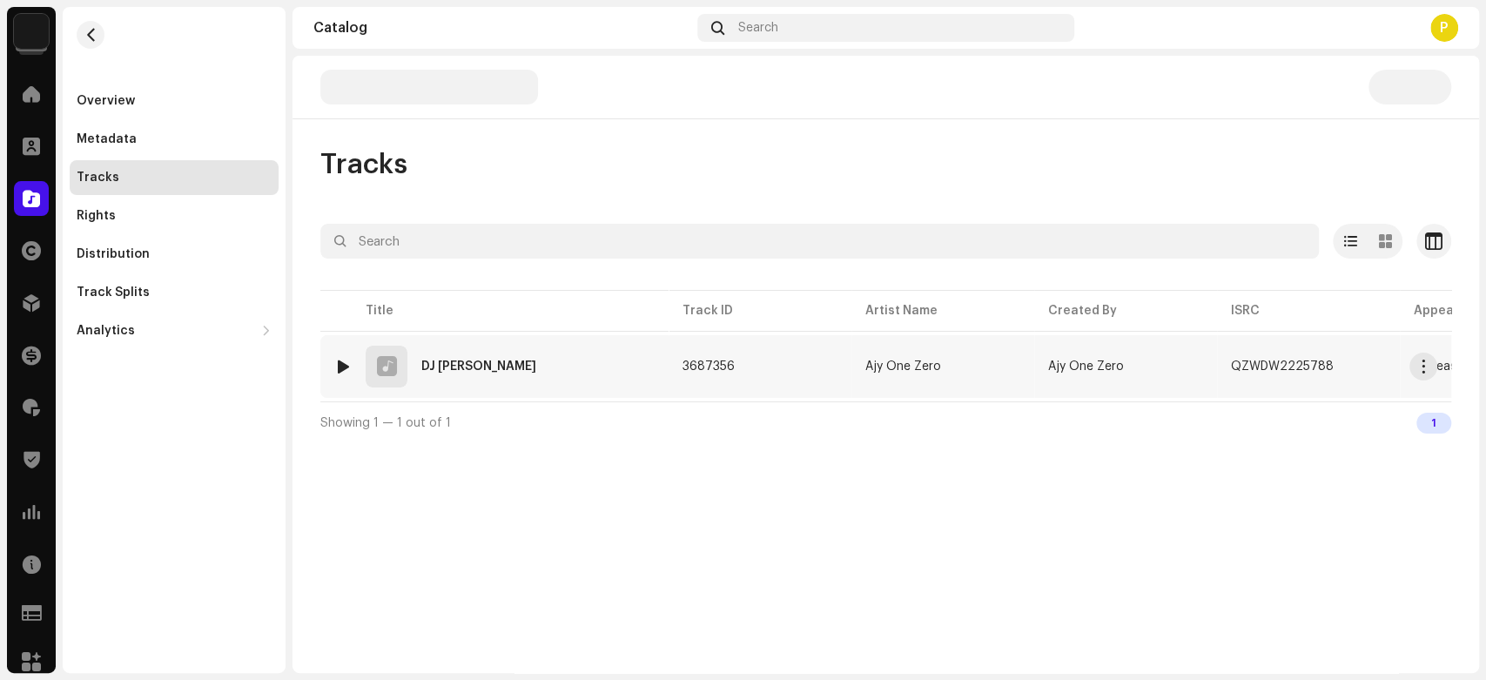
click at [337, 364] on div at bounding box center [343, 367] width 13 height 14
click at [337, 360] on div at bounding box center [343, 367] width 13 height 14
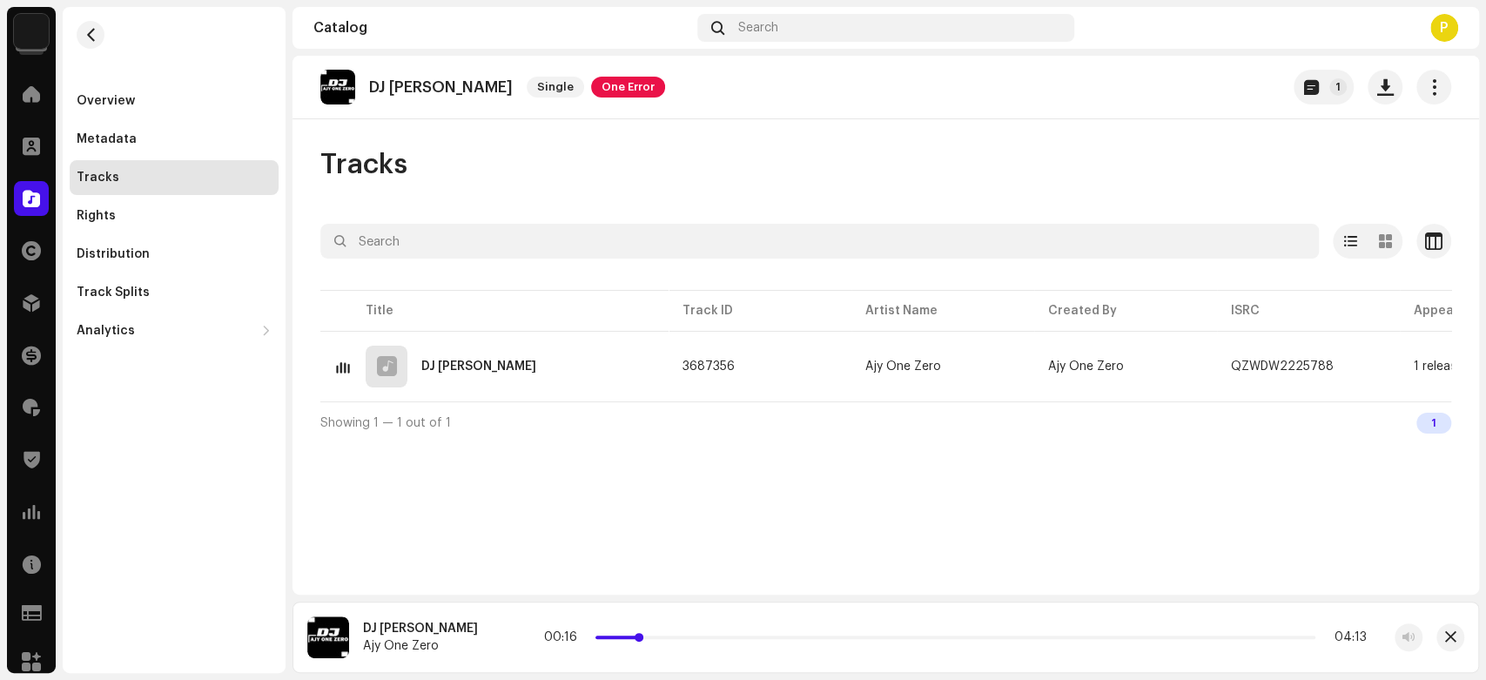
drag, startPoint x: 601, startPoint y: 636, endPoint x: 638, endPoint y: 638, distance: 37.5
click at [638, 638] on p-slider at bounding box center [956, 637] width 720 height 3
drag, startPoint x: 638, startPoint y: 638, endPoint x: 663, endPoint y: 642, distance: 25.5
click at [663, 642] on div "00:25 04:13" at bounding box center [957, 637] width 819 height 14
drag, startPoint x: 663, startPoint y: 634, endPoint x: 642, endPoint y: 634, distance: 21.8
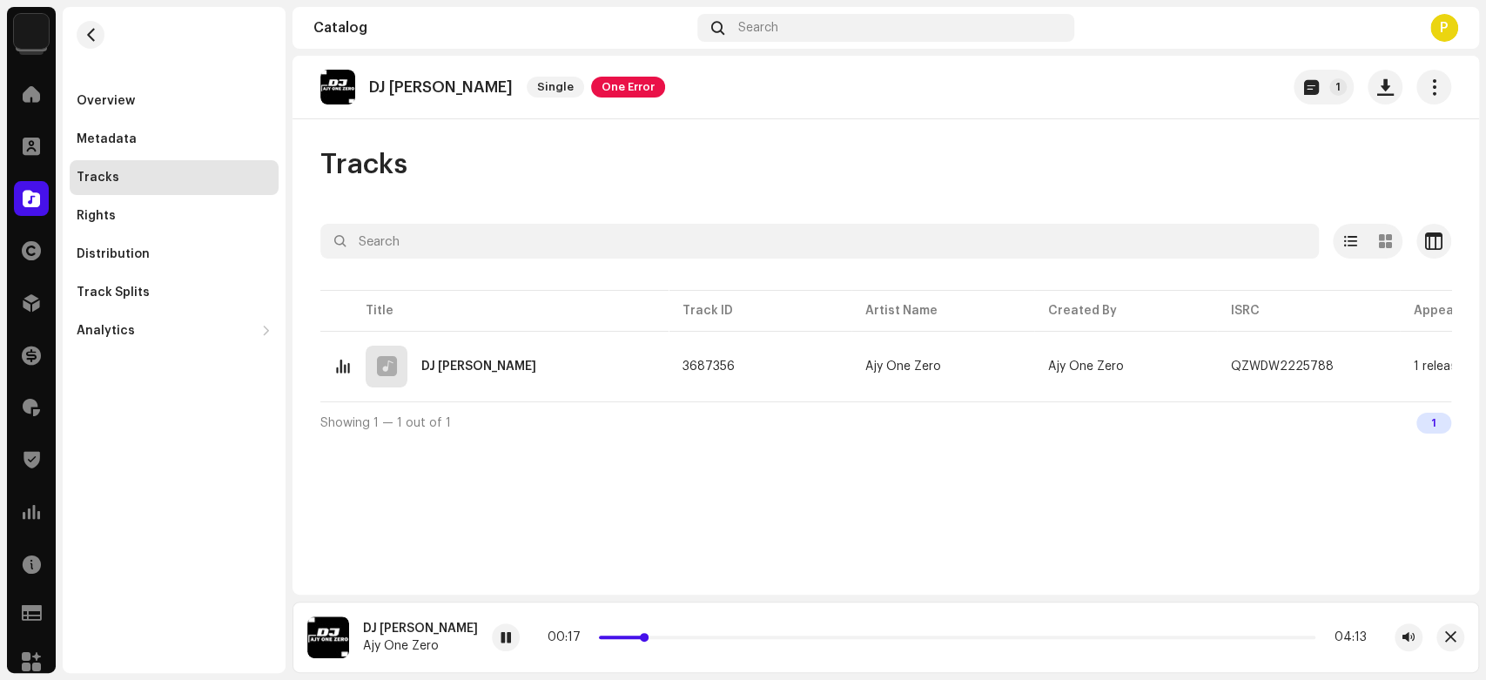
click at [642, 634] on div "00:17 04:13" at bounding box center [957, 637] width 819 height 14
click at [492, 633] on div at bounding box center [506, 637] width 28 height 28
click at [15, 201] on div at bounding box center [31, 198] width 35 height 35
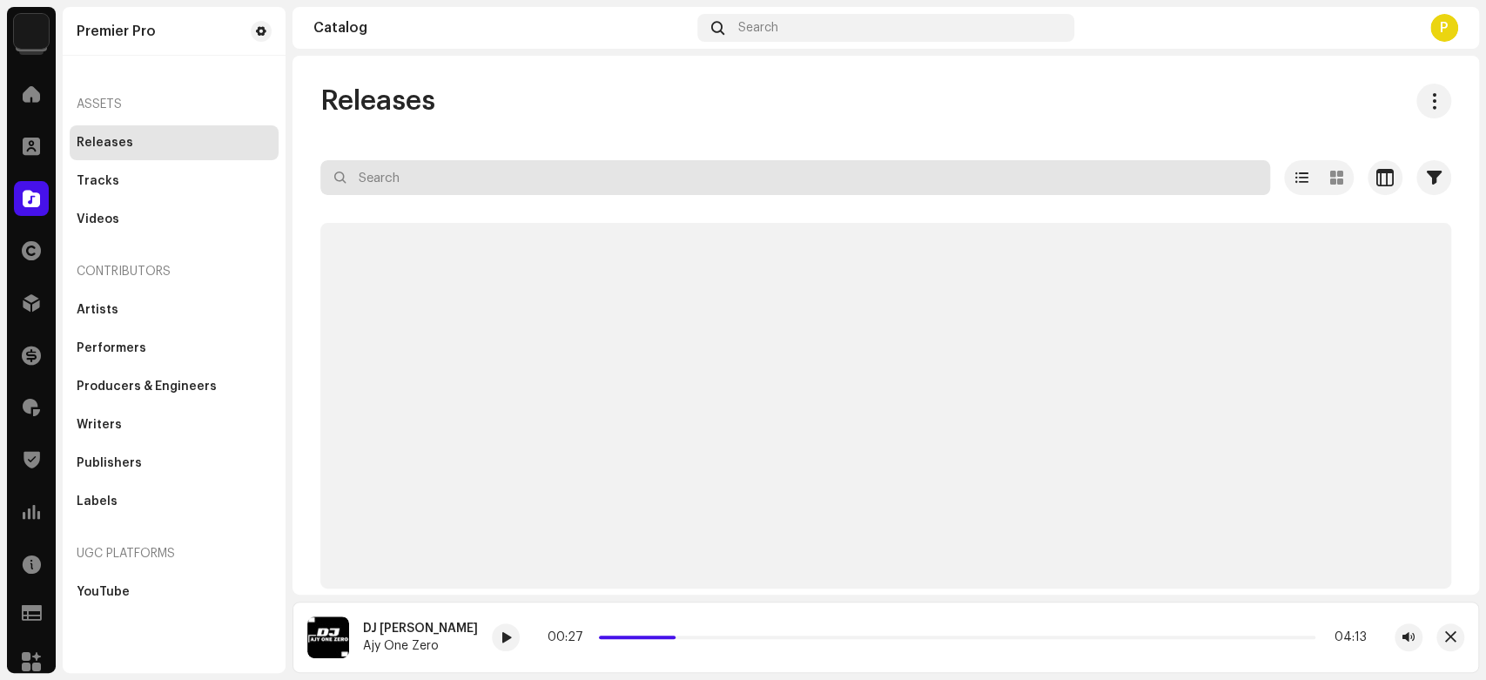
click at [497, 186] on input "text" at bounding box center [795, 177] width 950 height 35
paste input "QZWDW2226111"
type input "QZWDW2226111"
click at [504, 139] on div "Releases QZWDW2226111 Selected 0 Options Filters Distribution status Never Dist…" at bounding box center [886, 336] width 1187 height 505
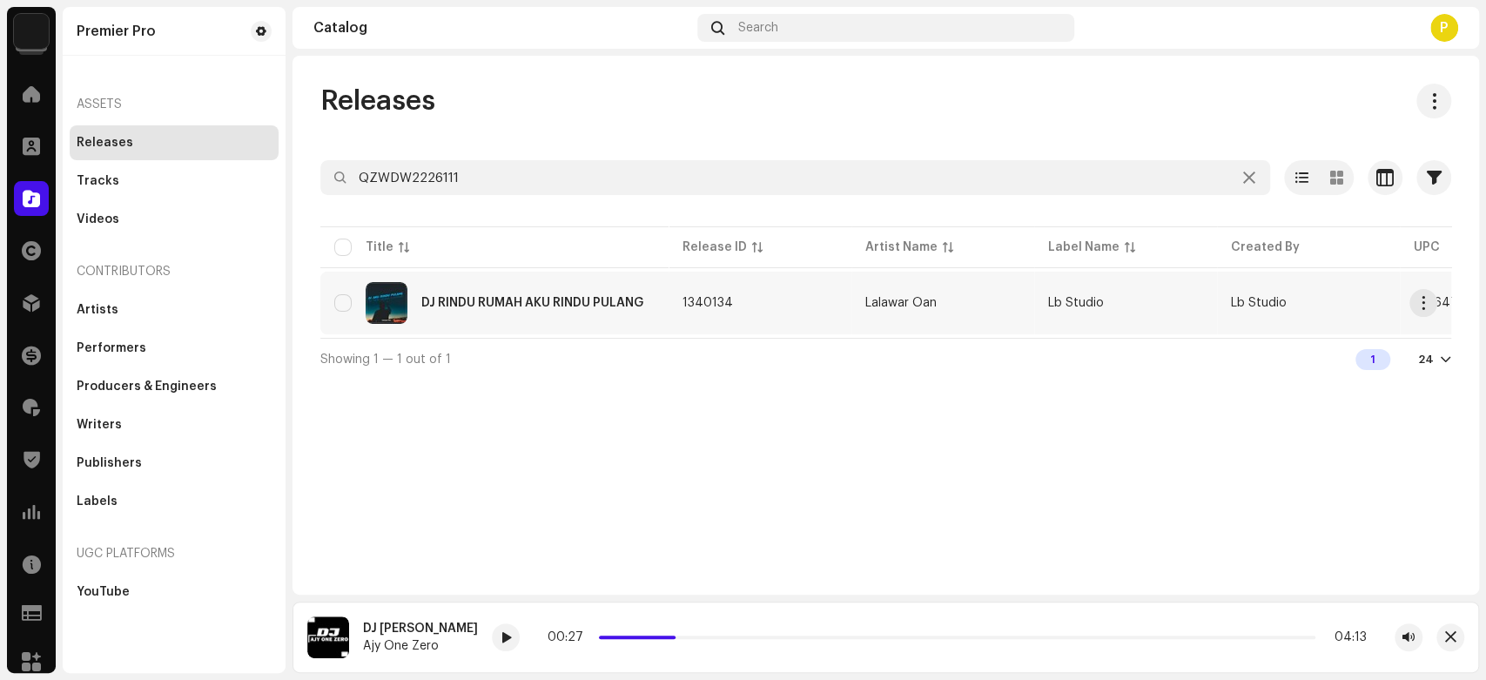
click at [653, 317] on div "DJ RINDU RUMAH AKU RINDU PULANG" at bounding box center [494, 303] width 320 height 42
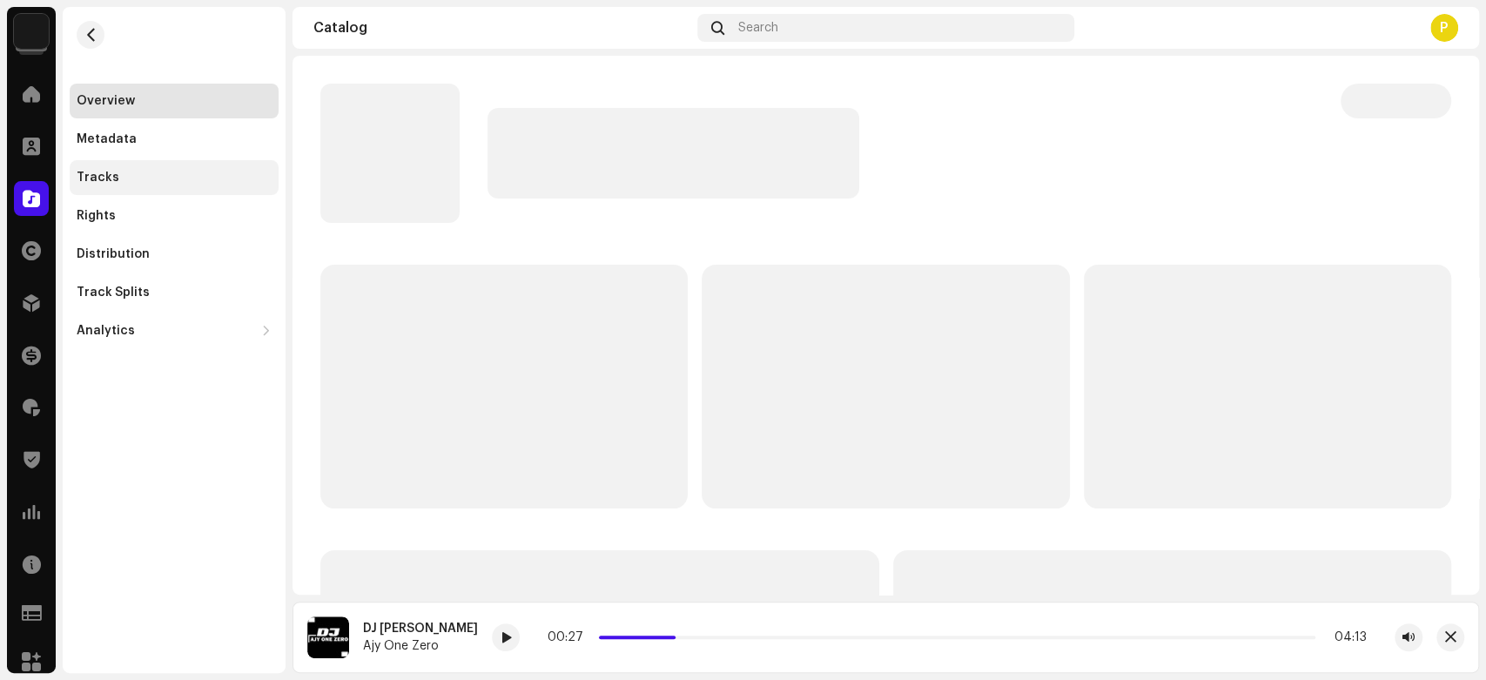
click at [144, 171] on div "Tracks" at bounding box center [174, 178] width 195 height 14
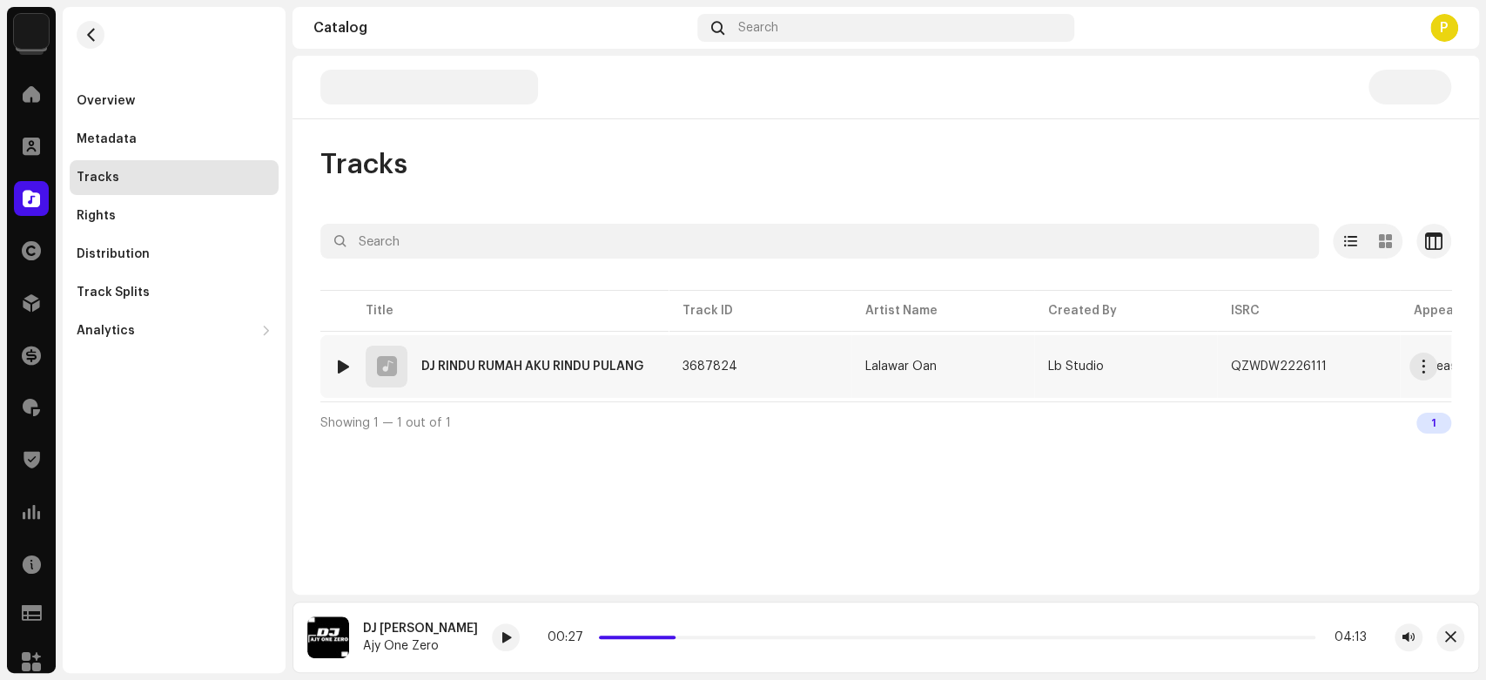
click at [336, 356] on img at bounding box center [343, 366] width 23 height 23
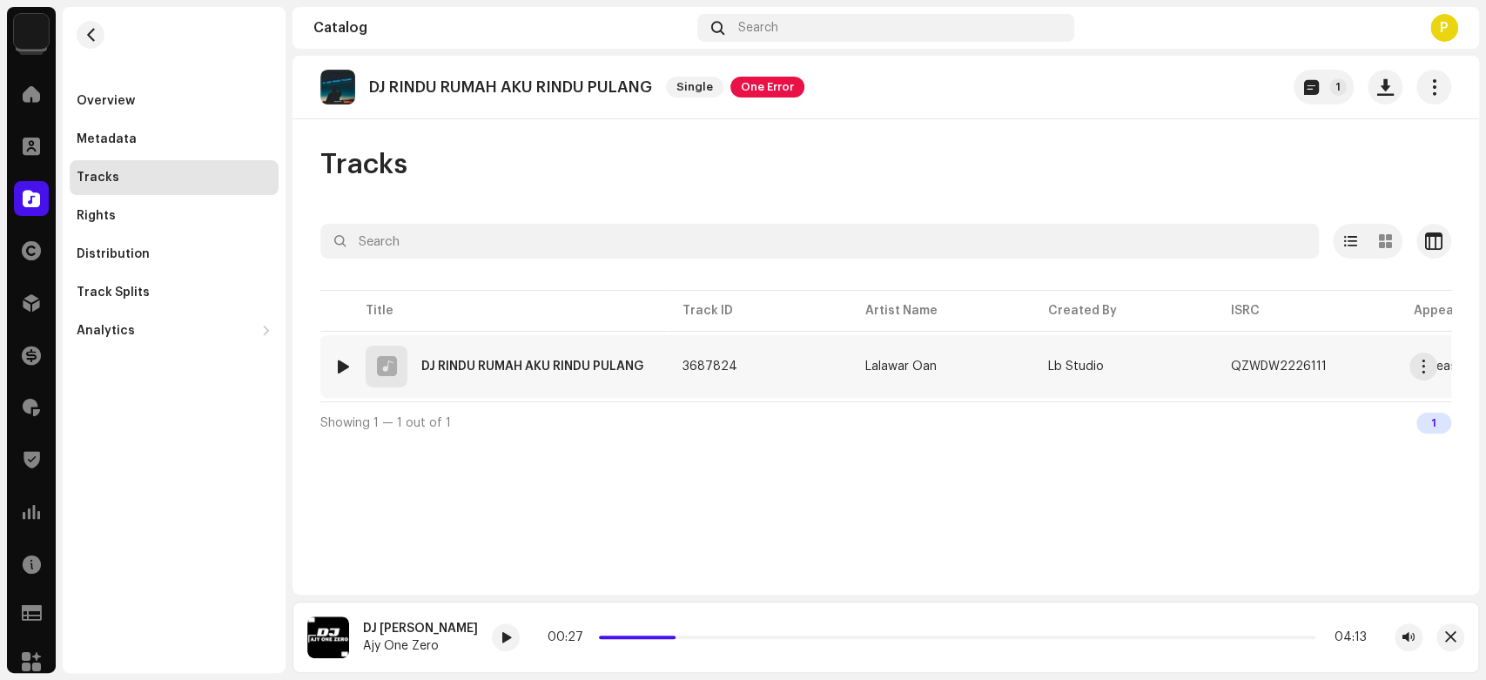
click at [338, 365] on div at bounding box center [343, 367] width 13 height 14
click at [550, 636] on div at bounding box center [558, 637] width 28 height 28
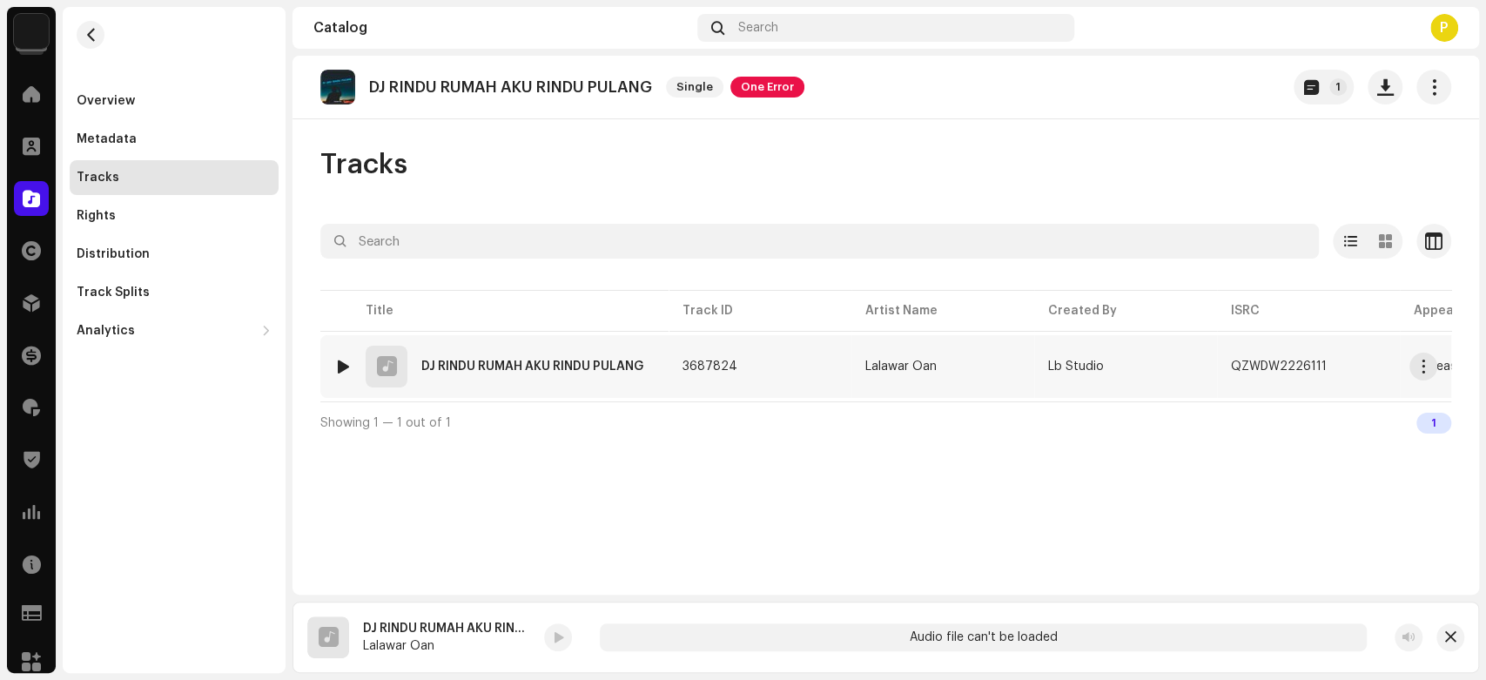
drag, startPoint x: 336, startPoint y: 360, endPoint x: 341, endPoint y: 344, distance: 16.5
click at [338, 360] on div at bounding box center [343, 367] width 13 height 14
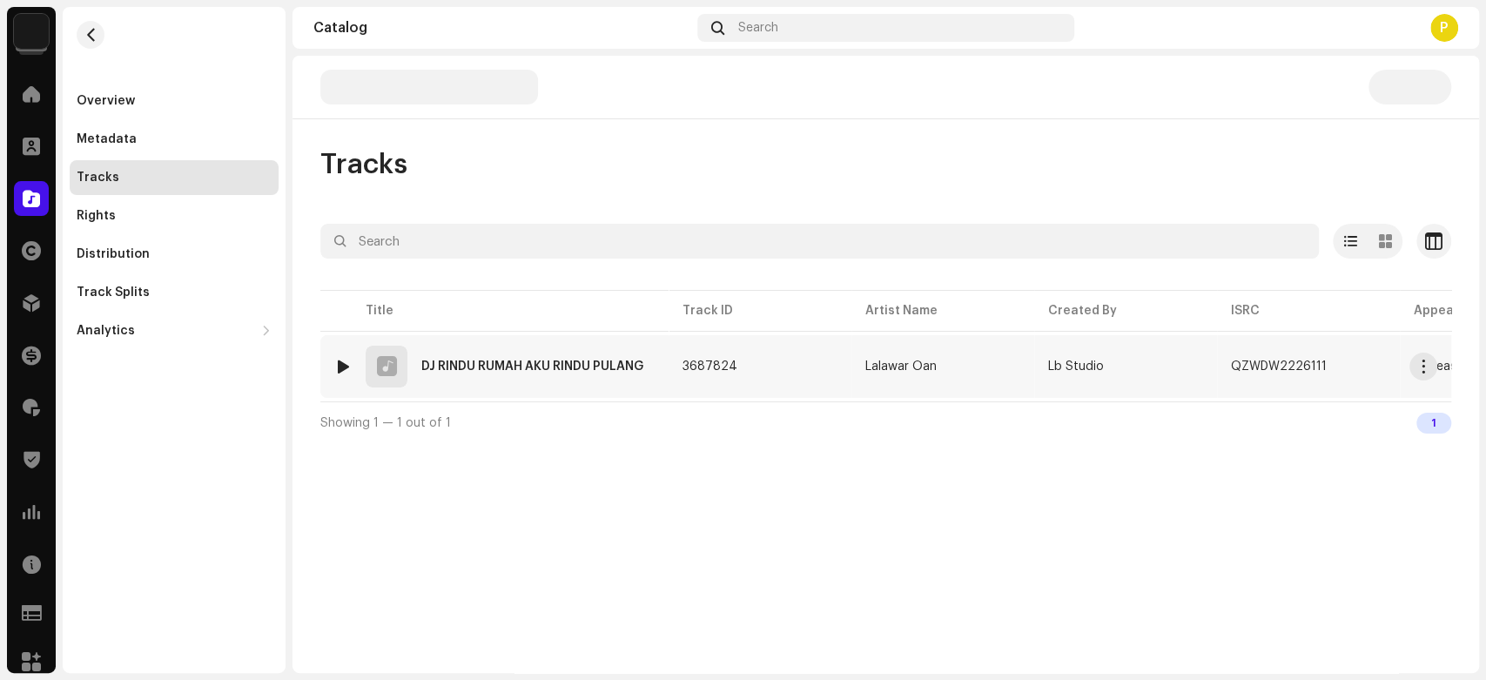
click at [346, 360] on div at bounding box center [343, 367] width 13 height 14
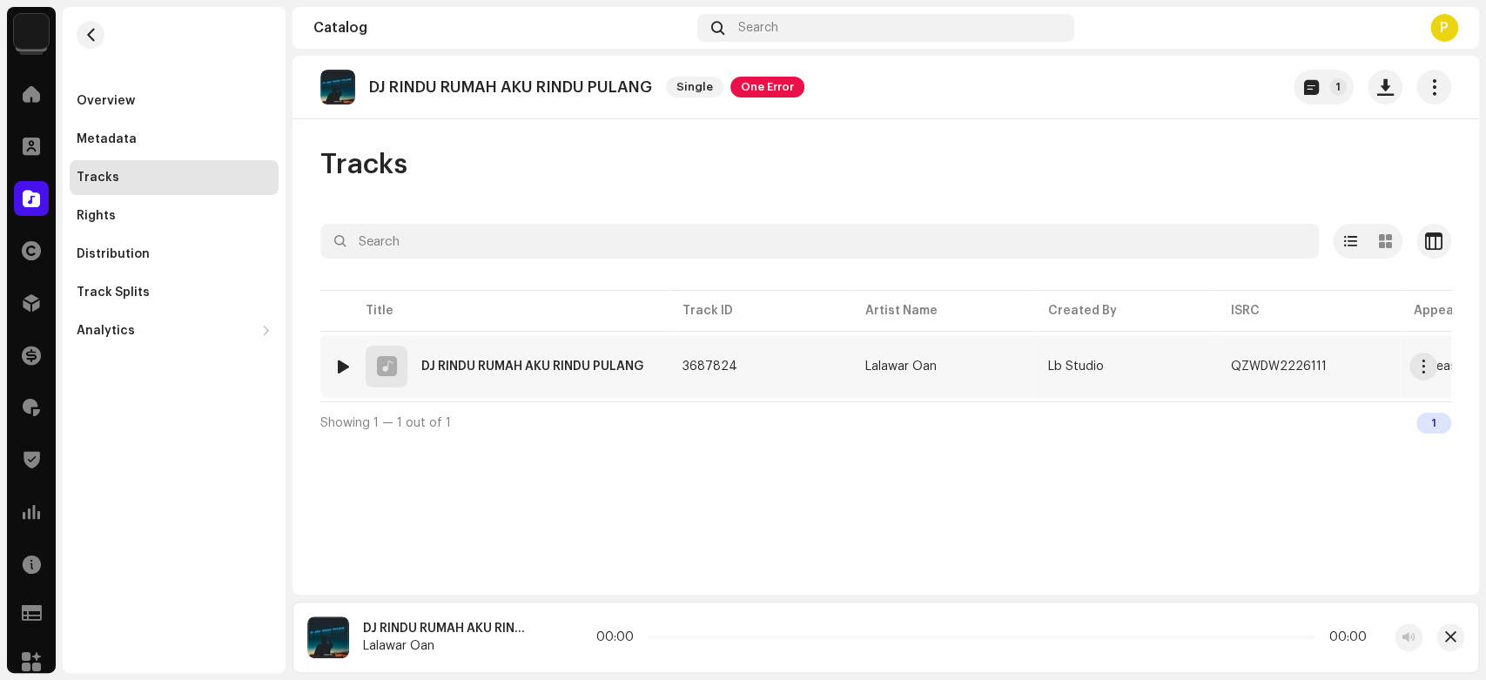
click at [339, 357] on img at bounding box center [343, 366] width 23 height 23
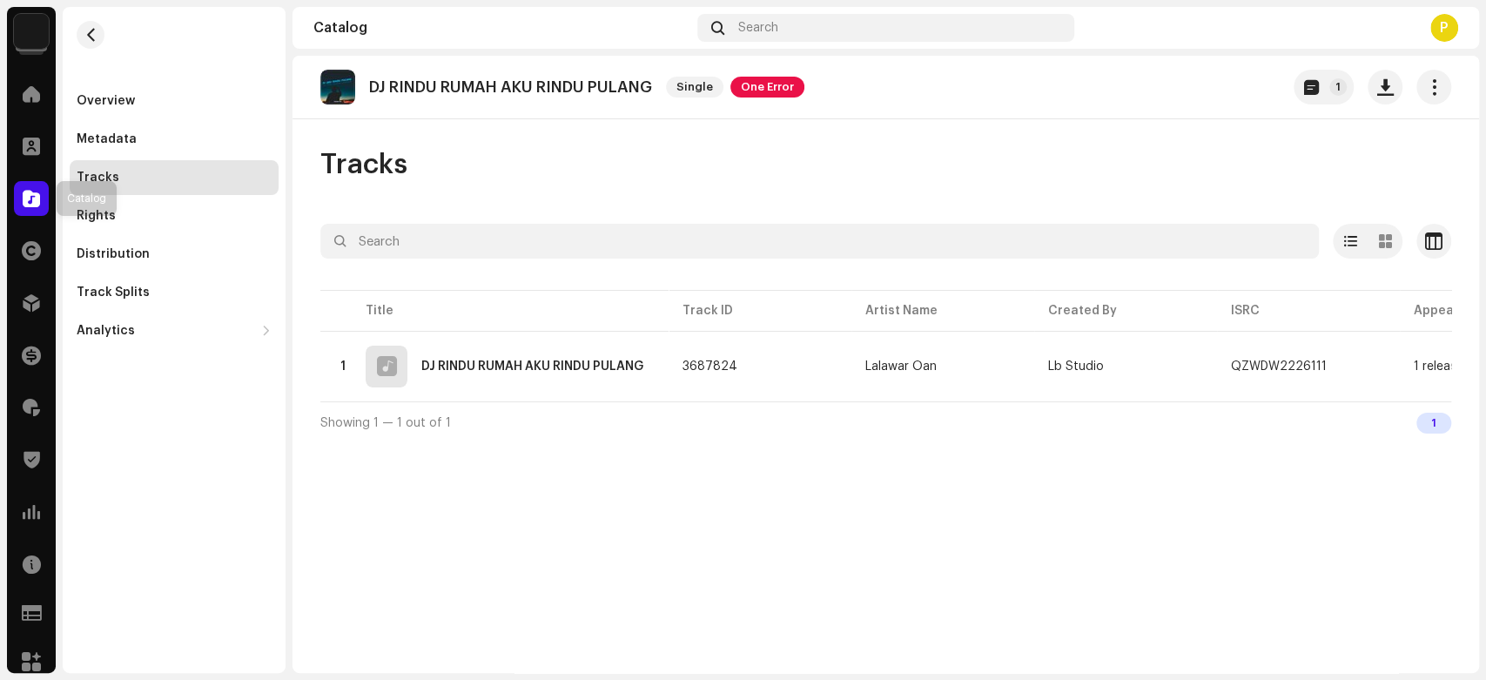
click at [28, 192] on span at bounding box center [31, 199] width 17 height 14
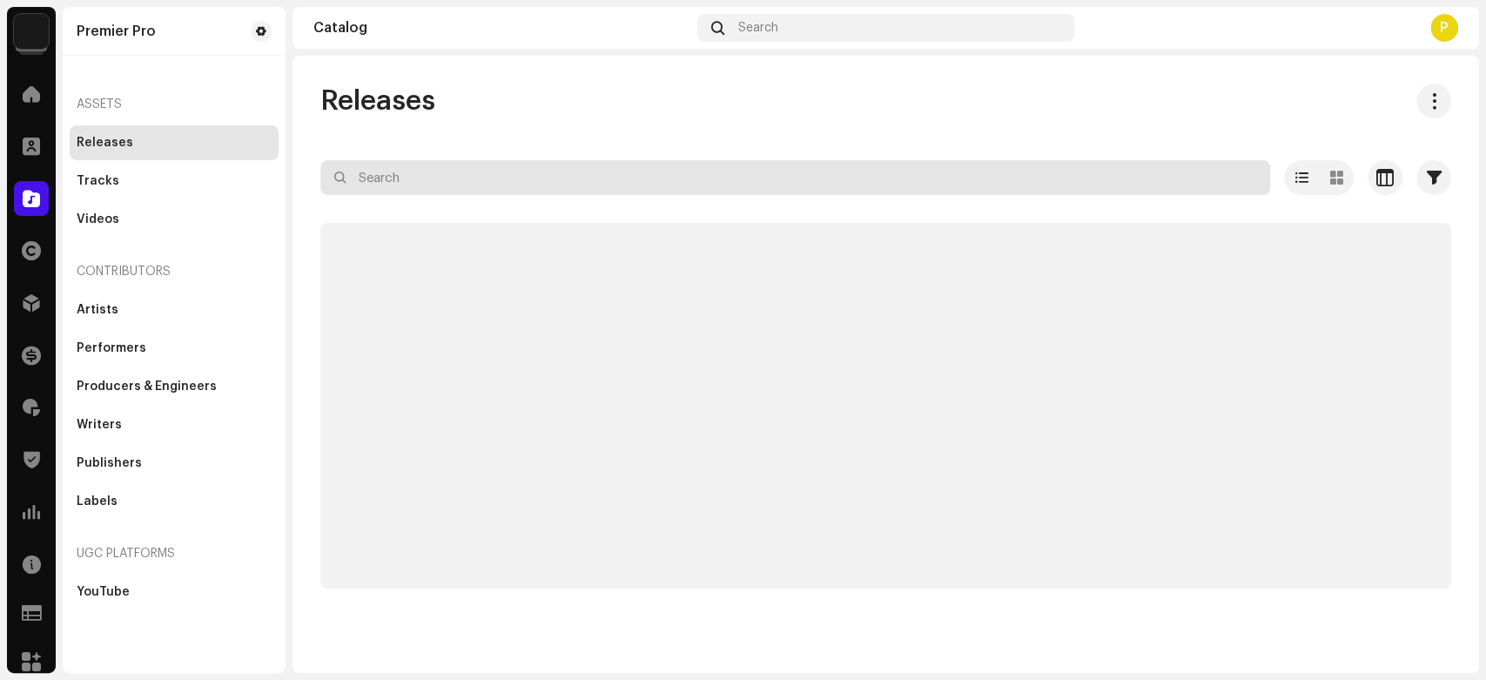
click at [474, 178] on input "text" at bounding box center [795, 177] width 950 height 35
paste input "QZWDW2228266"
type input "QZWDW2228266"
click at [520, 113] on div "Releases" at bounding box center [885, 101] width 1131 height 35
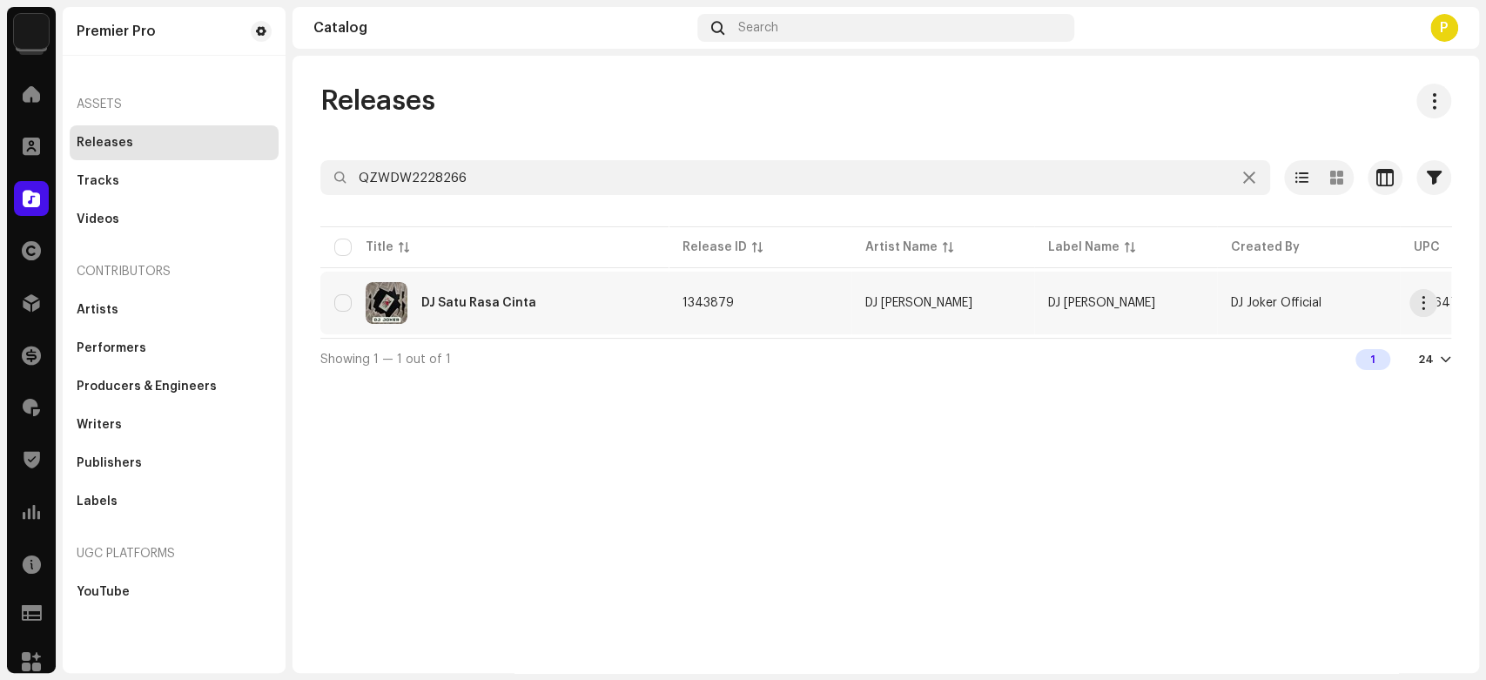
click at [436, 293] on div "DJ Satu Rasa Cinta" at bounding box center [494, 303] width 320 height 42
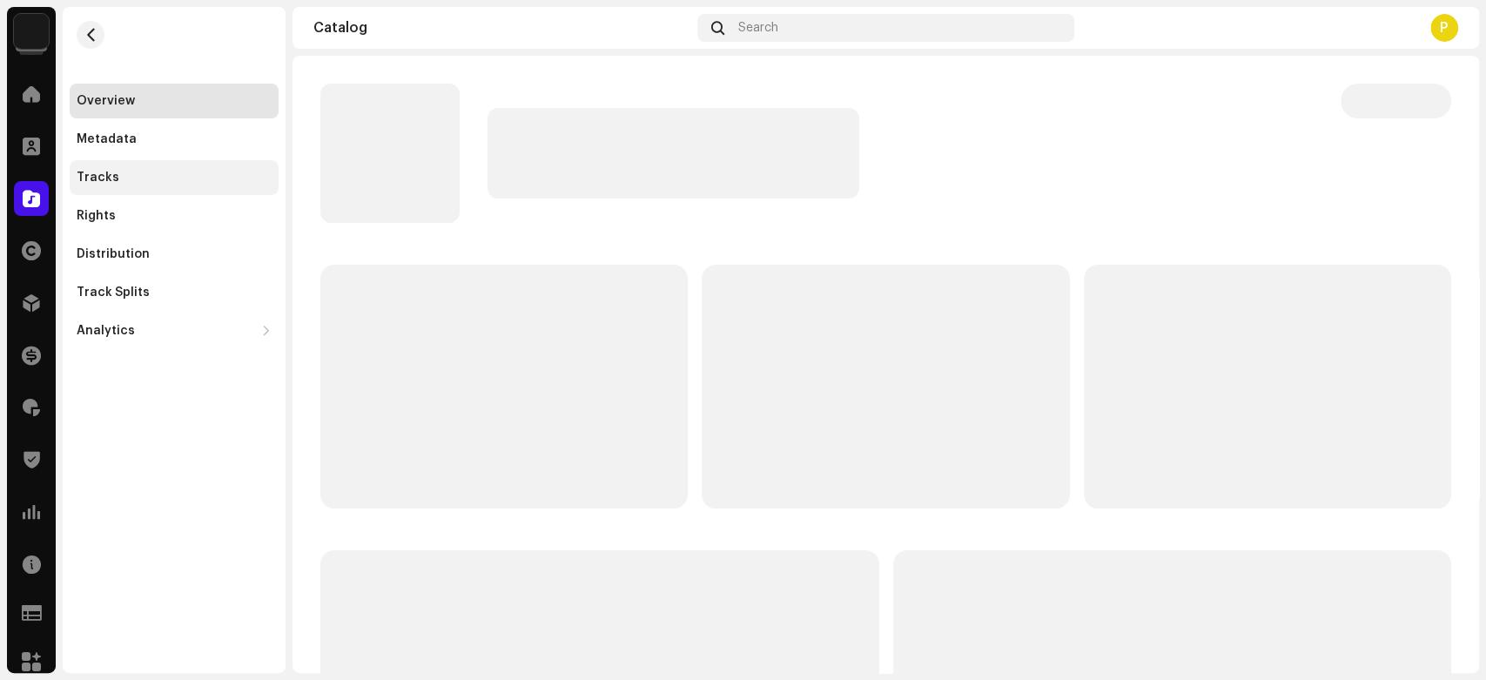
click at [185, 183] on div "Tracks" at bounding box center [174, 178] width 195 height 14
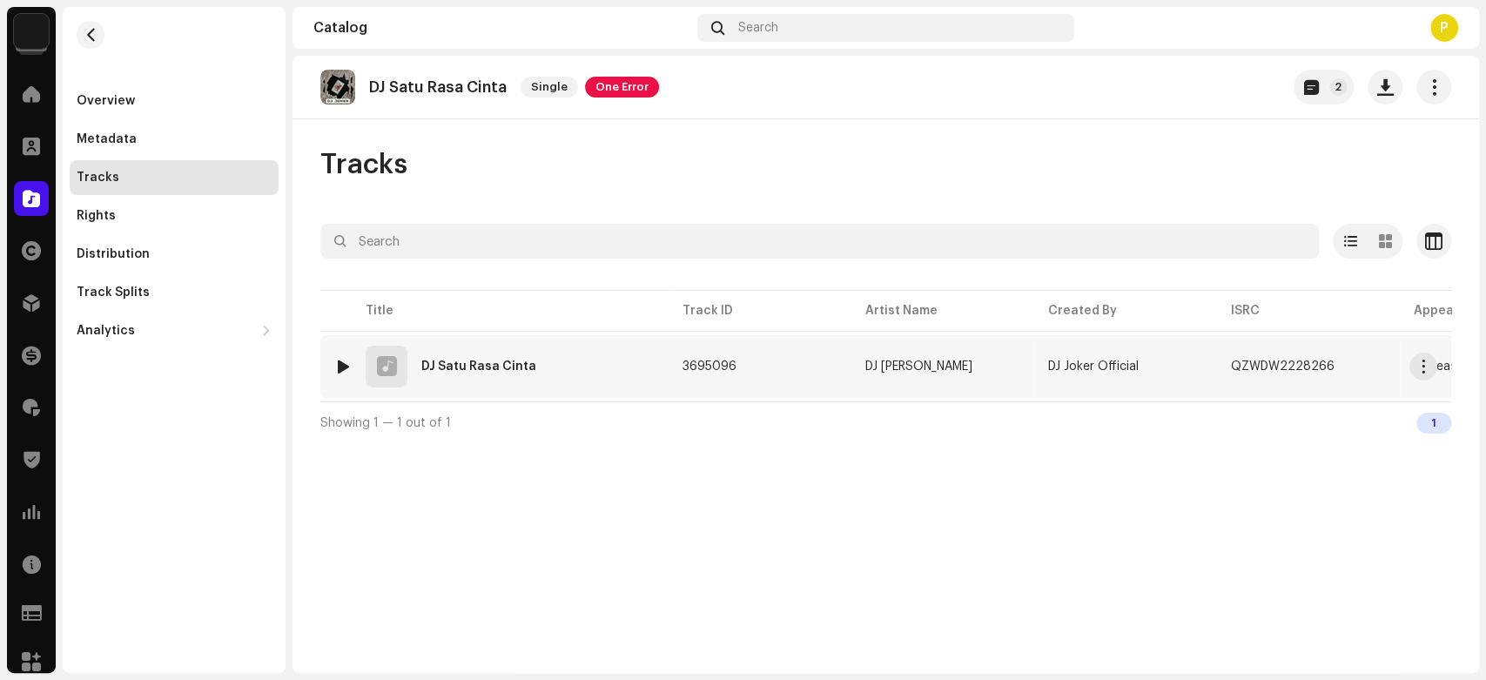
click at [339, 364] on div at bounding box center [343, 367] width 13 height 14
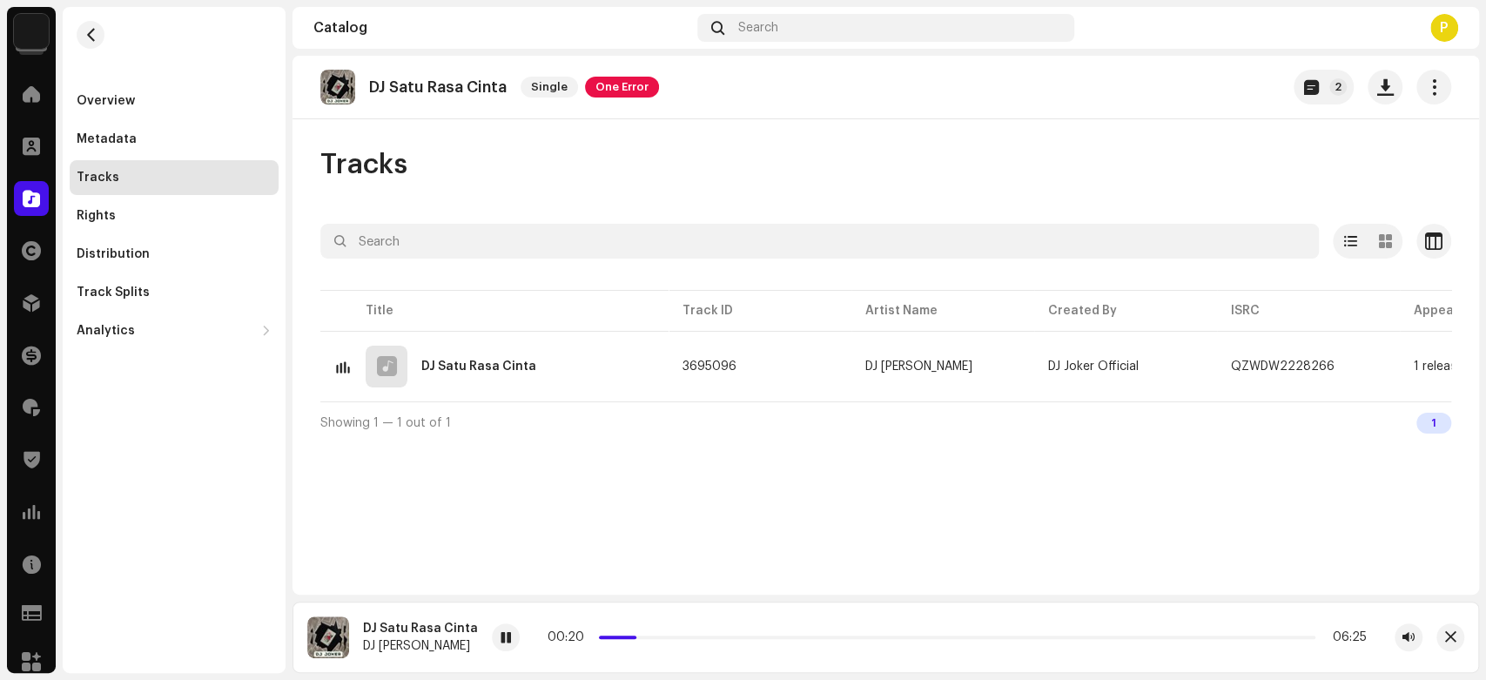
drag, startPoint x: 593, startPoint y: 636, endPoint x: 629, endPoint y: 640, distance: 36.8
click at [629, 640] on div "00:20 06:25" at bounding box center [957, 637] width 819 height 14
drag, startPoint x: 633, startPoint y: 635, endPoint x: 658, endPoint y: 635, distance: 25.2
click at [658, 635] on span at bounding box center [661, 637] width 9 height 9
drag, startPoint x: 662, startPoint y: 635, endPoint x: 528, endPoint y: 636, distance: 134.1
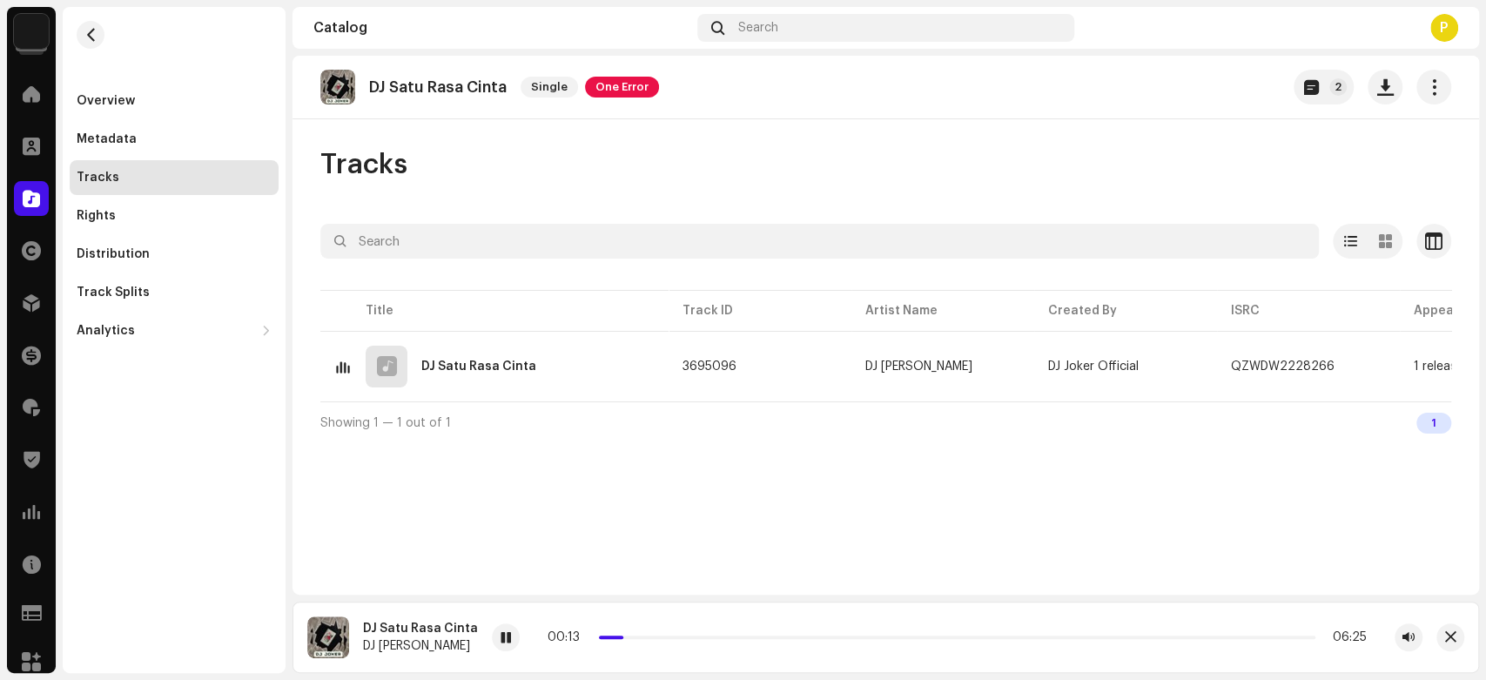
click at [528, 636] on div "00:13 06:25" at bounding box center [957, 637] width 931 height 28
click at [1445, 632] on span "button" at bounding box center [1450, 637] width 11 height 14
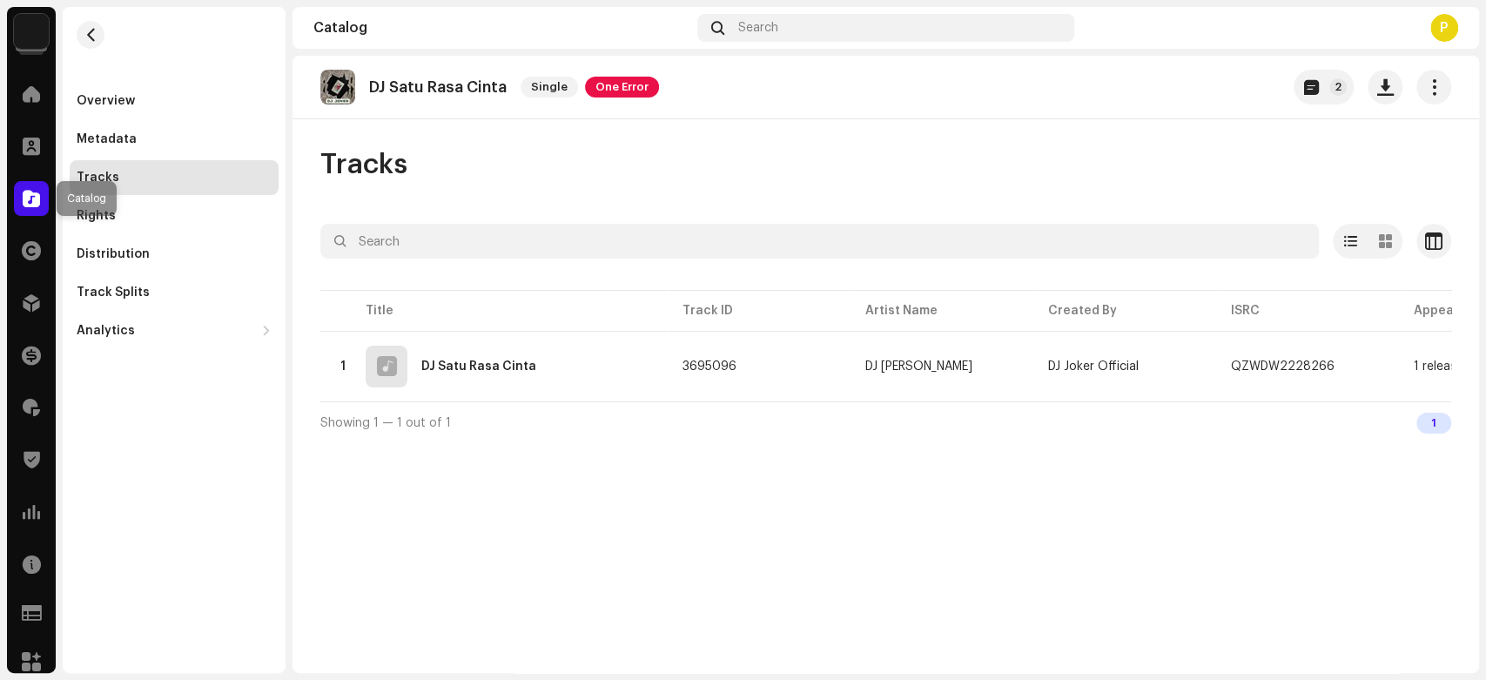
click at [35, 196] on span at bounding box center [31, 199] width 17 height 14
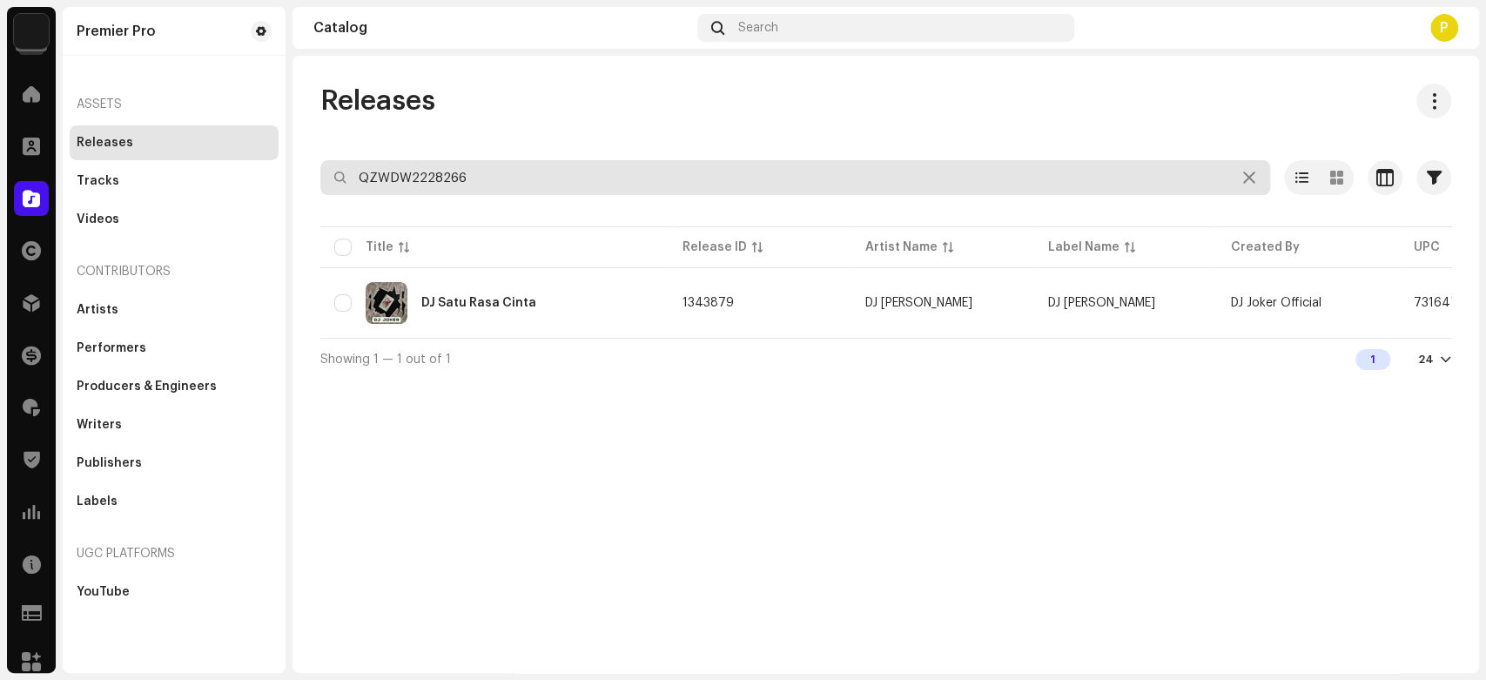
click at [444, 165] on input "QZWDW2228266" at bounding box center [795, 177] width 950 height 35
paste input "9594"
type input "QZWDW2229594"
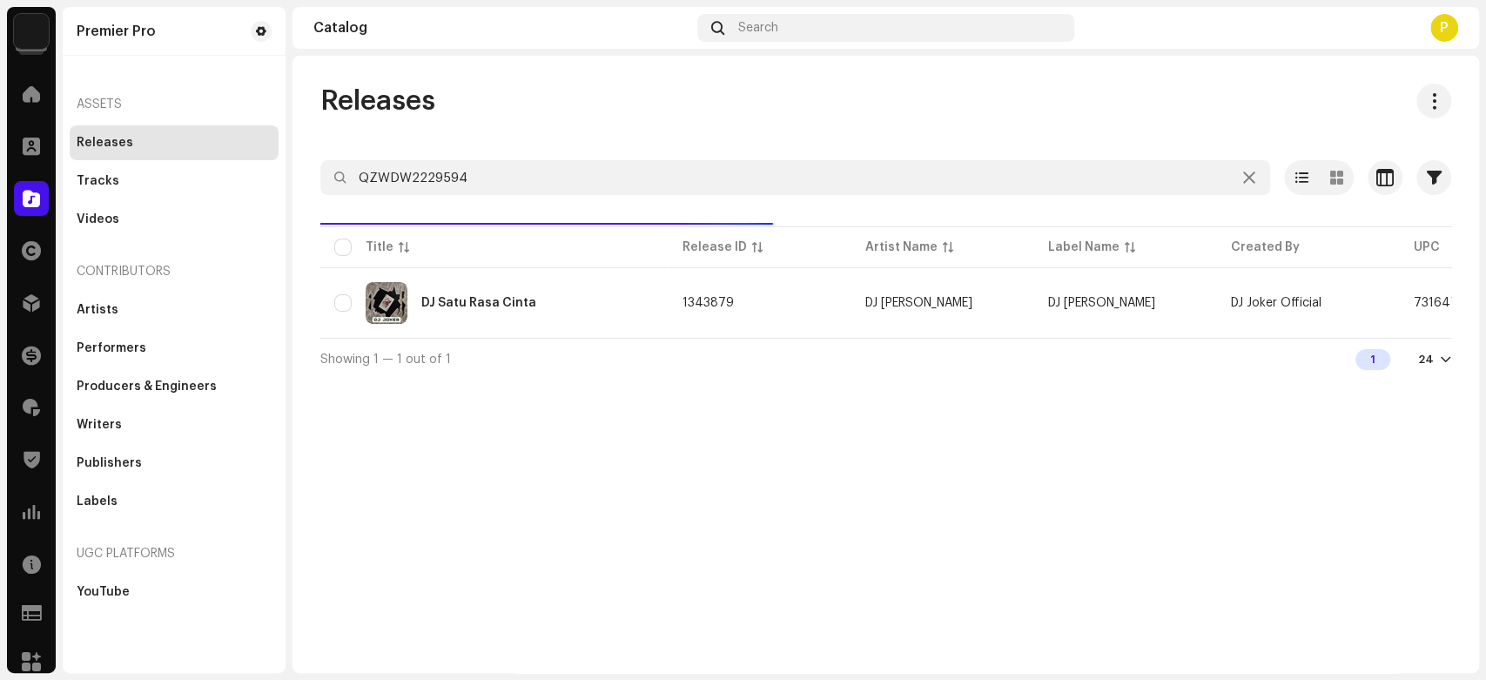
click at [579, 77] on div "Releases QZWDW2229594 Selected 0 Options Filters Distribution status Never Dist…" at bounding box center [886, 364] width 1187 height 617
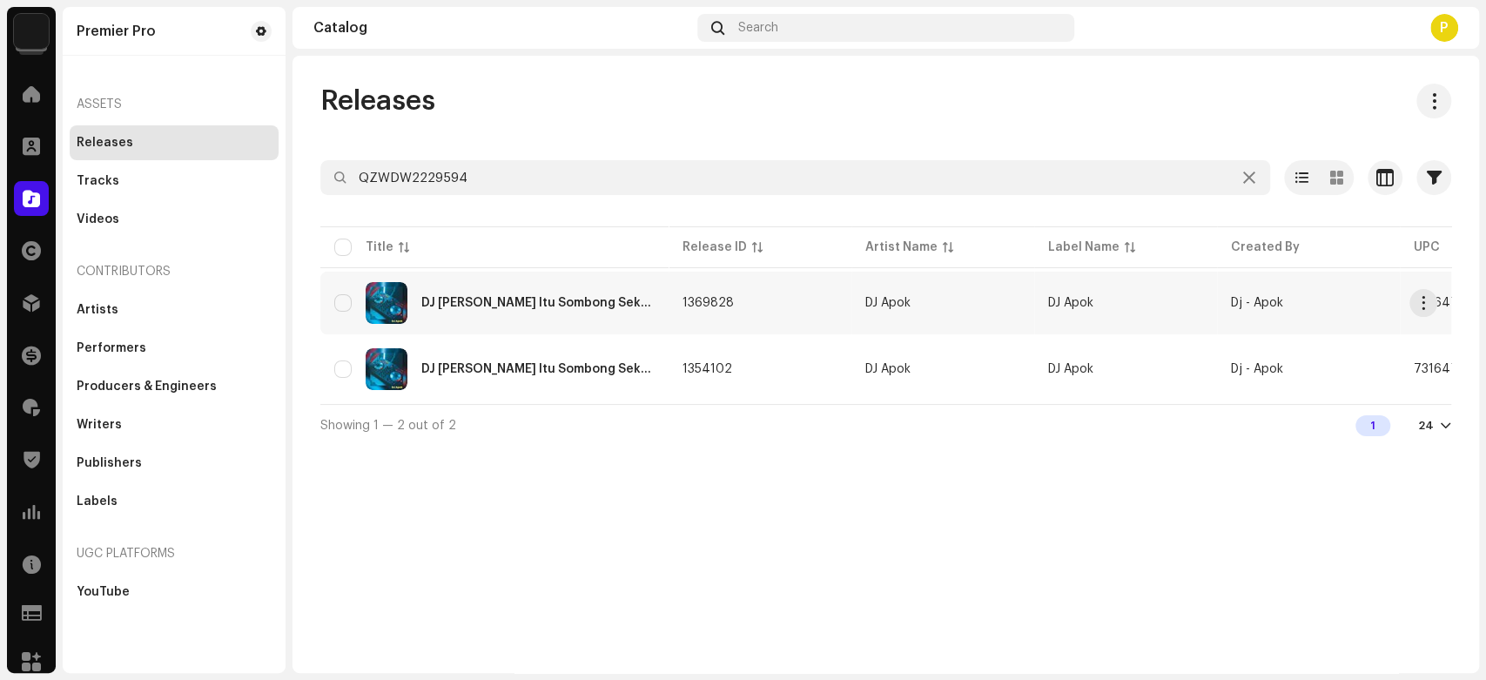
click at [443, 305] on div "DJ Gayamu Itu Sombong Sekali Koplo Version" at bounding box center [537, 303] width 233 height 12
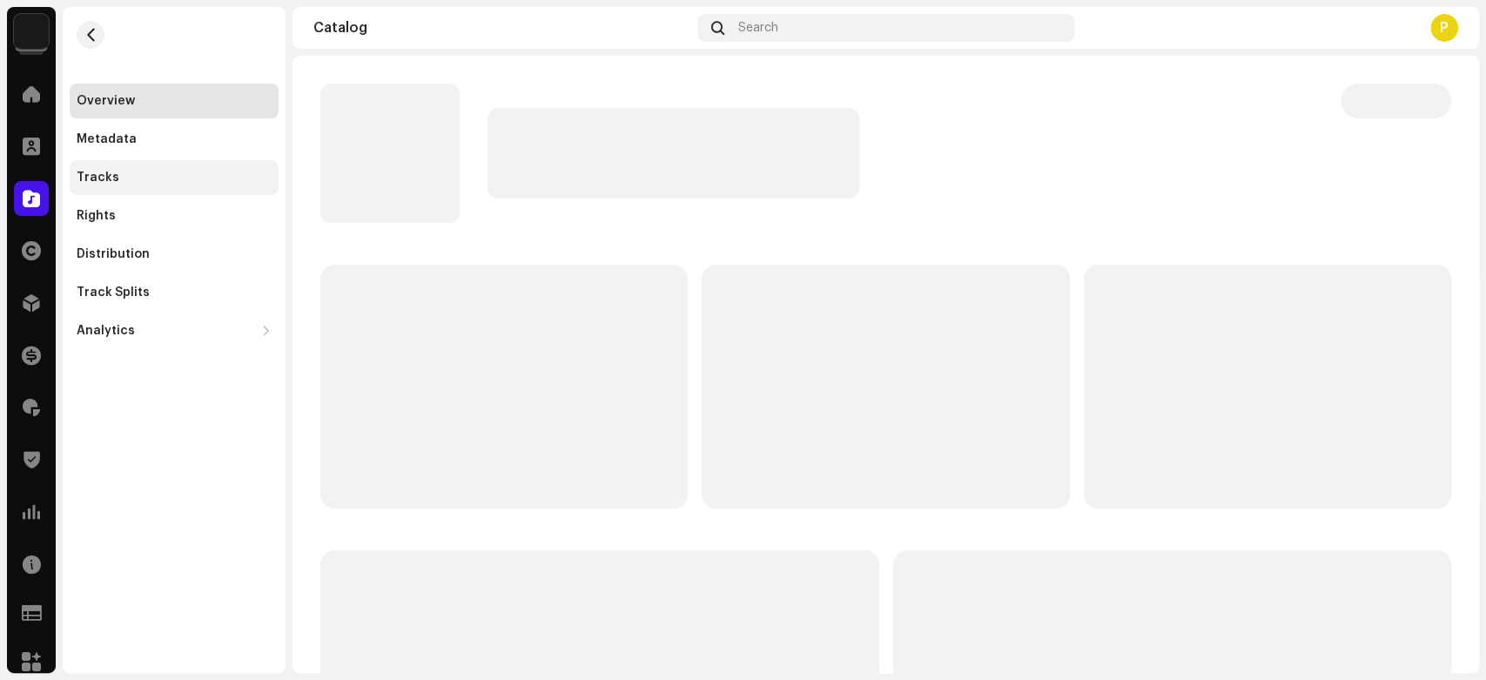
click at [236, 191] on div "Tracks" at bounding box center [174, 177] width 209 height 35
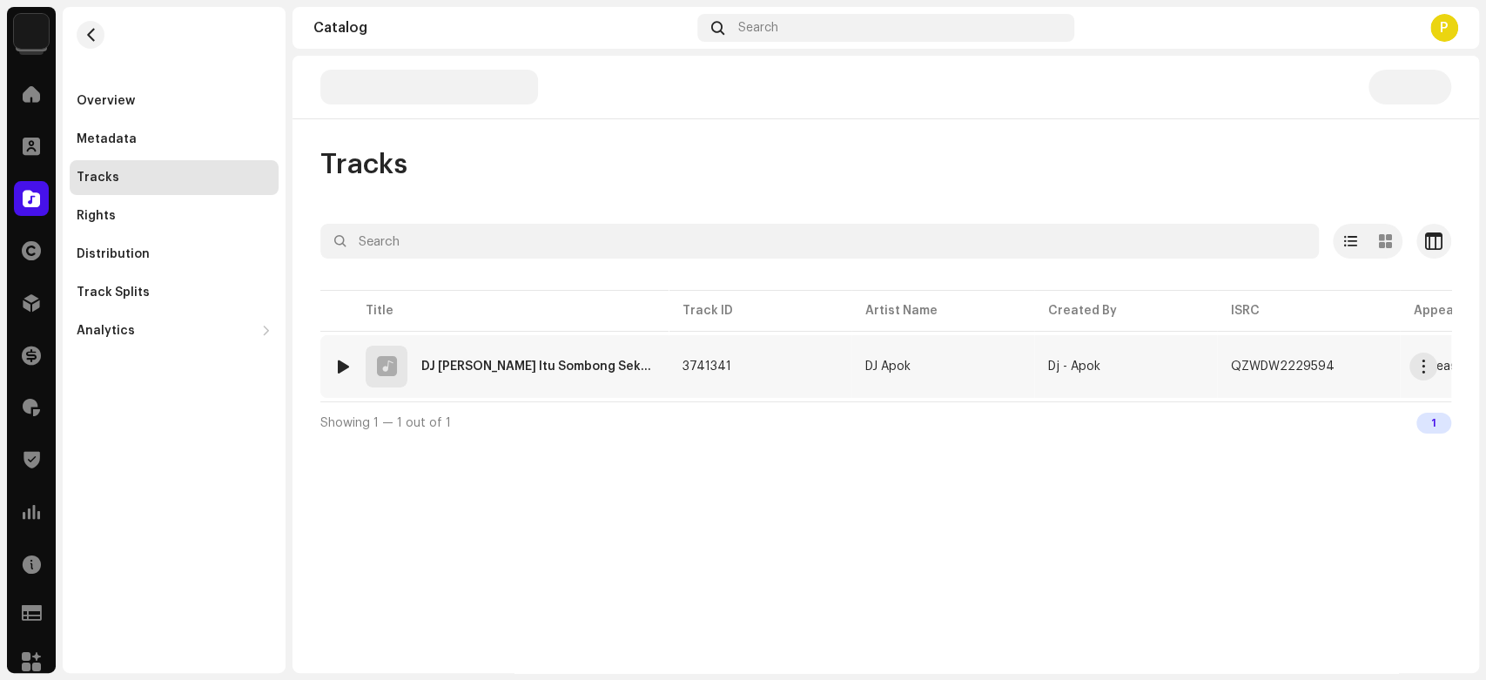
click at [333, 359] on img at bounding box center [343, 366] width 23 height 23
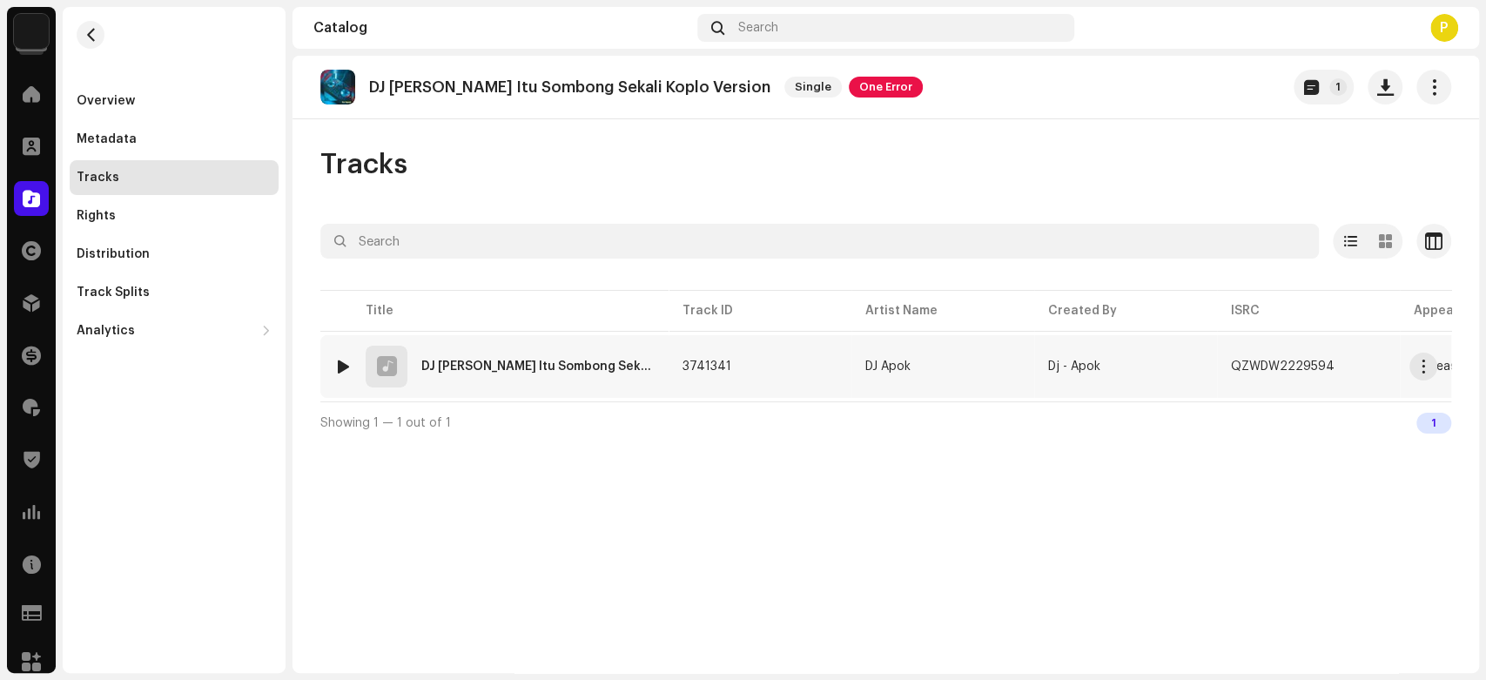
click at [341, 360] on div at bounding box center [343, 367] width 13 height 14
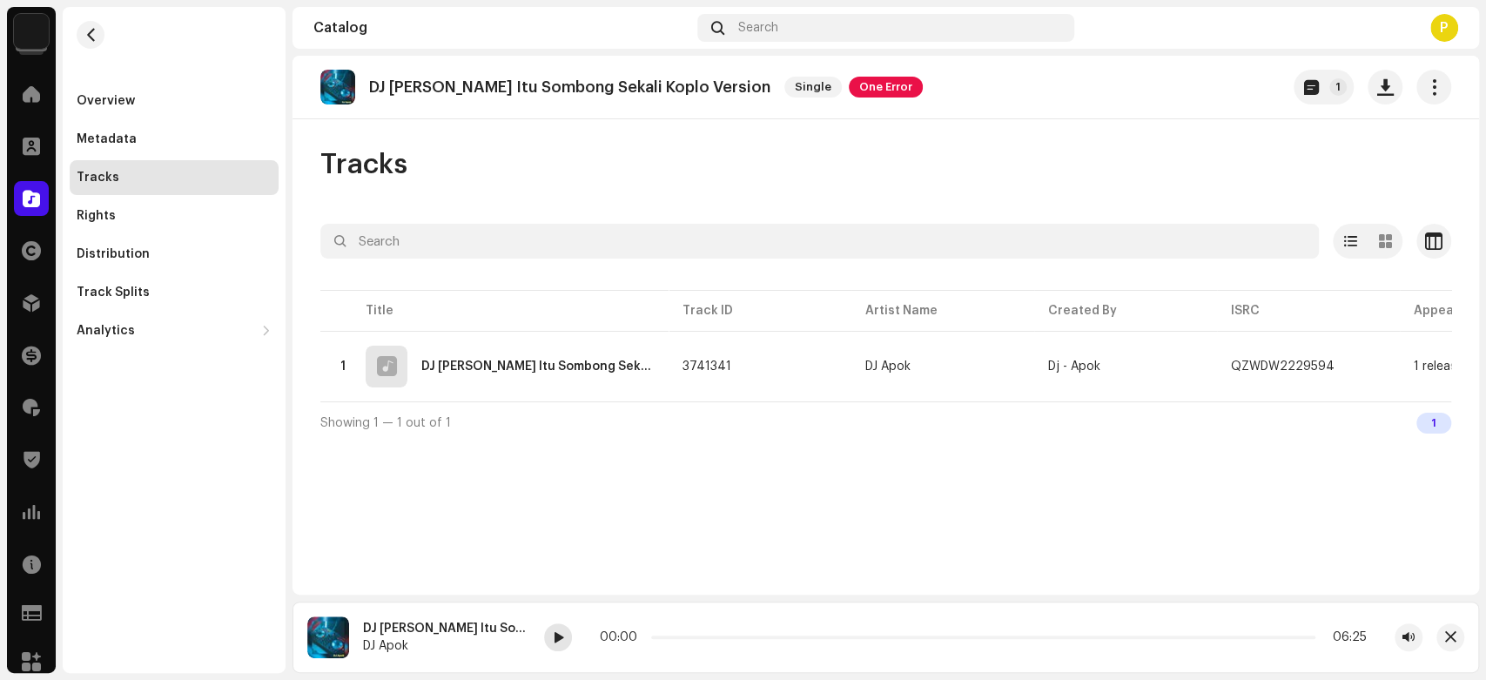
click at [557, 644] on span at bounding box center [558, 638] width 10 height 14
click at [565, 643] on div at bounding box center [558, 637] width 28 height 28
click at [422, 89] on p "DJ Gayamu Itu Sombong Sekali Koplo Version" at bounding box center [569, 87] width 401 height 18
drag, startPoint x: 422, startPoint y: 89, endPoint x: 570, endPoint y: 85, distance: 148.0
click at [570, 85] on p "DJ Gayamu Itu Sombong Sekali Koplo Version" at bounding box center [569, 87] width 401 height 18
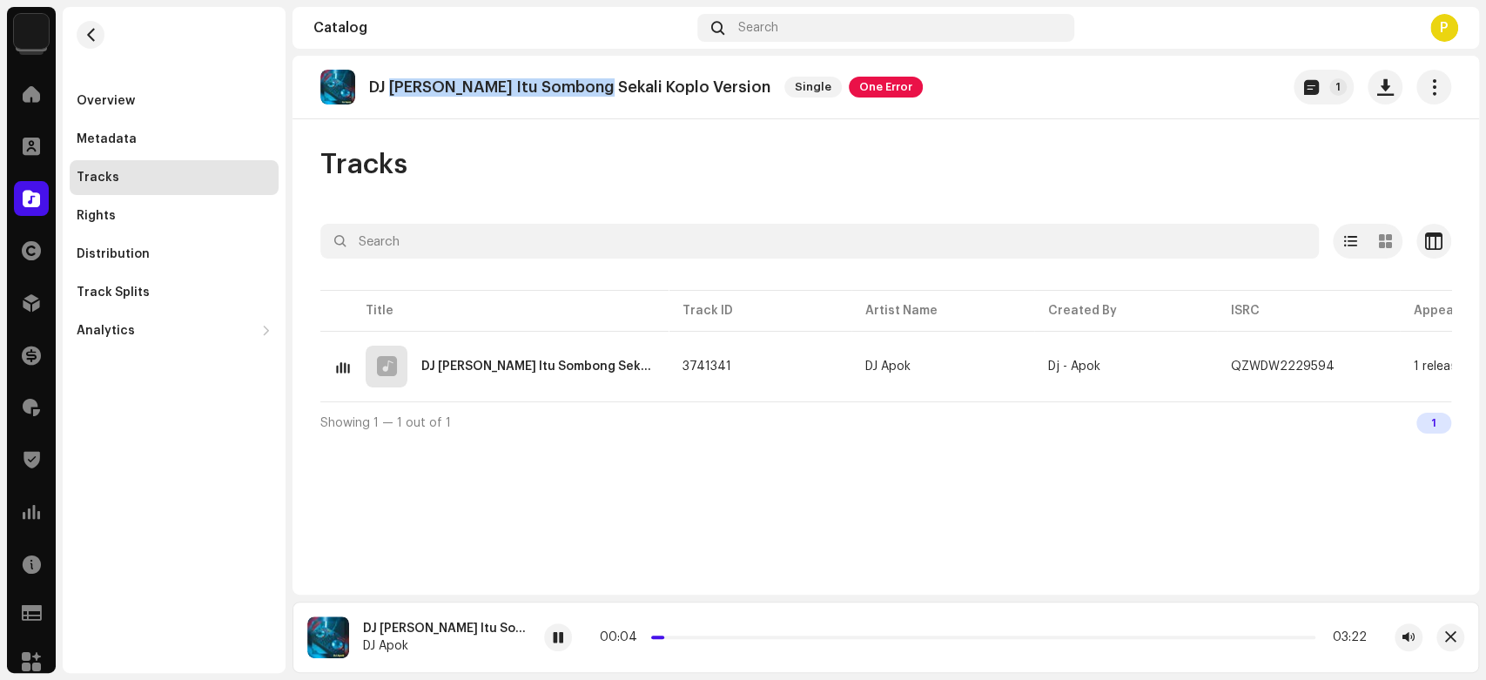
copy p "Gayamu Itu Sombong Sekali"
click at [555, 636] on span at bounding box center [558, 638] width 10 height 14
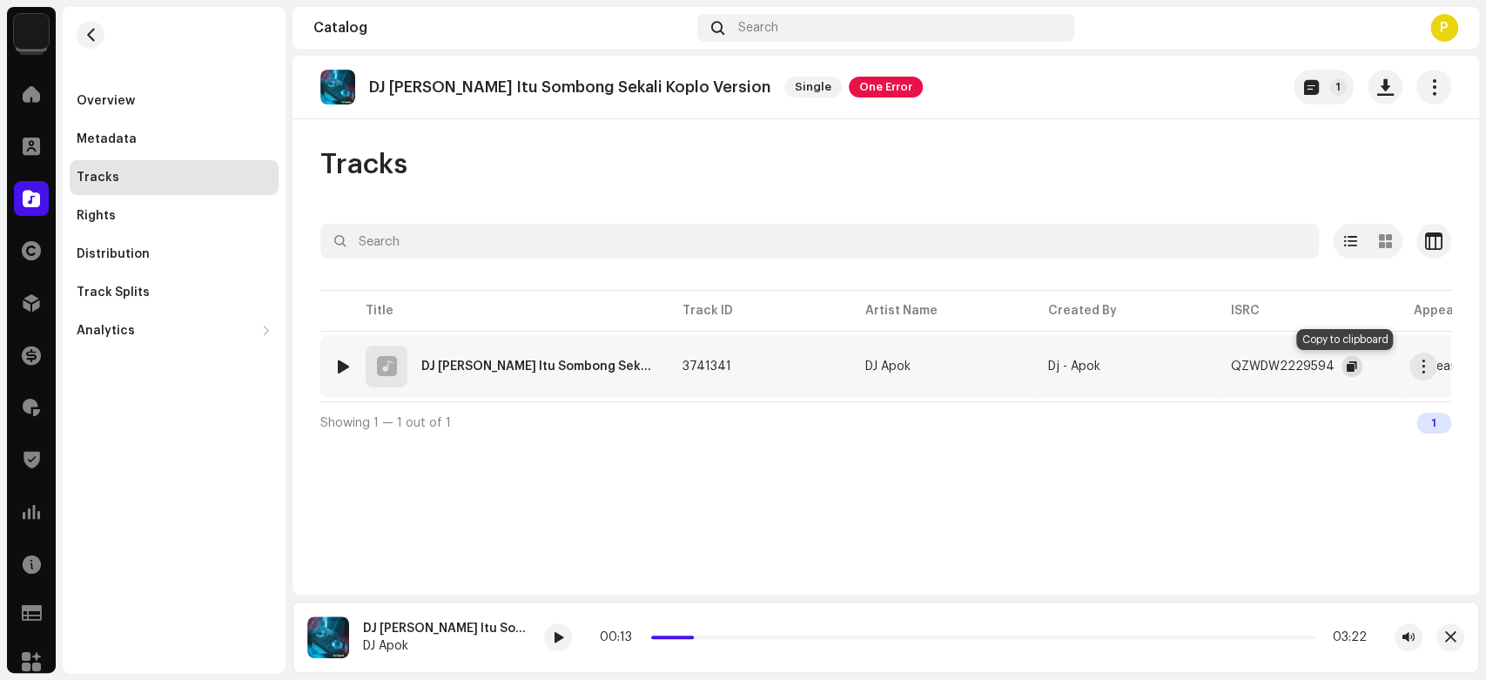
click at [1342, 368] on button "button" at bounding box center [1352, 366] width 21 height 21
click at [40, 192] on div at bounding box center [31, 198] width 35 height 35
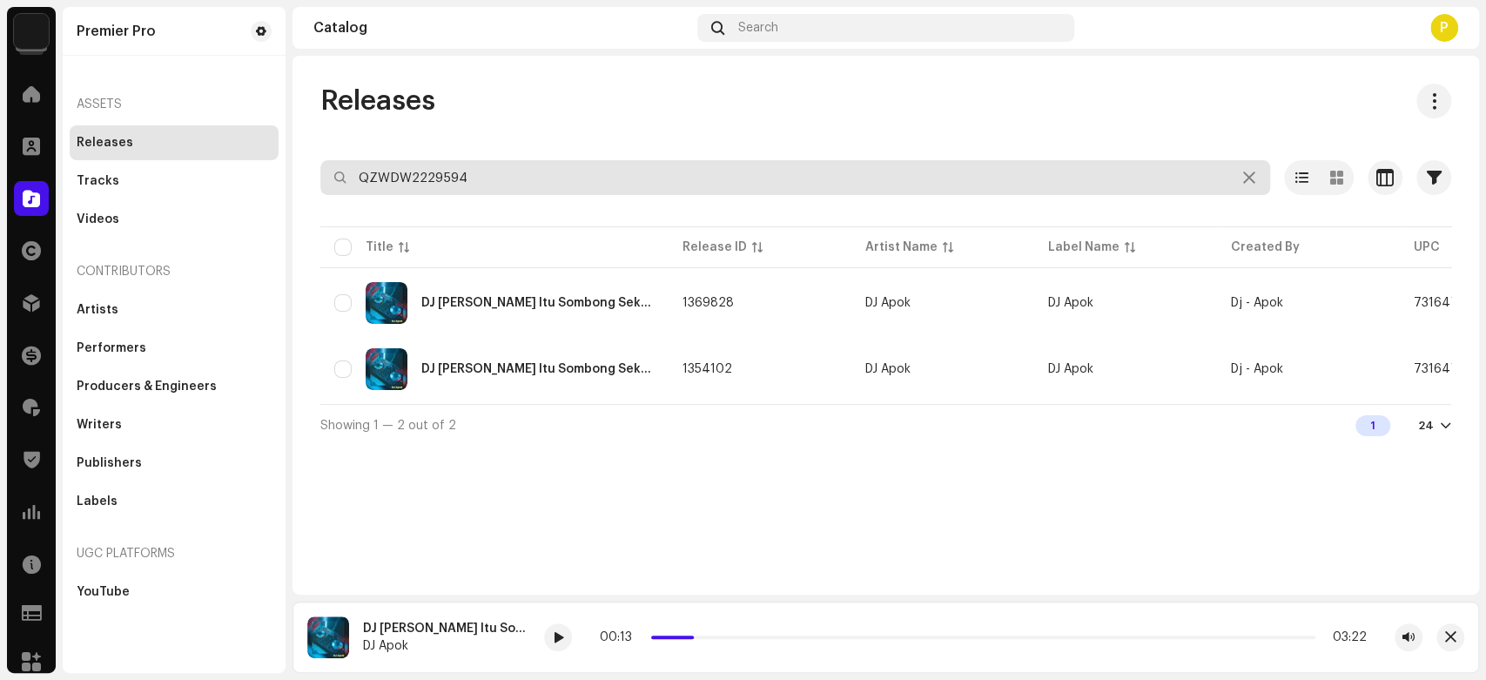
drag, startPoint x: 456, startPoint y: 172, endPoint x: 445, endPoint y: 166, distance: 12.5
click at [456, 170] on input "QZWDW2229594" at bounding box center [795, 177] width 950 height 35
paste input "N882307351"
type input "QZN882307351"
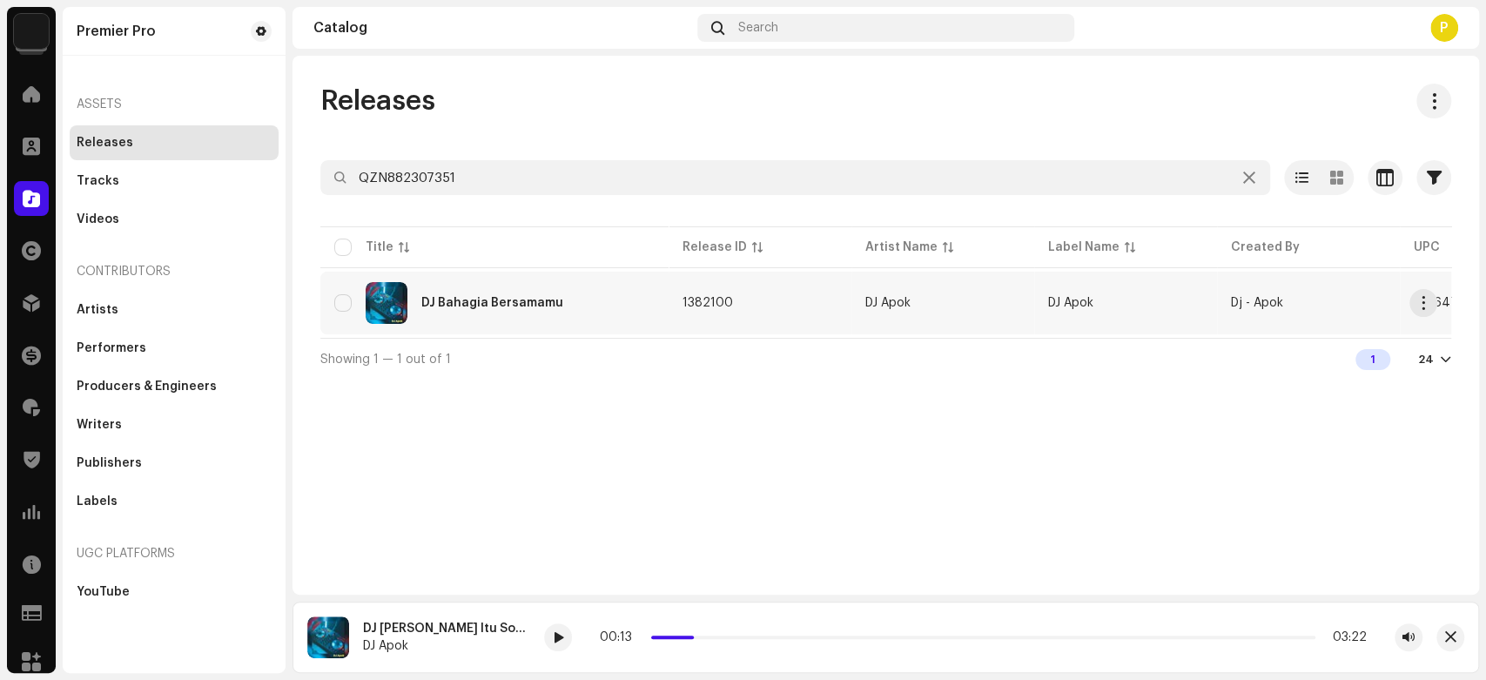
click at [464, 301] on div "DJ Bahagia Bersamamu" at bounding box center [492, 303] width 142 height 12
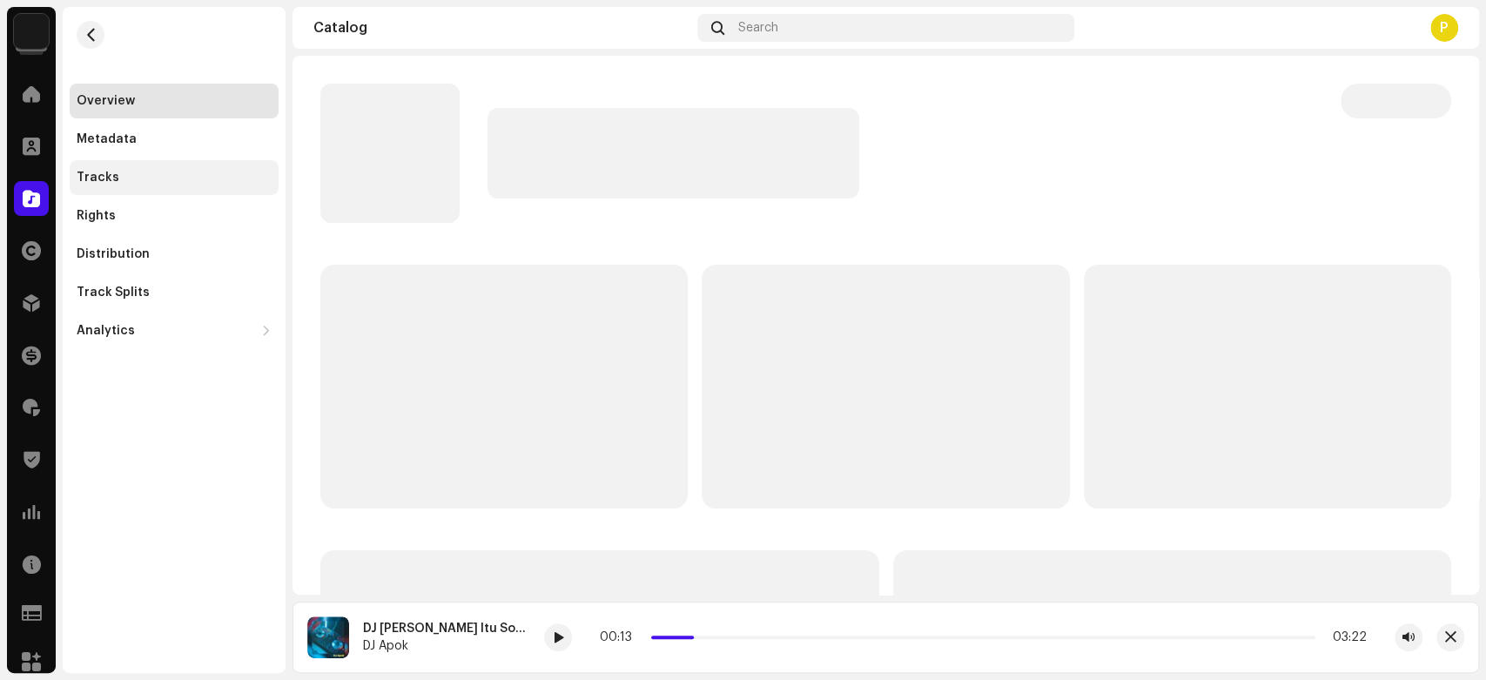
click at [167, 179] on div "Tracks" at bounding box center [174, 178] width 195 height 14
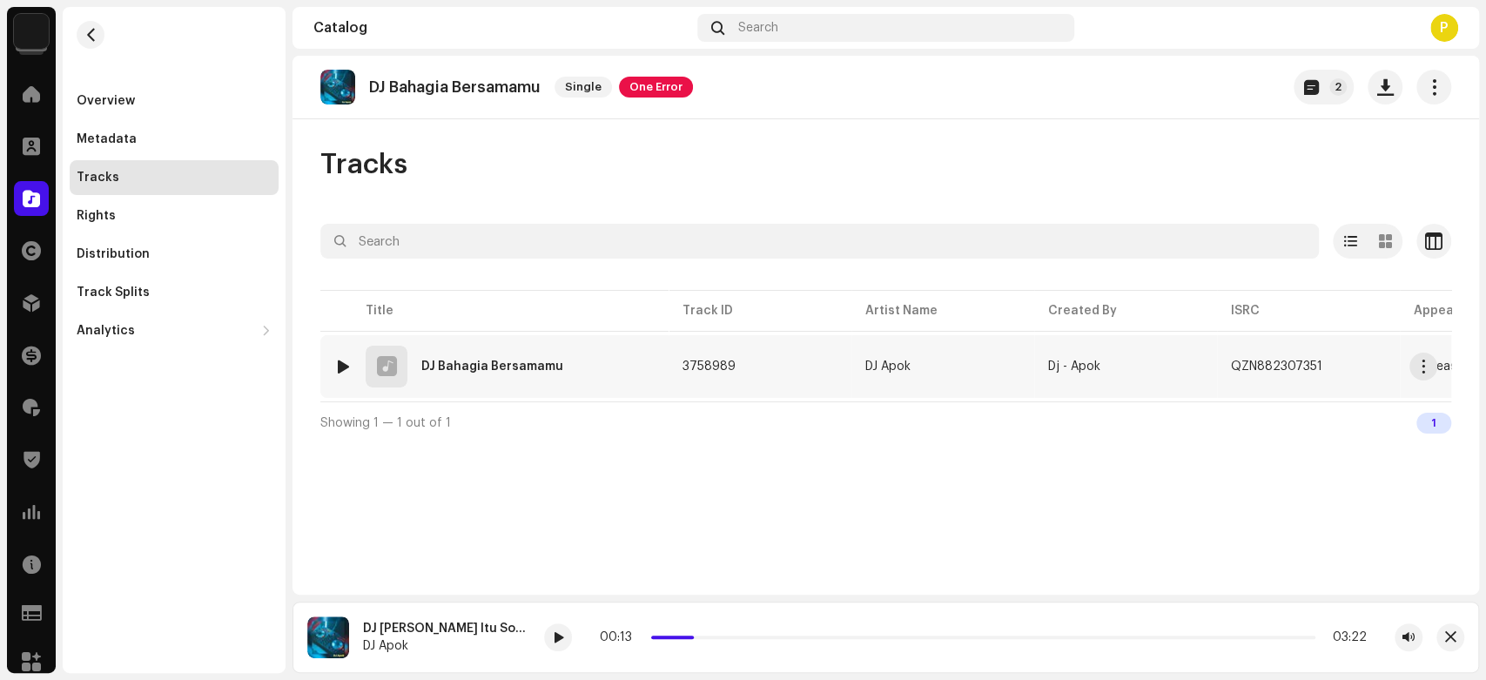
click at [347, 362] on div at bounding box center [343, 367] width 13 height 14
click at [530, 650] on div at bounding box center [533, 637] width 28 height 28
click at [347, 368] on div at bounding box center [343, 367] width 13 height 14
click at [348, 367] on div at bounding box center [343, 367] width 13 height 14
click at [337, 360] on div at bounding box center [343, 367] width 13 height 14
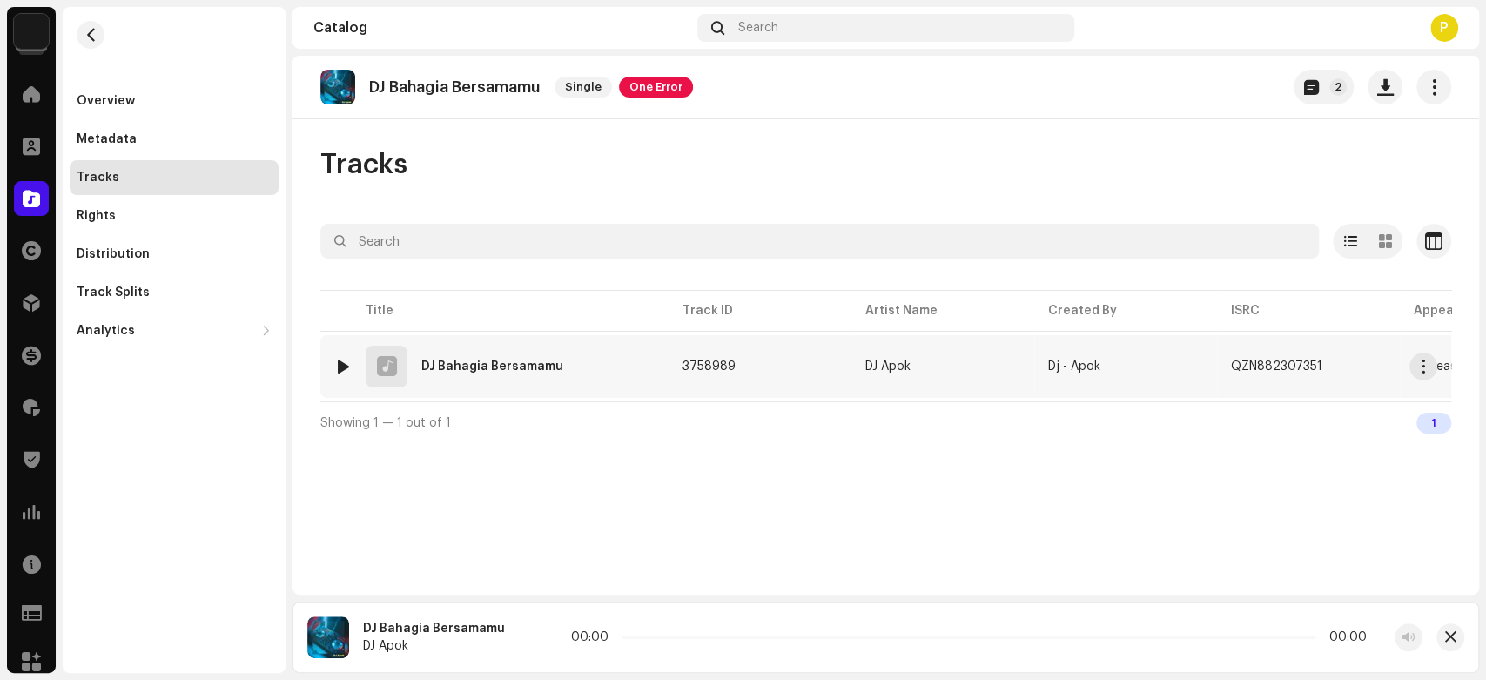
click at [337, 360] on div at bounding box center [343, 367] width 13 height 14
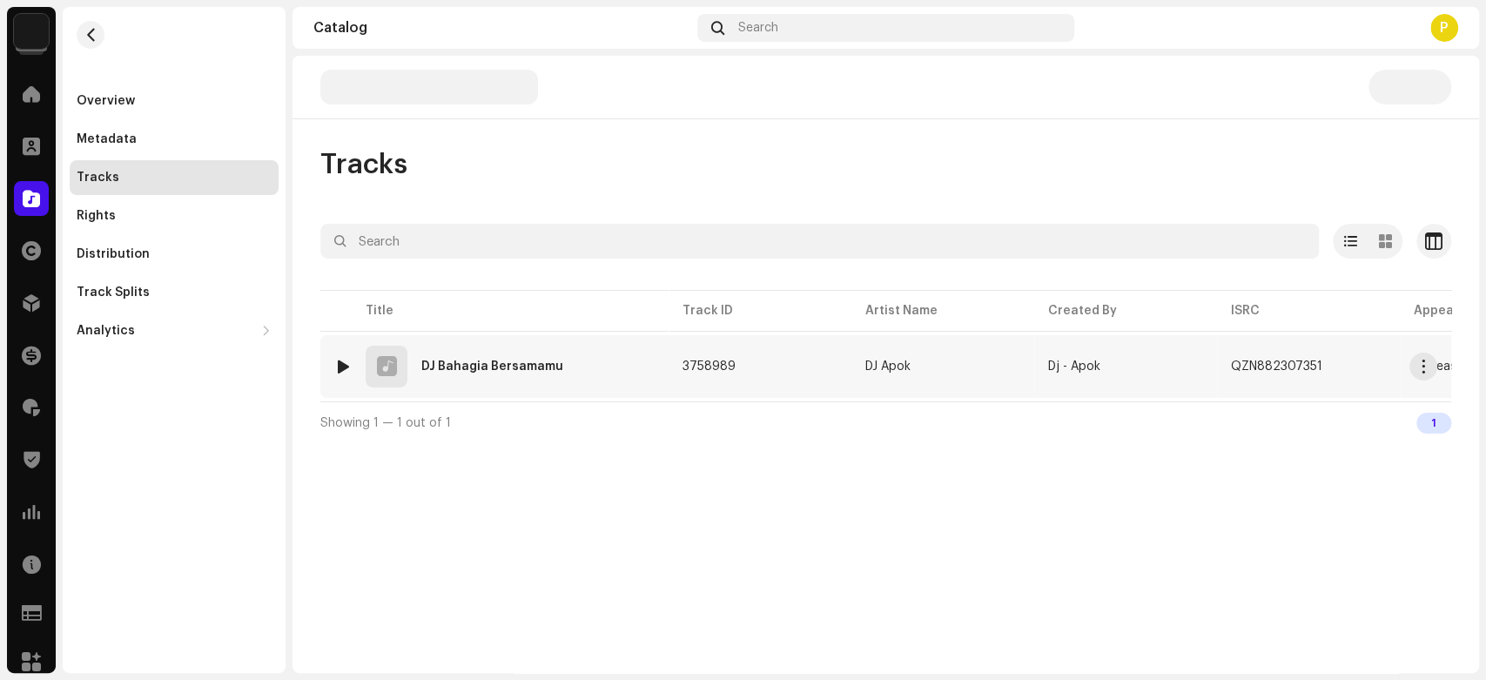
click at [338, 368] on div at bounding box center [343, 367] width 13 height 14
click at [333, 365] on img at bounding box center [343, 366] width 23 height 23
click at [339, 367] on div at bounding box center [343, 367] width 13 height 14
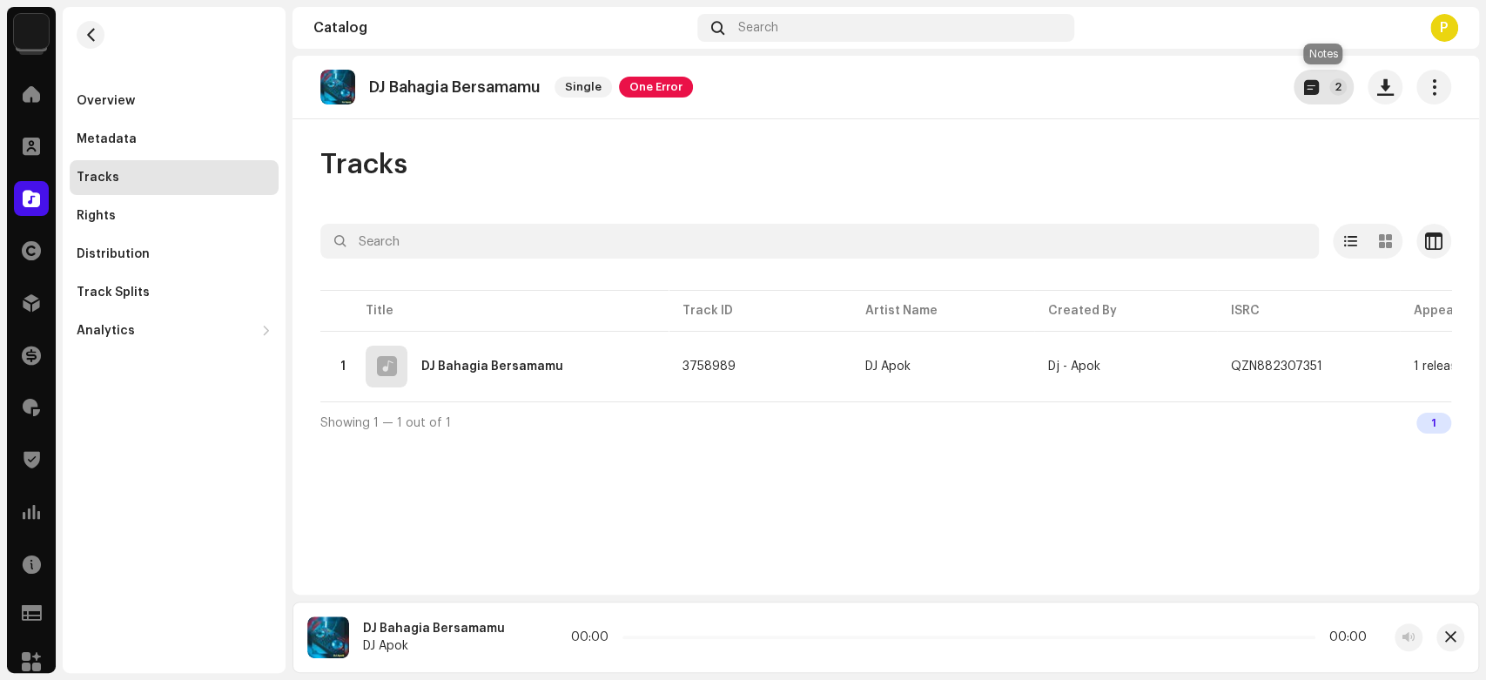
click at [1344, 84] on p-badge "2" at bounding box center [1337, 86] width 17 height 17
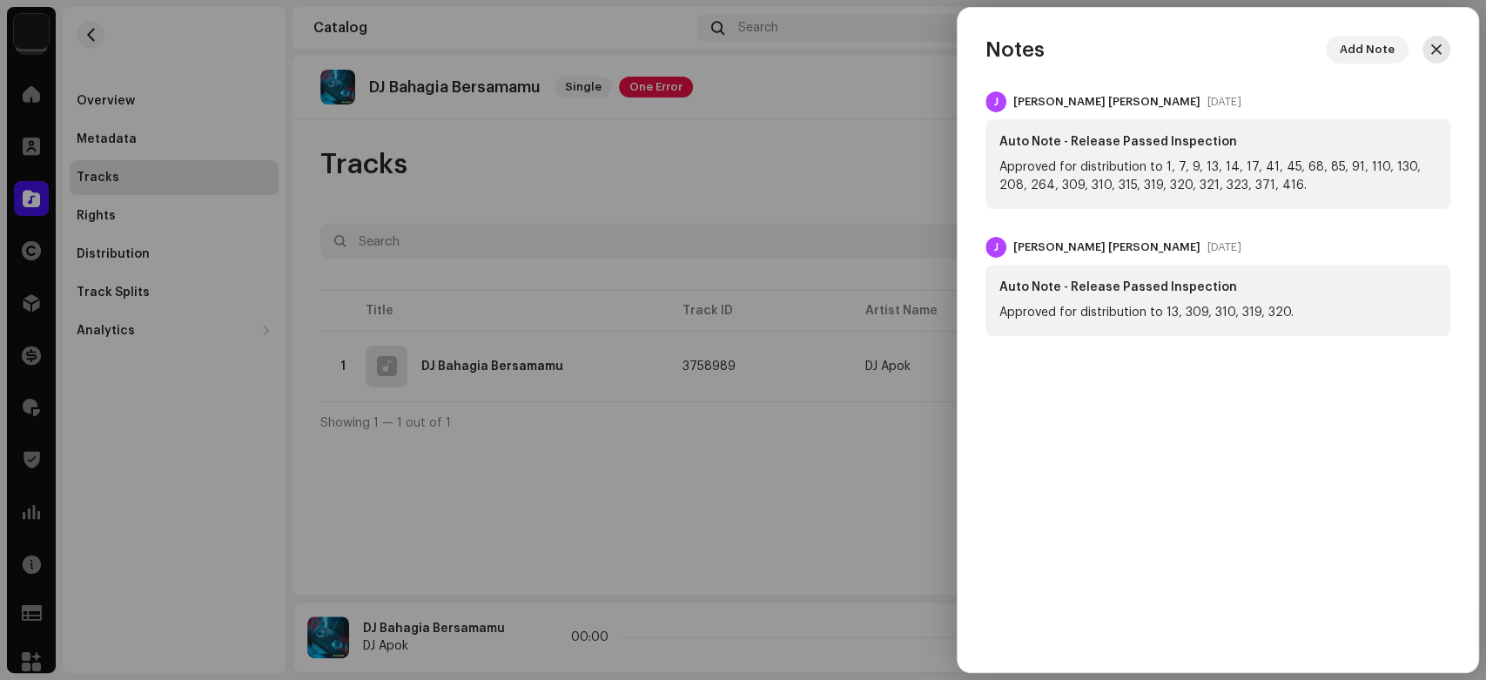
click at [1433, 46] on span "button" at bounding box center [1436, 50] width 10 height 14
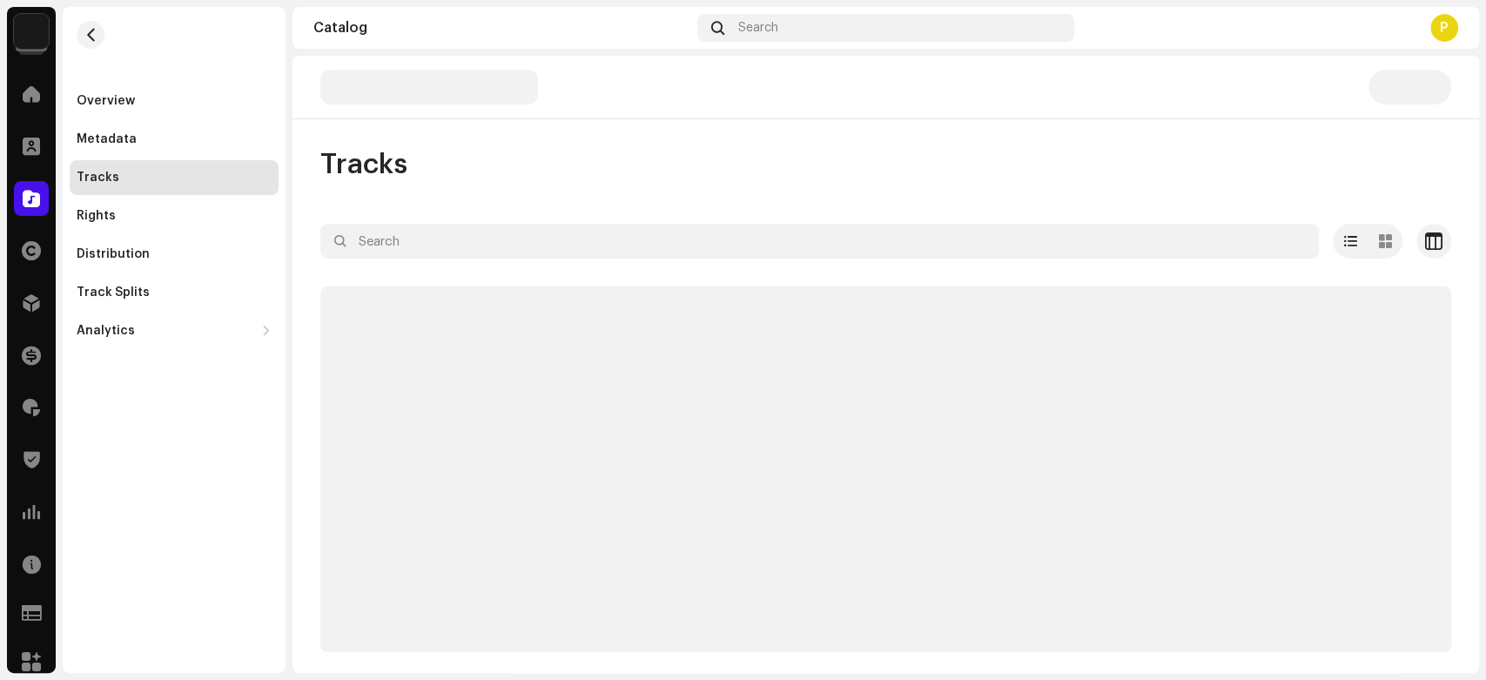
click at [831, 152] on div "Tracks" at bounding box center [885, 164] width 1131 height 35
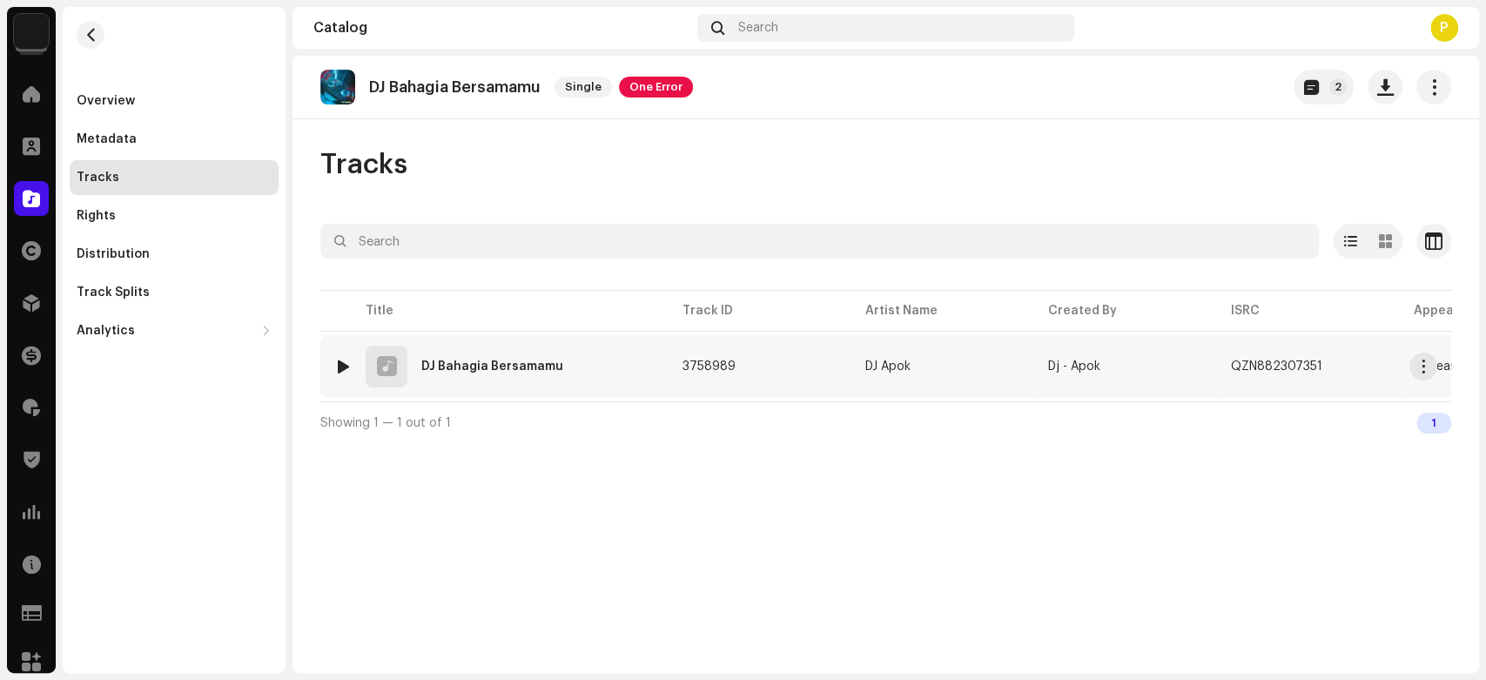
click at [338, 368] on div at bounding box center [343, 367] width 13 height 14
click at [339, 368] on div at bounding box center [343, 367] width 13 height 14
click at [342, 370] on div at bounding box center [343, 367] width 13 height 14
click at [349, 363] on img at bounding box center [343, 366] width 23 height 23
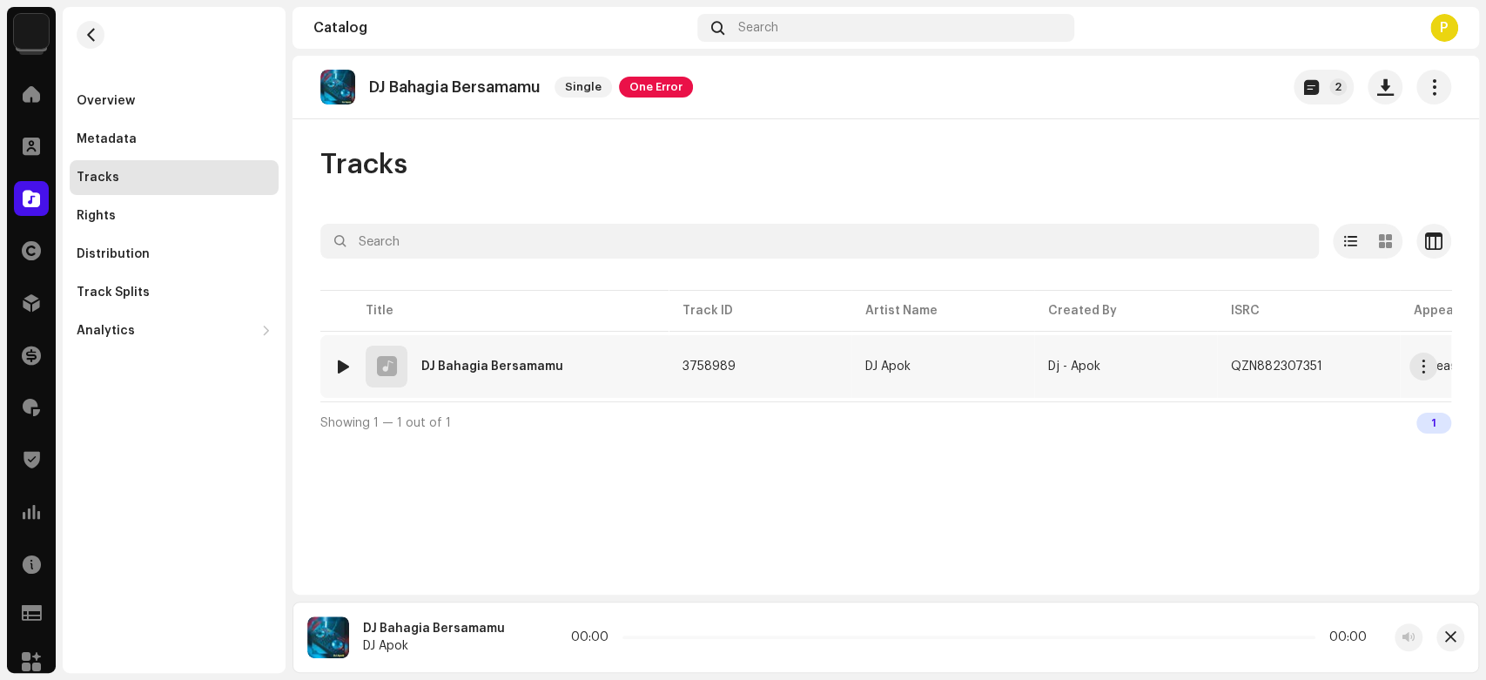
click at [349, 360] on img at bounding box center [343, 366] width 23 height 23
click at [340, 362] on div at bounding box center [343, 367] width 13 height 14
click at [337, 366] on div at bounding box center [343, 367] width 13 height 14
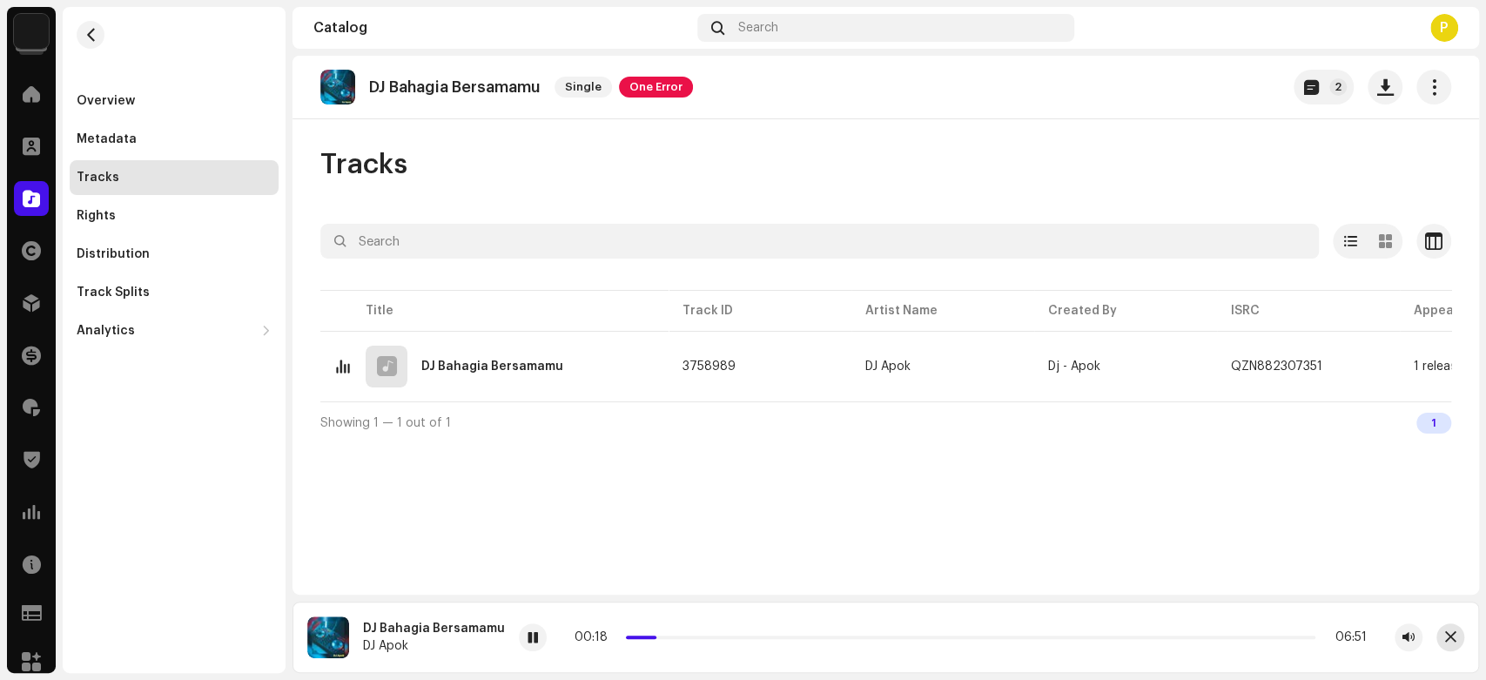
click at [1447, 633] on span "button" at bounding box center [1450, 637] width 11 height 14
click at [44, 193] on div at bounding box center [31, 198] width 35 height 35
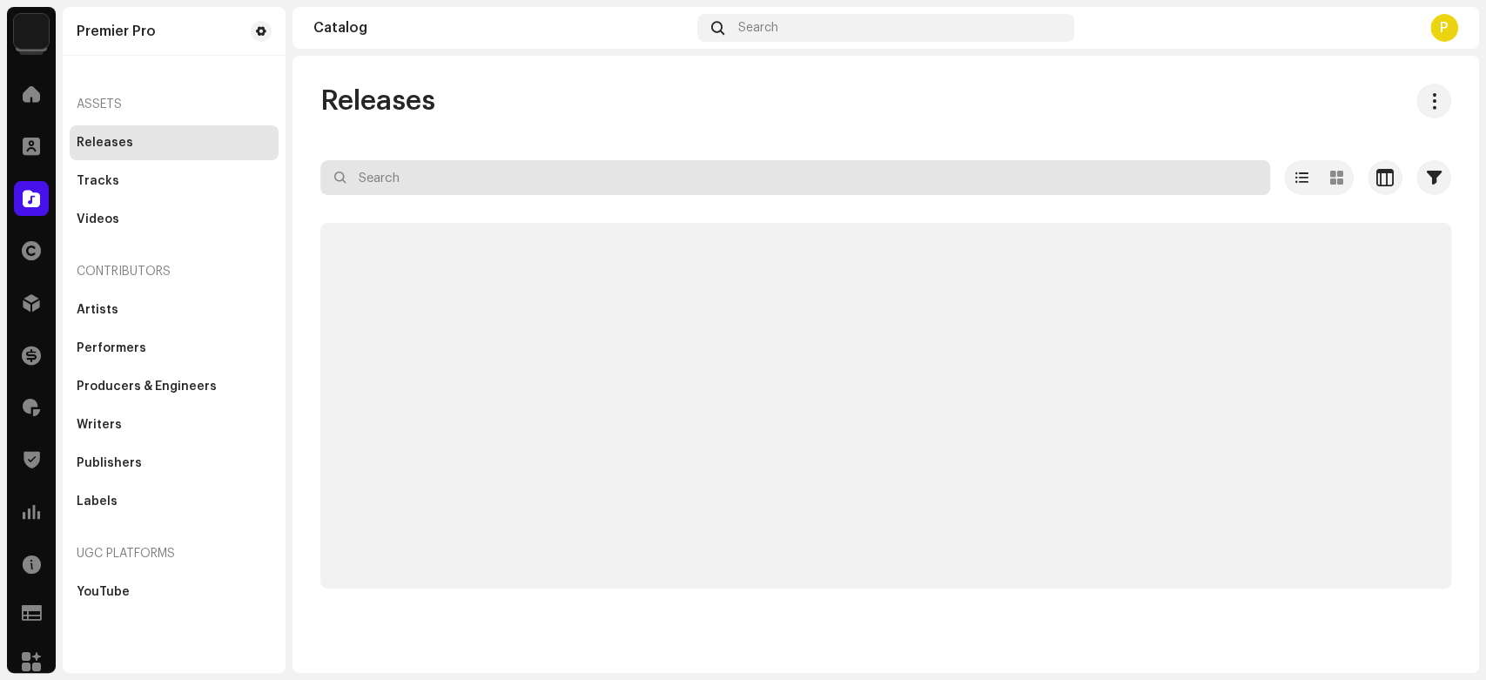
click at [427, 173] on input "text" at bounding box center [795, 177] width 950 height 35
paste input "QZN882308228"
type input "QZN882308228"
click at [533, 81] on div "Releases QZN882308228 Selected 0 Options Filters Distribution status Never Dist…" at bounding box center [886, 364] width 1187 height 617
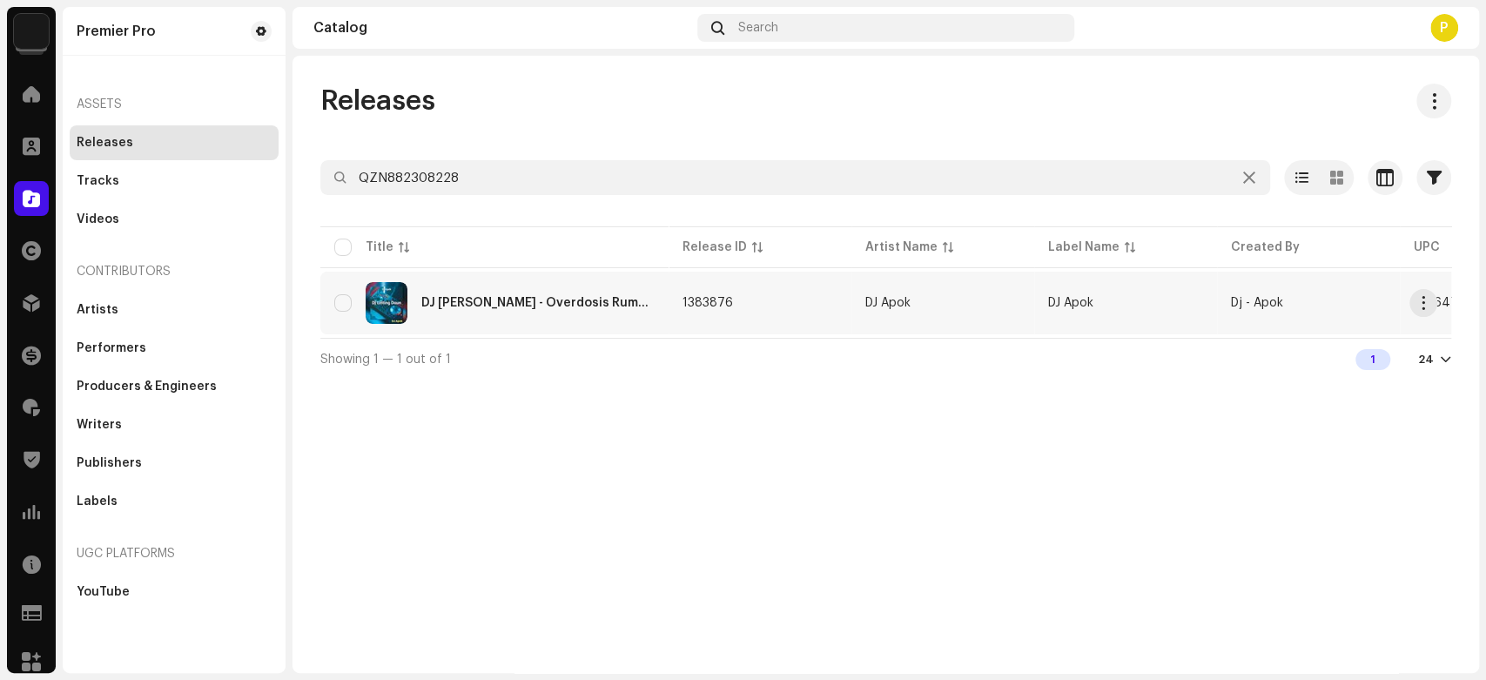
click at [535, 322] on div "DJ Linting Daun - Overdosis Rumah Sakit" at bounding box center [494, 303] width 320 height 42
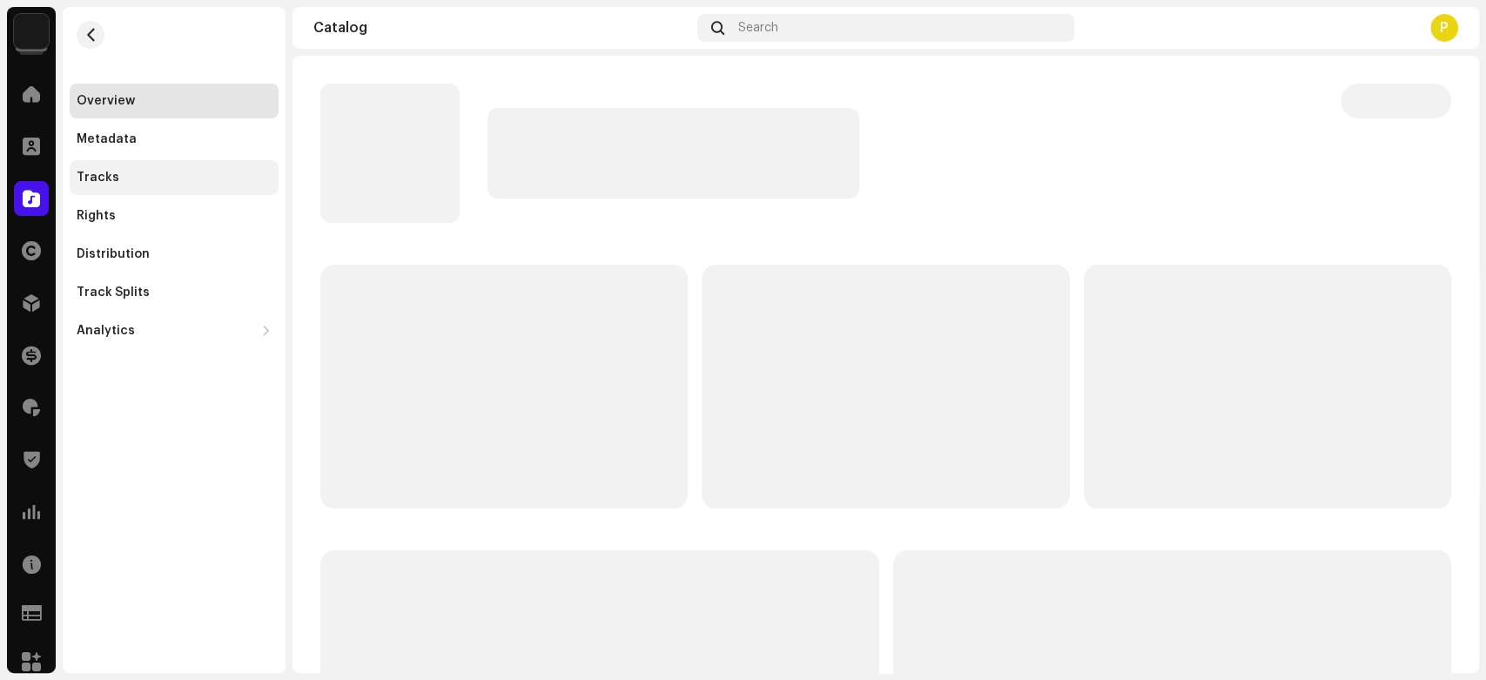
click at [113, 179] on div "Tracks" at bounding box center [98, 178] width 43 height 14
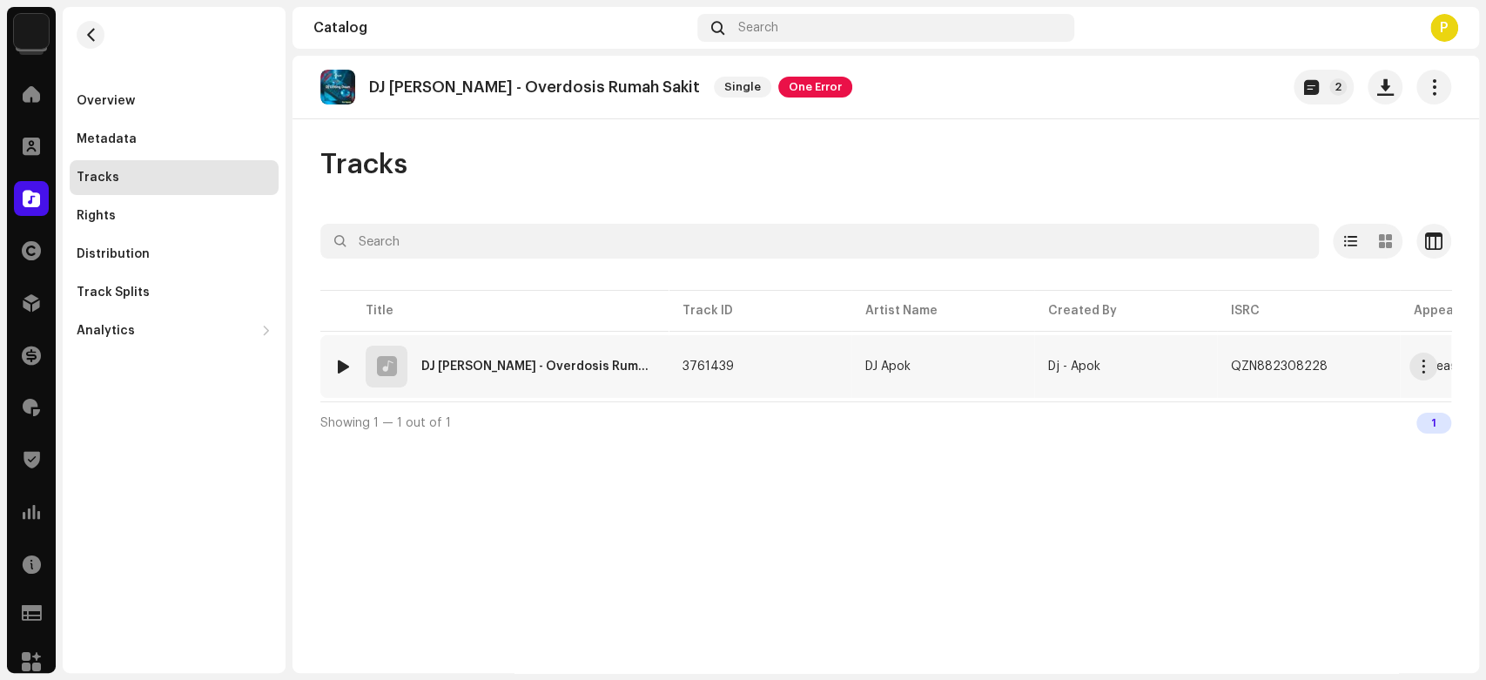
click at [342, 367] on div at bounding box center [343, 367] width 13 height 14
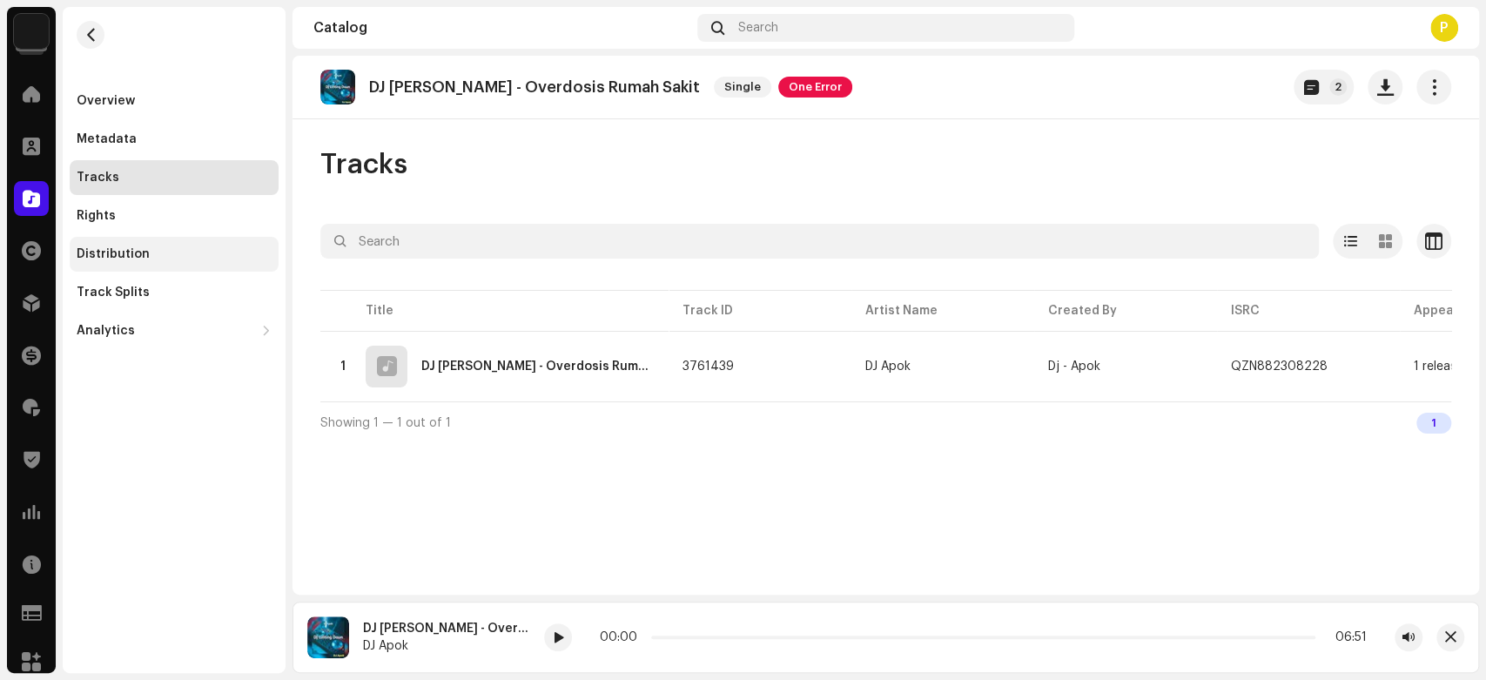
click at [185, 248] on div "Distribution" at bounding box center [174, 254] width 195 height 14
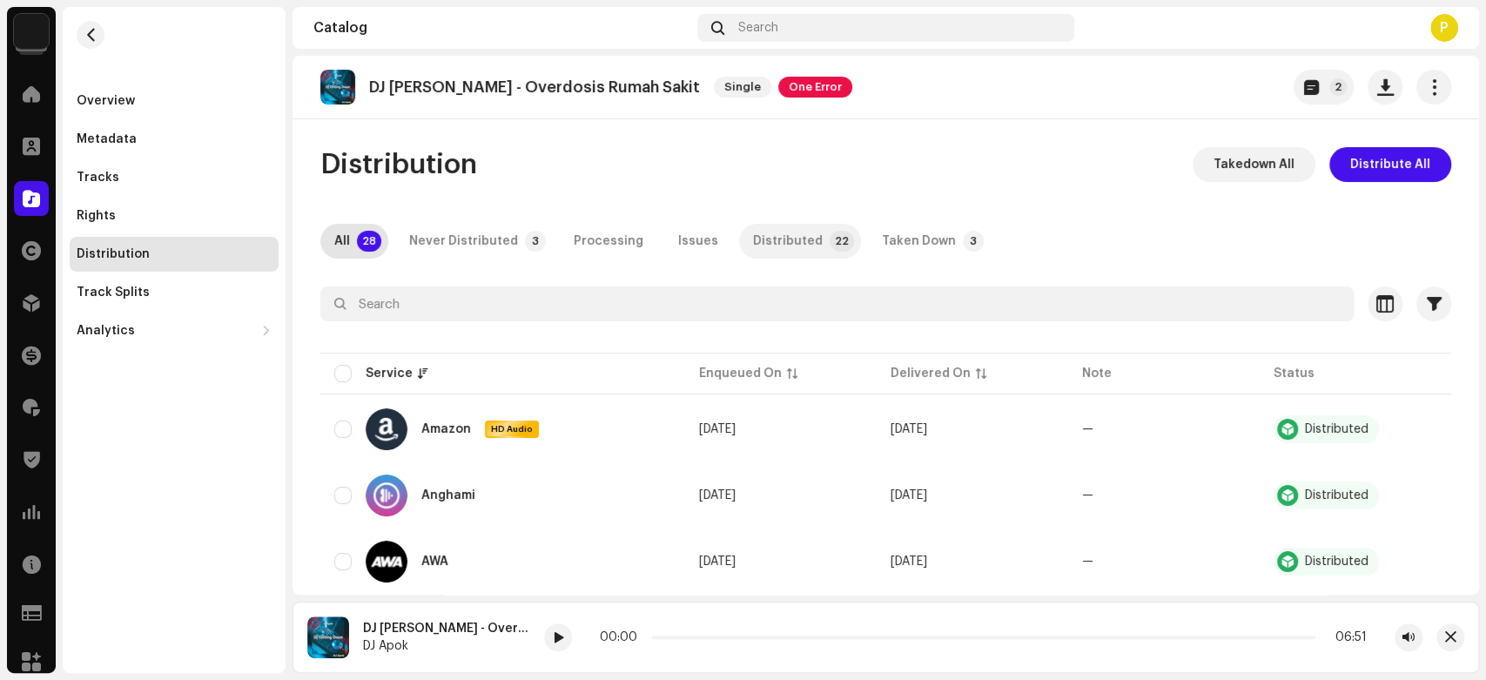
click at [759, 242] on div "Distributed" at bounding box center [788, 241] width 70 height 35
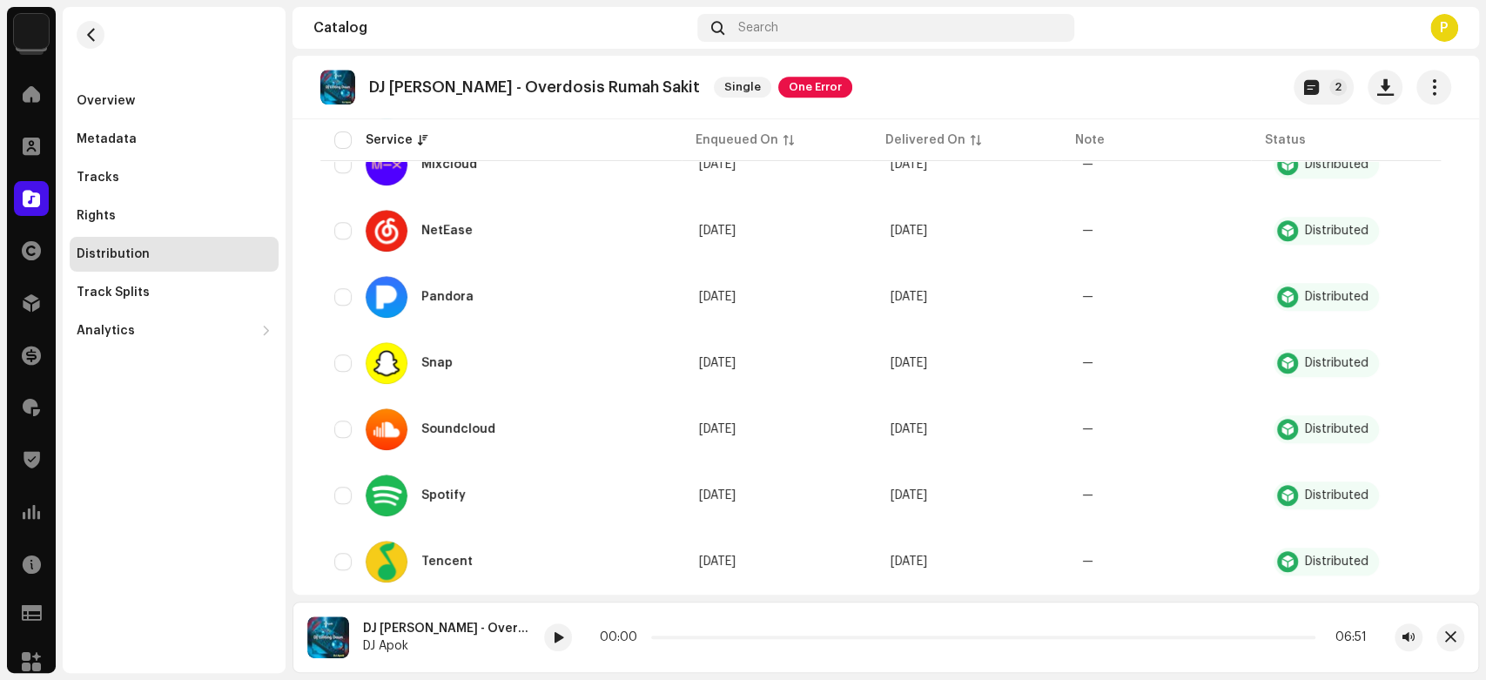
scroll to position [1295, 0]
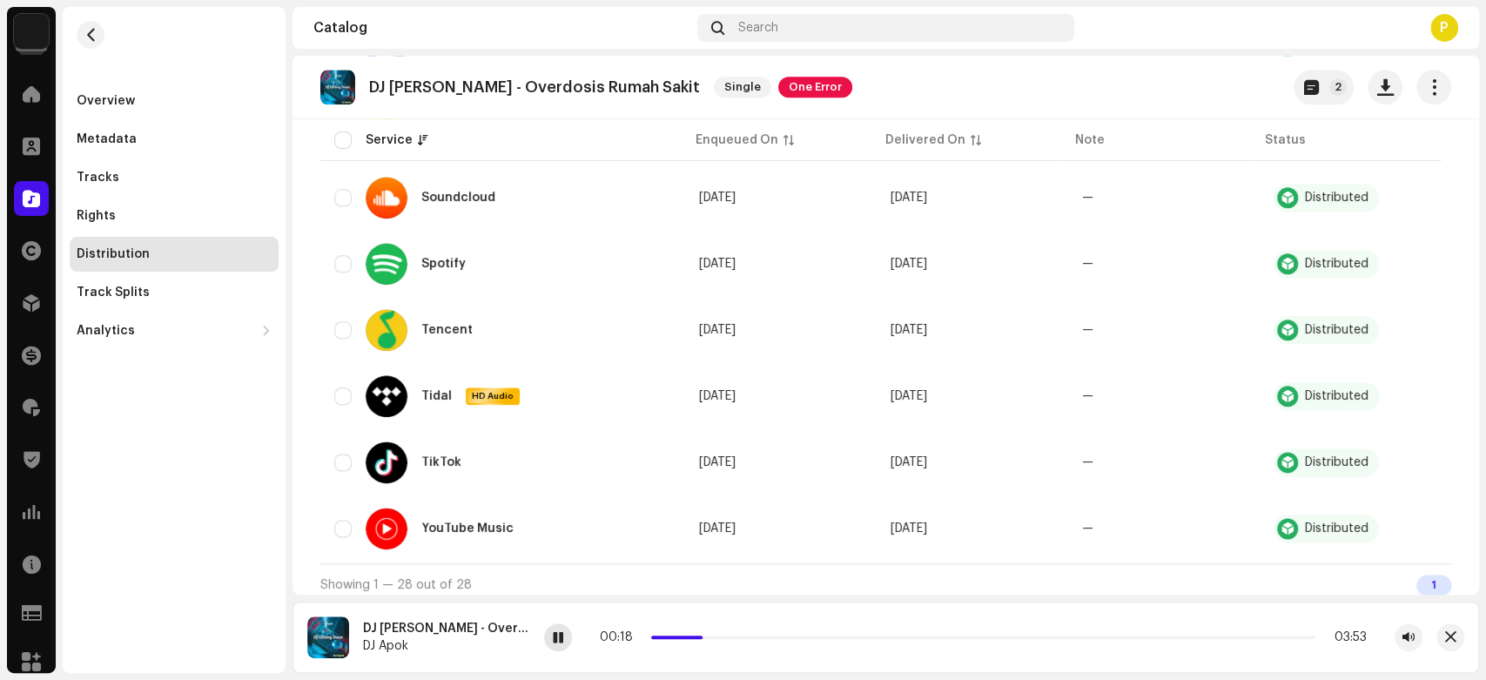
click at [562, 638] on span at bounding box center [558, 638] width 10 height 14
click at [46, 197] on div at bounding box center [31, 198] width 35 height 35
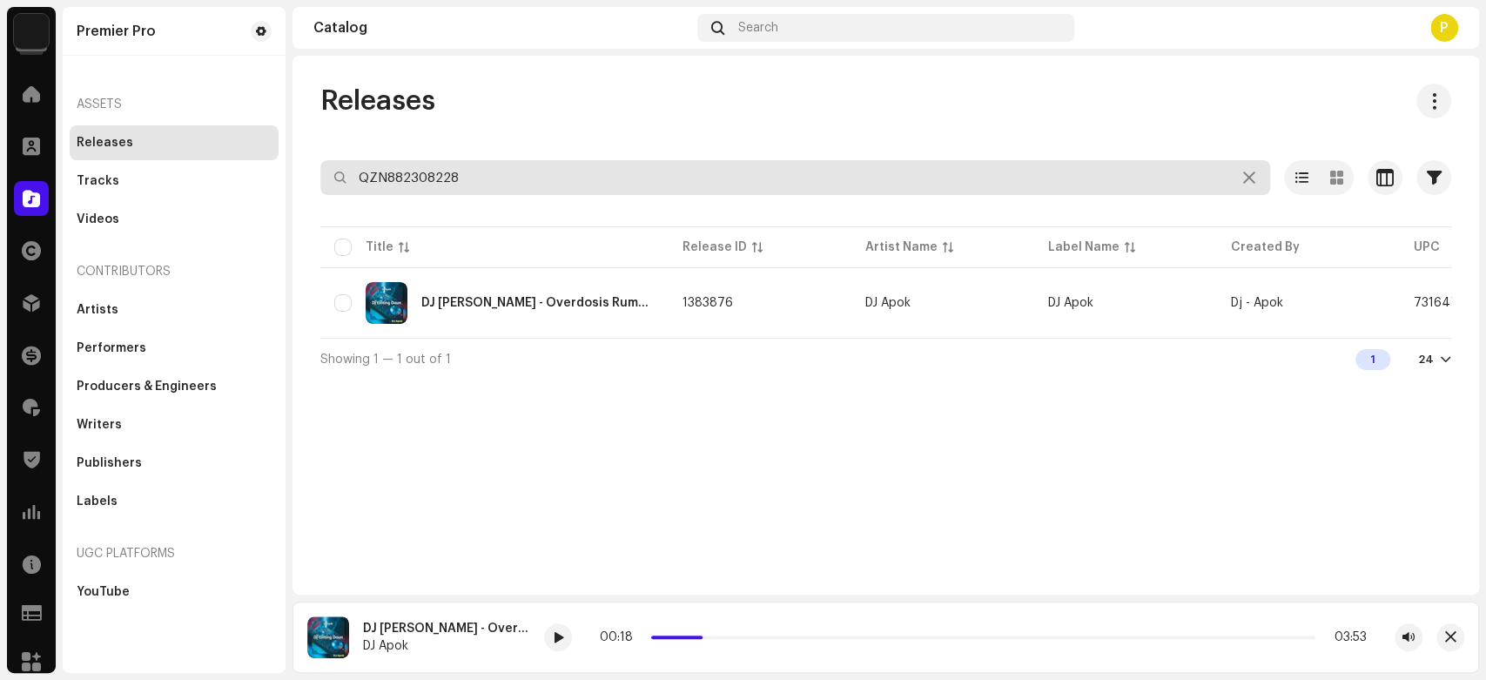
click at [429, 166] on input "QZN882308228" at bounding box center [795, 177] width 950 height 35
paste input "076"
type input "QZN882308076"
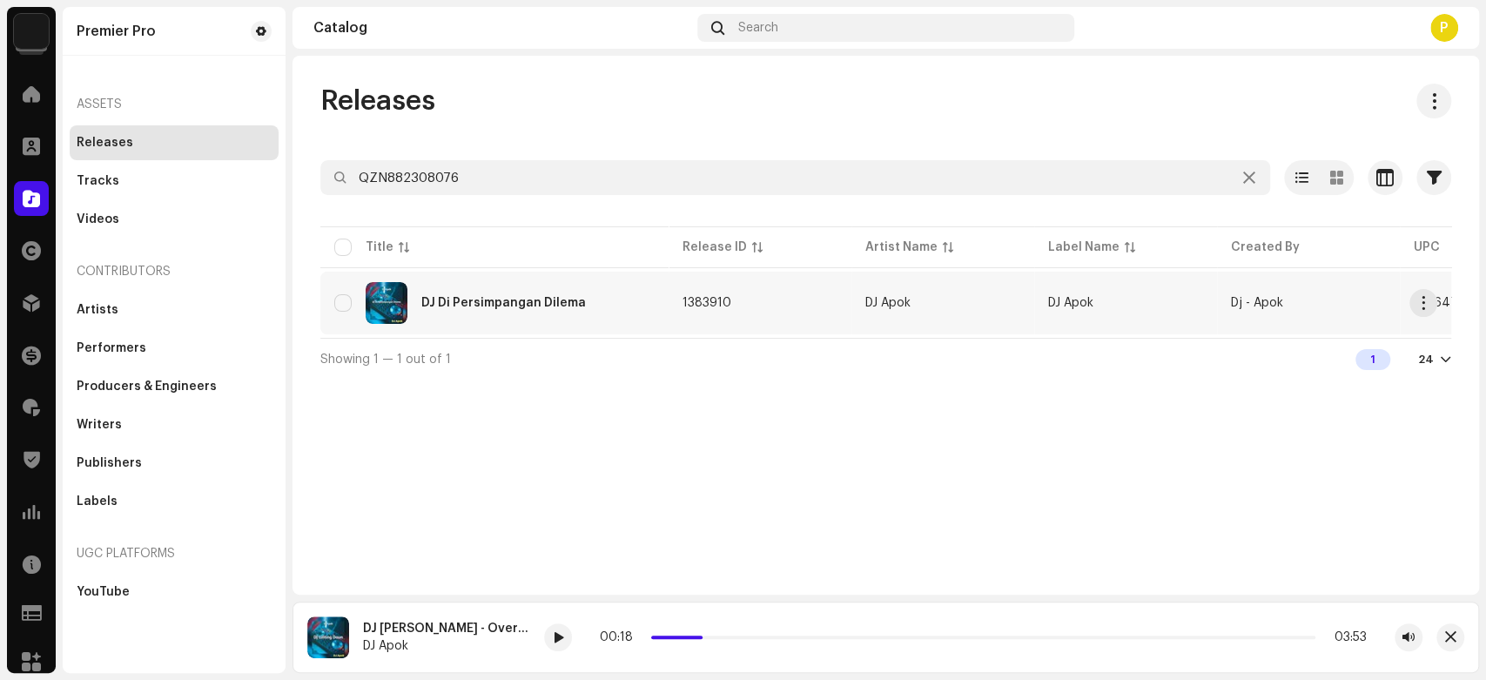
click at [441, 298] on div "DJ Di Persimpangan Dilema" at bounding box center [503, 303] width 165 height 12
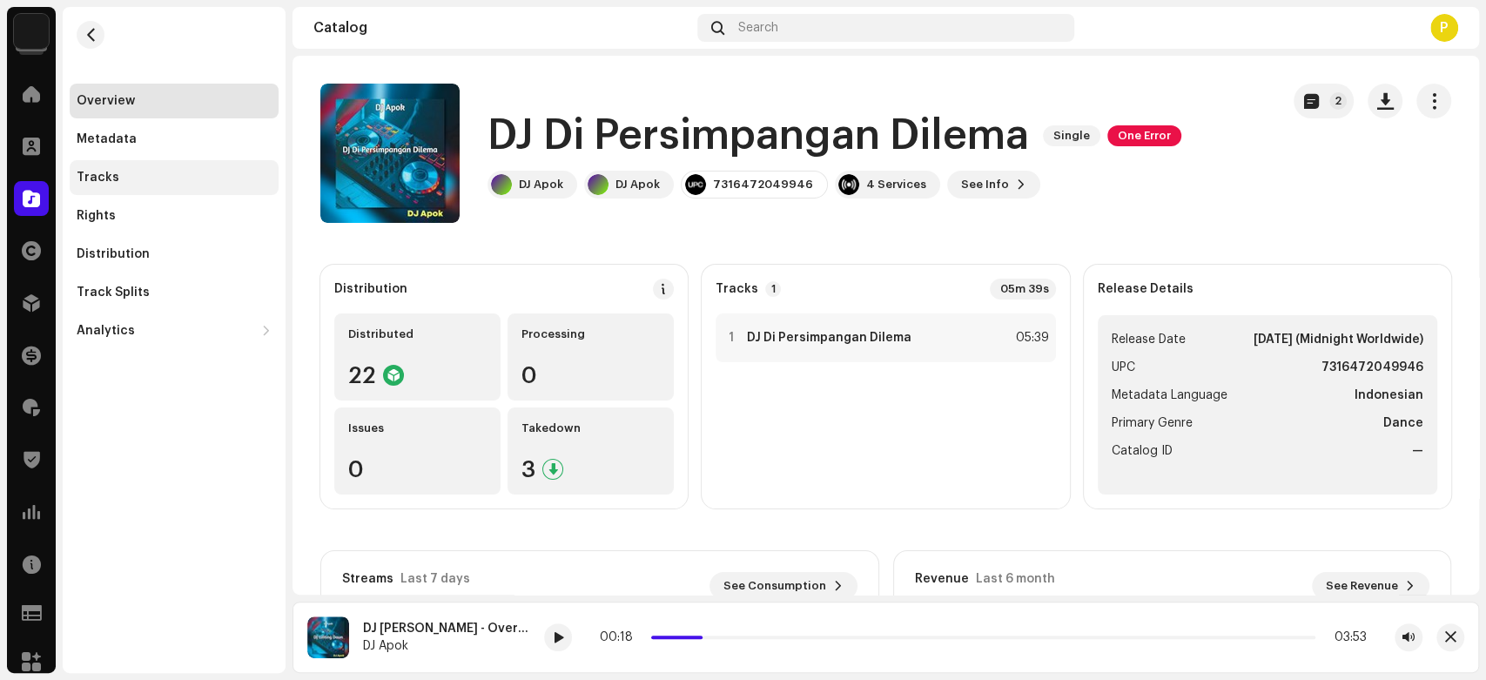
click at [188, 178] on div "Tracks" at bounding box center [174, 178] width 195 height 14
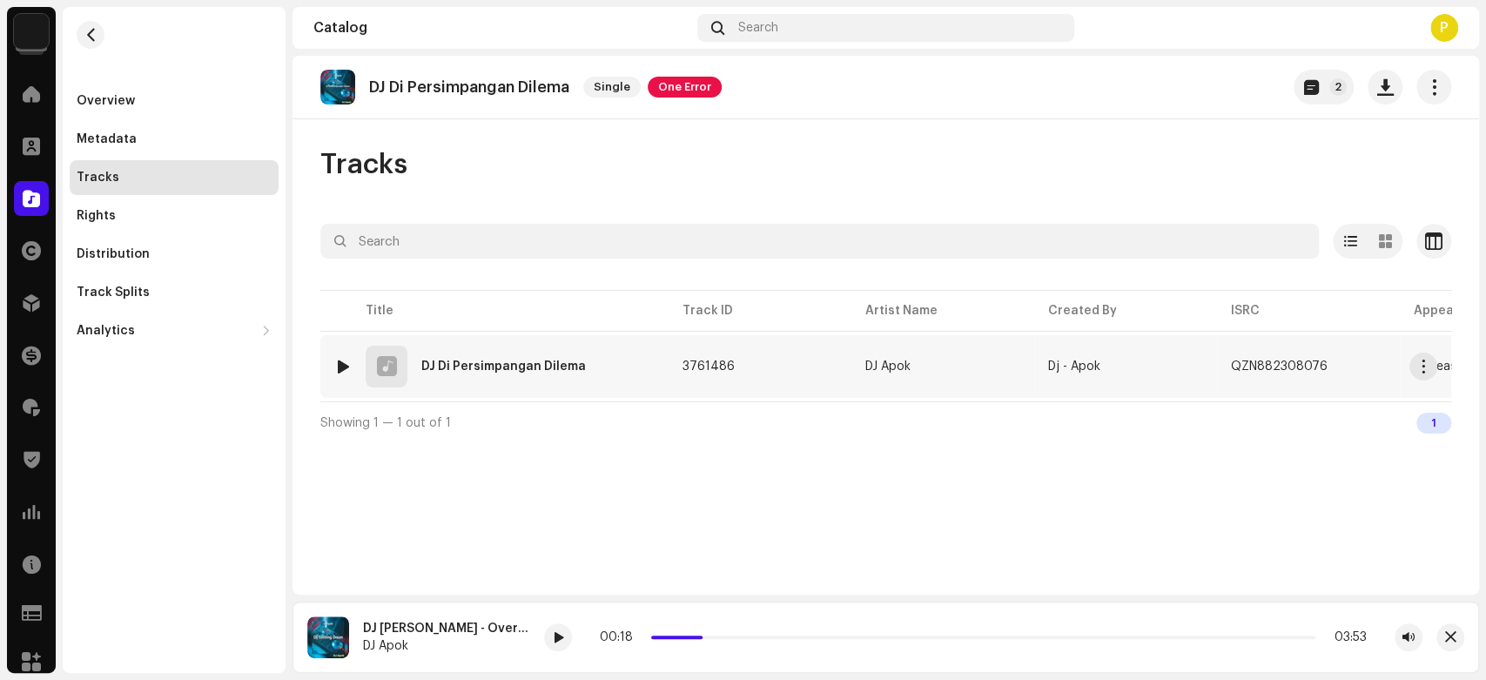
click at [343, 365] on div at bounding box center [343, 367] width 13 height 14
click at [556, 637] on div at bounding box center [556, 637] width 28 height 28
click at [550, 640] on span at bounding box center [555, 638] width 10 height 14
click at [555, 636] on span at bounding box center [556, 638] width 10 height 14
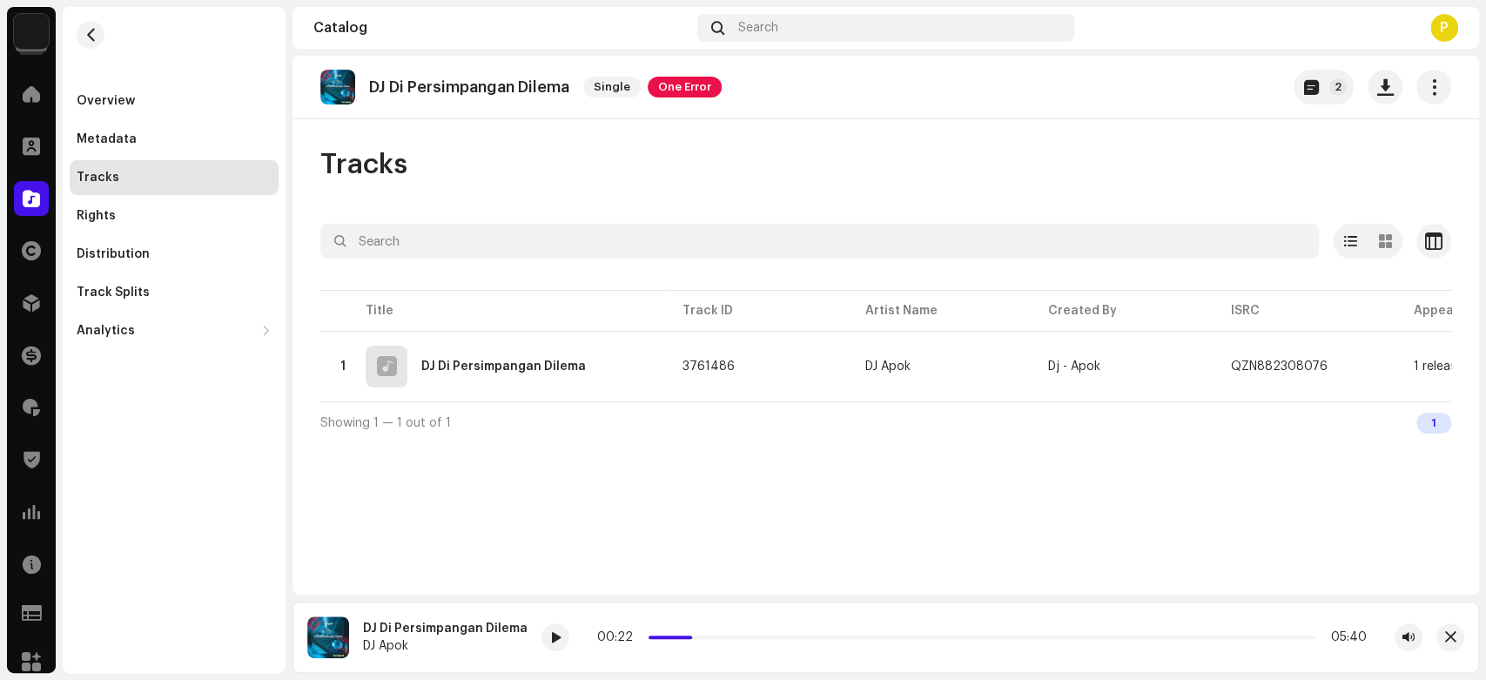
drag, startPoint x: 547, startPoint y: 635, endPoint x: 543, endPoint y: 603, distance: 31.5
click at [550, 635] on span at bounding box center [555, 638] width 10 height 14
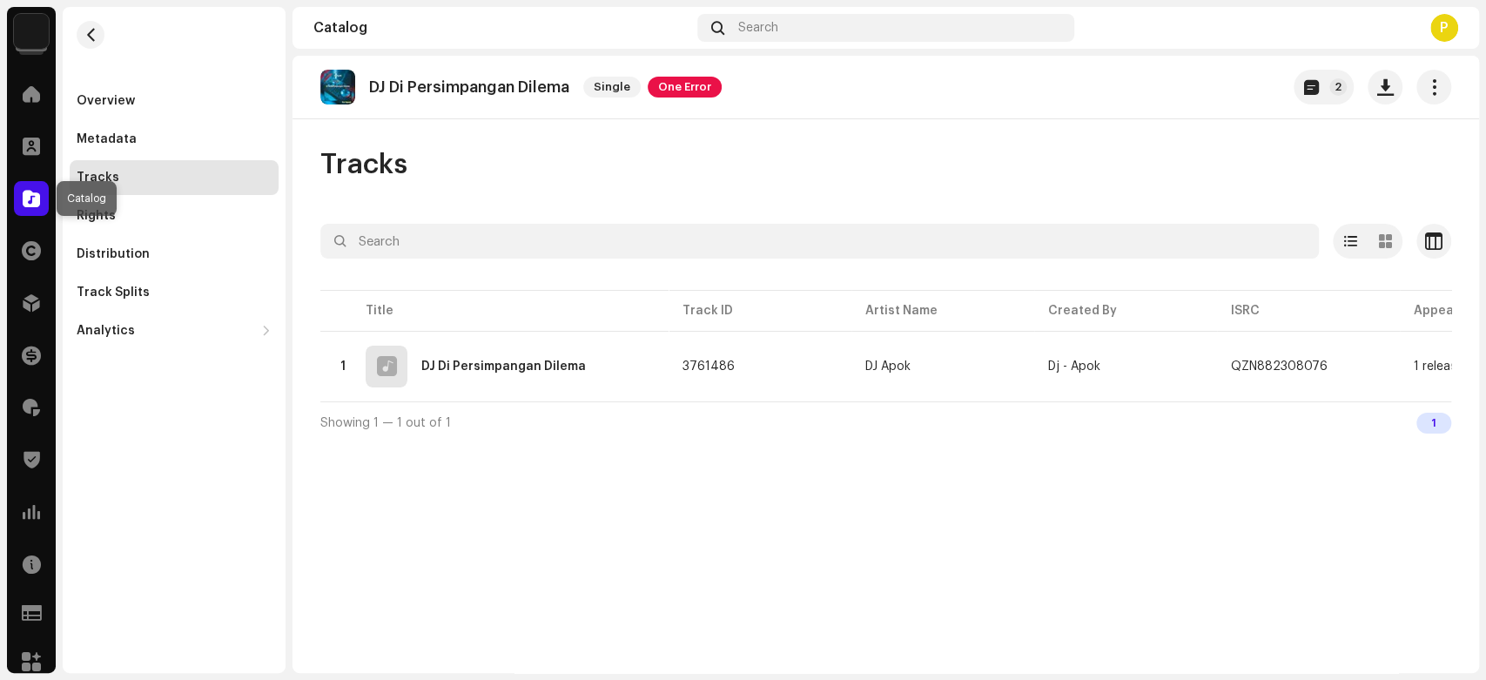
click at [30, 186] on div at bounding box center [31, 198] width 35 height 35
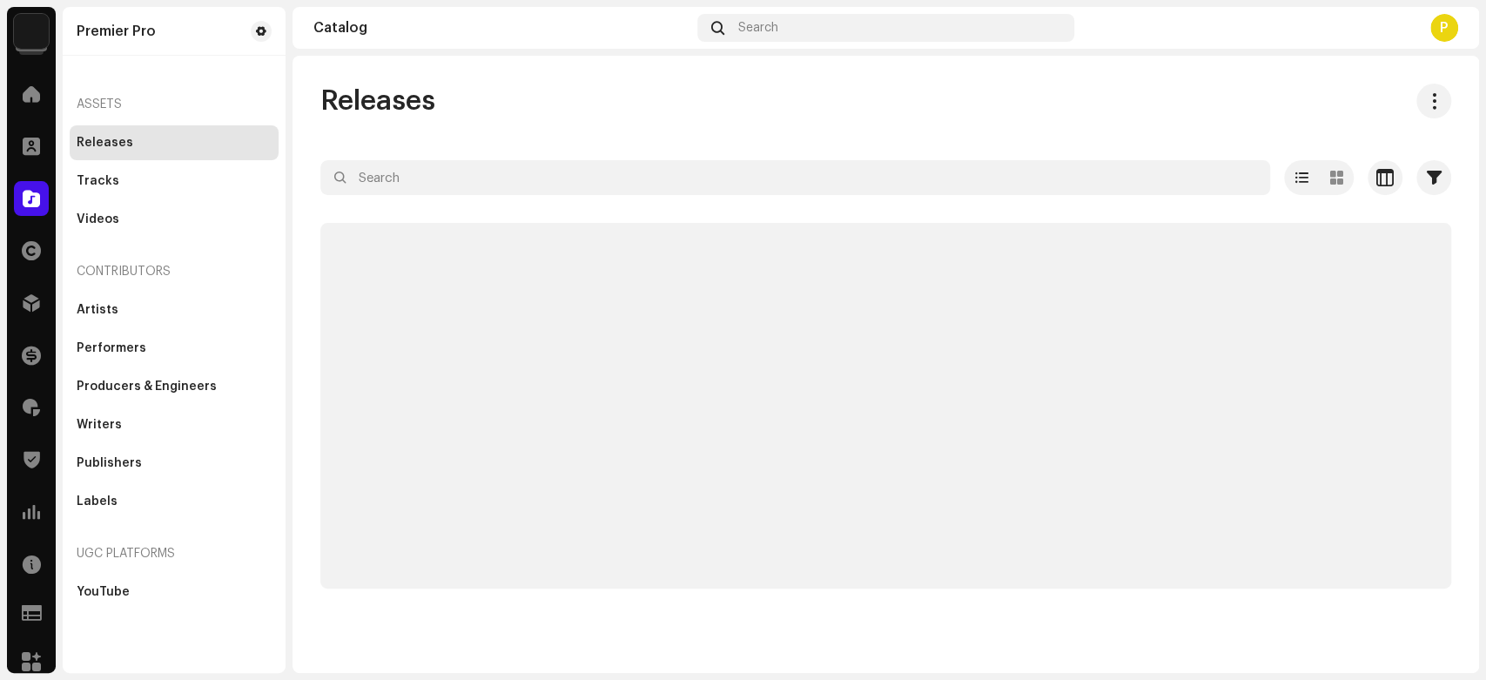
click at [587, 158] on div "Releases Selected 0 Options Filters Distribution status Never Distributed Proce…" at bounding box center [886, 336] width 1187 height 505
click at [564, 172] on input "text" at bounding box center [795, 177] width 950 height 35
paste input "QZN882308438"
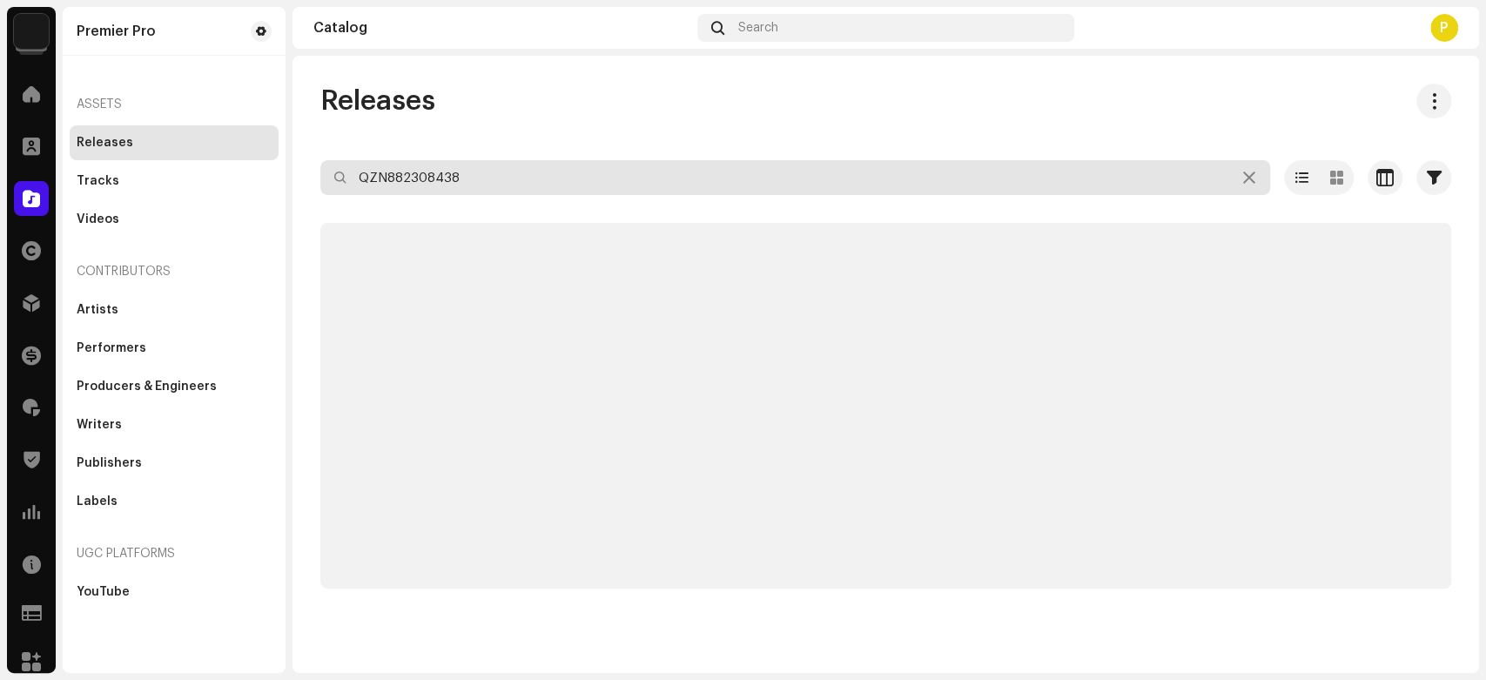
type input "QZN882308438"
